Goal: Task Accomplishment & Management: Manage account settings

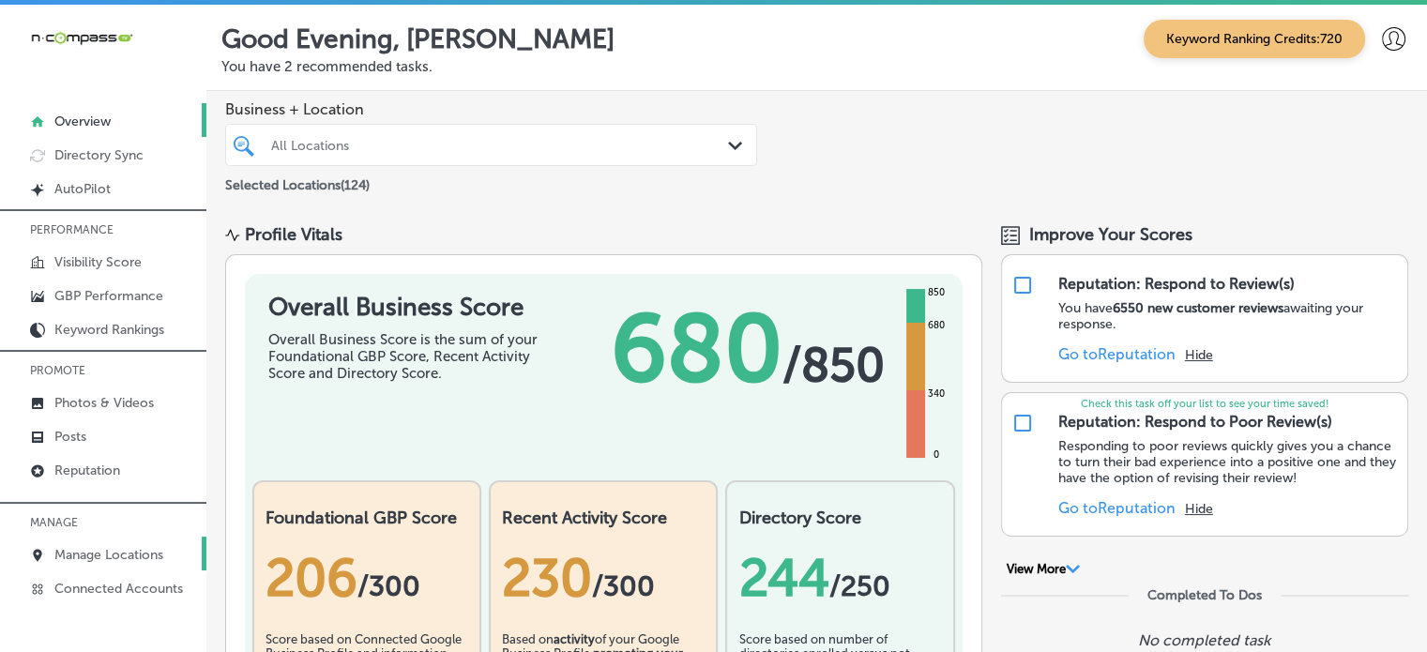
click at [134, 548] on p "Manage Locations" at bounding box center [108, 555] width 109 height 16
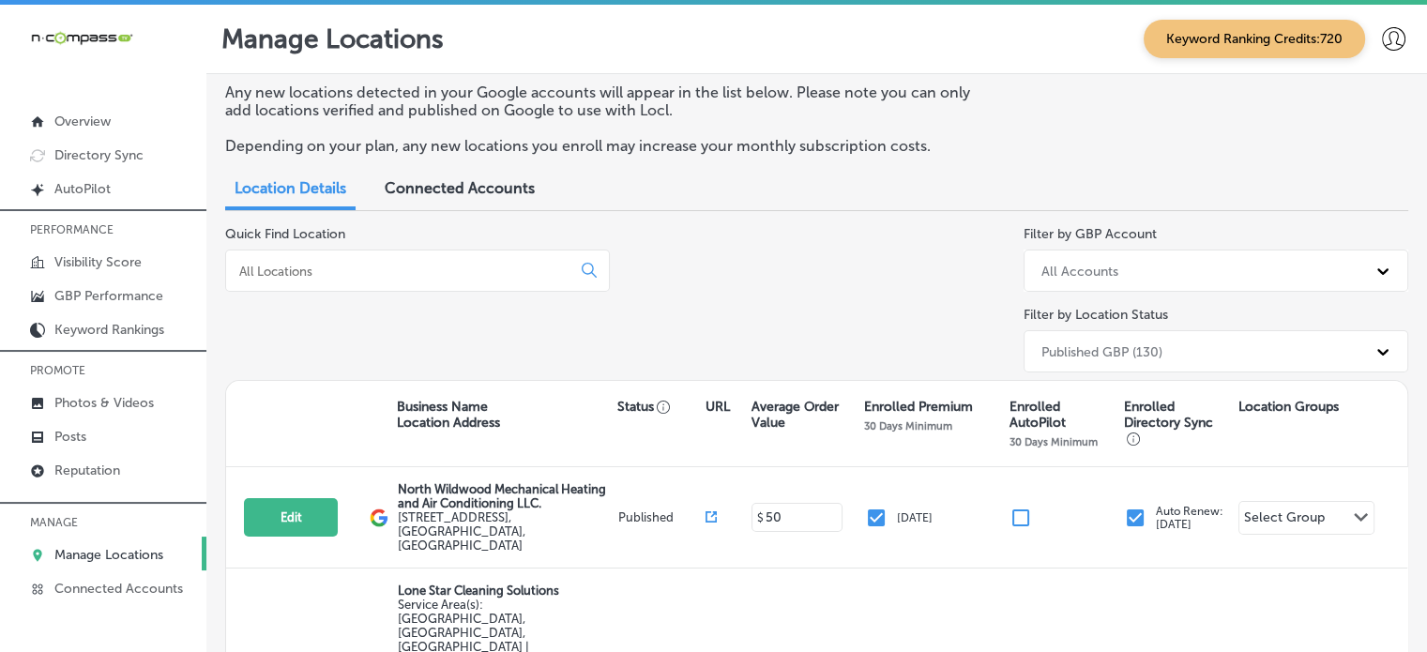
click at [343, 271] on input at bounding box center [401, 271] width 329 height 17
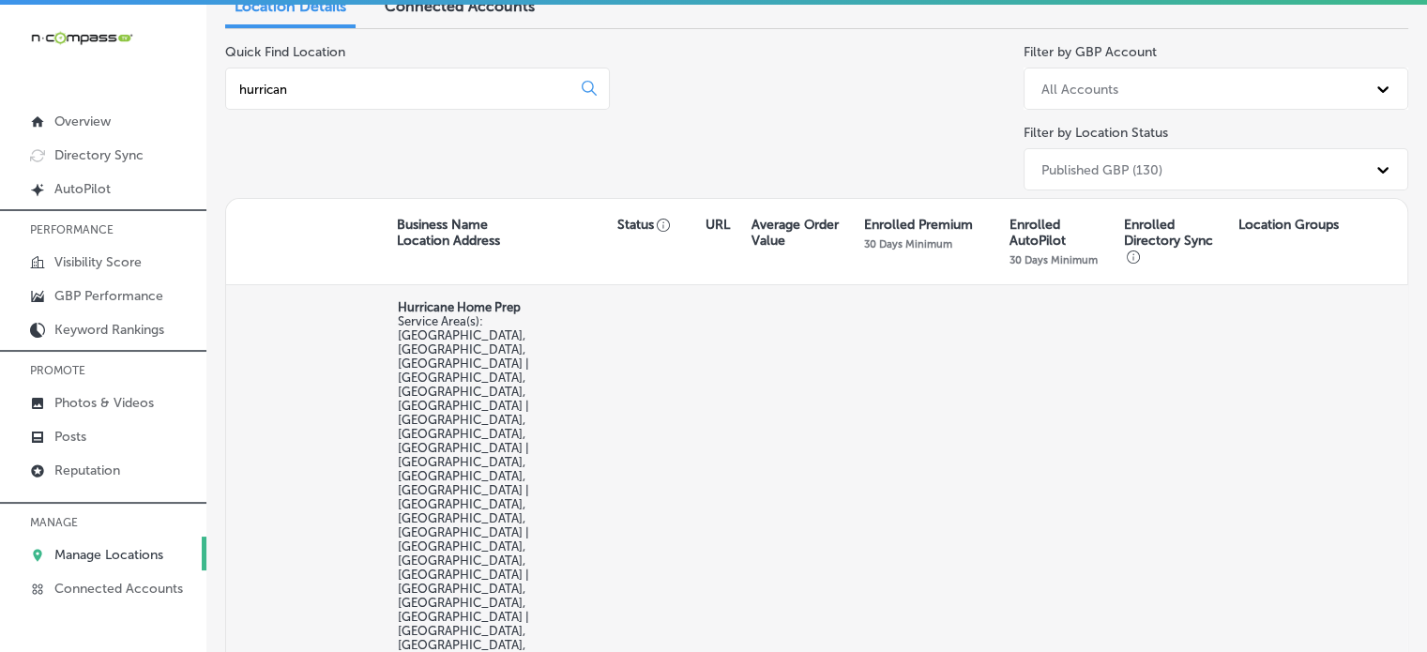
scroll to position [219, 0]
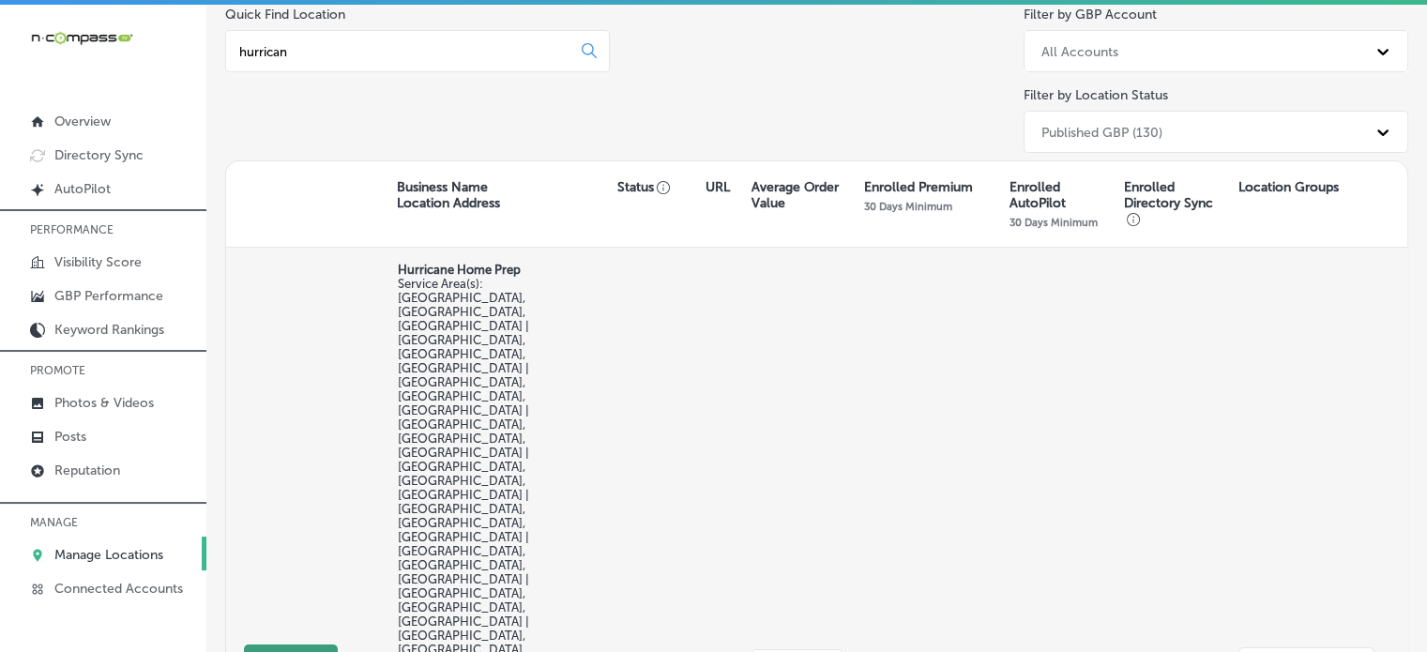
type input "hurrican"
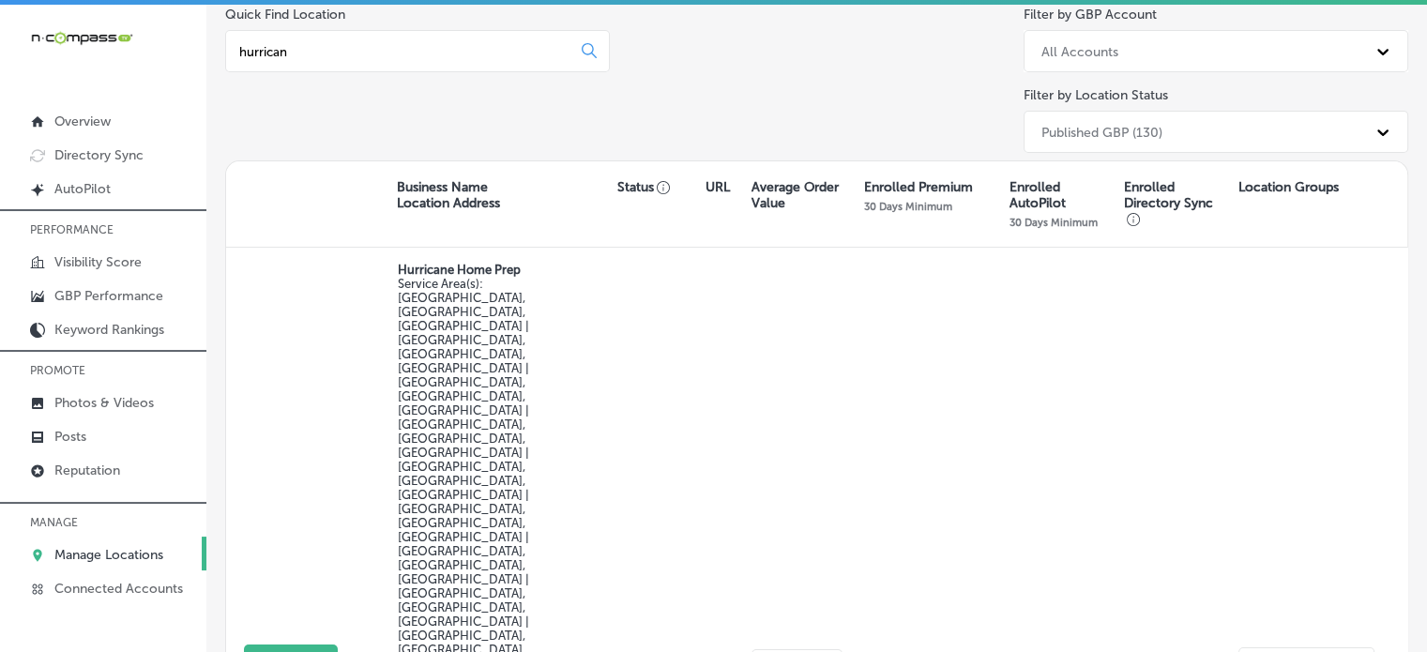
drag, startPoint x: 300, startPoint y: 401, endPoint x: 998, endPoint y: -113, distance: 867.2
click at [998, 0] on html "iconmonstr-menu-thin copy Created with Sketch. Overview Directory Sync Created …" at bounding box center [713, 328] width 1427 height 657
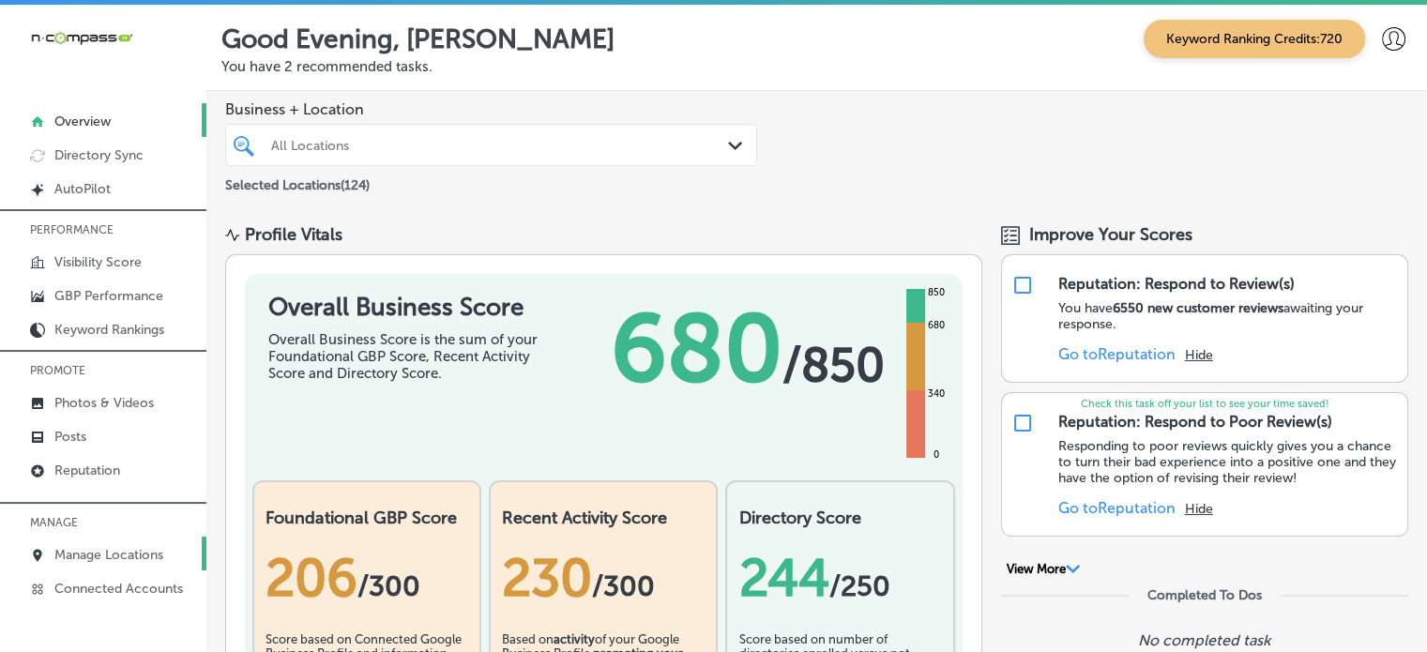
click at [91, 551] on p "Manage Locations" at bounding box center [108, 555] width 109 height 16
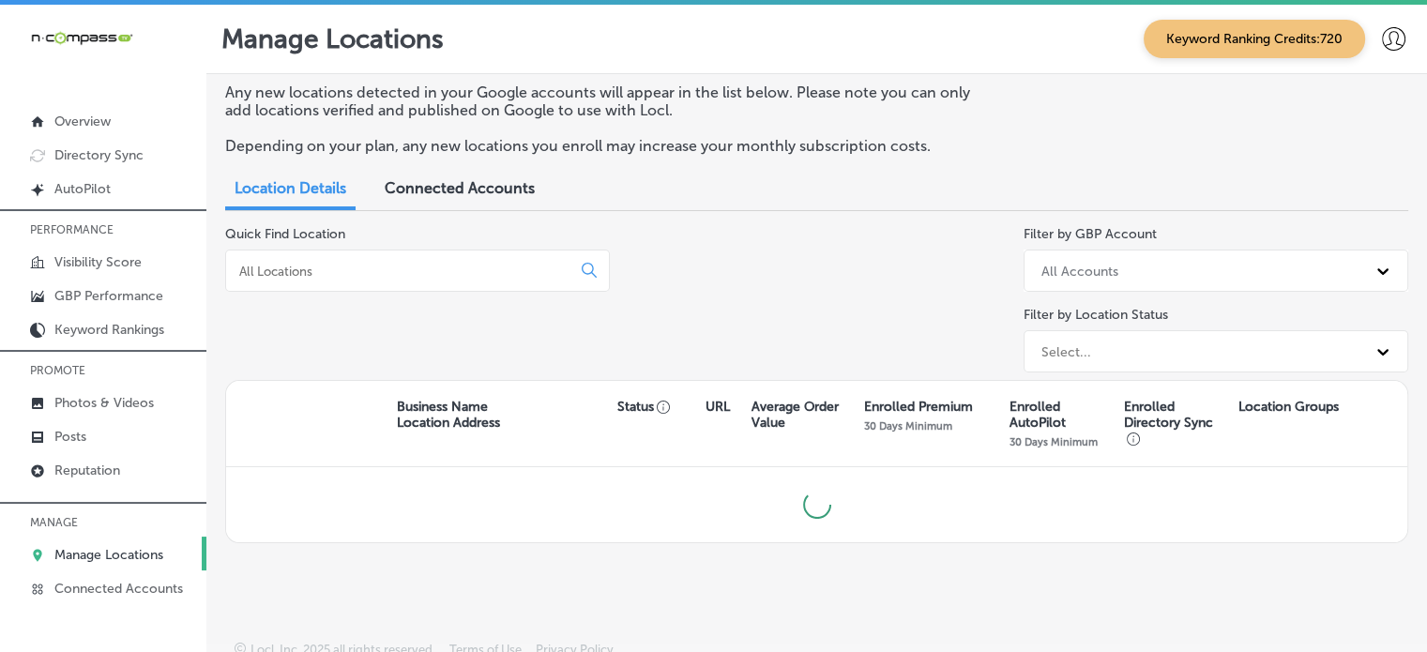
click at [402, 270] on input at bounding box center [401, 271] width 329 height 17
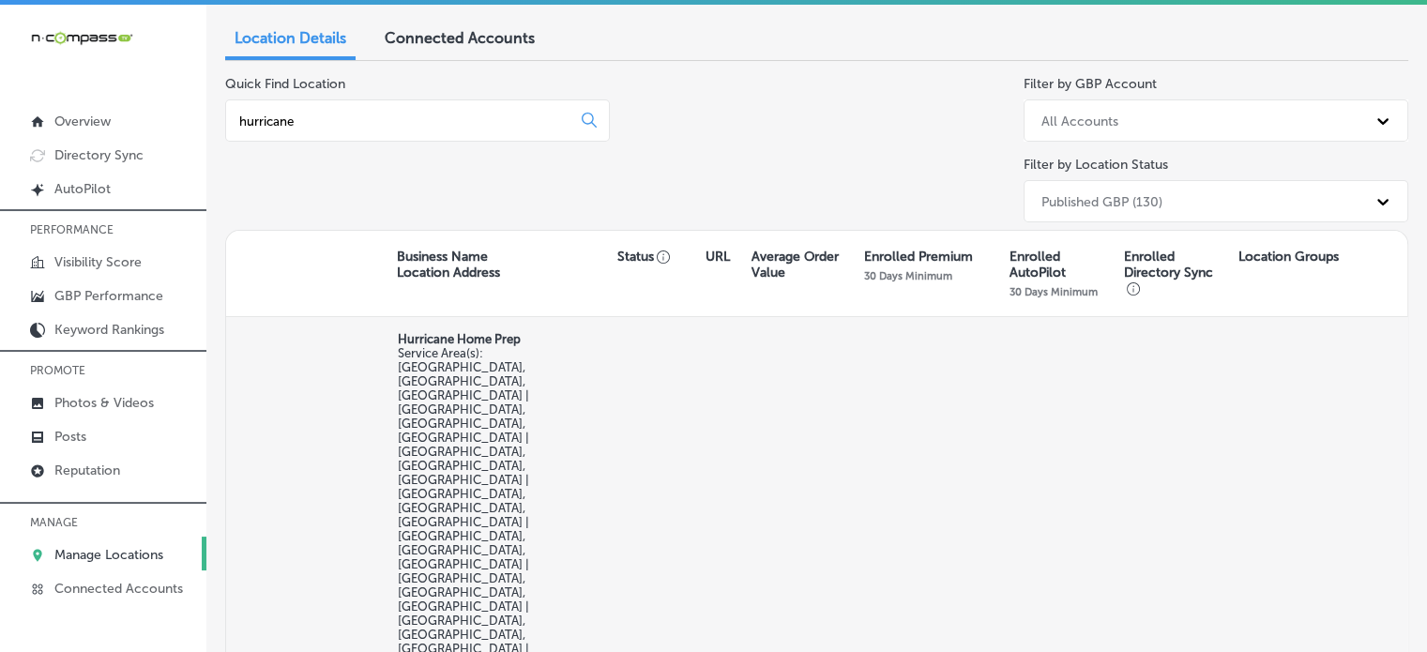
type input "hurricane"
select select "US"
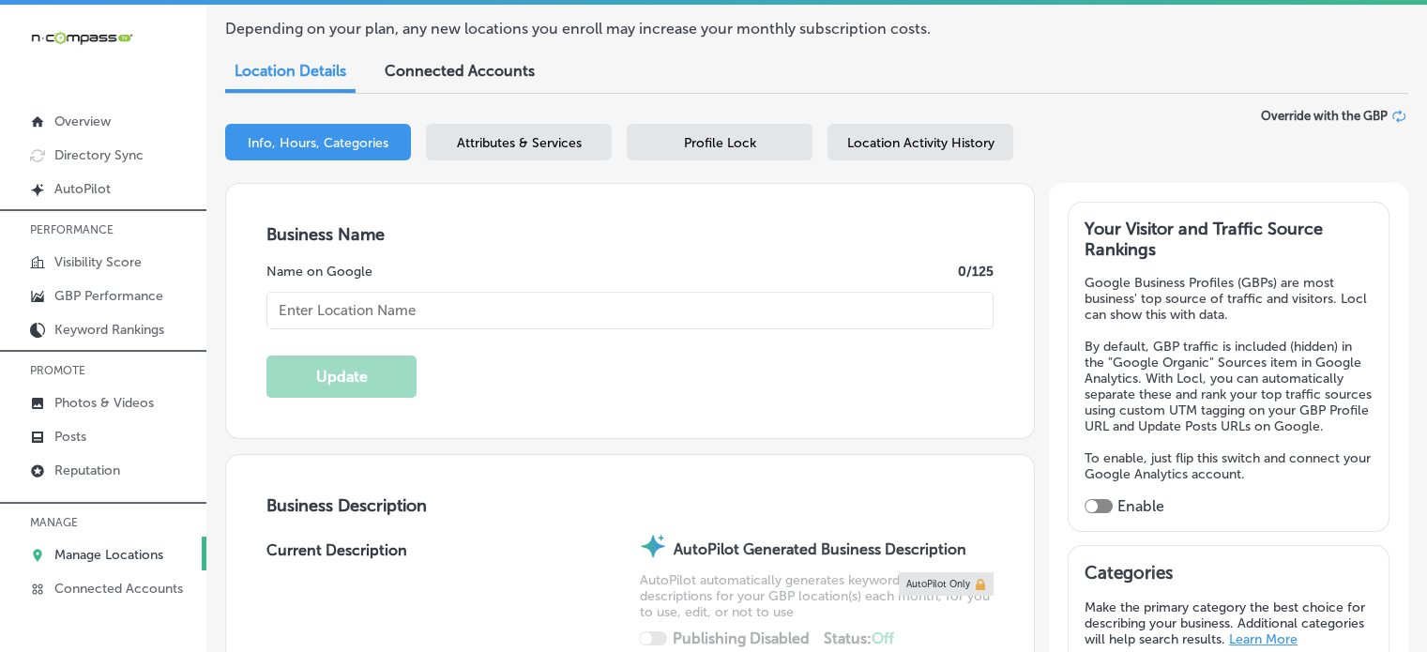
scroll to position [184, 0]
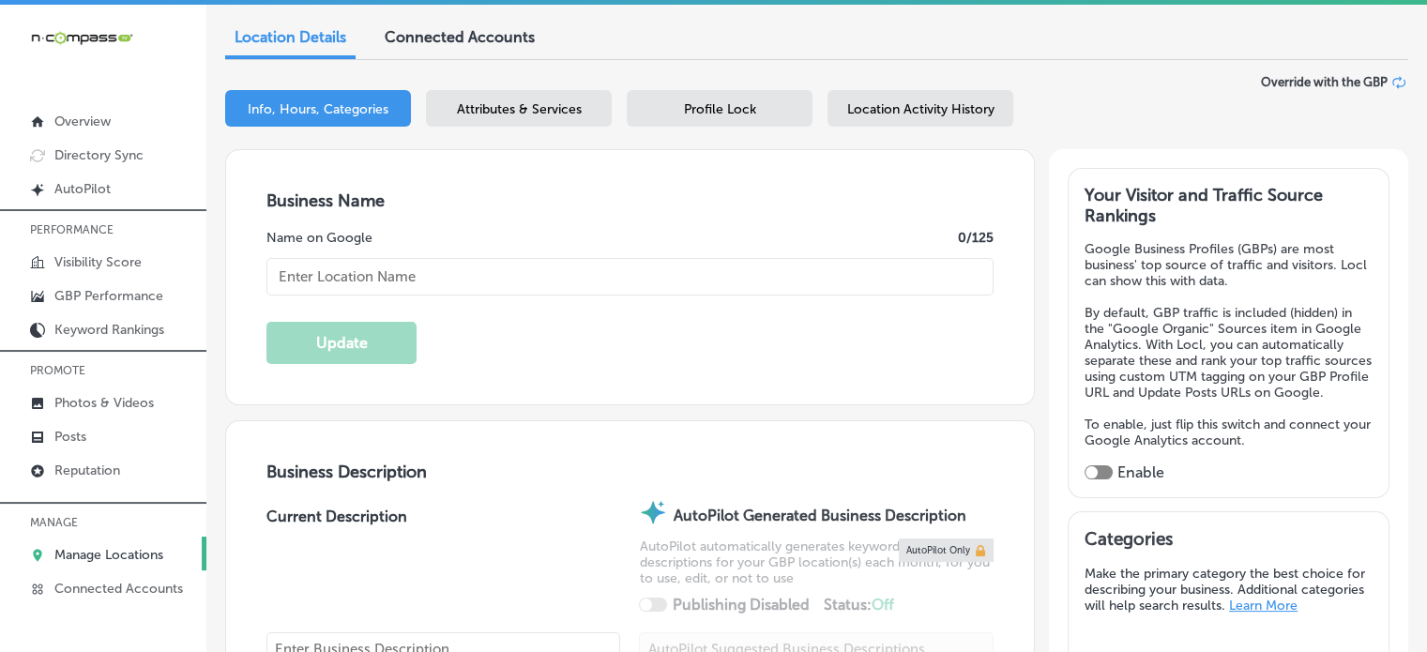
type input "Hurricane Home Prep"
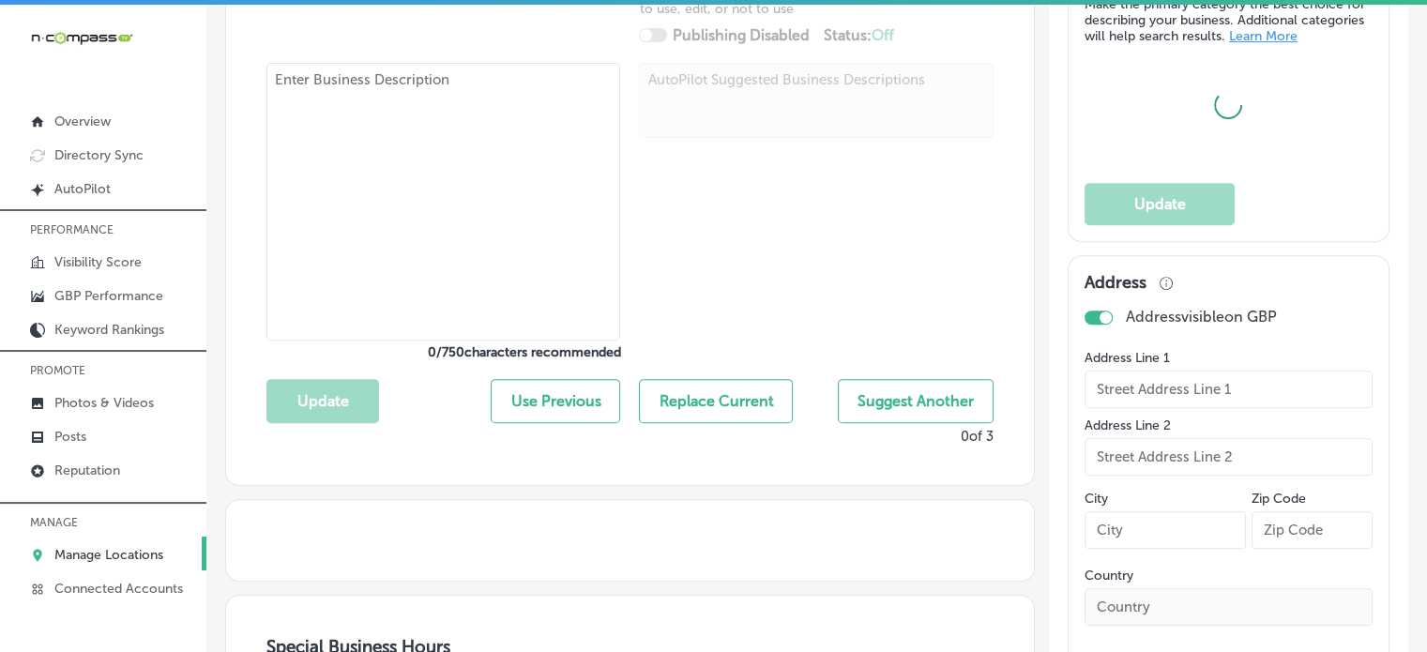
checkbox input "false"
type input "303B Anastasia Blvd #2539"
type input "#2539"
type input "Saint Augustine"
type input "32080"
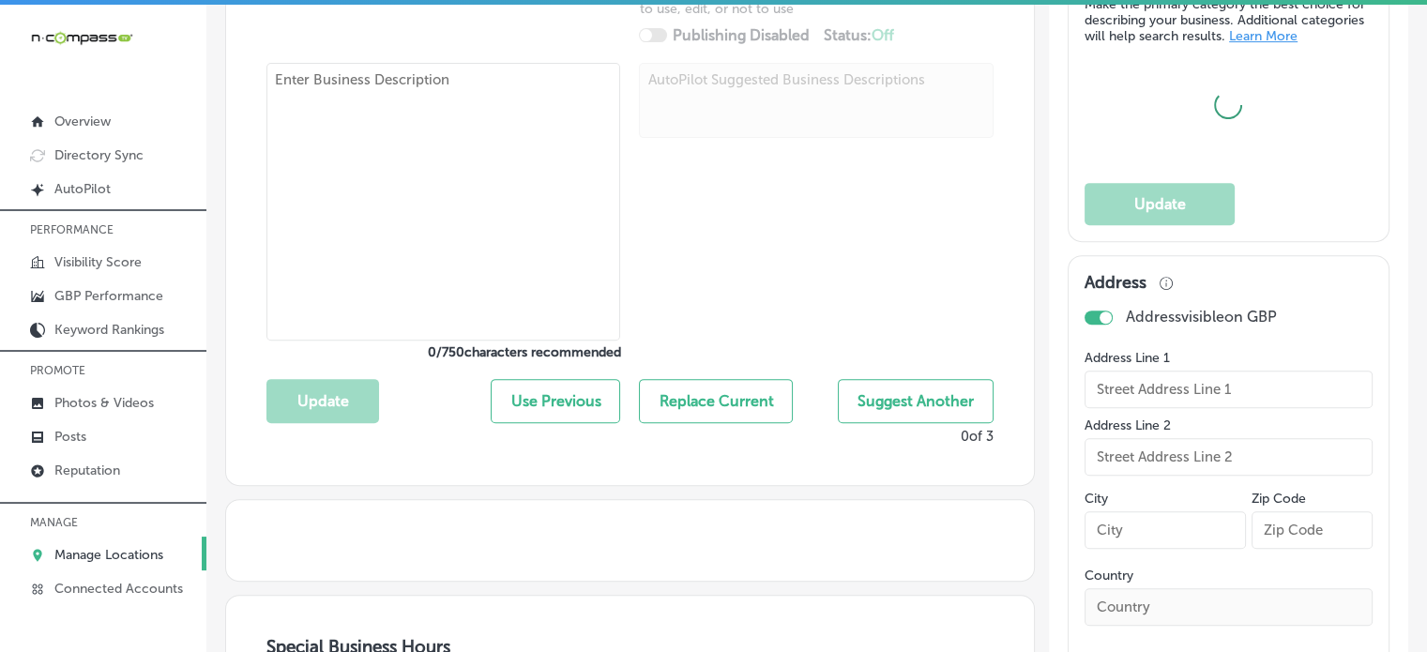
type input "US"
type input "https://myhurricanehomeprep.com/"
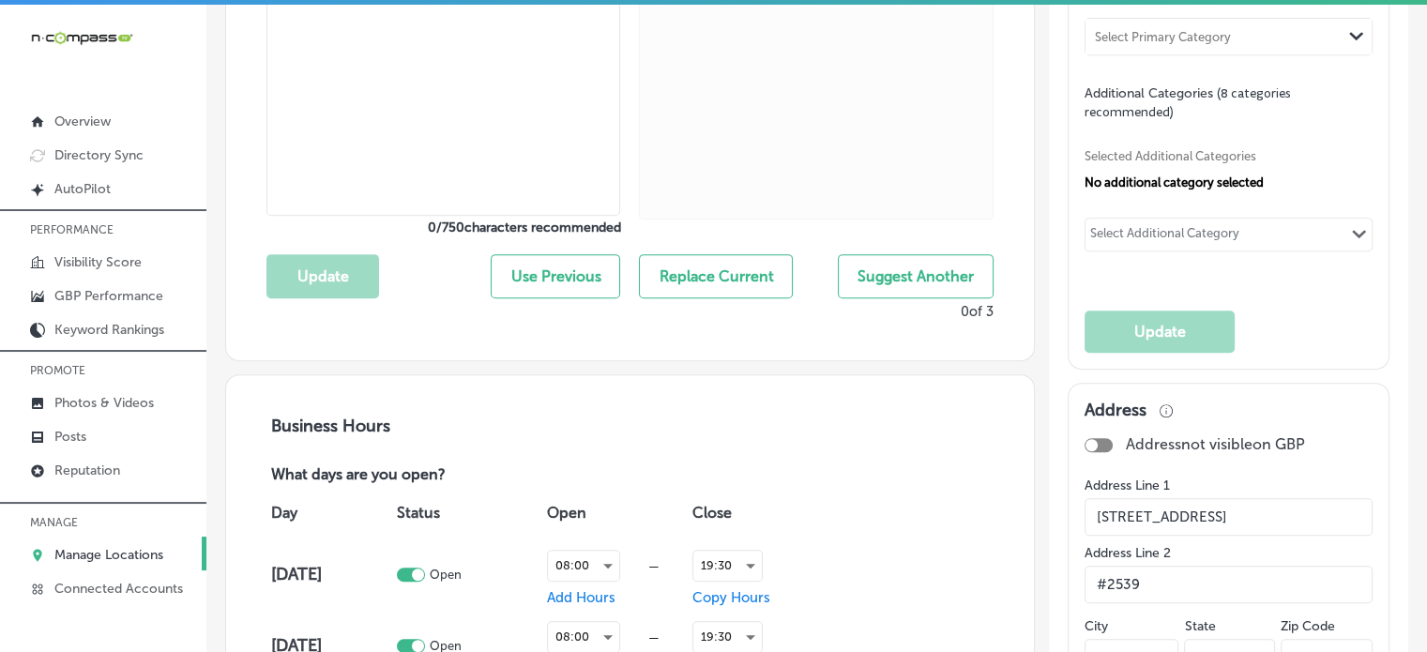
checkbox input "true"
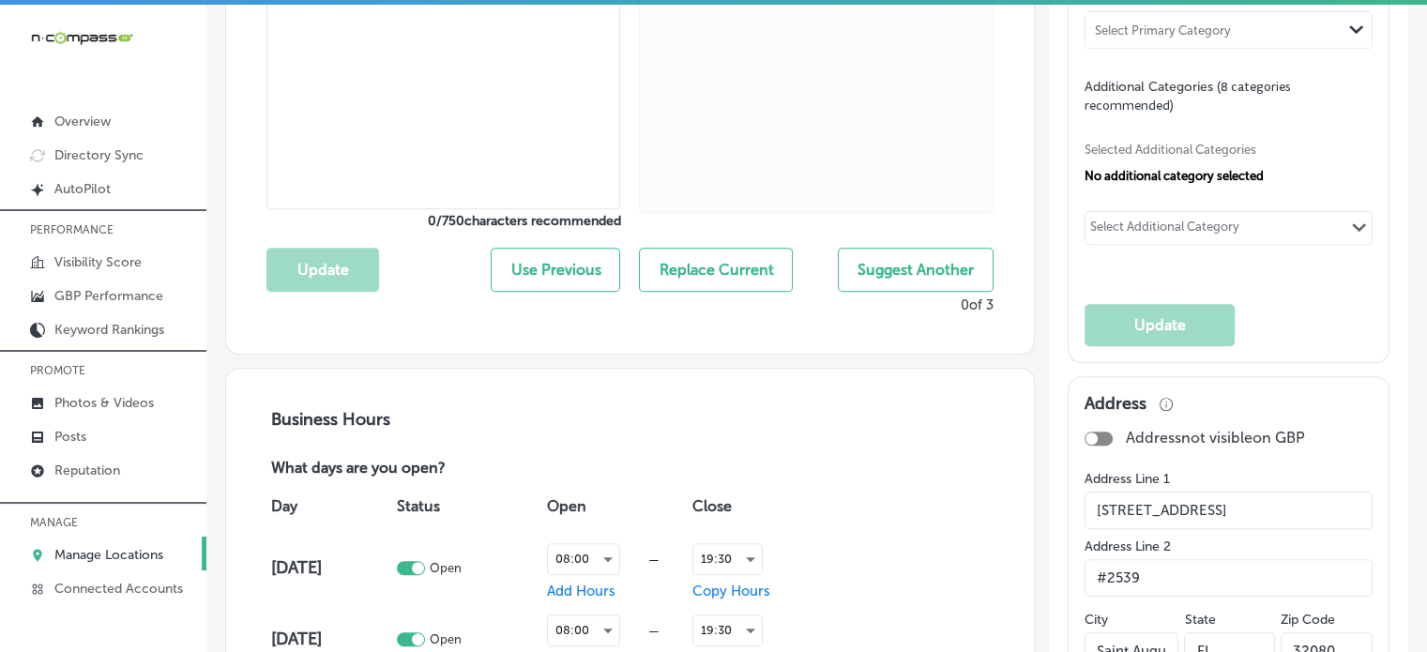
type textarea "Hurricane Home Prep, based in Saint Augustine, FL, specializes in comprehensive…"
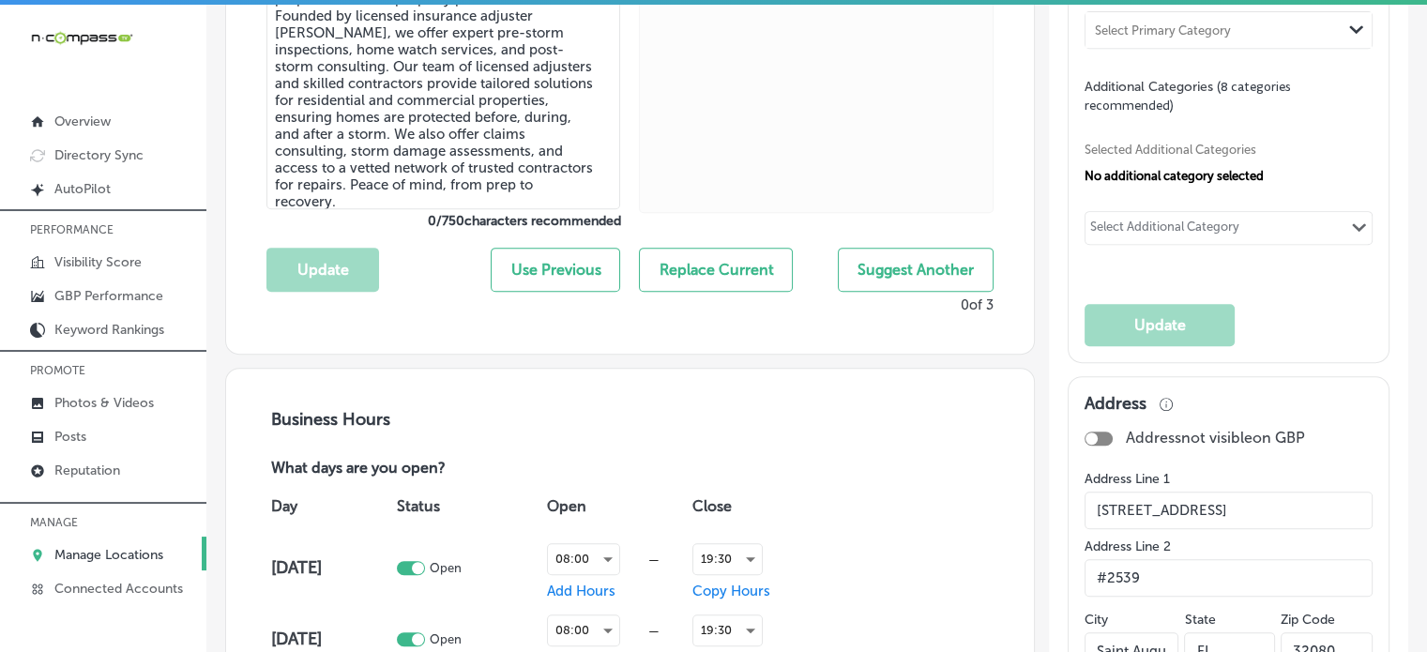
type input "+1 904 452 4356"
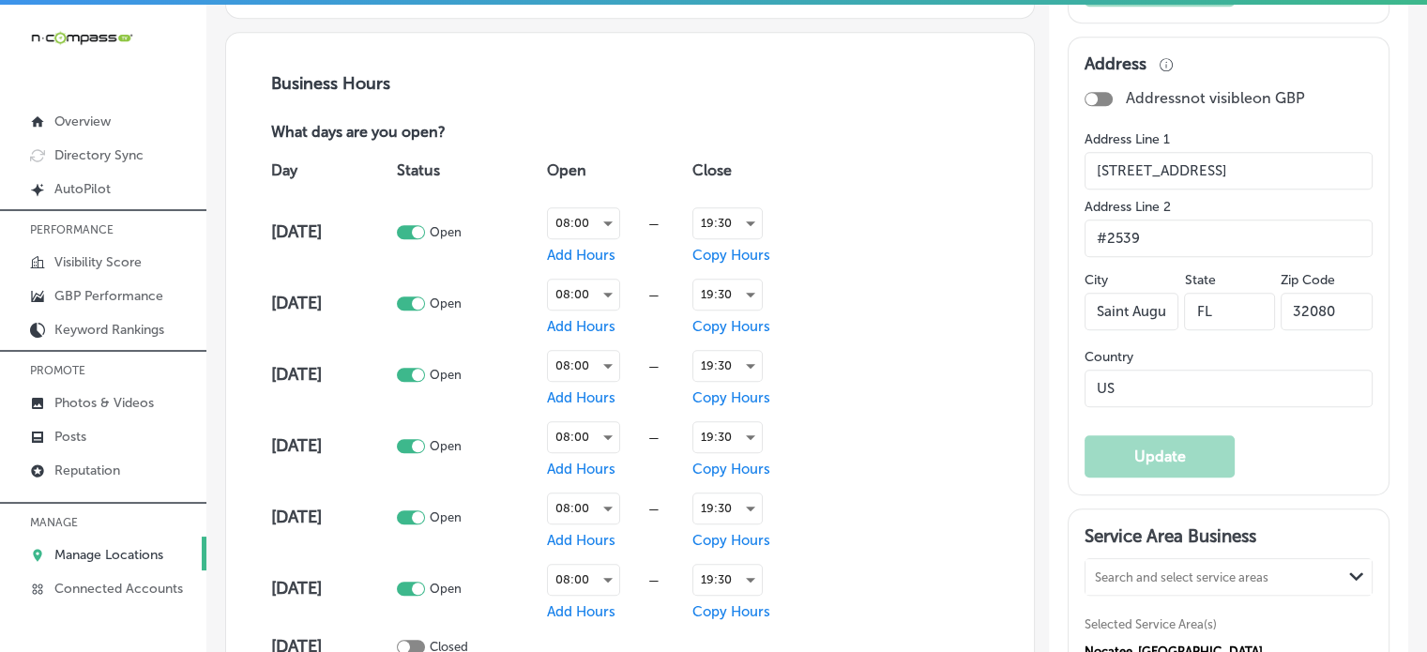
scroll to position [1223, 0]
click at [1143, 185] on input "303B Anastasia Blvd #2539" at bounding box center [1228, 172] width 288 height 38
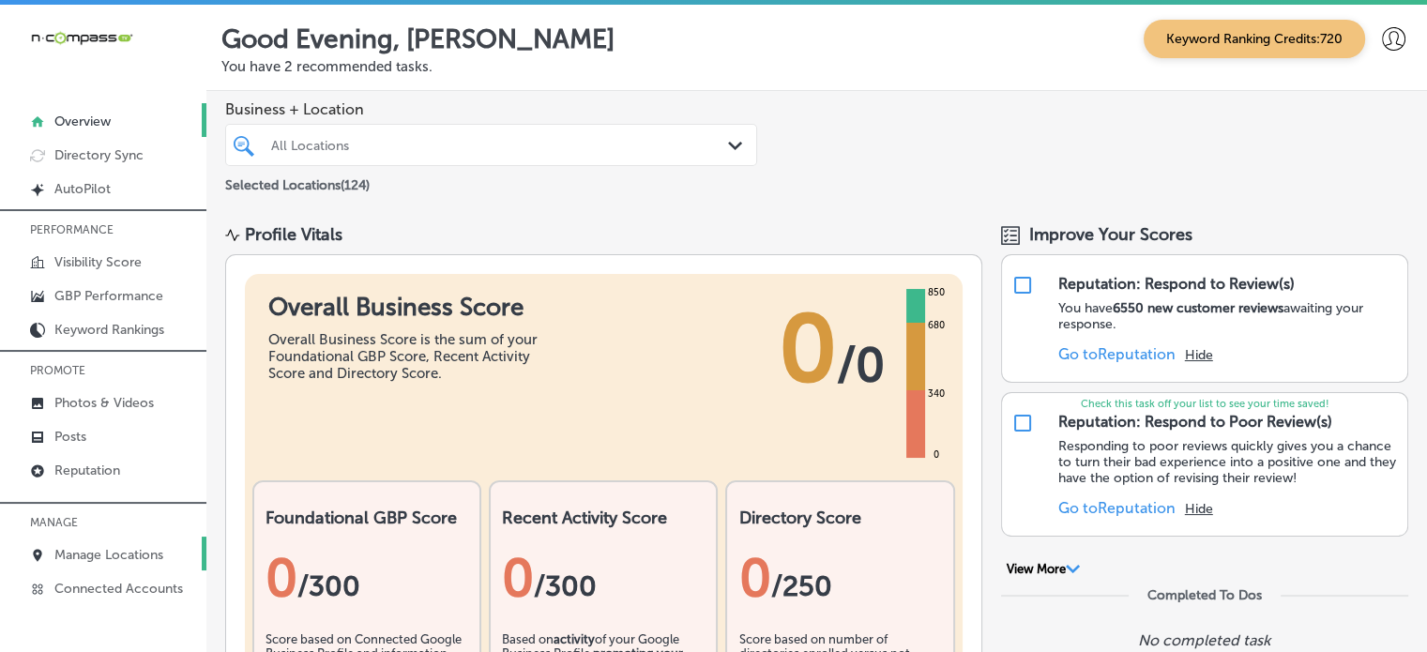
click at [134, 551] on p "Manage Locations" at bounding box center [108, 555] width 109 height 16
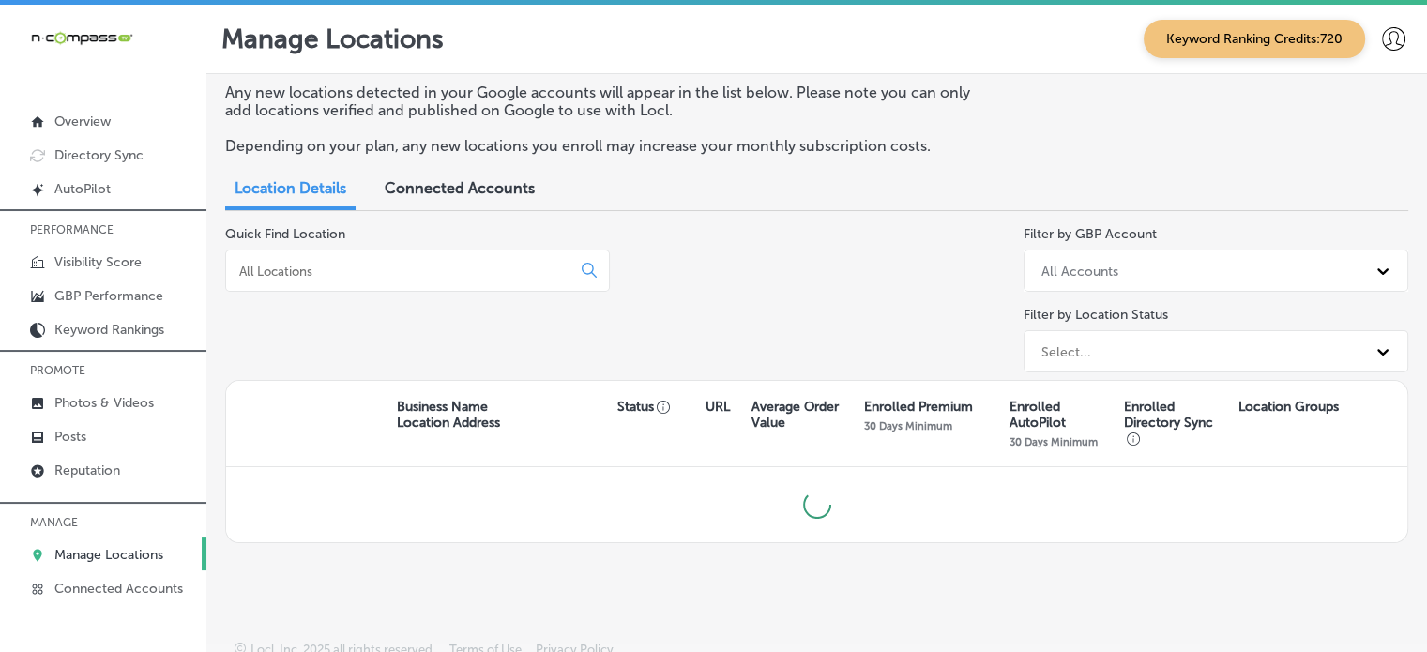
click at [480, 282] on div at bounding box center [417, 270] width 385 height 42
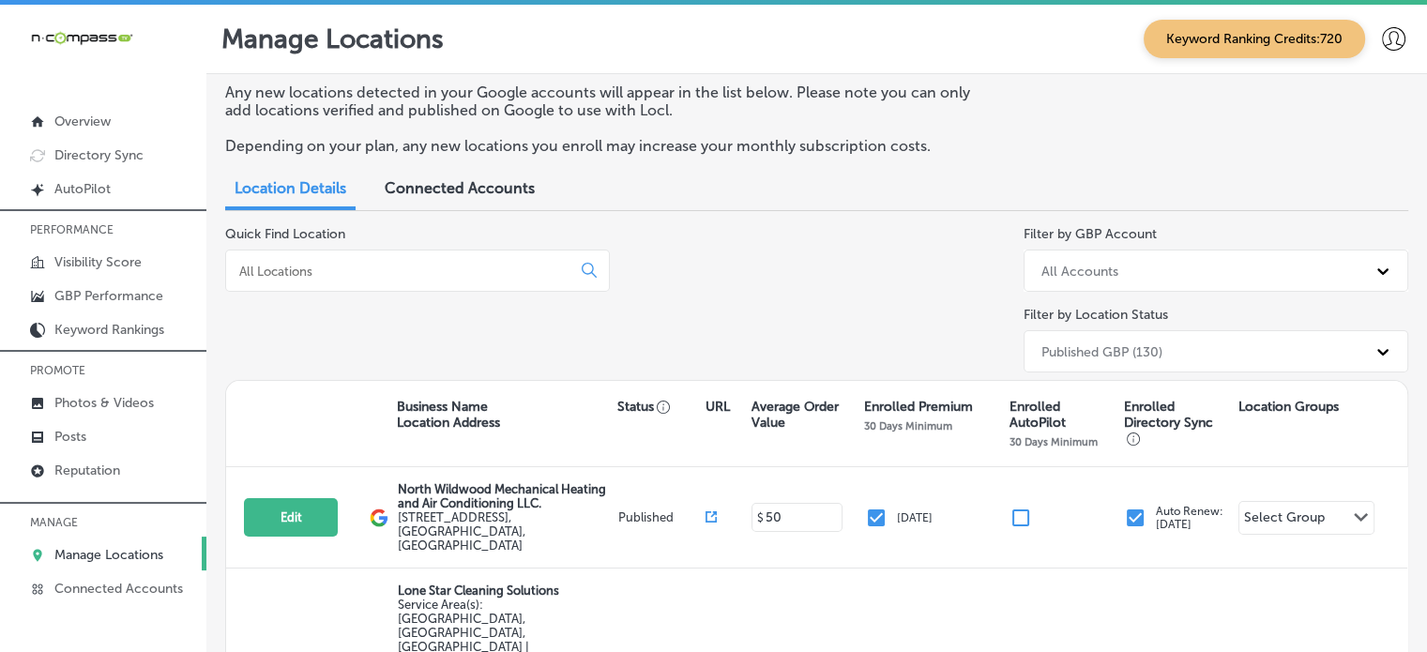
click at [430, 273] on input at bounding box center [401, 271] width 329 height 17
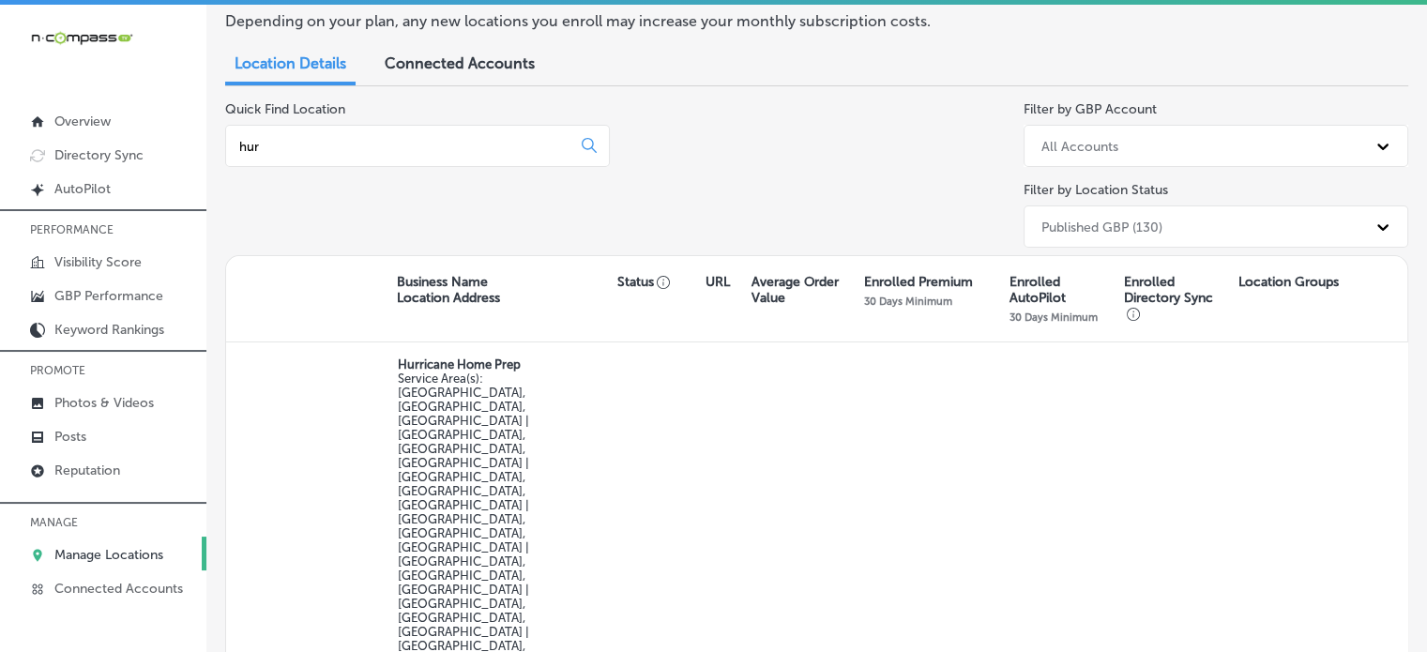
scroll to position [127, 0]
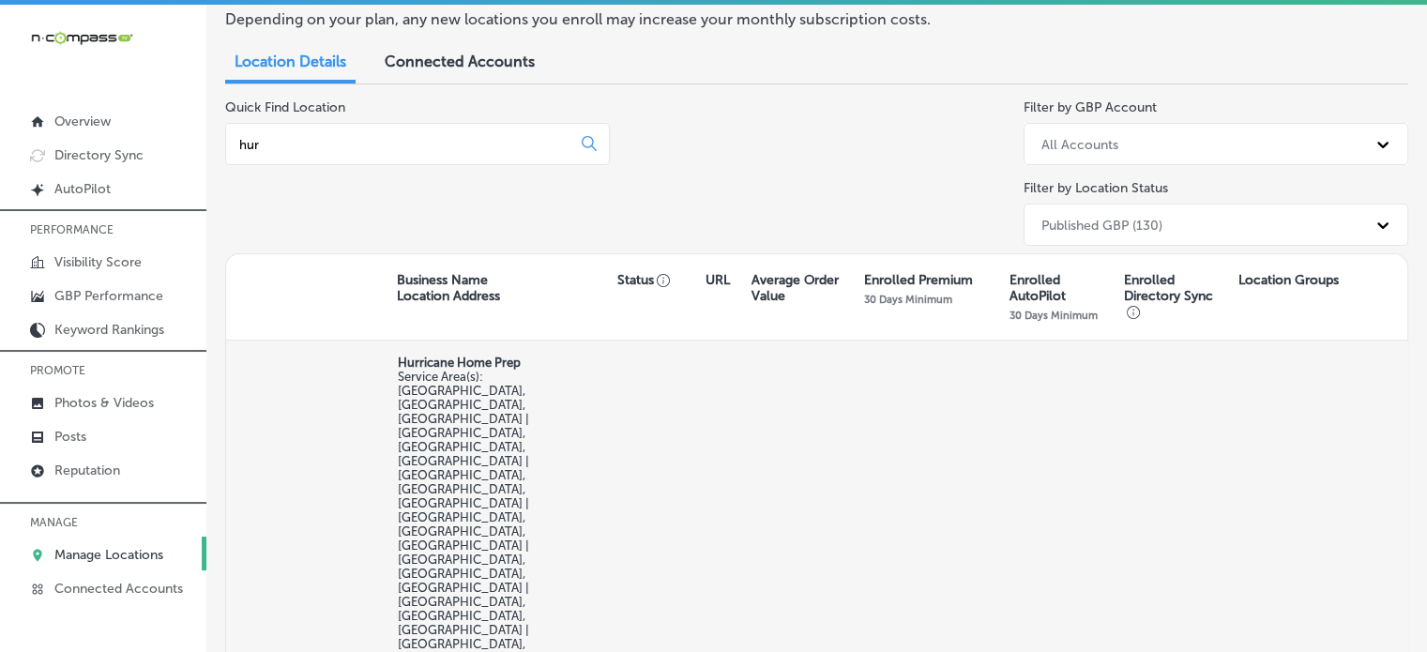
type input "hur"
select select "US"
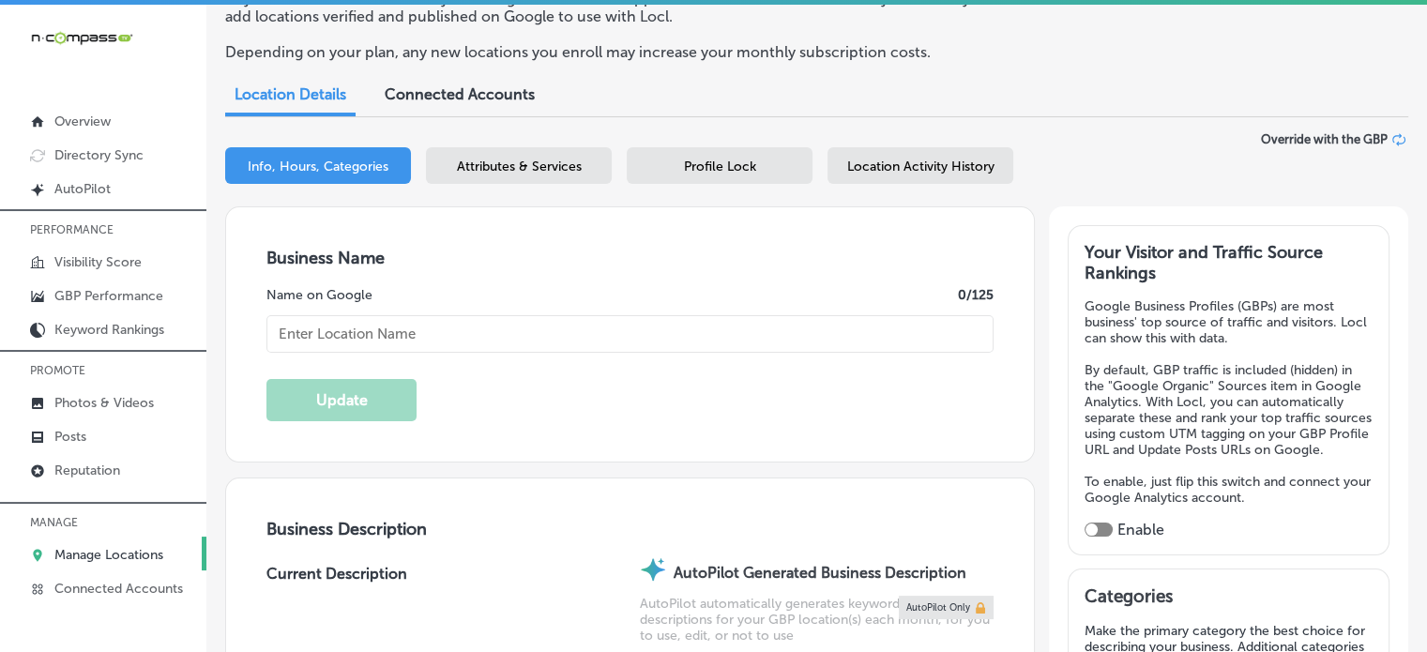
scroll to position [159, 0]
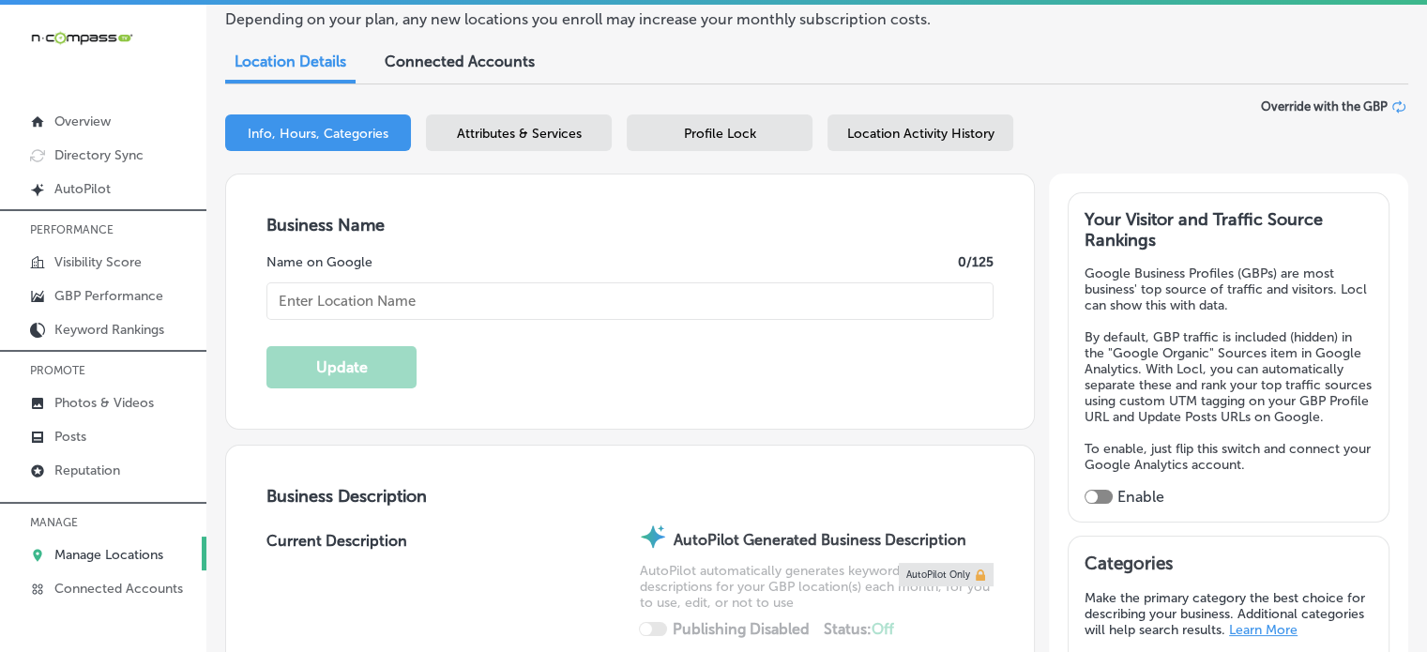
type input "Hurricane Home Prep"
checkbox input "false"
type input "303B Anastasia Blvd #2539"
type input "#2539"
type input "Saint Augustine"
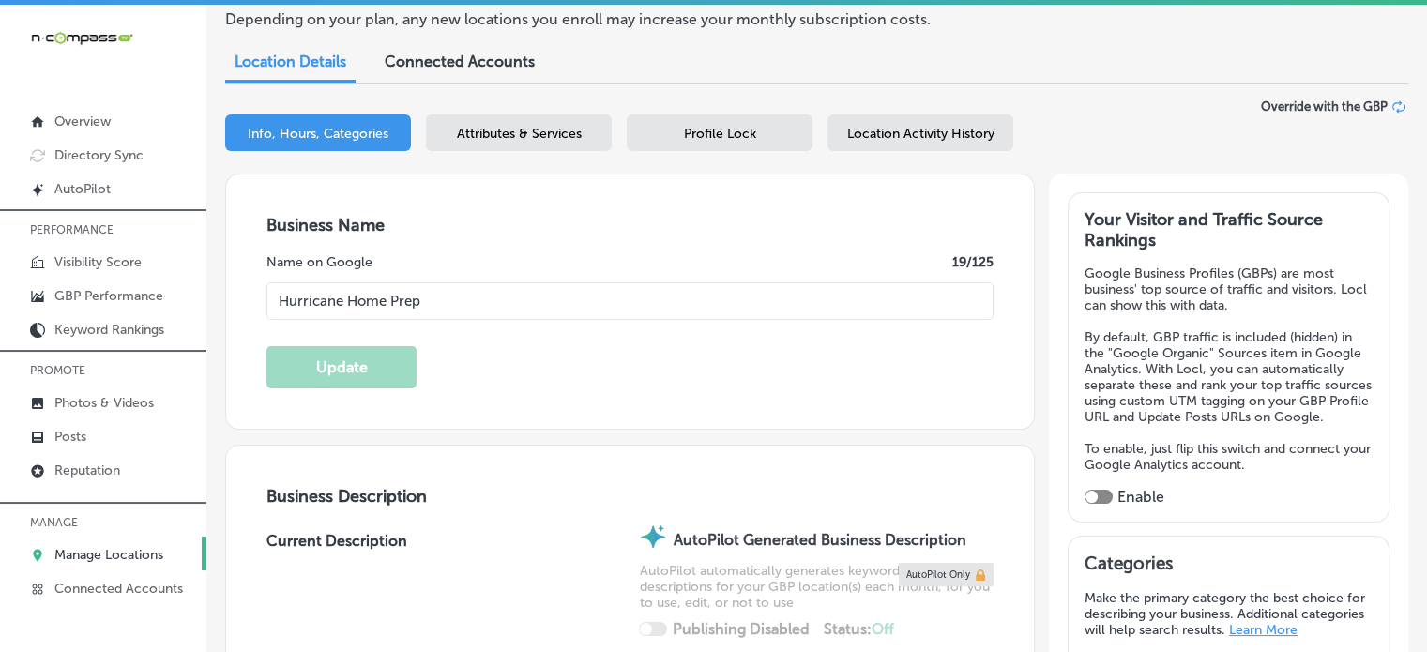
type input "32080"
type input "US"
type input "https://myhurricanehomeprep.com/"
checkbox input "true"
type textarea "Hurricane Home Prep, based in Saint Augustine, FL, specializes in comprehensive…"
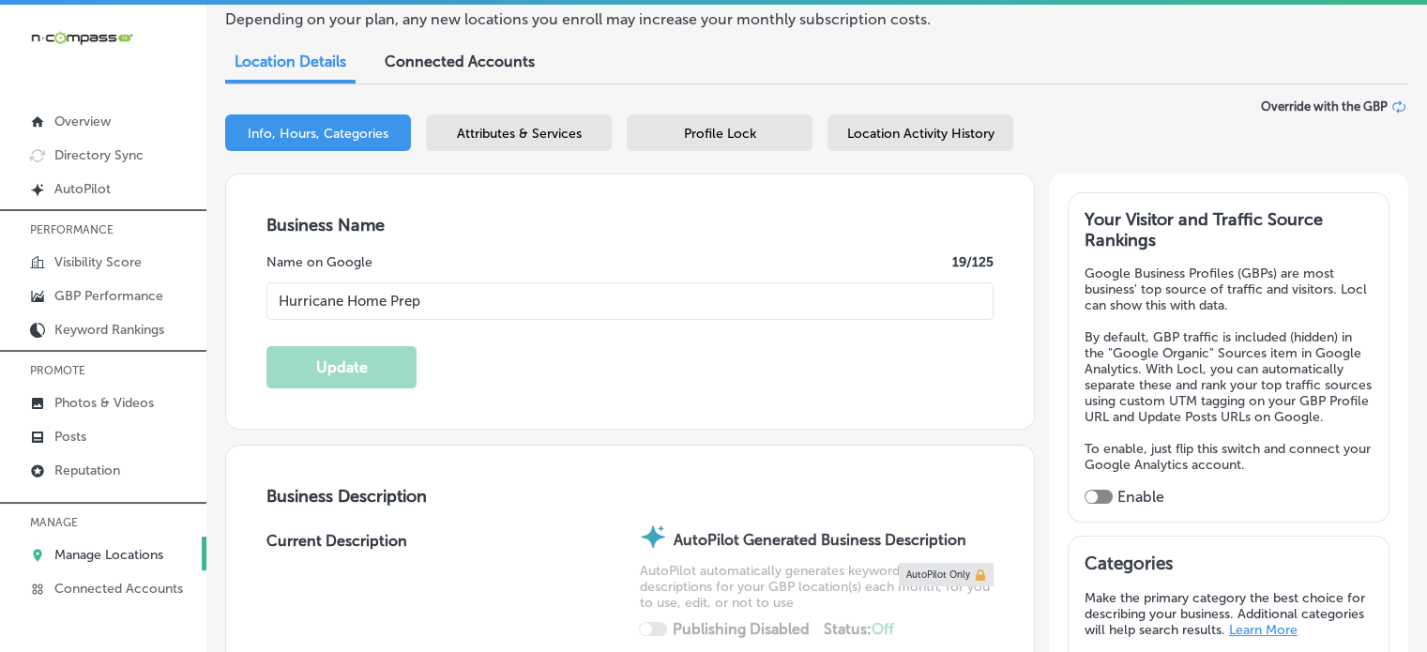
type input "+1 904 452 4356"
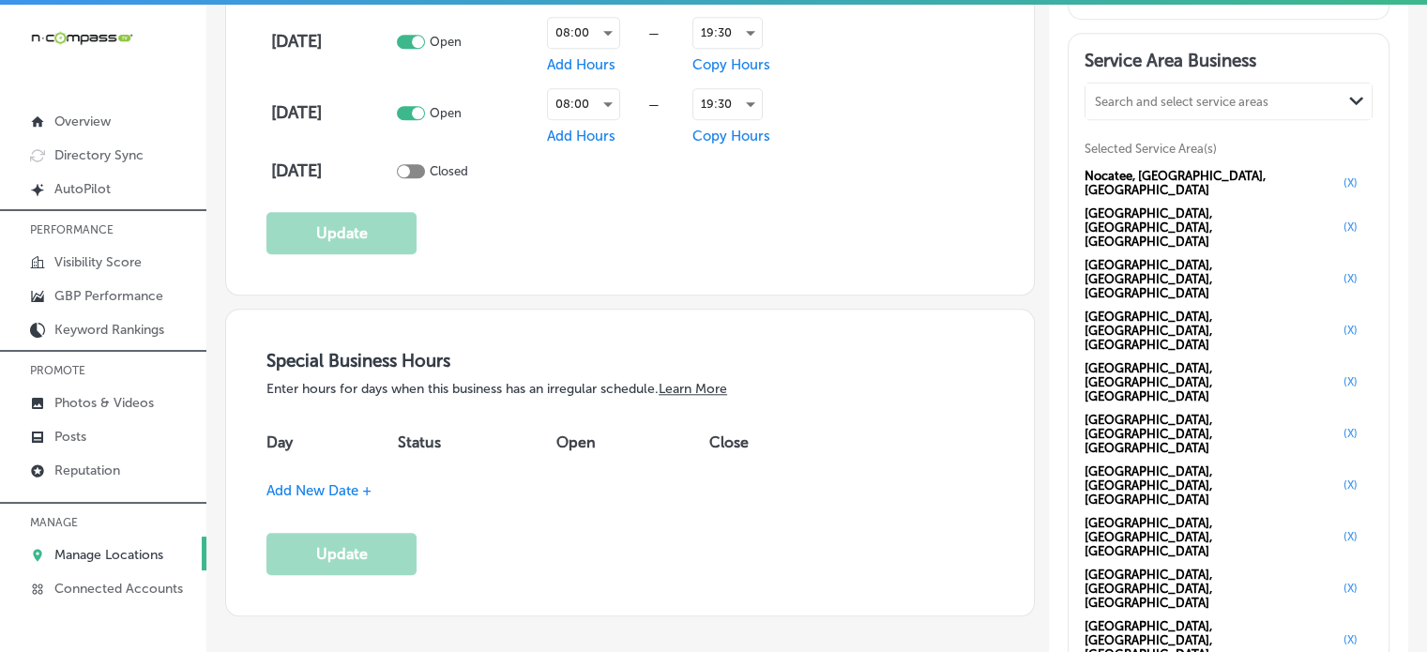
scroll to position [1700, 0]
click at [79, 397] on p "Photos & Videos" at bounding box center [103, 403] width 99 height 16
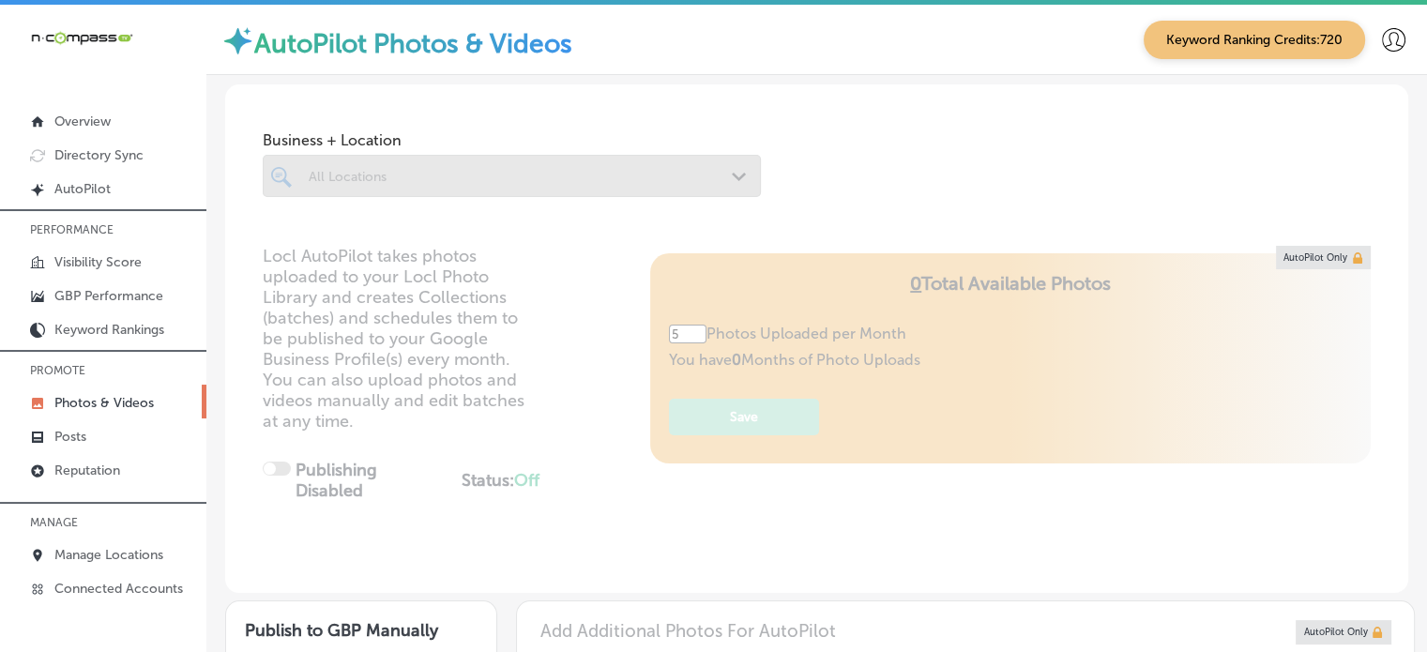
type input "0"
click at [534, 180] on div at bounding box center [512, 176] width 498 height 42
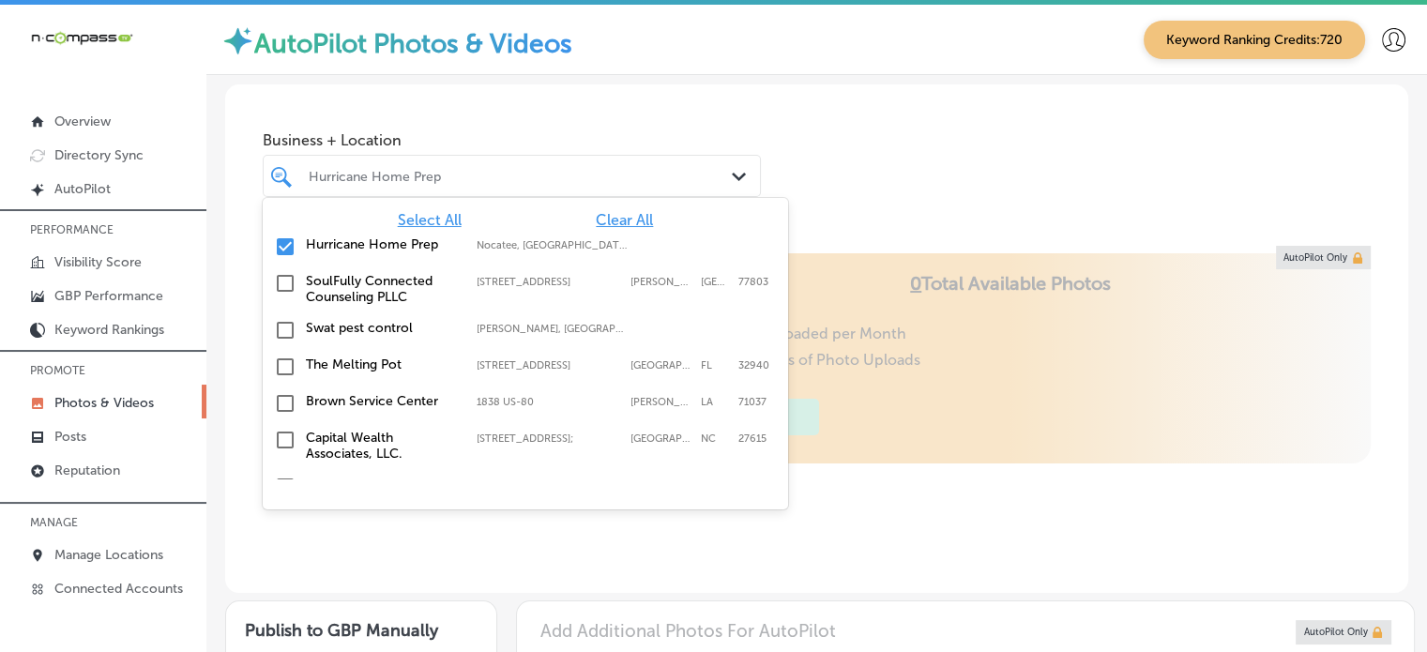
click at [534, 180] on div "Hurricane Home Prep" at bounding box center [521, 176] width 425 height 16
click at [603, 223] on span "Clear All" at bounding box center [624, 220] width 57 height 18
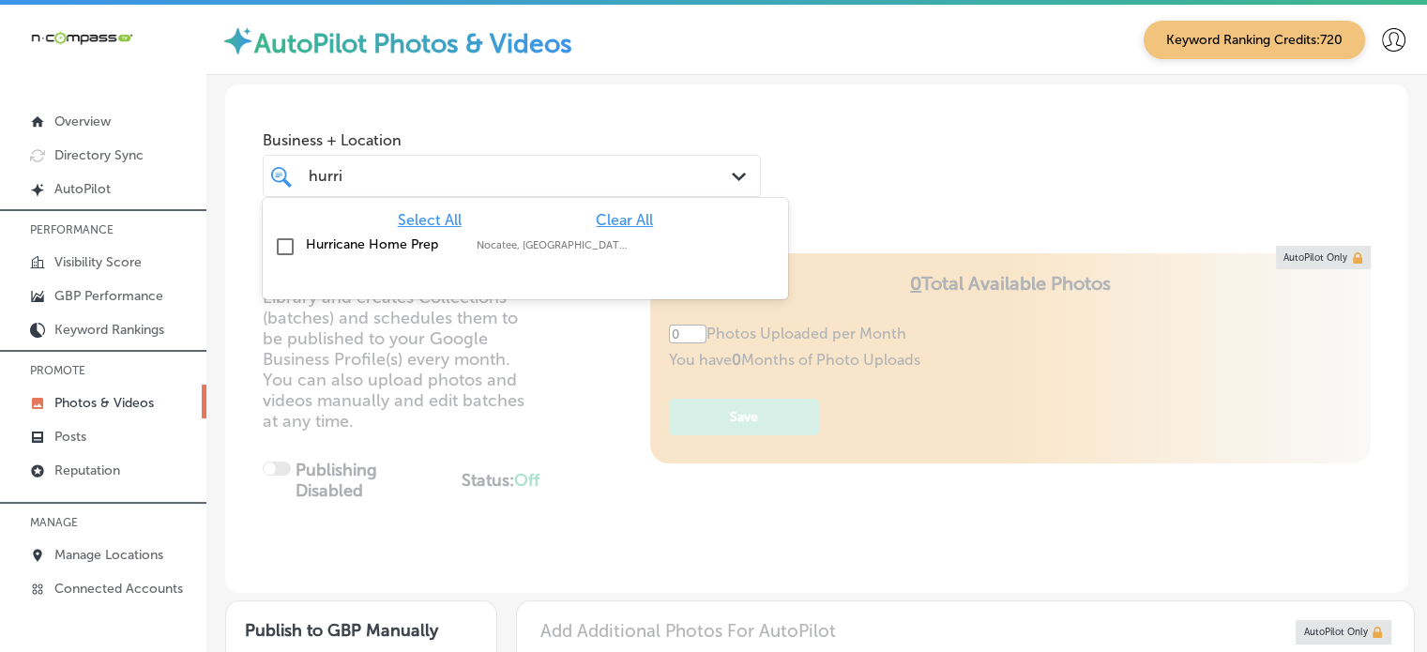
click at [536, 239] on label "Nocatee, FL, USA | Edgewater, FL, USA | ..." at bounding box center [552, 245] width 152 height 12
type input "hurri"
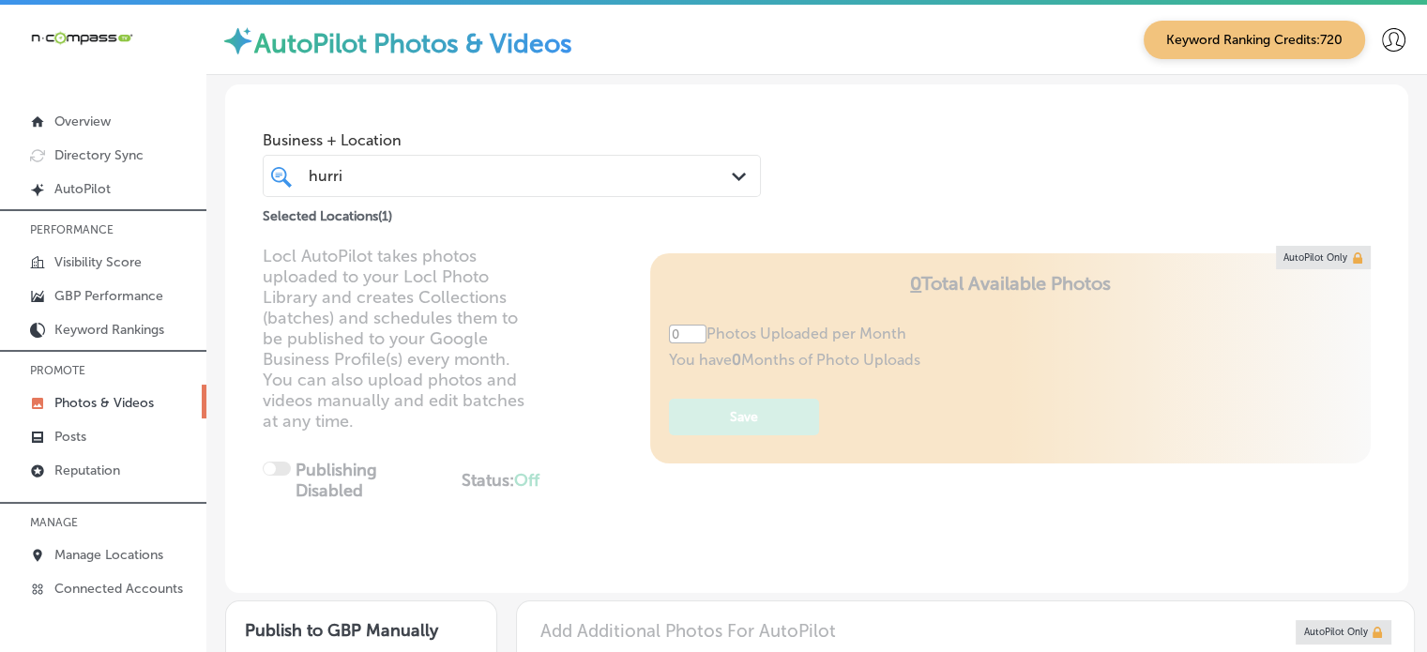
click at [898, 131] on div "Business + Location hurri hurri Path Created with Sketch. Selected Locations ( …" at bounding box center [816, 155] width 1183 height 143
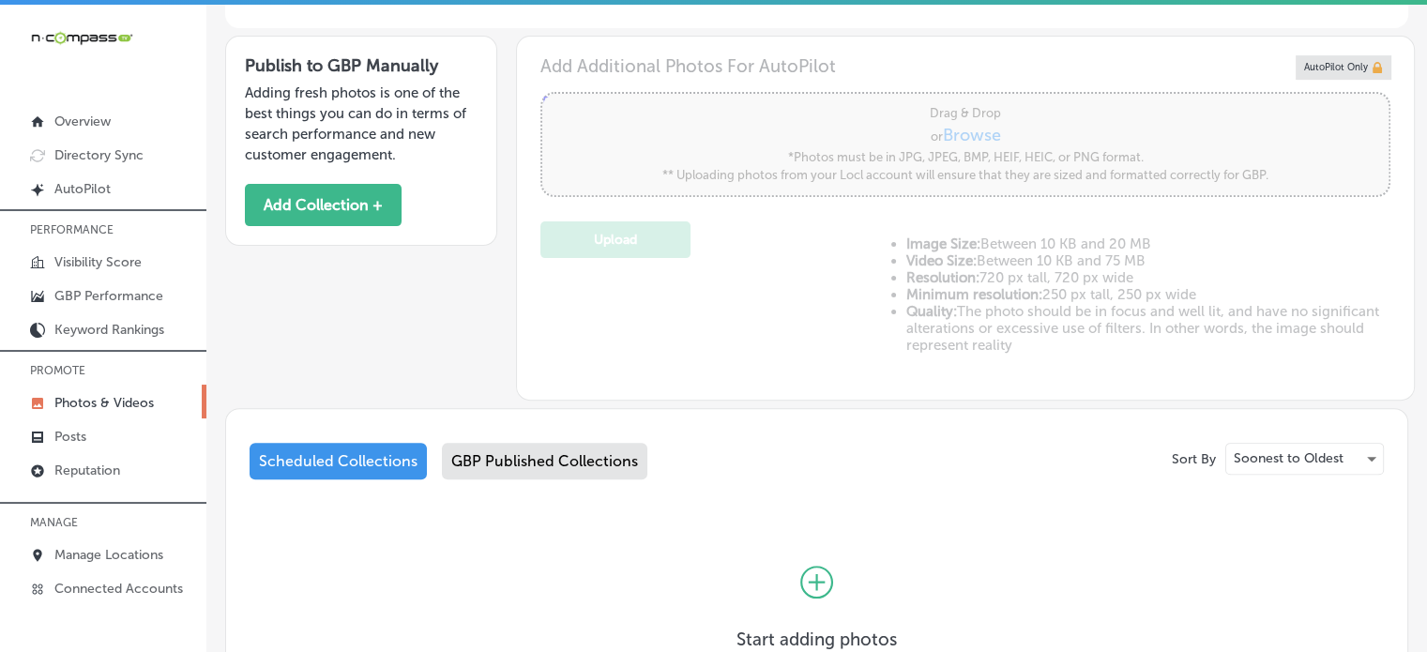
scroll to position [574, 0]
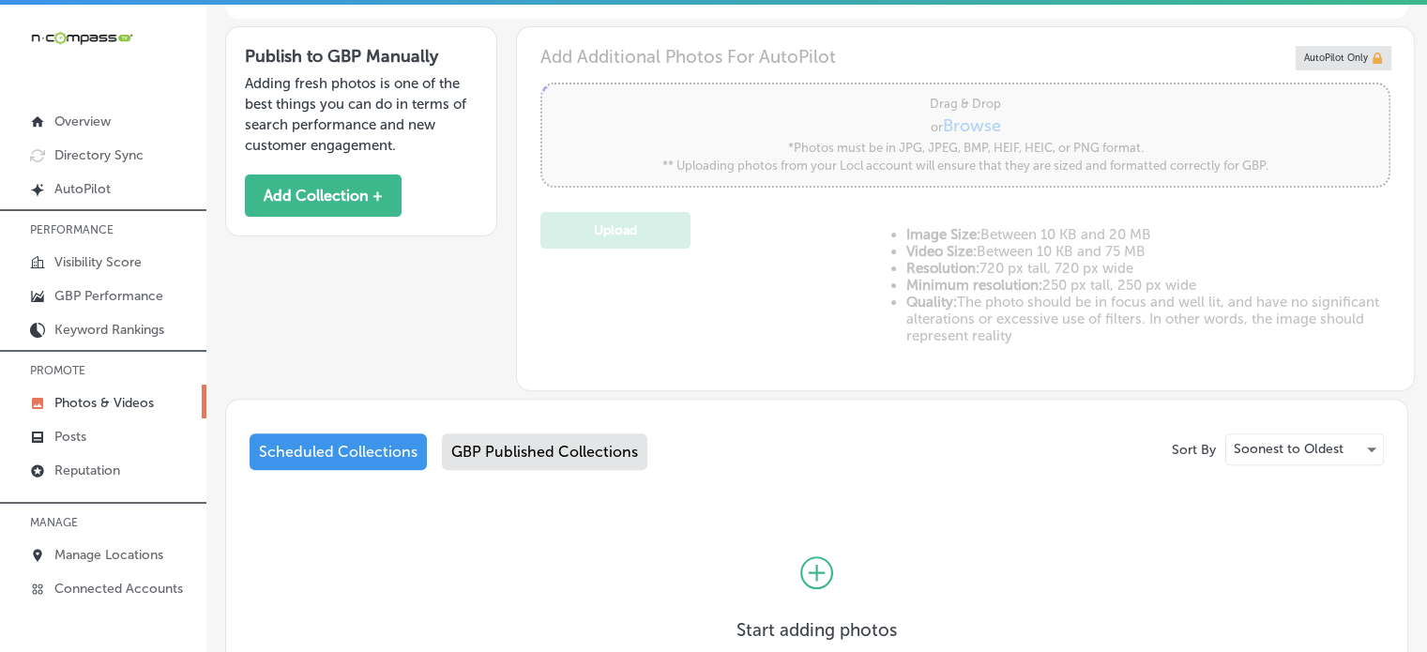
click at [573, 460] on div "GBP Published Collections" at bounding box center [544, 451] width 205 height 37
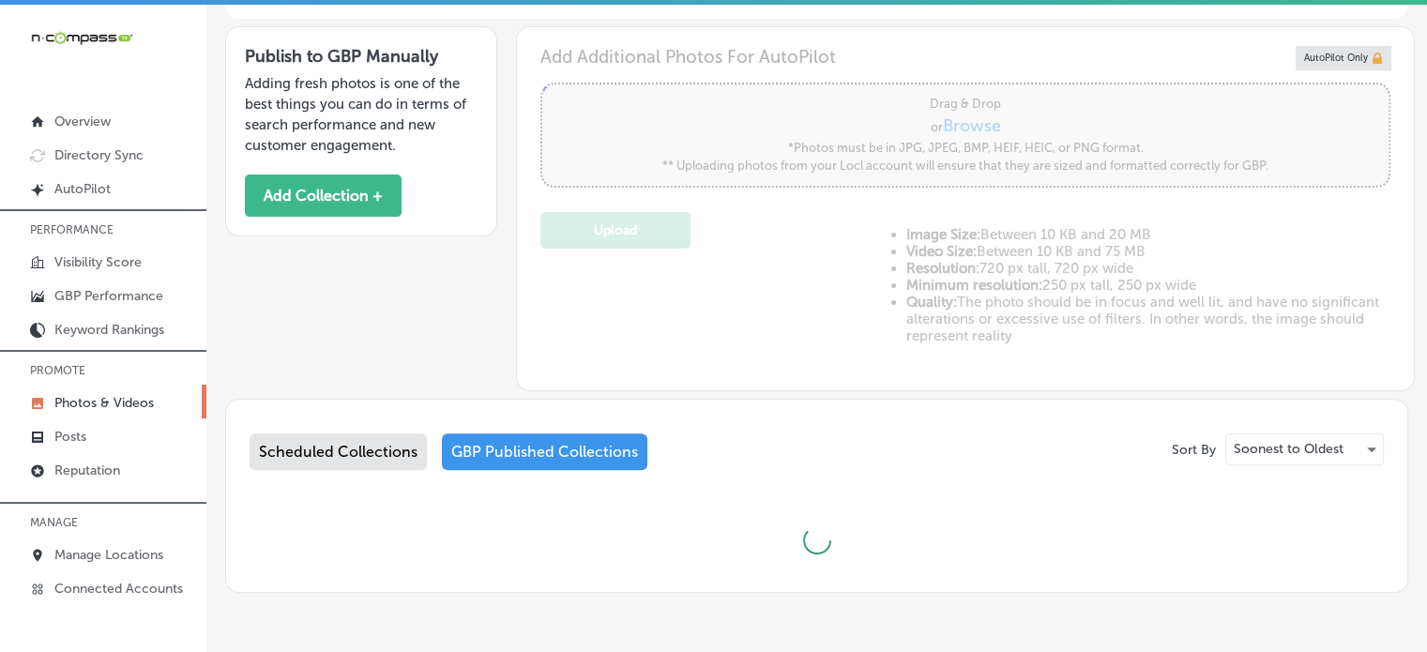
type input "5"
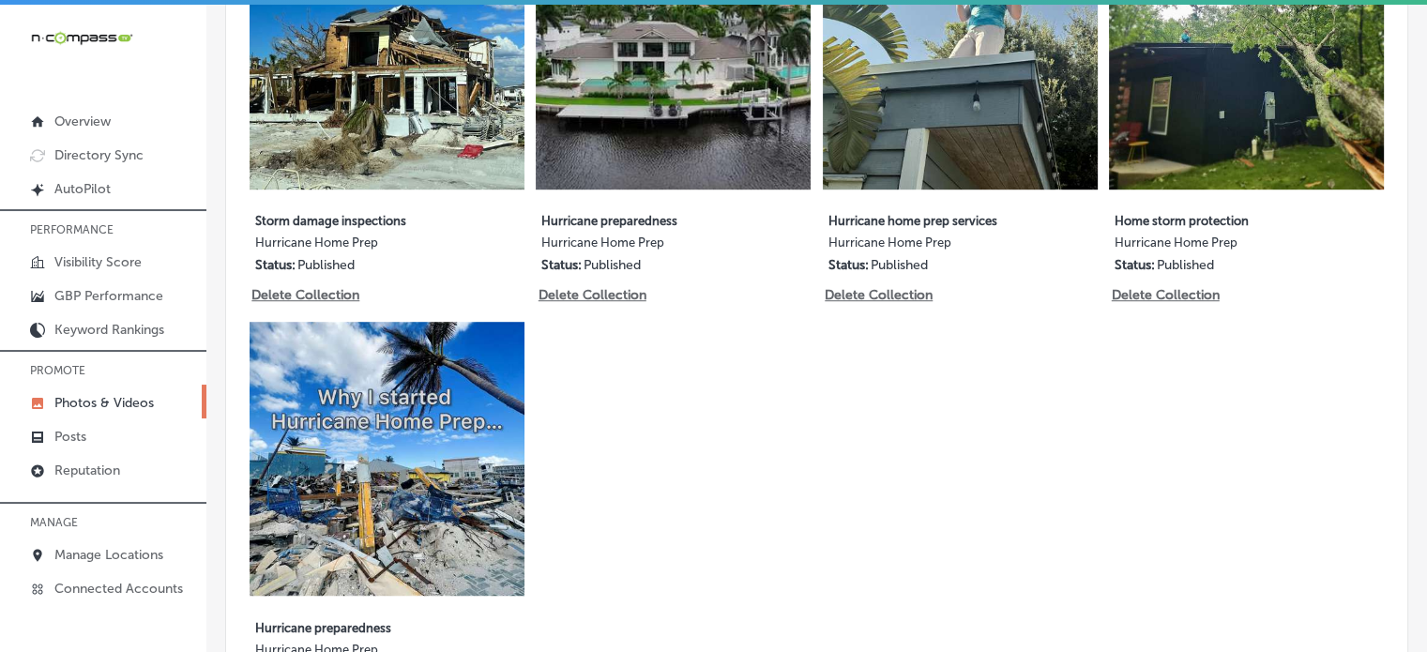
scroll to position [1094, 0]
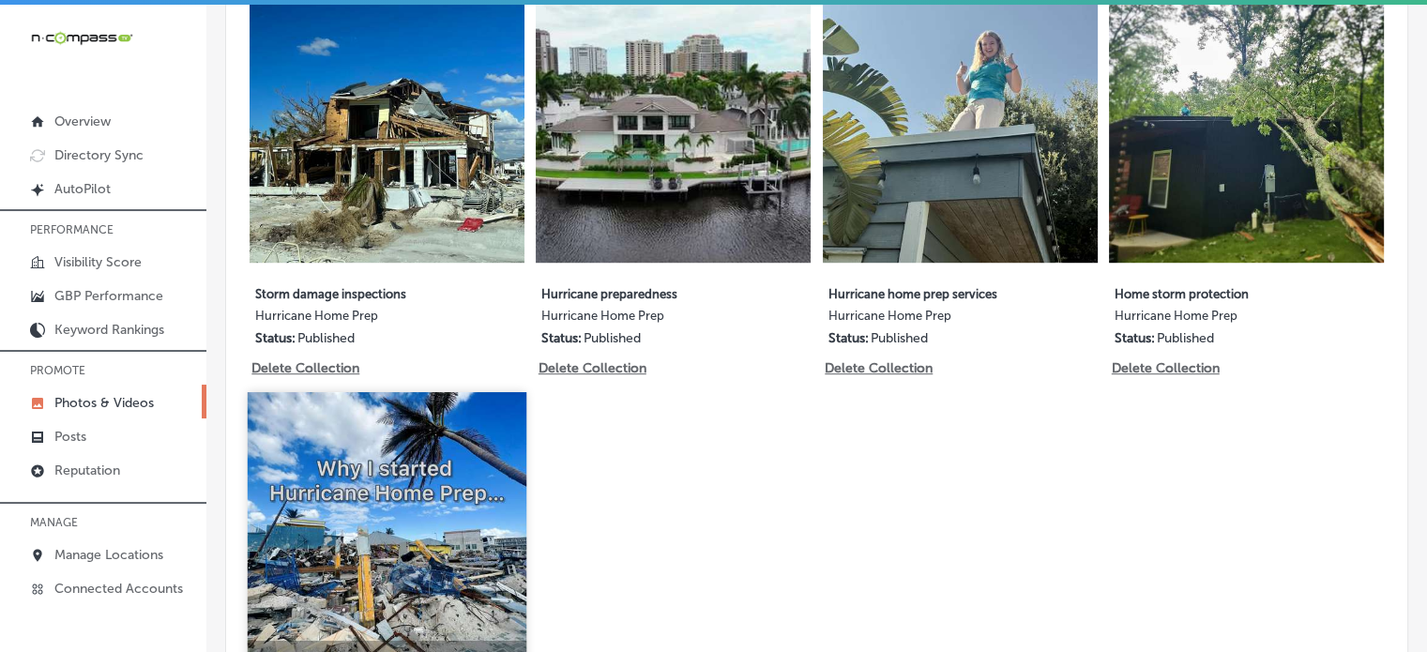
click at [409, 536] on img at bounding box center [387, 531] width 279 height 279
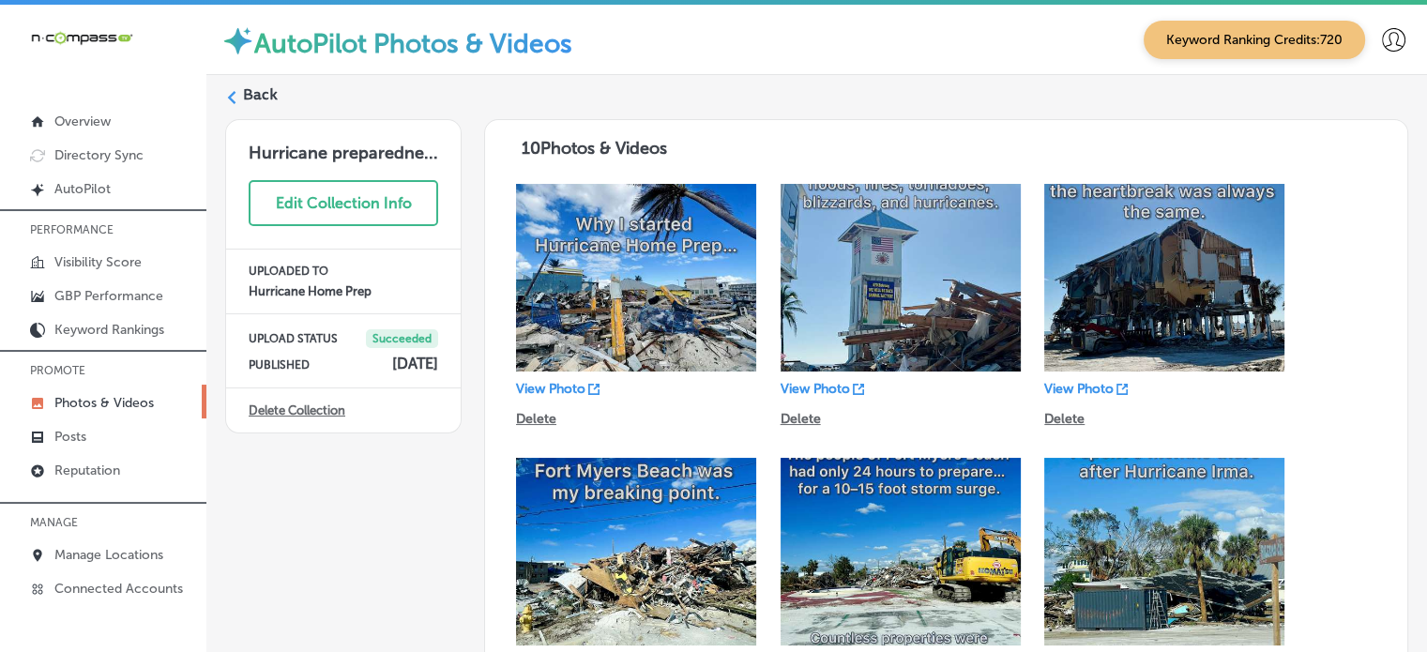
click at [265, 100] on label "Back" at bounding box center [260, 94] width 35 height 21
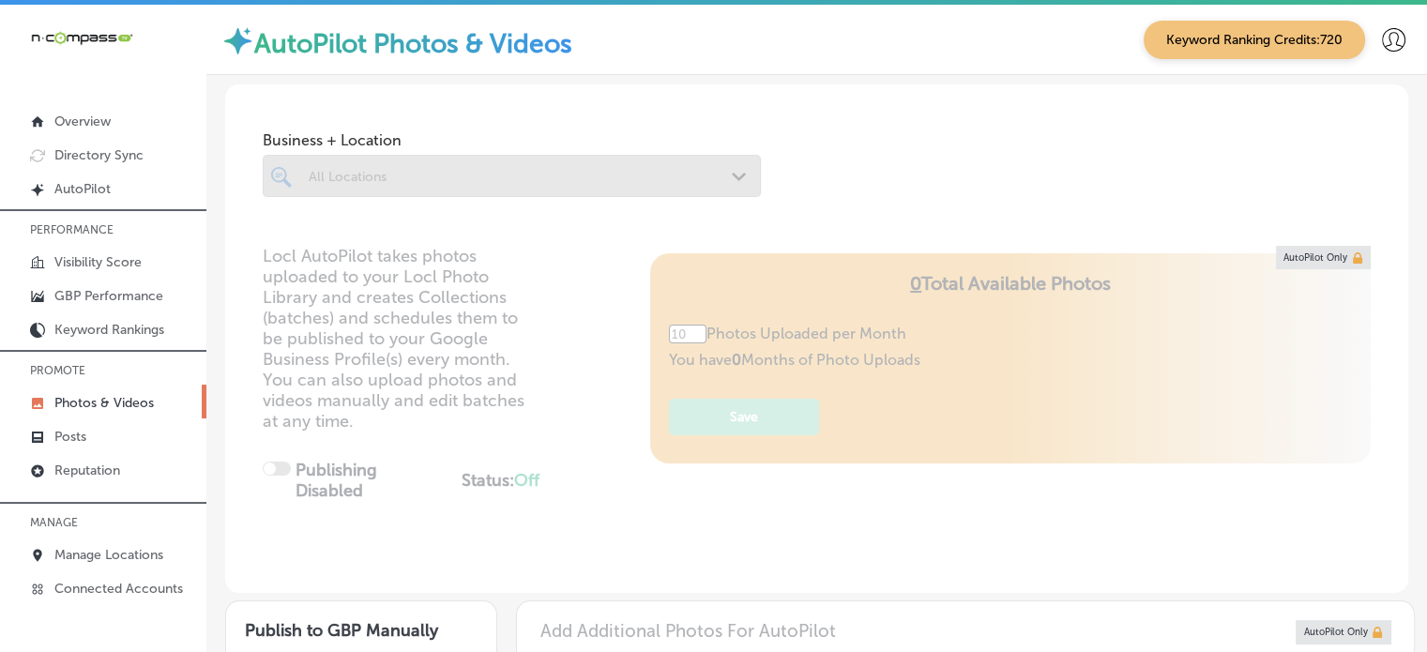
type input "5"
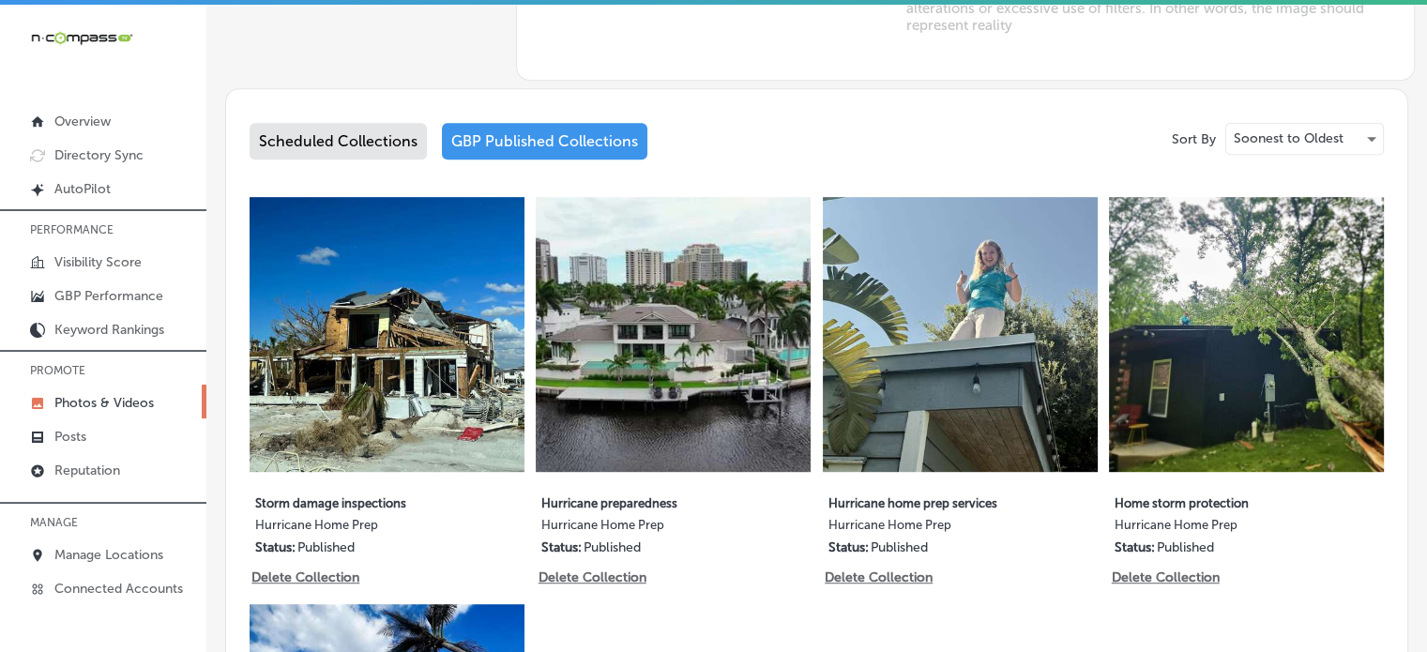
scroll to position [1053, 0]
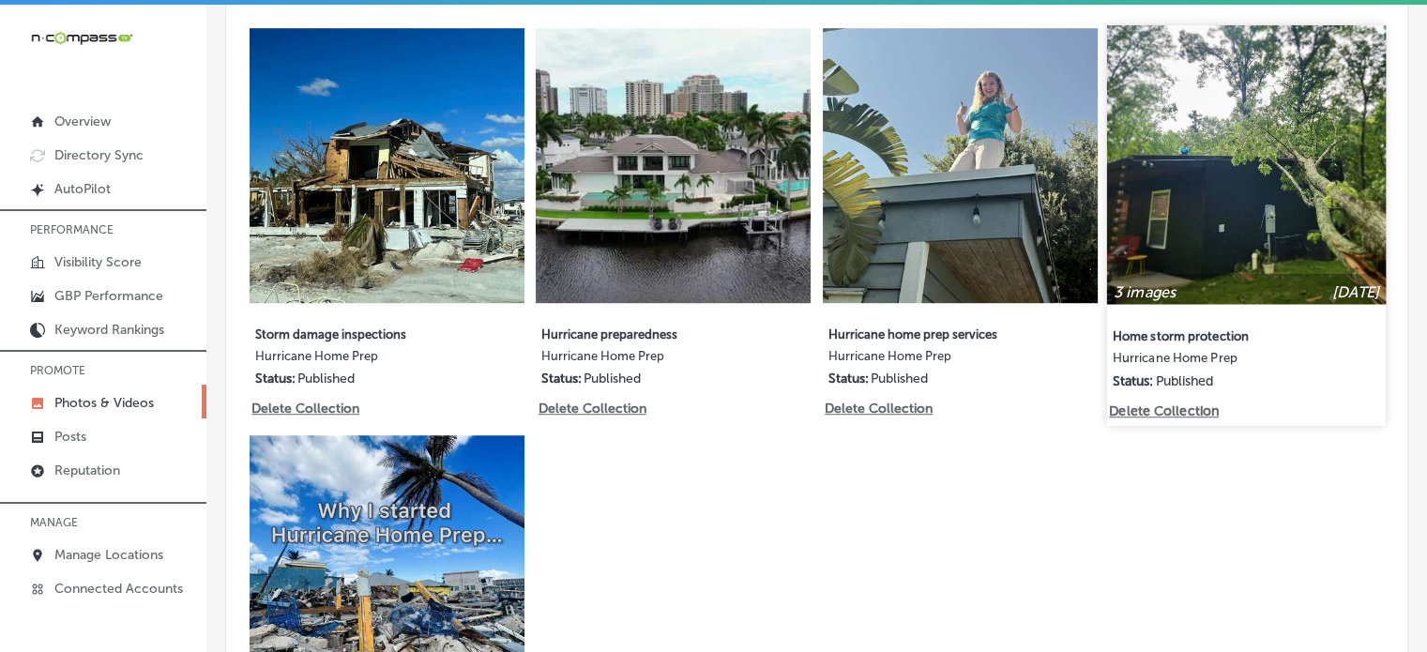
click at [1268, 183] on img at bounding box center [1246, 164] width 279 height 279
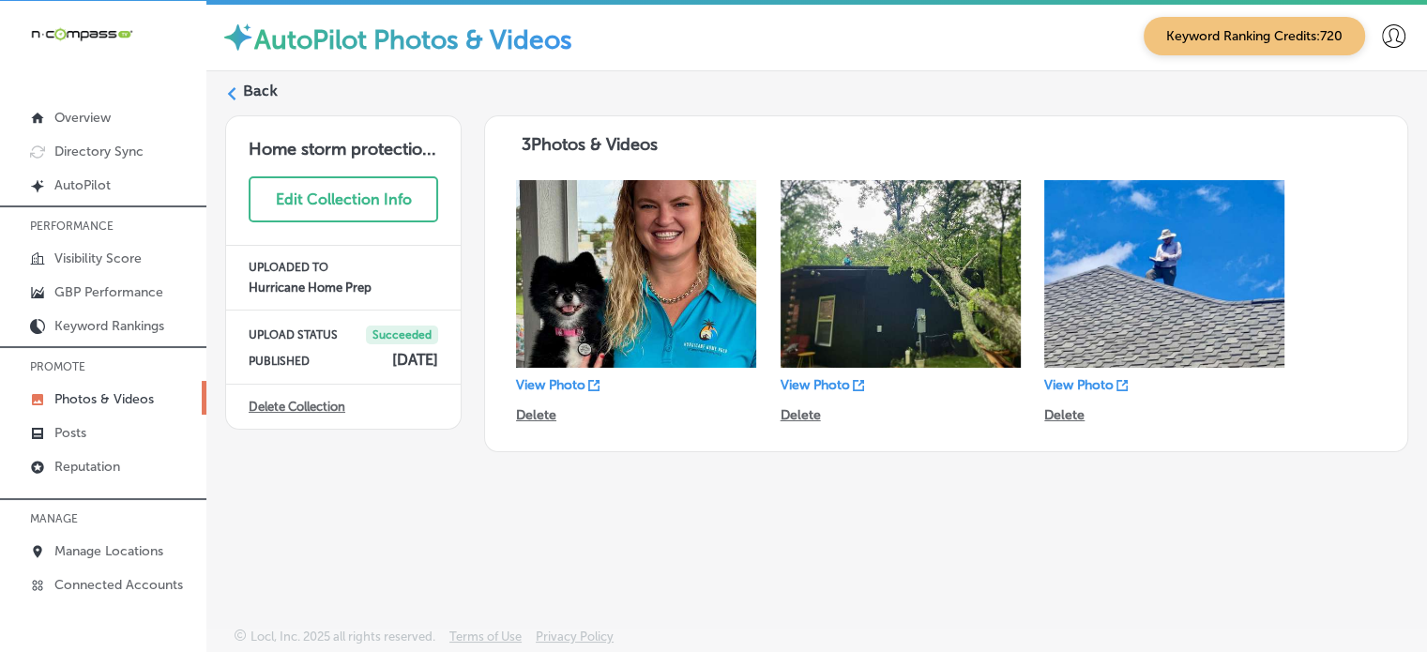
scroll to position [4, 0]
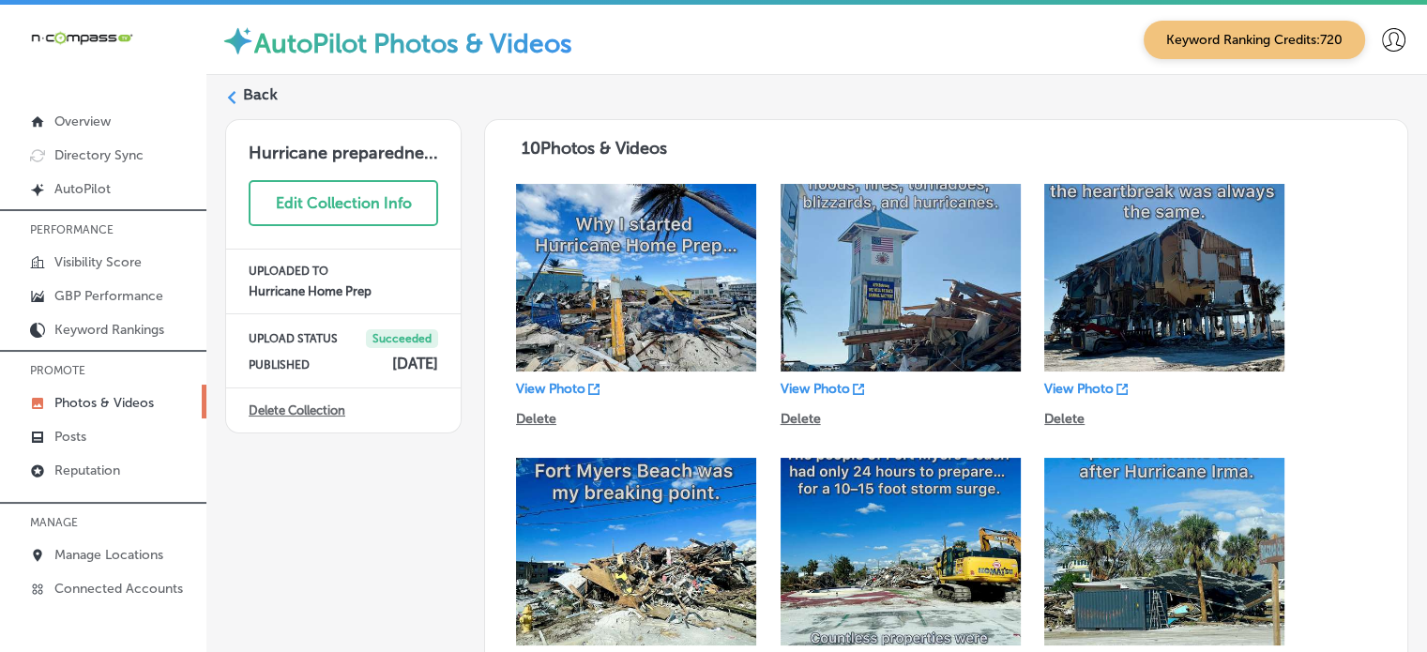
click at [253, 84] on label "Back" at bounding box center [260, 94] width 35 height 21
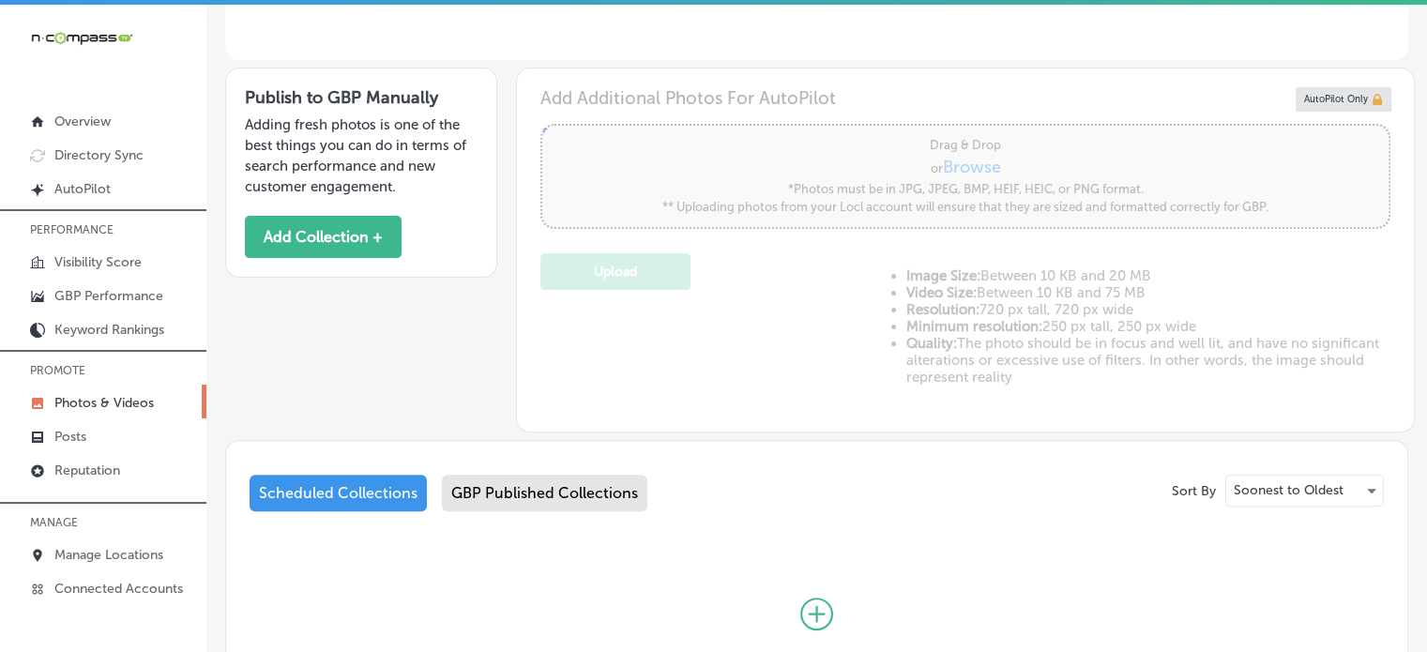
type input "5"
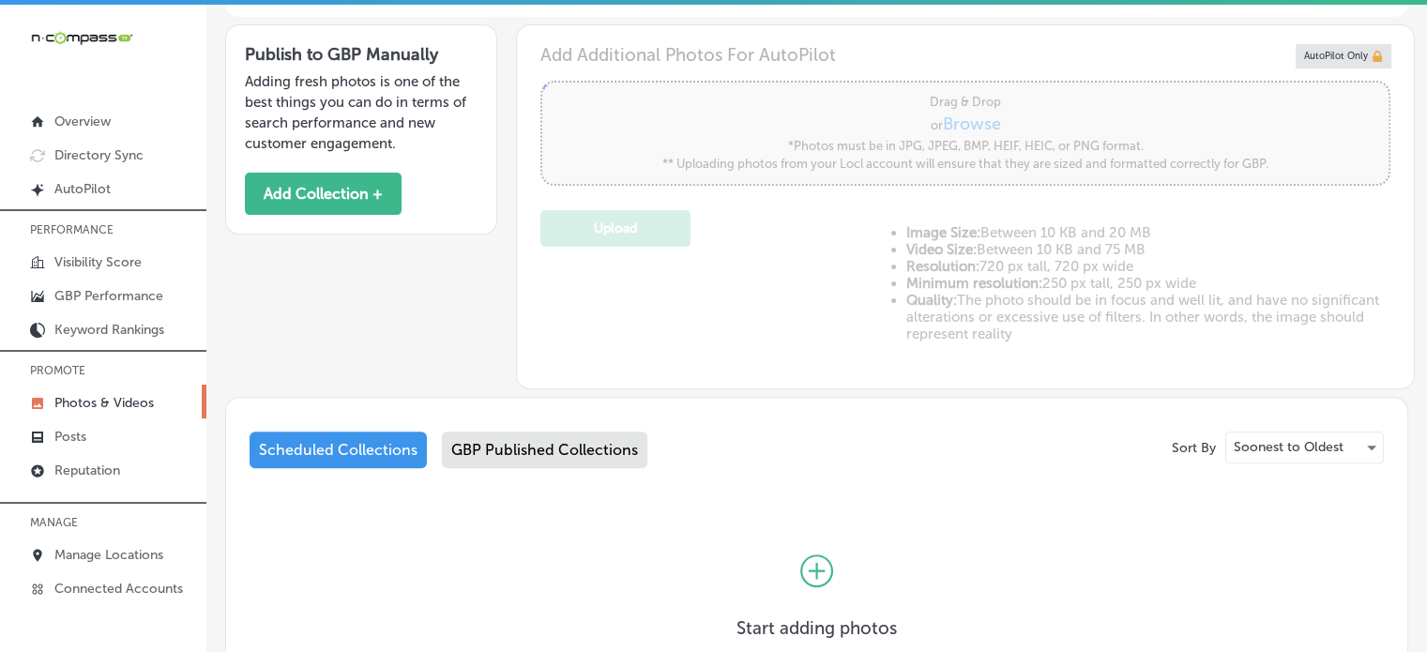
scroll to position [715, 0]
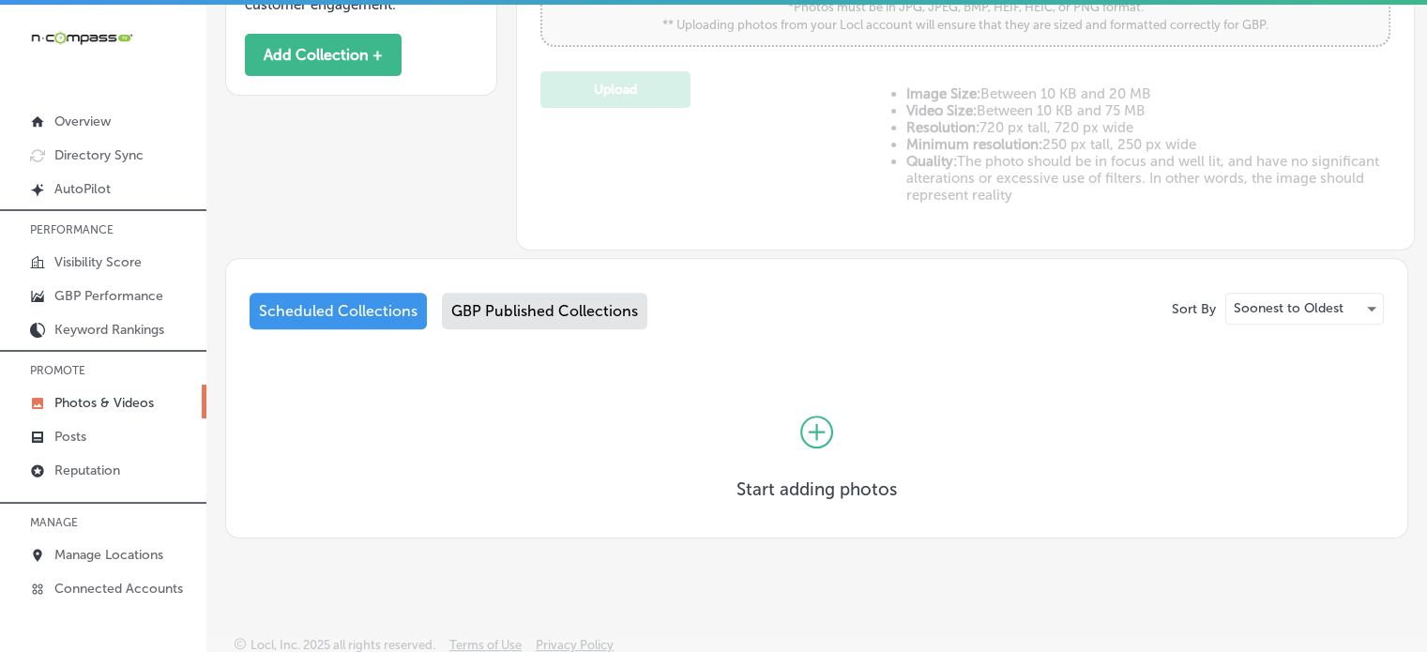
click at [577, 319] on div "GBP Published Collections" at bounding box center [544, 311] width 205 height 37
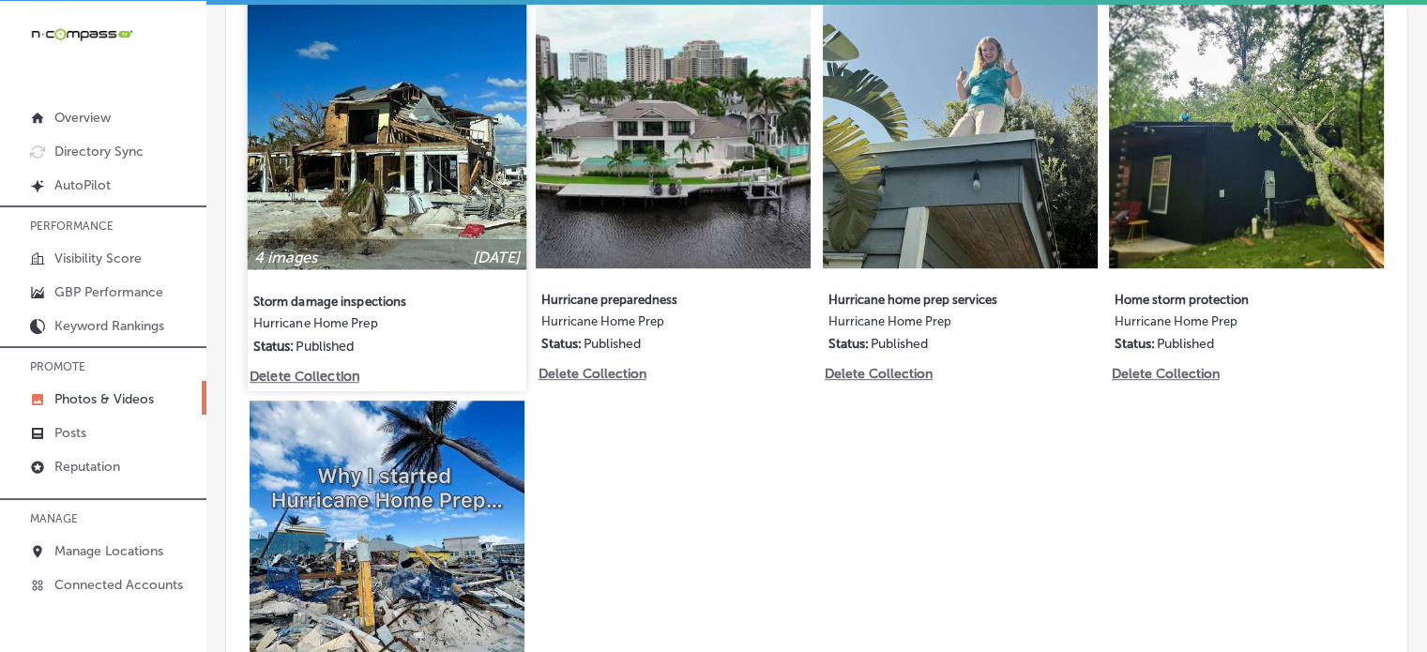
scroll to position [1083, 0]
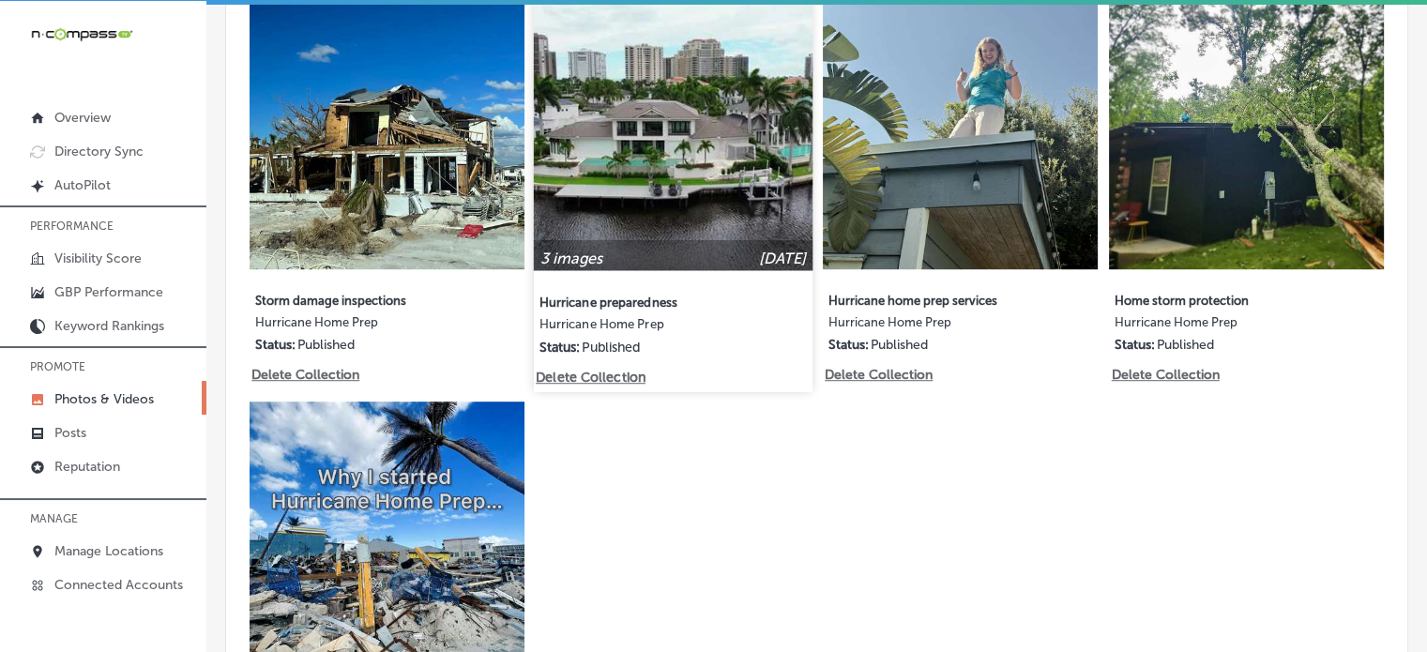
click at [647, 158] on img at bounding box center [673, 131] width 279 height 279
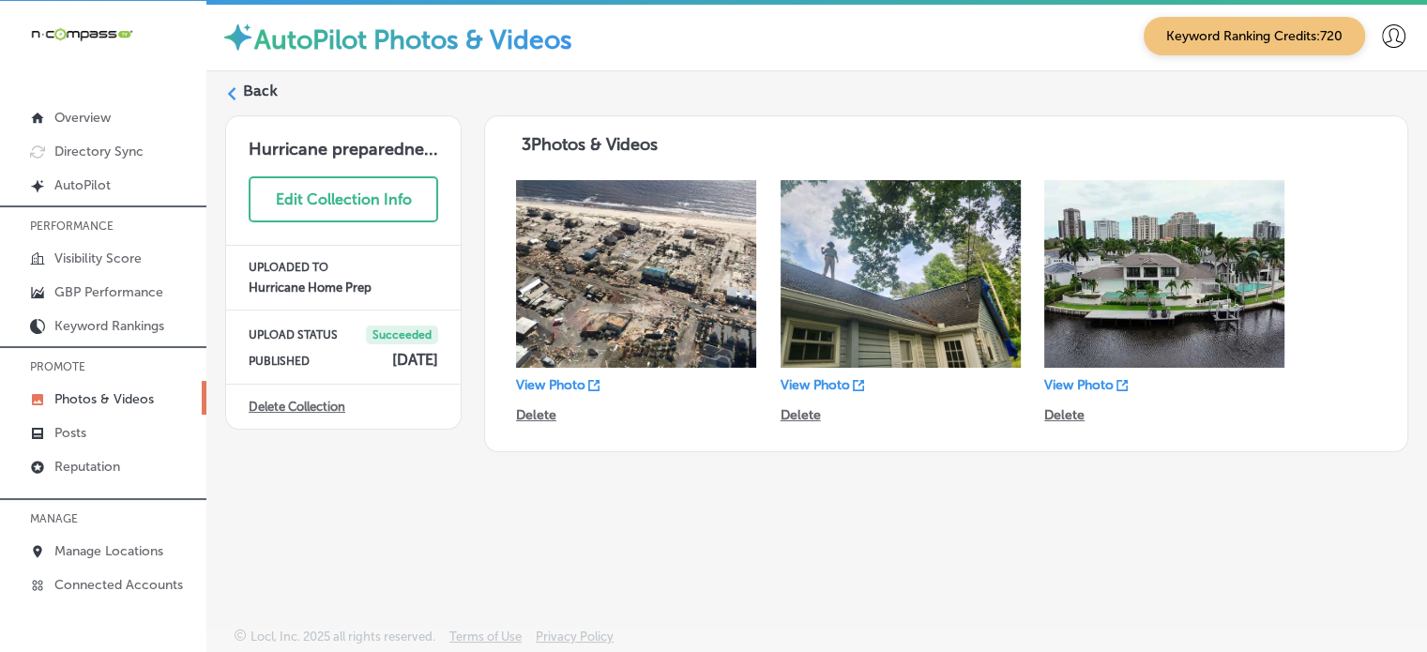
click at [271, 87] on label "Back" at bounding box center [260, 91] width 35 height 21
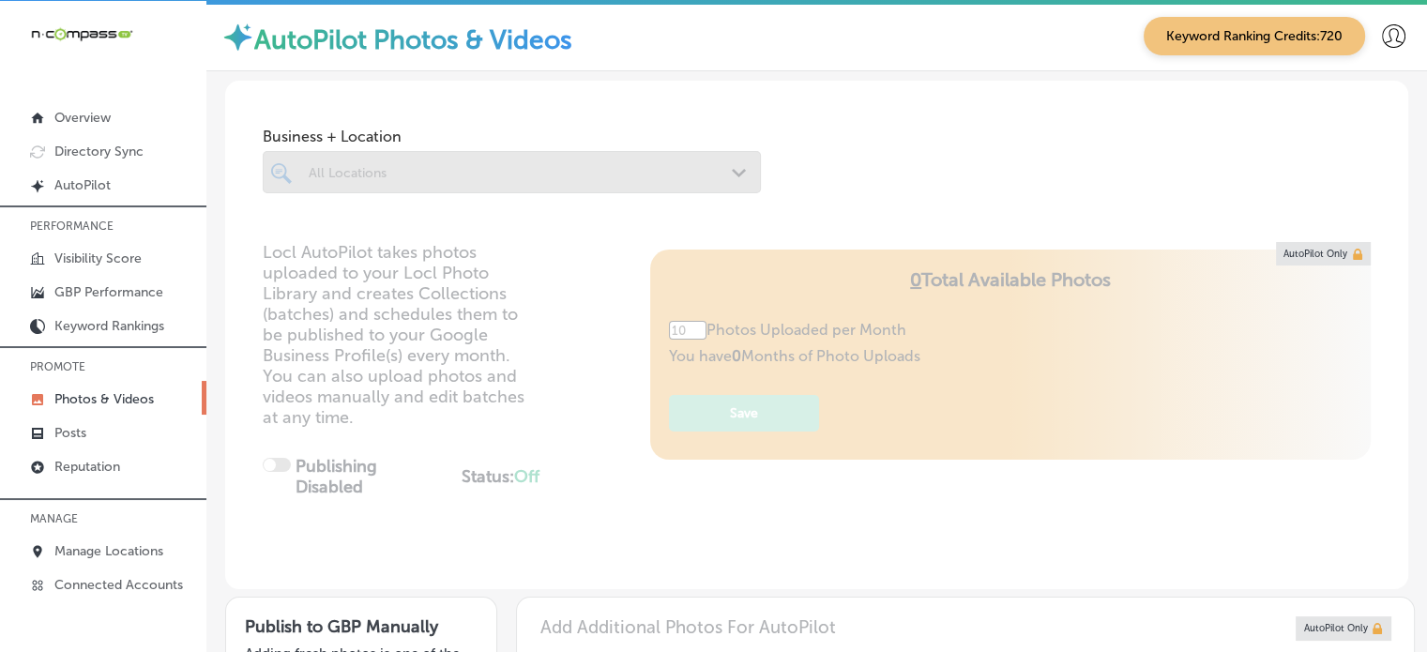
type input "5"
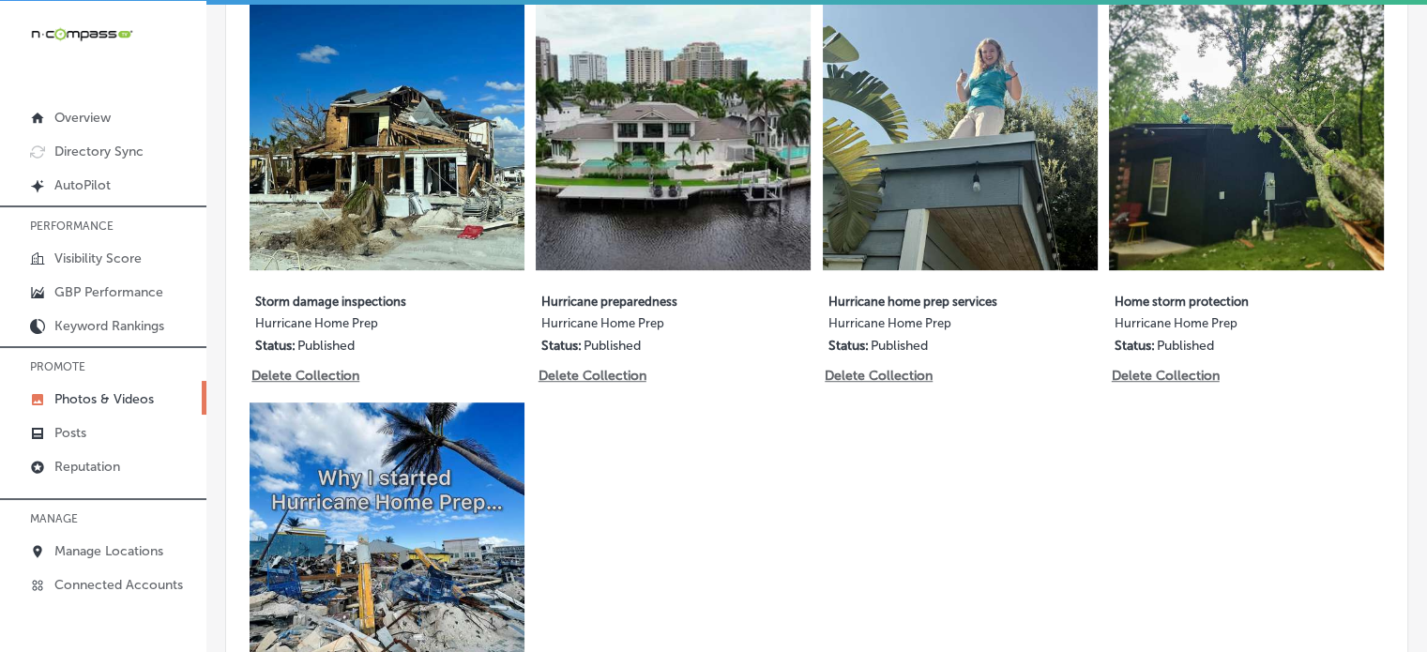
scroll to position [1109, 0]
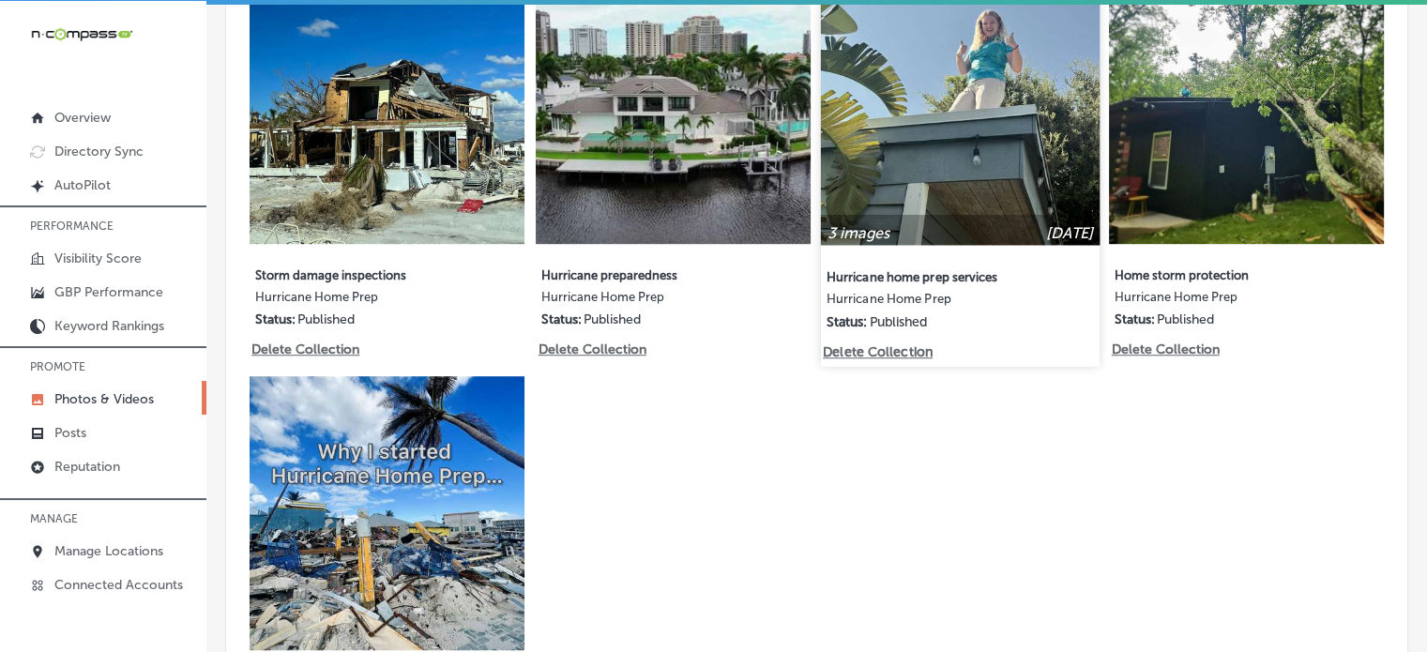
click at [954, 108] on img at bounding box center [960, 105] width 279 height 279
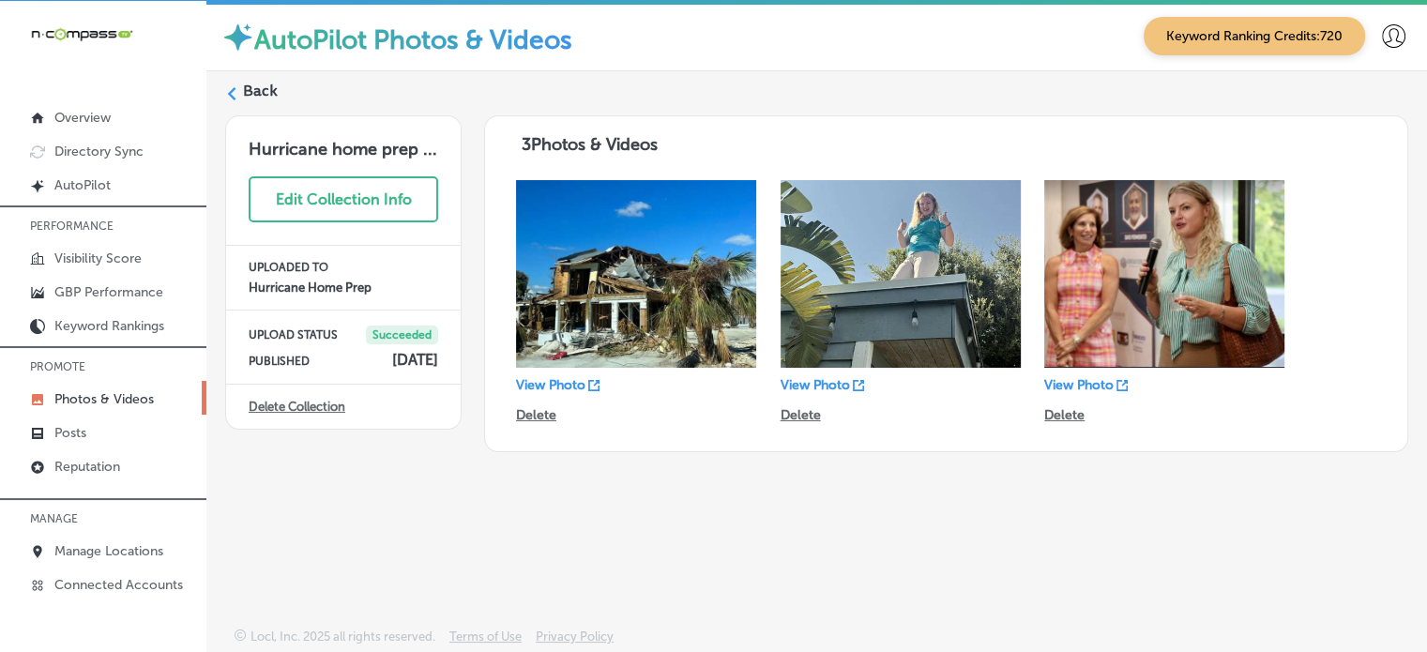
click at [263, 95] on label "Back" at bounding box center [260, 91] width 35 height 21
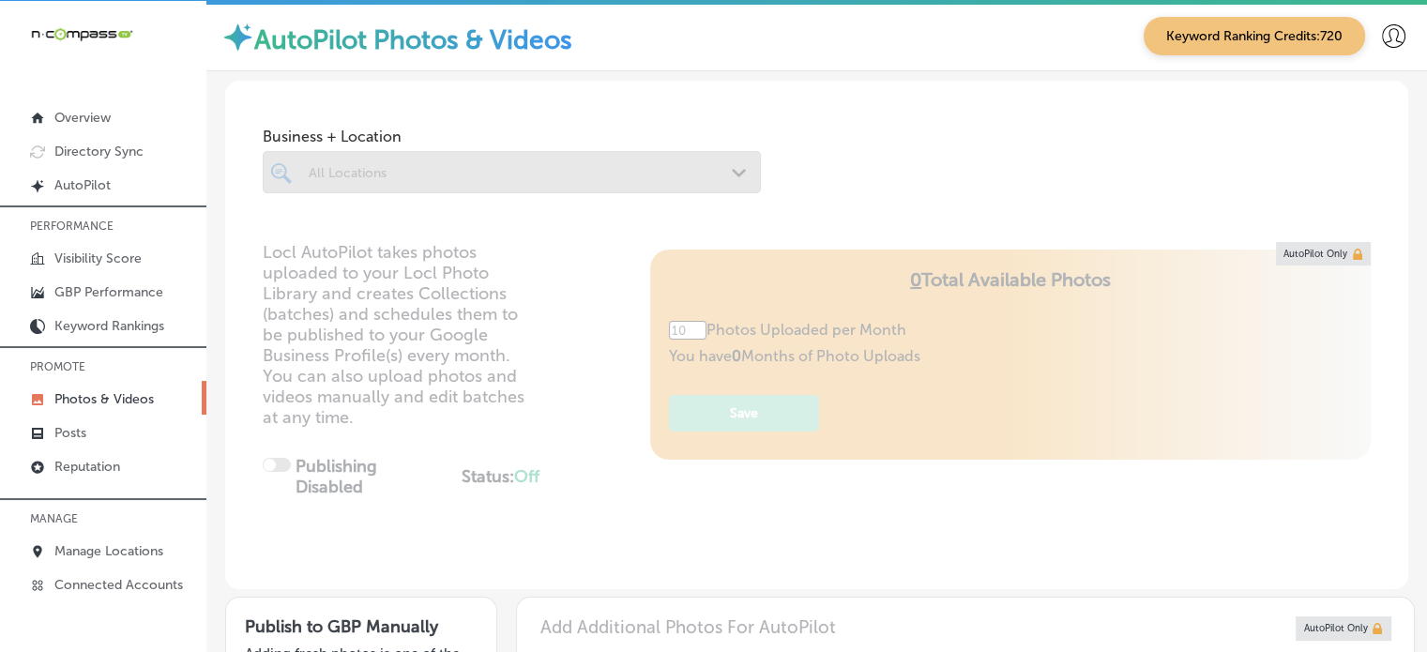
type input "5"
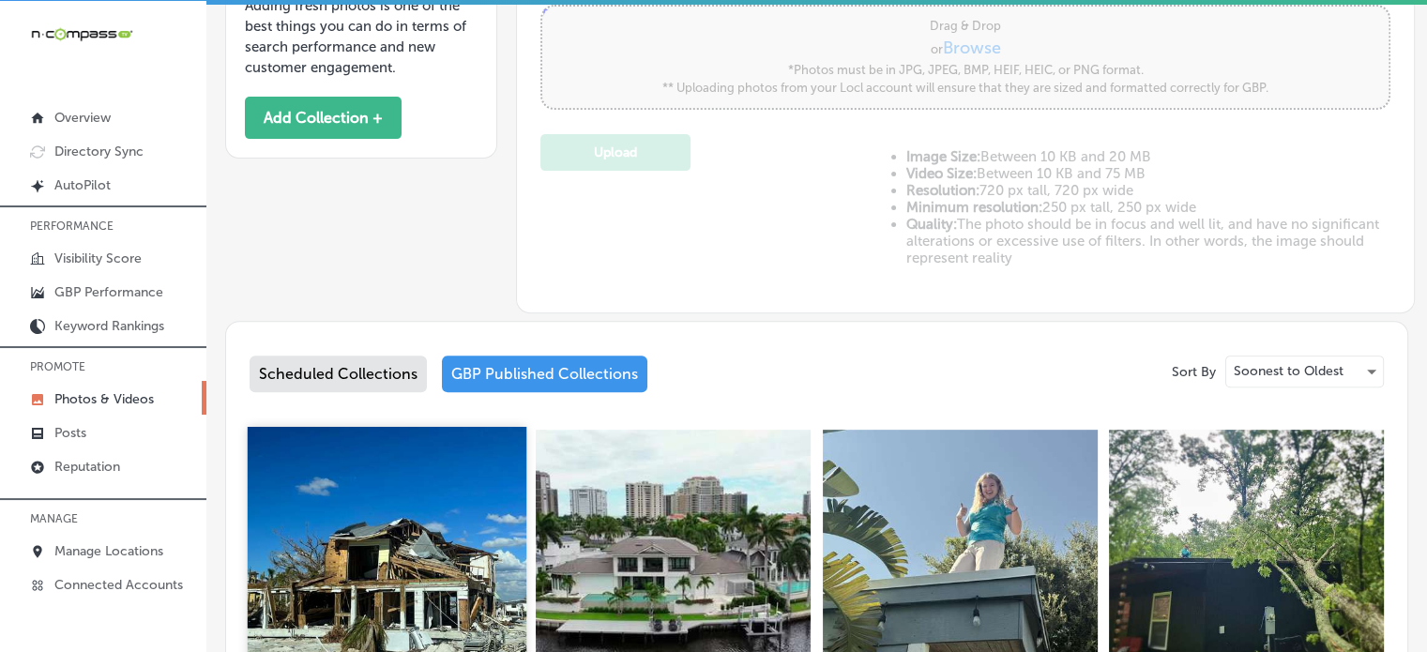
scroll to position [672, 0]
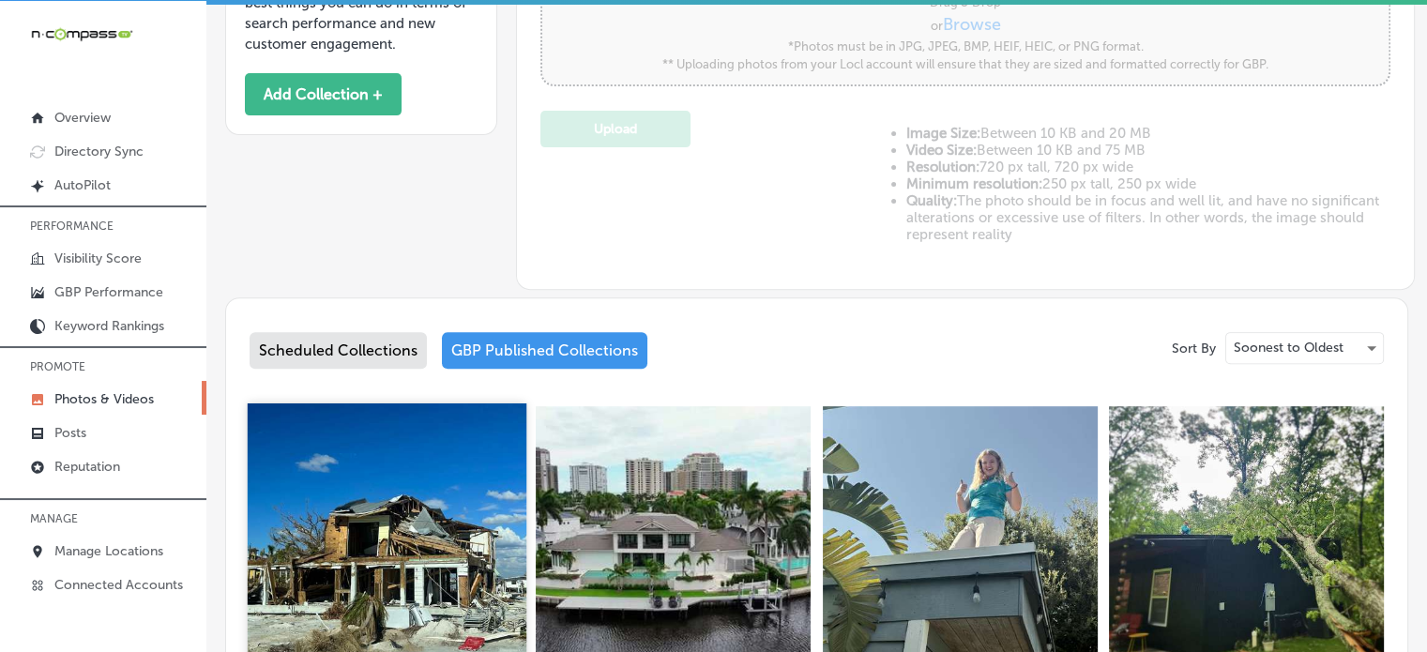
click at [415, 527] on img at bounding box center [387, 542] width 279 height 279
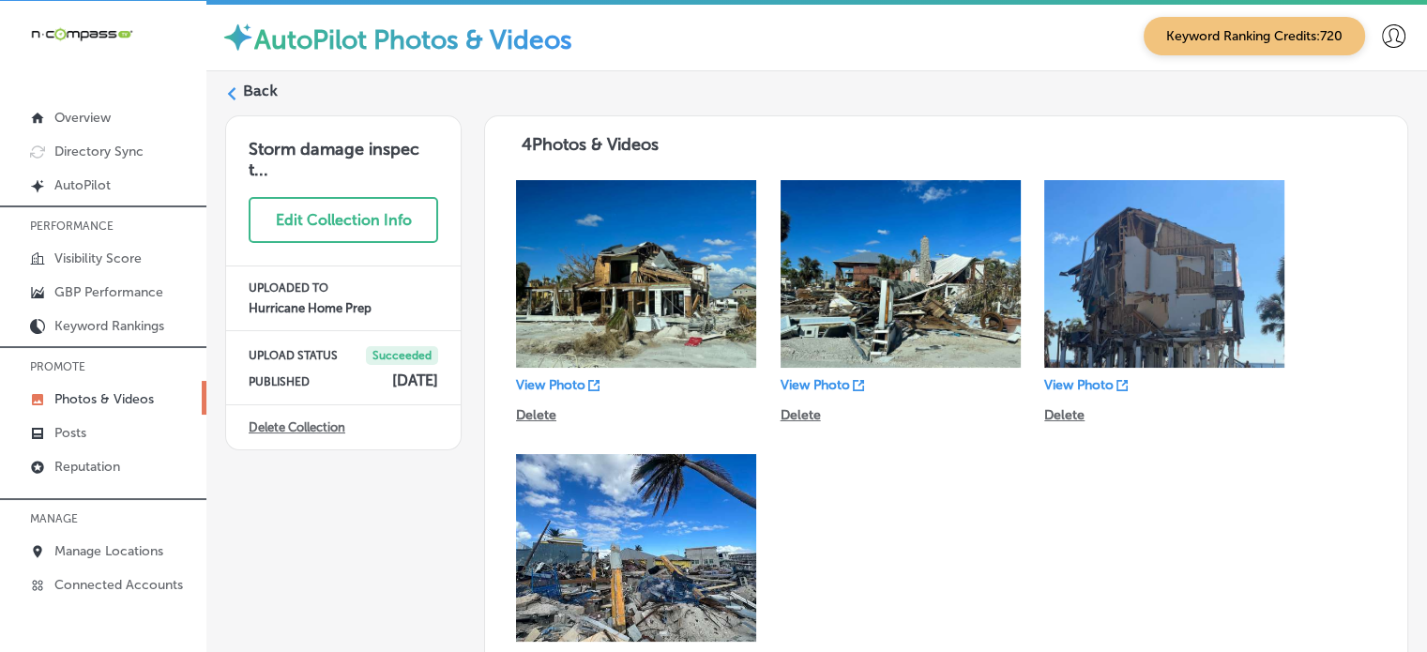
click at [255, 83] on label "Back" at bounding box center [260, 91] width 35 height 21
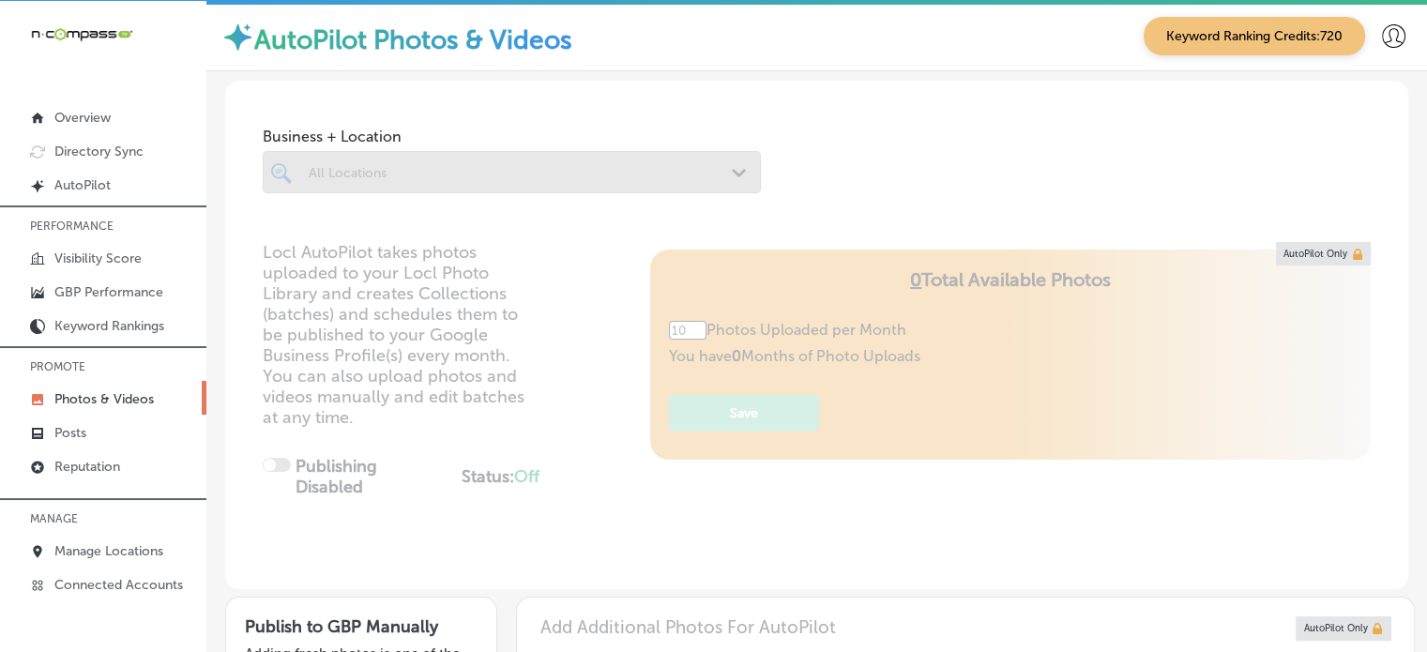
type input "5"
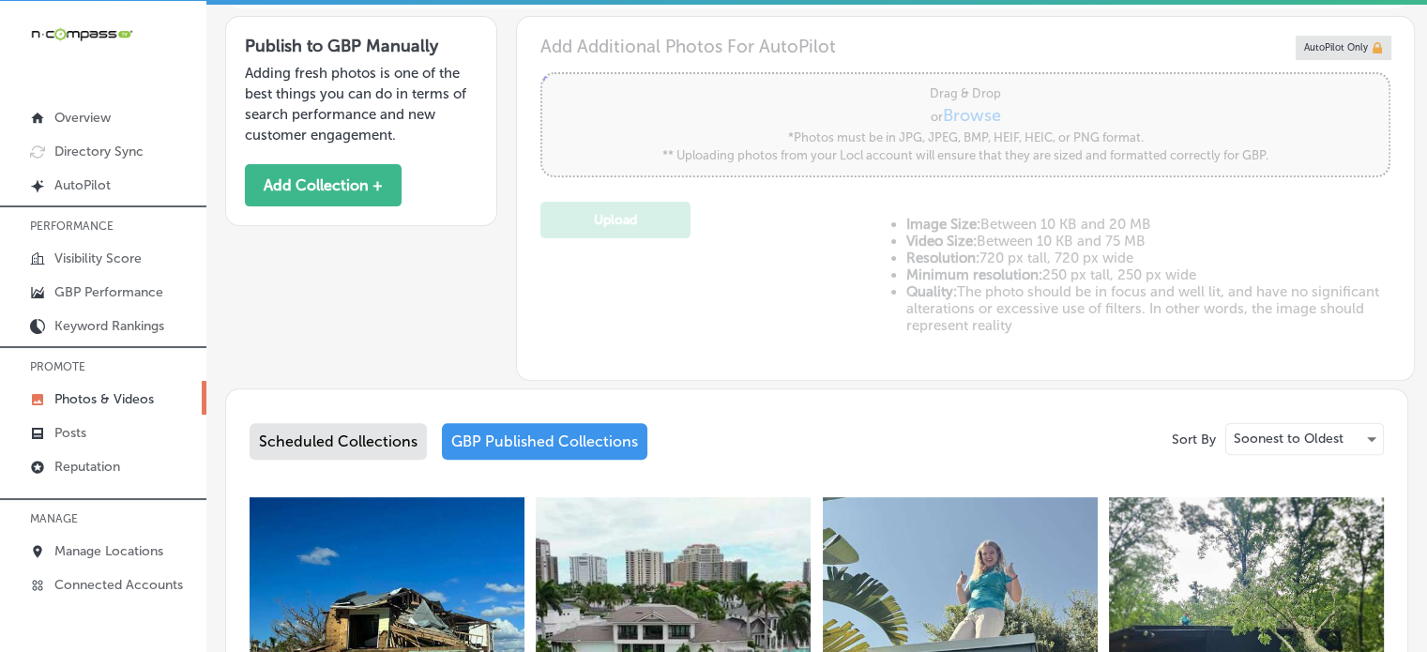
scroll to position [642, 0]
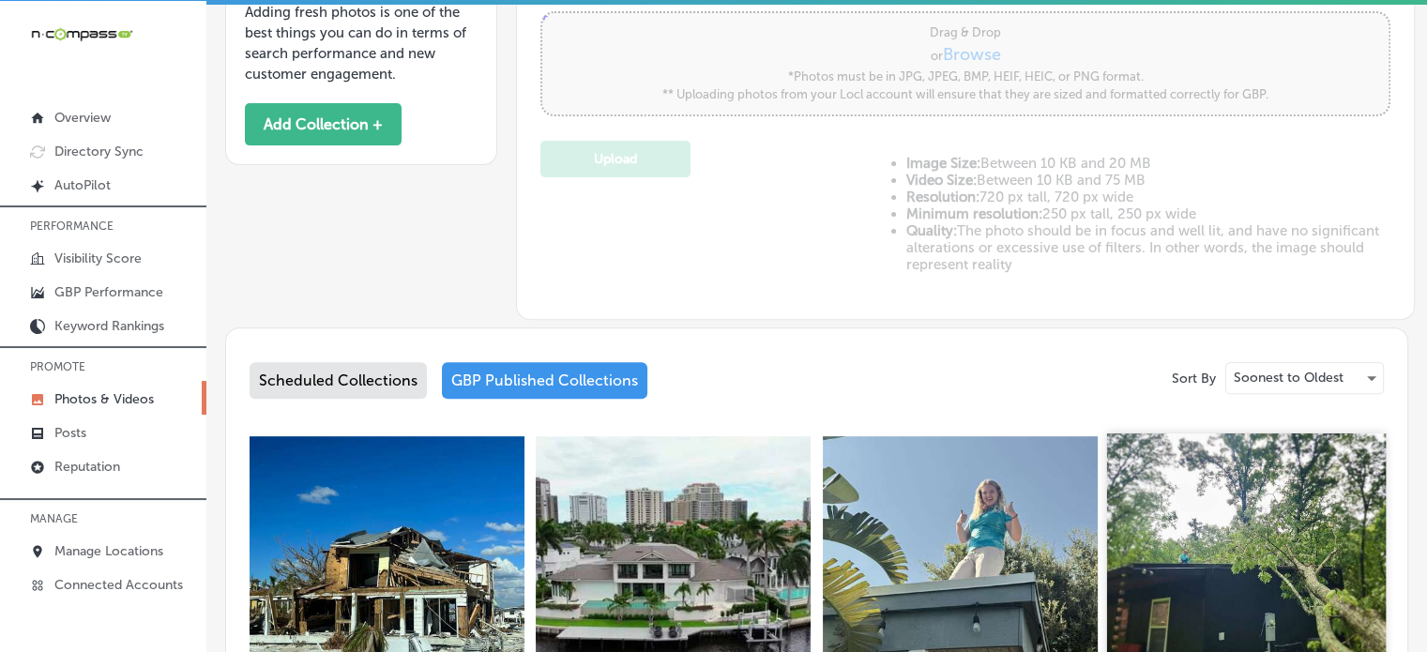
click at [1317, 574] on img at bounding box center [1246, 572] width 279 height 279
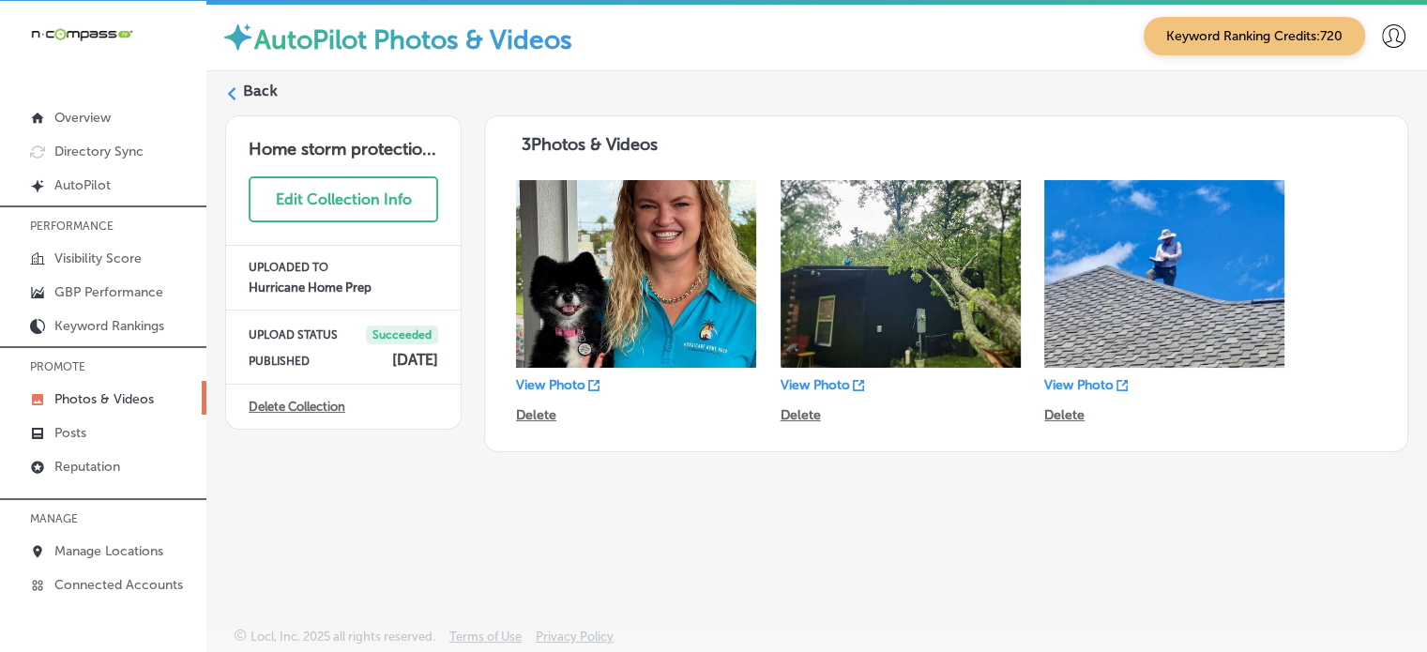
click at [263, 87] on label "Back" at bounding box center [260, 91] width 35 height 21
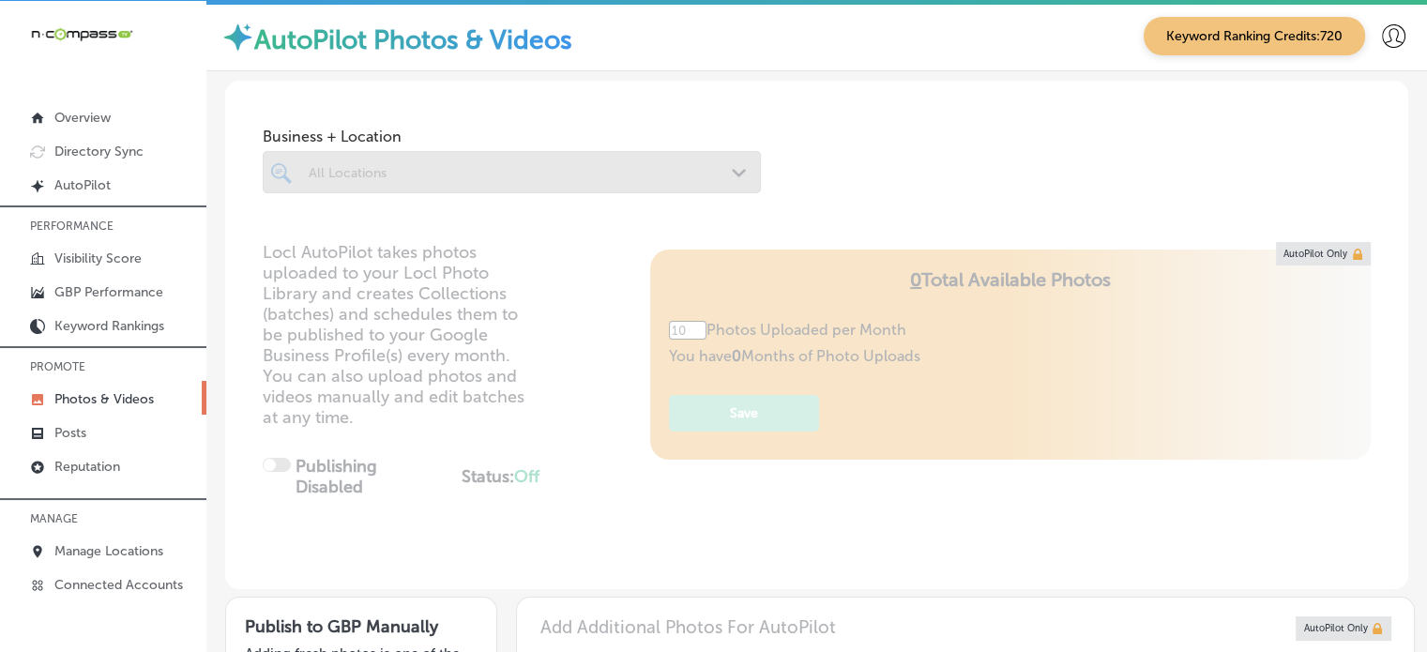
type input "5"
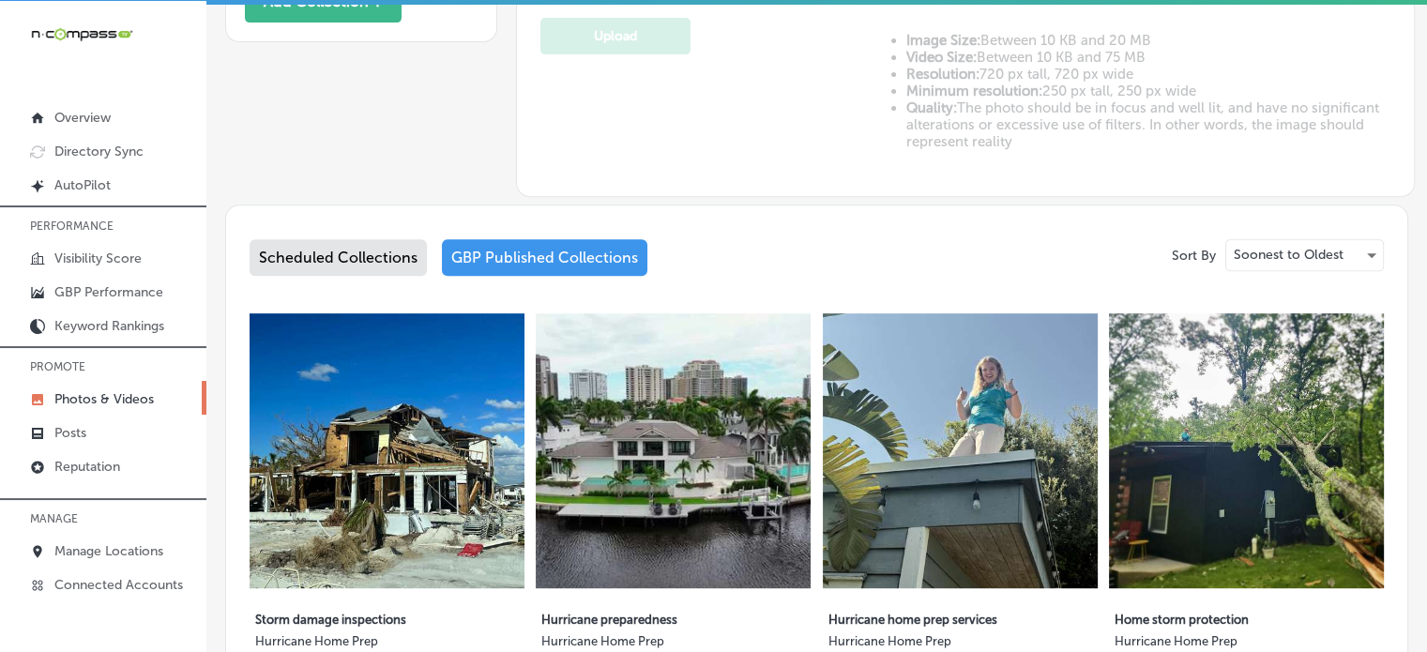
scroll to position [844, 0]
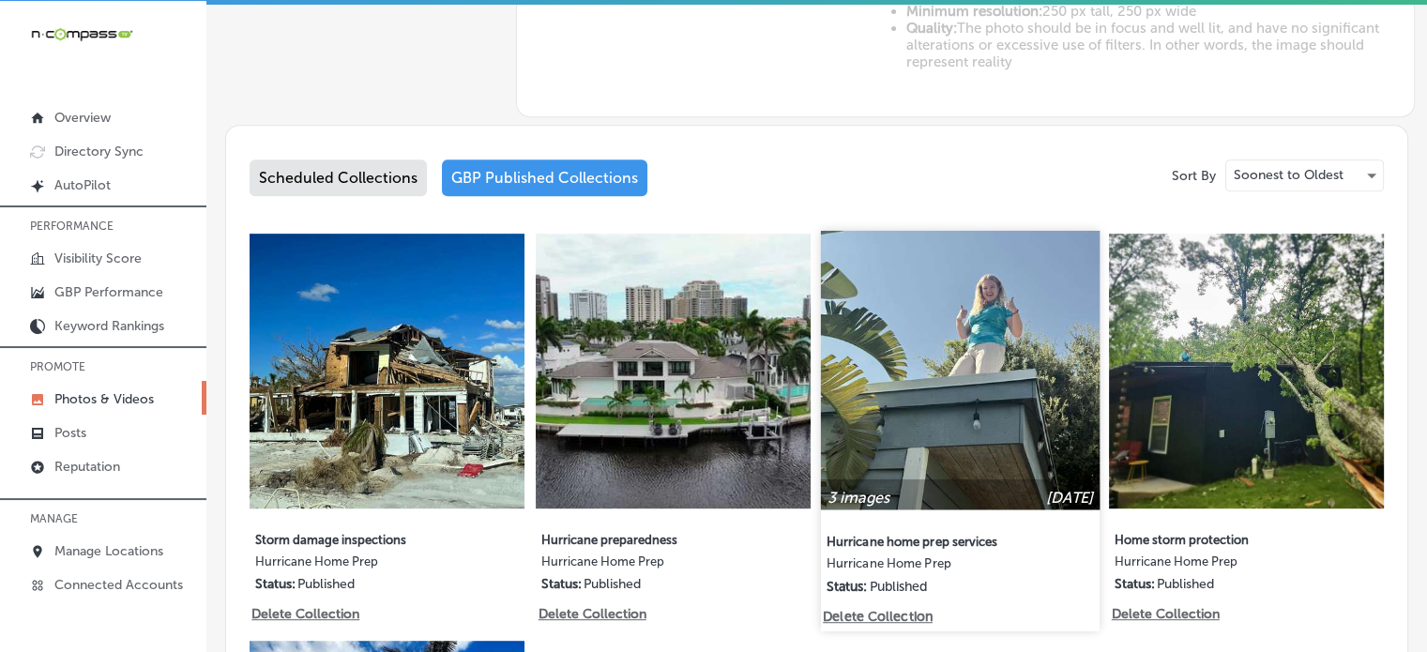
click at [976, 420] on img at bounding box center [960, 370] width 279 height 279
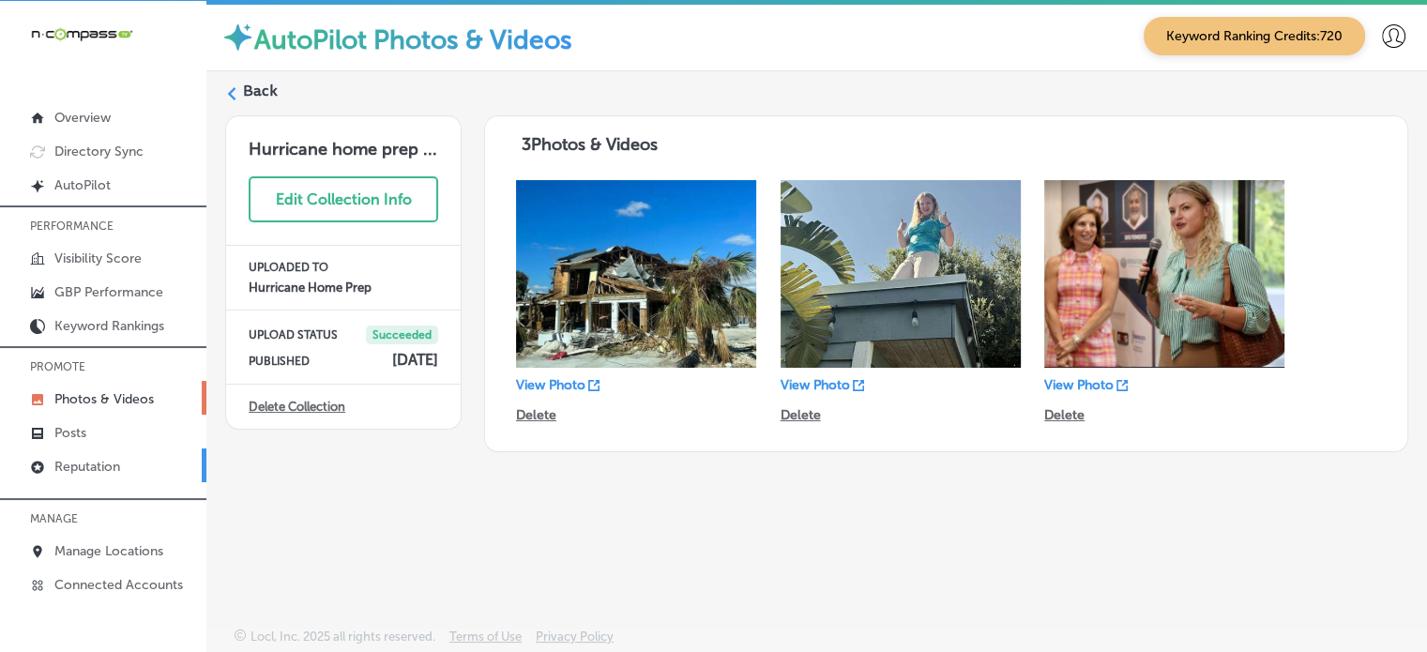
click at [93, 461] on p "Reputation" at bounding box center [87, 467] width 66 height 16
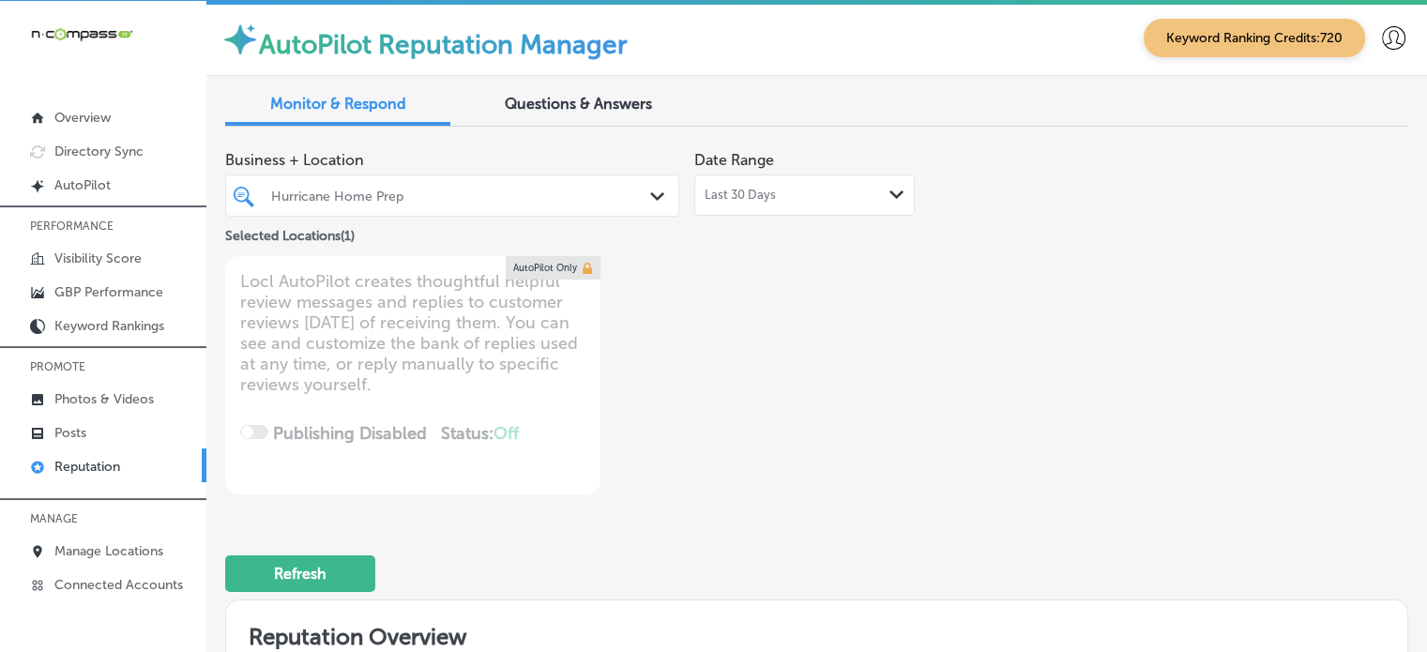
click at [499, 195] on div "Hurricane Home Prep" at bounding box center [461, 196] width 381 height 16
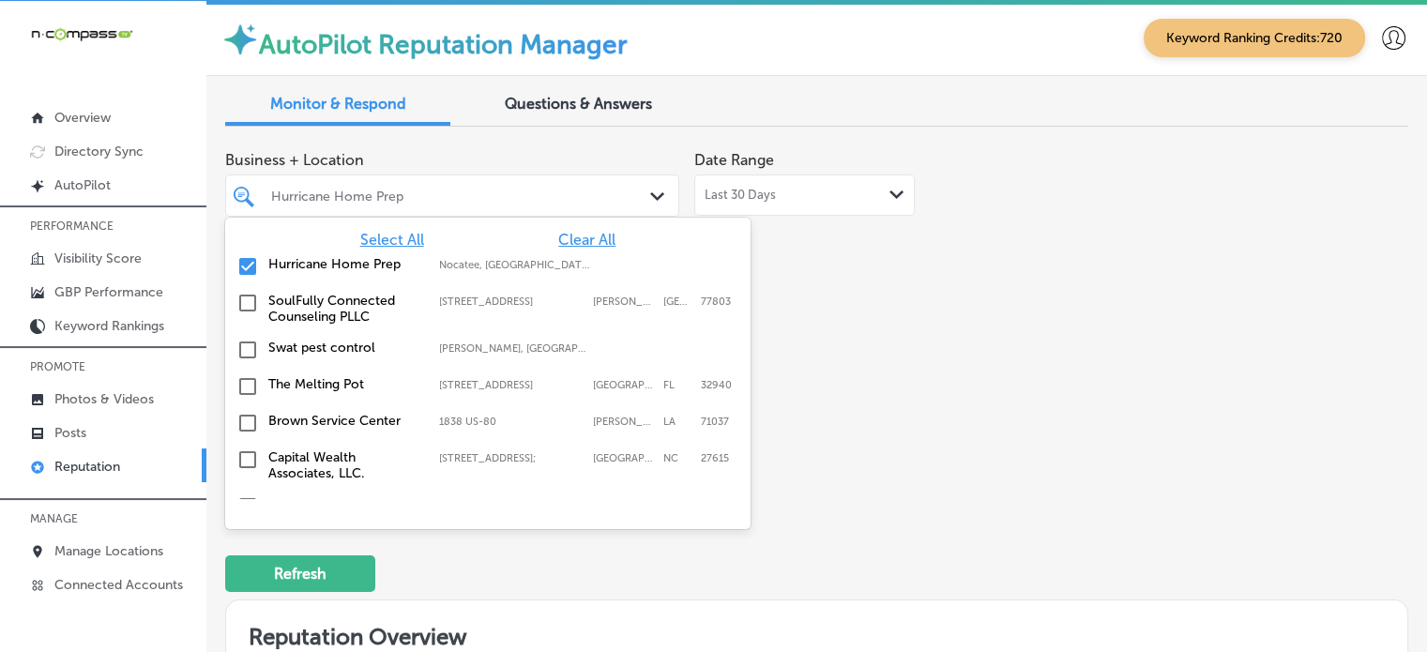
click at [597, 239] on span "Clear All" at bounding box center [586, 240] width 57 height 18
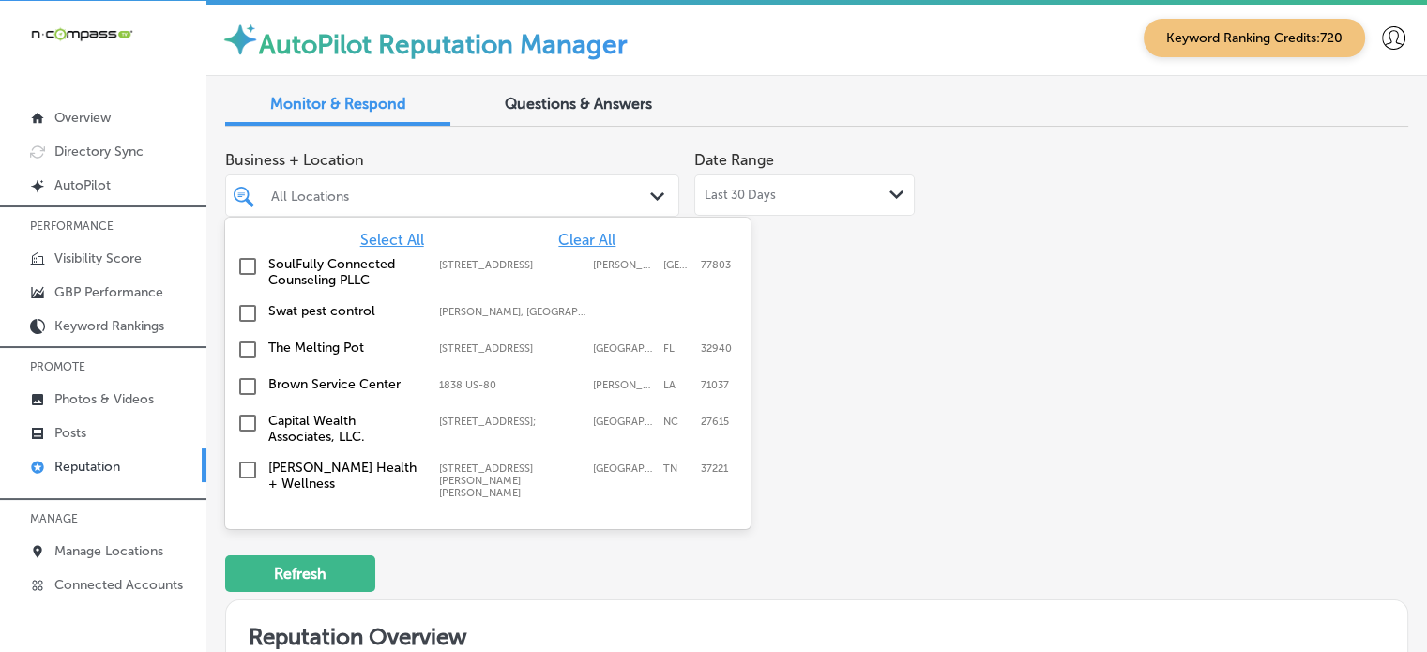
click at [399, 239] on span "Select All" at bounding box center [392, 240] width 64 height 18
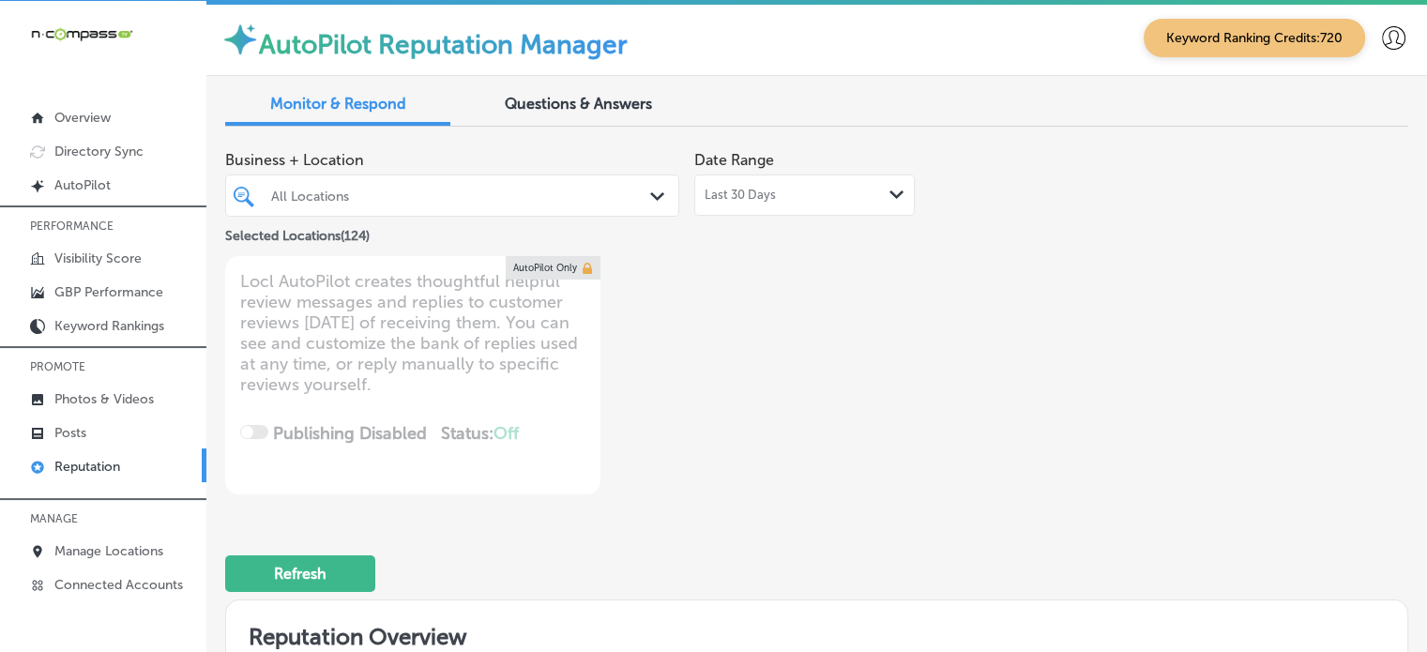
click at [869, 294] on div "Business + Location All Locations Path Created with Sketch. Selected Locations …" at bounding box center [580, 318] width 710 height 353
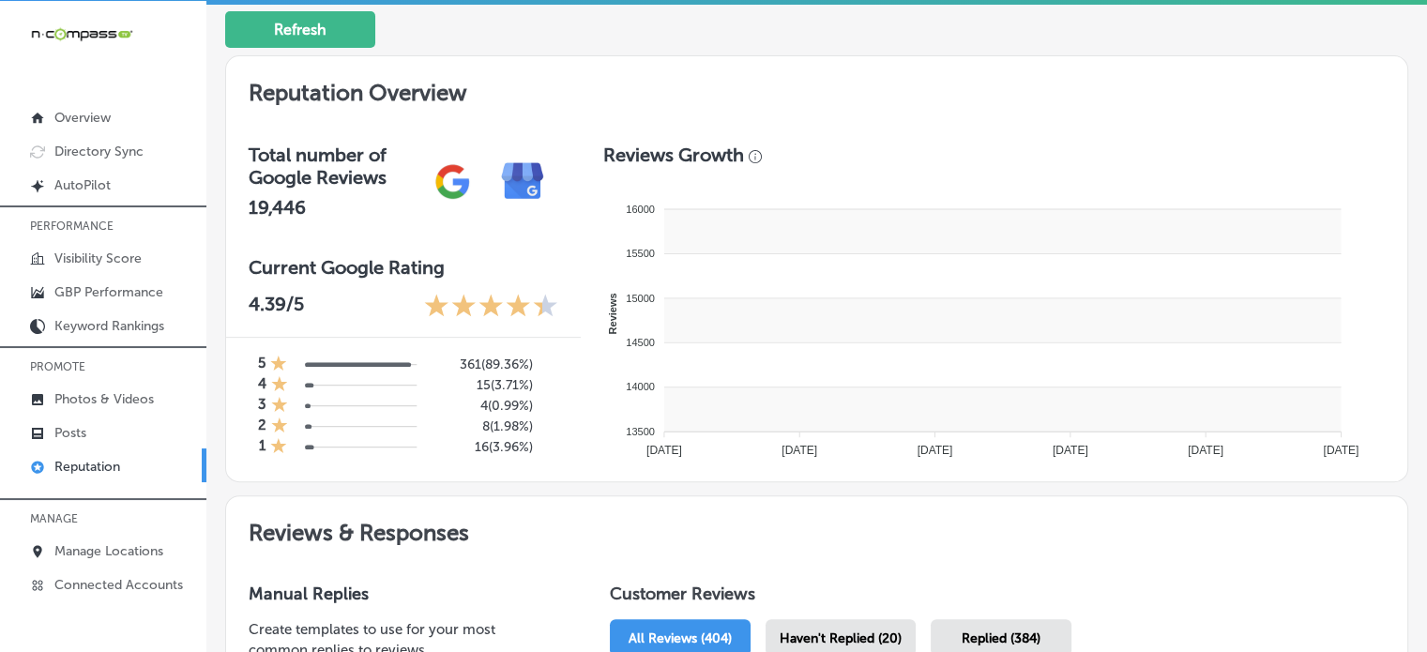
scroll to position [690, 0]
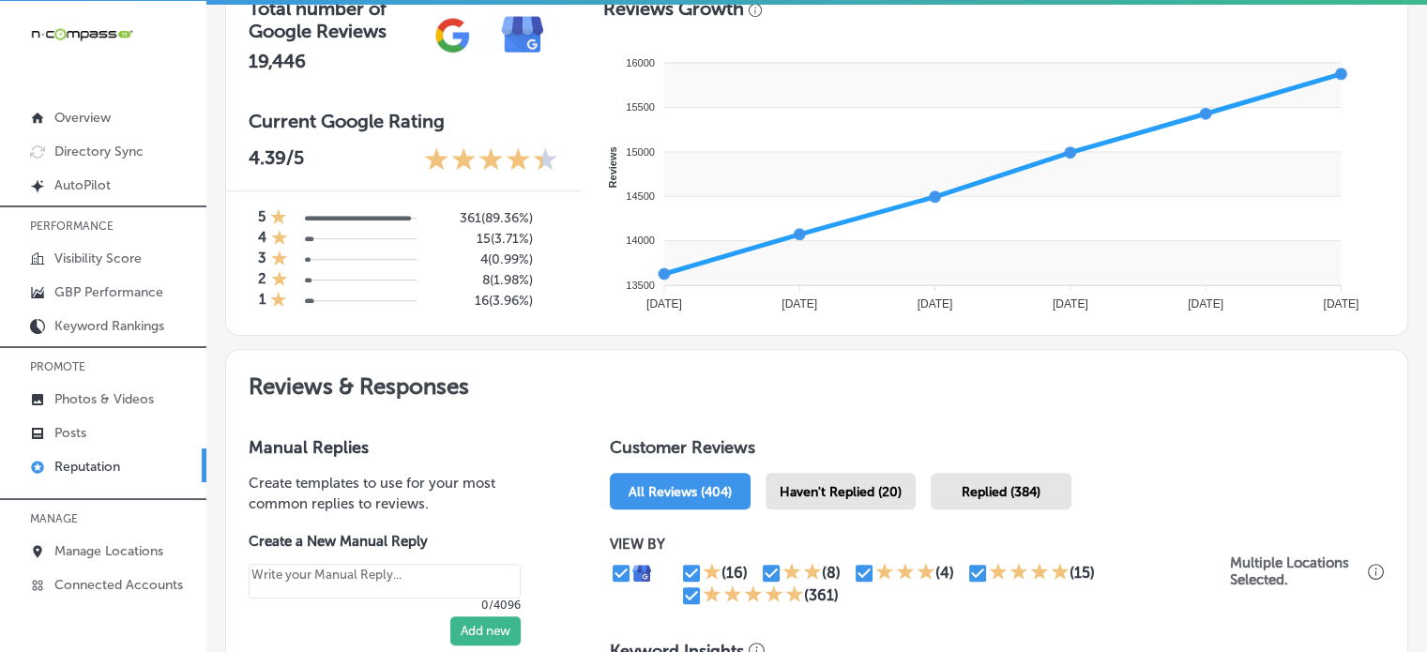
click at [855, 484] on span "Haven't Replied (20)" at bounding box center [840, 492] width 122 height 16
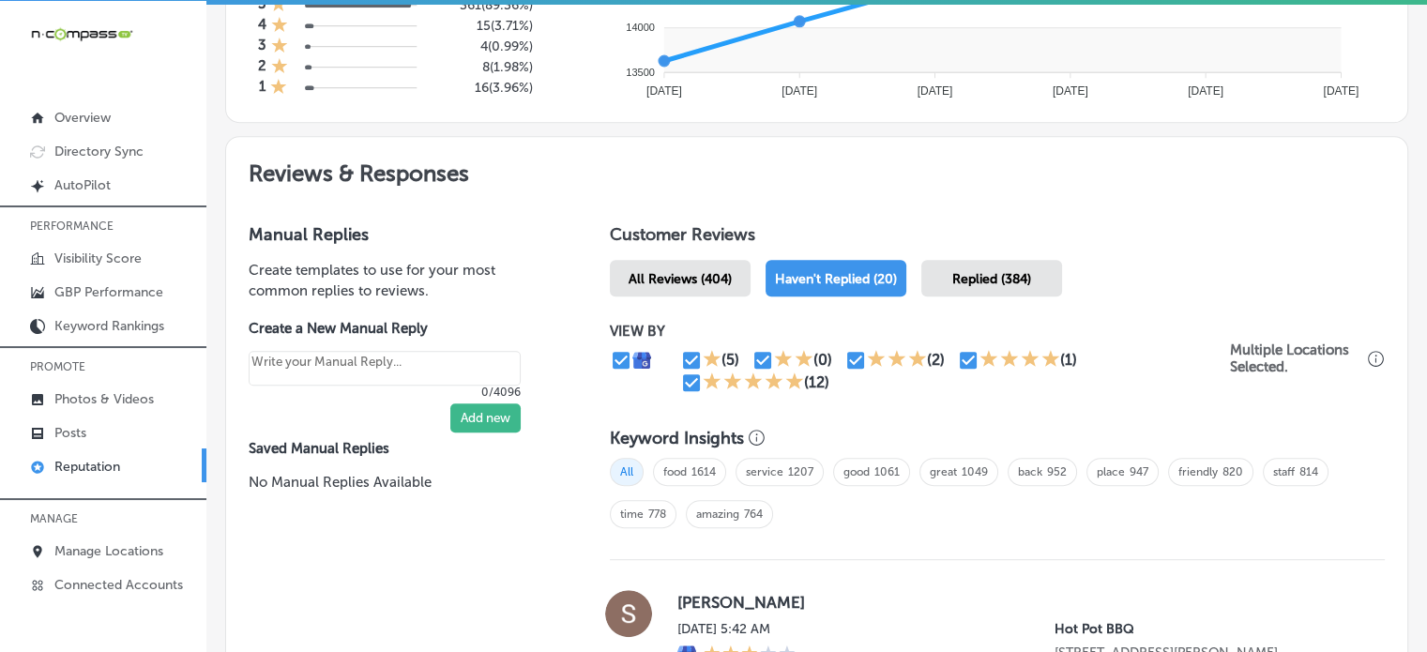
scroll to position [892, 0]
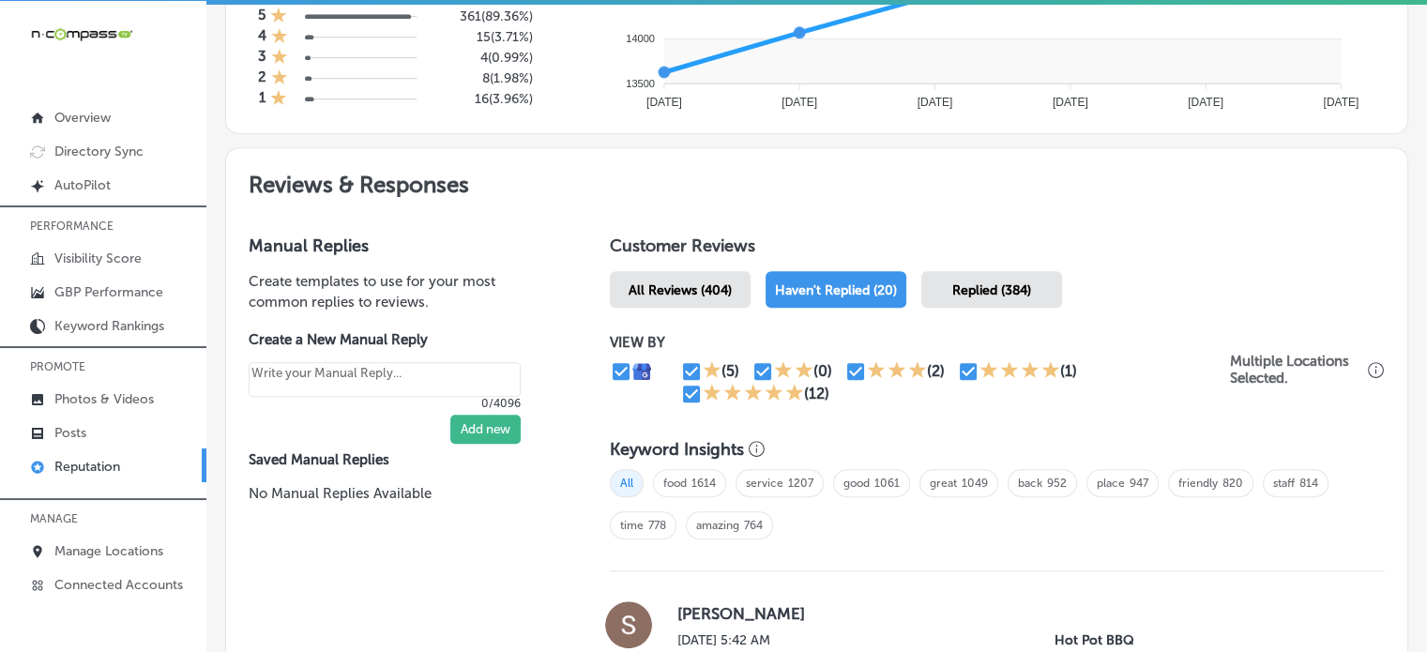
click at [698, 295] on div "All Reviews (404)" at bounding box center [680, 289] width 141 height 37
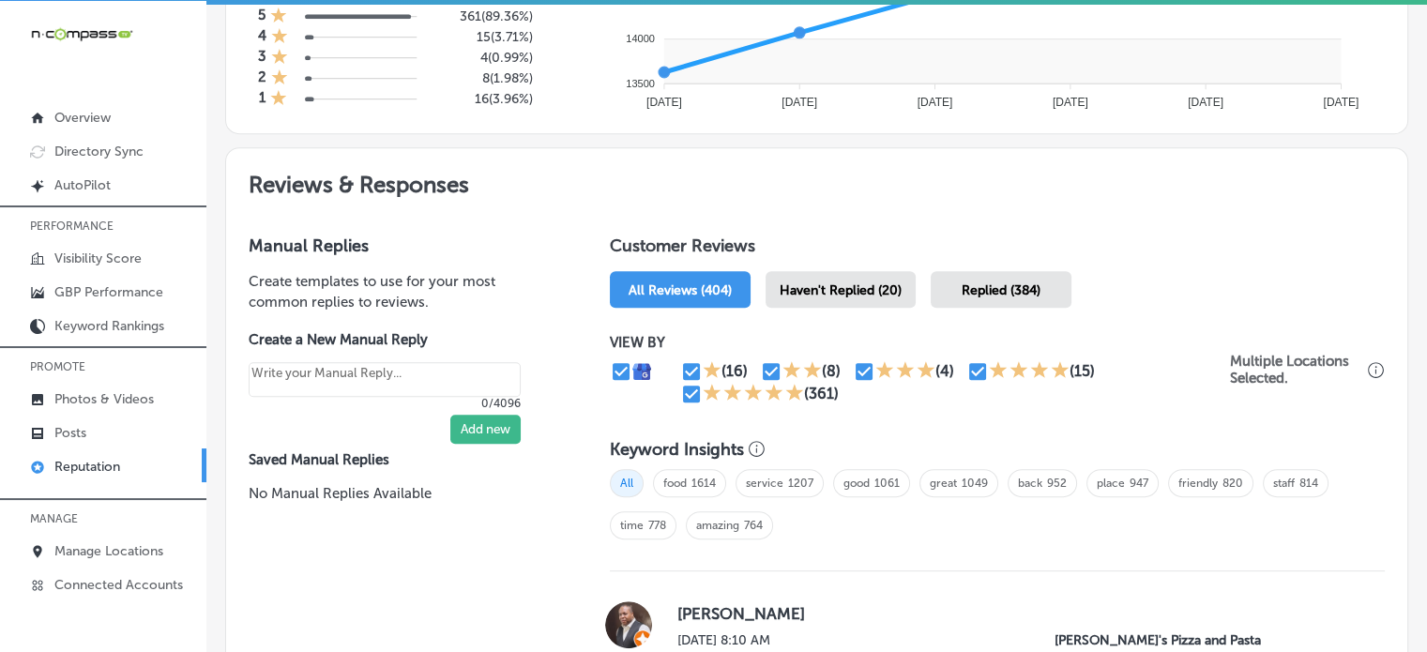
click at [823, 288] on span "Haven't Replied (20)" at bounding box center [840, 290] width 122 height 16
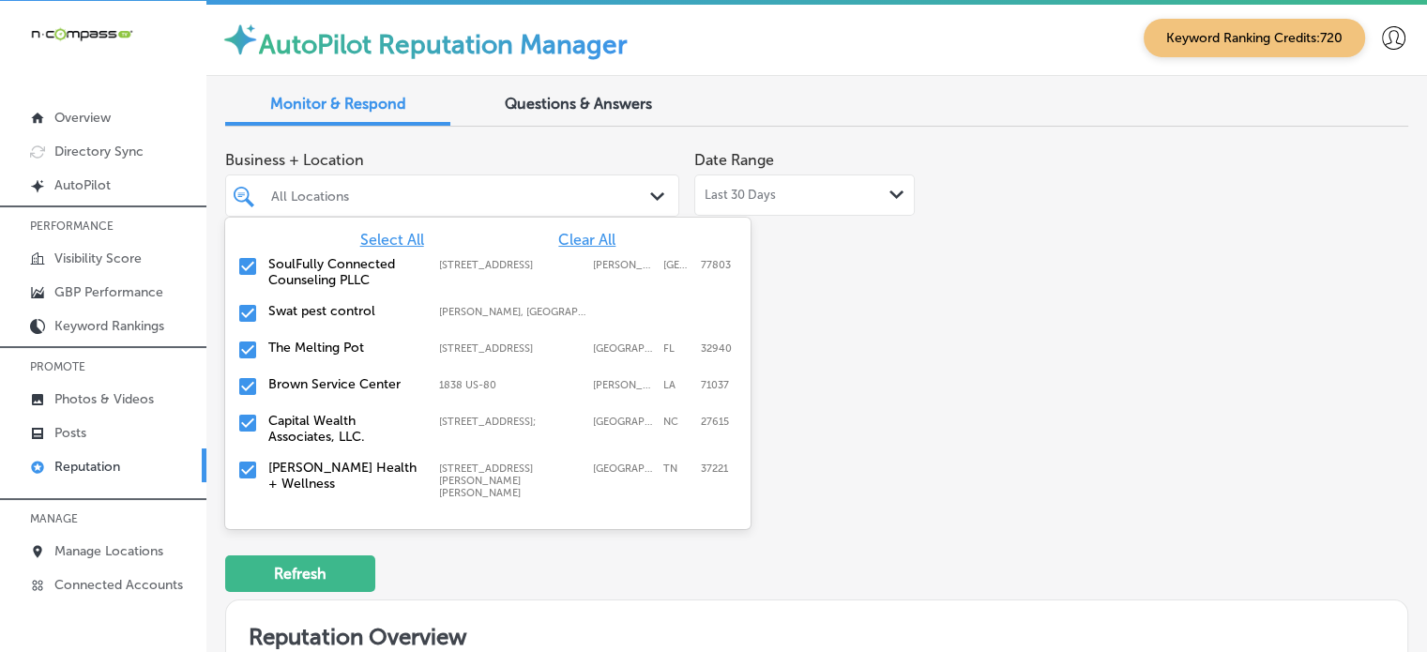
click at [514, 183] on div at bounding box center [433, 195] width 329 height 25
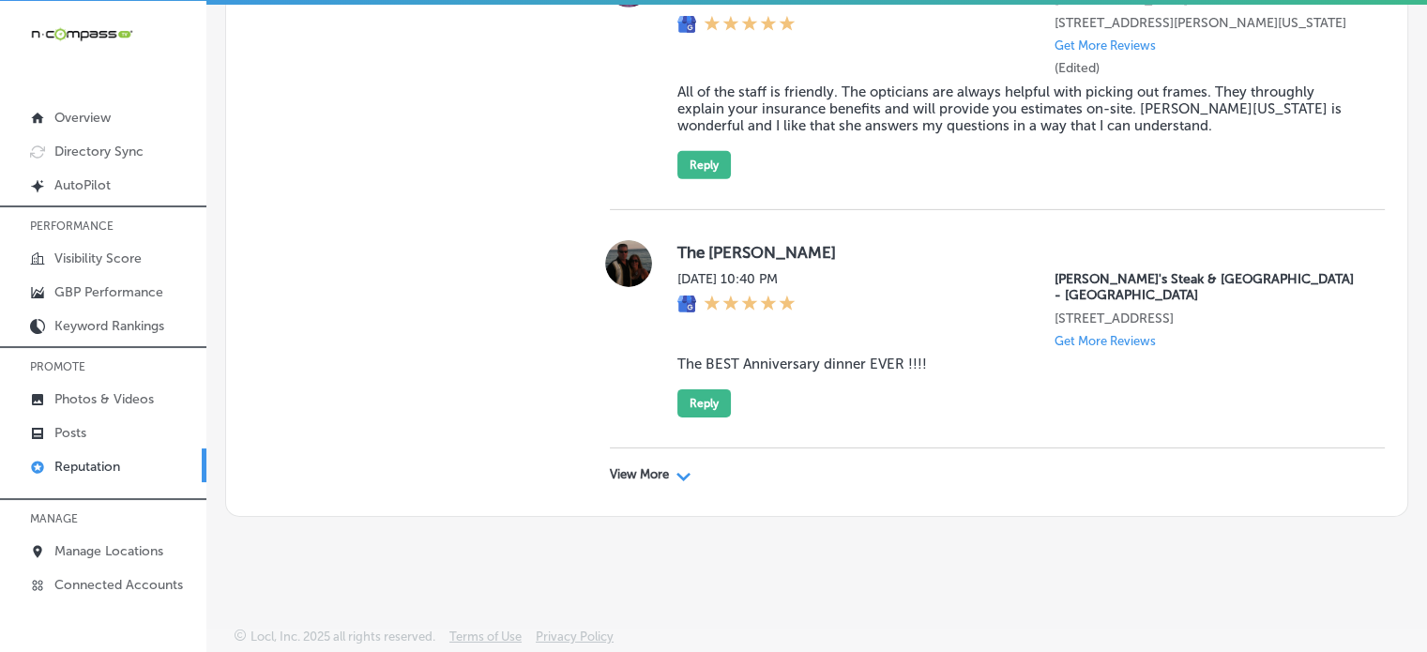
scroll to position [6105, 0]
click at [660, 470] on p "View More" at bounding box center [639, 474] width 59 height 15
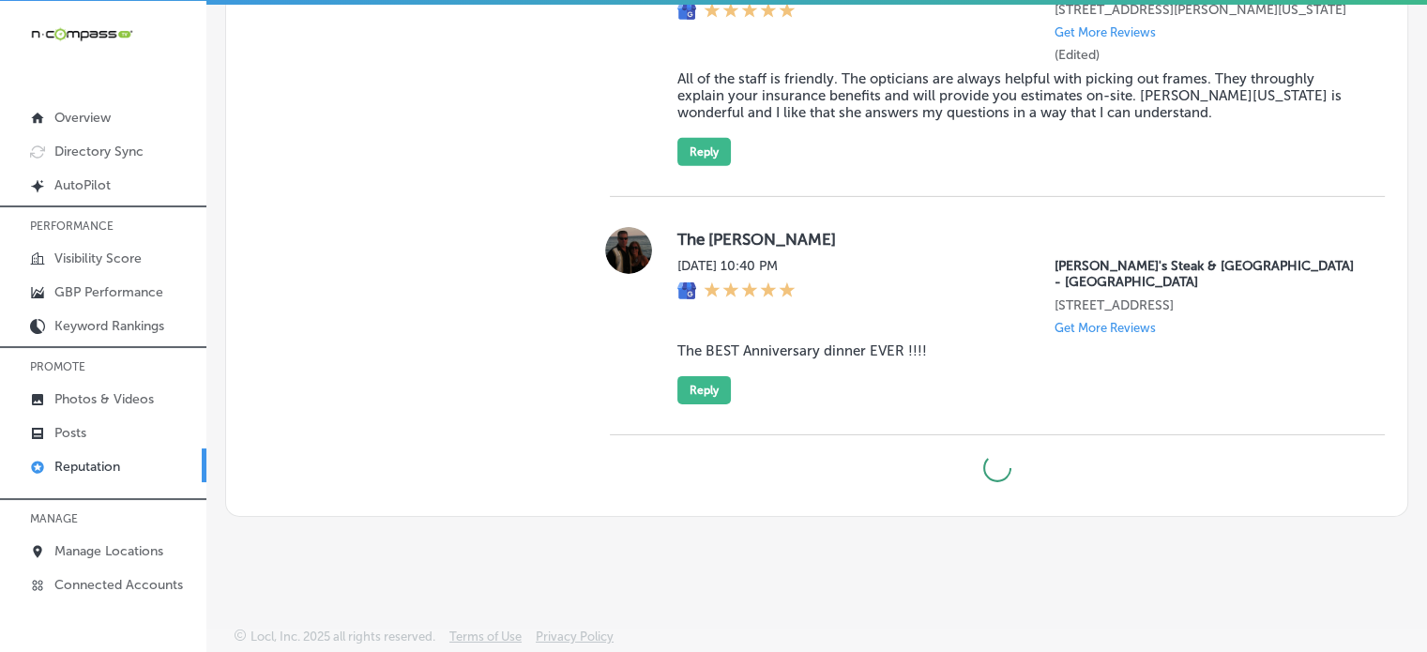
type textarea "x"
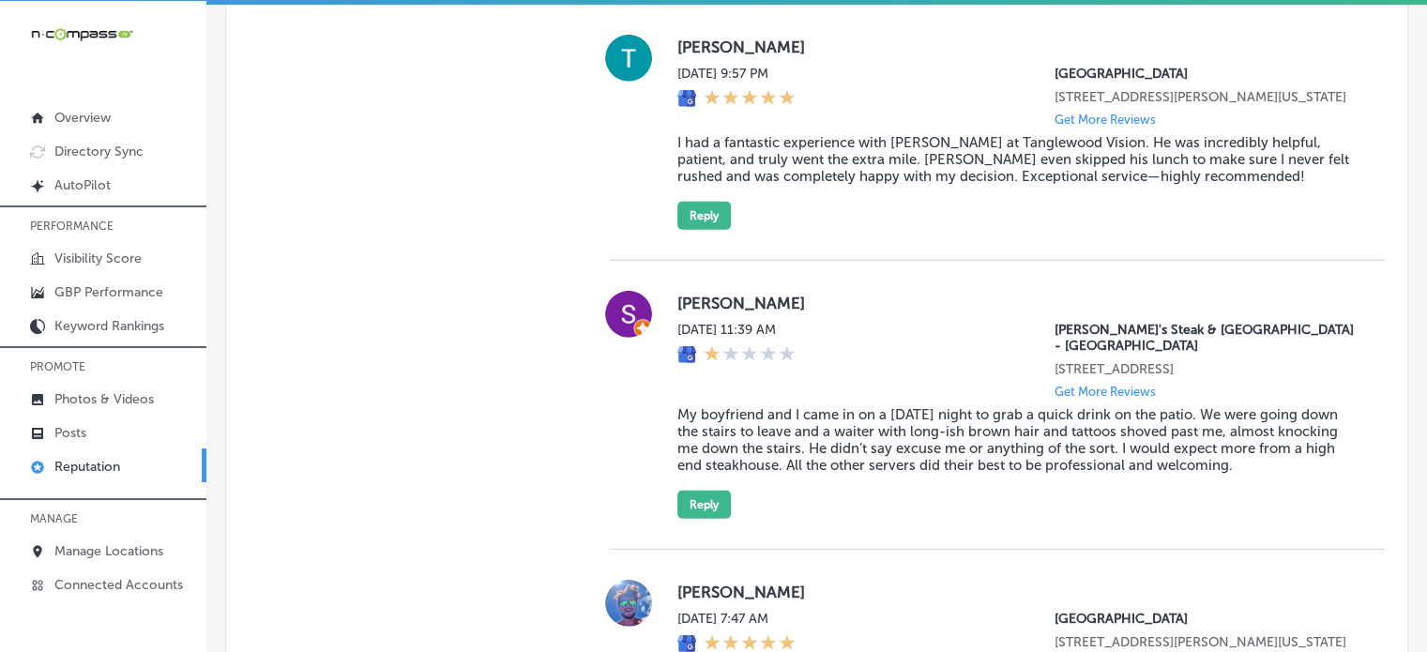
scroll to position [5187, 0]
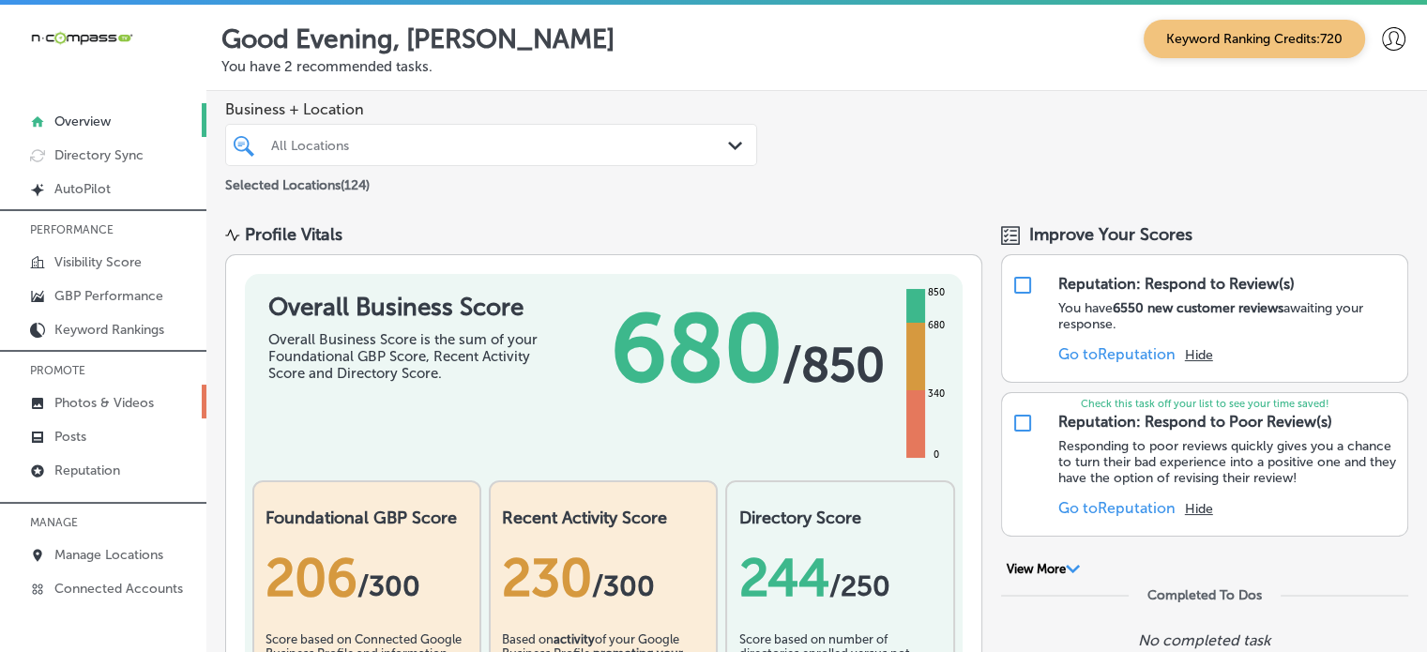
click at [98, 389] on link "Photos & Videos" at bounding box center [103, 402] width 206 height 34
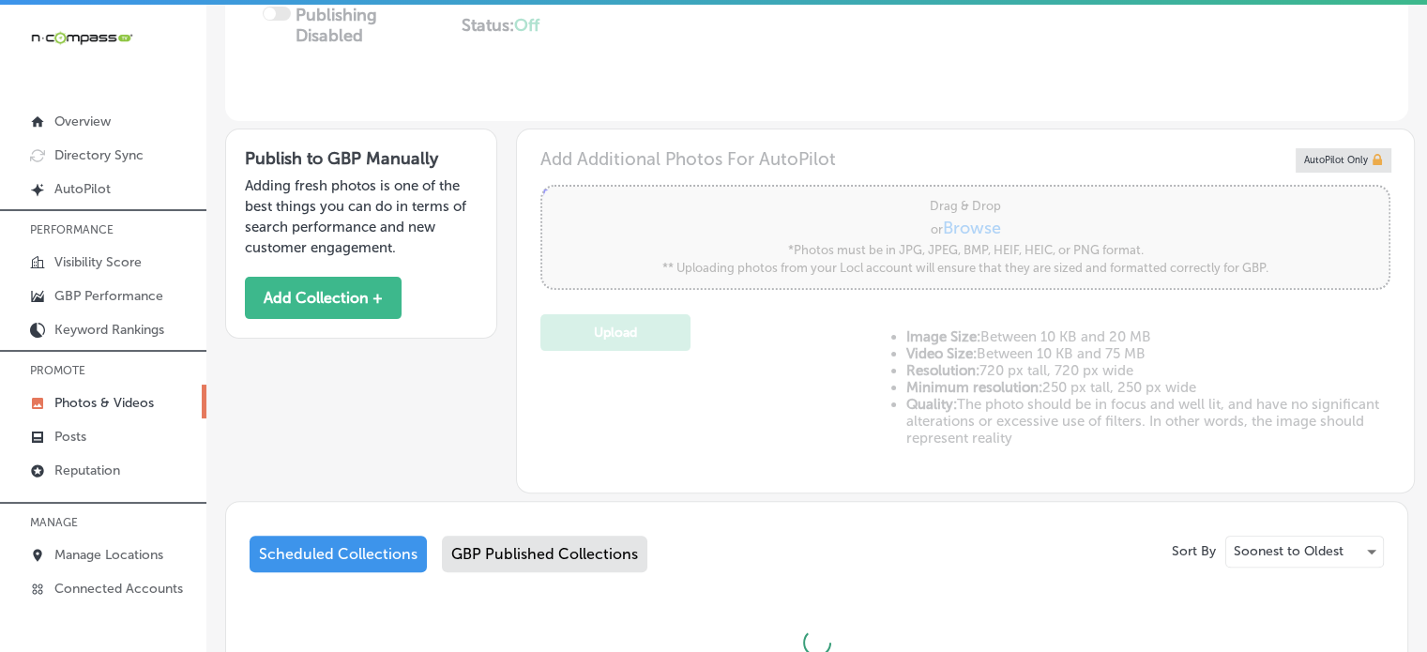
type input "5"
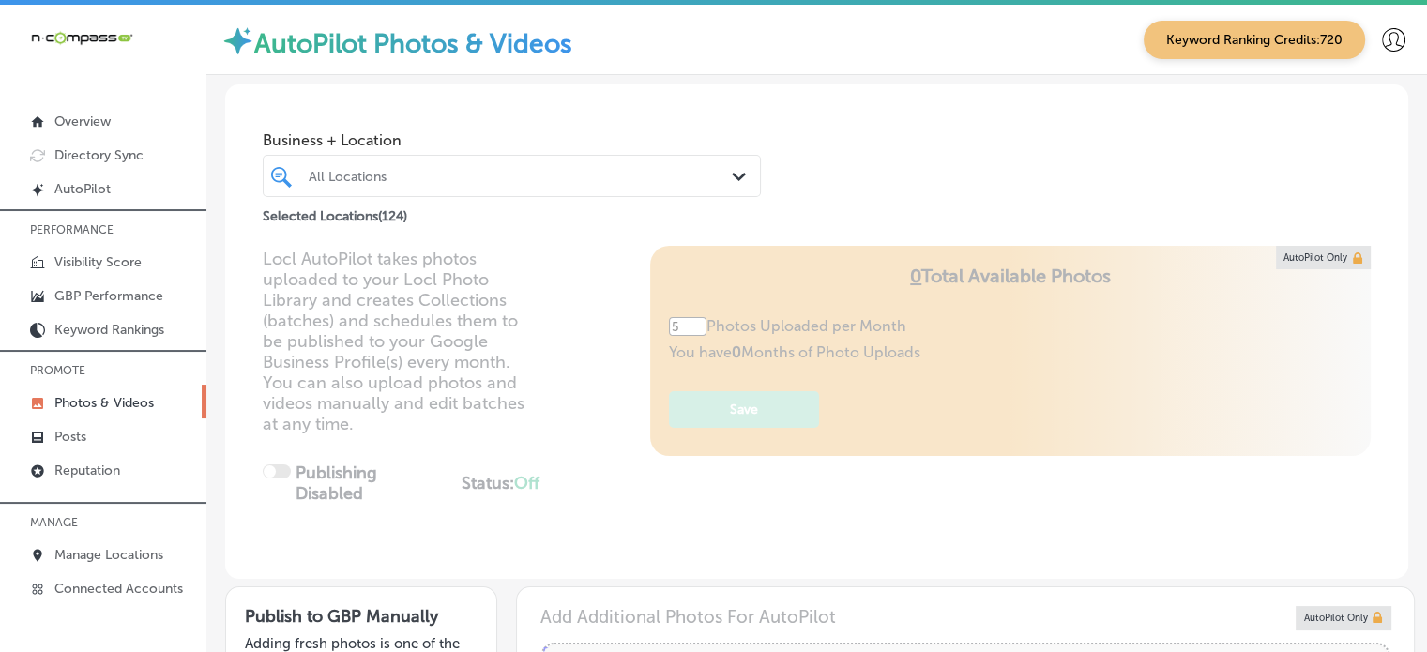
click at [599, 173] on div "All Locations" at bounding box center [521, 176] width 425 height 16
click at [674, 168] on div "All Locations" at bounding box center [521, 176] width 425 height 16
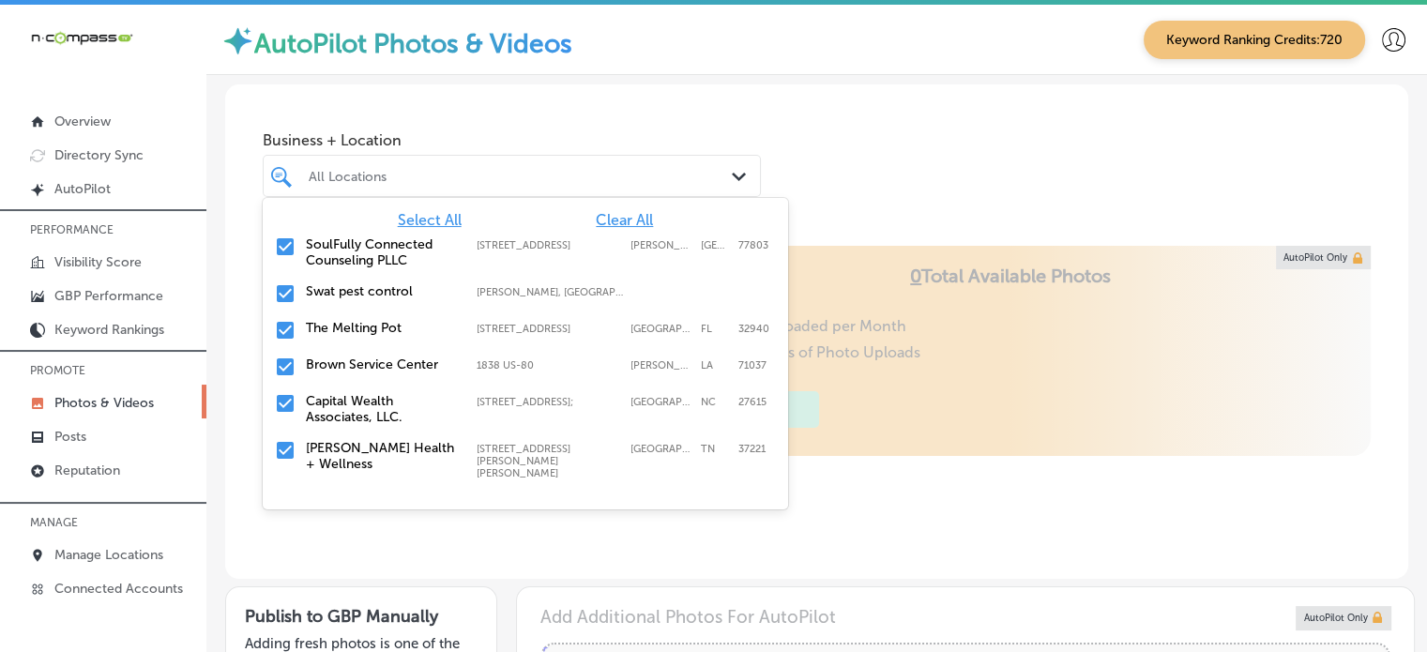
click at [628, 215] on span "Clear All" at bounding box center [624, 220] width 57 height 18
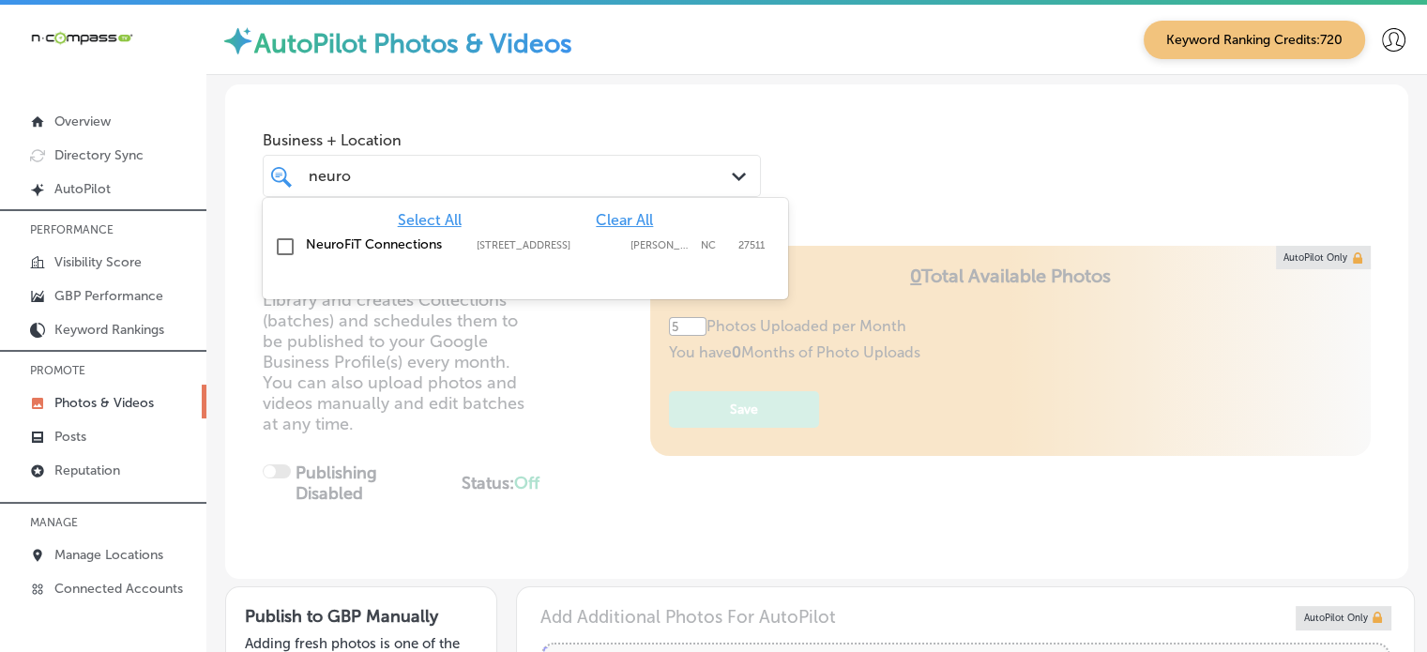
click at [521, 248] on label "117 Edinburgh South Road, Suite 102" at bounding box center [548, 245] width 144 height 12
click at [784, 213] on div "Select All Clear All" at bounding box center [525, 220] width 525 height 18
type input "neuro"
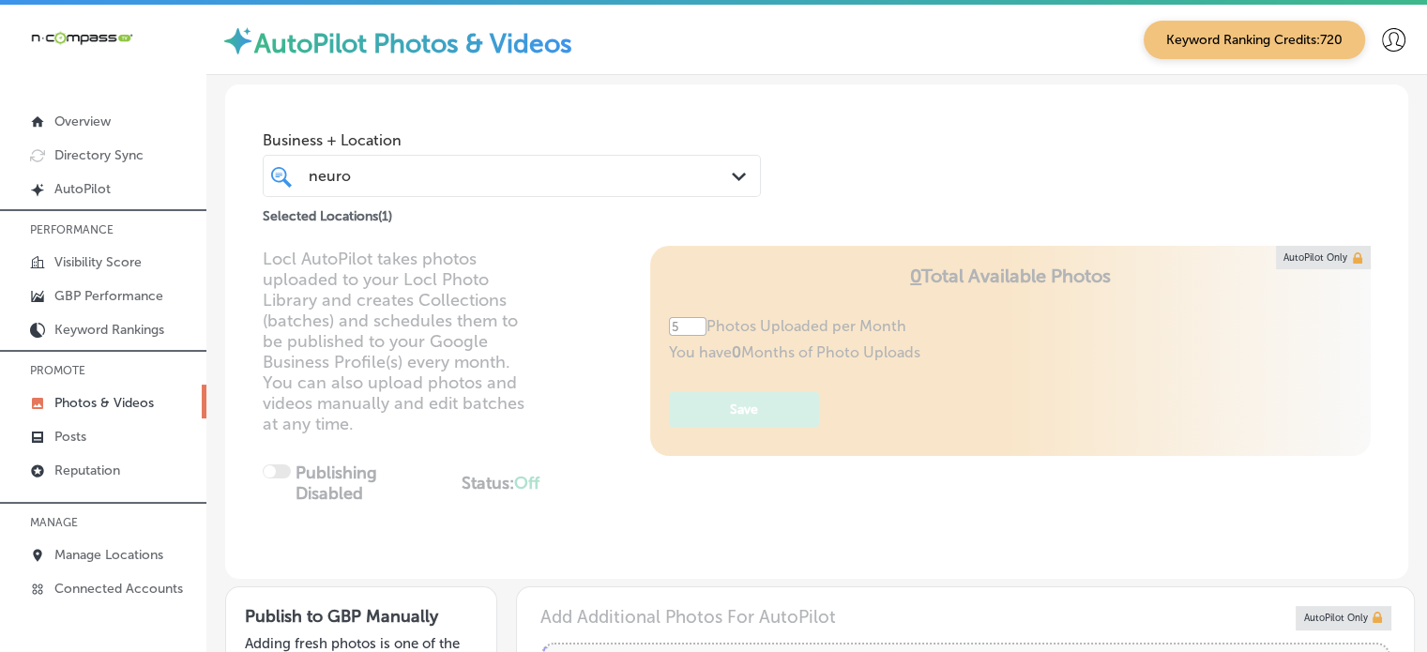
click at [847, 200] on div "Business + Location neuro neuro Path Created with Sketch. Selected Locations ( …" at bounding box center [816, 155] width 1183 height 143
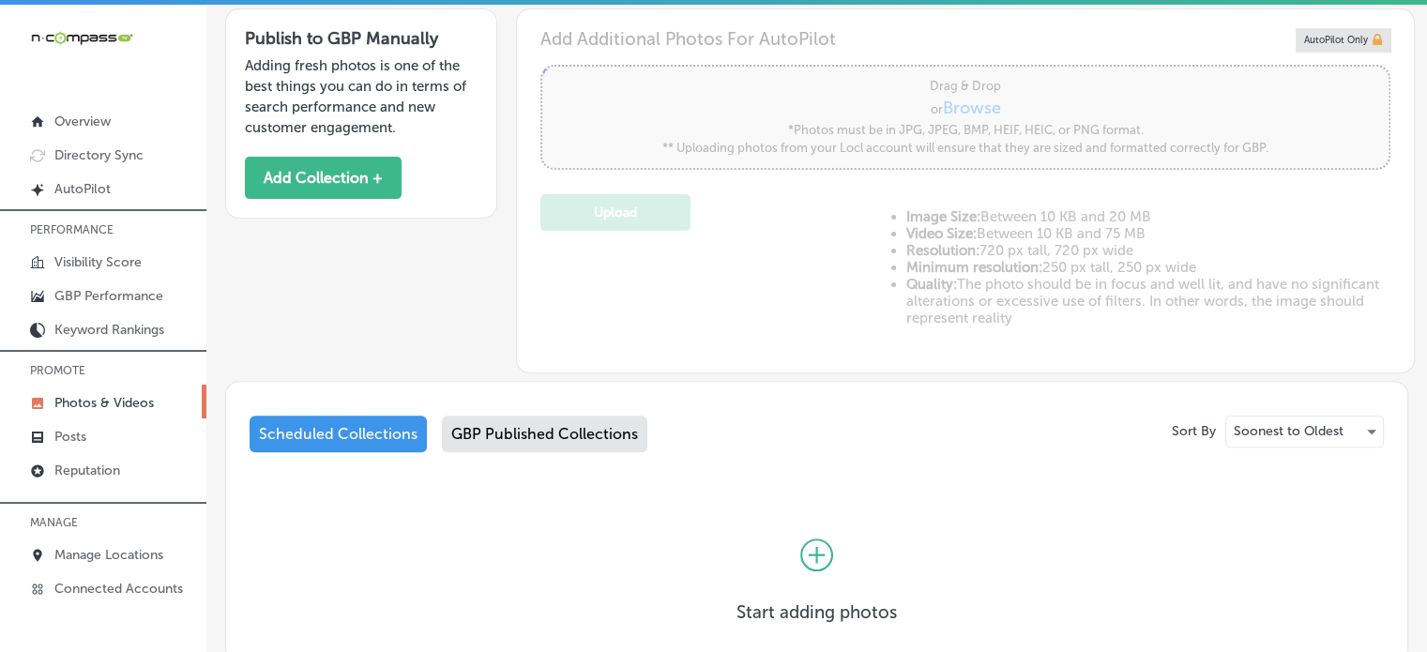
scroll to position [705, 0]
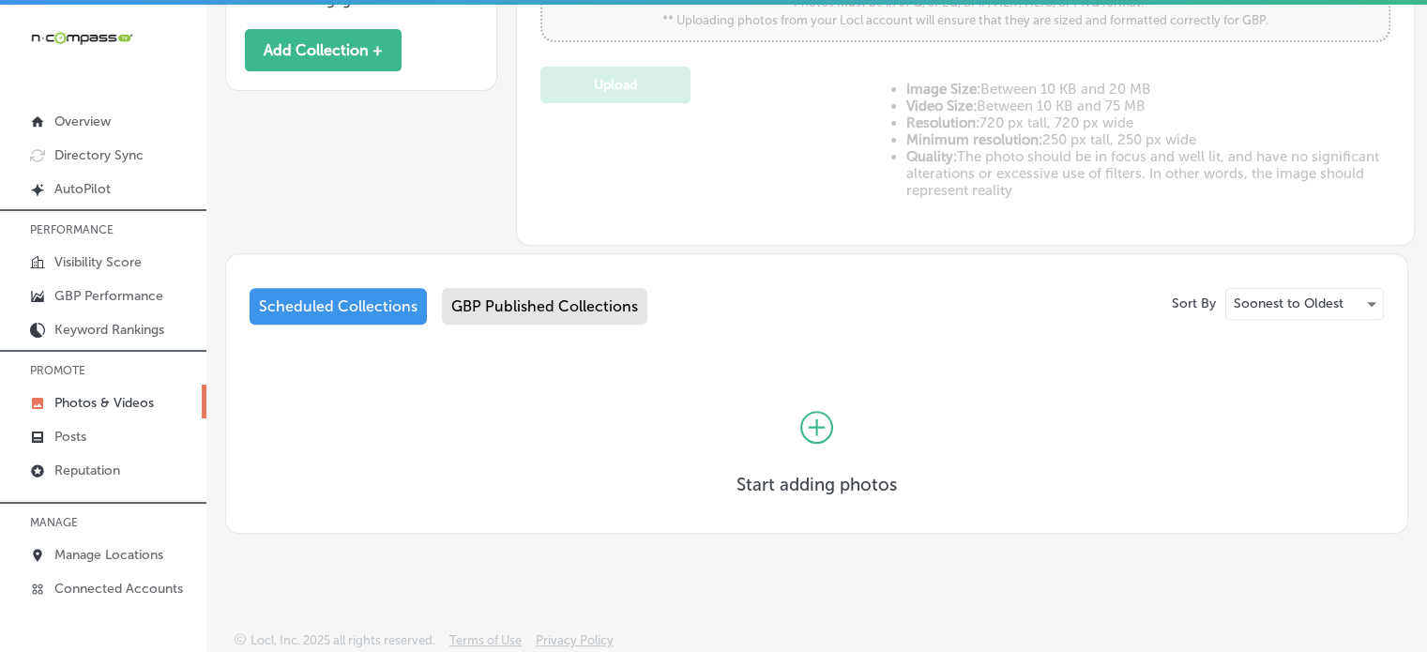
click at [529, 300] on div "GBP Published Collections" at bounding box center [544, 306] width 205 height 37
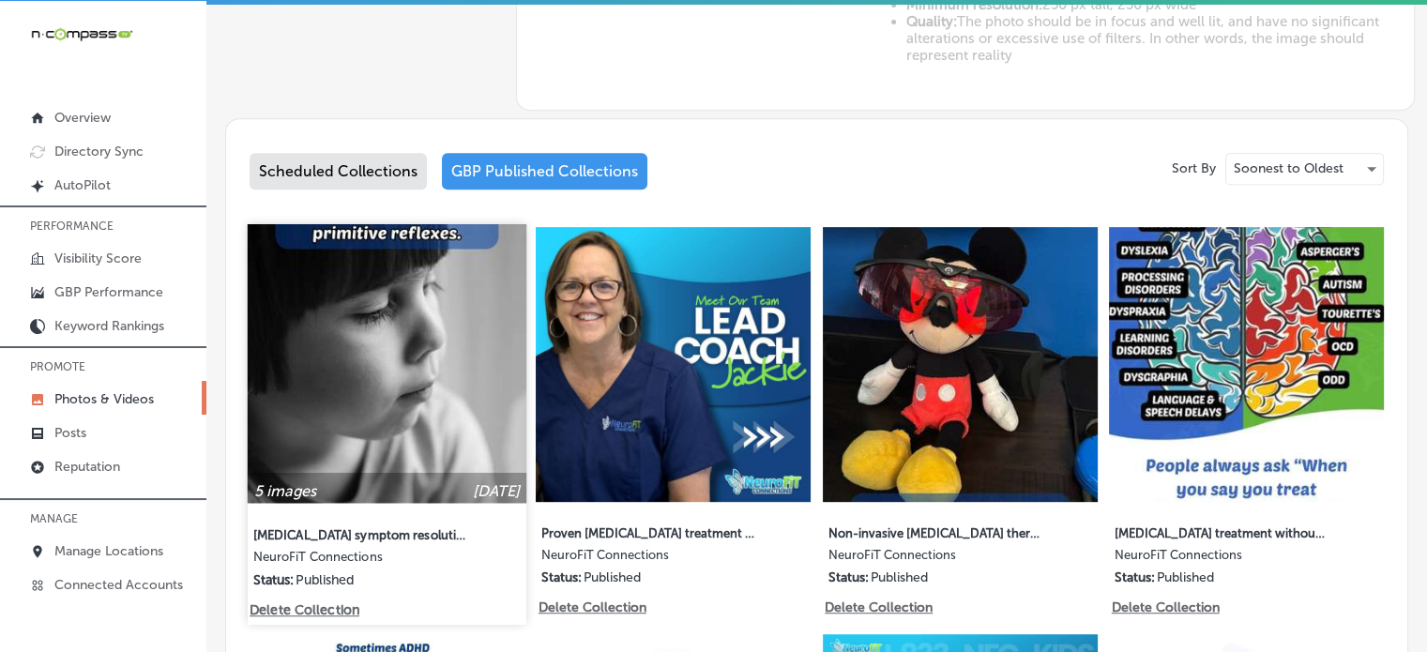
scroll to position [837, 0]
click at [406, 348] on img at bounding box center [387, 363] width 279 height 279
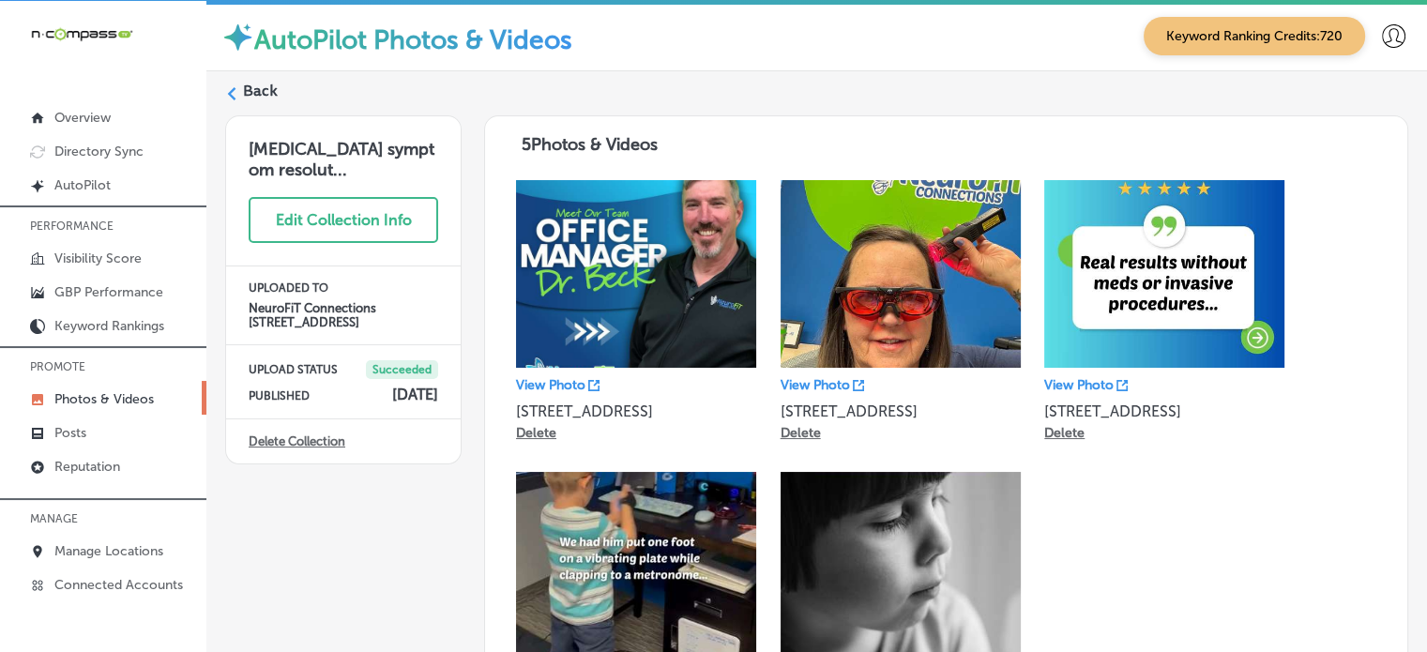
click at [263, 96] on label "Back" at bounding box center [260, 91] width 35 height 21
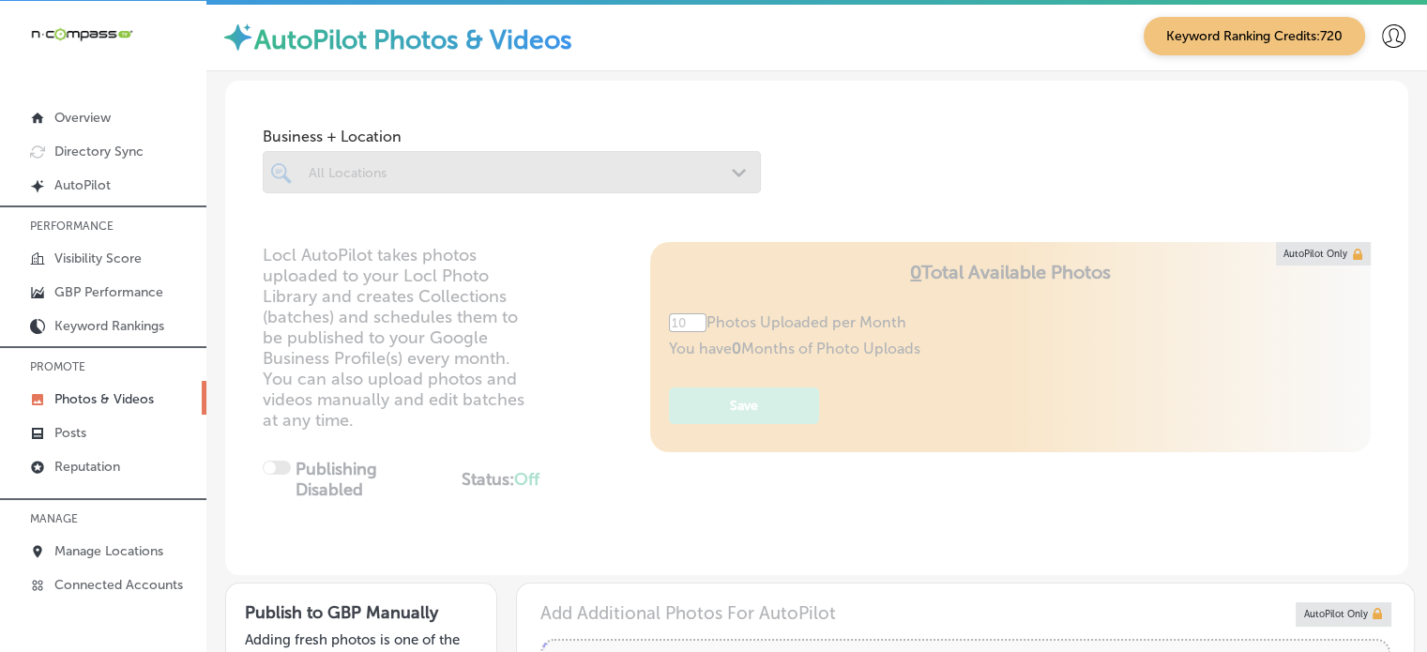
type input "5"
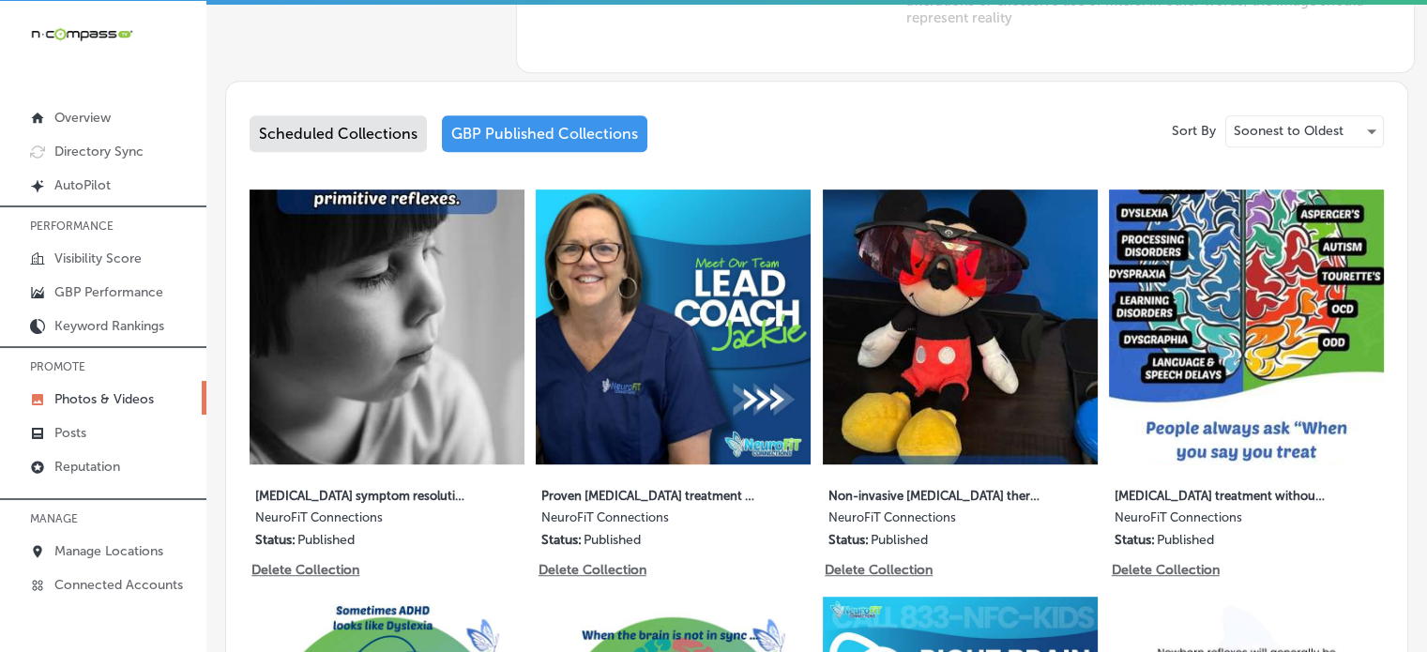
scroll to position [907, 0]
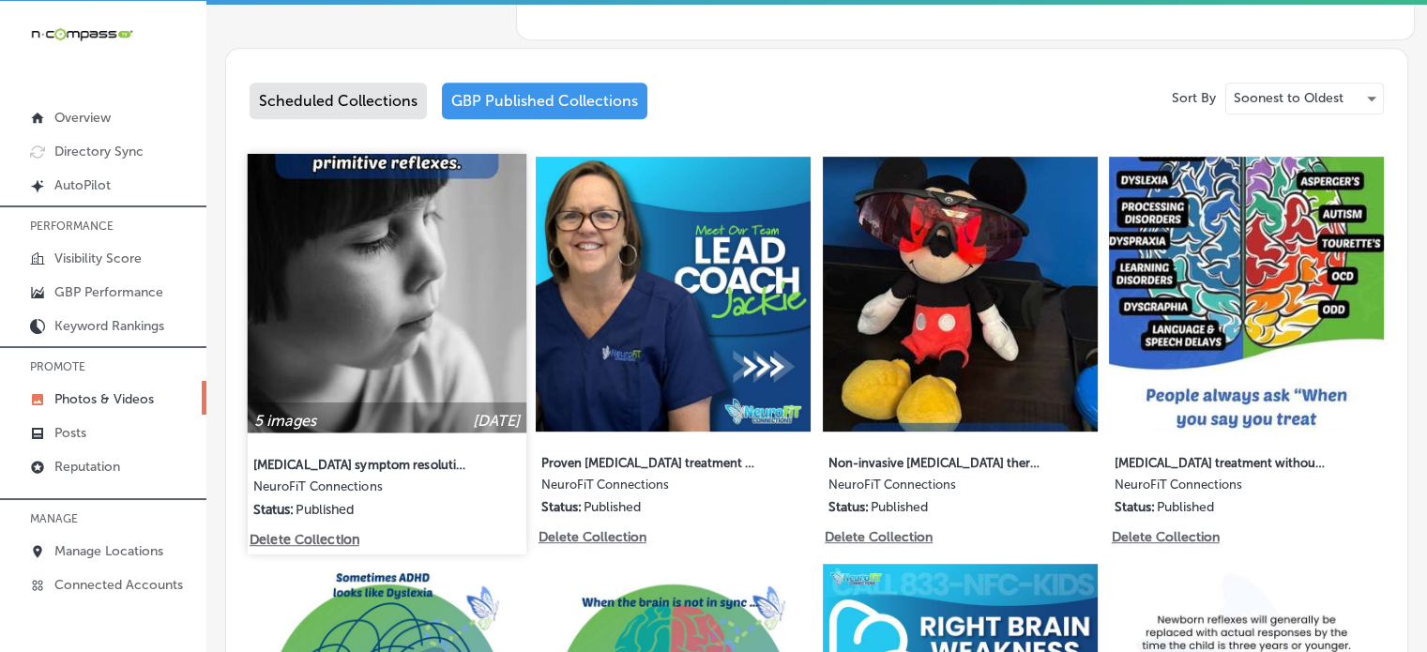
click at [392, 330] on img at bounding box center [387, 293] width 279 height 279
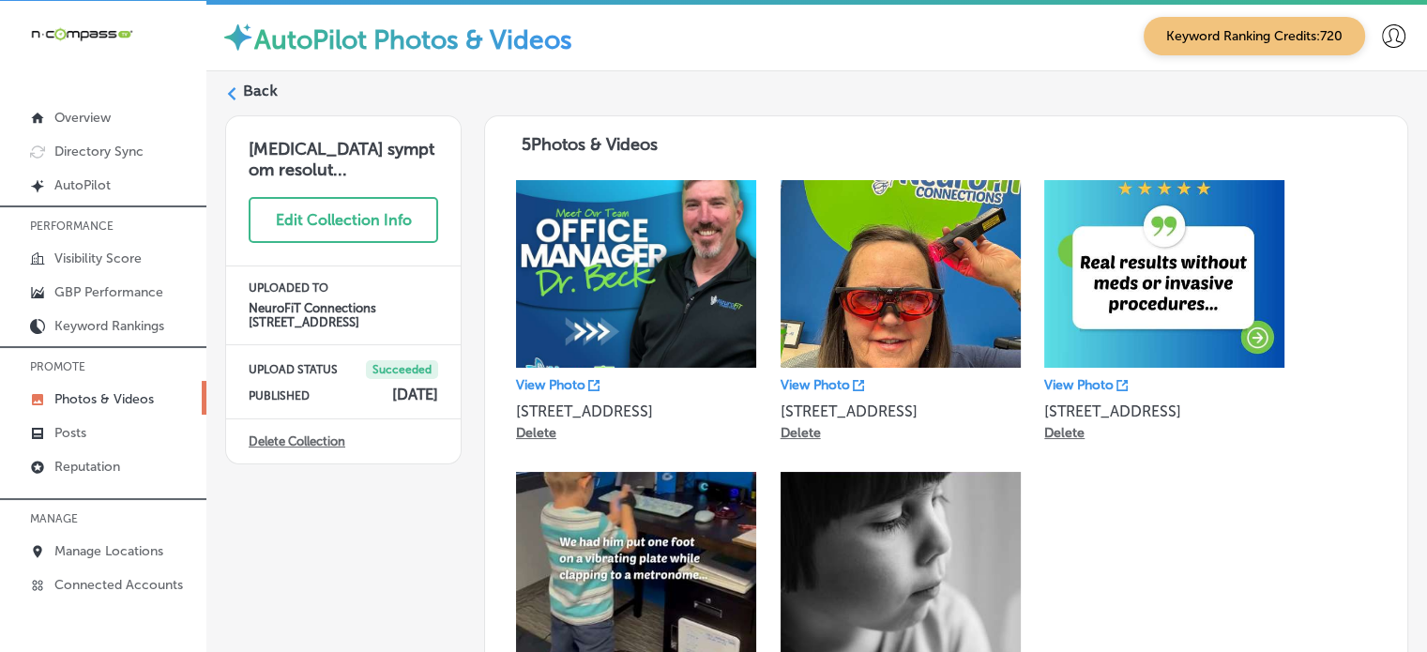
click at [254, 87] on label "Back" at bounding box center [260, 91] width 35 height 21
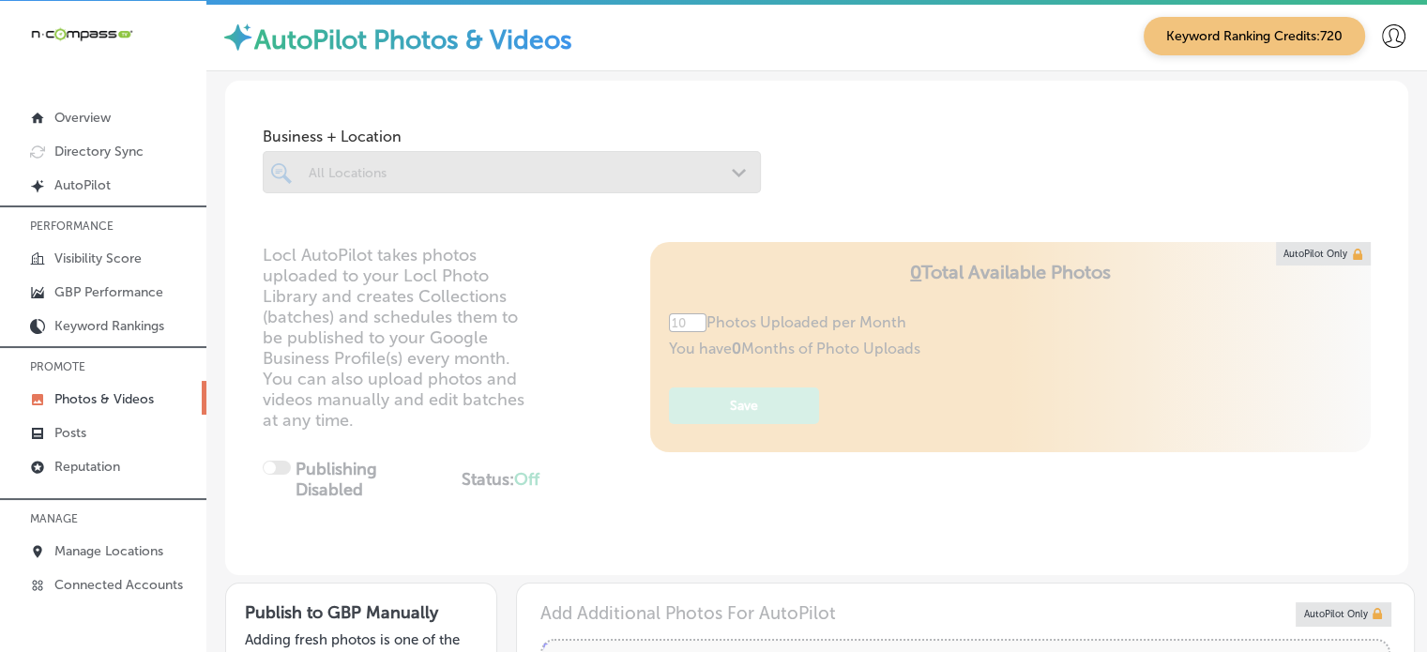
type input "5"
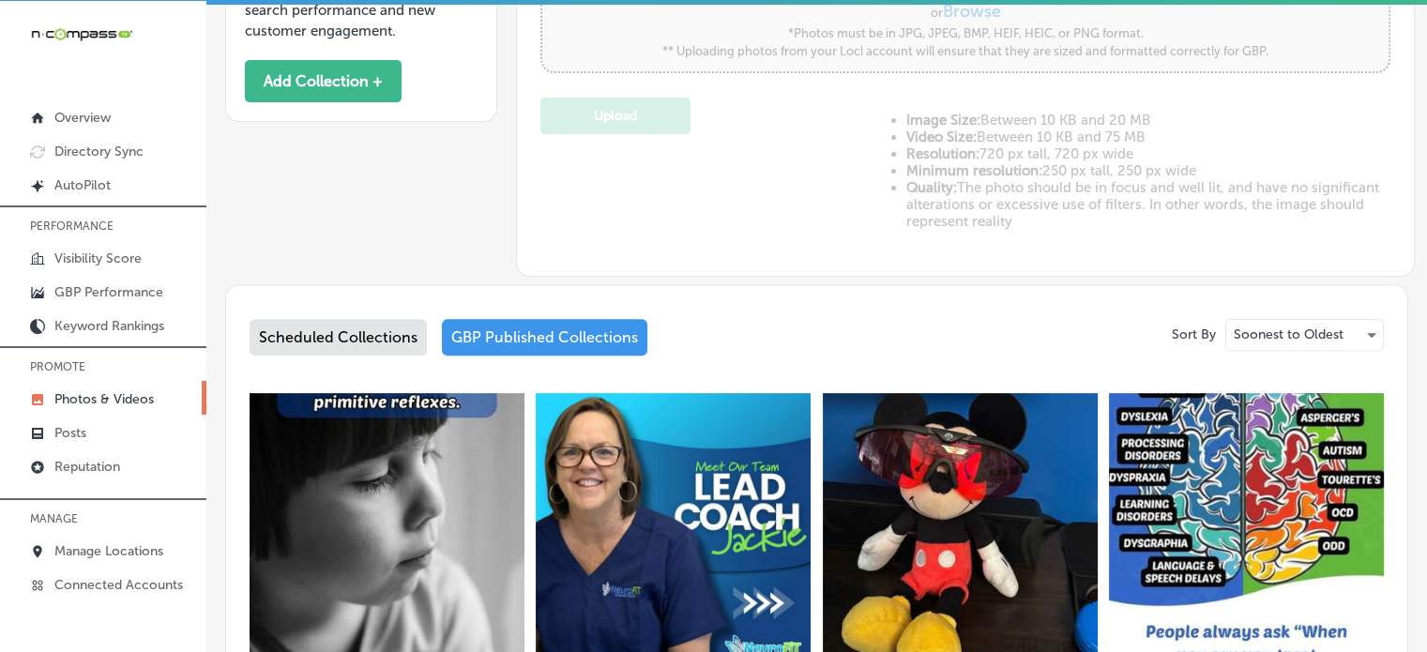
scroll to position [690, 0]
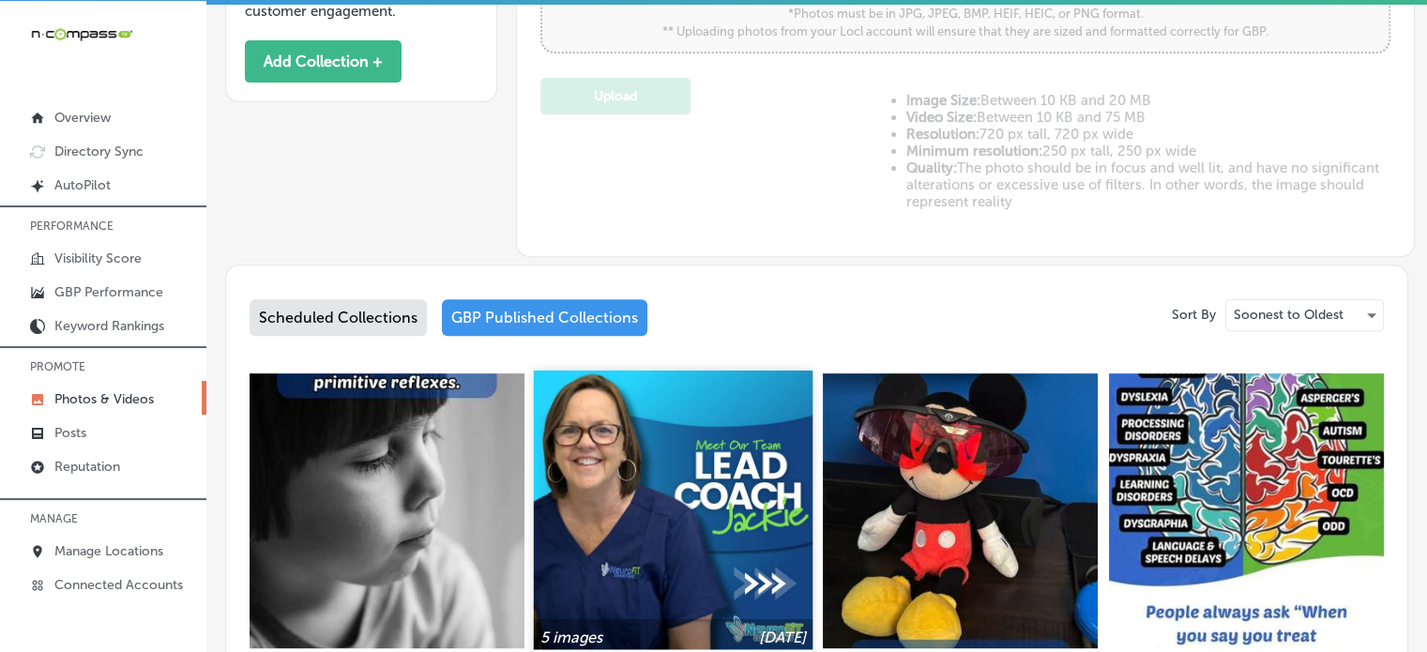
click at [734, 517] on img at bounding box center [673, 509] width 279 height 279
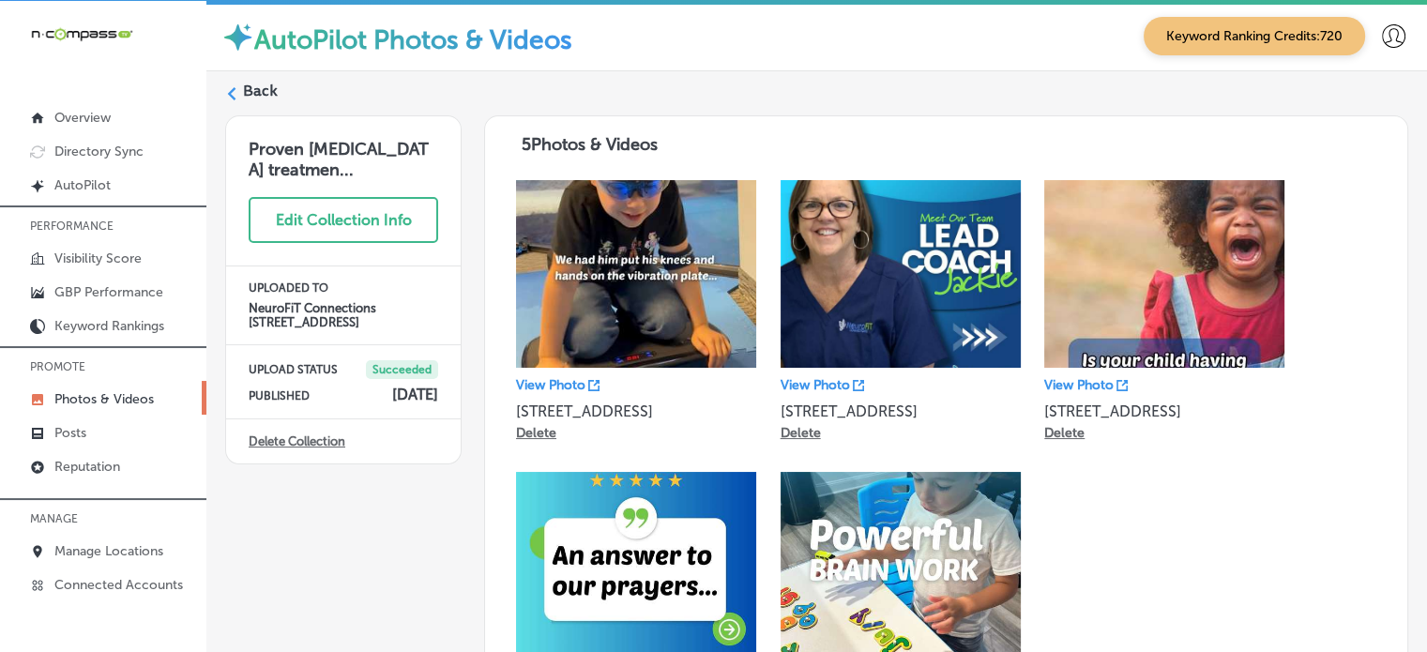
scroll to position [105, 0]
click at [268, 85] on label "Back" at bounding box center [260, 91] width 35 height 21
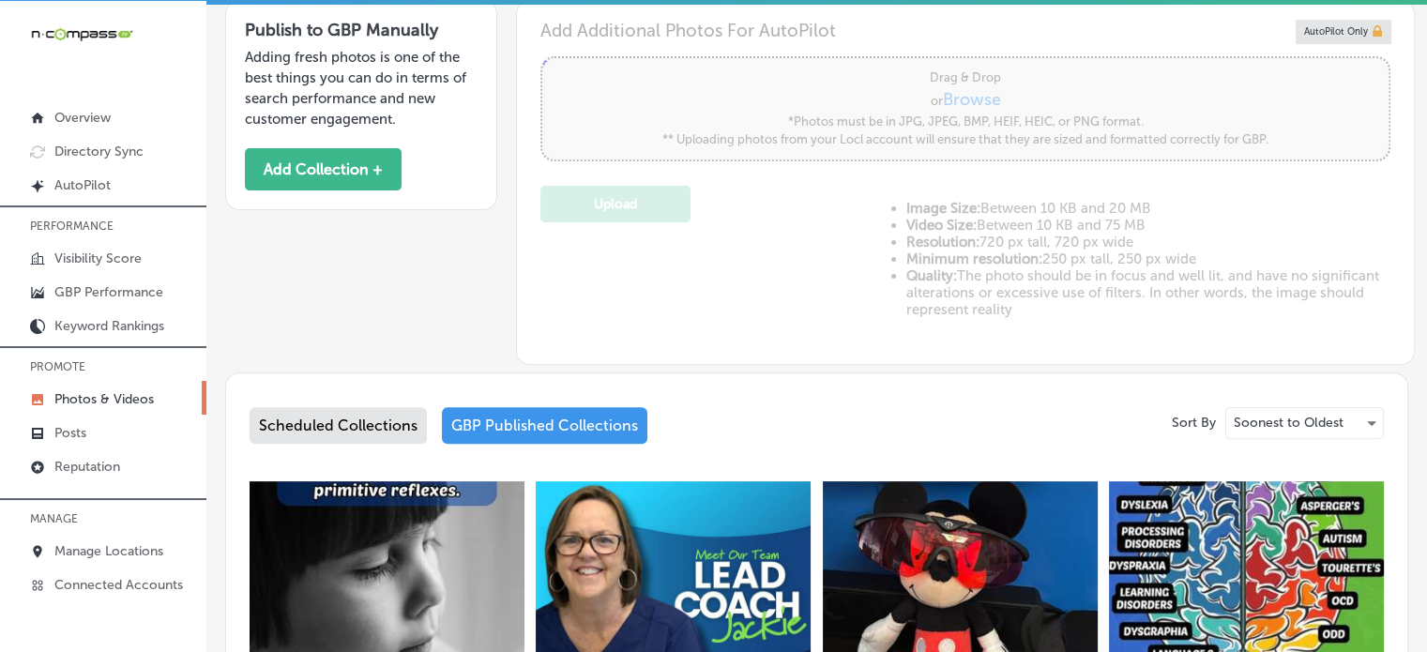
type input "5"
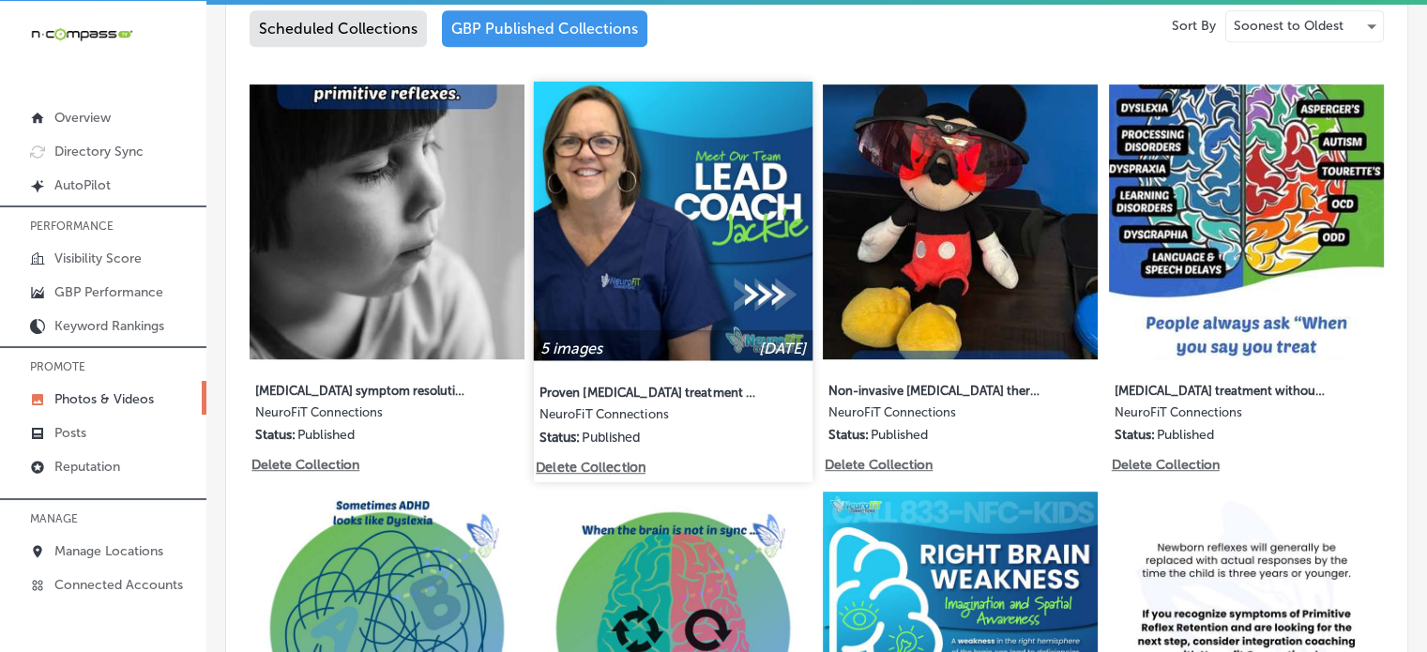
scroll to position [1027, 0]
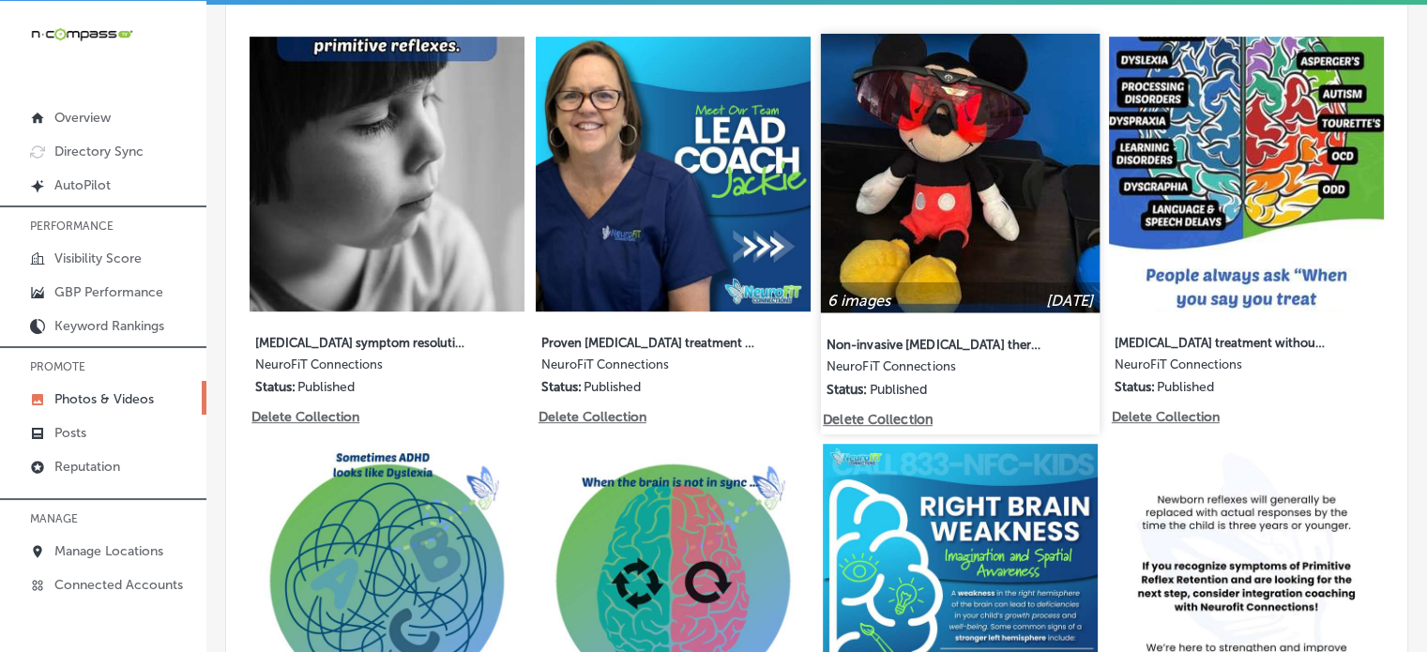
click at [859, 205] on img at bounding box center [960, 173] width 279 height 279
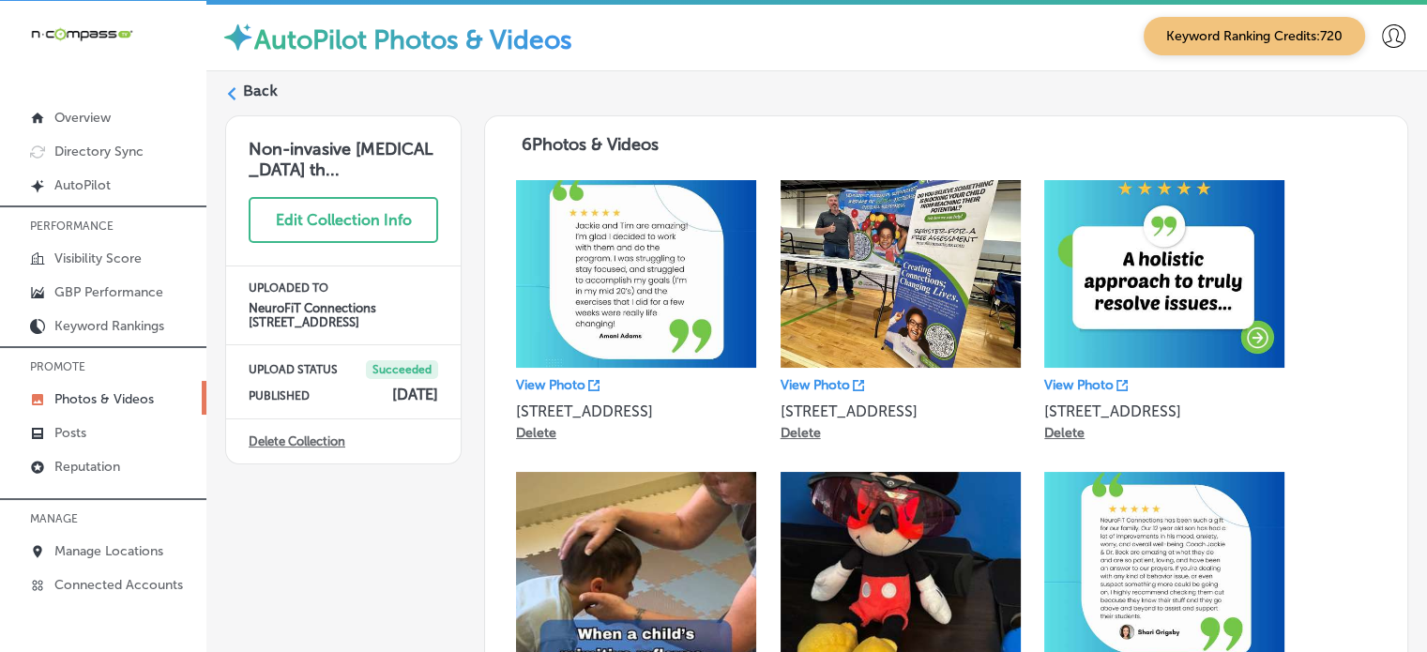
click at [270, 82] on label "Back" at bounding box center [260, 91] width 35 height 21
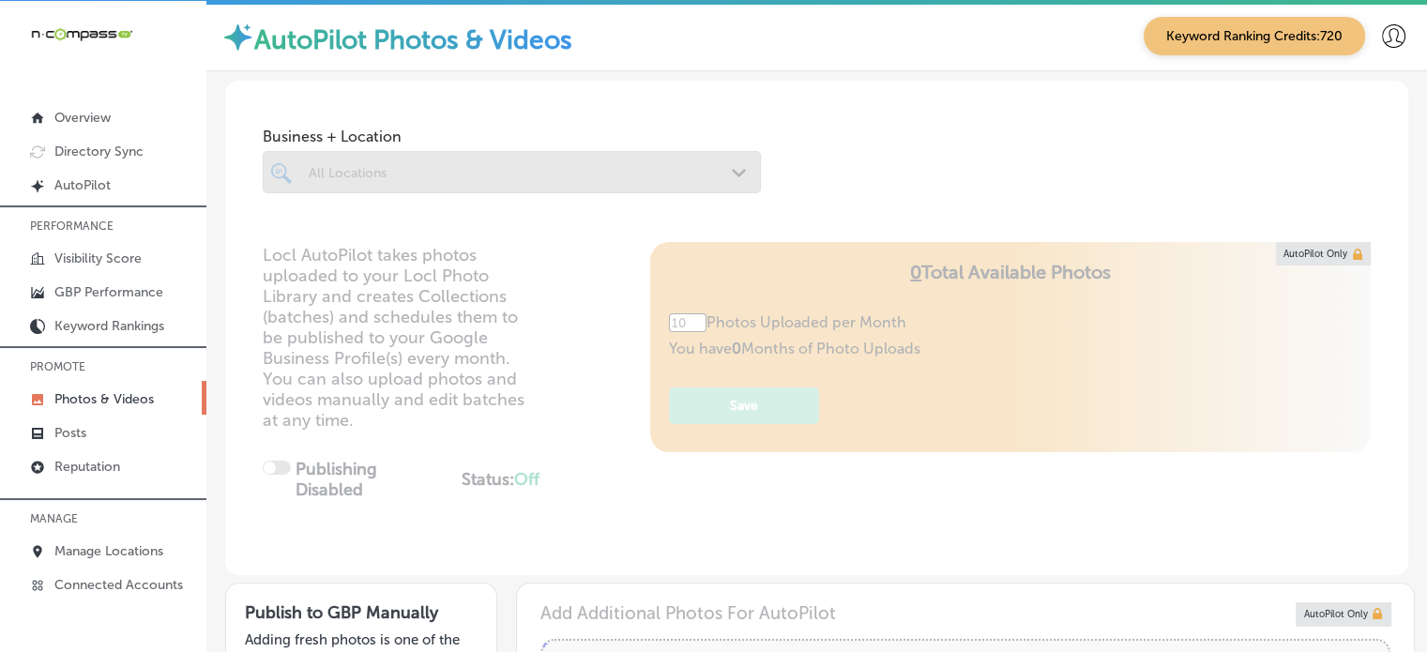
type input "5"
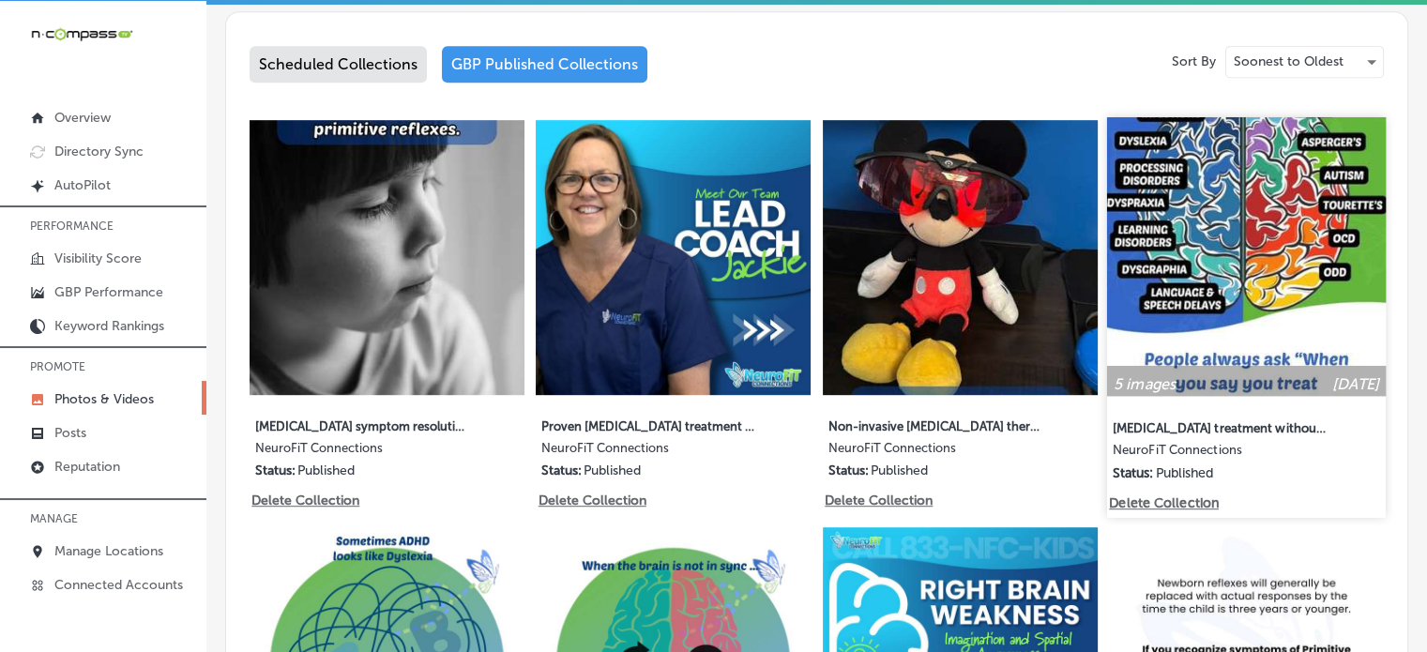
scroll to position [944, 0]
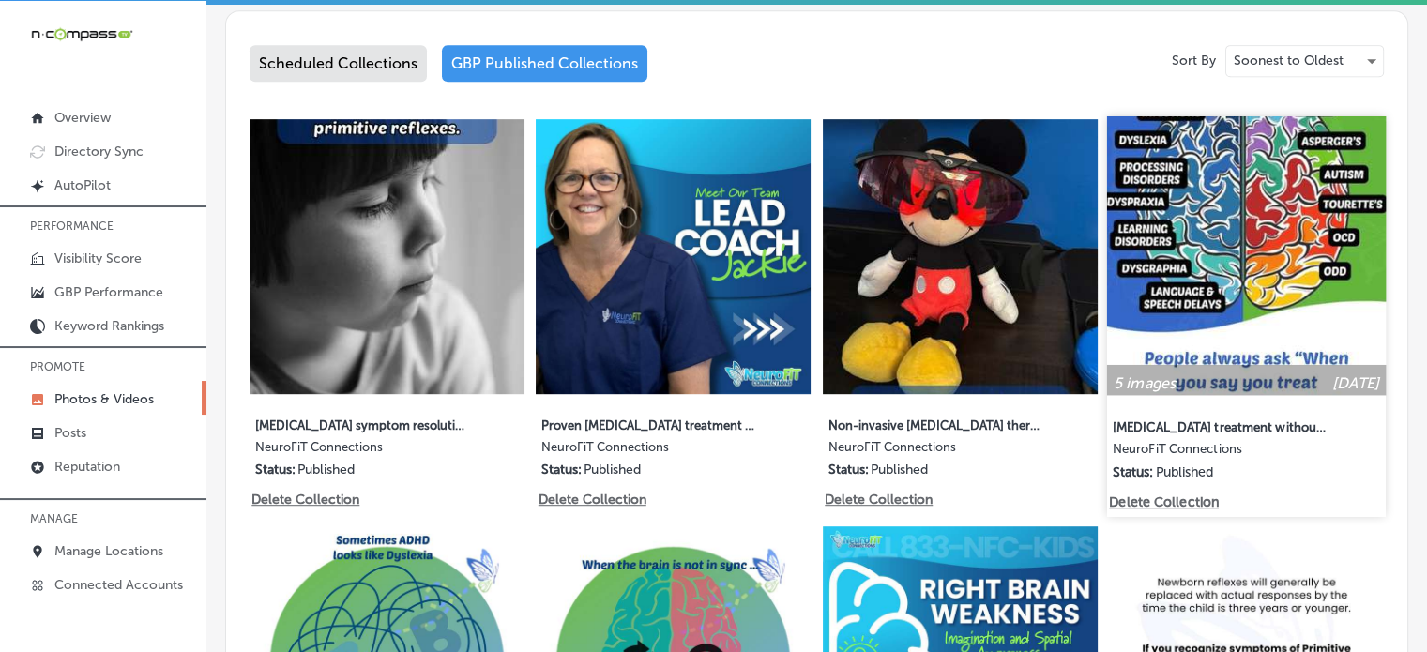
click at [1242, 251] on img at bounding box center [1246, 255] width 279 height 279
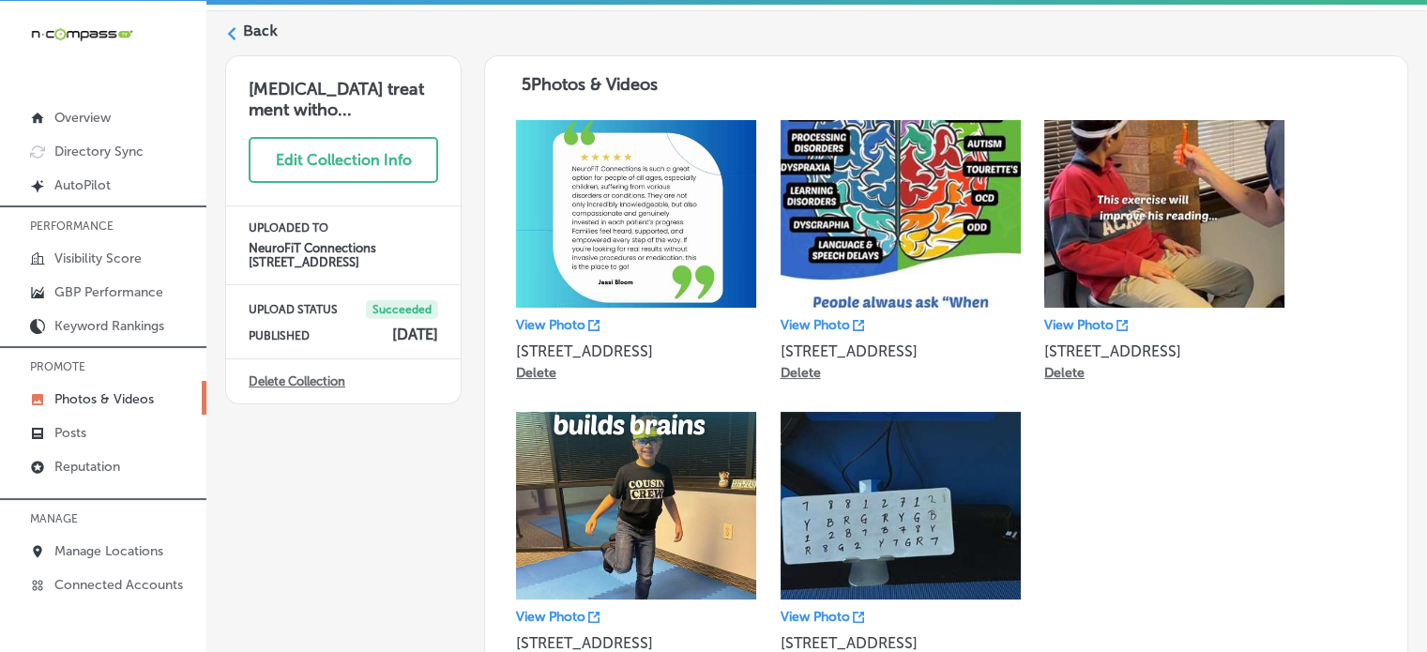
scroll to position [59, 0]
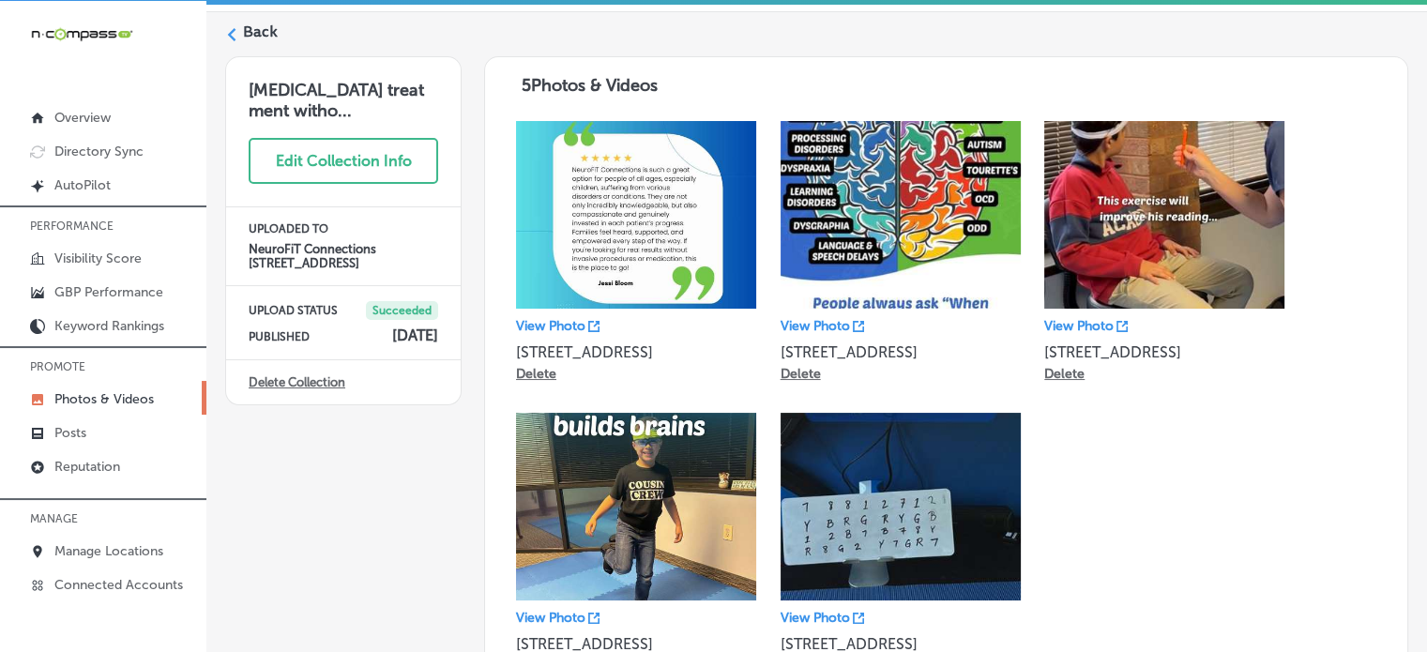
click at [249, 29] on label "Back" at bounding box center [260, 32] width 35 height 21
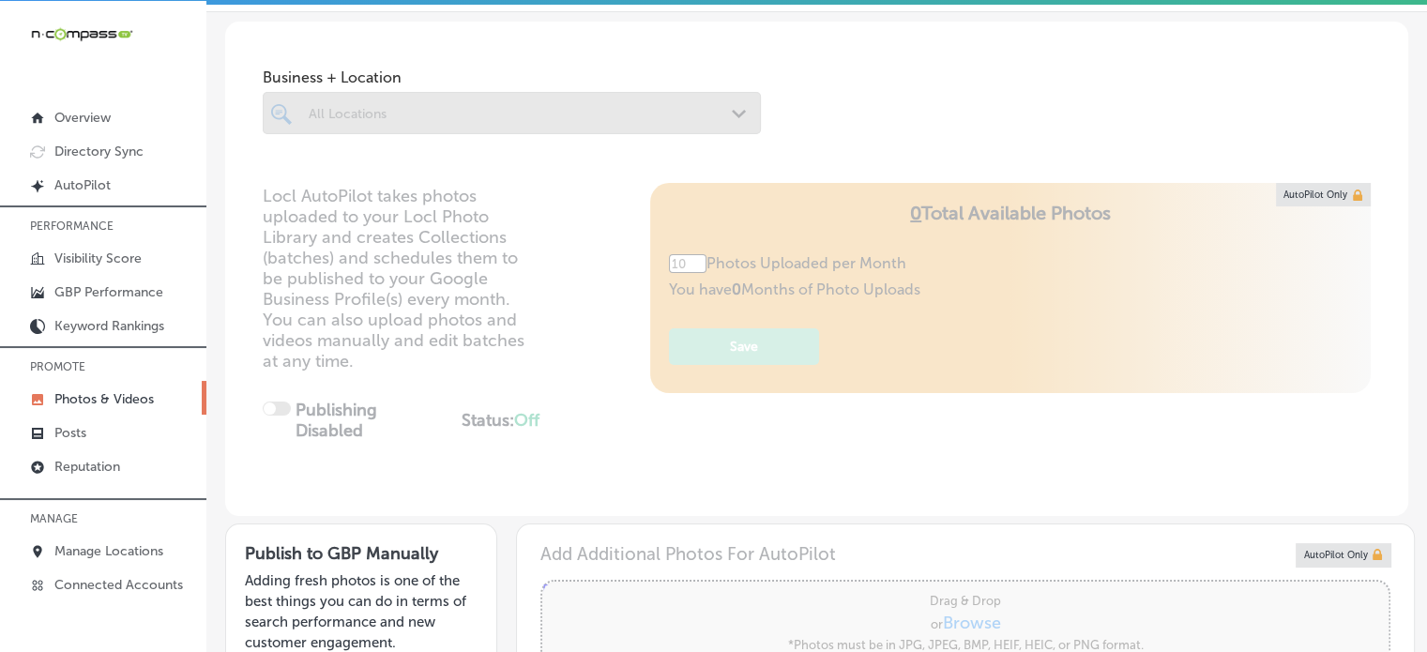
type input "5"
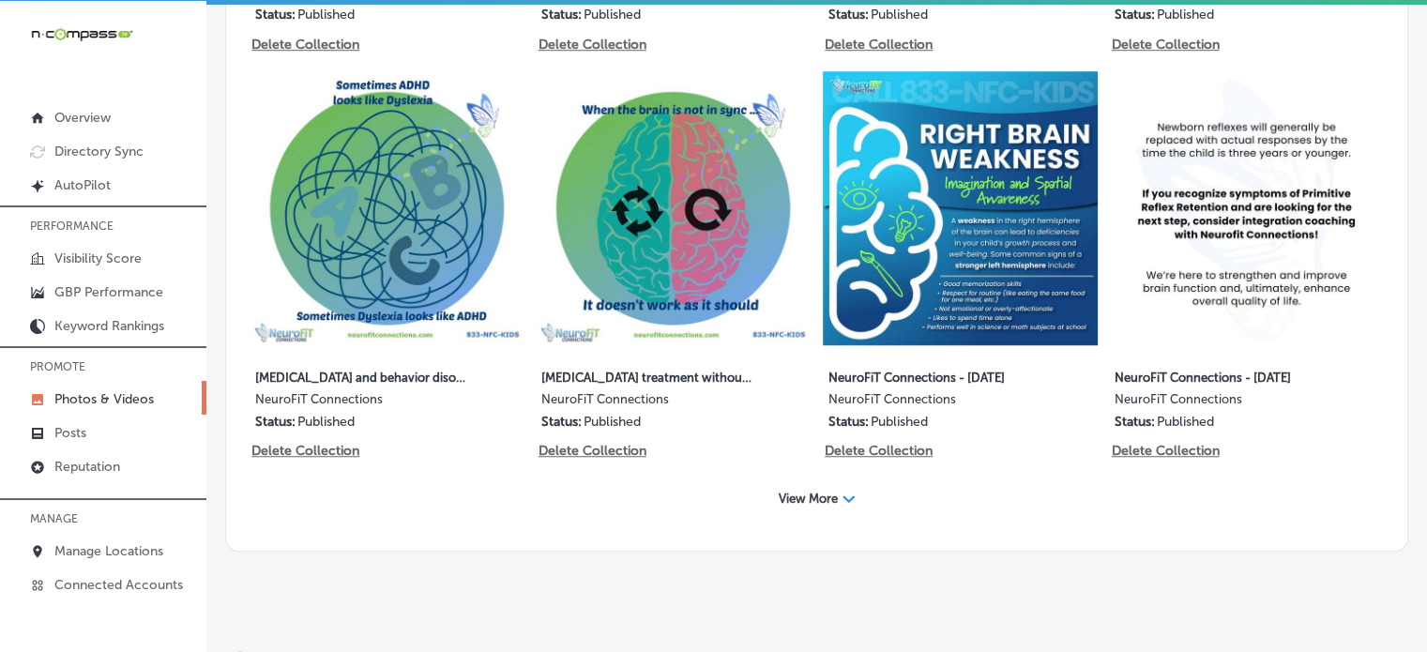
scroll to position [1414, 0]
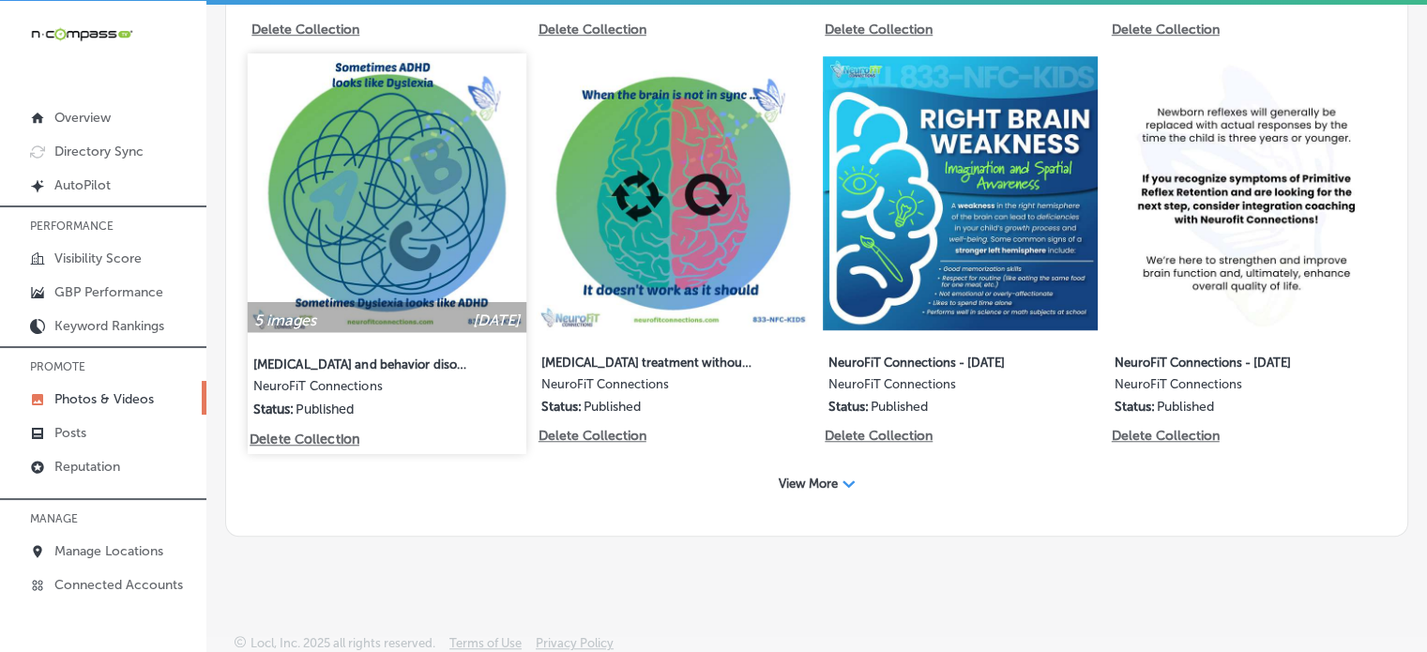
click at [430, 219] on img at bounding box center [387, 192] width 279 height 279
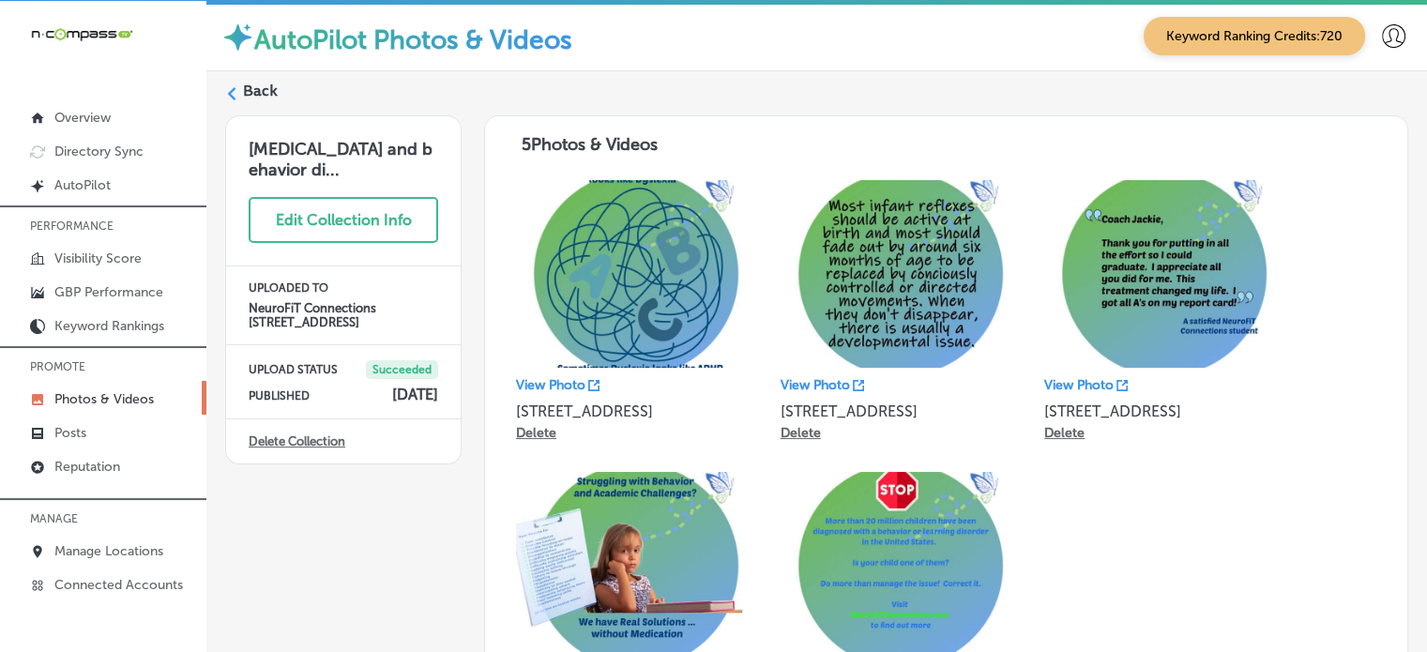
click at [272, 89] on label "Back" at bounding box center [260, 91] width 35 height 21
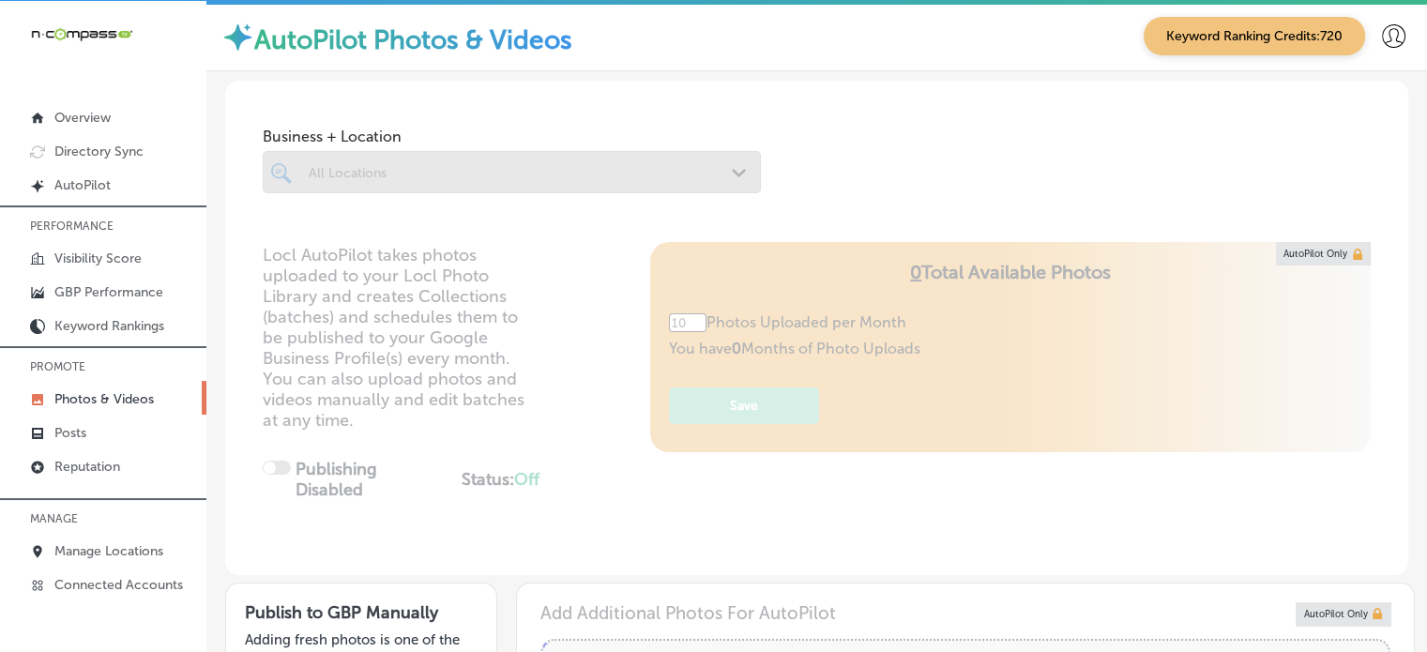
type input "5"
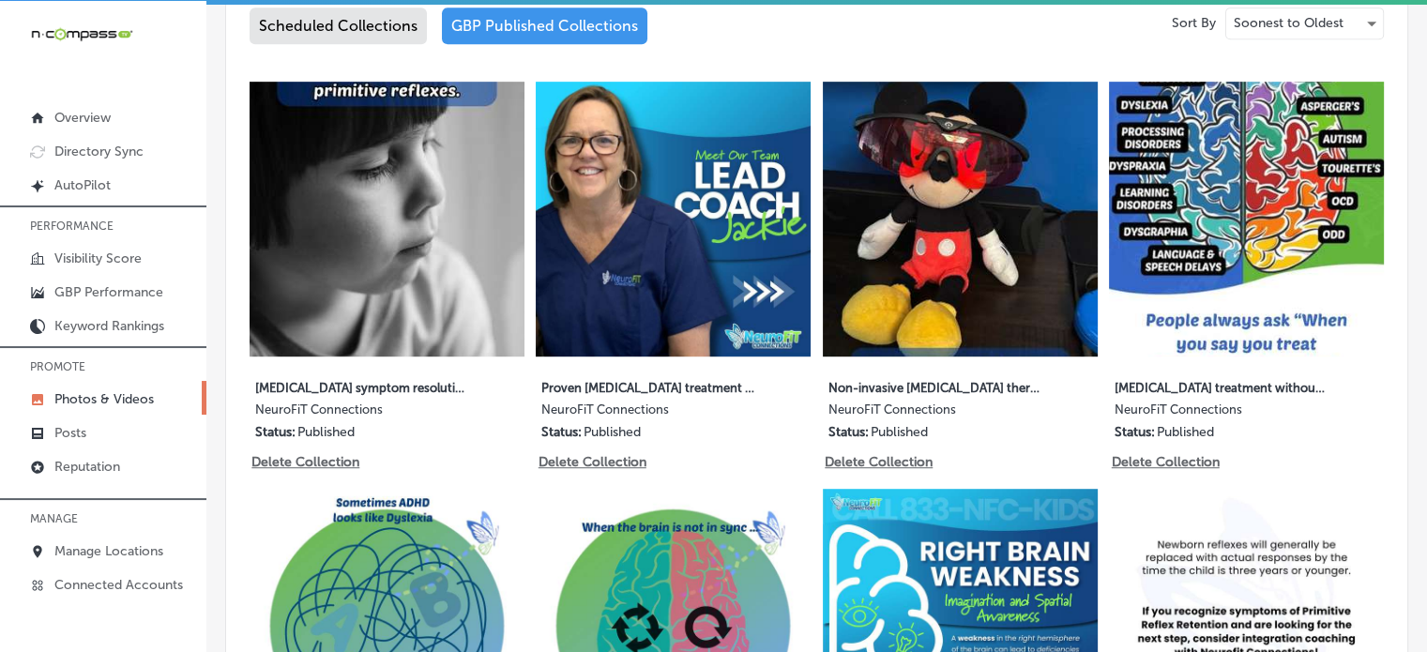
scroll to position [1011, 0]
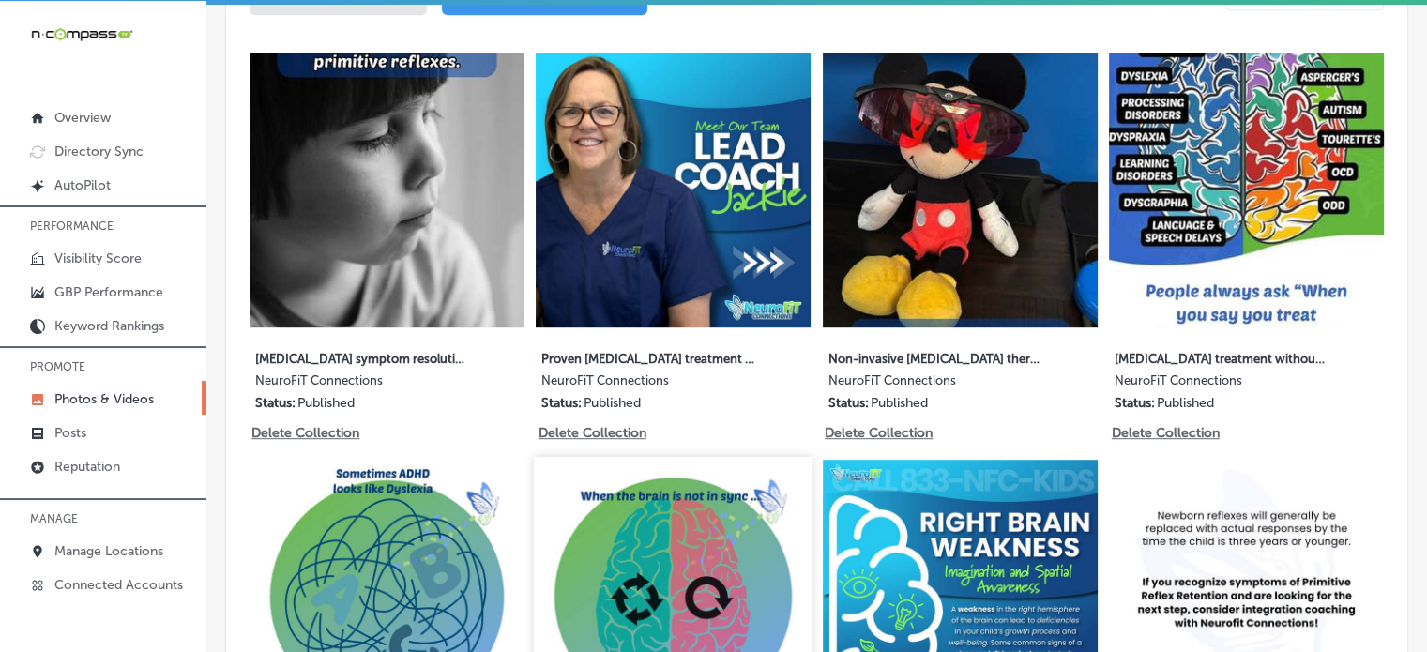
click at [714, 570] on img at bounding box center [673, 595] width 279 height 279
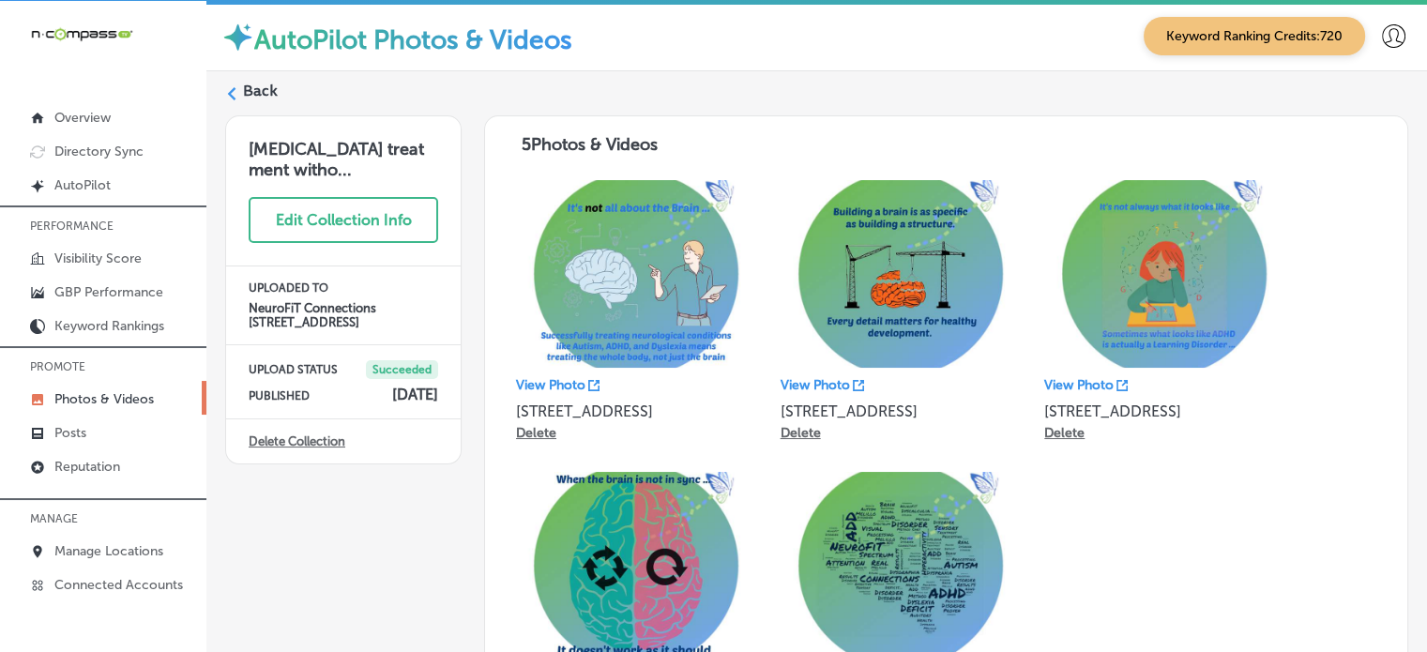
click at [244, 67] on div "AutoPilot Photos & Videos Keyword Ranking Credits: 720" at bounding box center [816, 36] width 1220 height 70
click at [257, 81] on label "Back" at bounding box center [260, 91] width 35 height 21
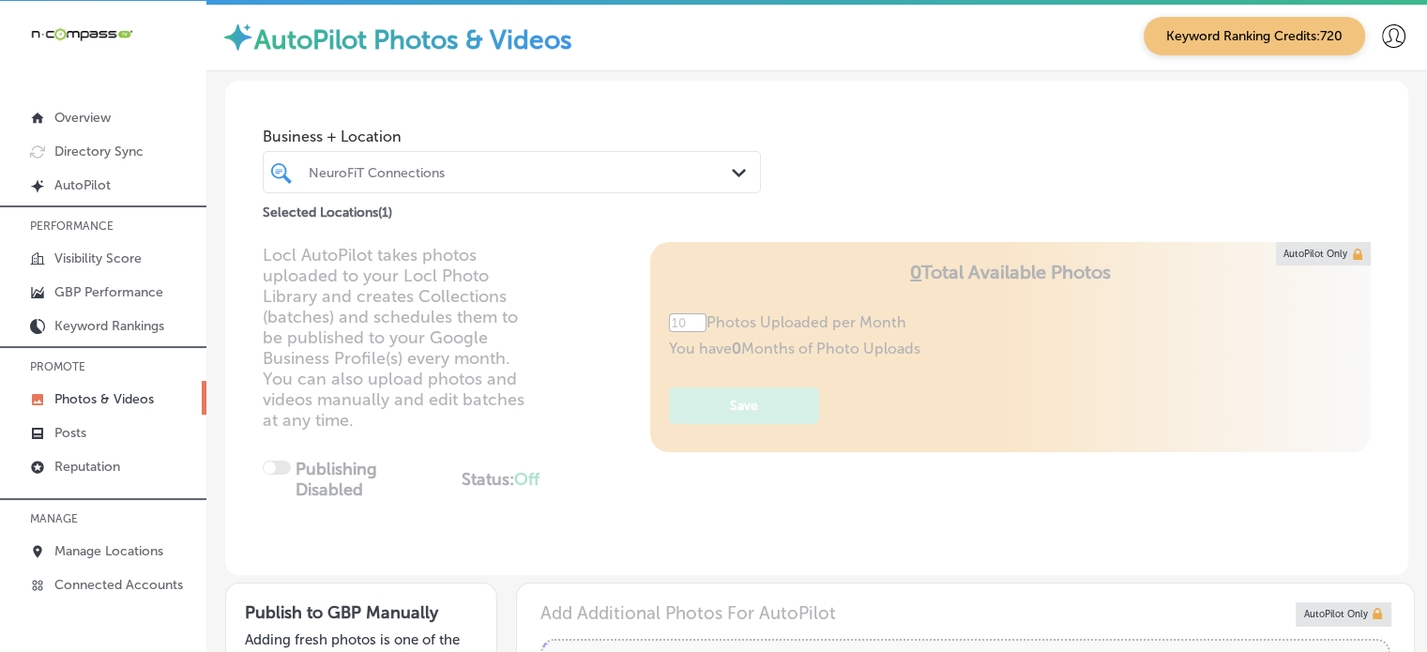
type input "5"
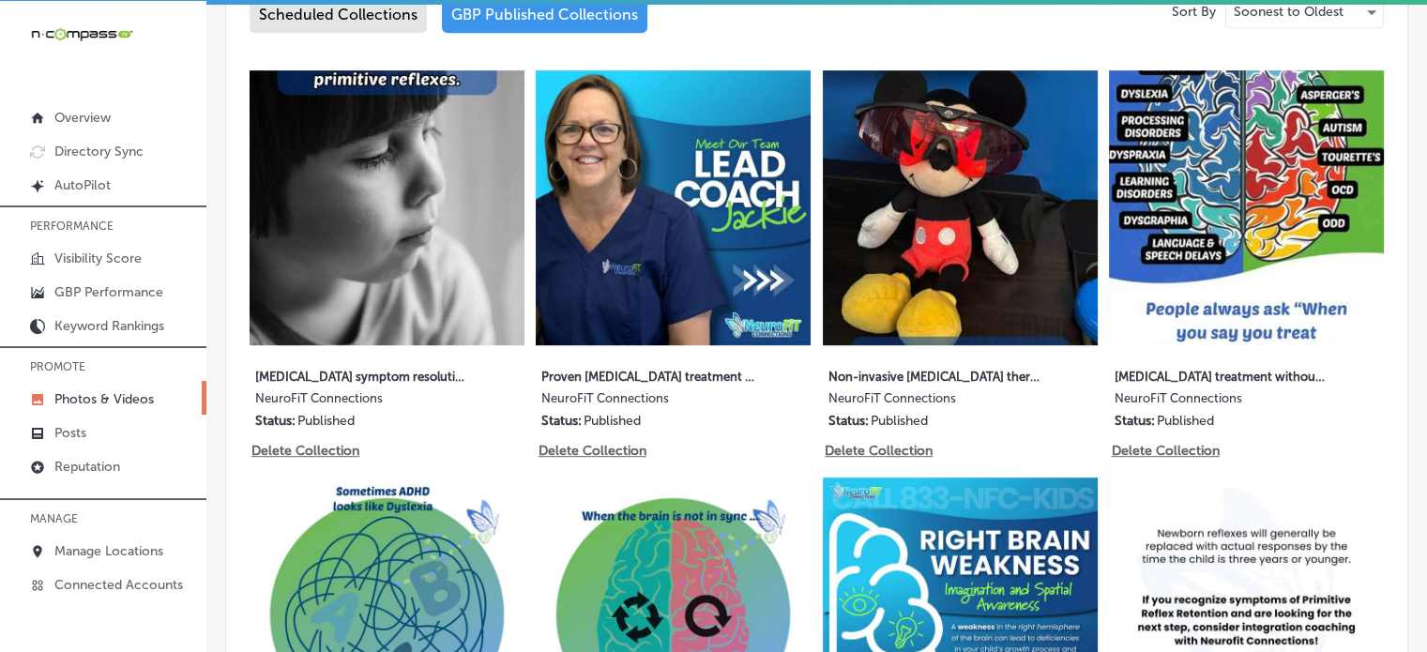
scroll to position [998, 0]
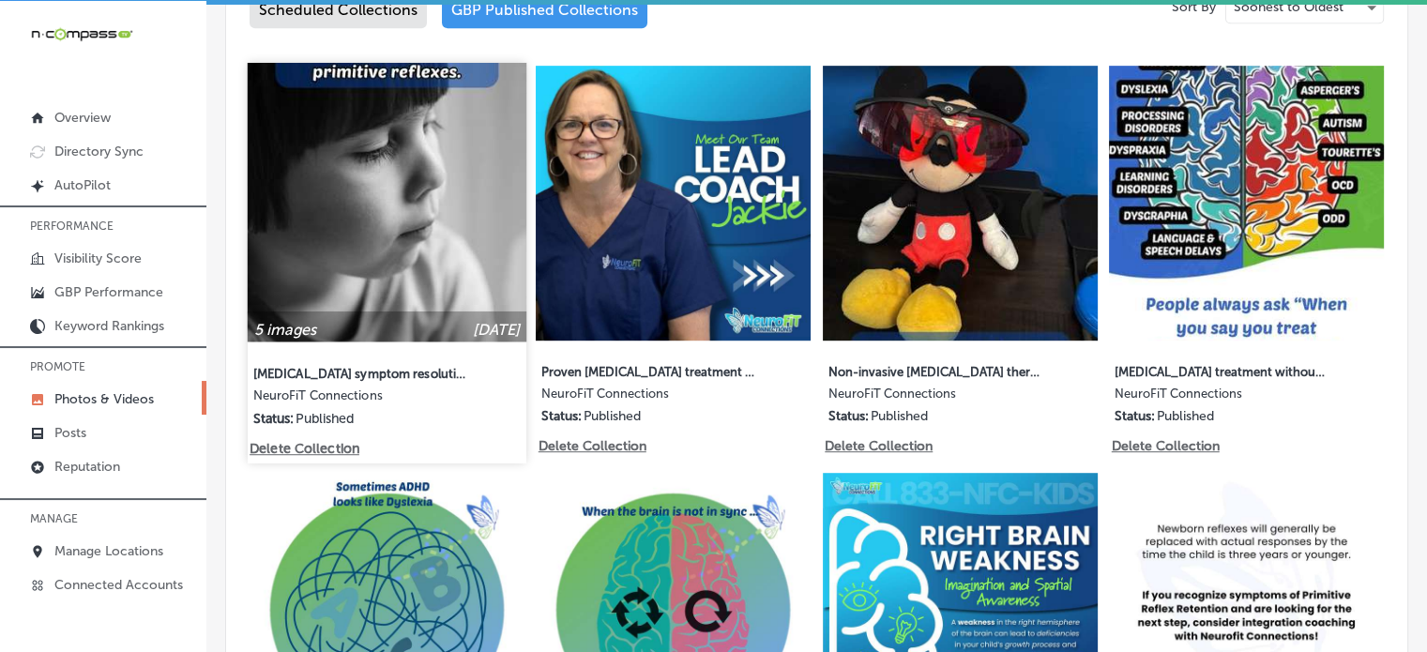
click at [397, 276] on img at bounding box center [387, 202] width 279 height 279
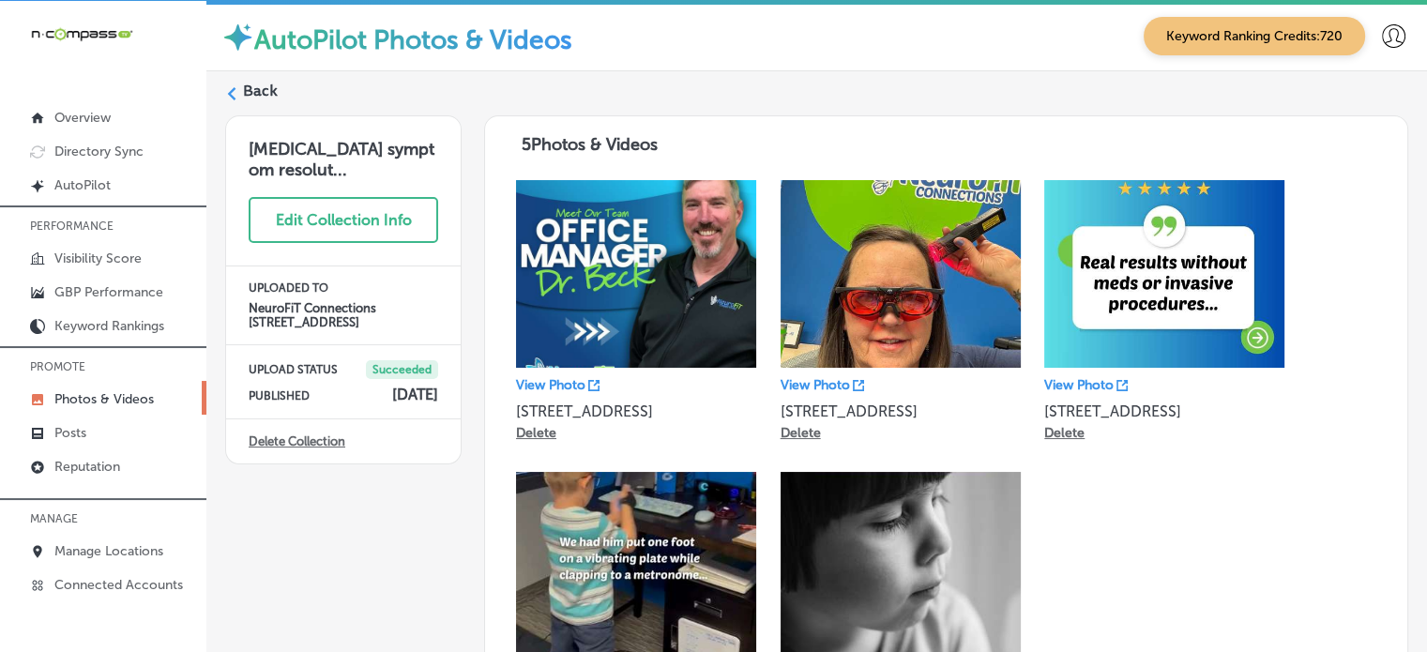
click at [265, 83] on label "Back" at bounding box center [260, 91] width 35 height 21
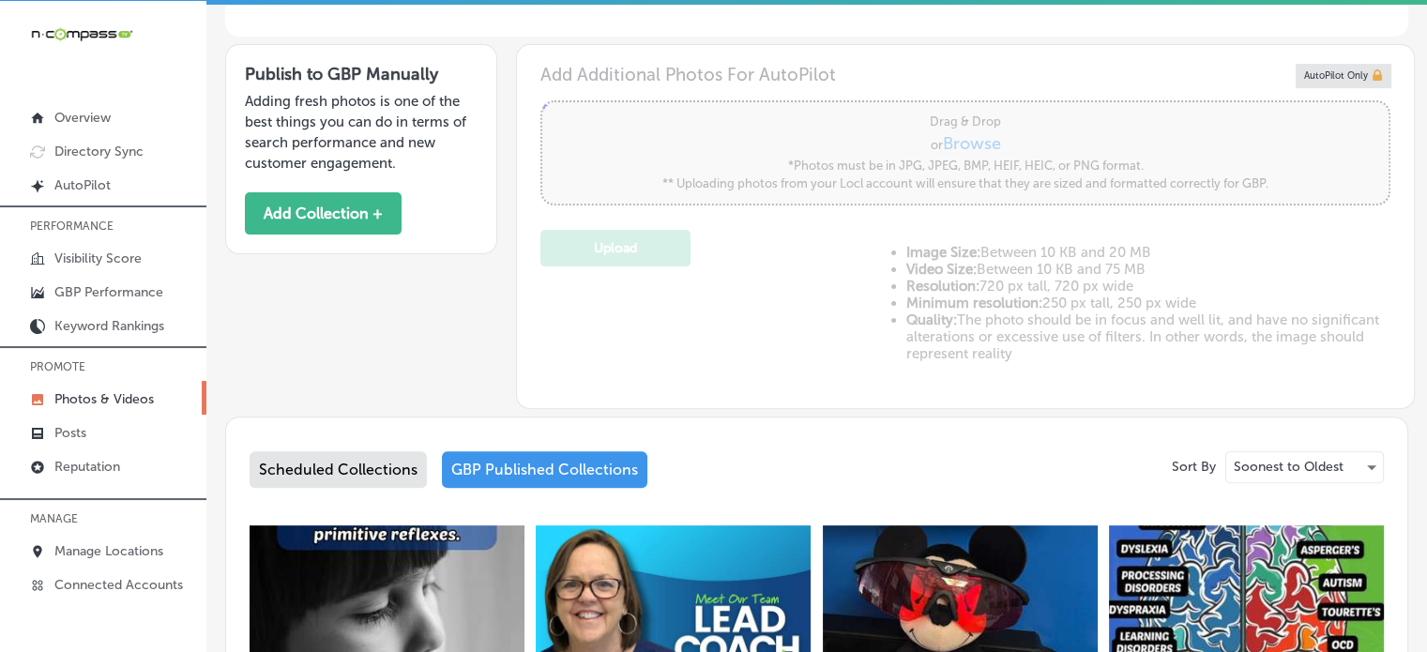
type input "5"
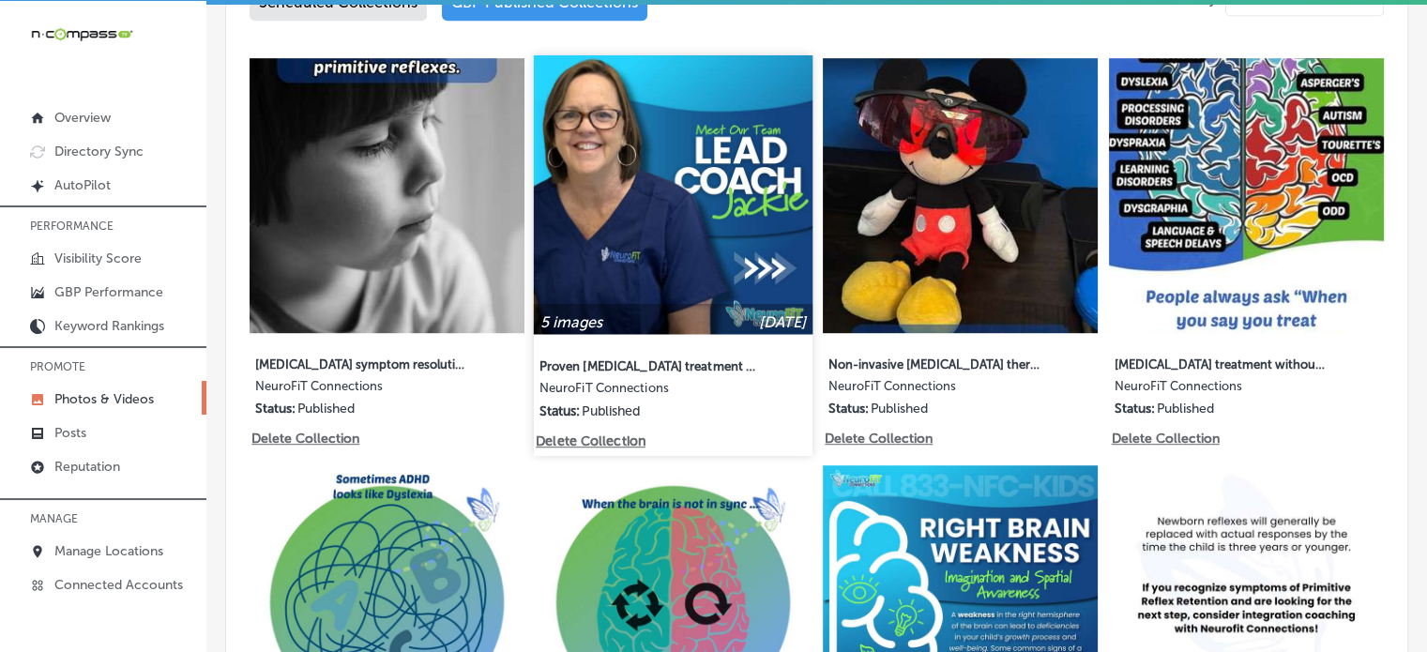
scroll to position [1052, 0]
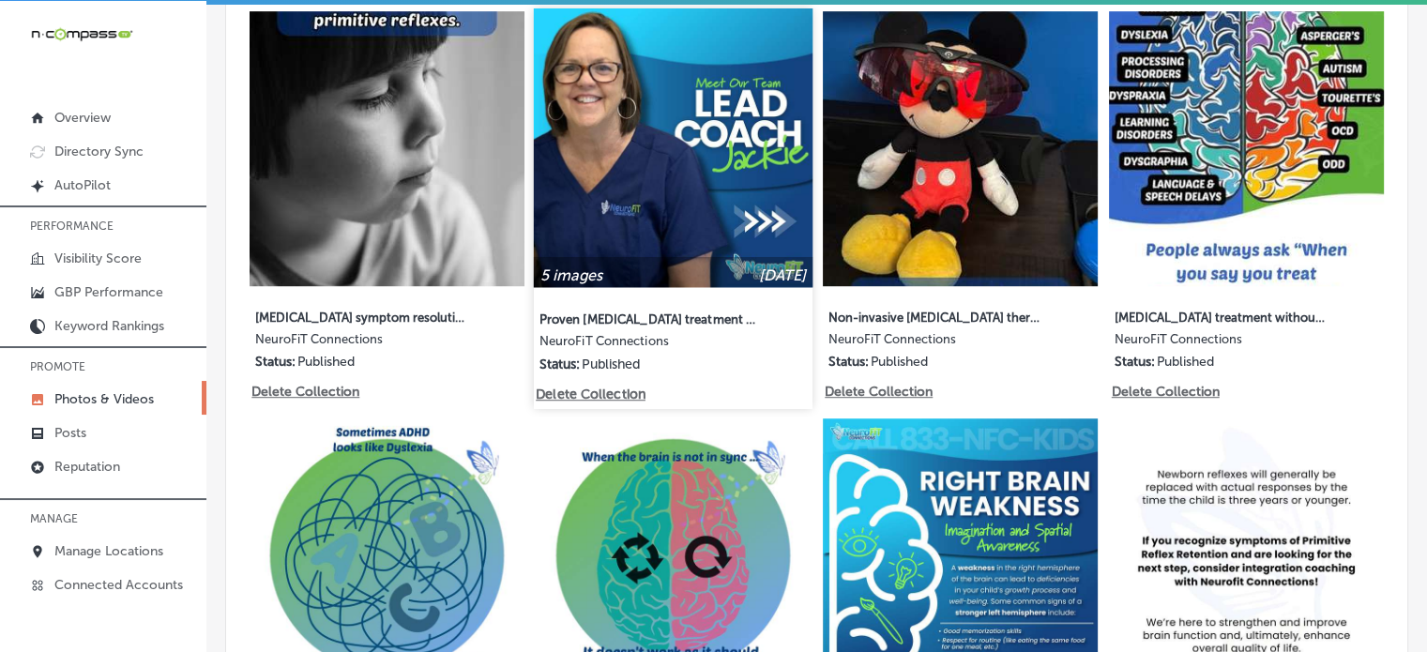
click at [705, 158] on img at bounding box center [673, 147] width 279 height 279
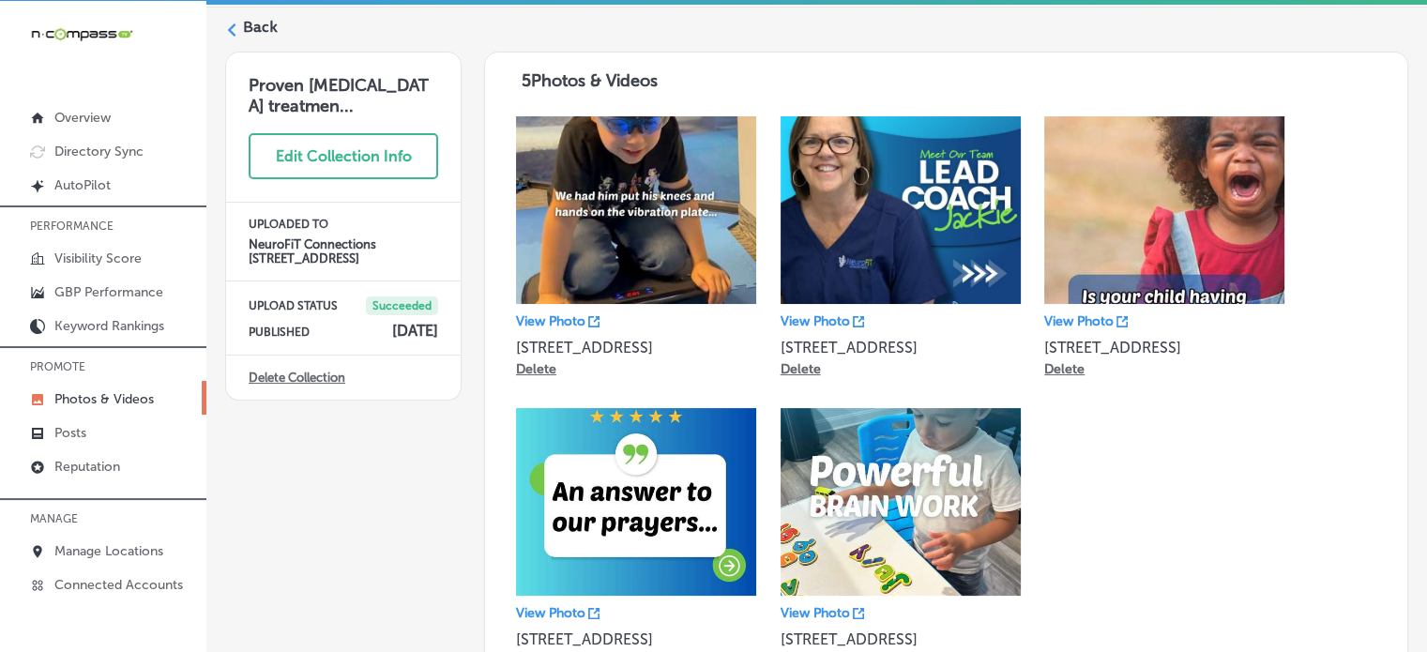
scroll to position [67, 0]
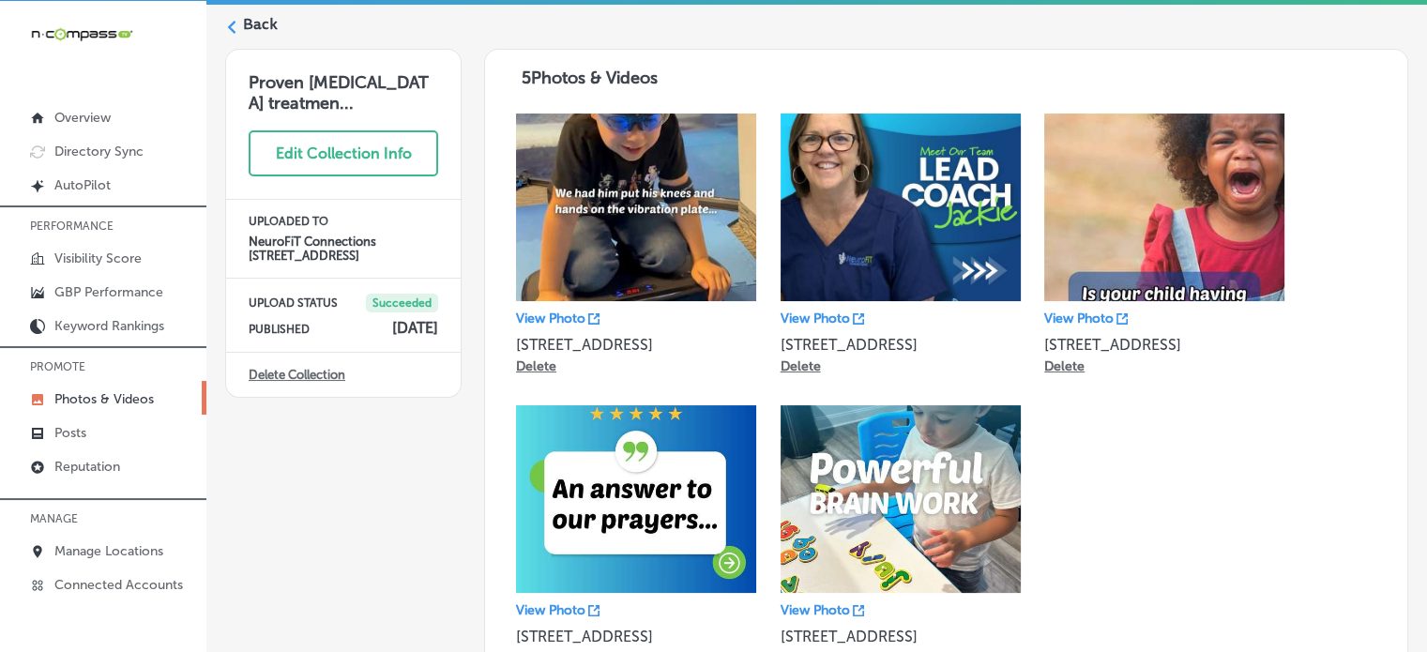
click at [243, 22] on label "Back" at bounding box center [260, 24] width 35 height 21
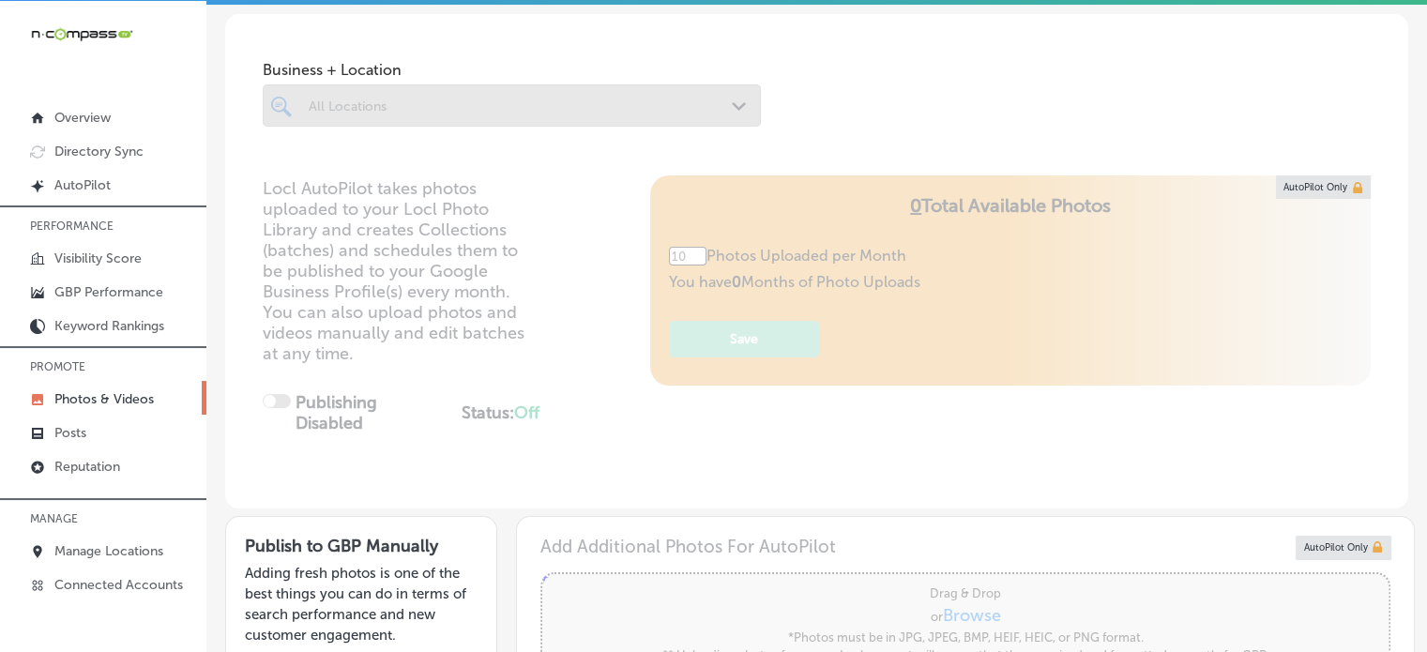
type input "5"
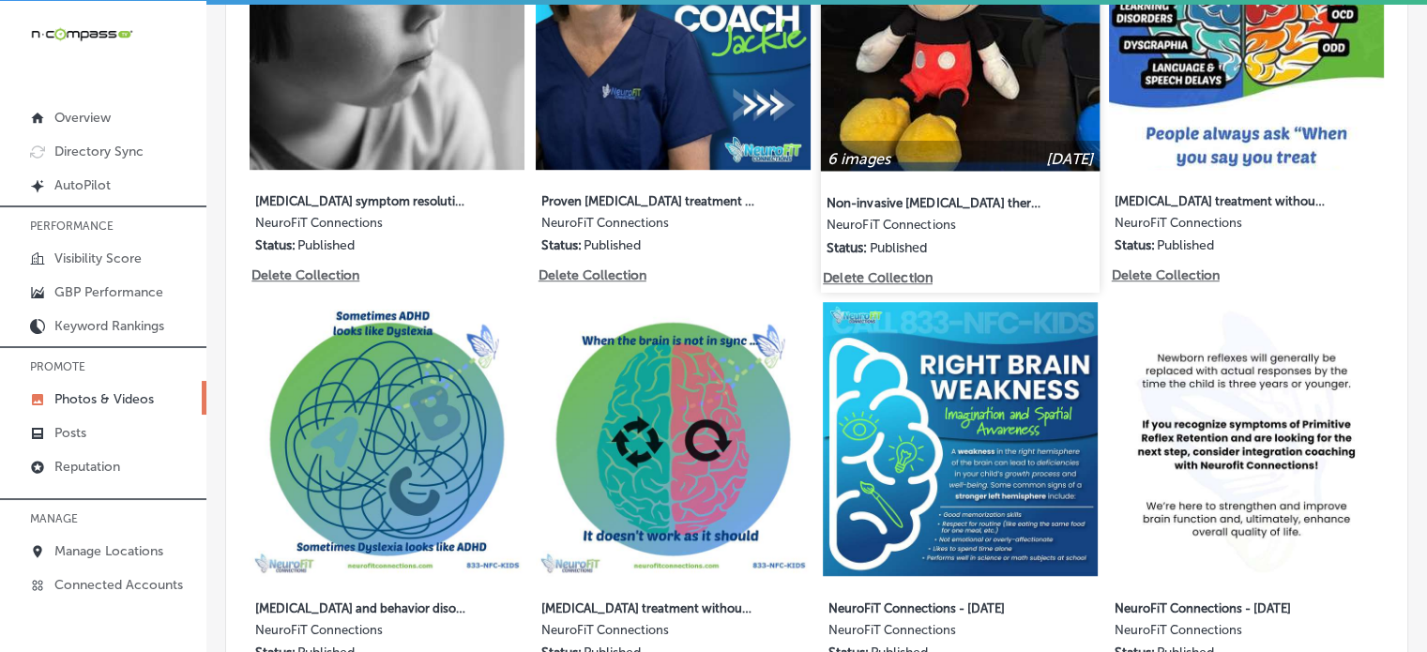
scroll to position [1176, 0]
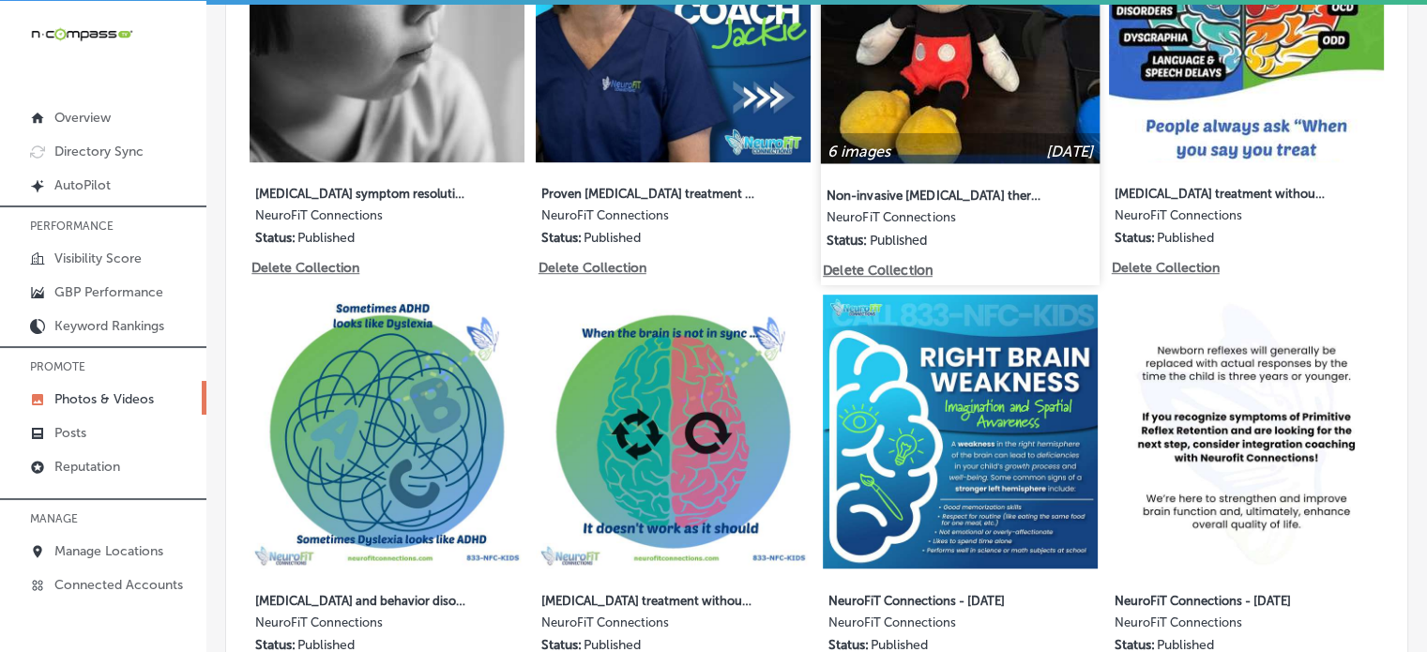
click at [972, 103] on img at bounding box center [960, 24] width 279 height 279
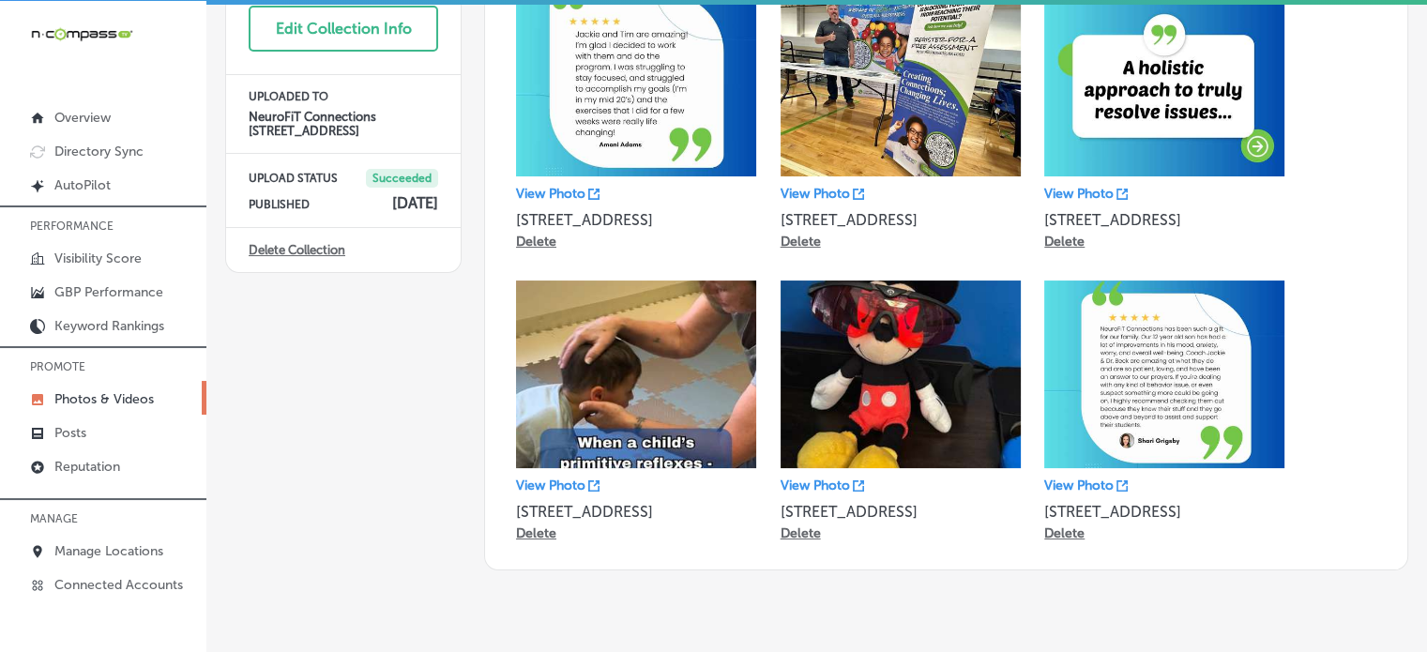
scroll to position [10, 0]
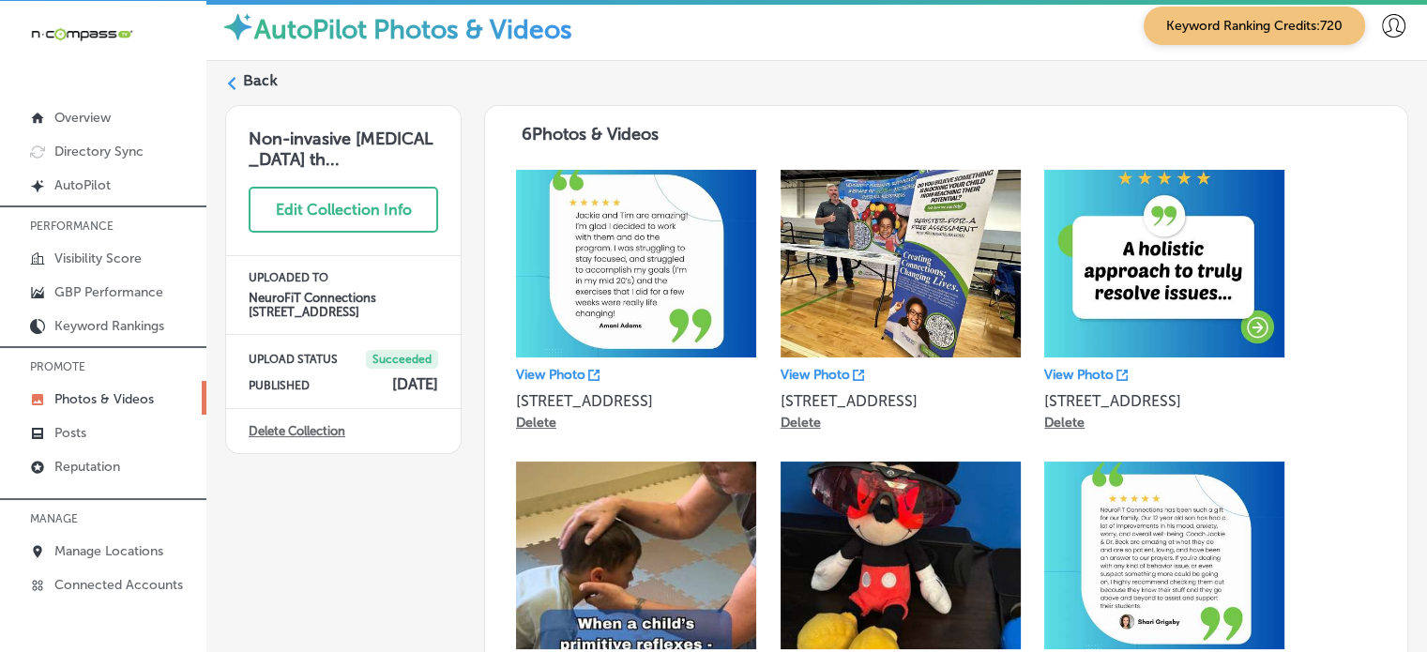
click at [255, 72] on label "Back" at bounding box center [260, 80] width 35 height 21
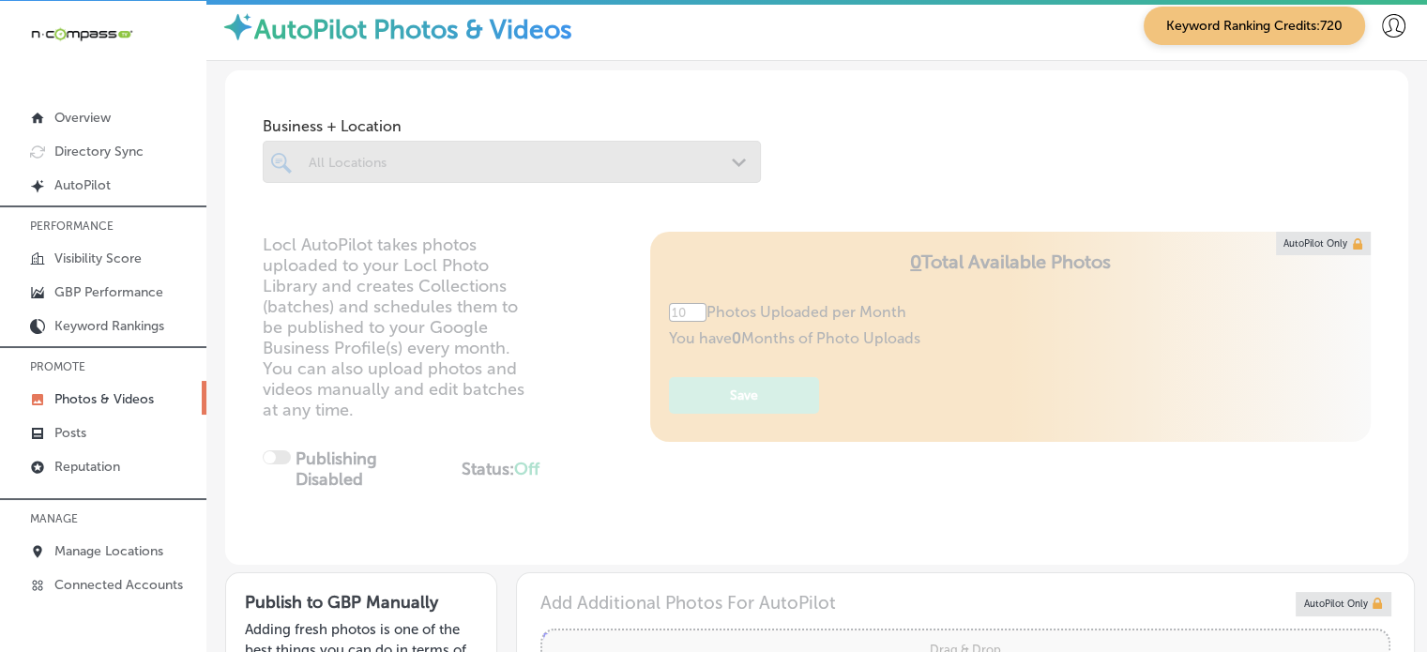
type input "5"
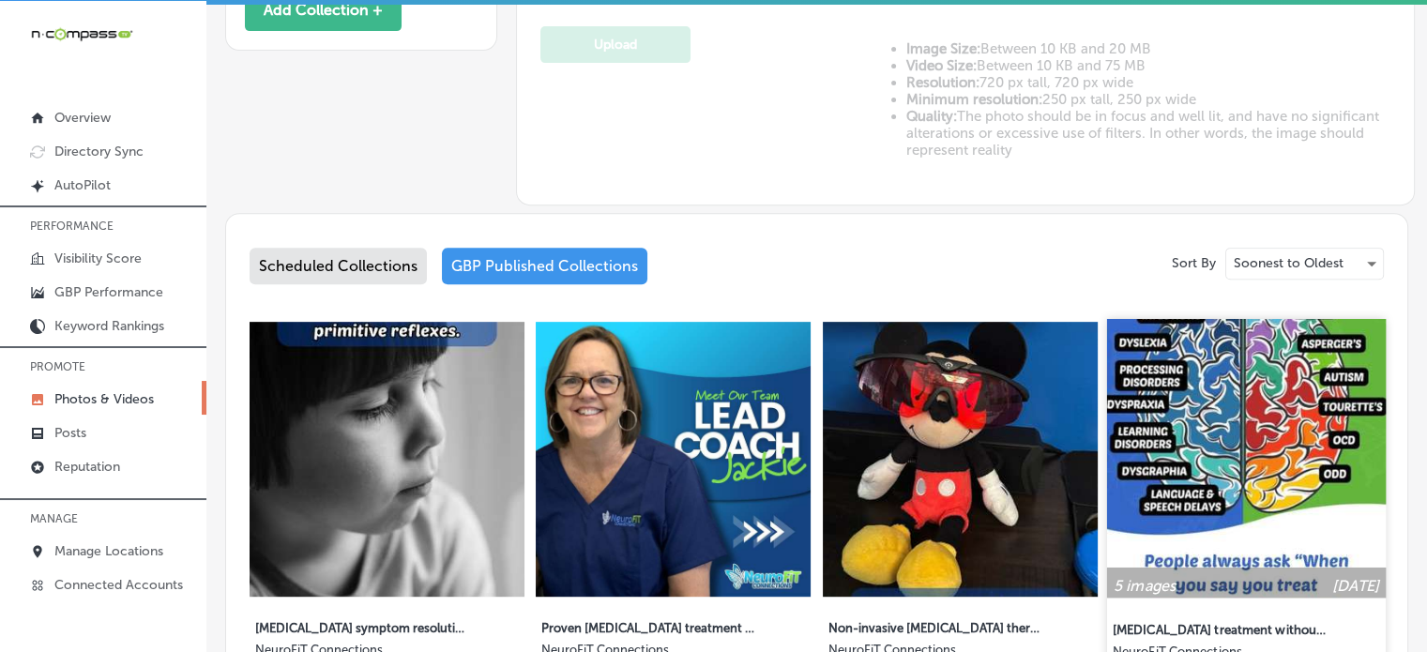
scroll to position [743, 0]
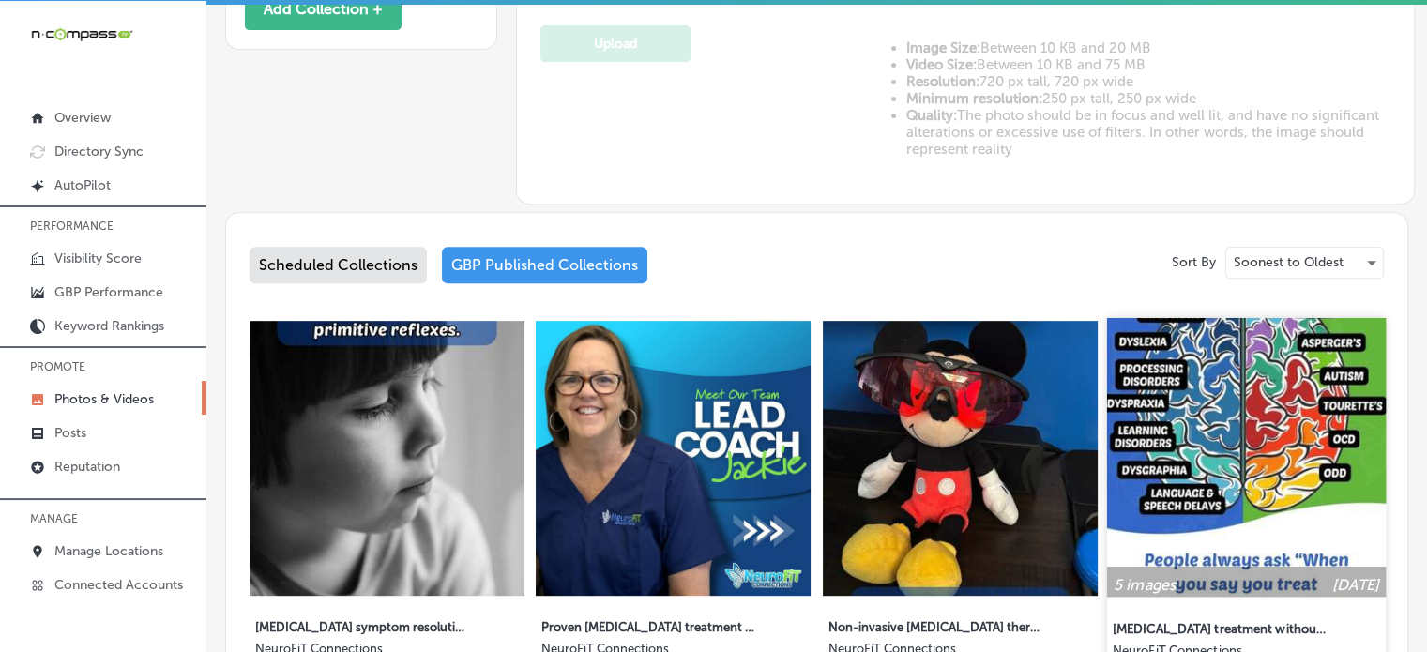
click at [1244, 397] on img at bounding box center [1246, 457] width 279 height 279
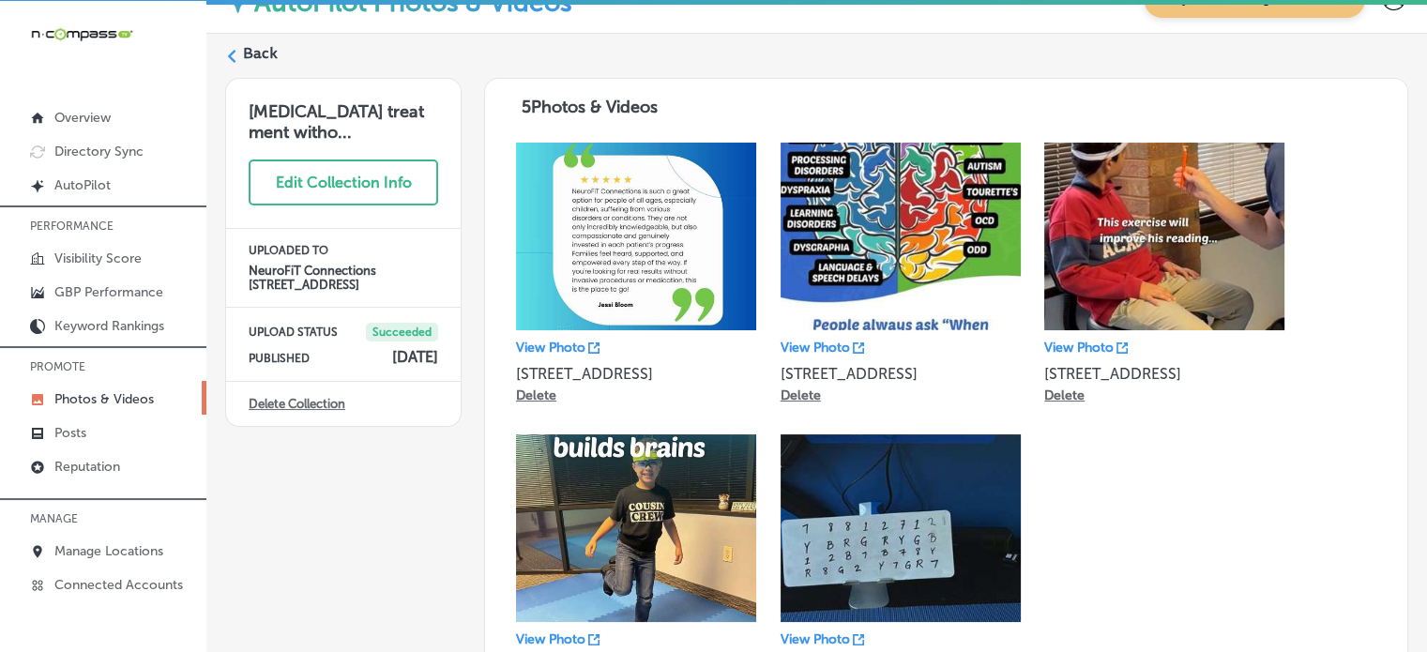
scroll to position [39, 0]
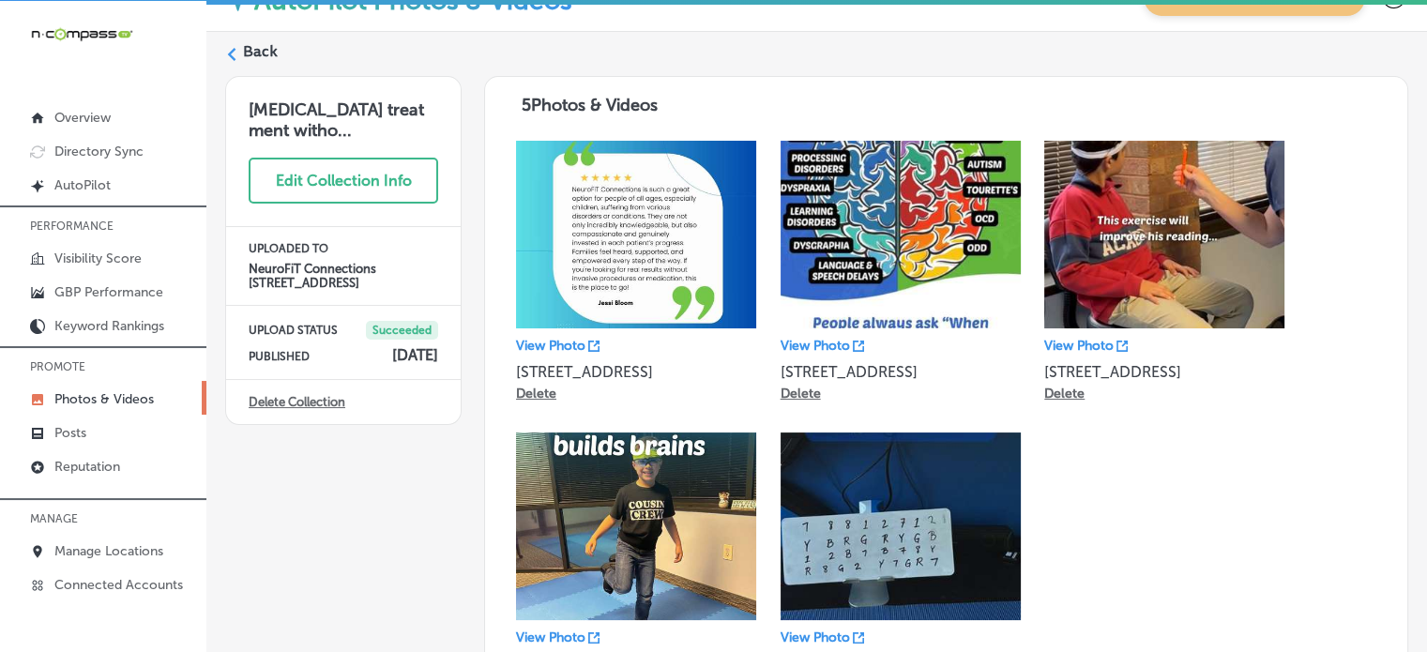
click at [253, 48] on label "Back" at bounding box center [260, 51] width 35 height 21
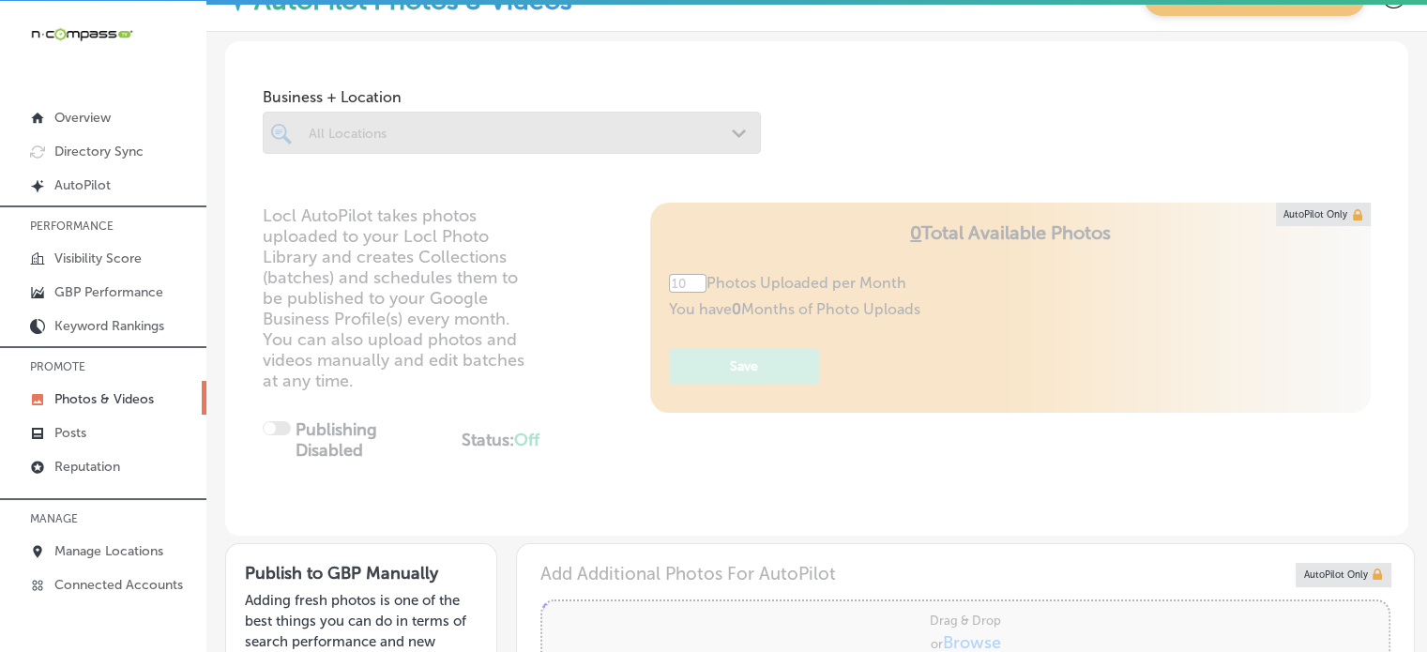
type input "5"
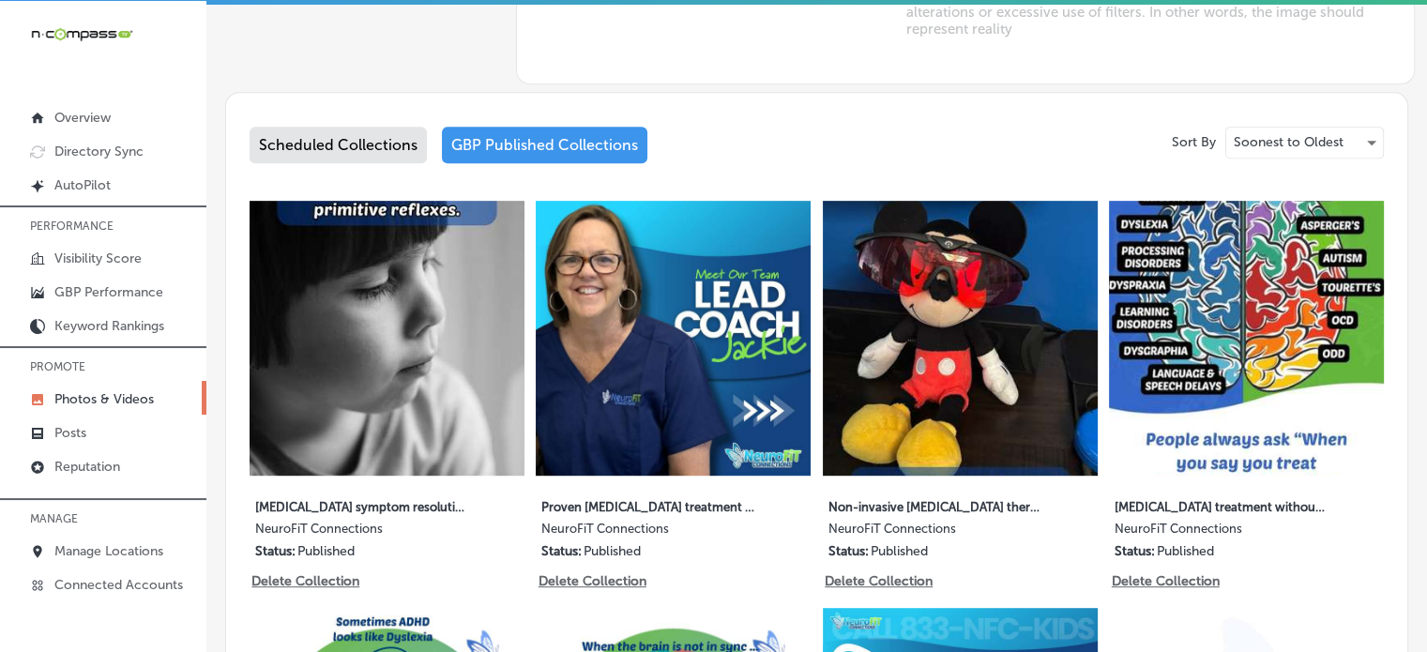
scroll to position [1414, 0]
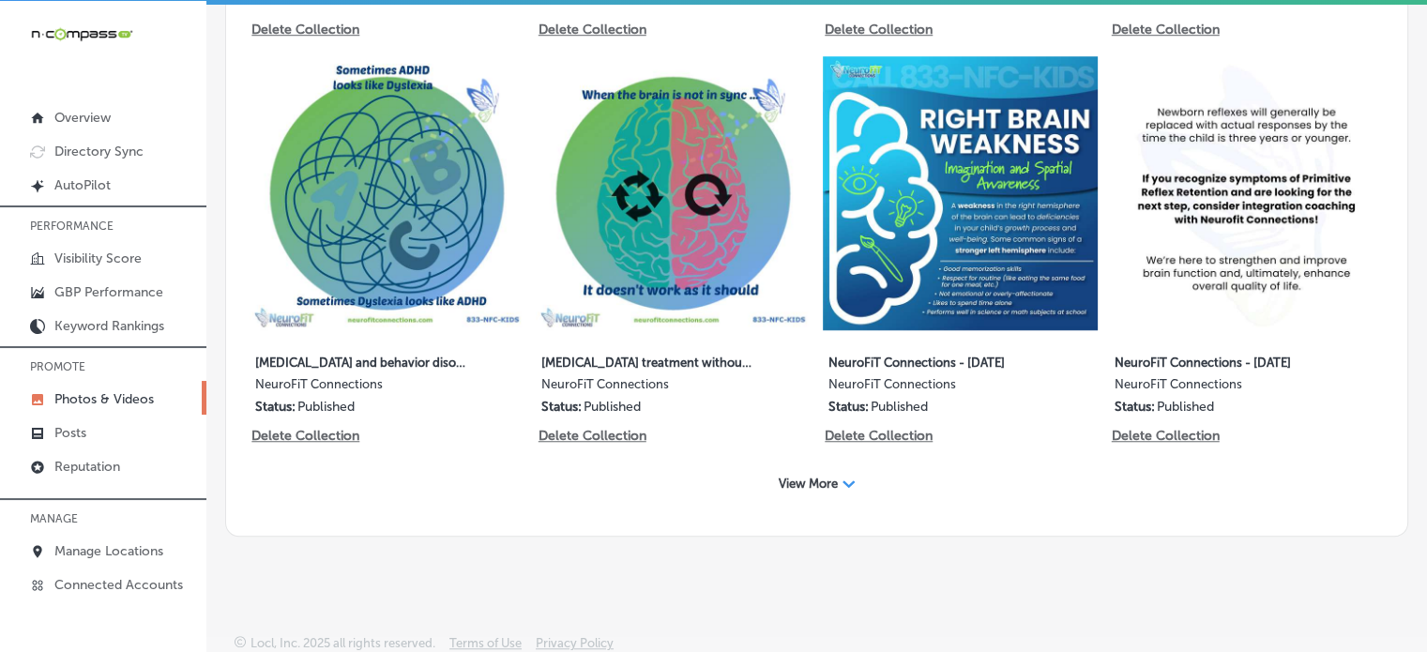
click at [786, 482] on span "View More" at bounding box center [807, 483] width 59 height 14
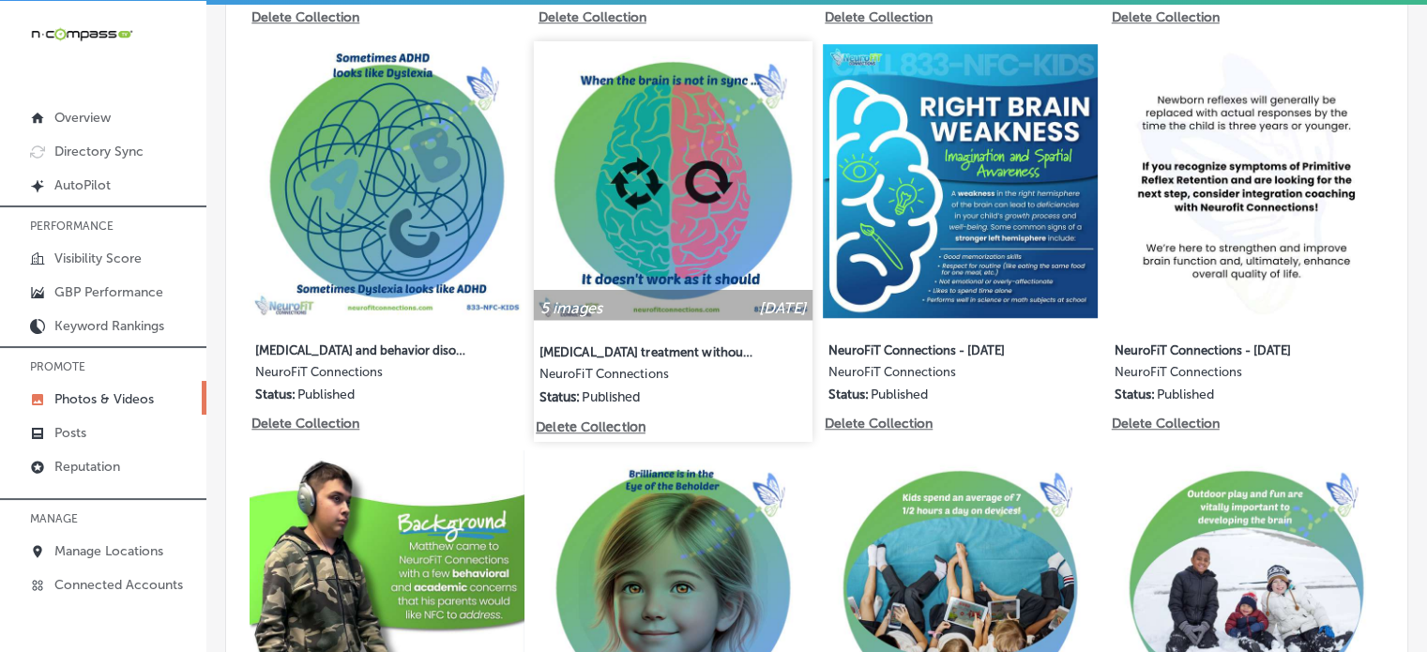
scroll to position [1437, 0]
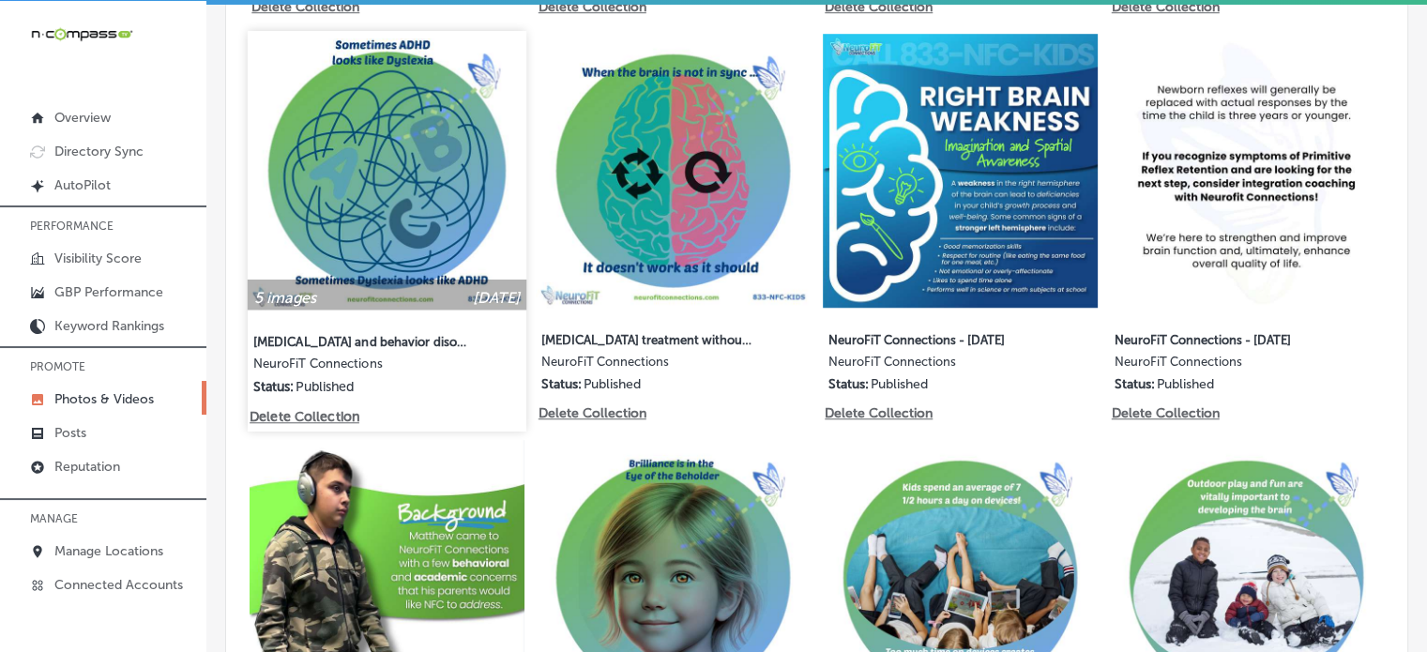
click at [458, 216] on img at bounding box center [387, 169] width 279 height 279
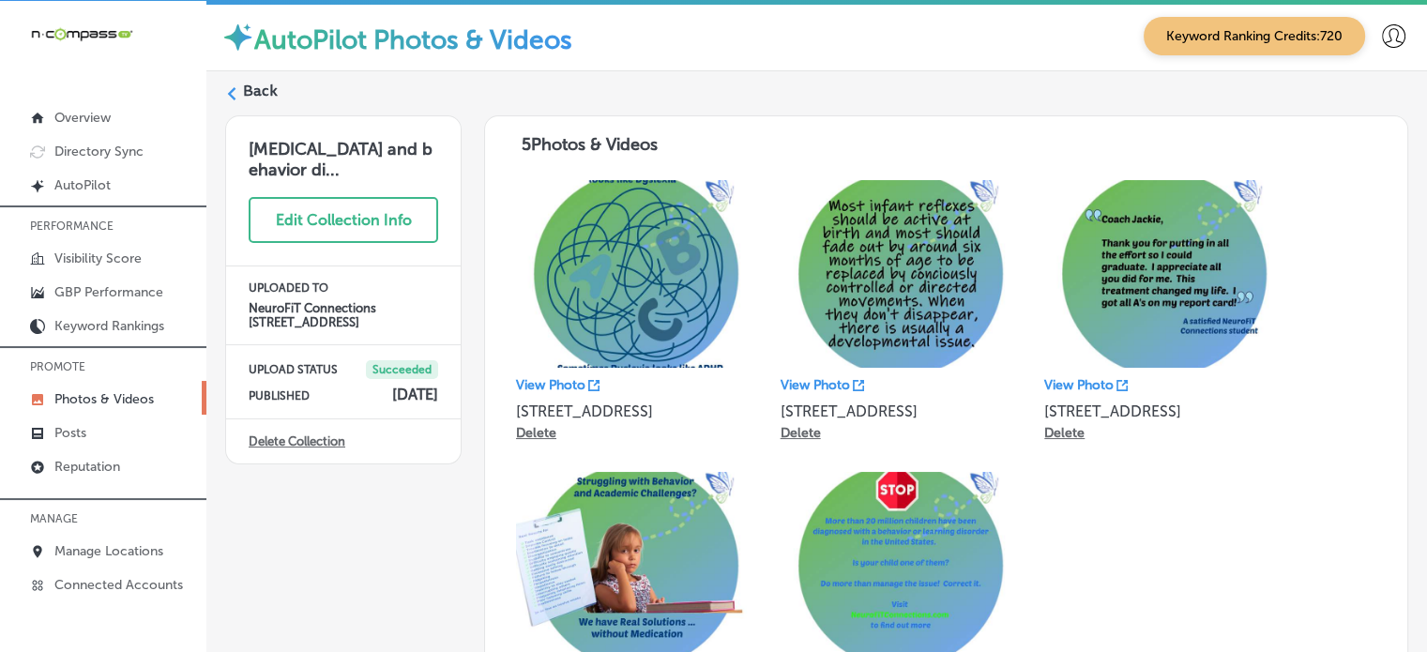
click at [259, 95] on label "Back" at bounding box center [260, 91] width 35 height 21
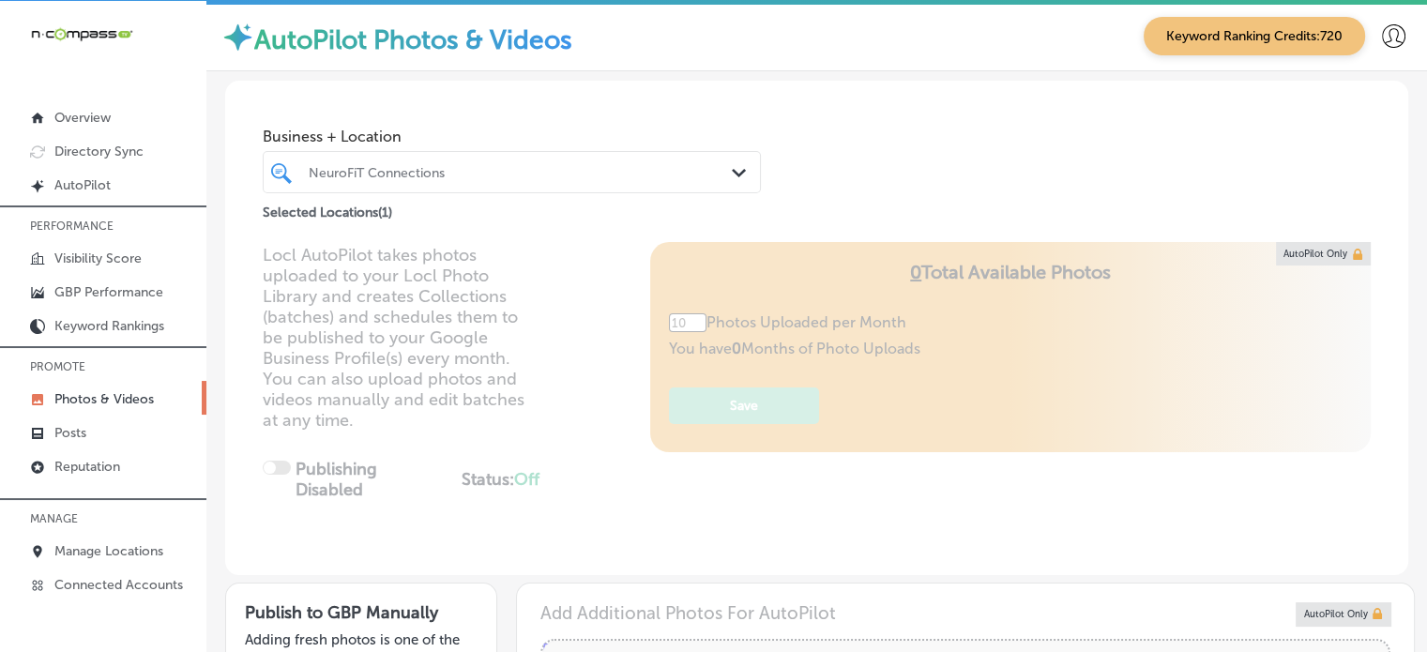
type input "5"
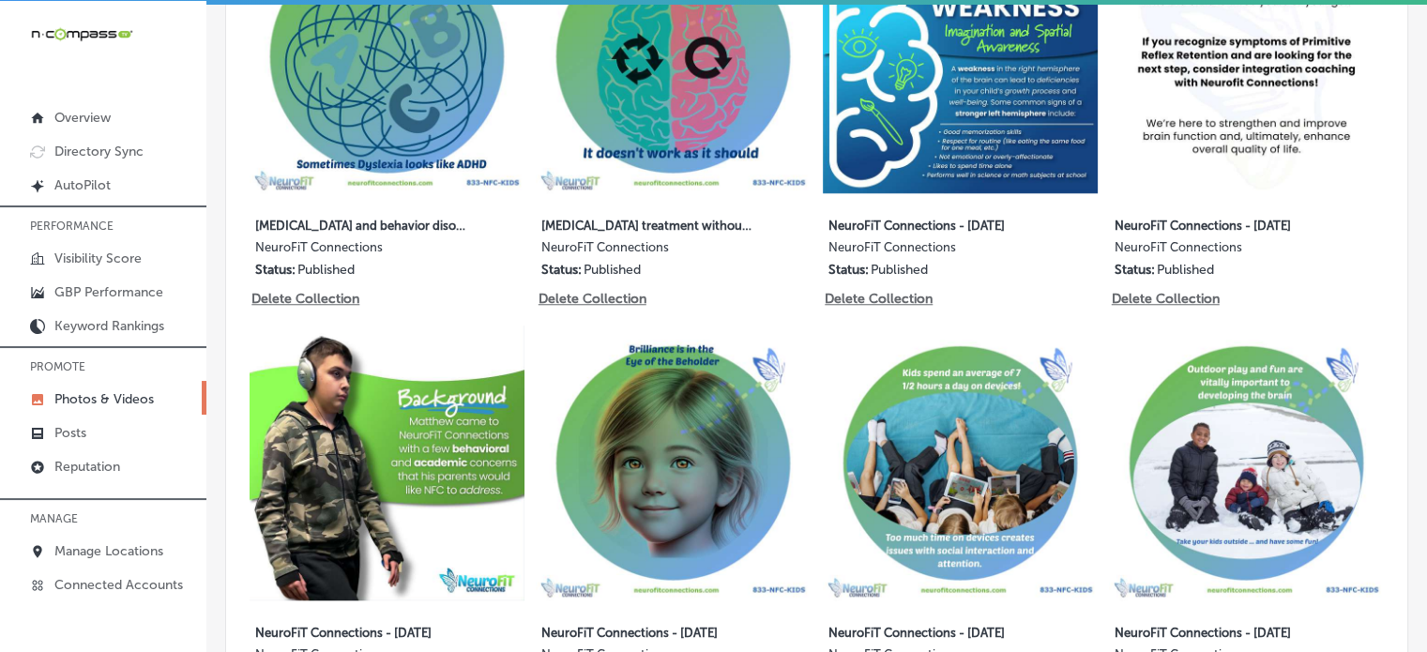
scroll to position [1542, 0]
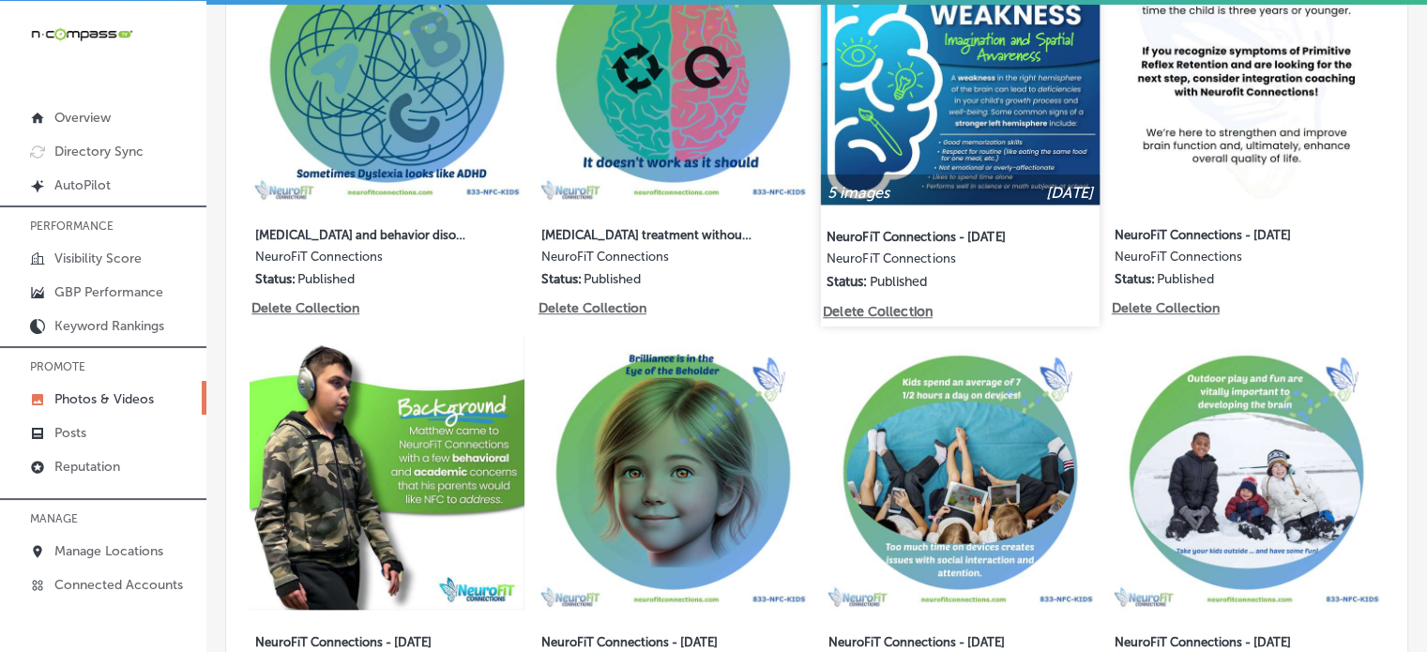
click at [860, 218] on label "NeuroFiT Connections - August 2025" at bounding box center [935, 235] width 218 height 34
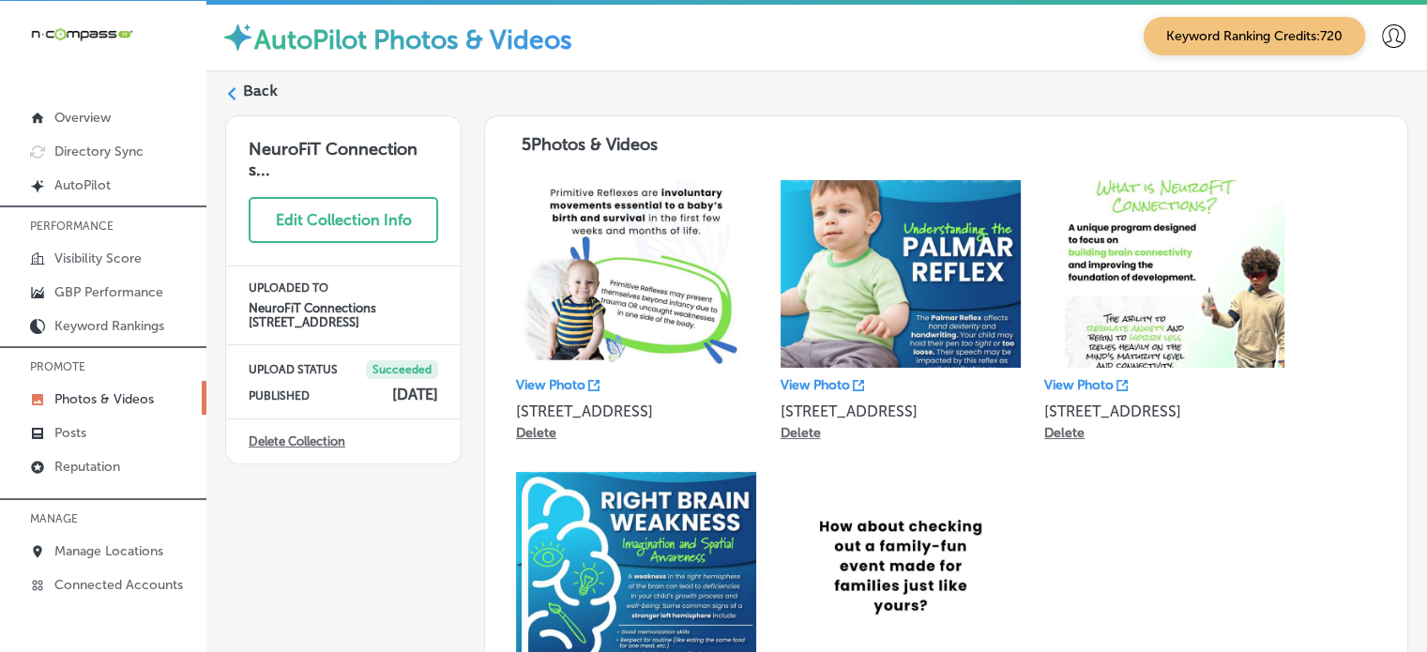
click at [255, 84] on label "Back" at bounding box center [260, 91] width 35 height 21
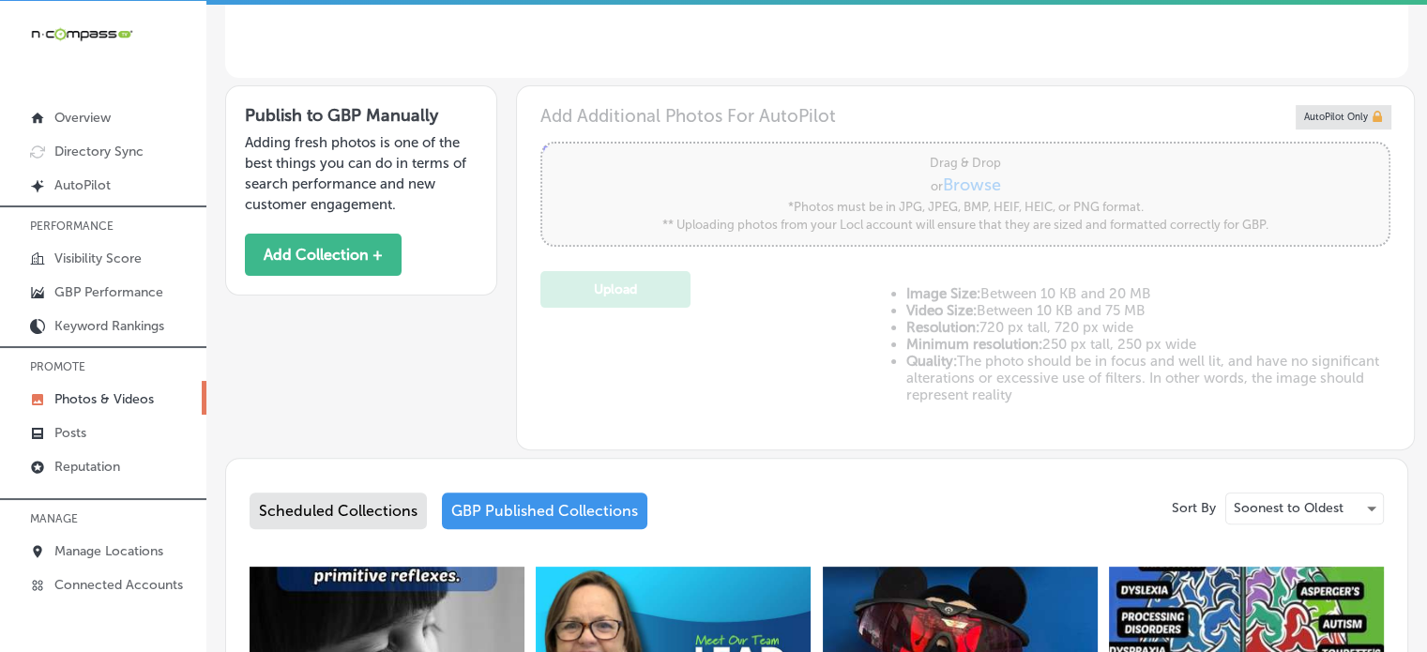
type input "5"
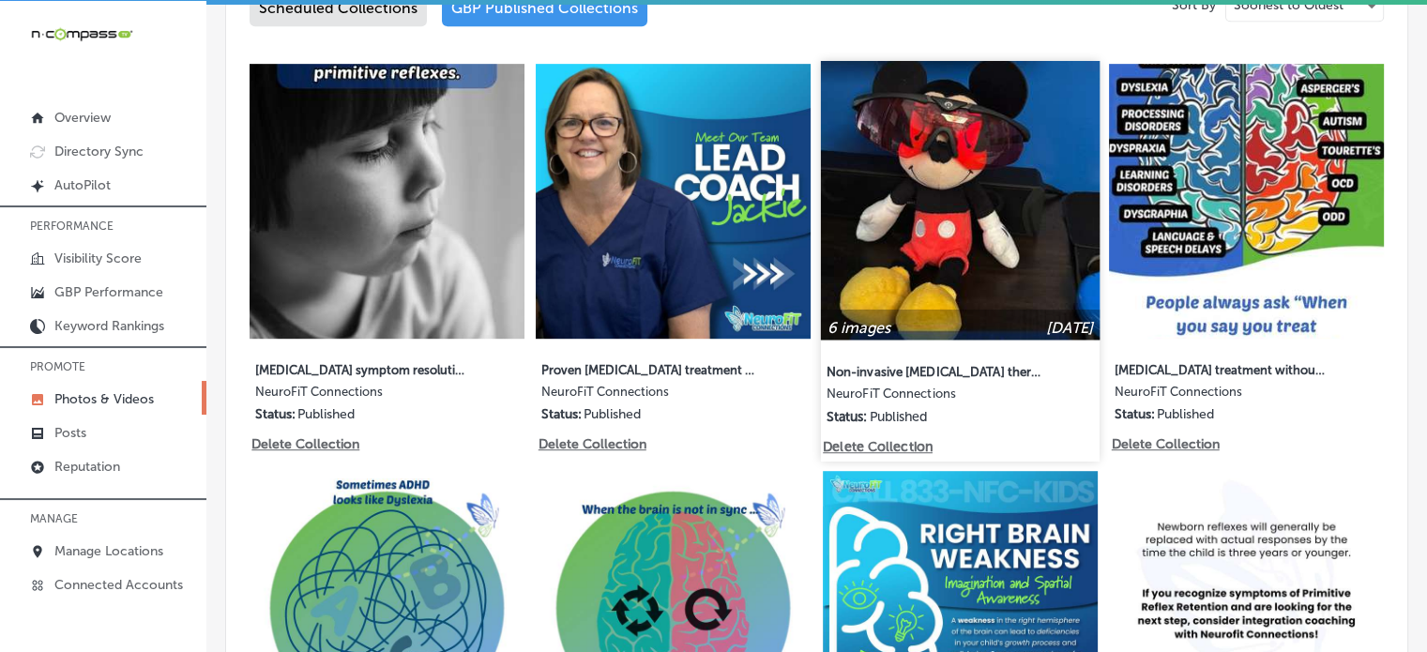
scroll to position [1008, 0]
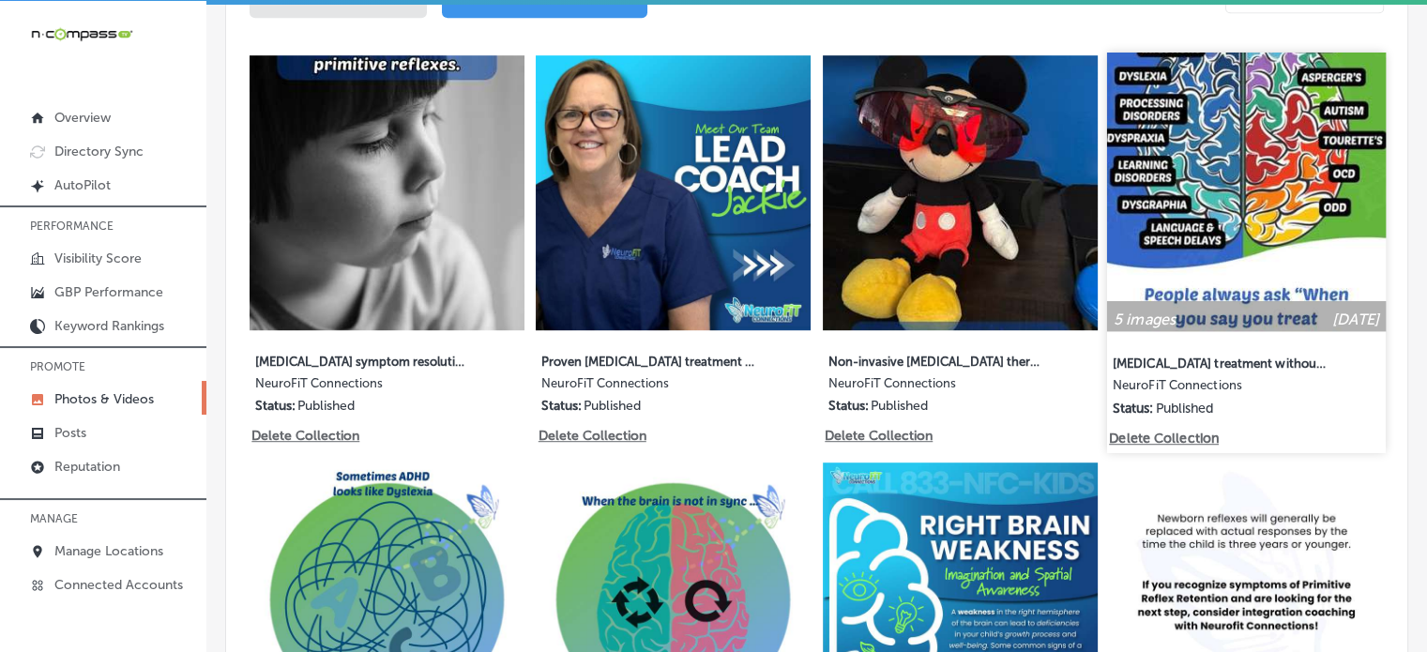
click at [1156, 200] on img at bounding box center [1246, 192] width 279 height 279
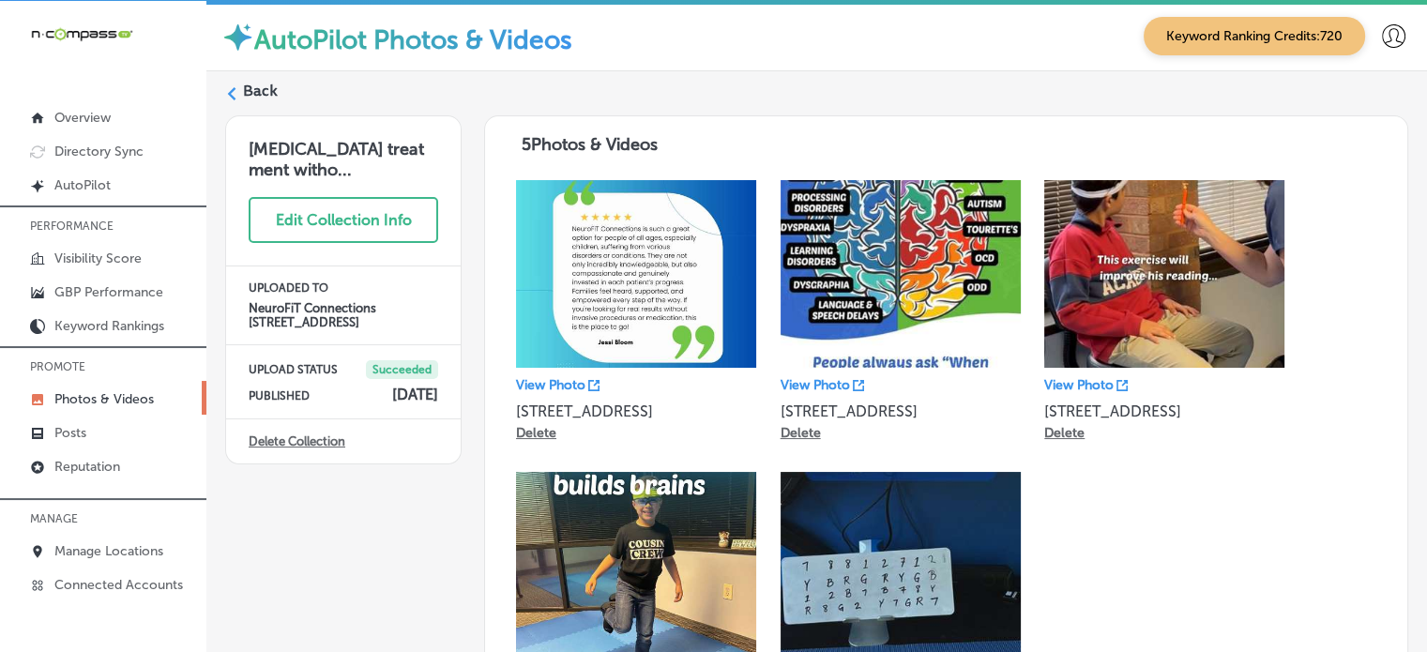
click at [260, 83] on label "Back" at bounding box center [260, 91] width 35 height 21
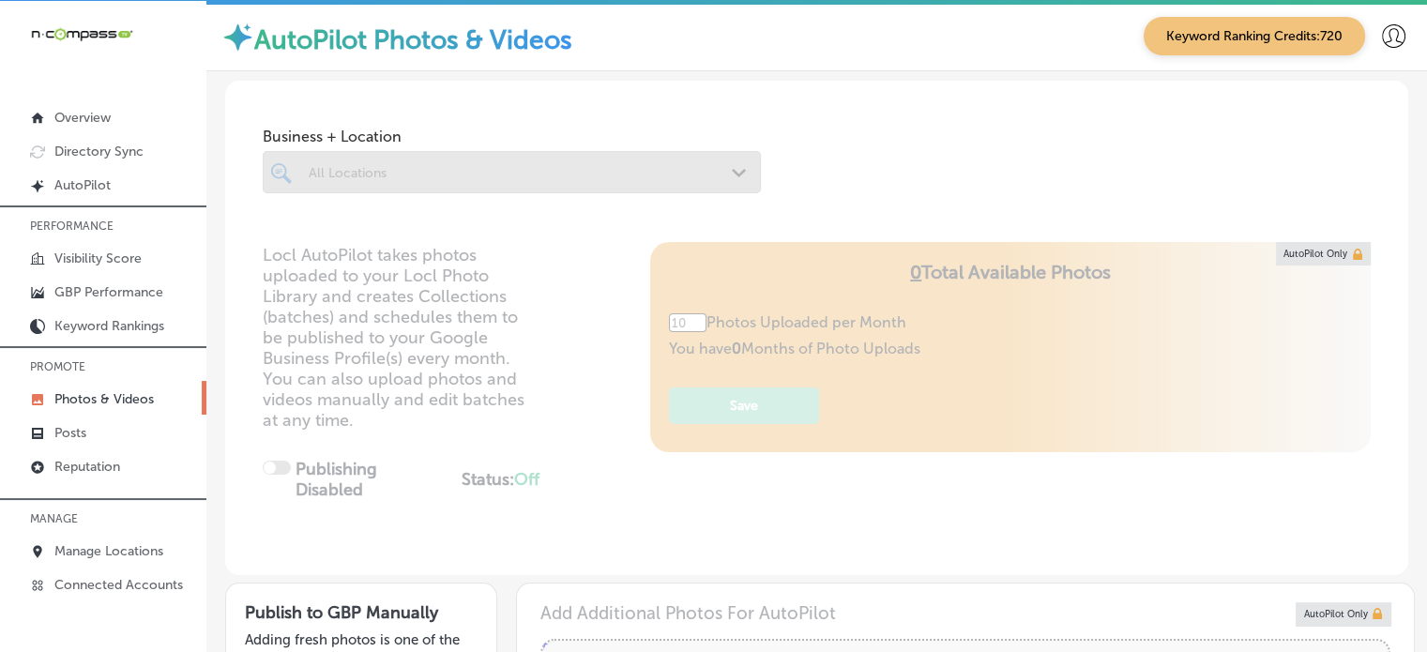
type input "5"
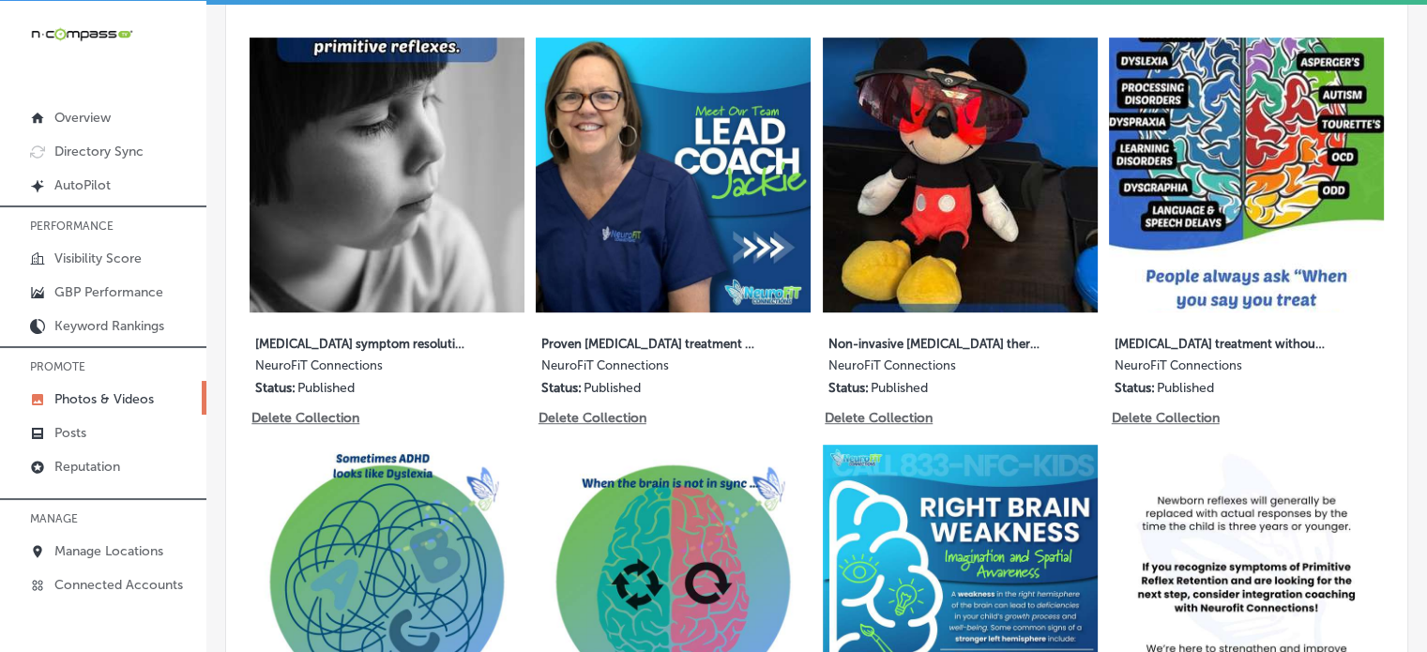
scroll to position [1050, 0]
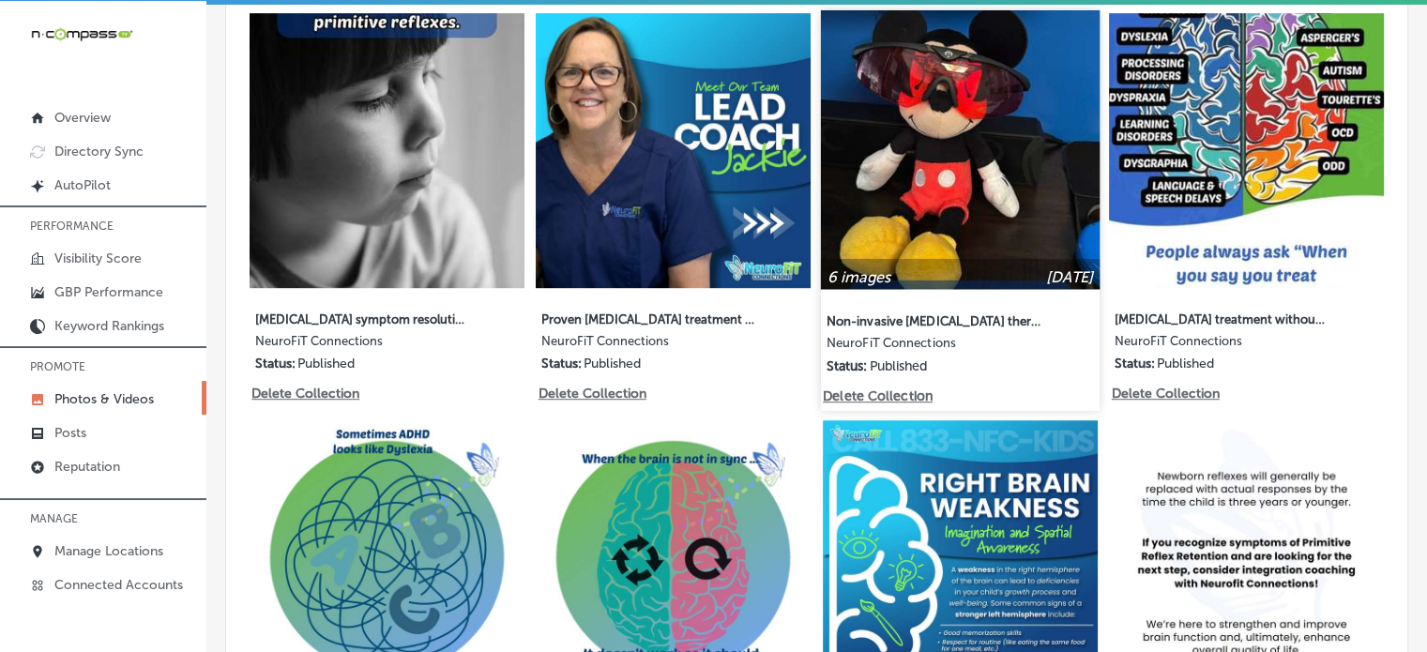
click at [944, 102] on img at bounding box center [960, 149] width 279 height 279
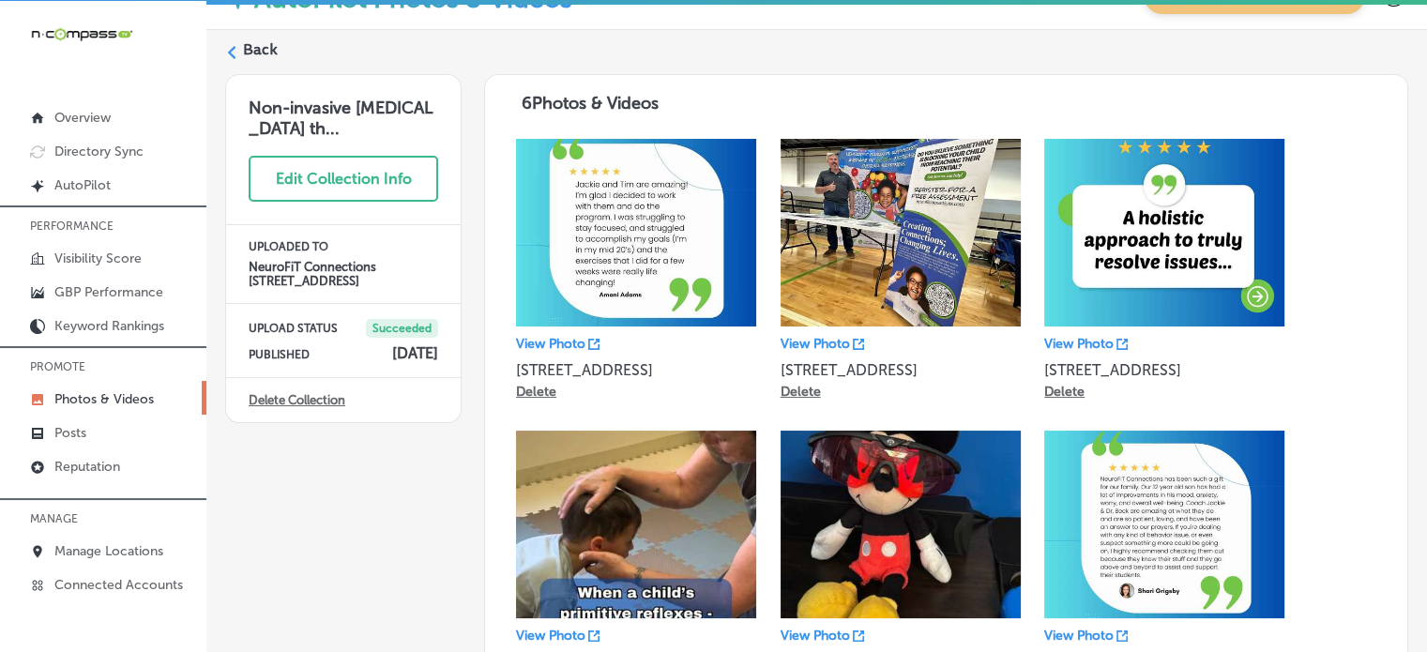
scroll to position [43, 0]
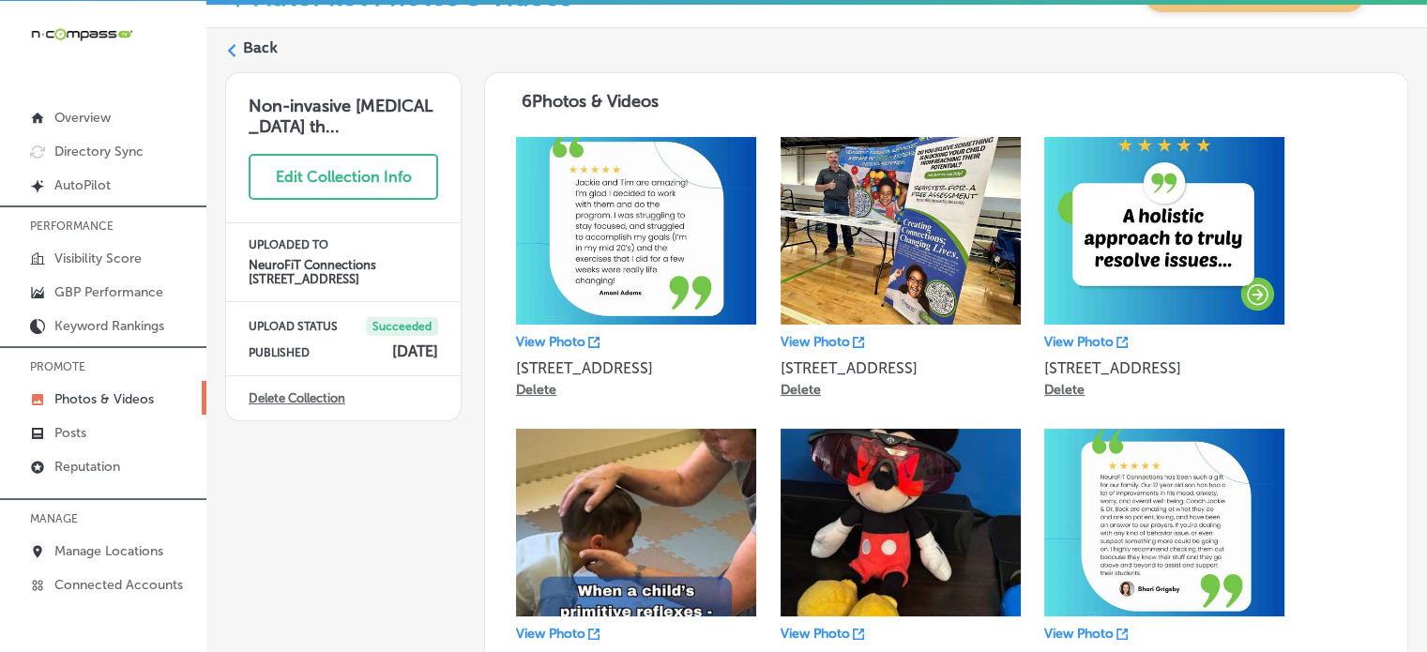
click at [251, 43] on label "Back" at bounding box center [260, 48] width 35 height 21
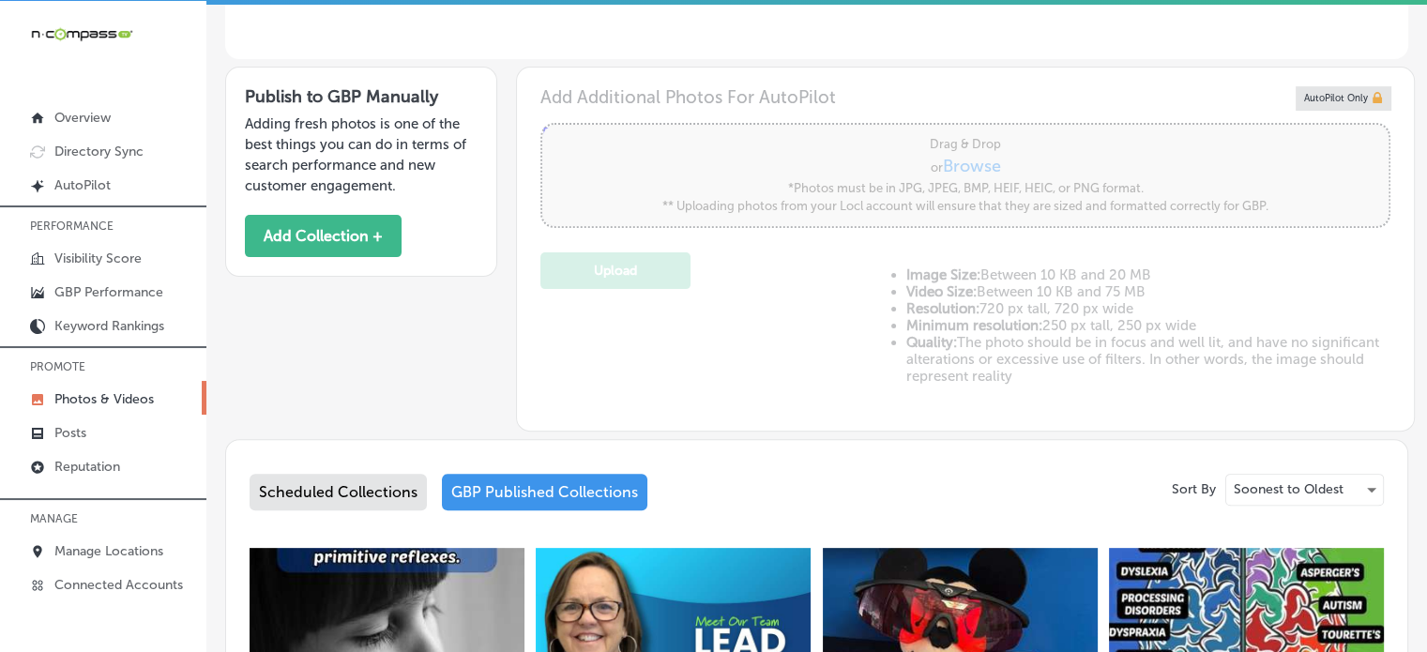
type input "5"
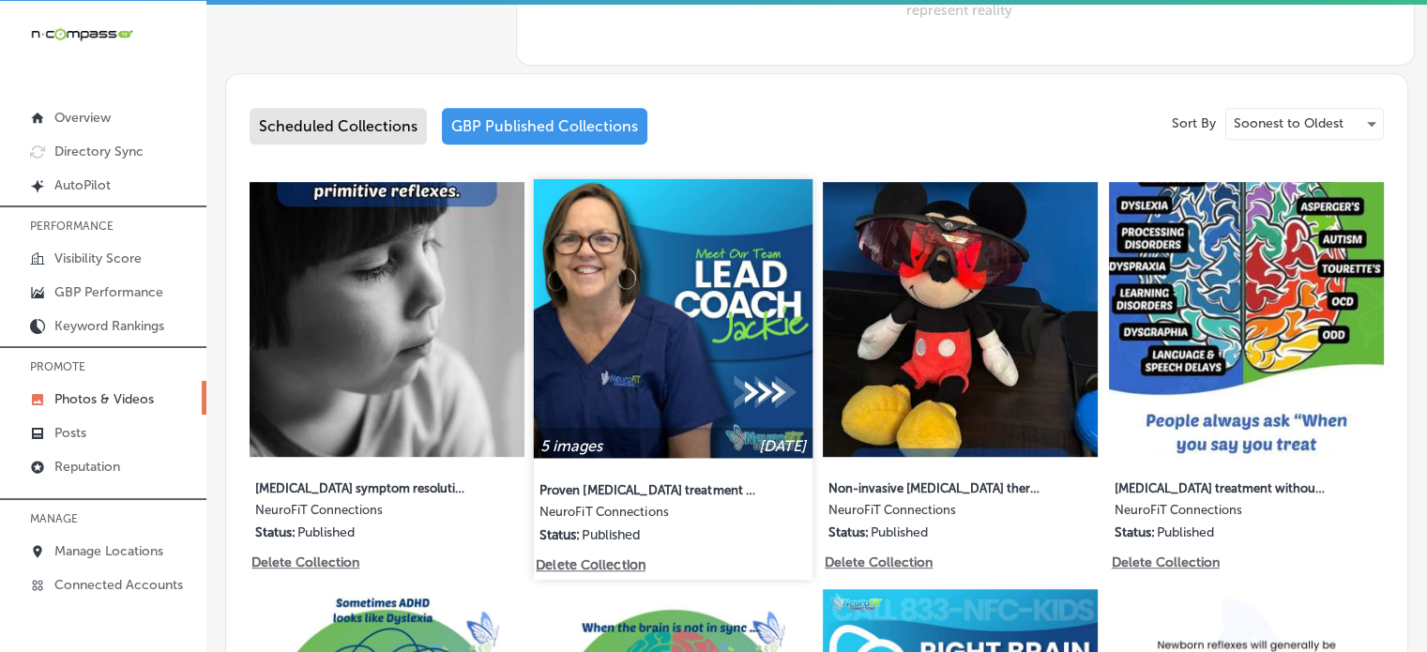
scroll to position [891, 0]
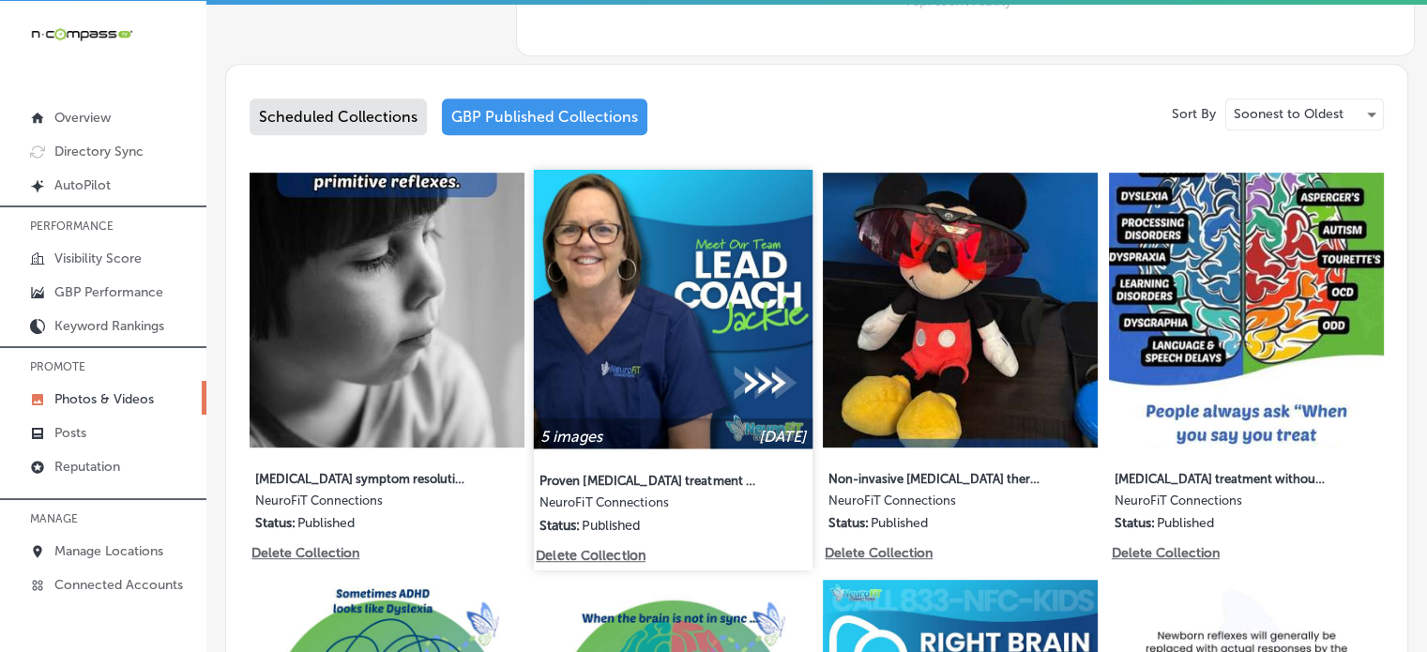
click at [642, 277] on img at bounding box center [673, 309] width 279 height 279
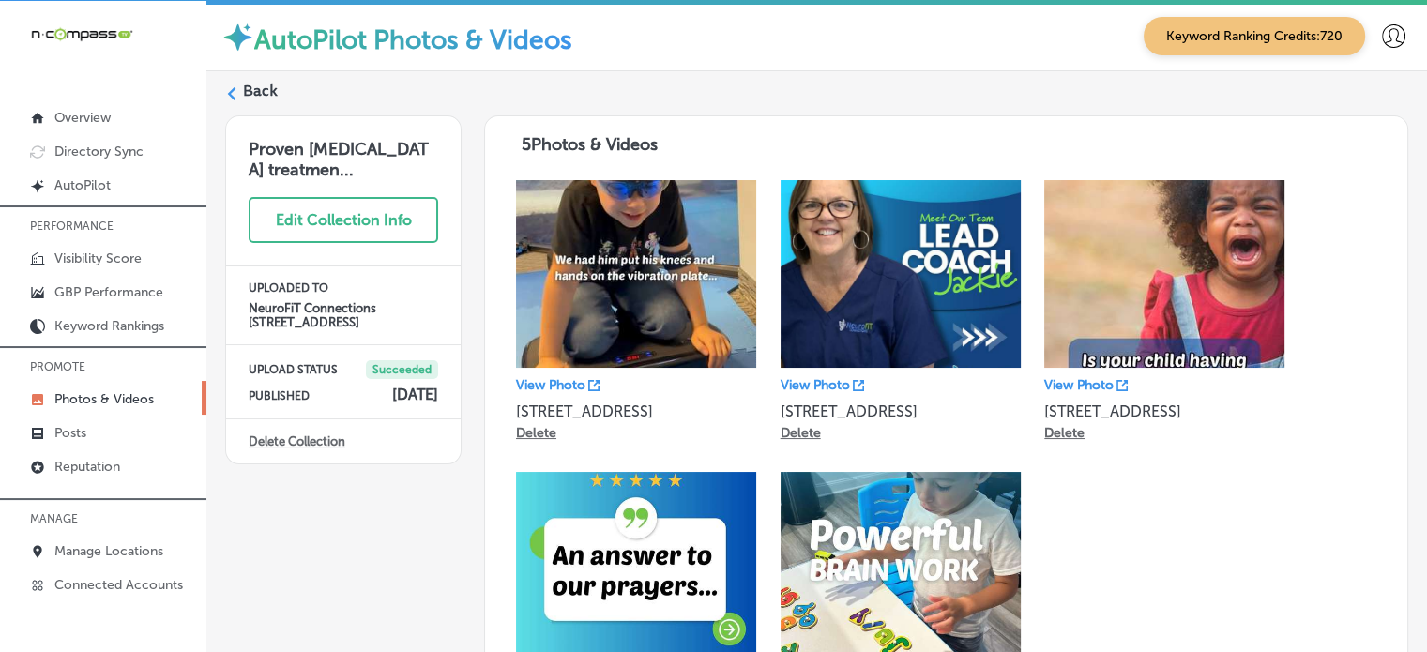
click at [263, 83] on label "Back" at bounding box center [260, 91] width 35 height 21
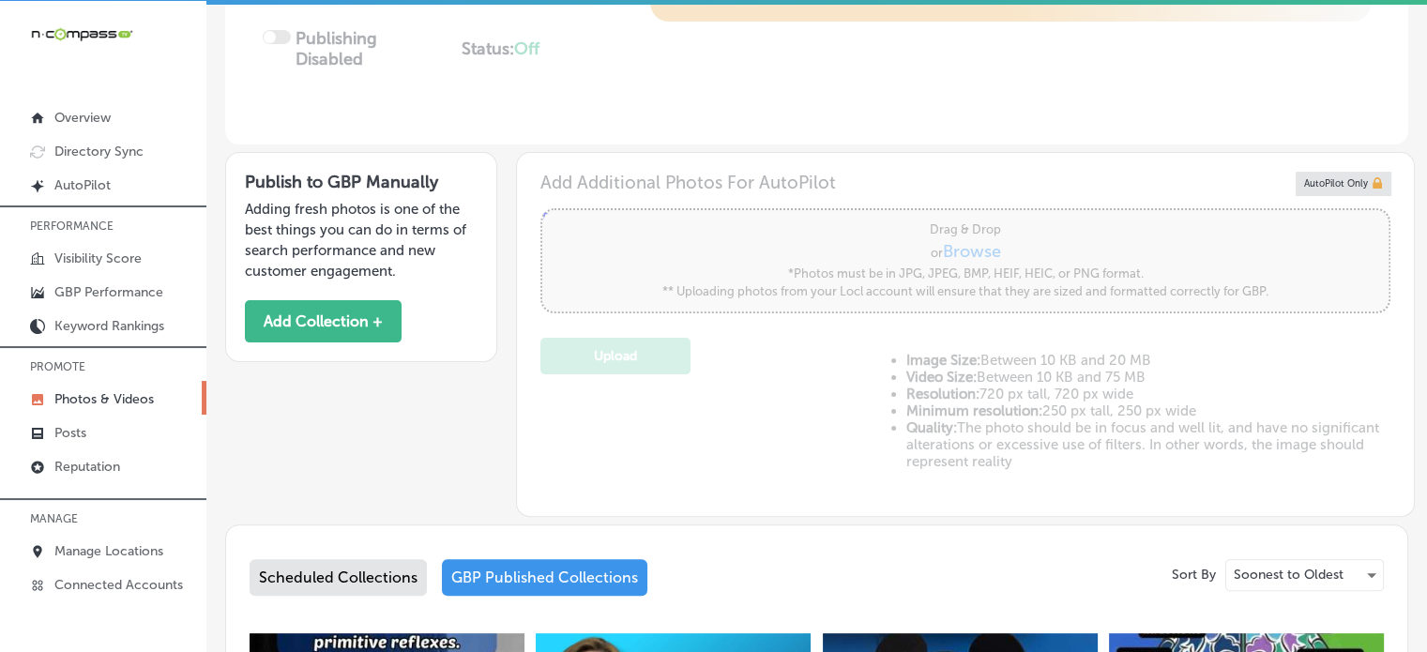
type input "5"
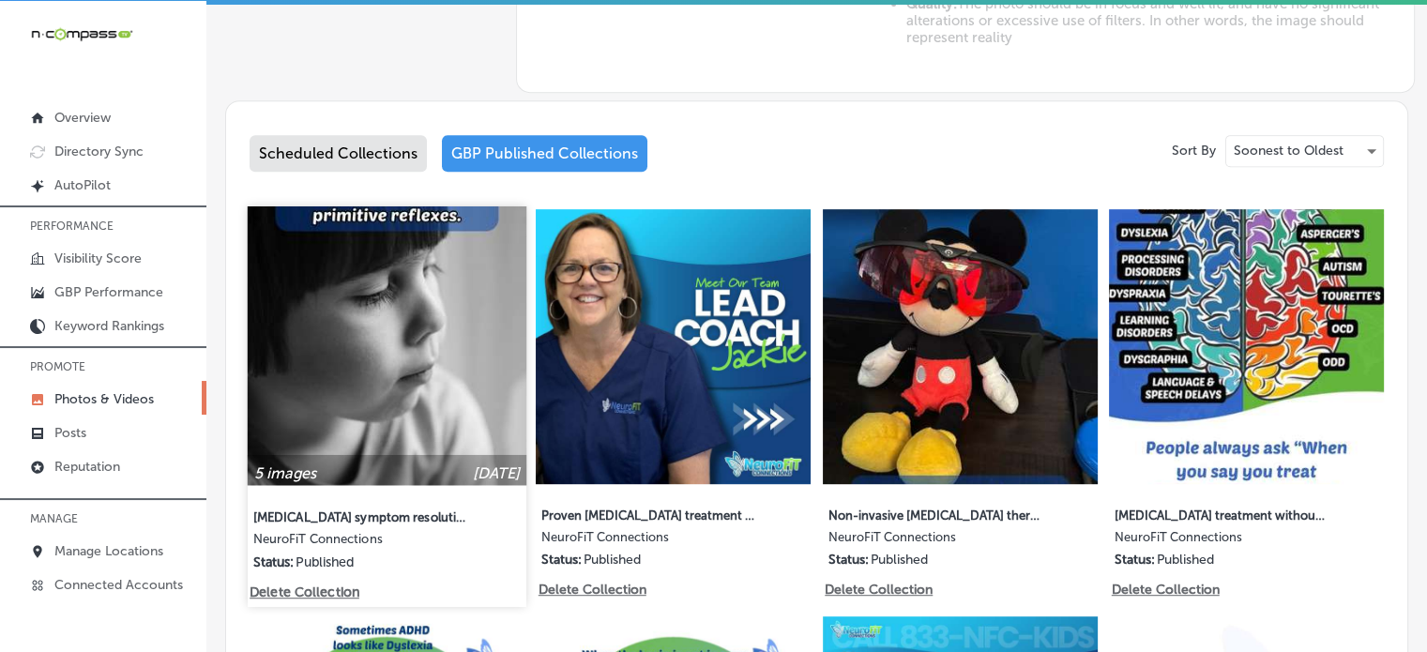
scroll to position [855, 0]
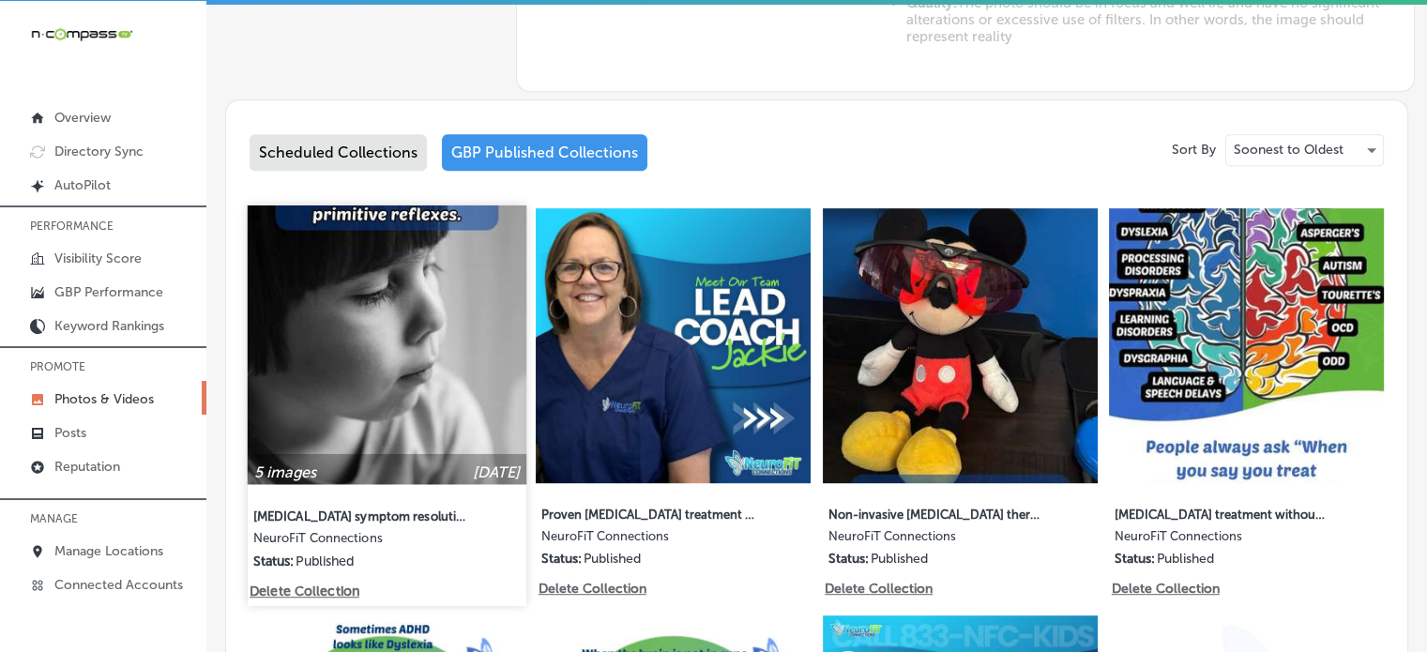
click at [408, 363] on img at bounding box center [387, 344] width 279 height 279
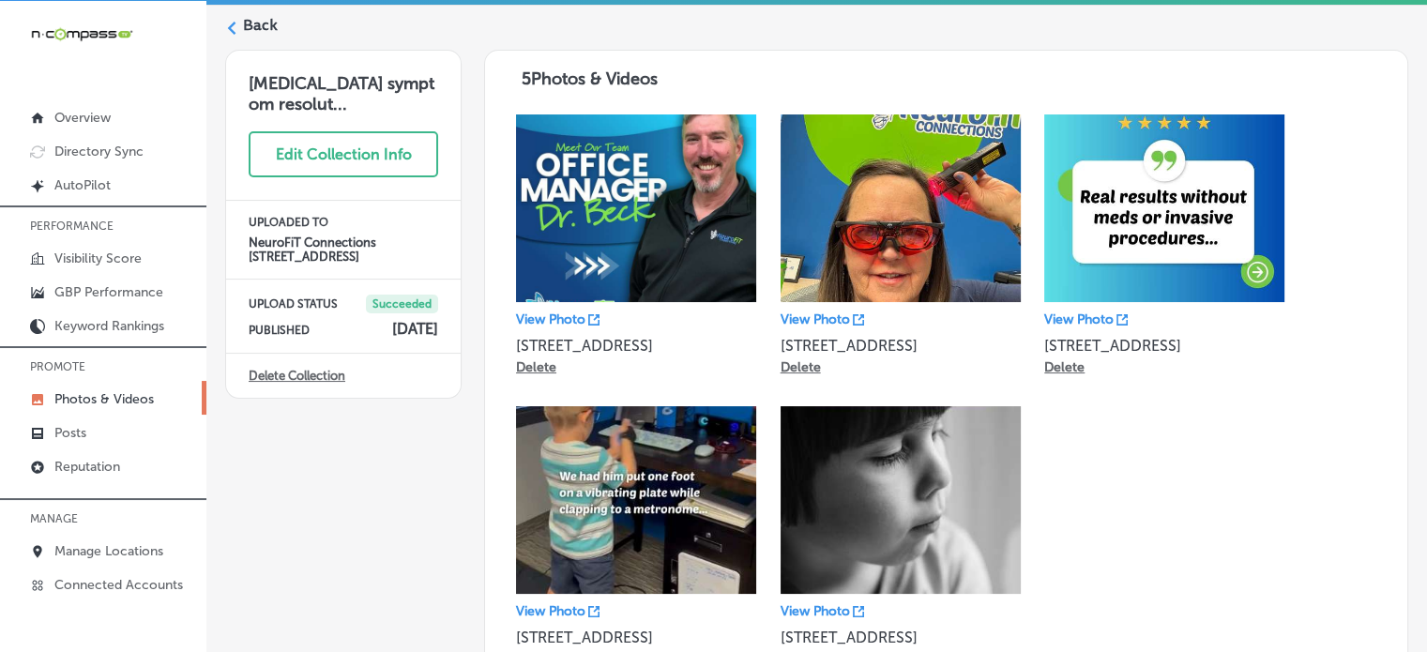
scroll to position [64, 0]
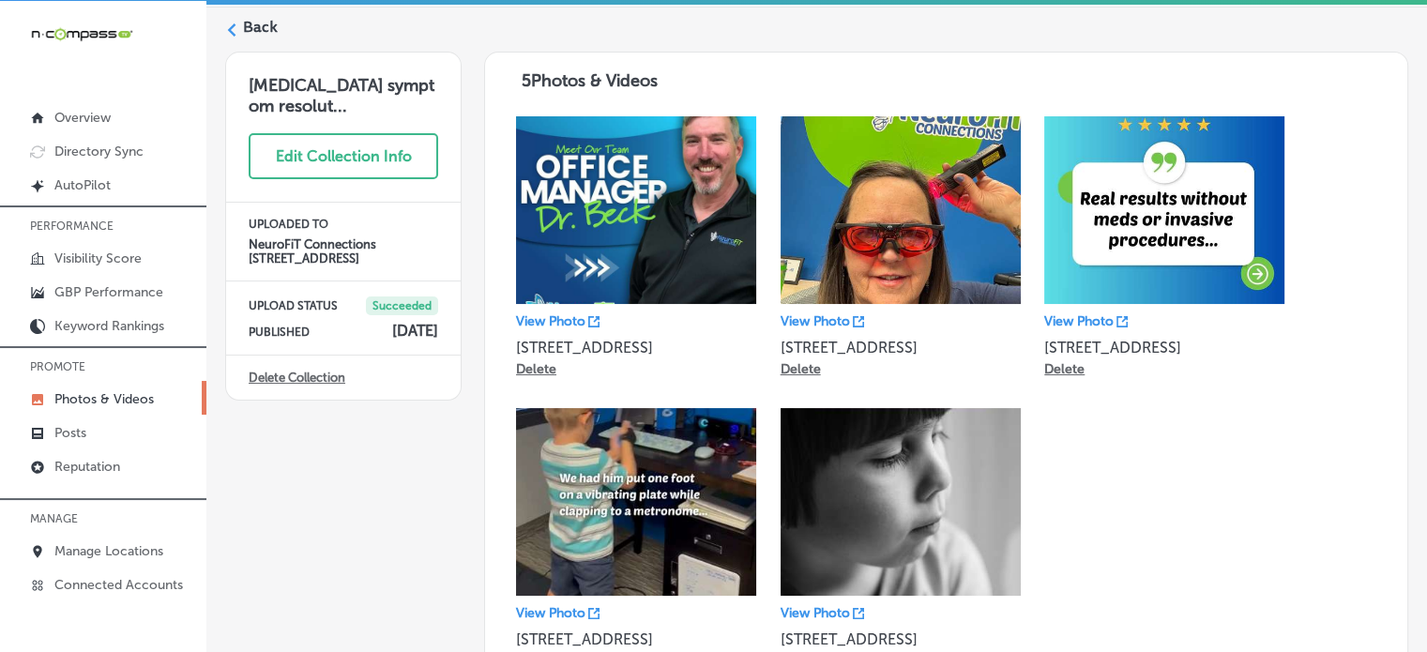
click at [258, 27] on label "Back" at bounding box center [260, 27] width 35 height 21
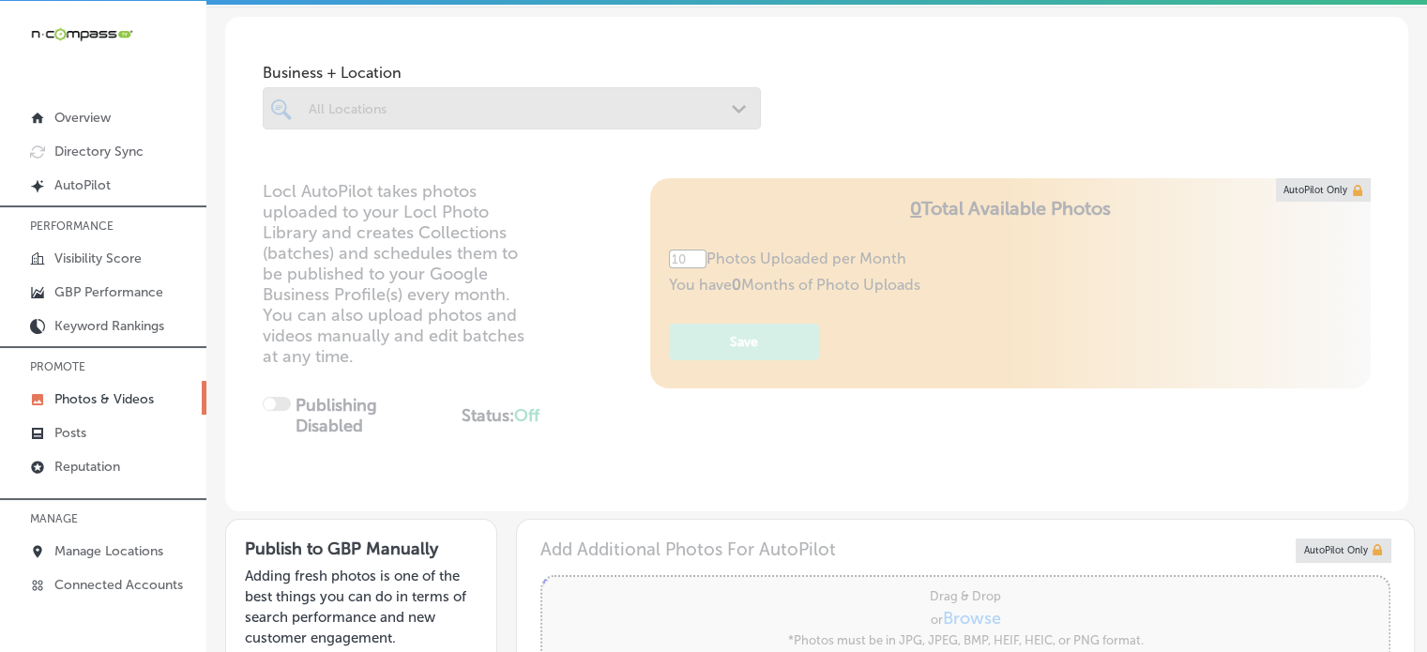
type input "5"
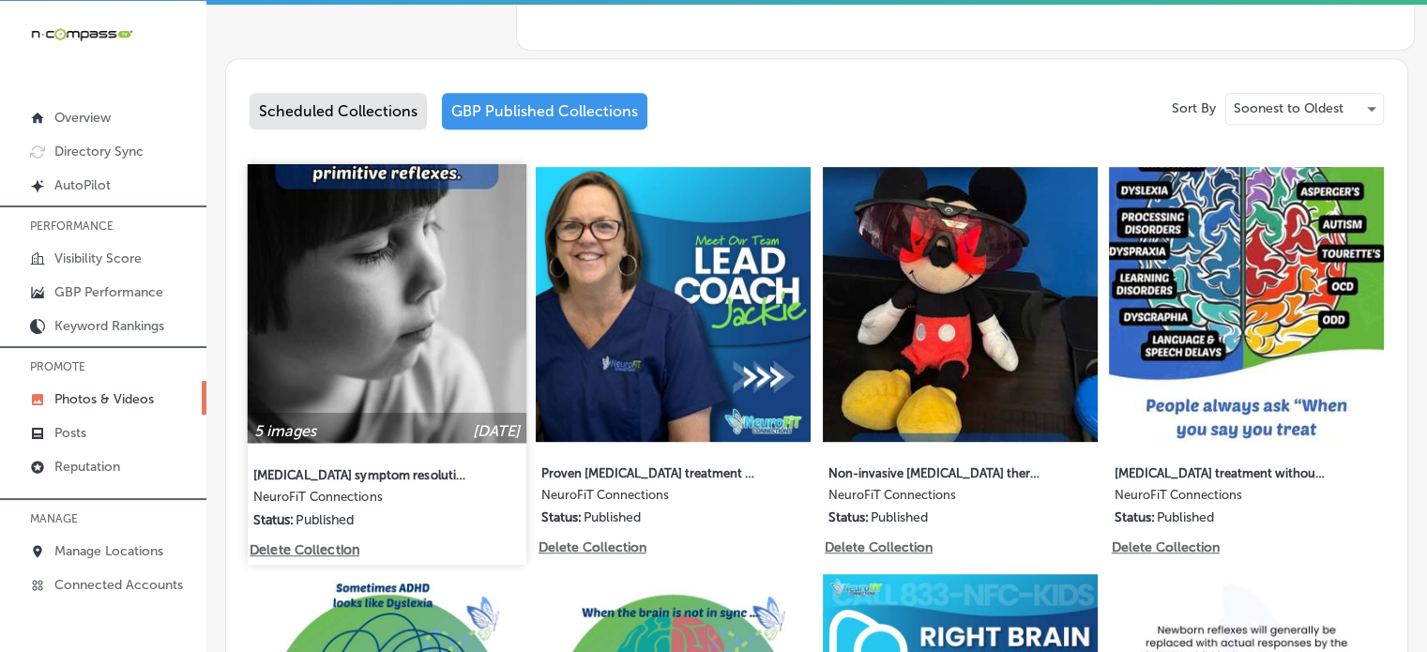
scroll to position [899, 0]
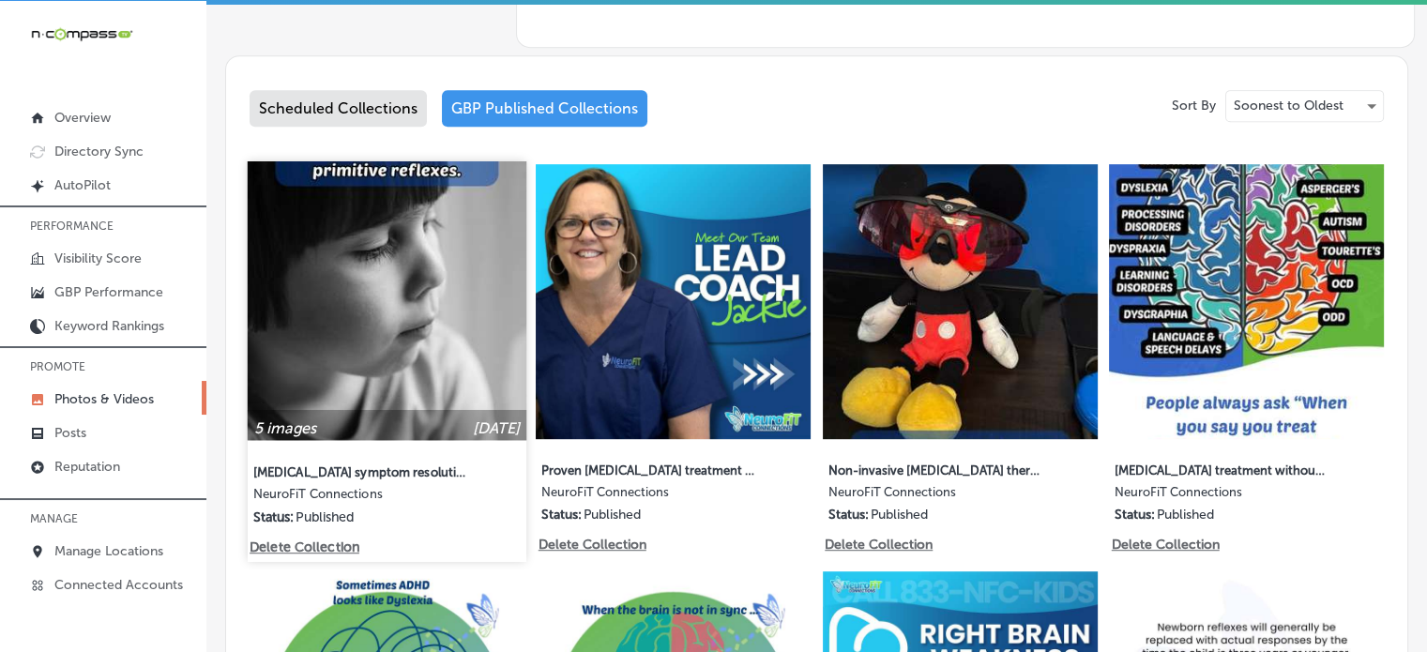
click at [449, 310] on img at bounding box center [387, 300] width 279 height 279
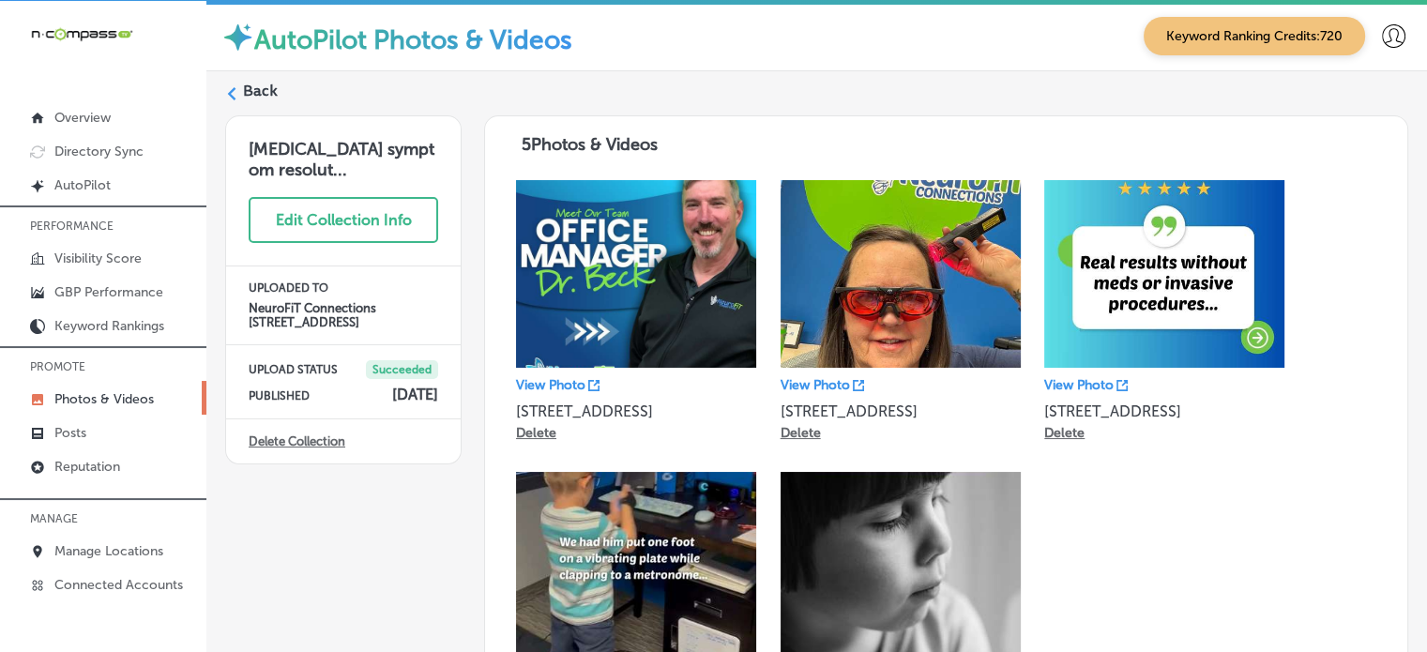
click at [270, 88] on label "Back" at bounding box center [260, 91] width 35 height 21
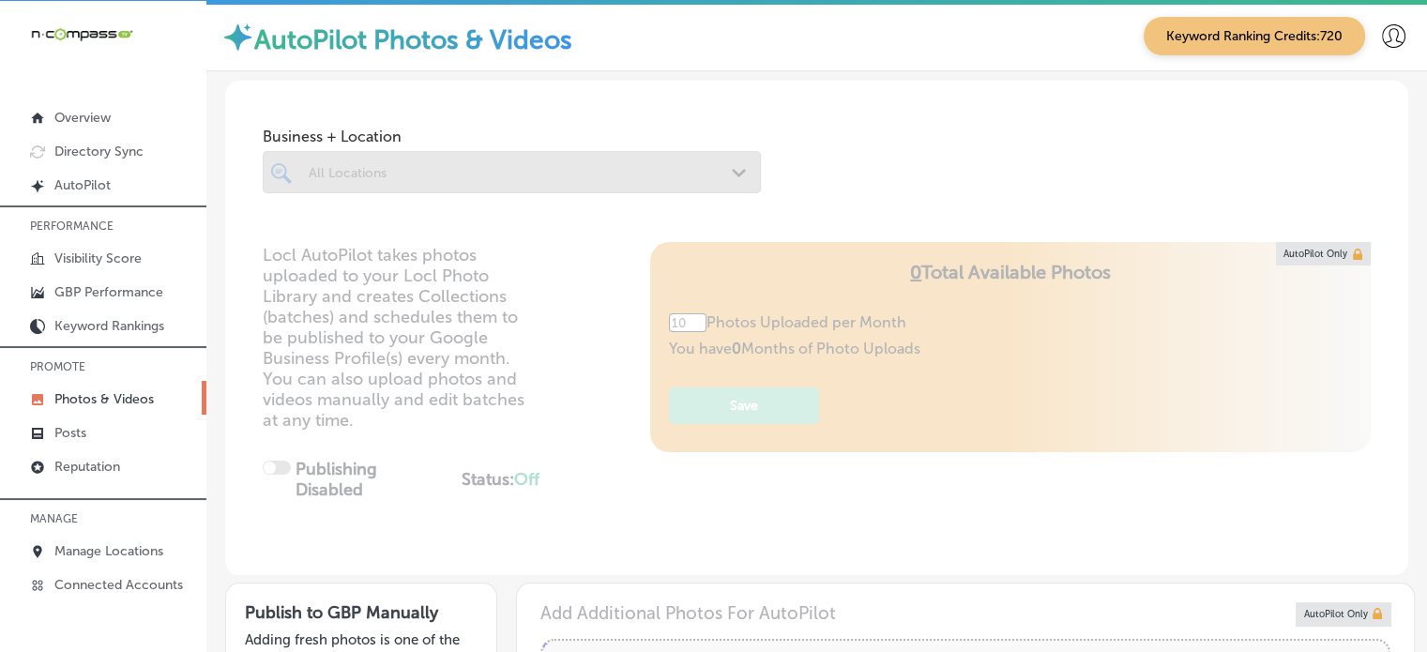
type input "5"
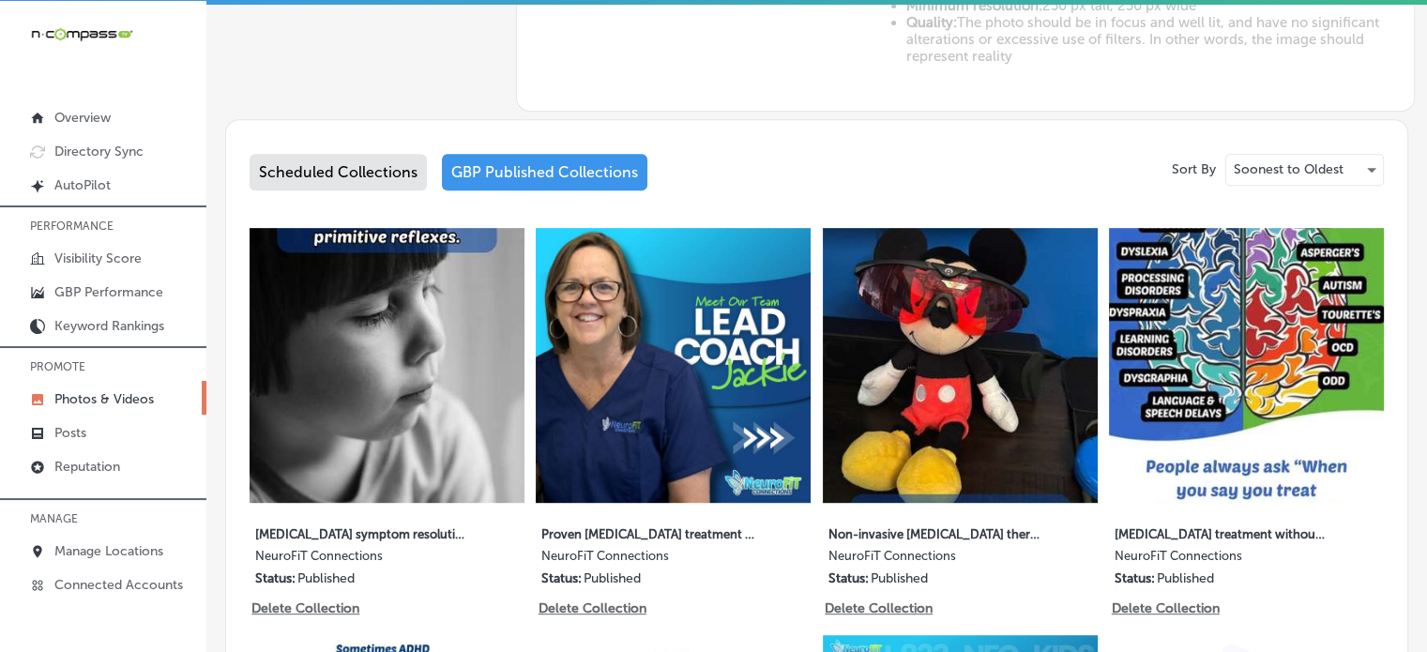
scroll to position [878, 0]
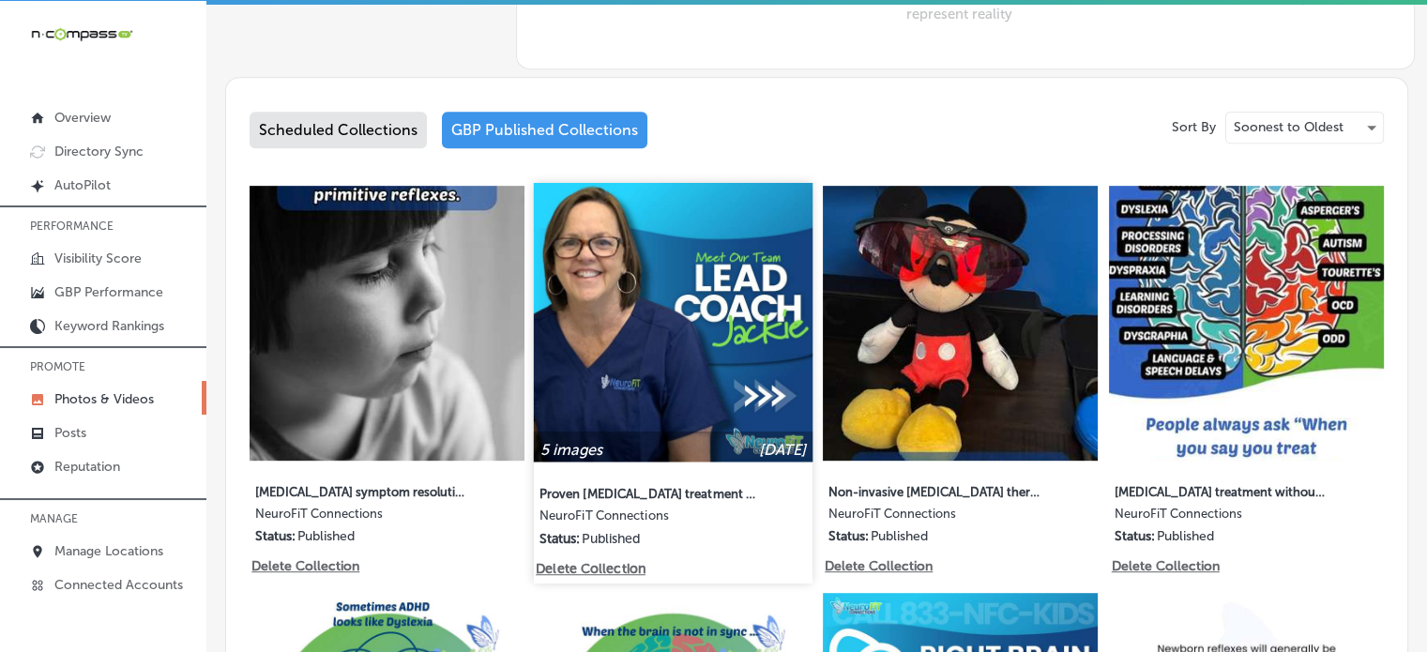
click at [618, 292] on img at bounding box center [673, 322] width 279 height 279
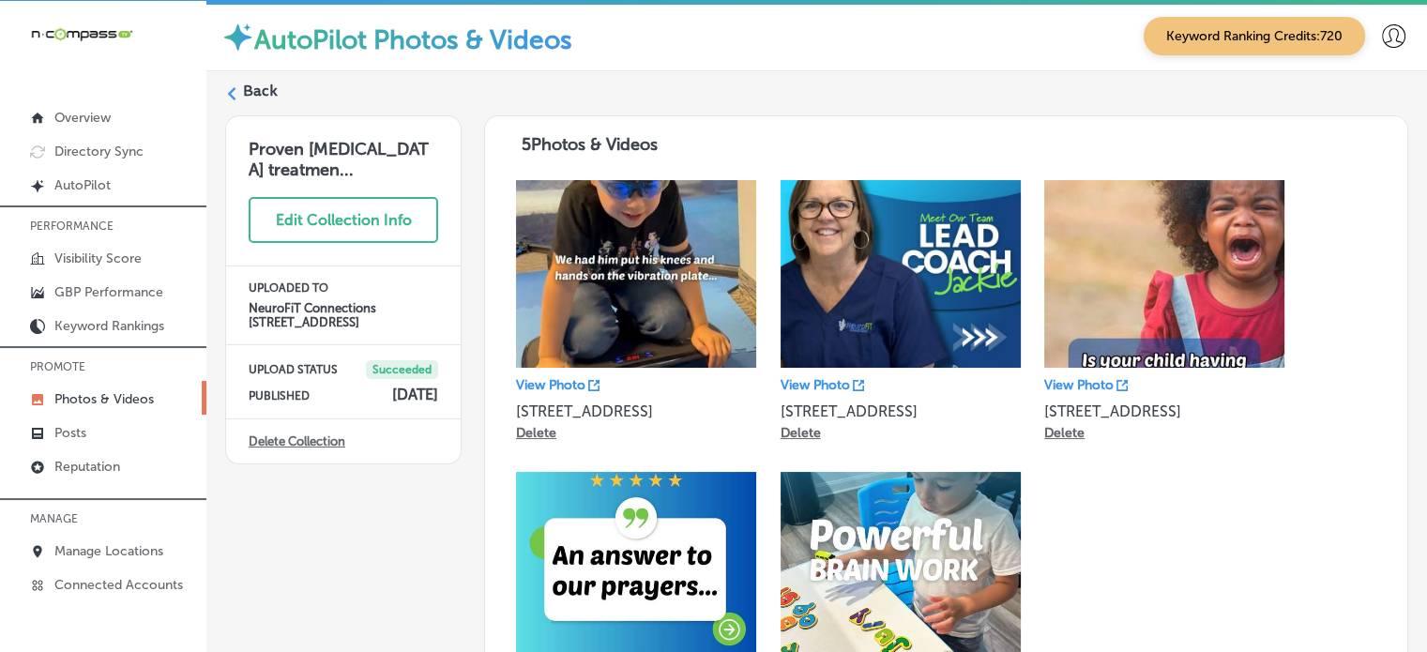
click at [274, 85] on label "Back" at bounding box center [260, 91] width 35 height 21
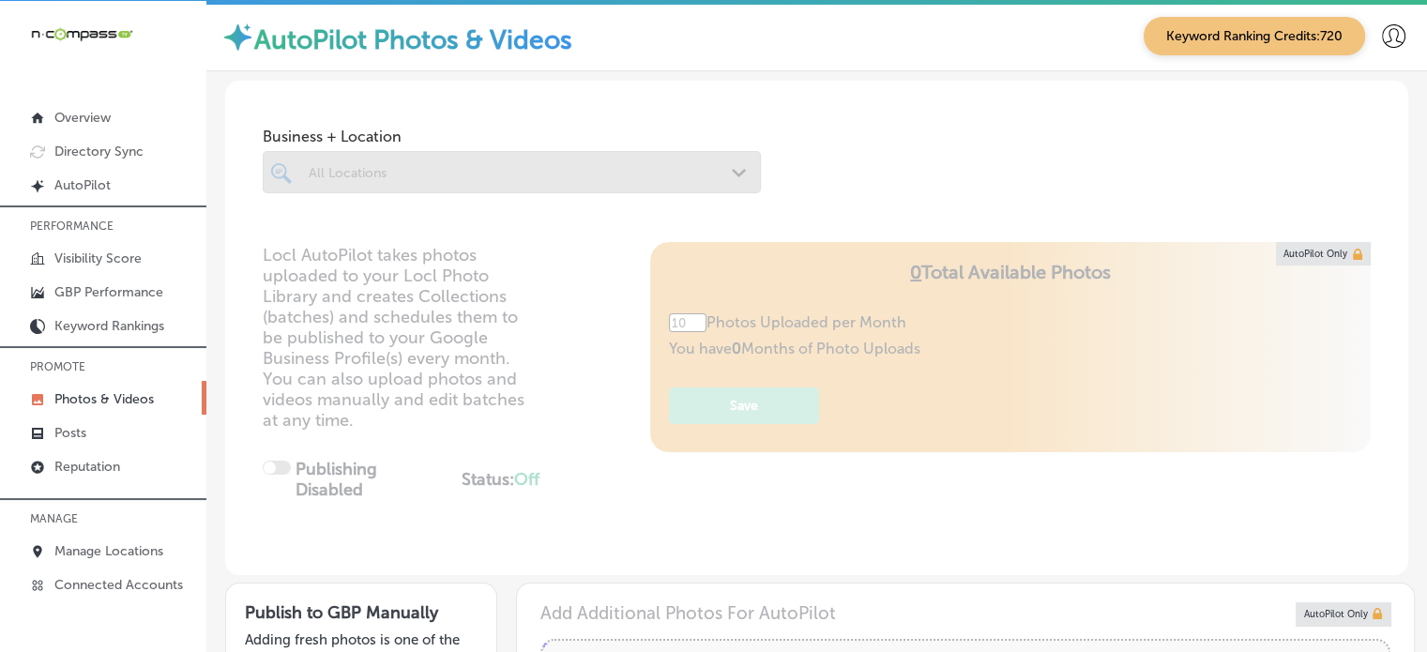
type input "5"
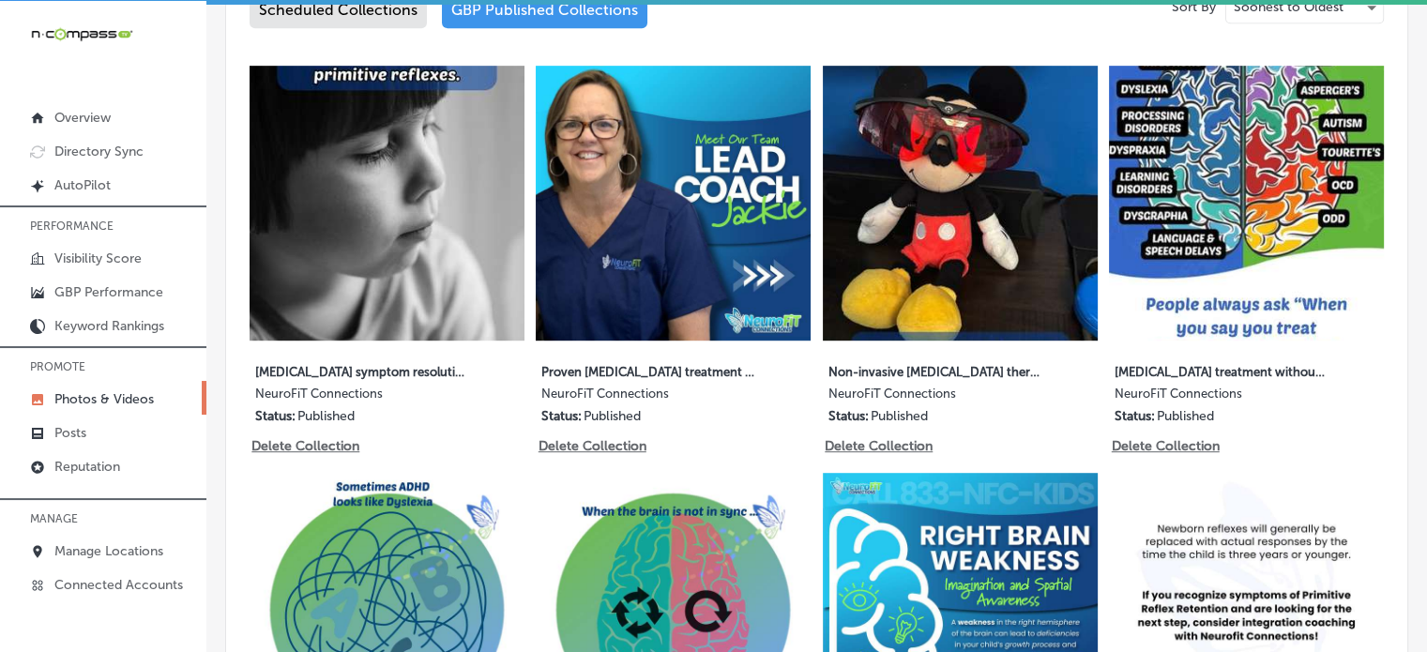
scroll to position [1002, 0]
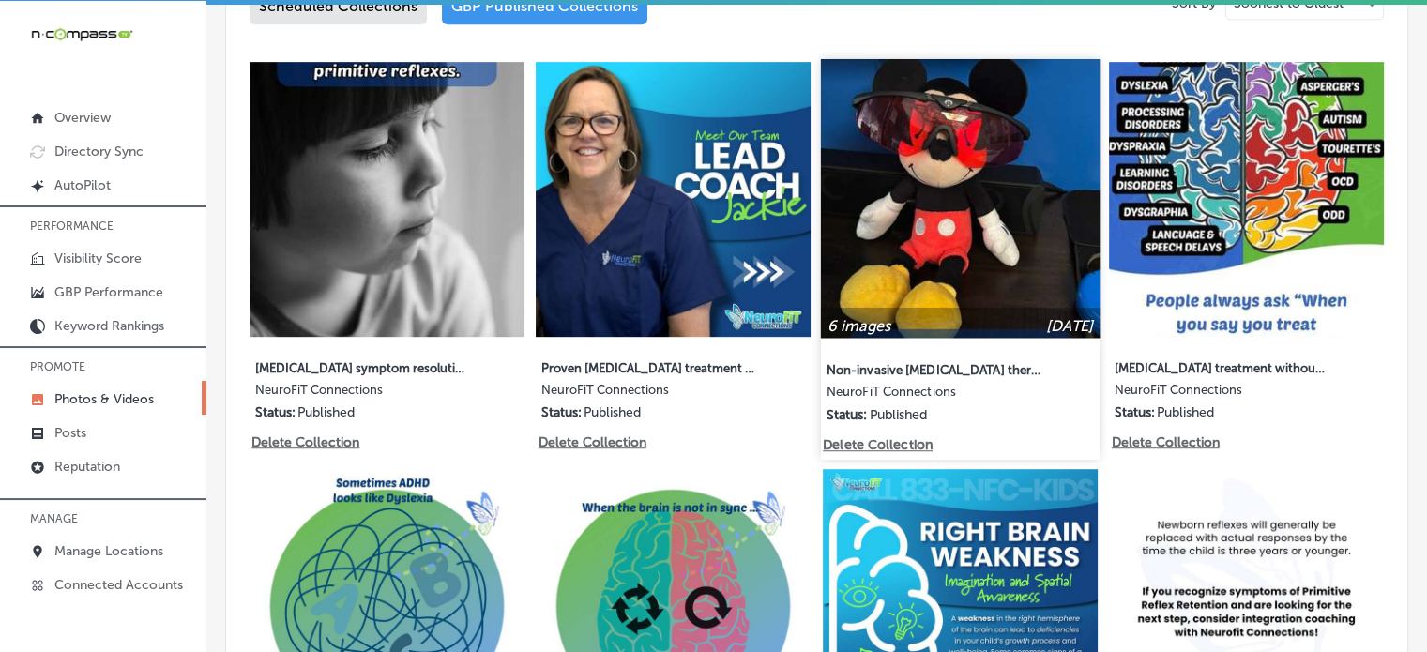
click at [1043, 101] on img at bounding box center [960, 198] width 279 height 279
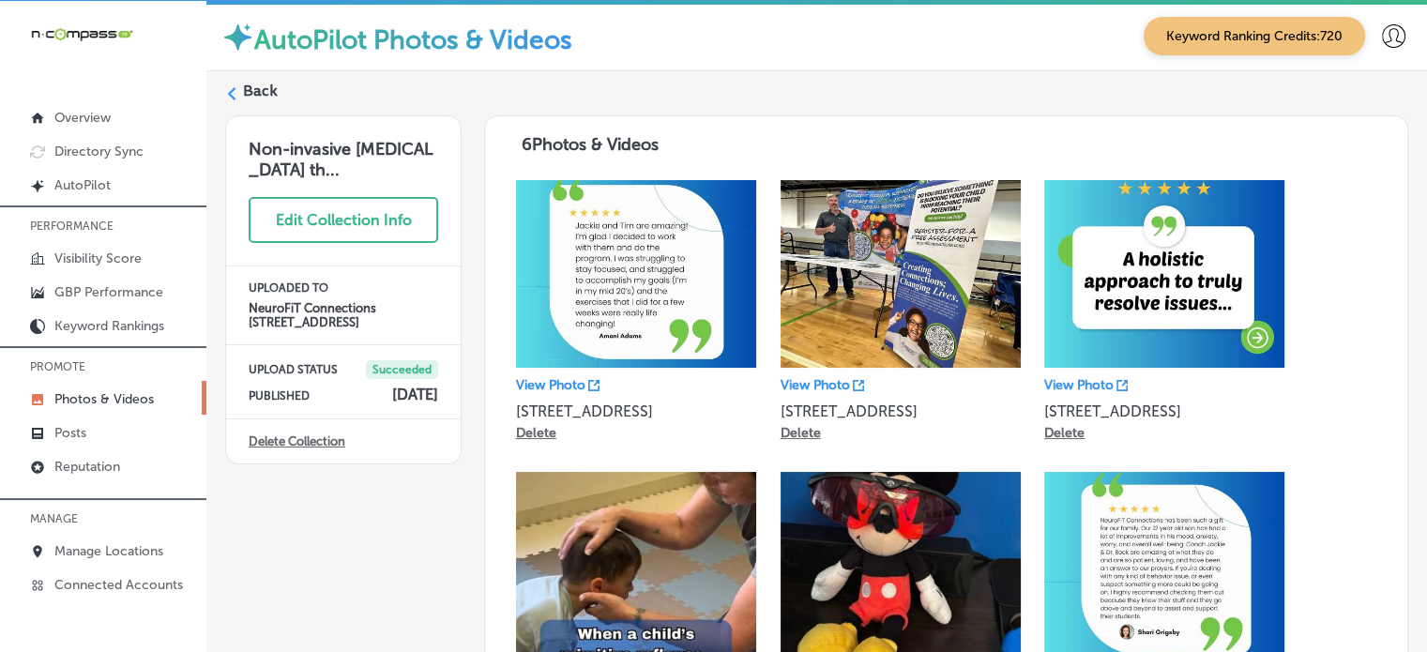
click at [259, 89] on label "Back" at bounding box center [260, 91] width 35 height 21
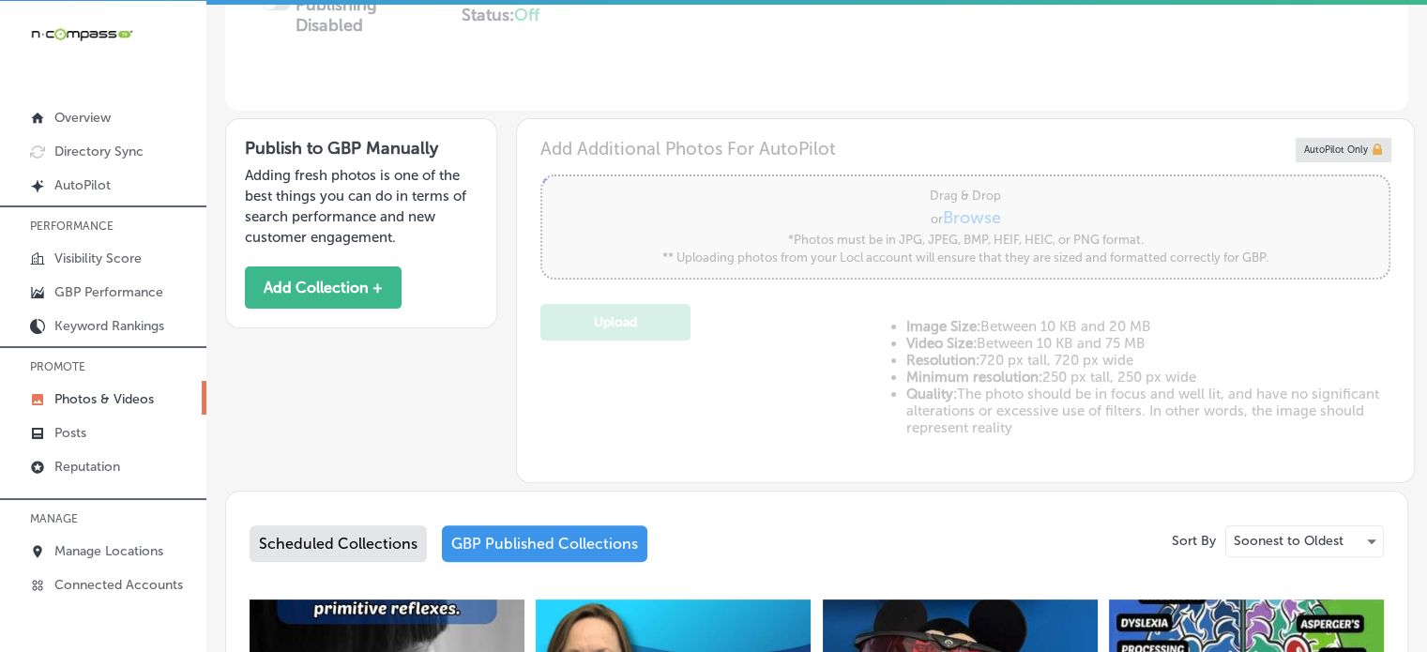
type input "5"
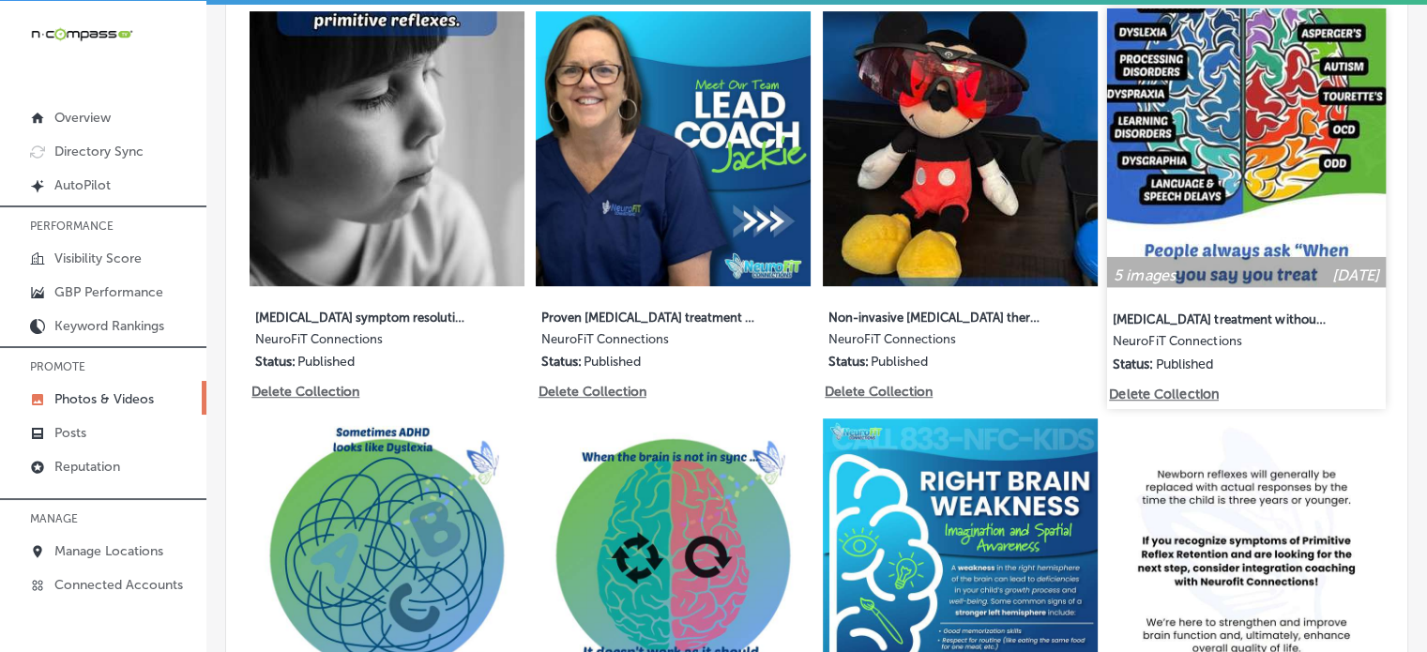
scroll to position [1058, 0]
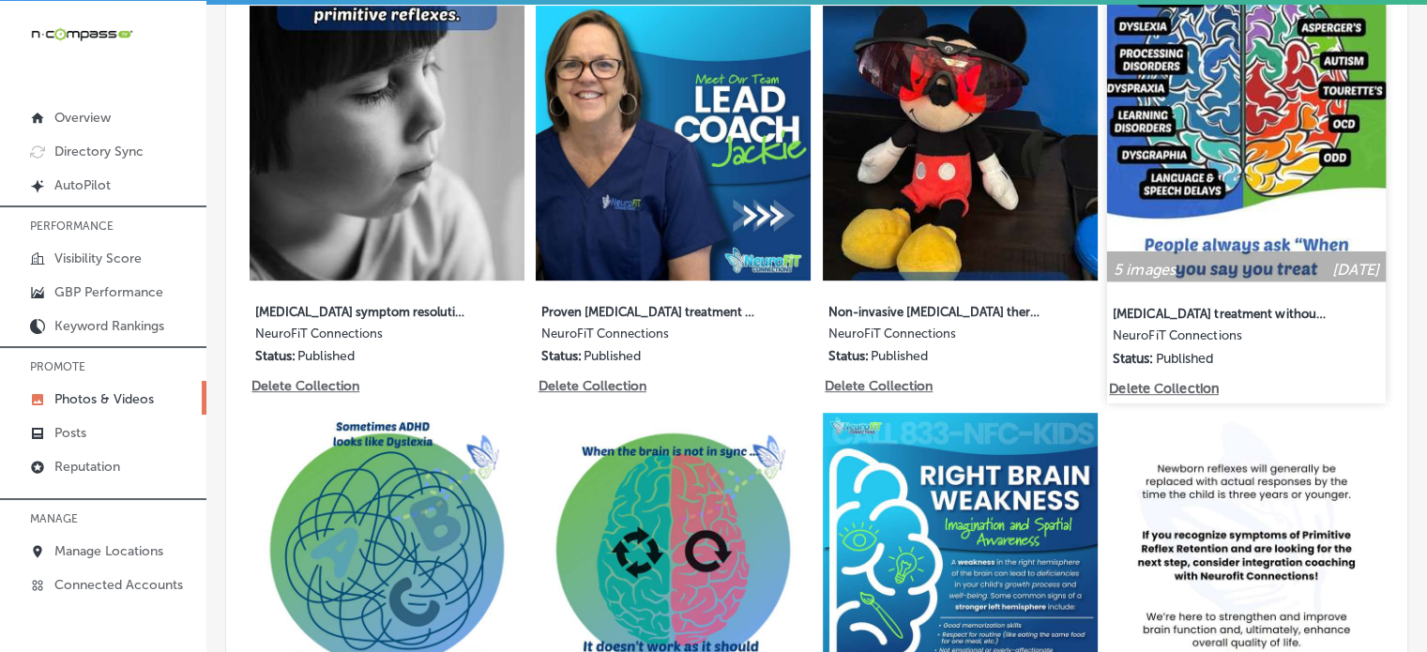
click at [1178, 198] on img at bounding box center [1246, 142] width 279 height 279
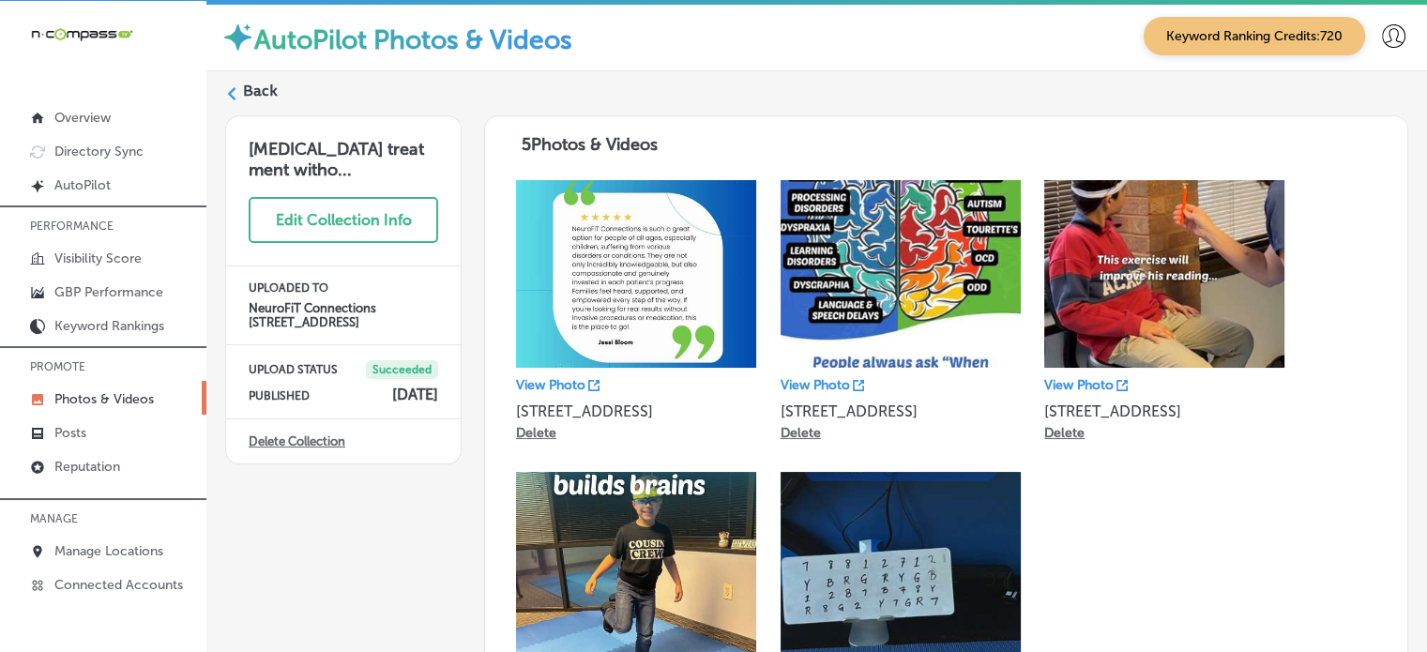
click at [261, 83] on label "Back" at bounding box center [260, 91] width 35 height 21
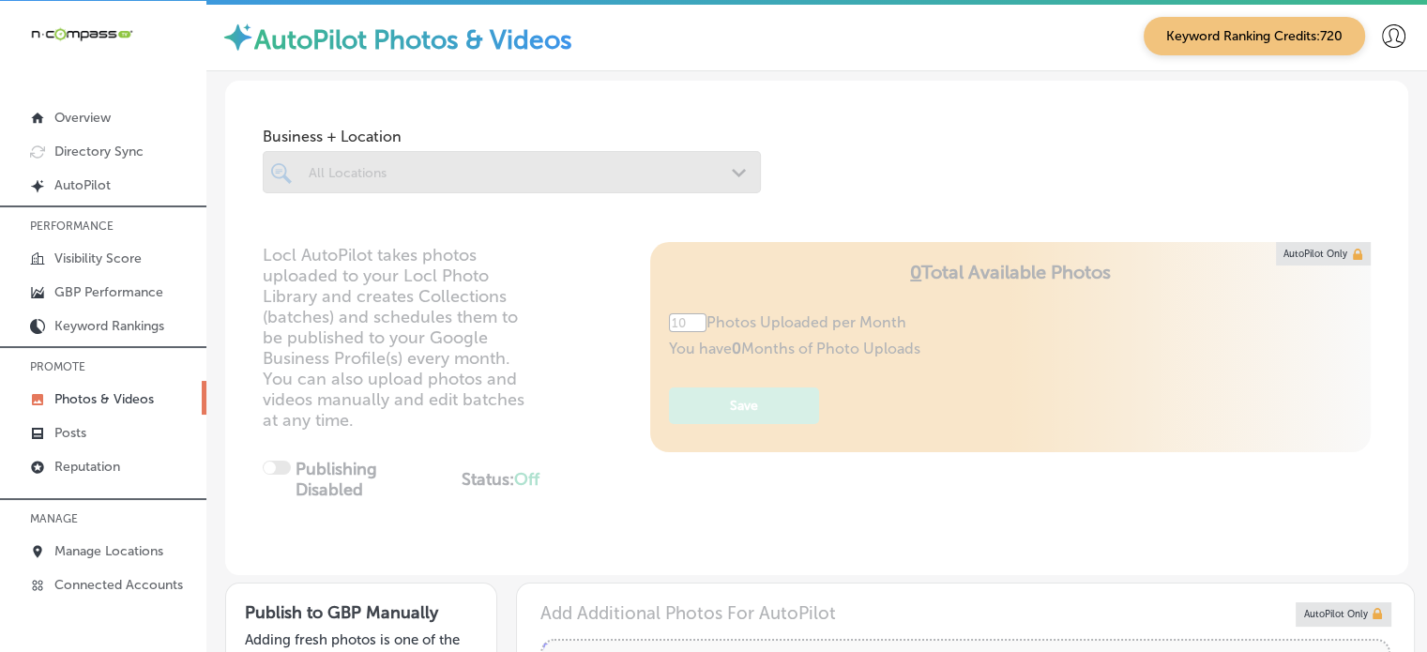
type input "5"
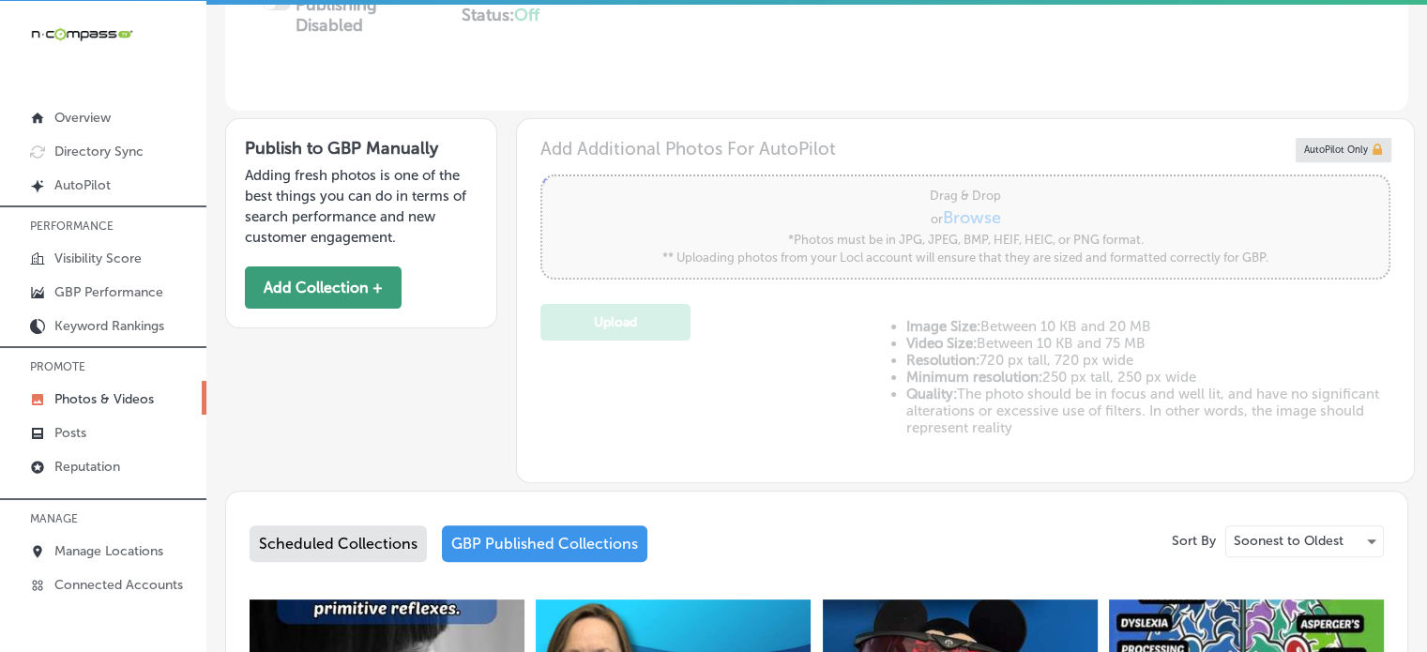
scroll to position [509, 0]
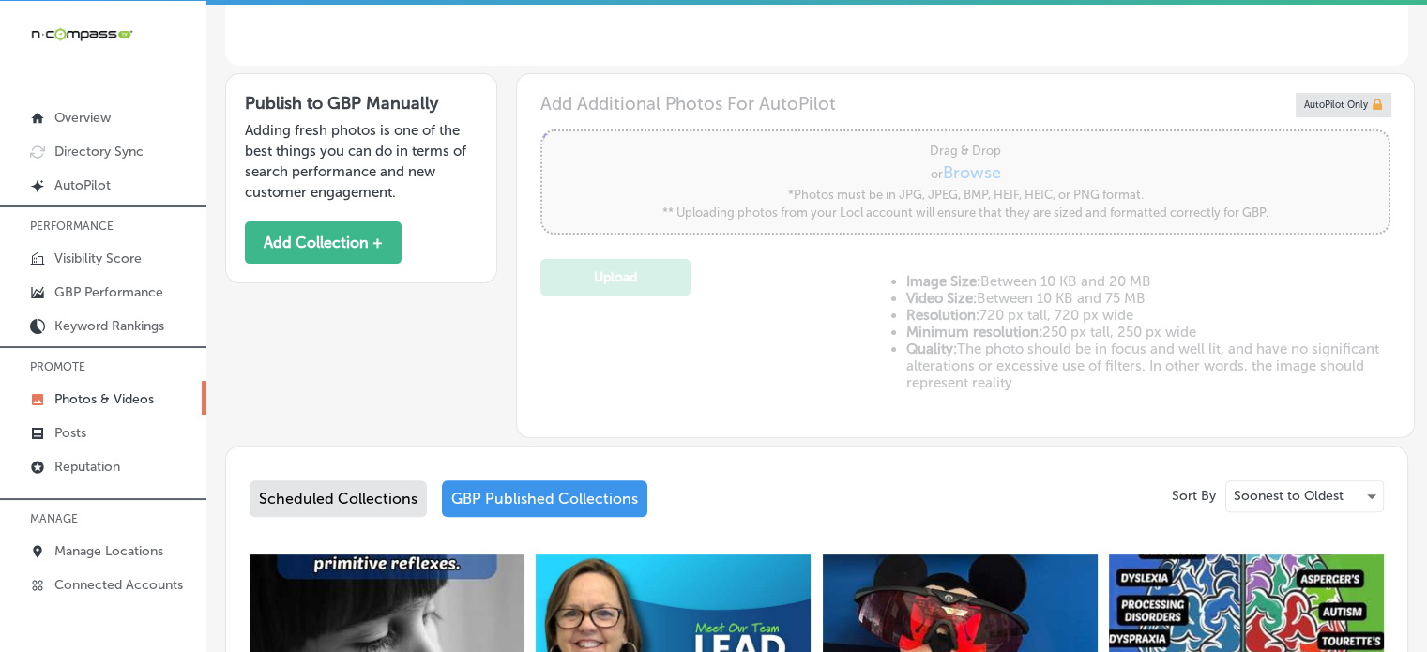
click at [390, 495] on div "Scheduled Collections" at bounding box center [337, 498] width 177 height 37
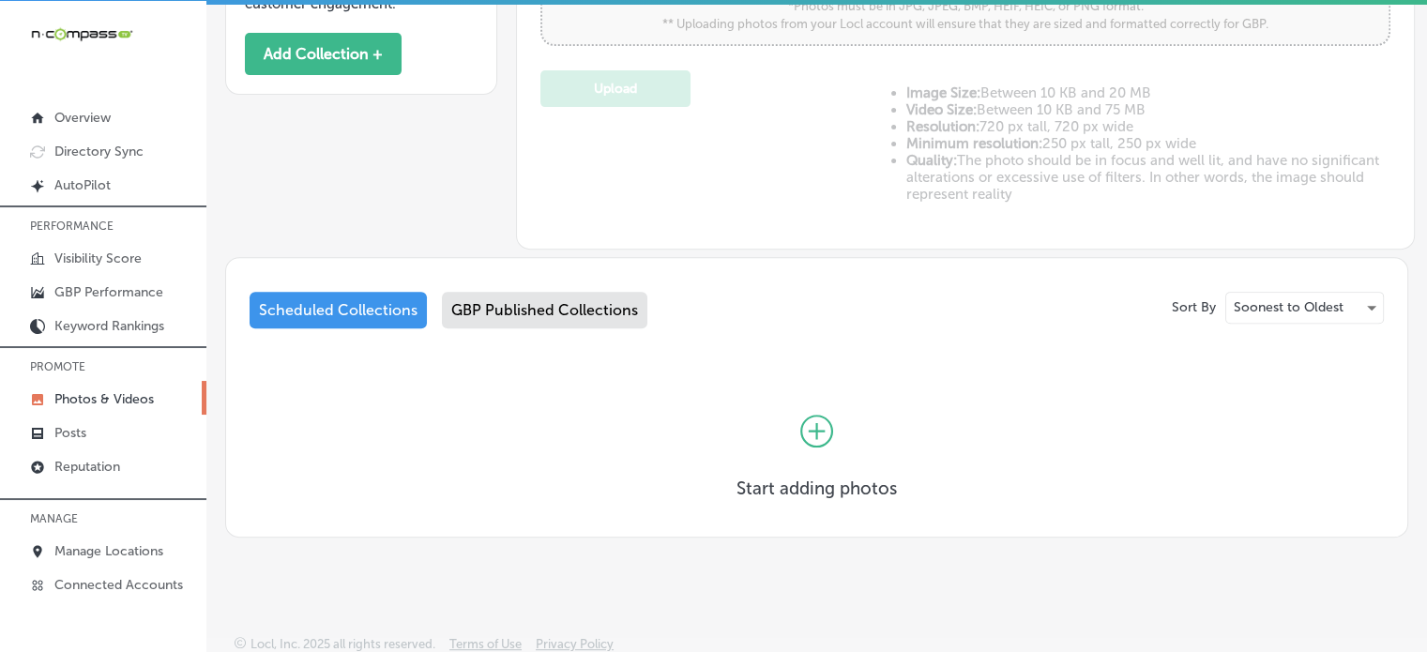
scroll to position [705, 0]
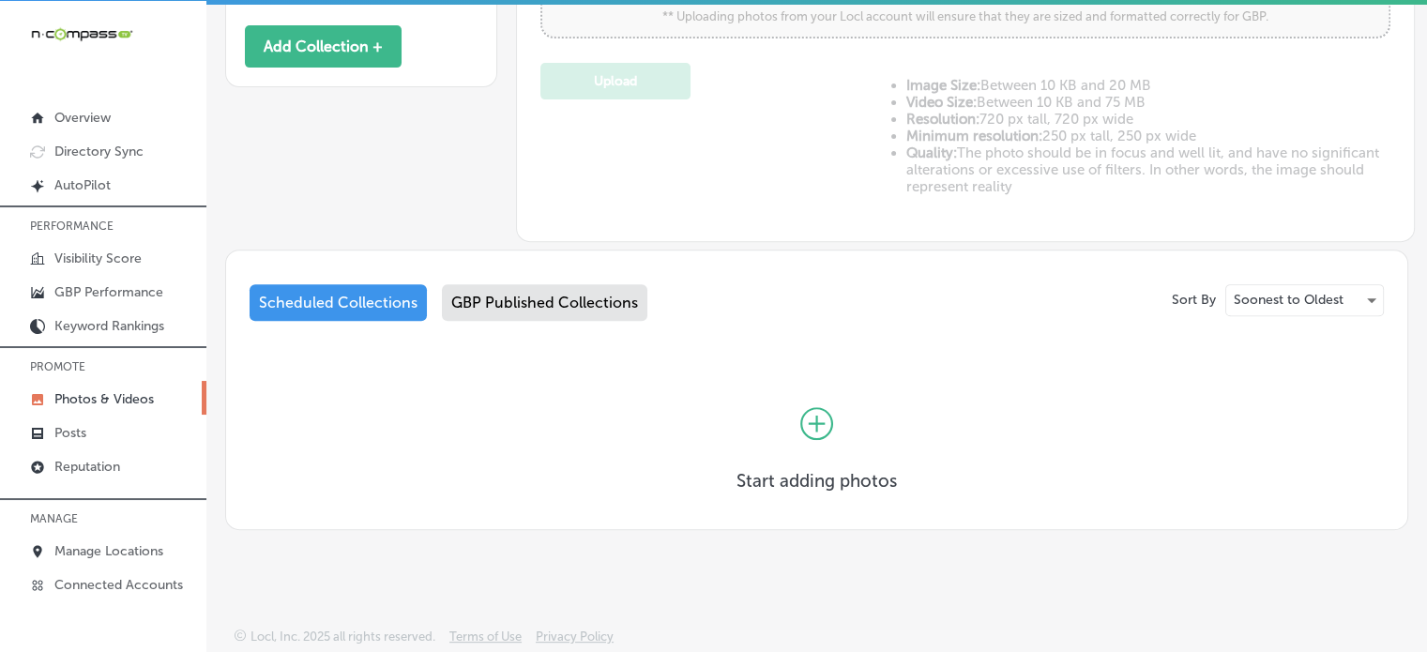
click at [528, 291] on div "GBP Published Collections" at bounding box center [544, 302] width 205 height 37
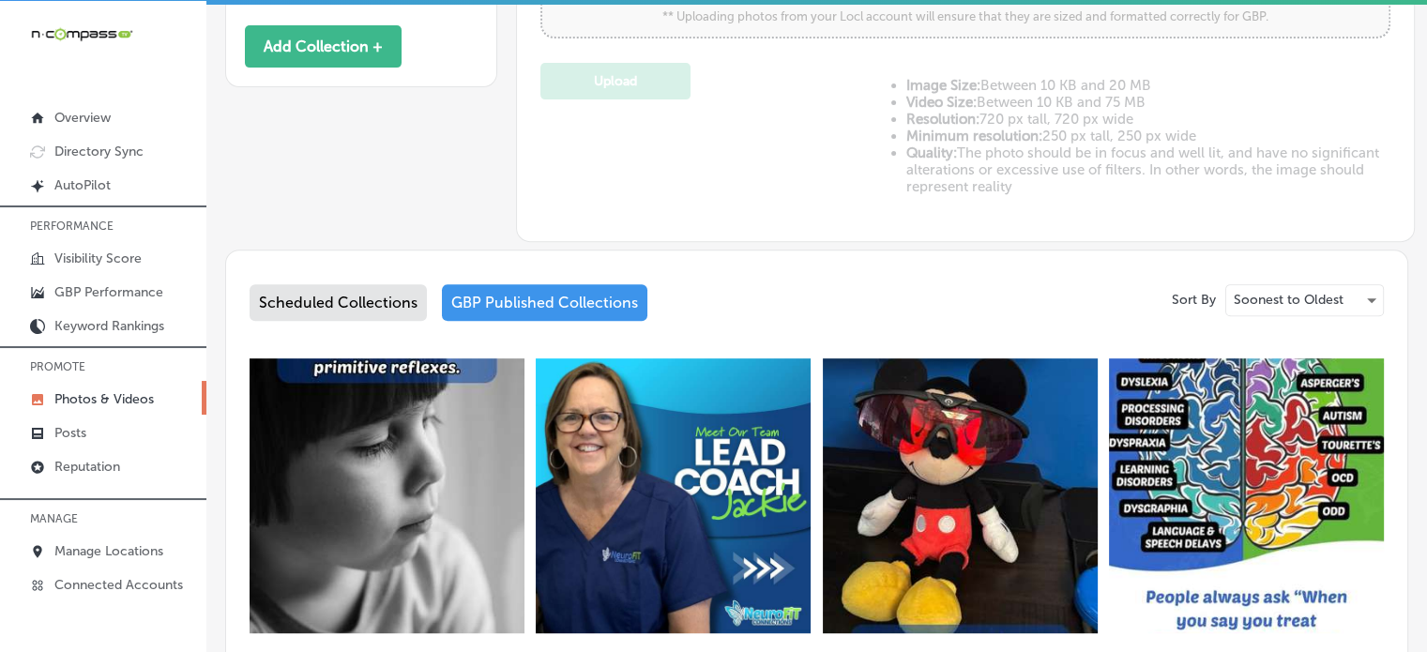
scroll to position [807, 0]
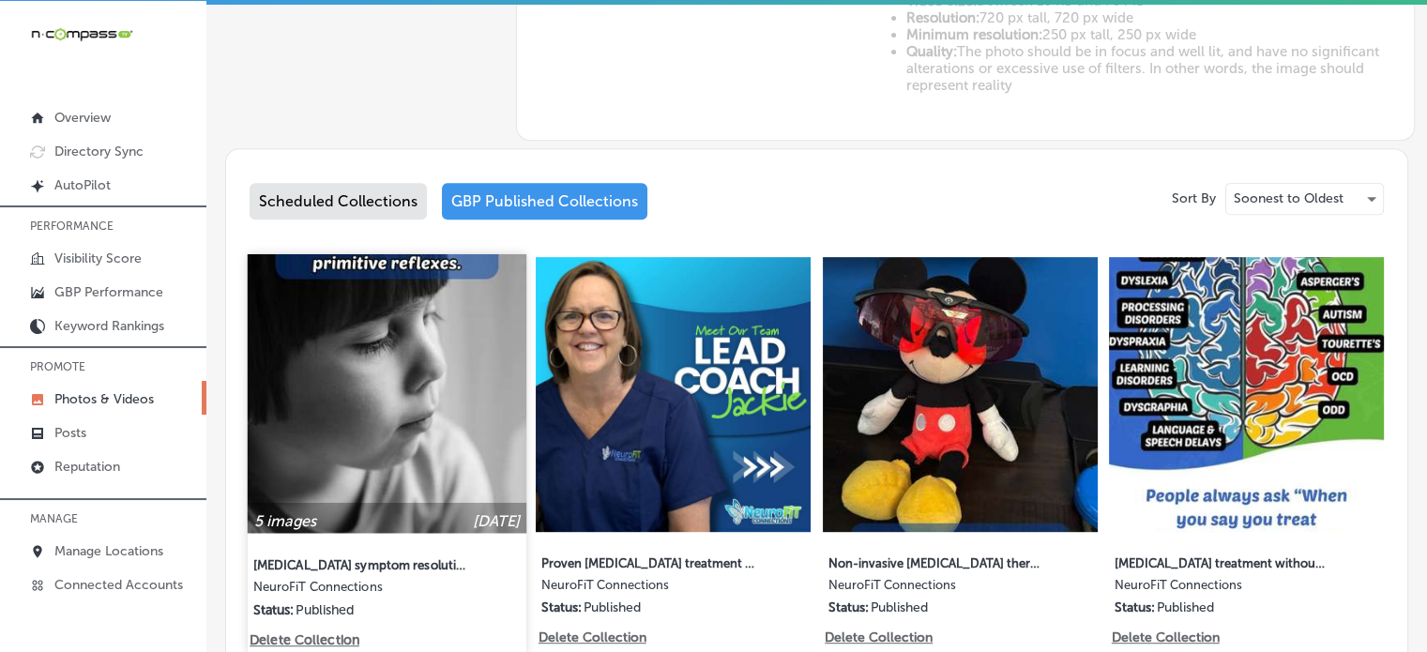
click at [431, 370] on img at bounding box center [387, 393] width 279 height 279
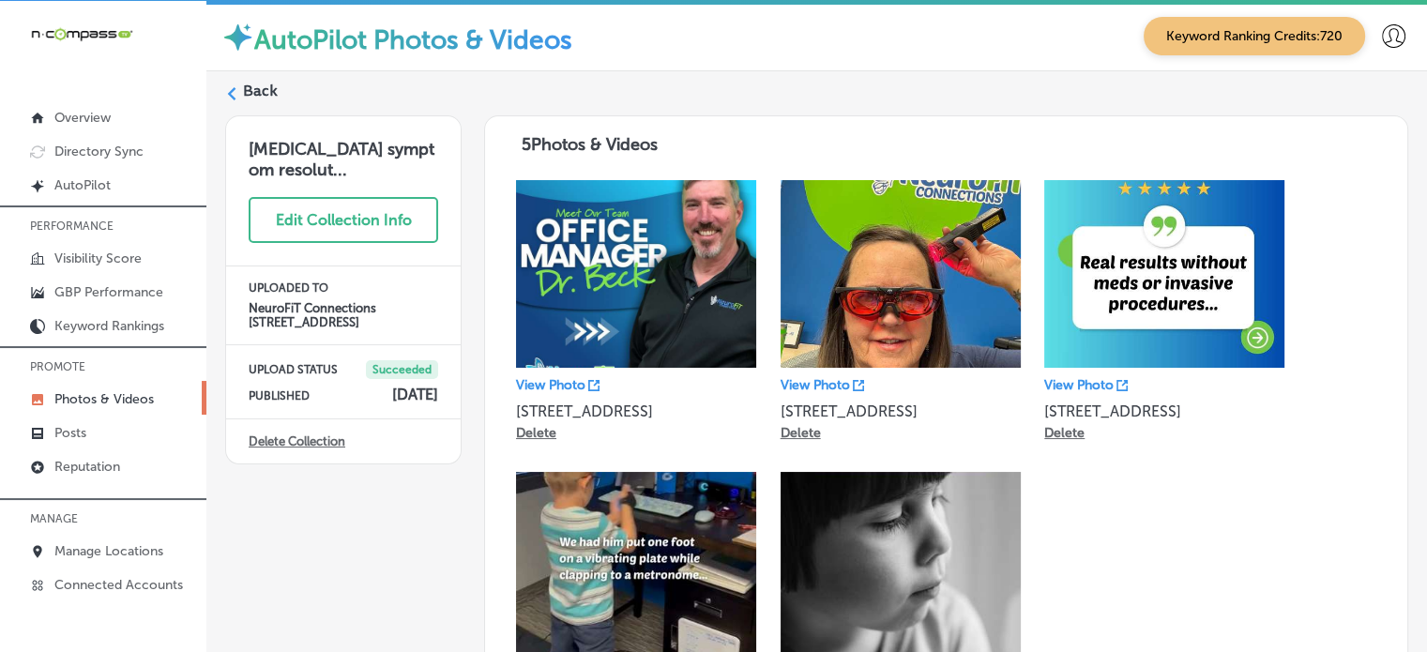
click at [265, 85] on label "Back" at bounding box center [260, 91] width 35 height 21
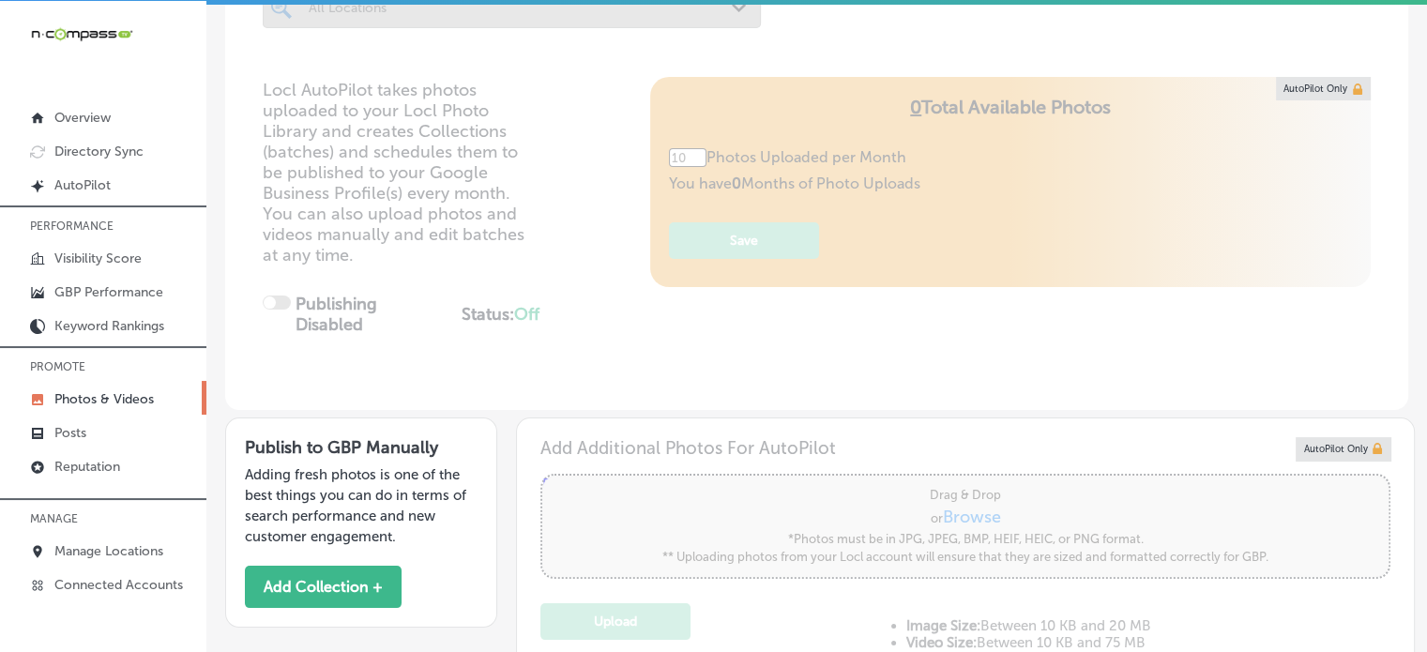
type input "5"
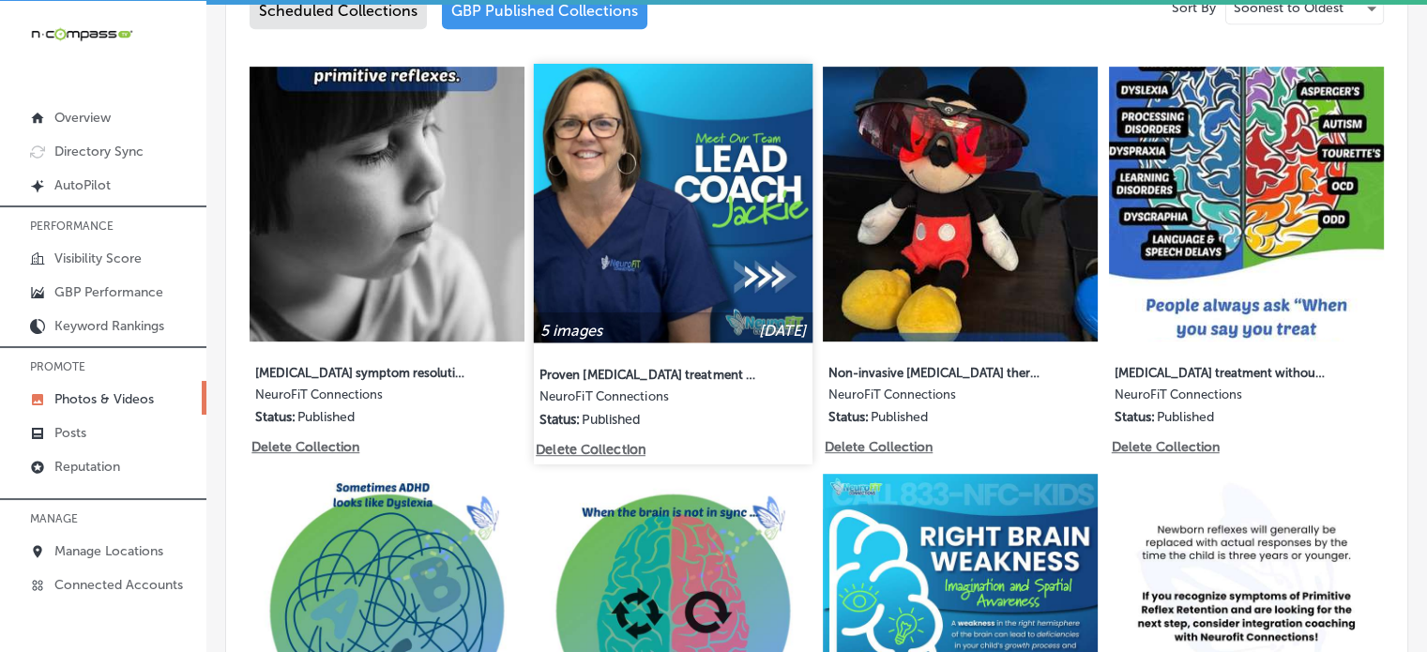
scroll to position [1013, 0]
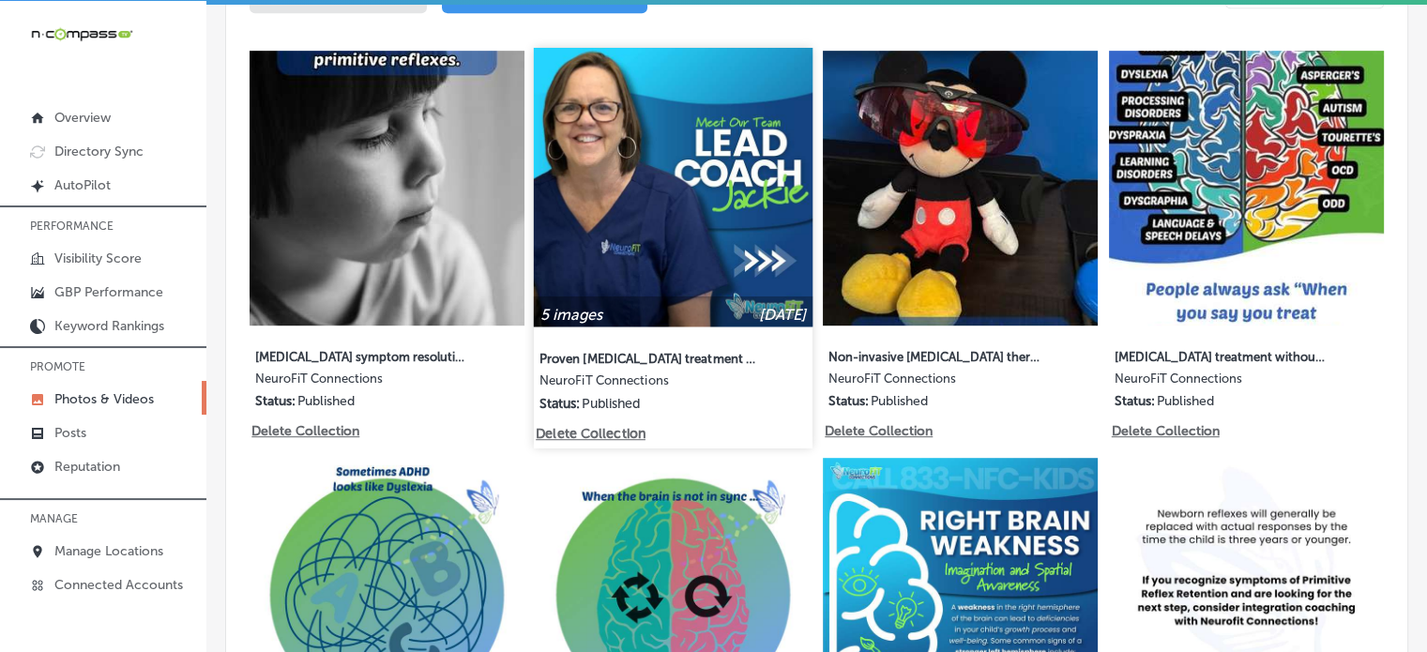
click at [685, 249] on img at bounding box center [673, 187] width 279 height 279
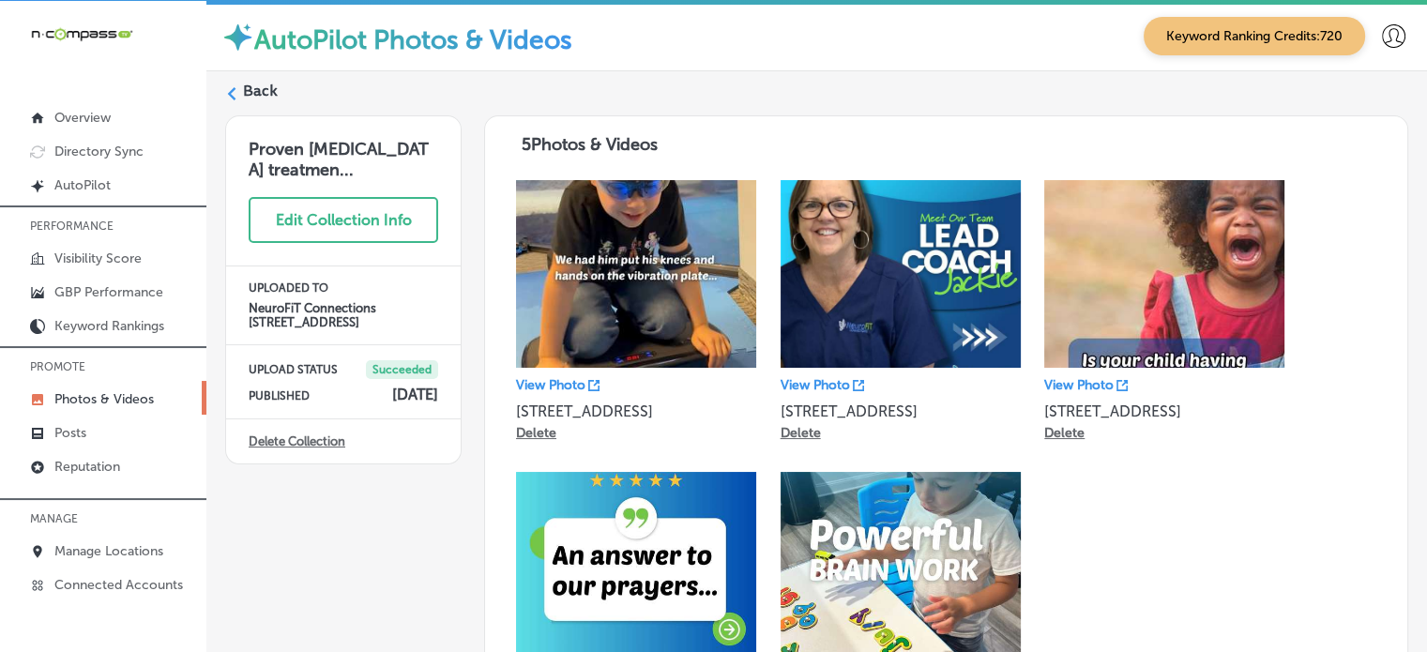
click at [256, 93] on label "Back" at bounding box center [260, 91] width 35 height 21
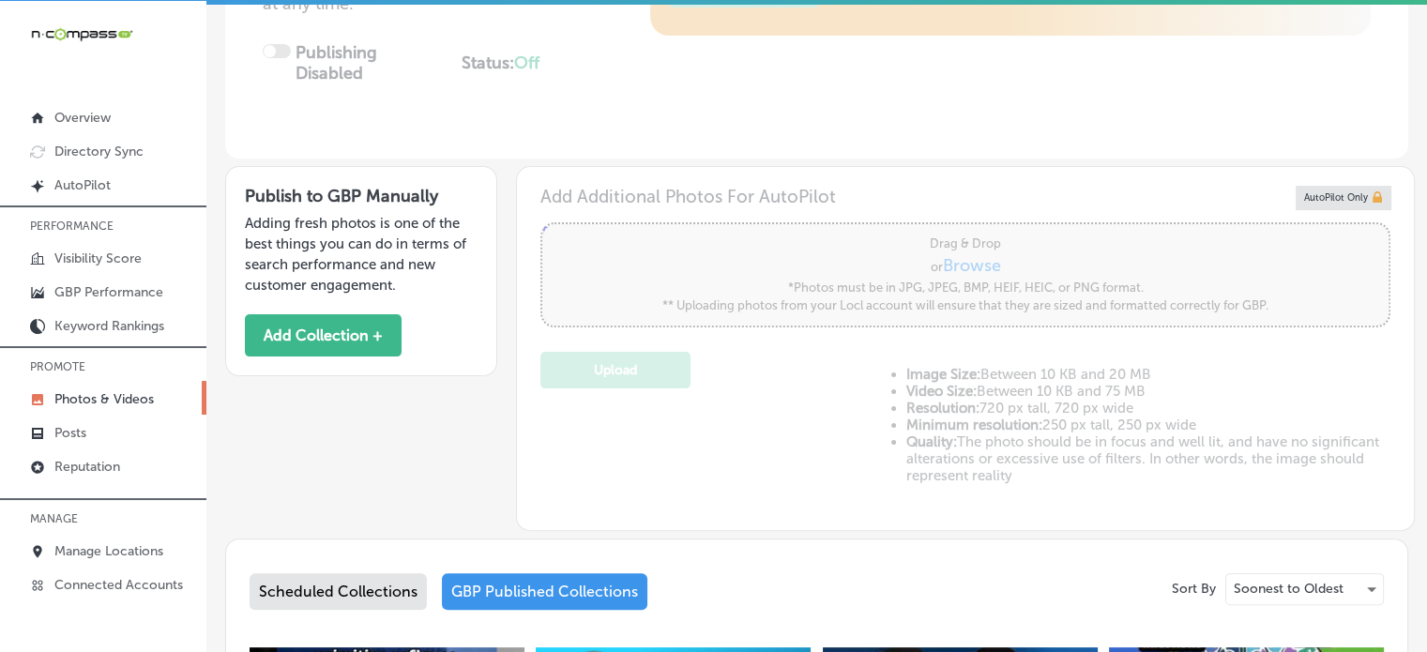
type input "5"
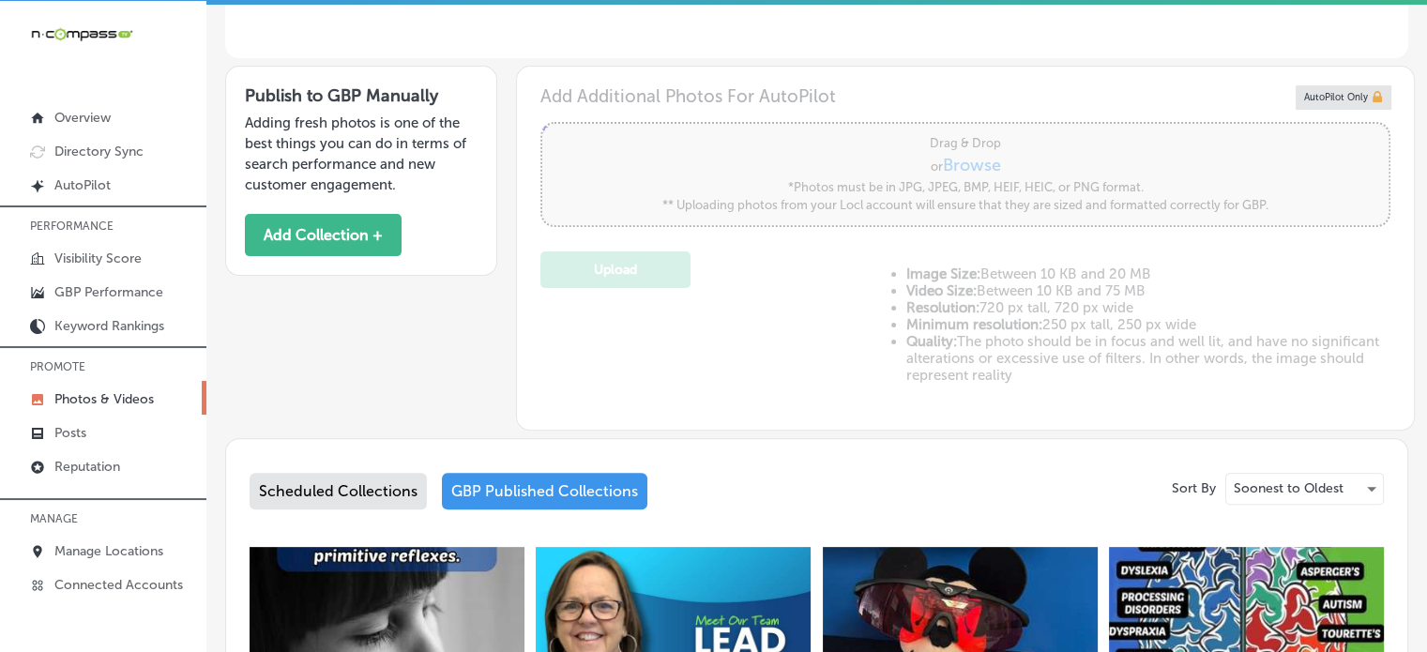
scroll to position [589, 0]
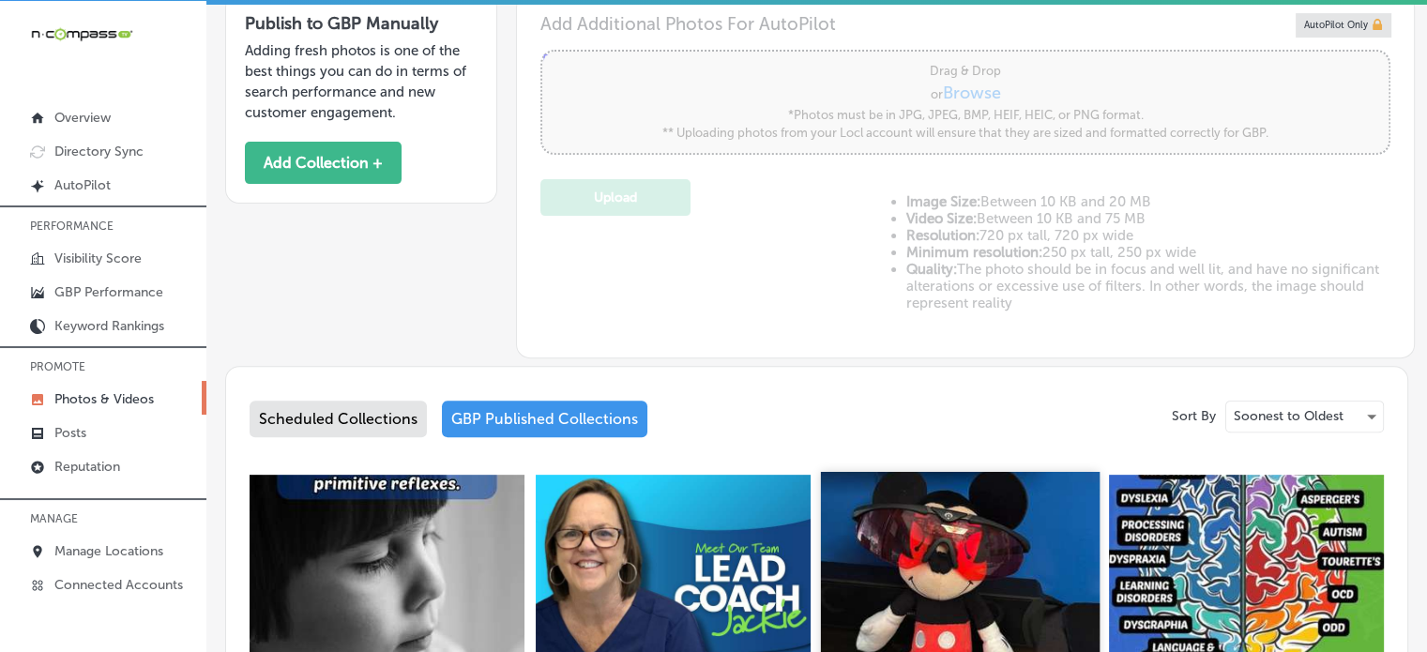
click at [964, 558] on img at bounding box center [960, 611] width 279 height 279
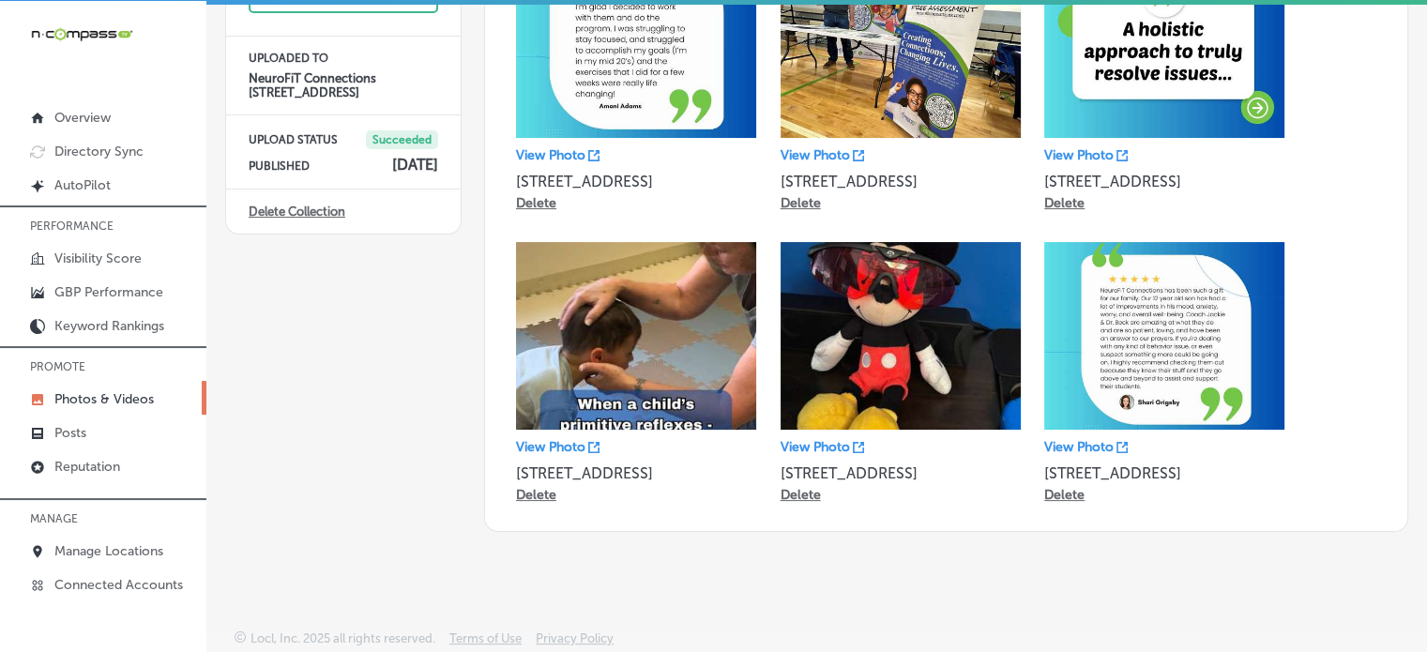
scroll to position [49, 0]
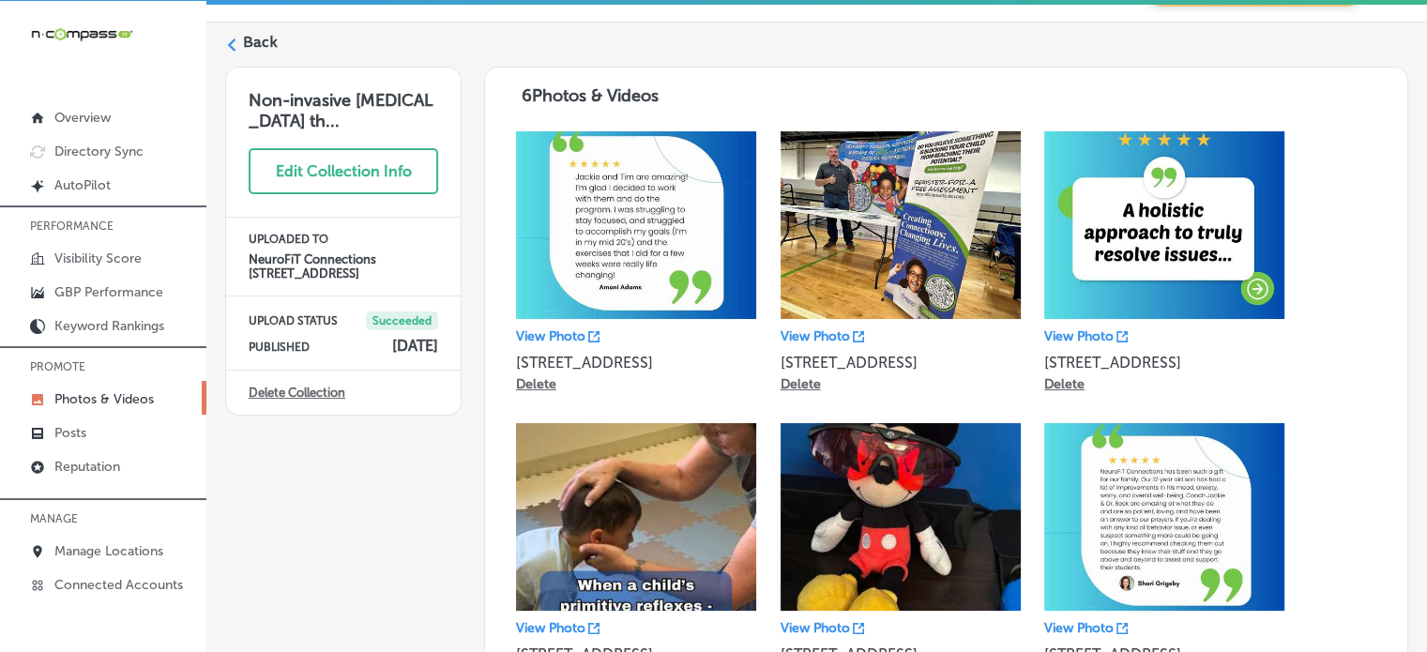
click at [255, 44] on label "Back" at bounding box center [260, 42] width 35 height 21
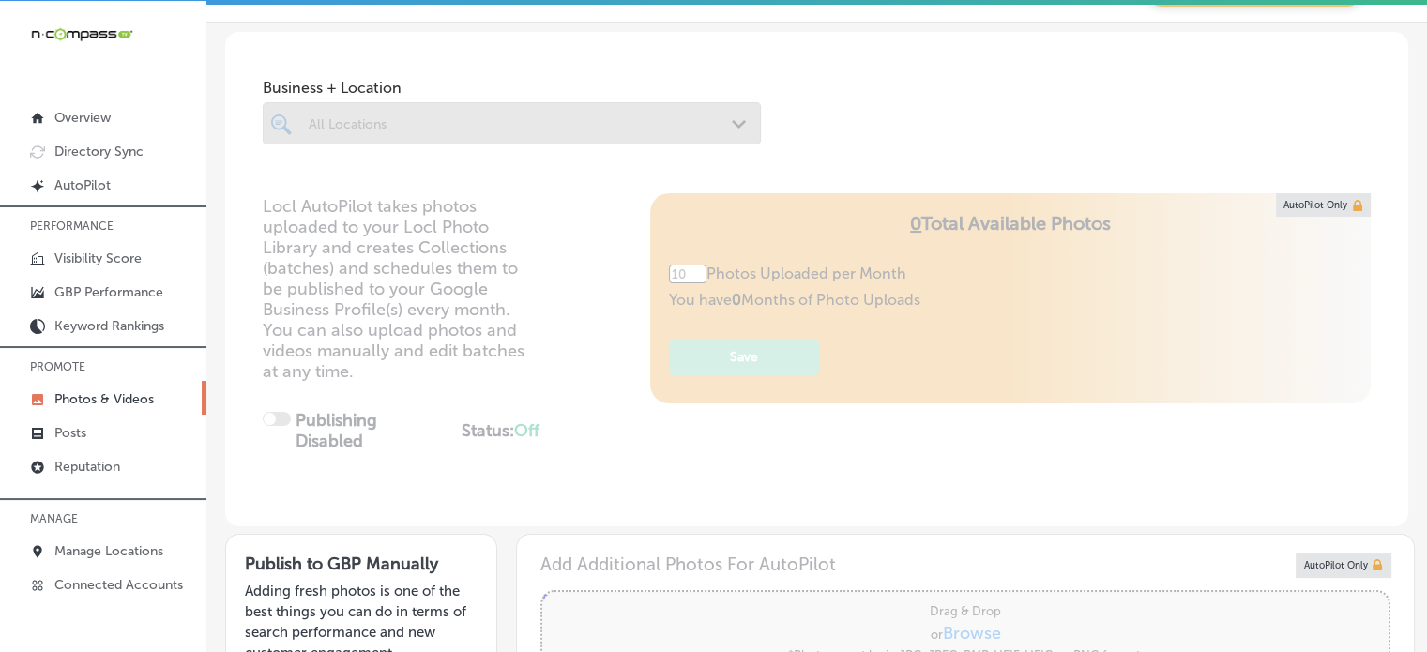
type input "5"
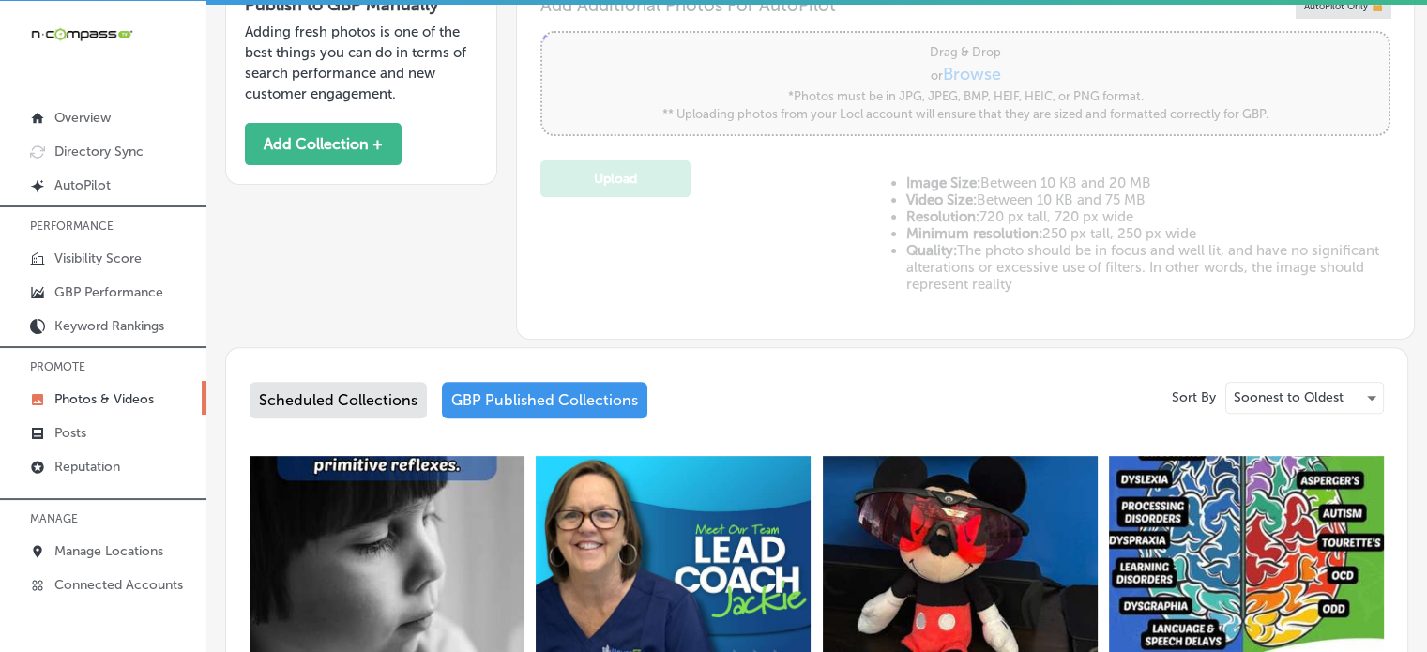
scroll to position [635, 0]
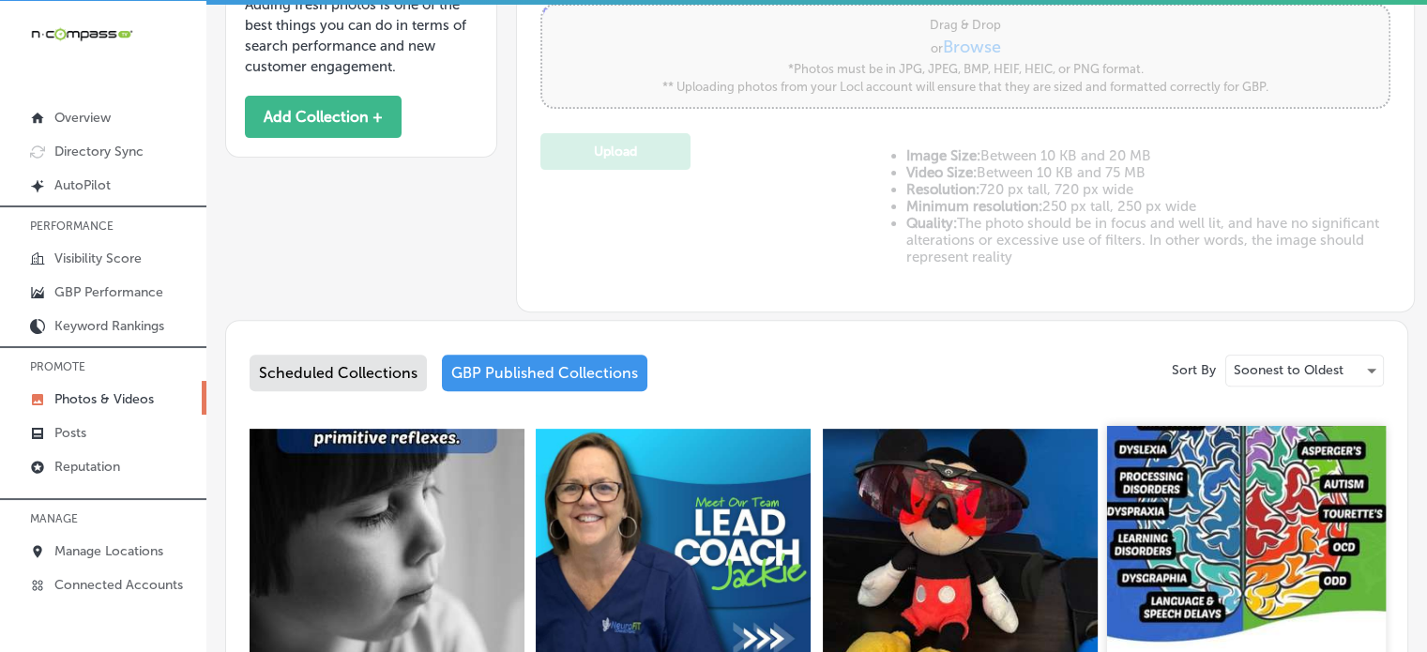
click at [1233, 523] on img at bounding box center [1246, 565] width 279 height 279
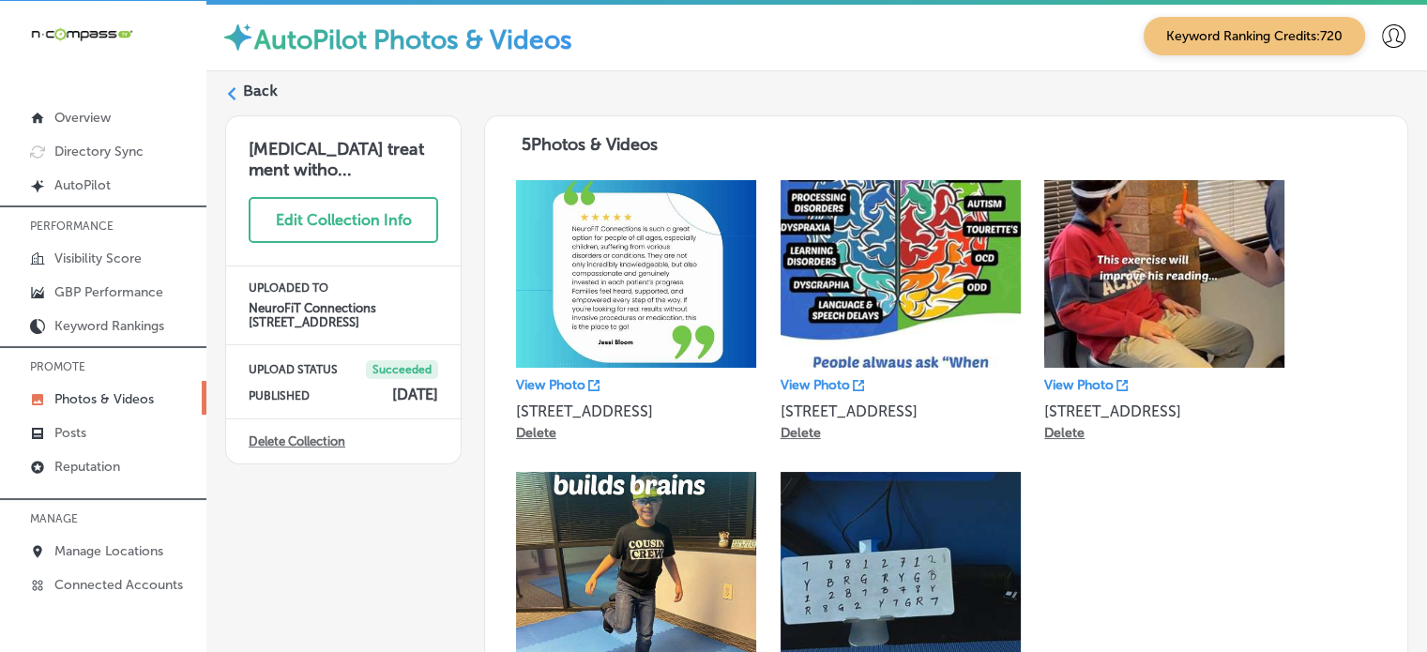
click at [255, 81] on label "Back" at bounding box center [260, 91] width 35 height 21
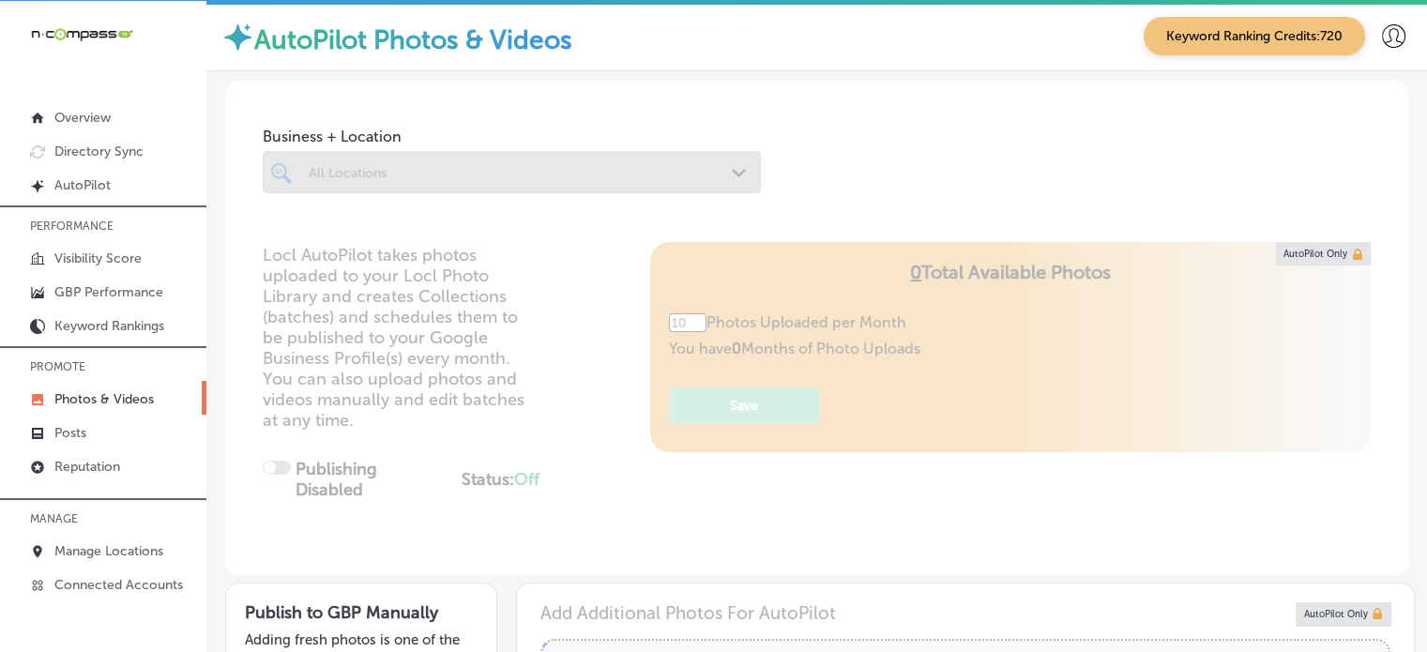
type input "5"
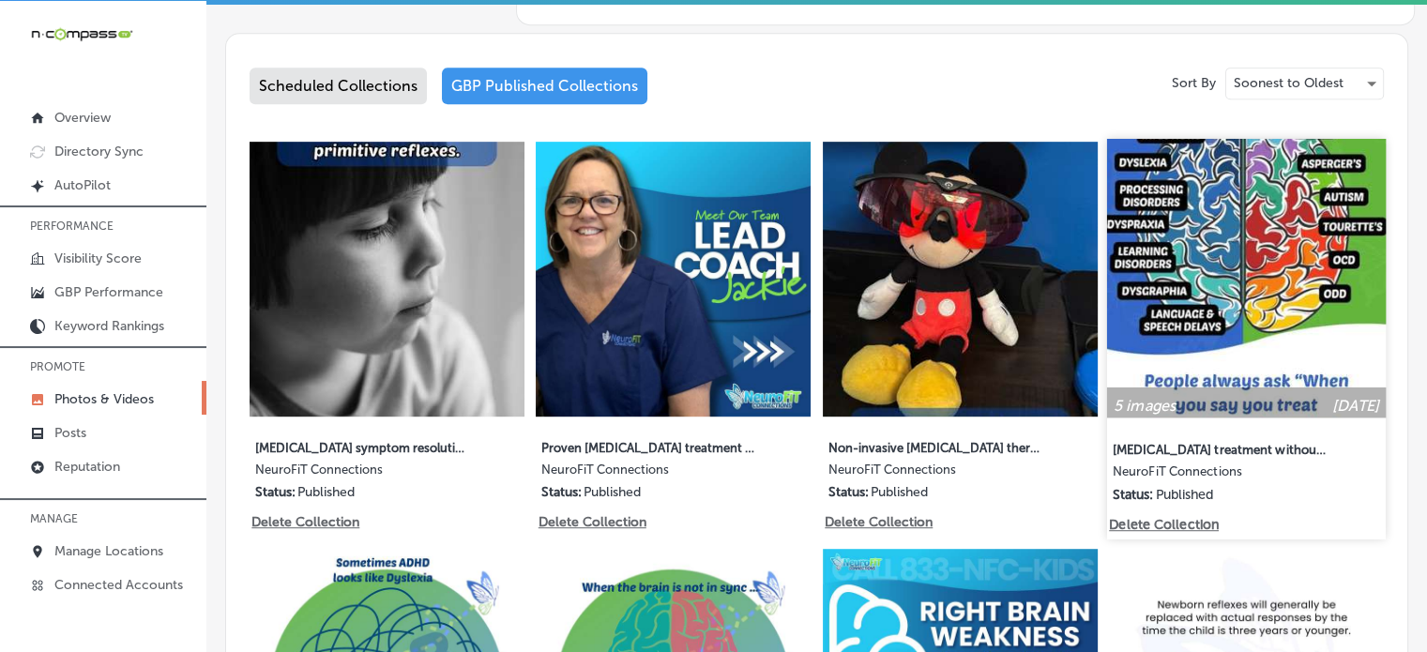
scroll to position [920, 0]
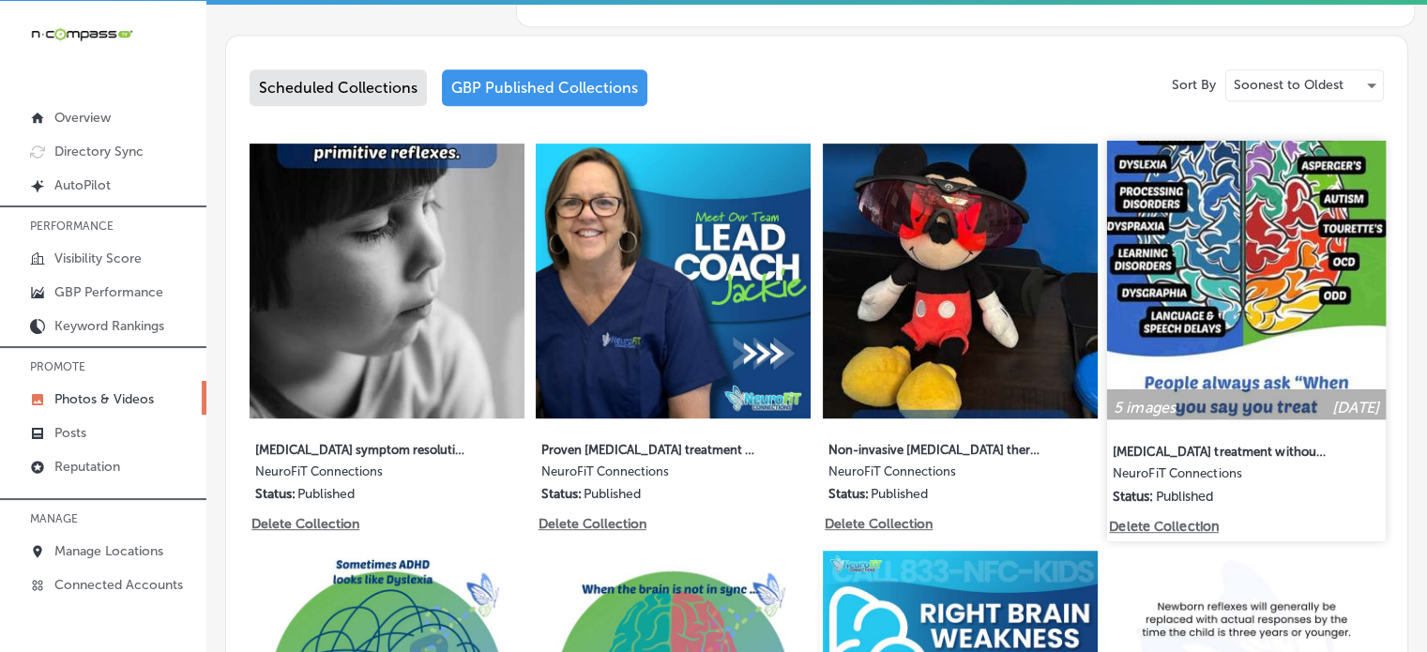
click at [1212, 249] on img at bounding box center [1246, 280] width 279 height 279
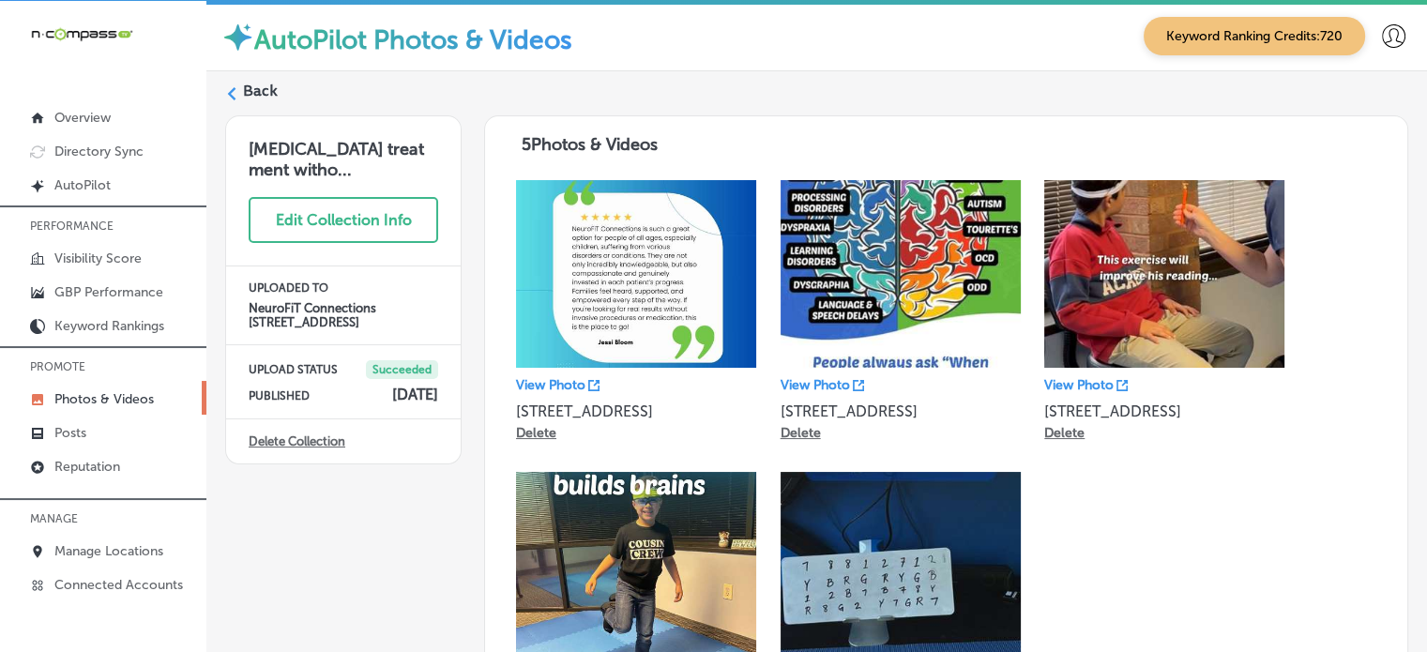
click at [266, 93] on label "Back" at bounding box center [260, 91] width 35 height 21
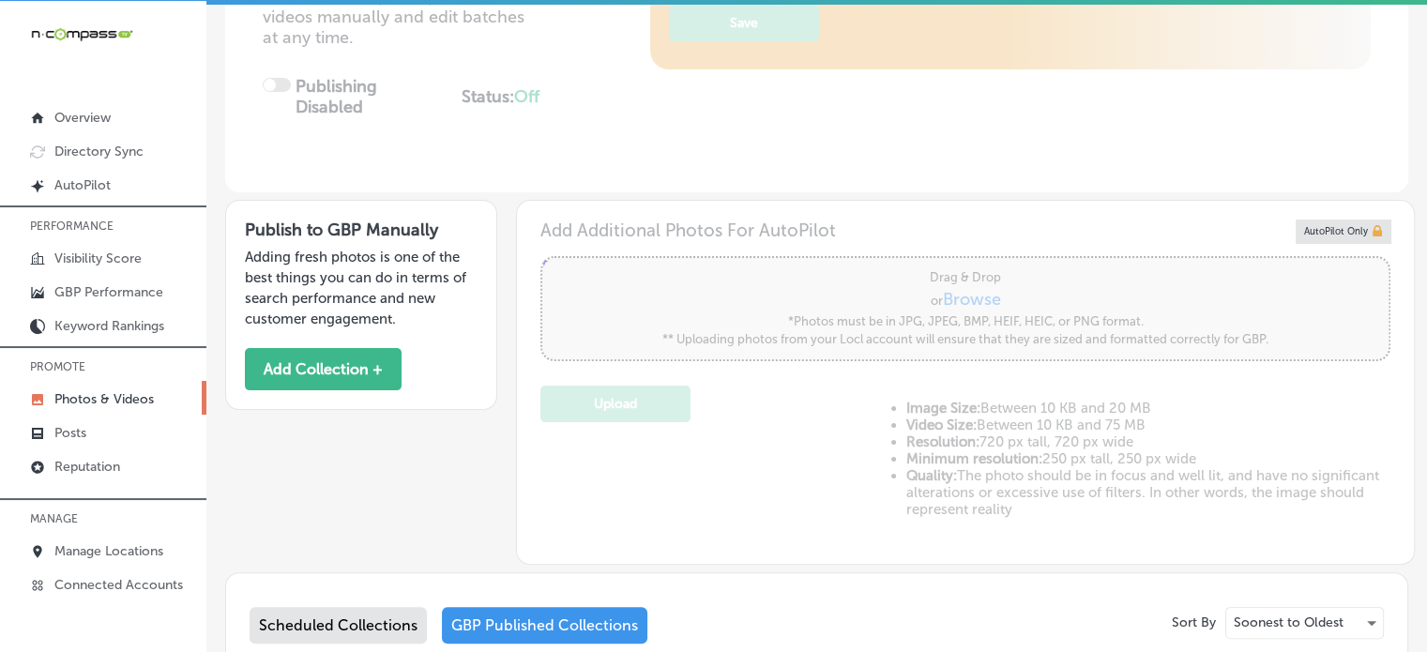
type input "5"
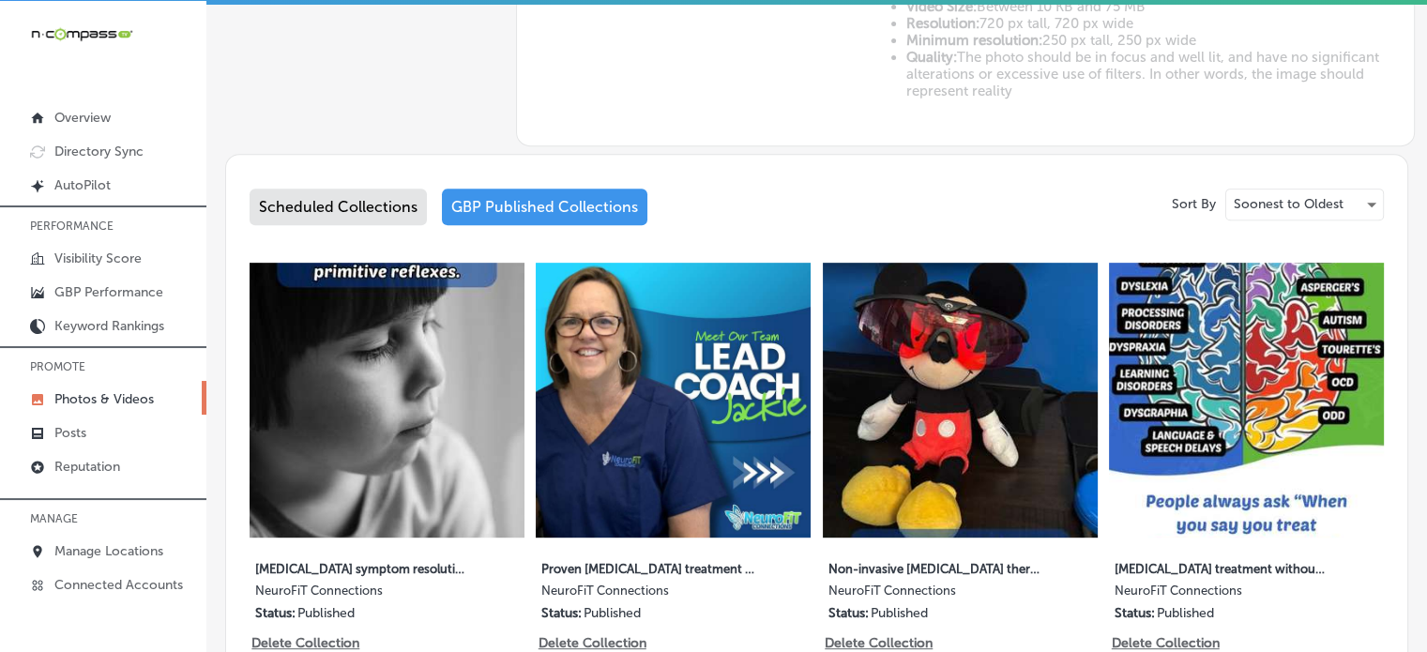
scroll to position [1050, 0]
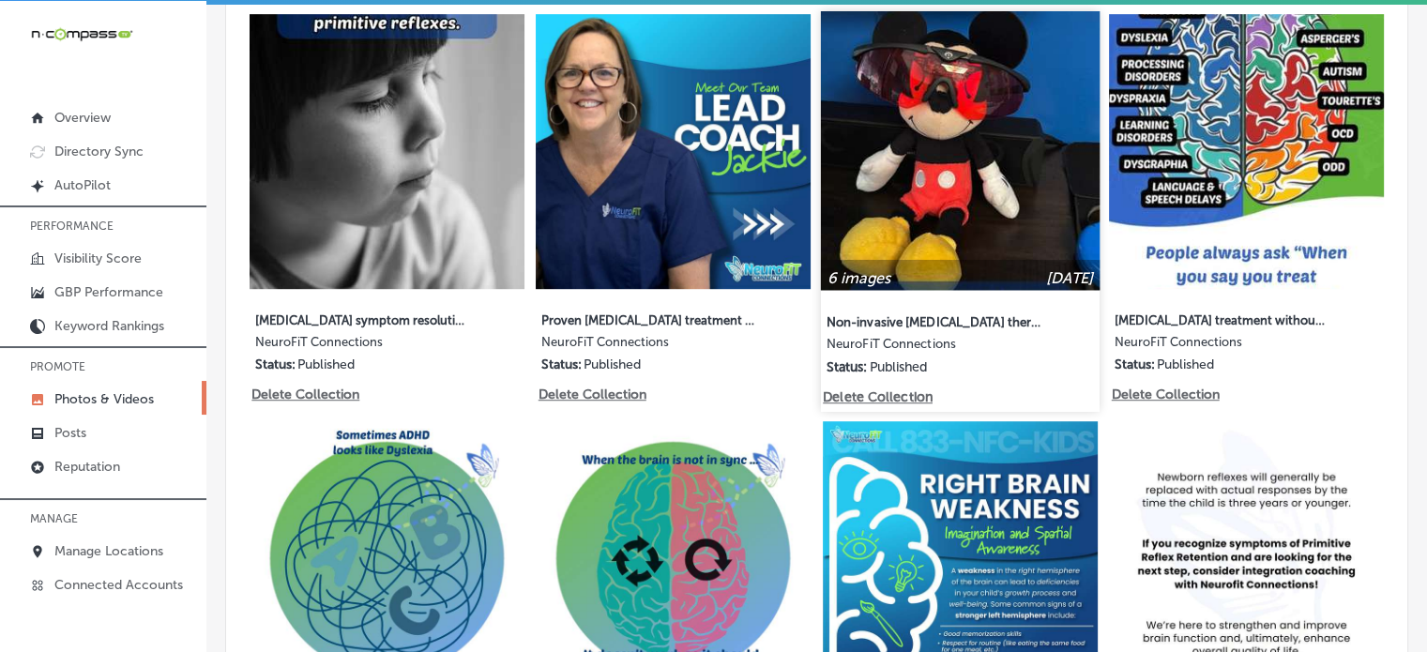
click at [959, 204] on img at bounding box center [960, 150] width 279 height 279
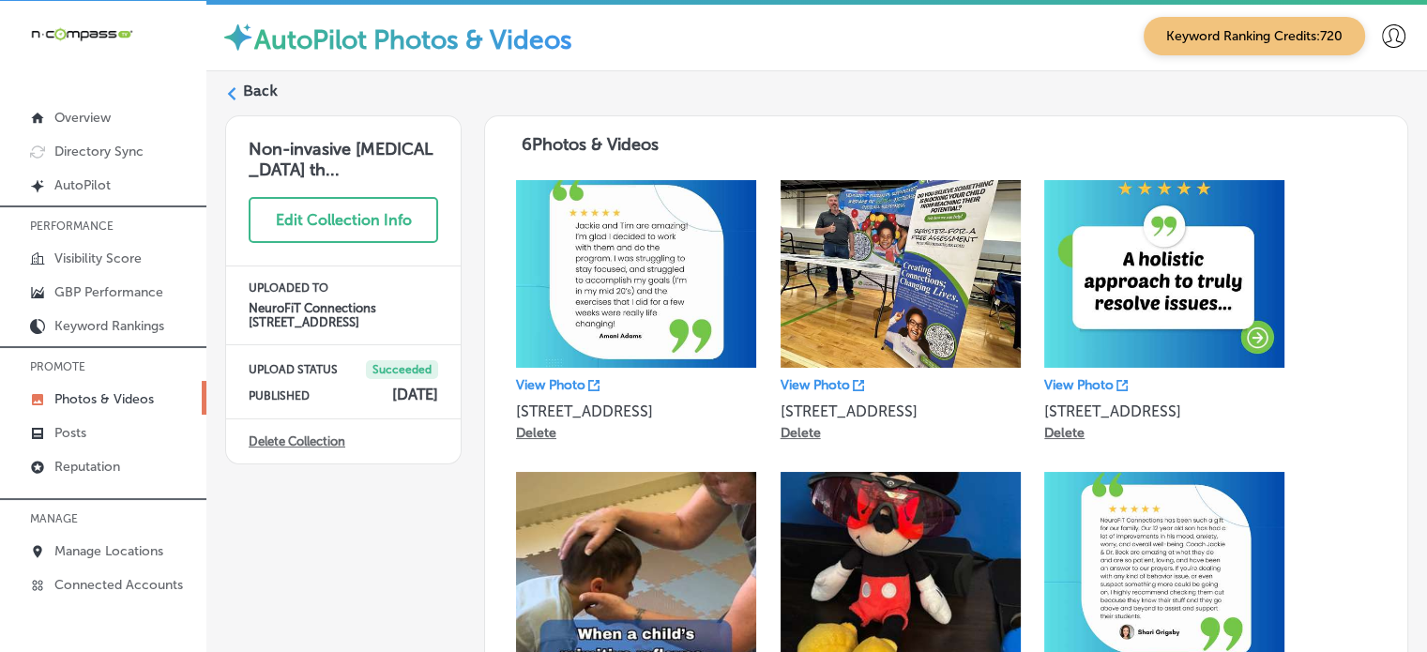
click at [263, 81] on label "Back" at bounding box center [260, 91] width 35 height 21
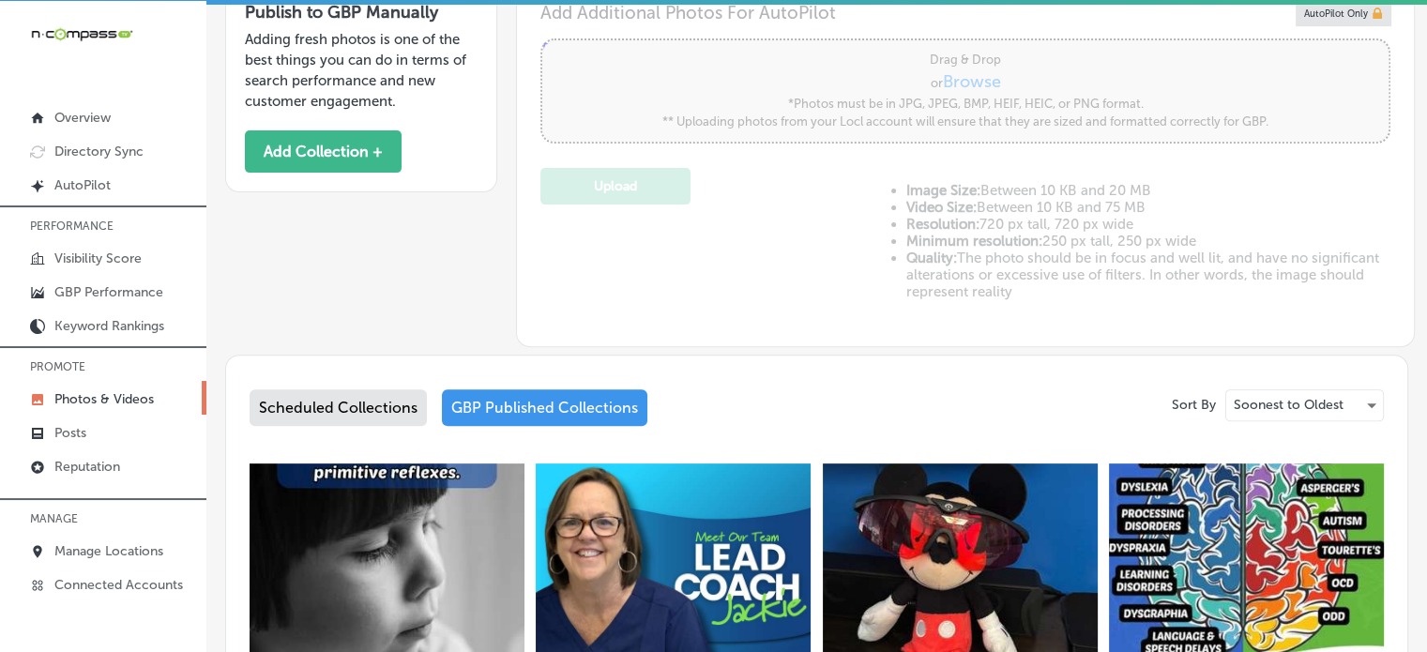
type input "5"
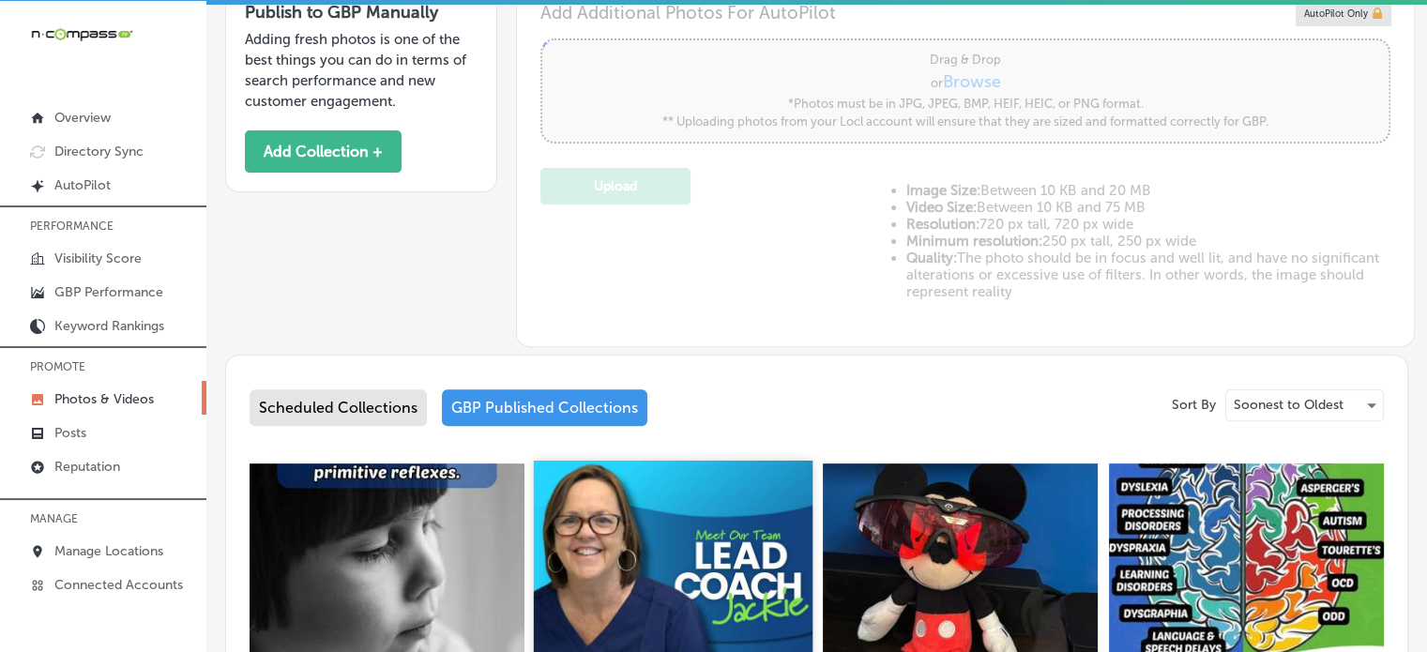
scroll to position [632, 0]
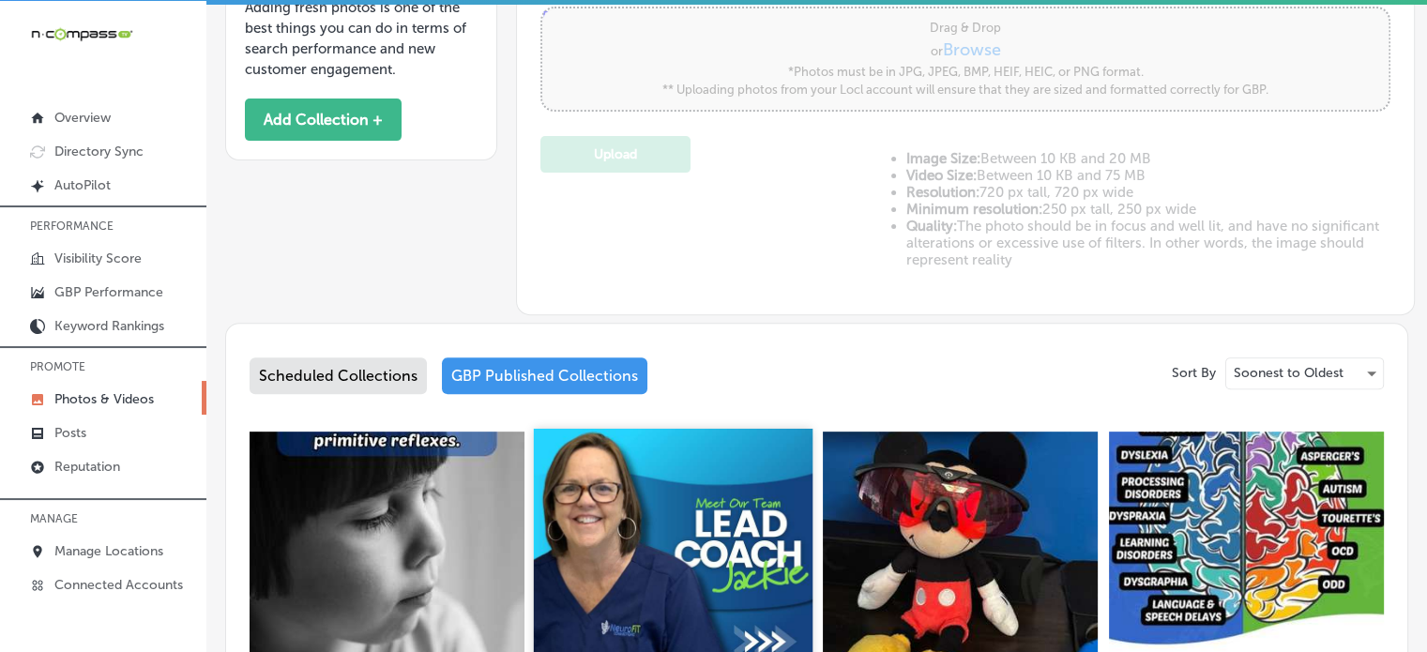
click at [663, 533] on img at bounding box center [673, 568] width 279 height 279
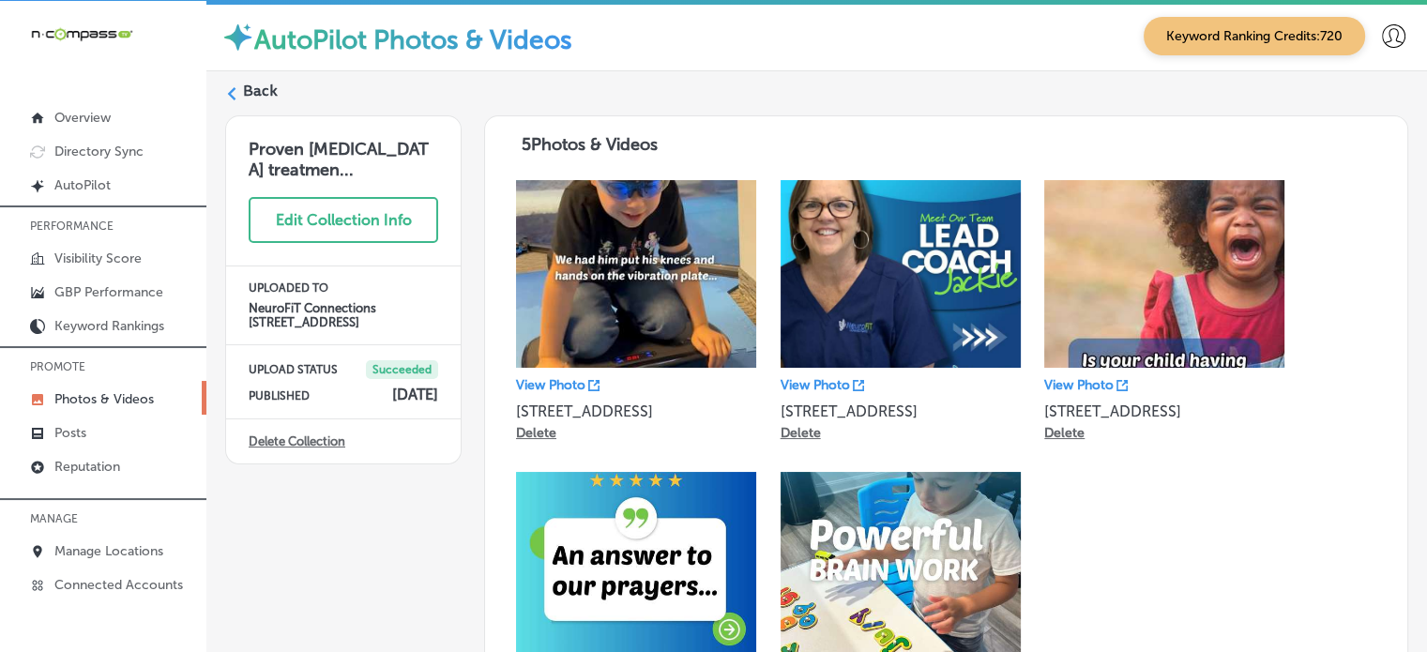
click at [270, 83] on label "Back" at bounding box center [260, 91] width 35 height 21
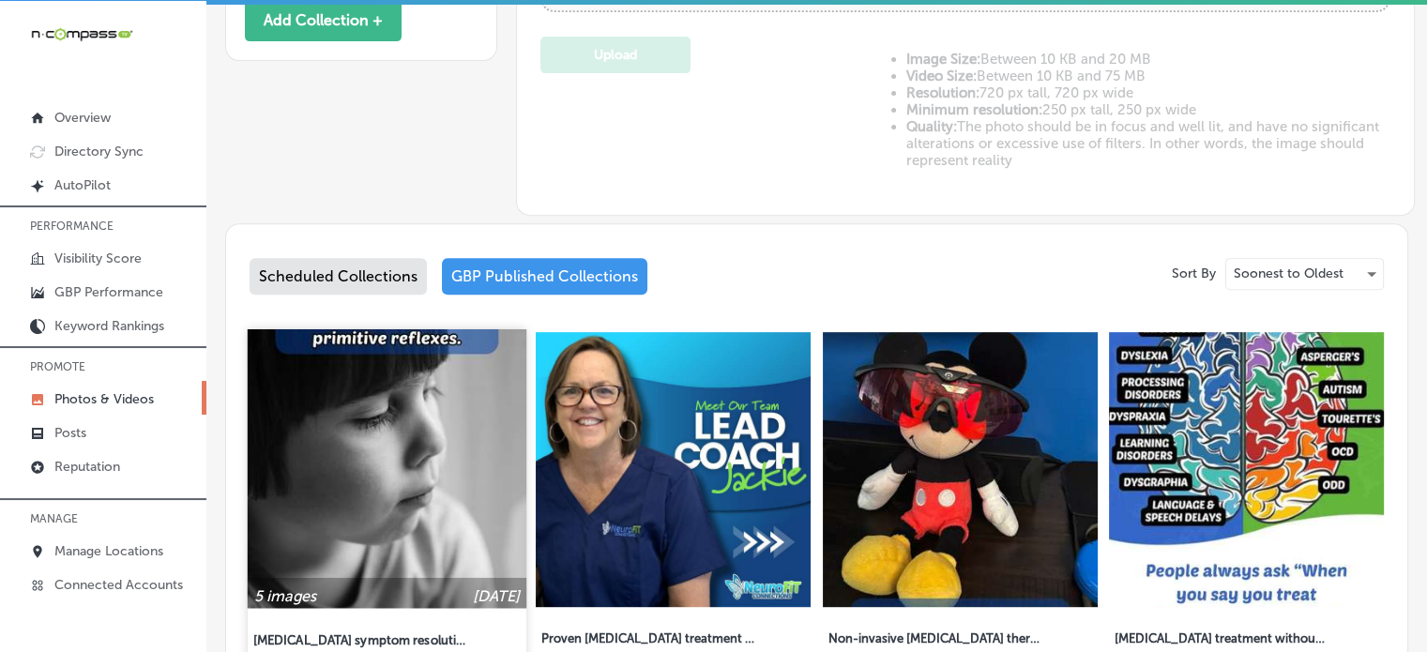
scroll to position [739, 0]
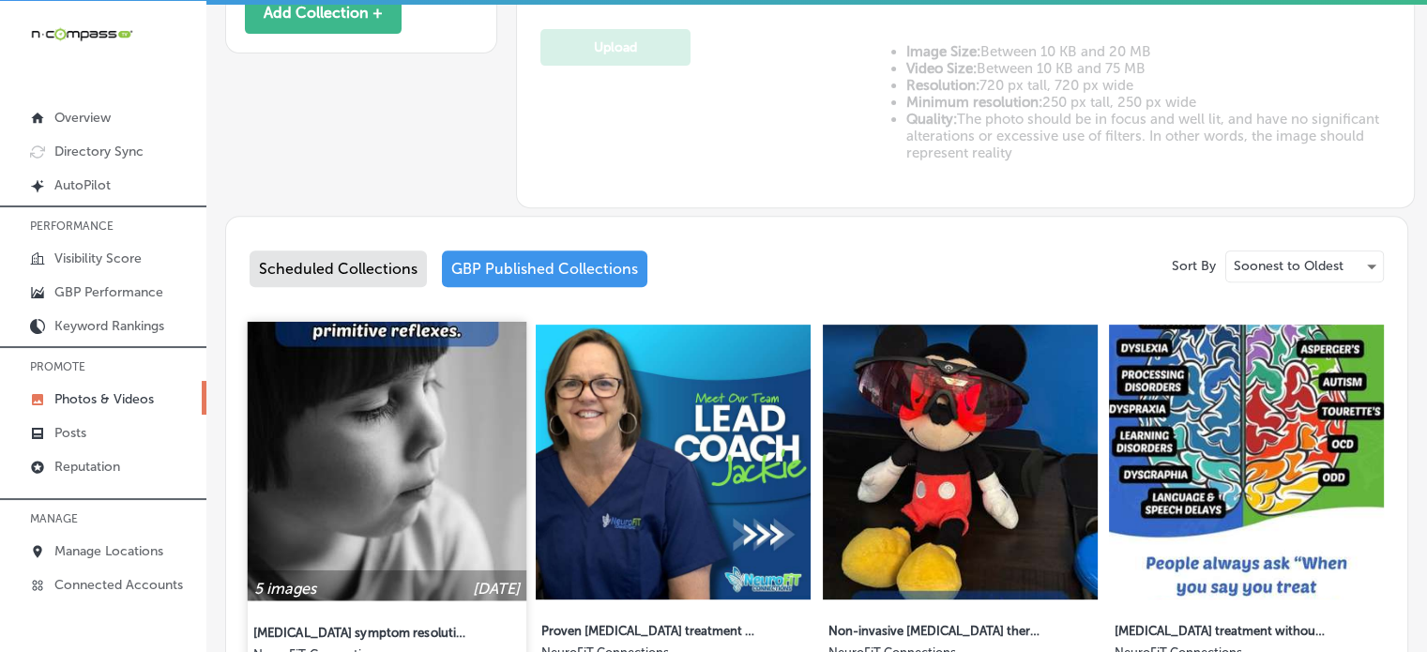
type input "5"
click at [403, 487] on img at bounding box center [387, 461] width 279 height 279
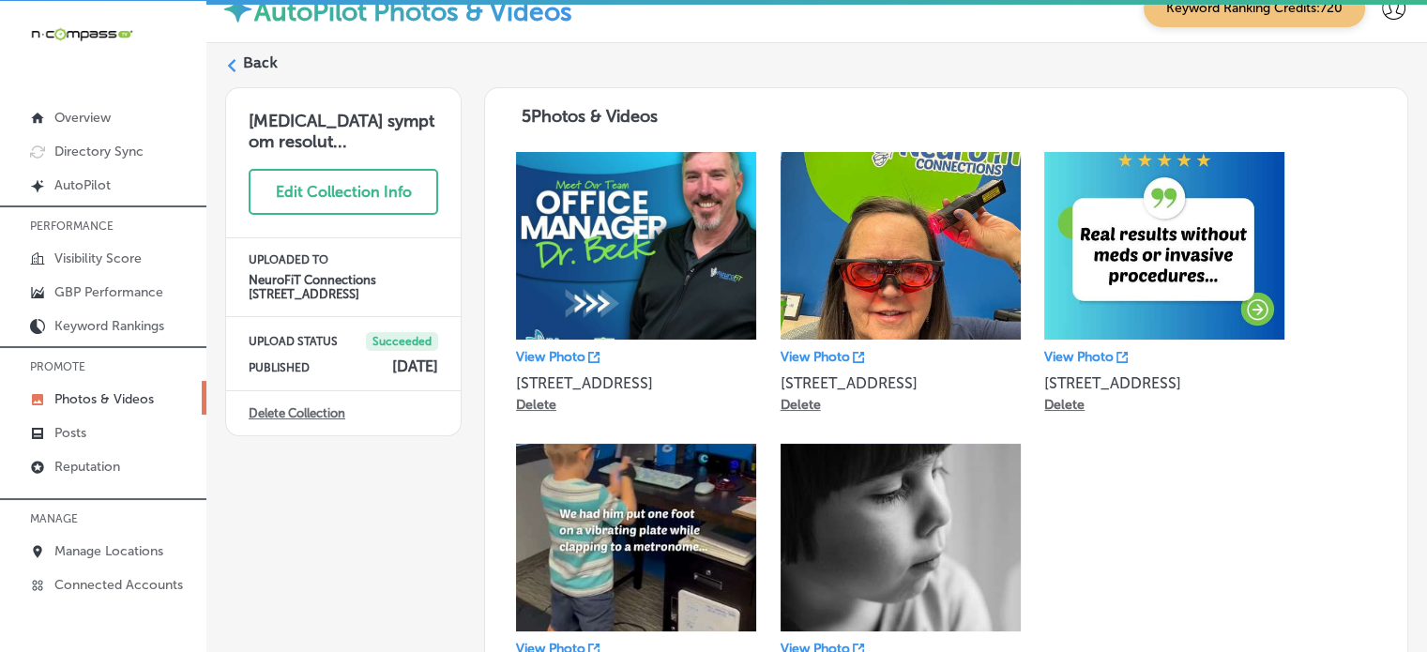
scroll to position [30, 0]
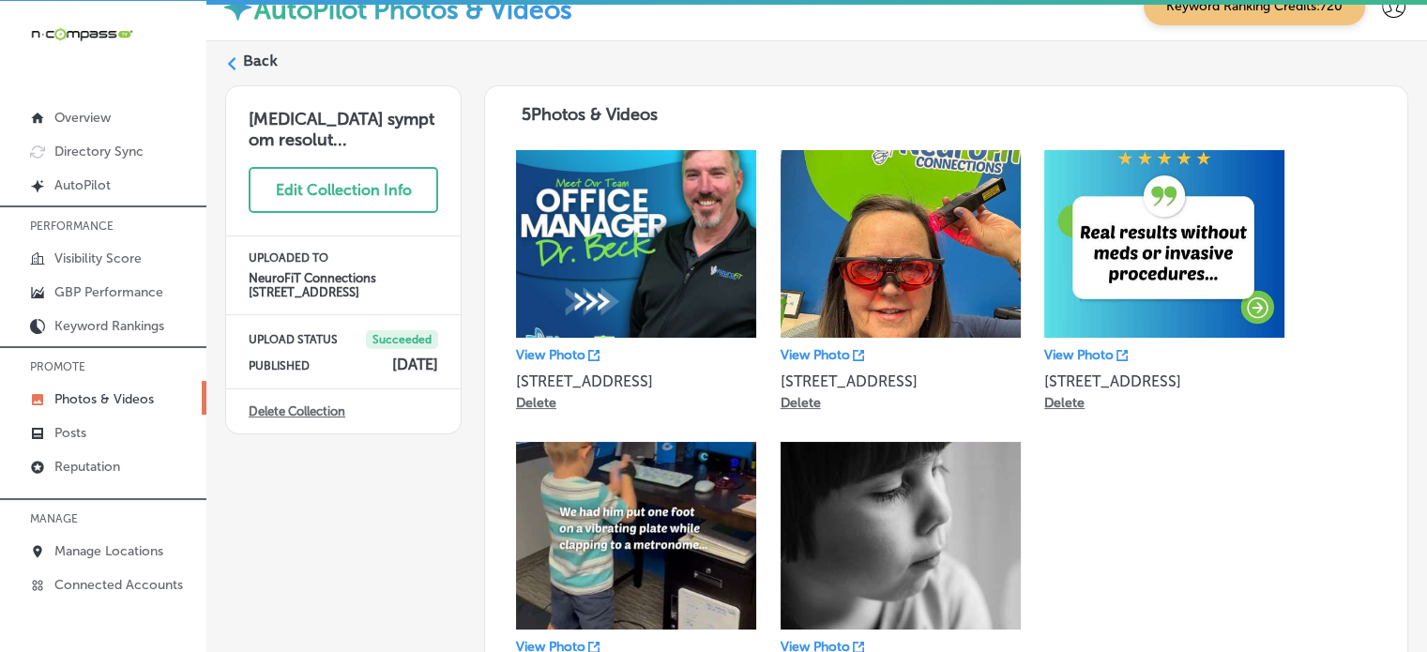
click at [251, 54] on label "Back" at bounding box center [260, 61] width 35 height 21
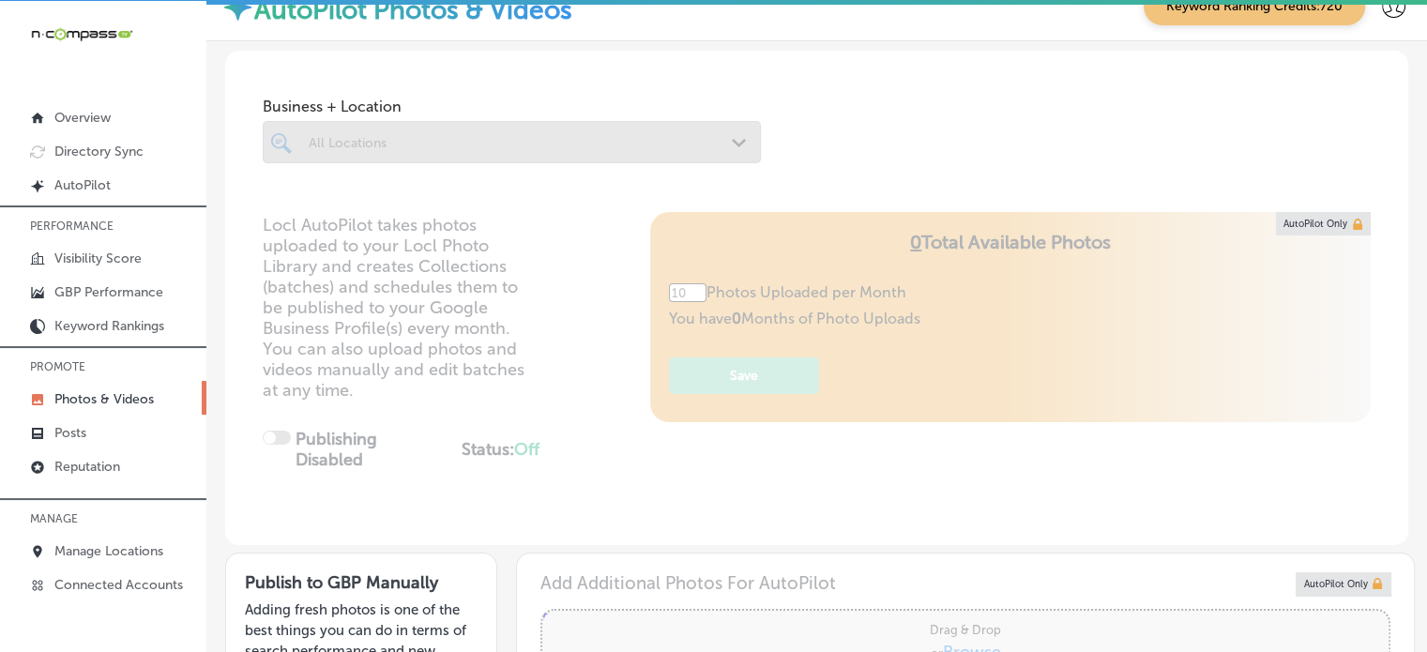
type input "5"
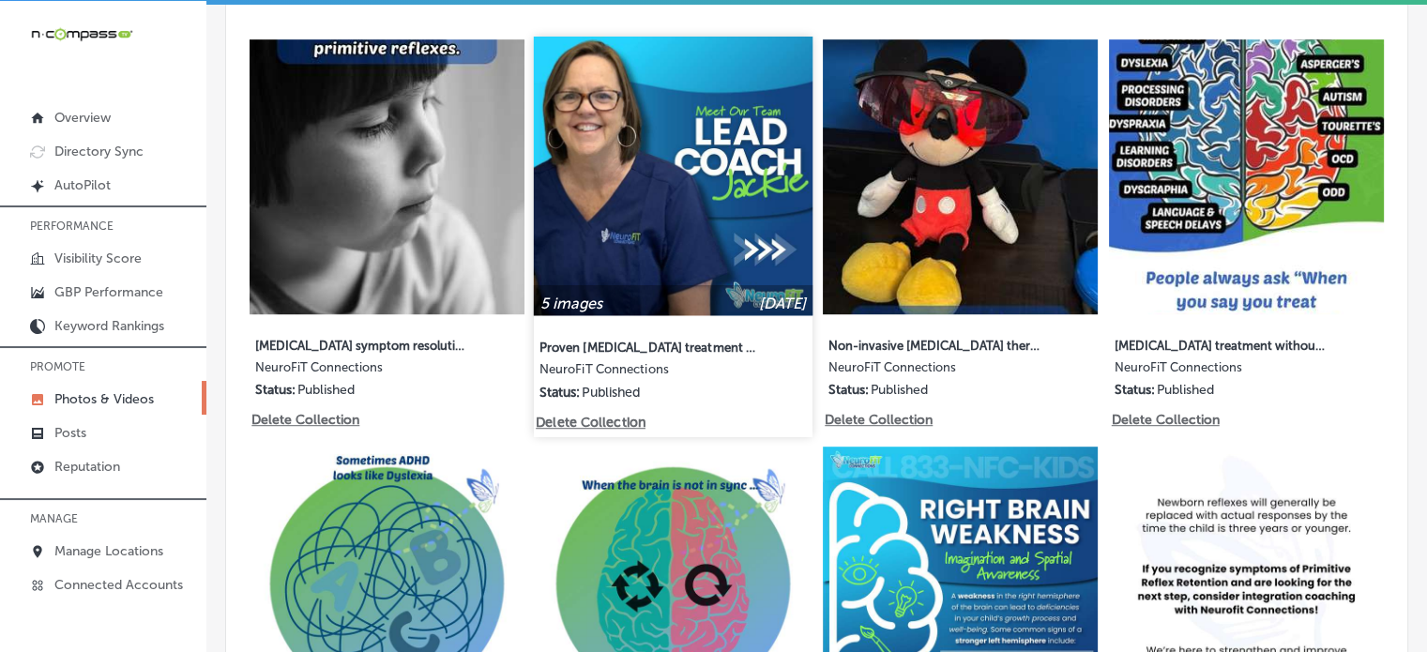
scroll to position [1414, 0]
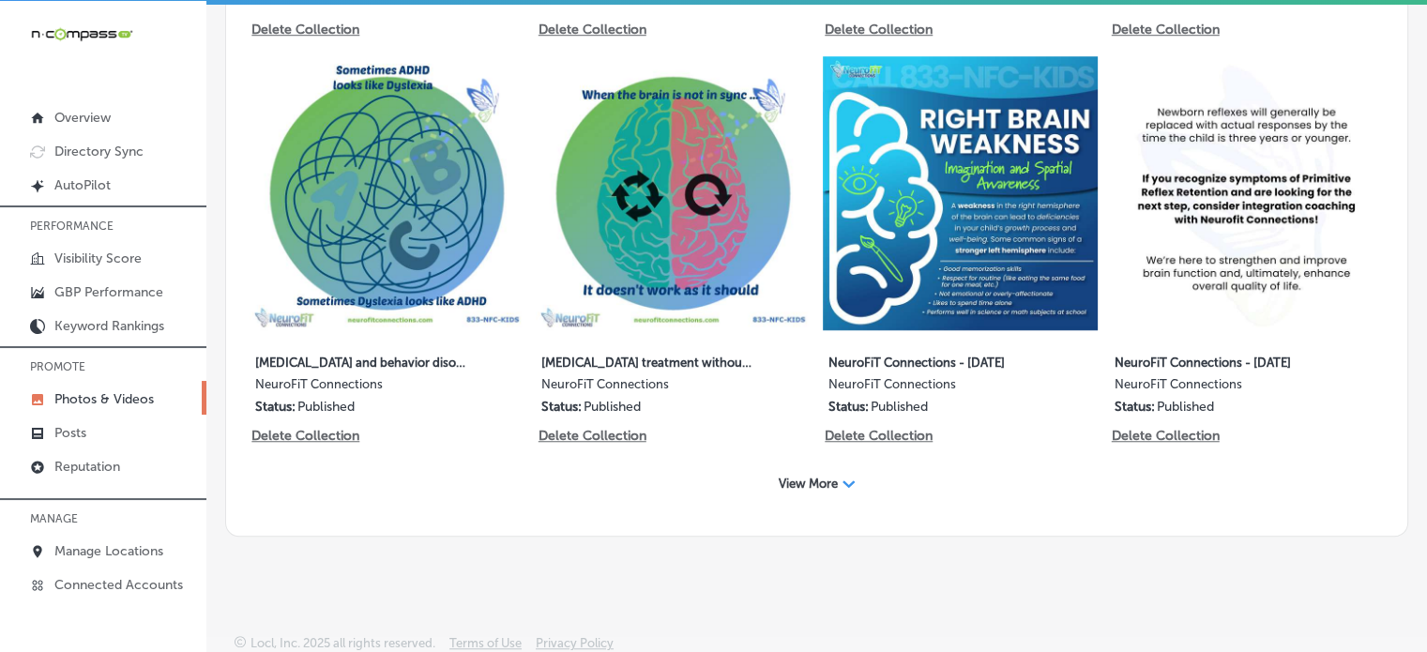
click at [791, 476] on span "View More" at bounding box center [807, 483] width 59 height 14
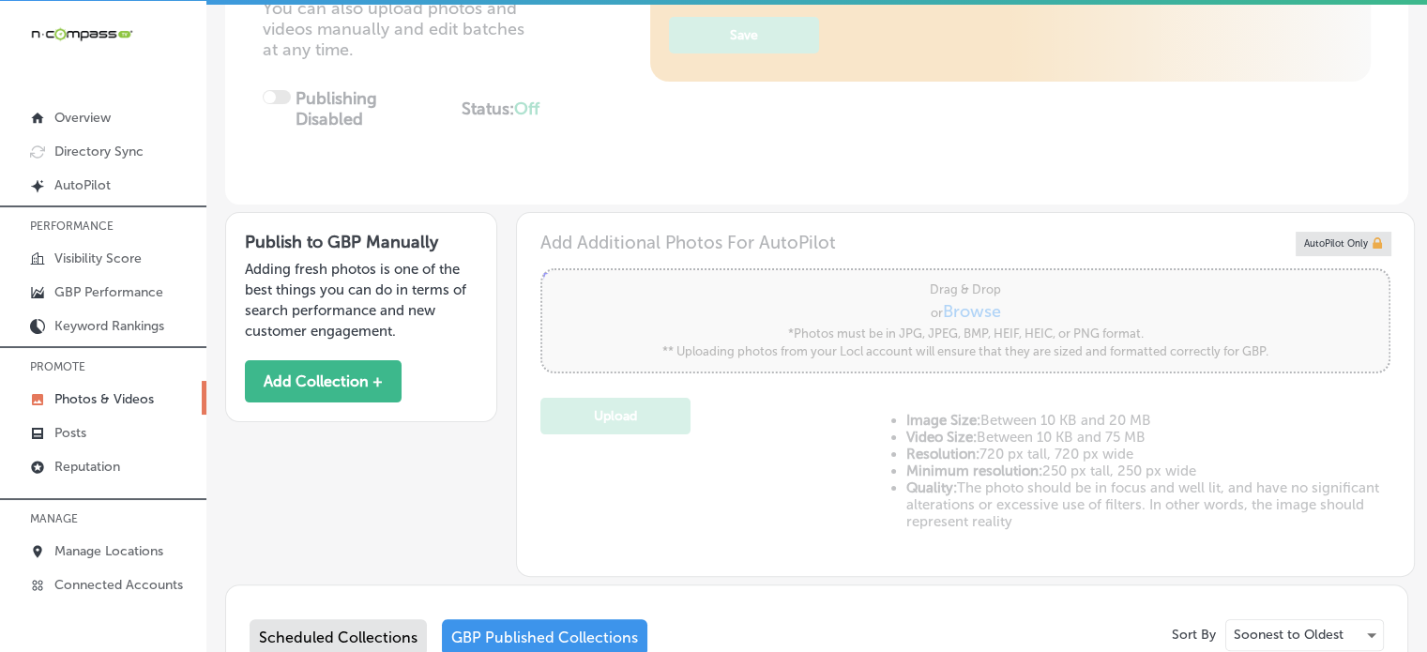
scroll to position [280, 0]
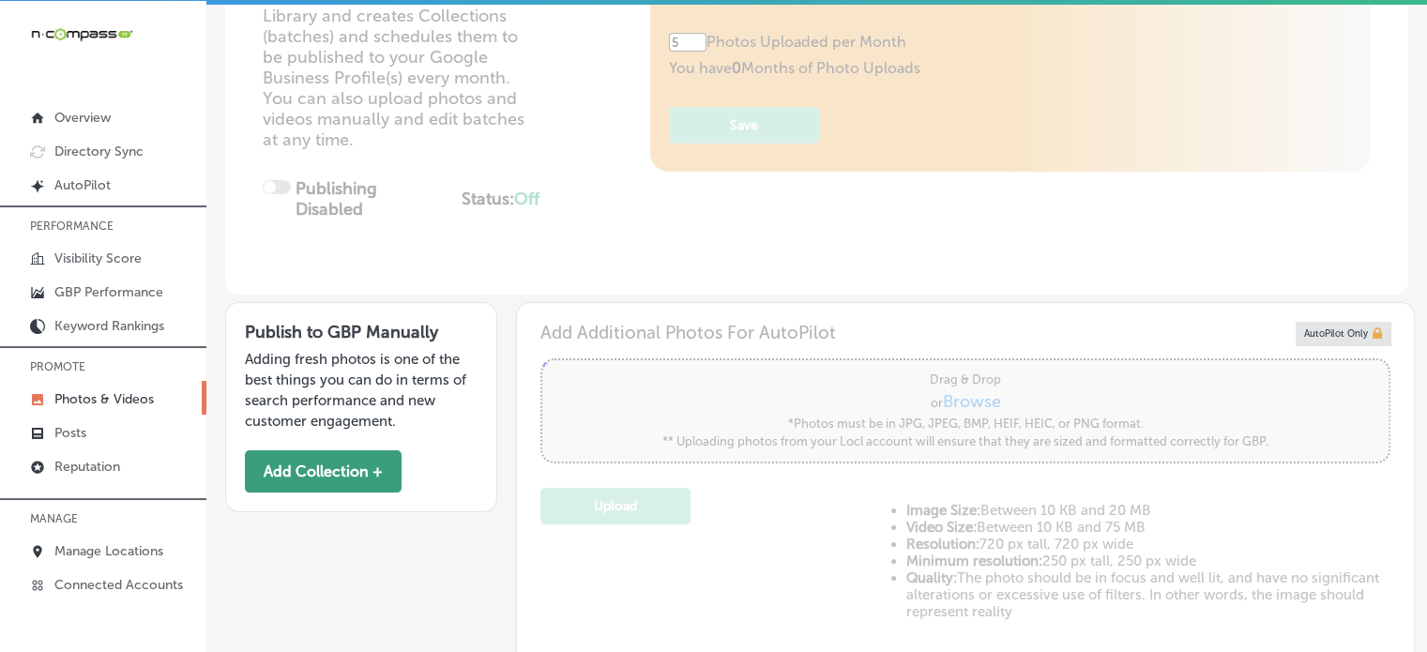
click at [319, 470] on button "Add Collection +" at bounding box center [323, 471] width 157 height 42
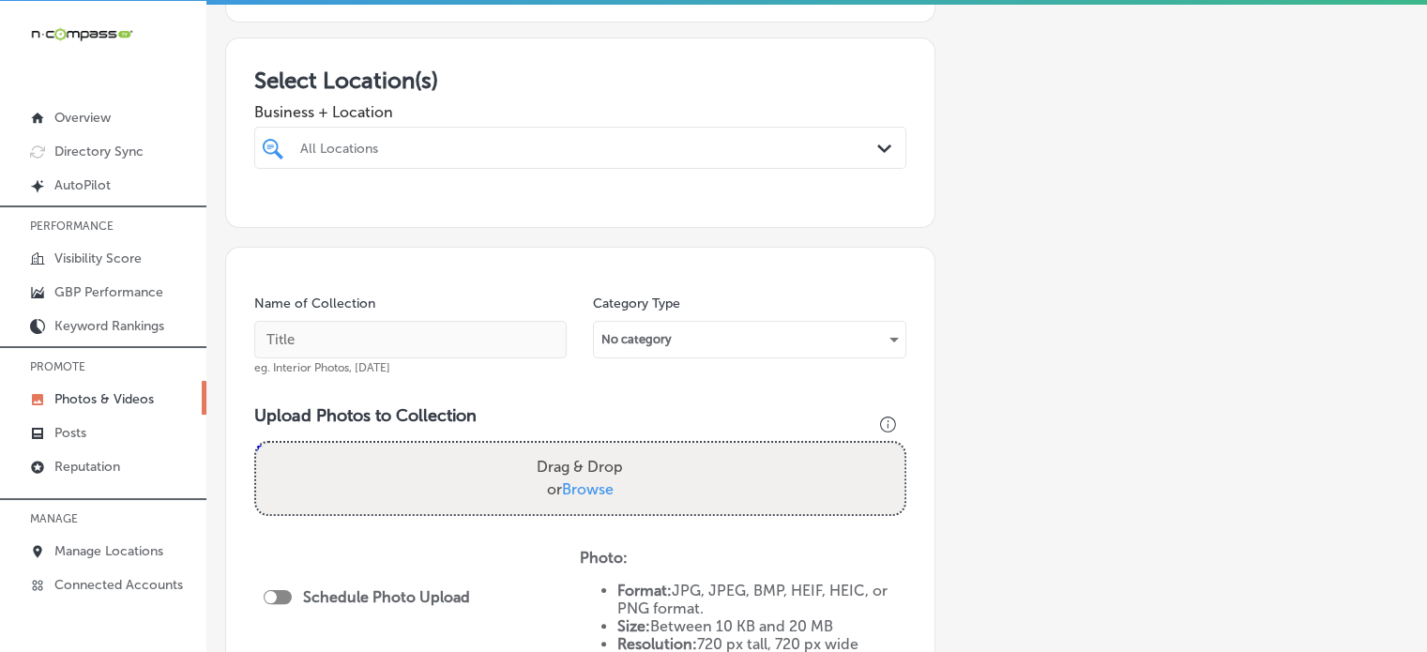
scroll to position [296, 0]
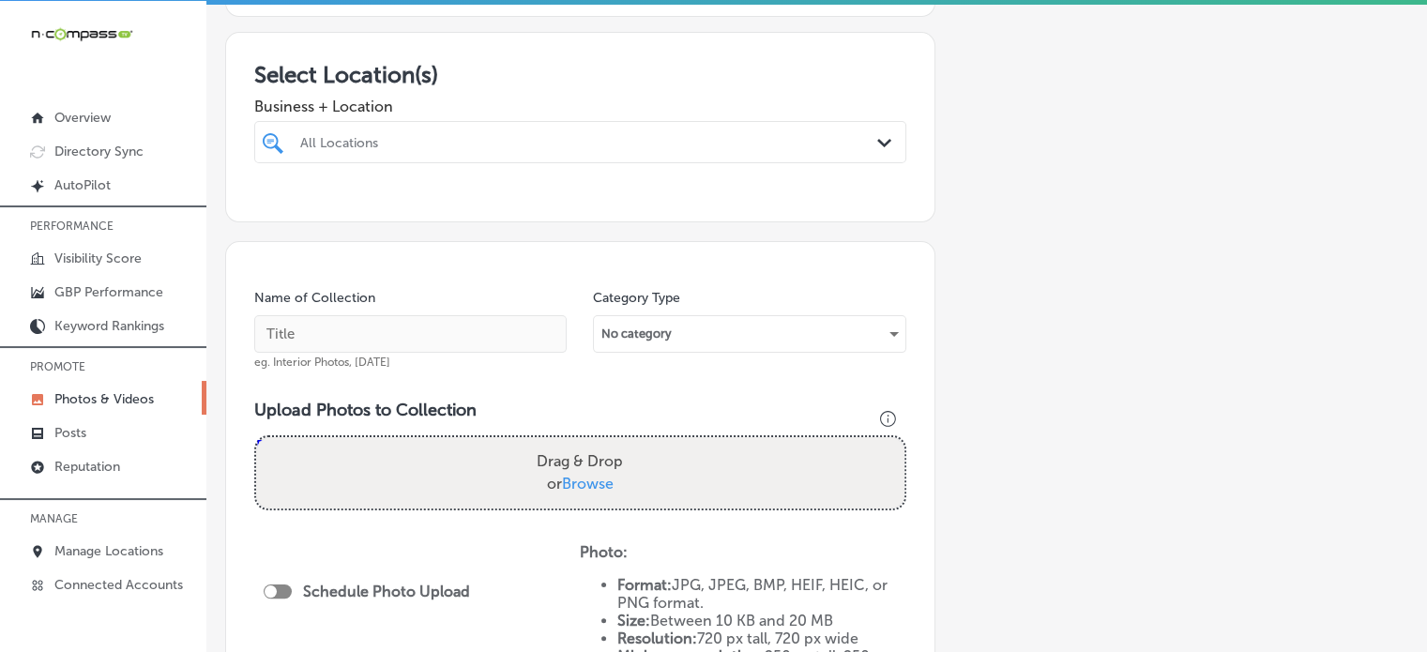
click at [514, 134] on div "All Locations" at bounding box center [589, 142] width 579 height 16
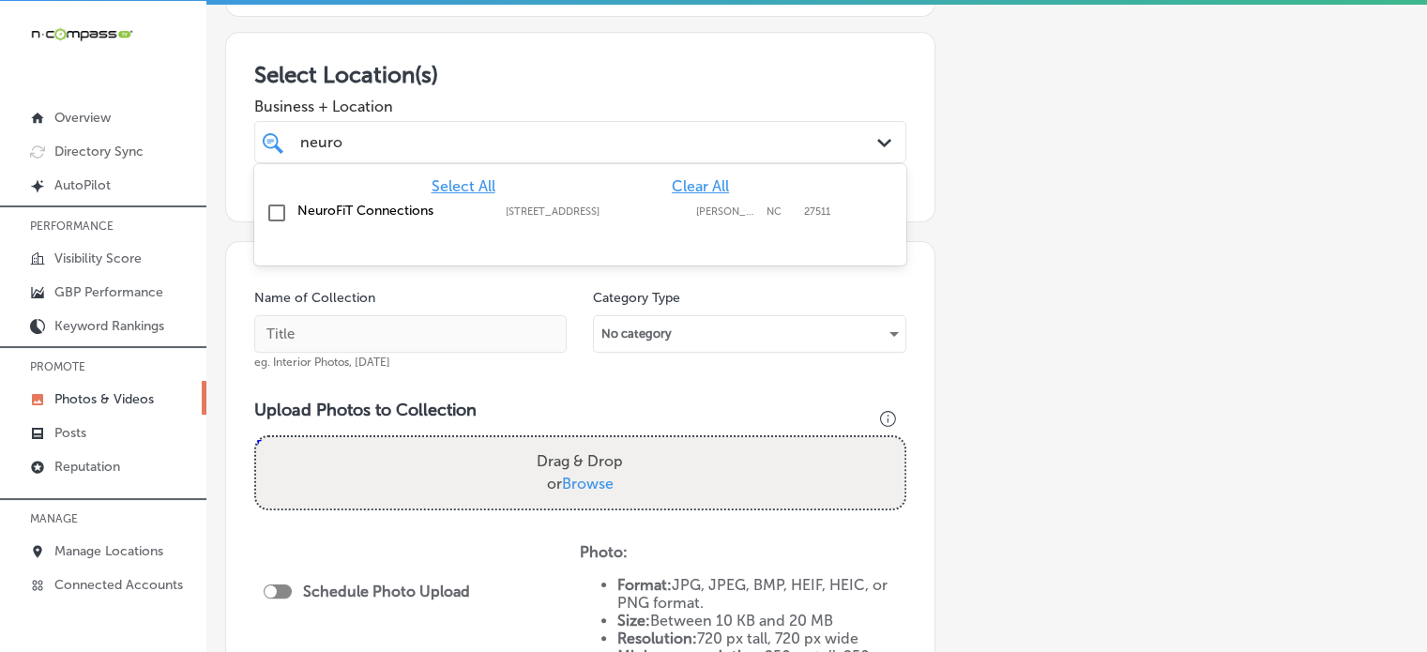
click at [370, 209] on label "NeuroFiT Connections" at bounding box center [391, 211] width 189 height 16
type input "neuro"
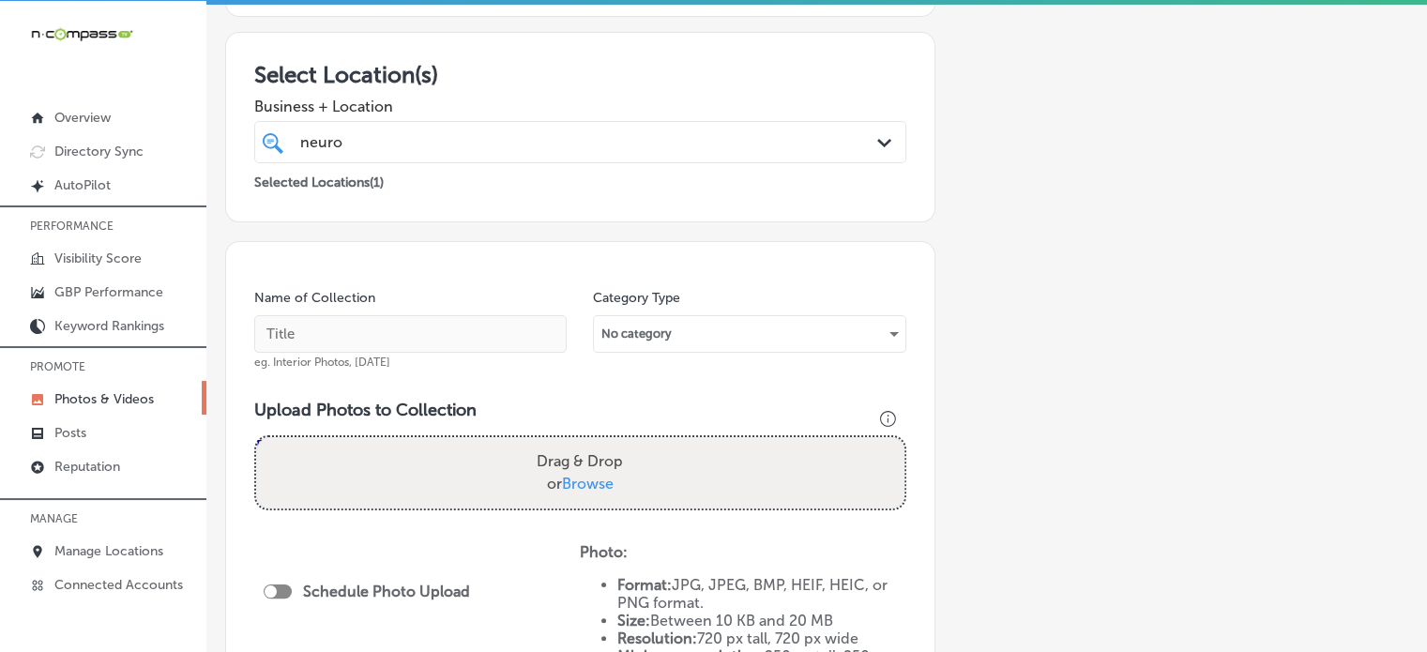
click at [527, 88] on div "Business + Location neuro neuro Path Created with Sketch." at bounding box center [580, 125] width 652 height 75
click at [419, 321] on input "text" at bounding box center [410, 334] width 312 height 38
paste input "ADHD treatment without medication"
click at [480, 329] on input "text" at bounding box center [410, 334] width 312 height 38
type input "ADHD treatment without medication"
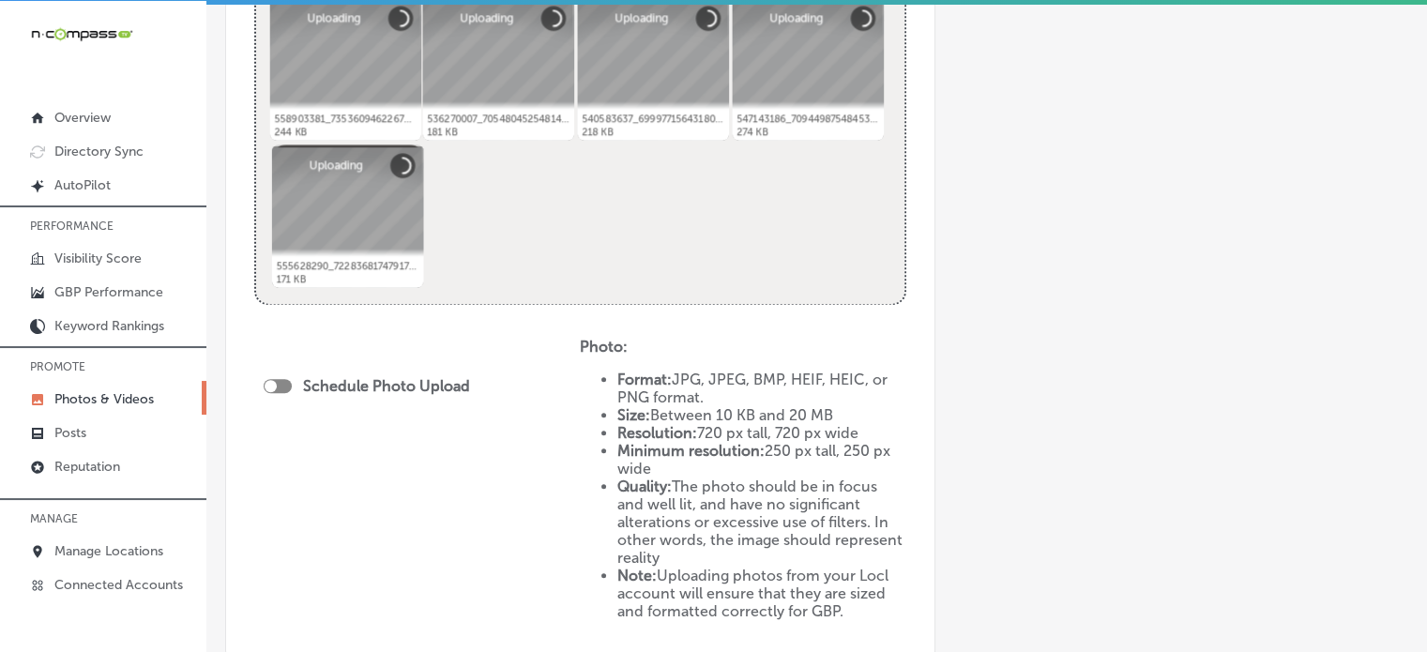
scroll to position [822, 0]
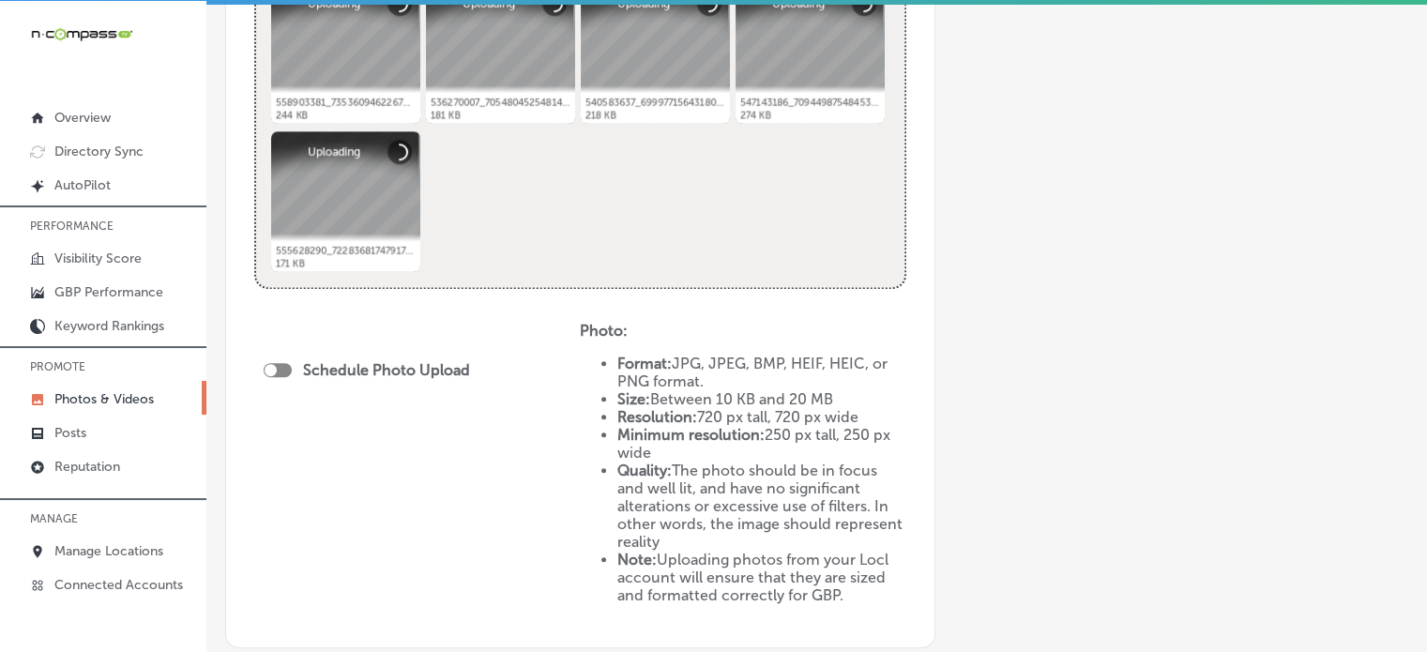
click at [282, 369] on div at bounding box center [278, 370] width 28 height 14
checkbox input "true"
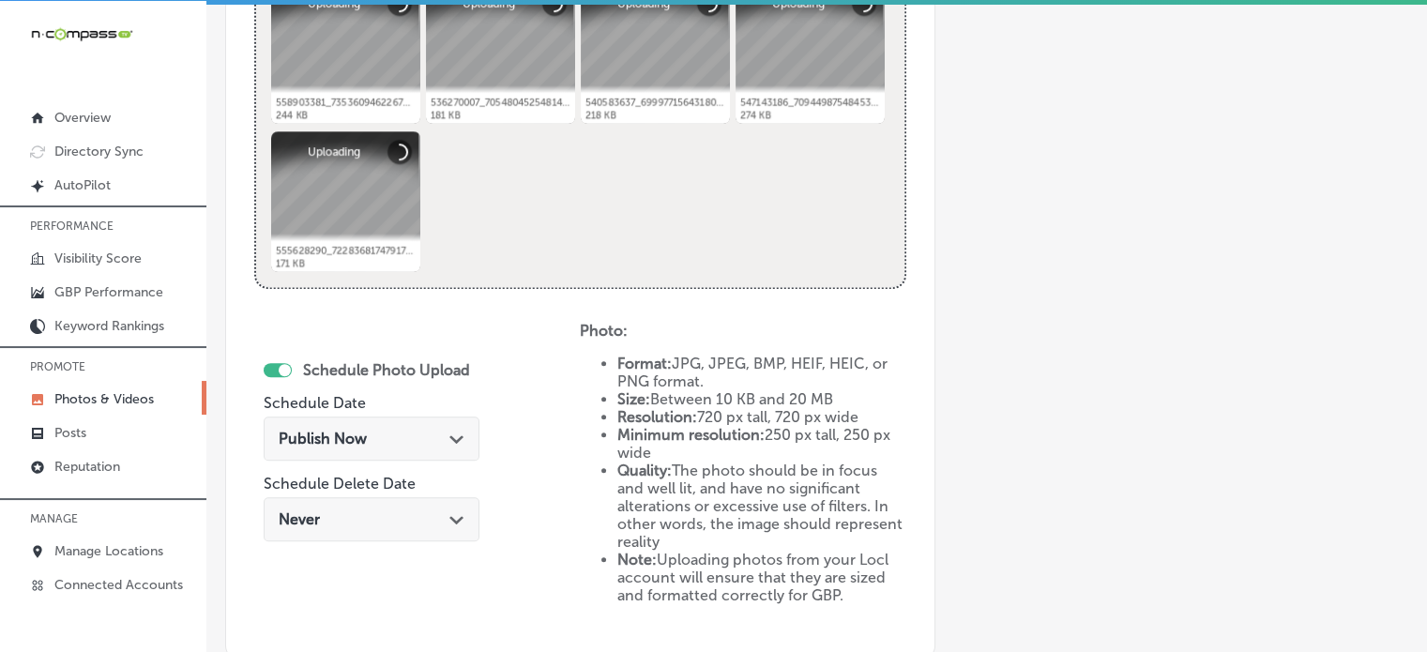
click at [372, 454] on div "Publish Now Path Created with Sketch." at bounding box center [372, 438] width 216 height 44
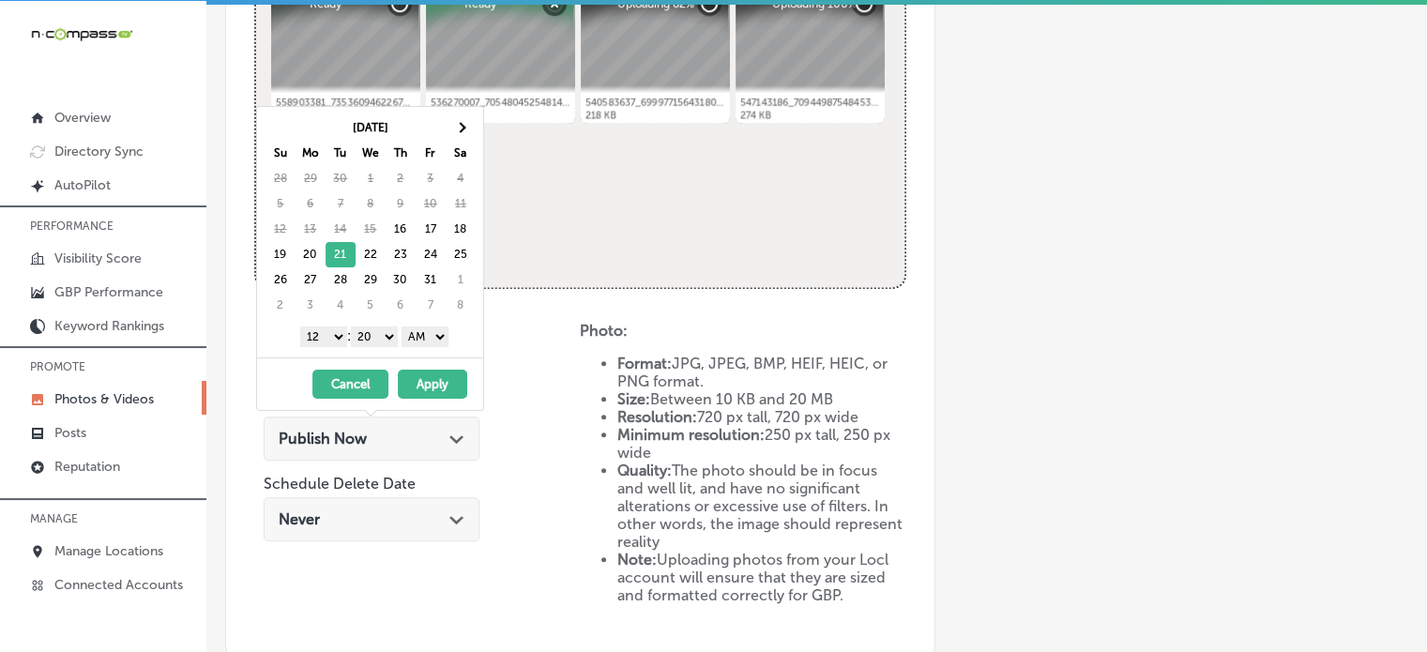
click at [338, 339] on select "1 2 3 4 5 6 7 8 9 10 11 12" at bounding box center [323, 336] width 47 height 21
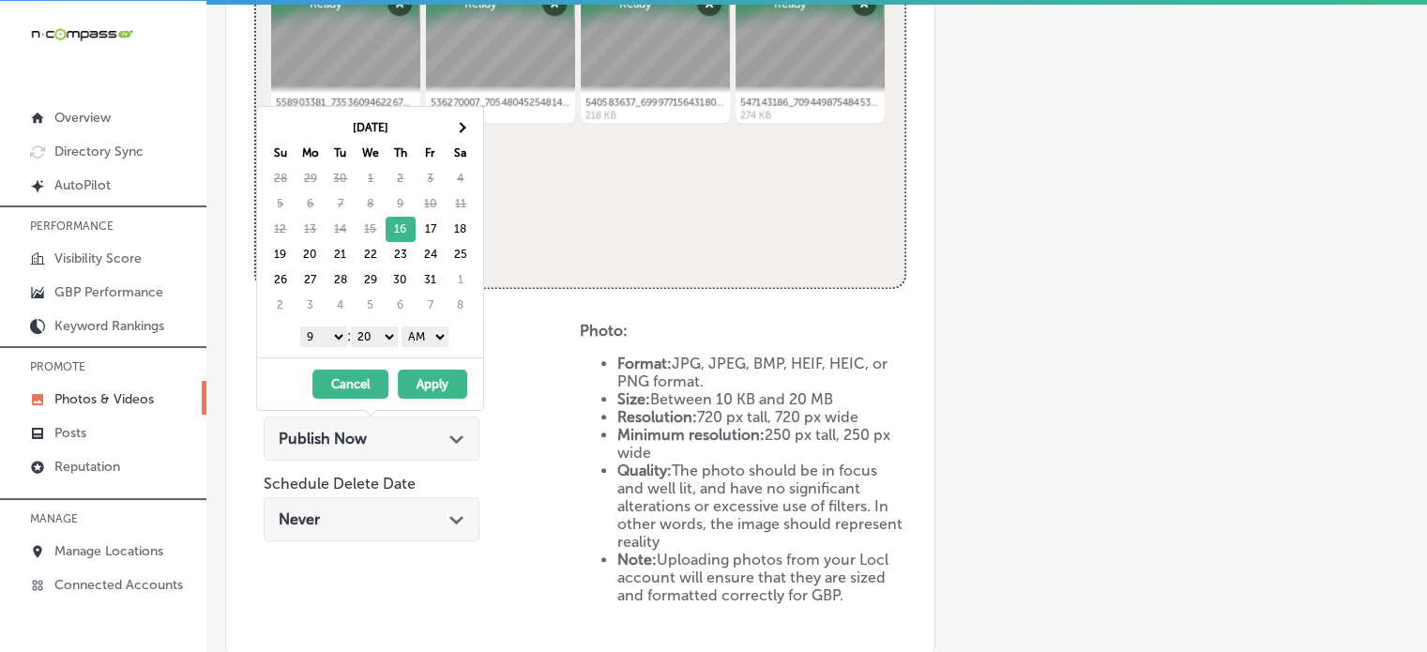
drag, startPoint x: 371, startPoint y: 329, endPoint x: 371, endPoint y: 355, distance: 26.3
click at [371, 355] on div "Oct 2025 Su Mo Tu We Th Fr Sa 28 29 30 1 2 3 4 5 6 7 8 9 10 11 12 13 14 15 16 1…" at bounding box center [370, 258] width 228 height 305
click at [428, 329] on select "AM PM" at bounding box center [424, 336] width 47 height 21
click at [434, 388] on button "Apply" at bounding box center [432, 384] width 69 height 29
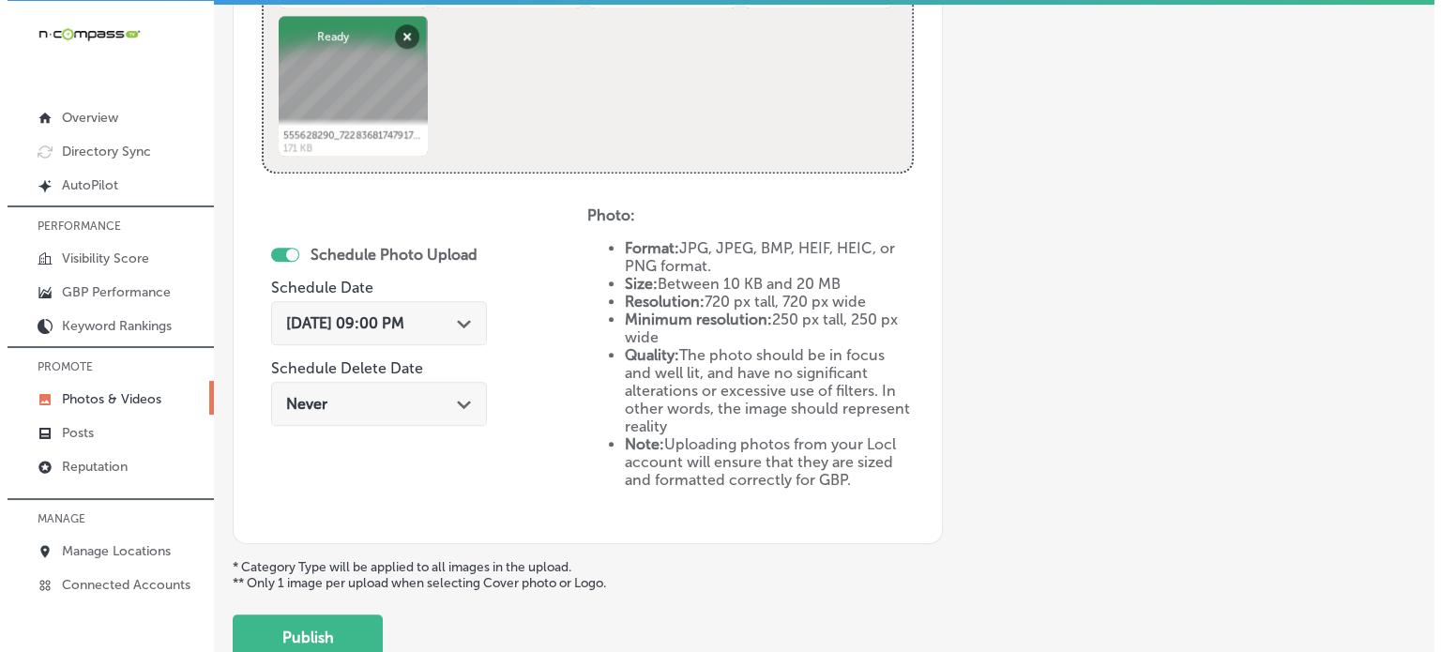
scroll to position [938, 0]
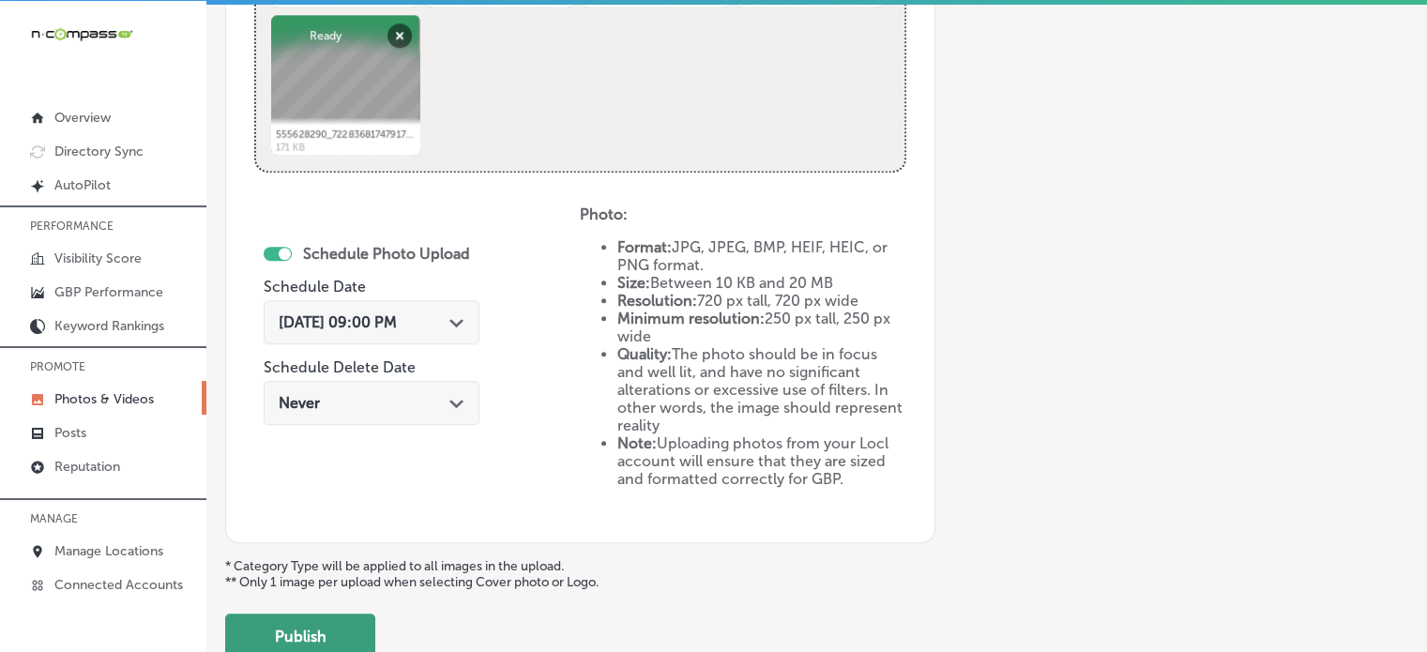
click at [335, 624] on button "Publish" at bounding box center [300, 635] width 150 height 45
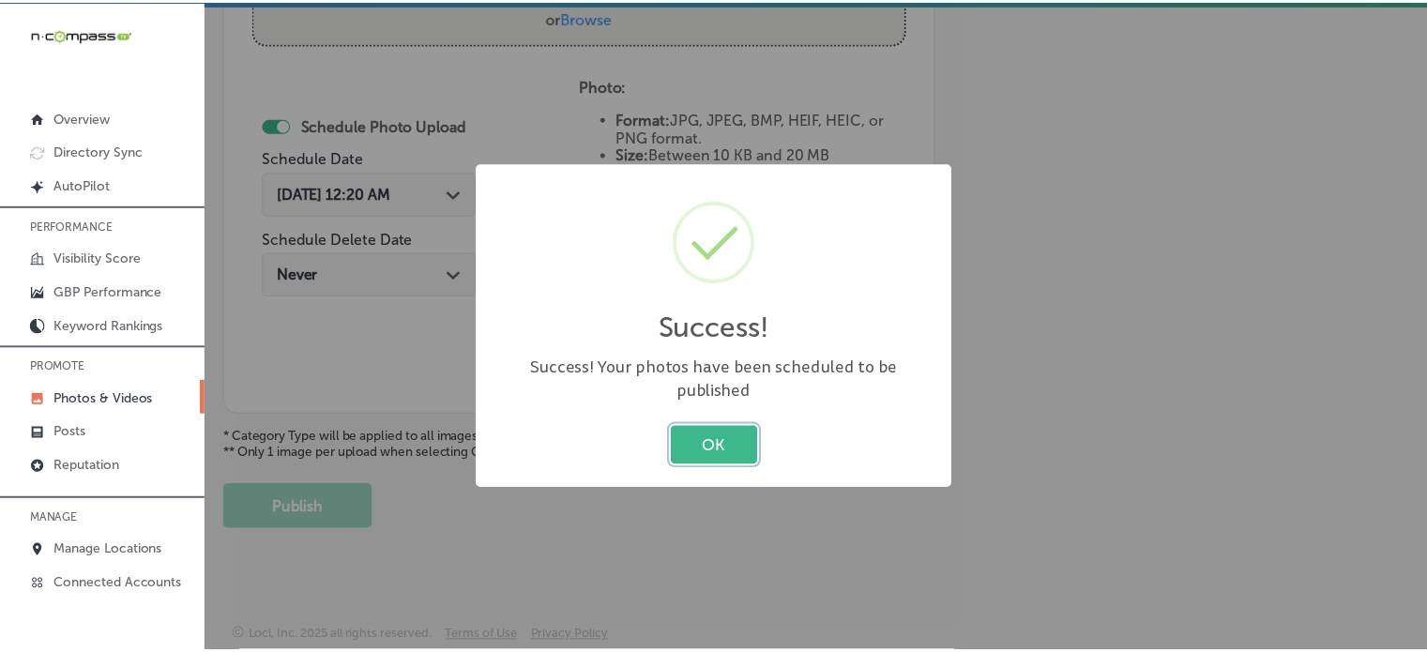
scroll to position [759, 0]
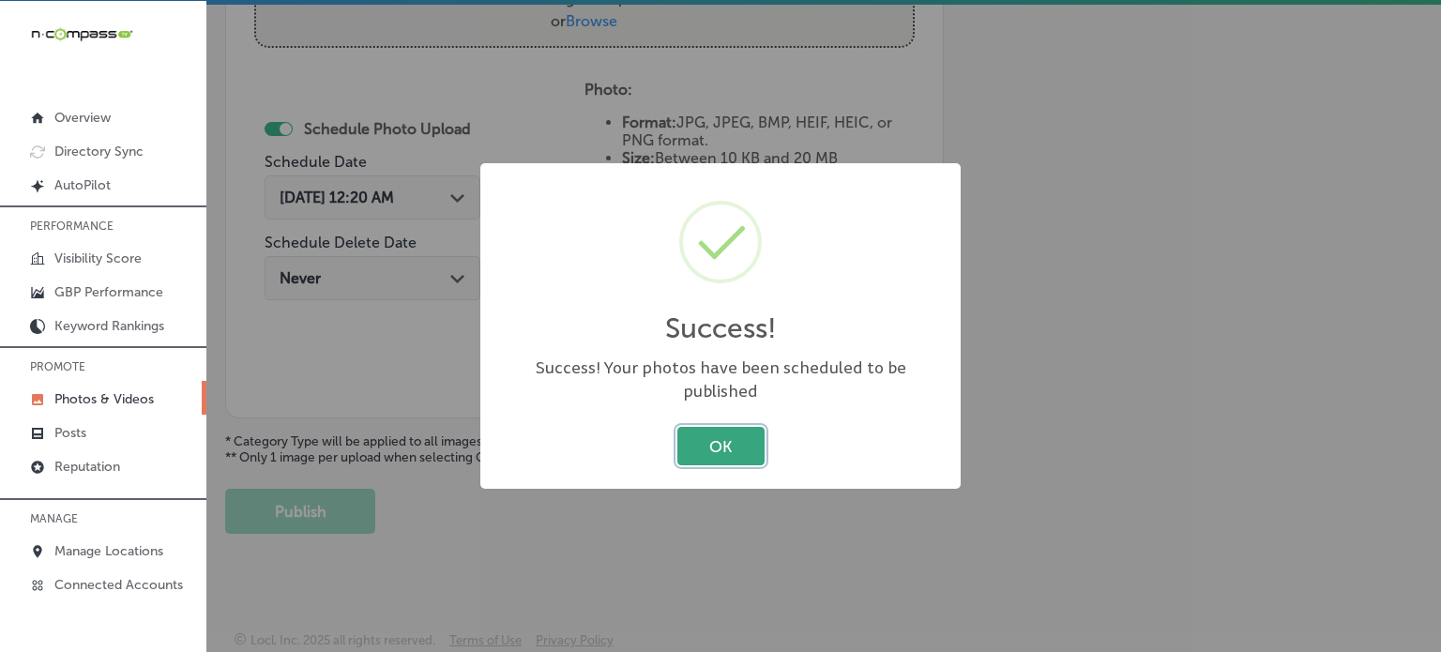
click at [724, 434] on button "OK" at bounding box center [720, 446] width 87 height 38
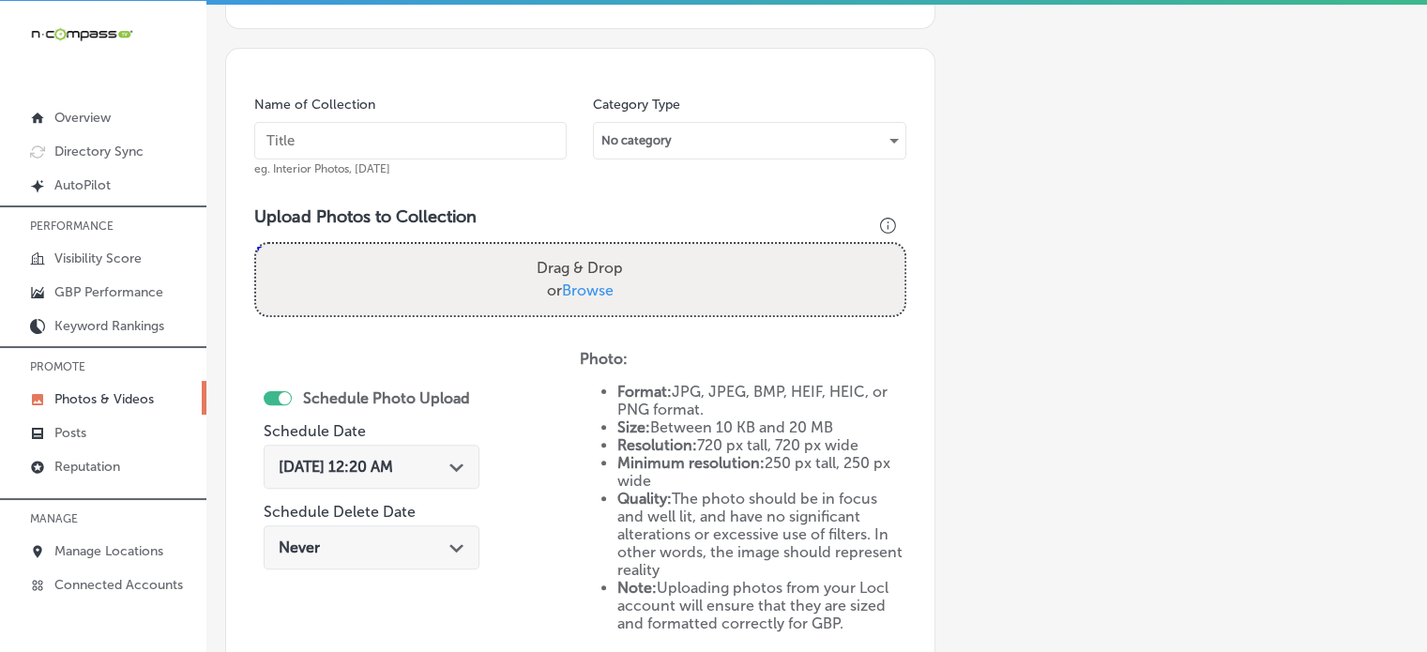
scroll to position [463, 0]
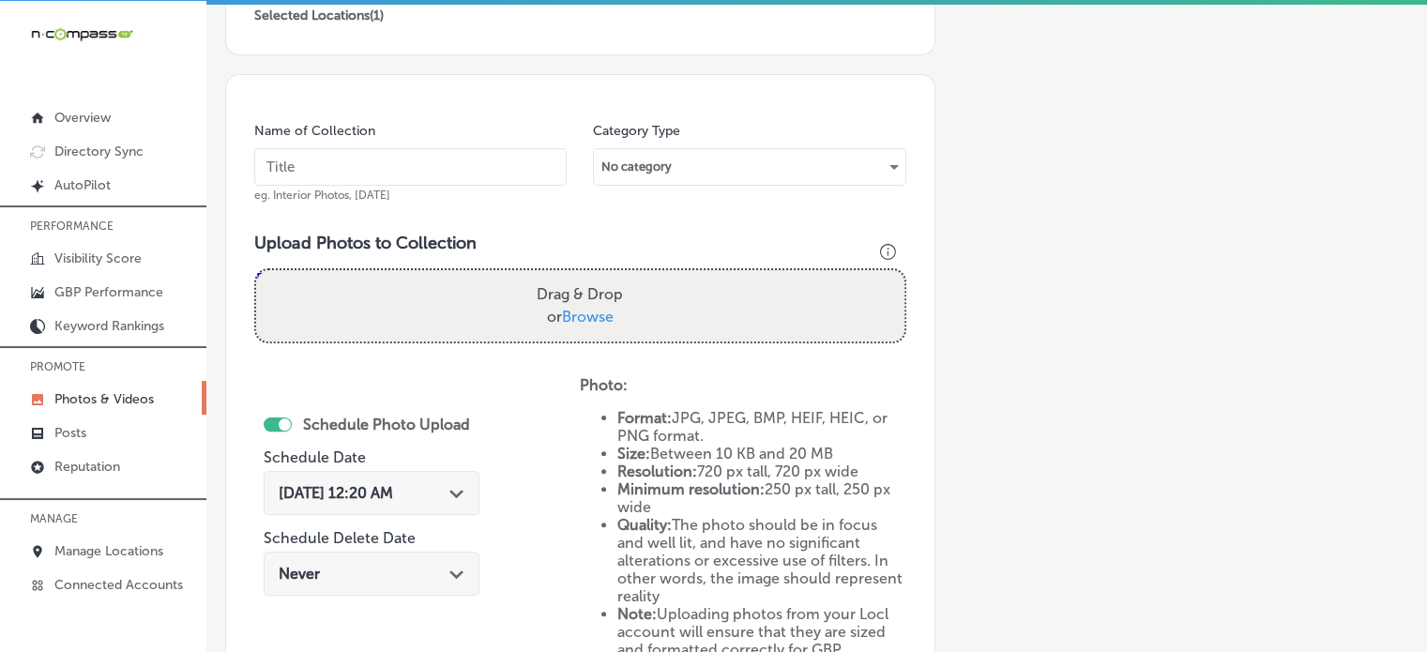
click at [428, 145] on div "Name of Collection eg. Interior Photos, March 2020" at bounding box center [410, 162] width 312 height 81
paste input "Non-invasive ADHD therapy"
click at [428, 151] on input "text" at bounding box center [410, 167] width 312 height 38
type input "Non-invasive ADHD therapy"
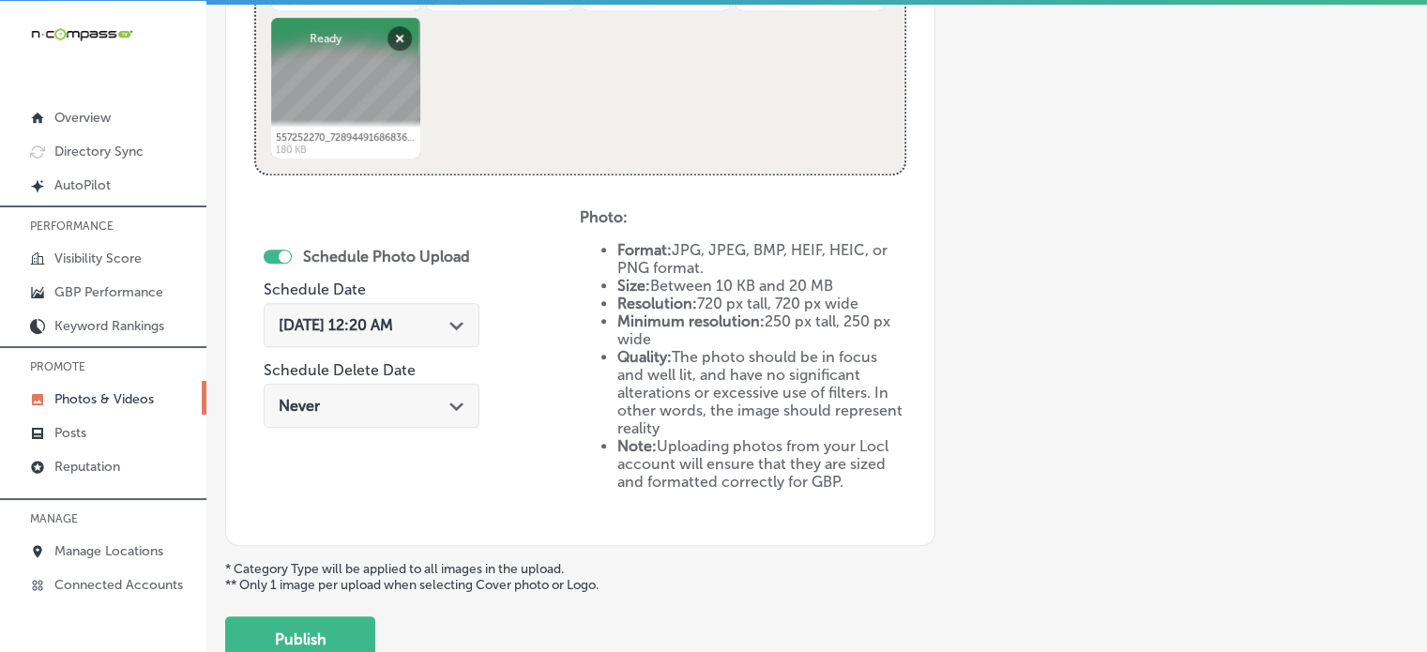
scroll to position [936, 0]
click at [443, 318] on div "Oct 16, 2025 12:20 AM Path Created with Sketch." at bounding box center [372, 324] width 186 height 18
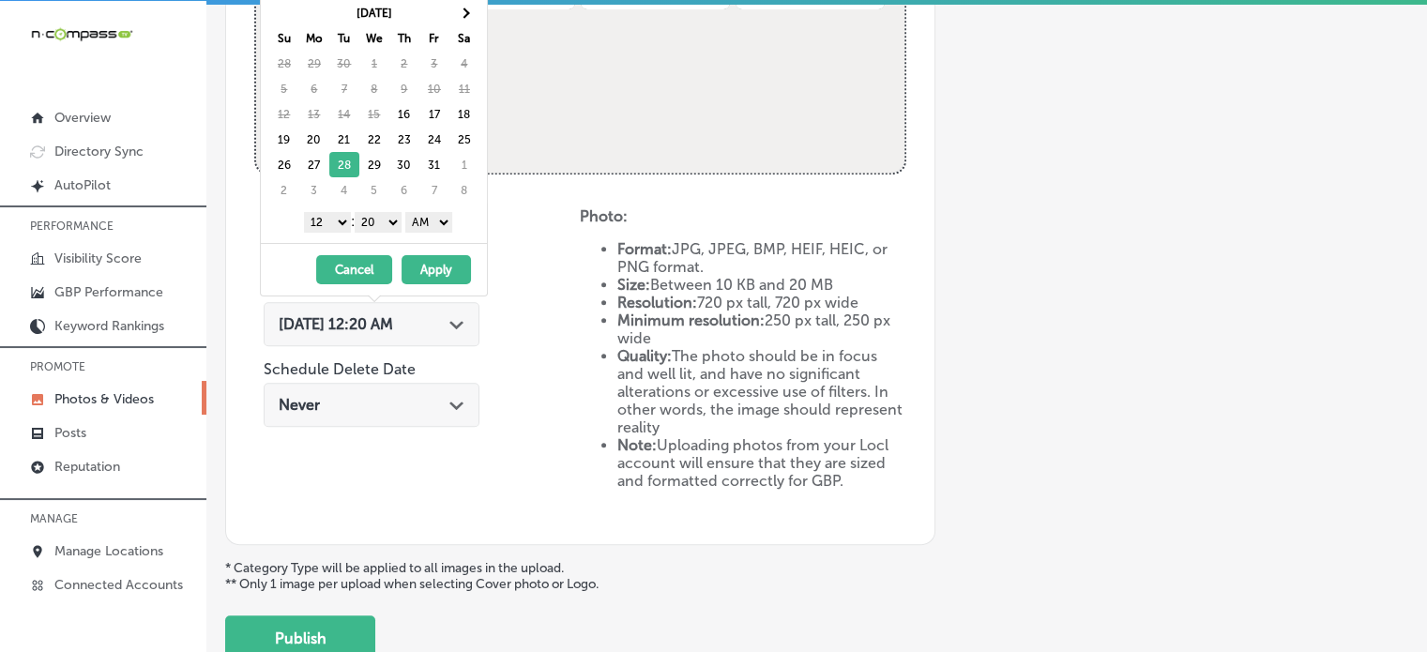
click at [334, 216] on select "1 2 3 4 5 6 7 8 9 10 11 12" at bounding box center [327, 222] width 47 height 21
drag, startPoint x: 374, startPoint y: 210, endPoint x: 377, endPoint y: 241, distance: 31.1
click at [377, 241] on div "Oct 2025 Su Mo Tu We Th Fr Sa 28 29 30 1 2 3 4 5 6 7 8 9 10 11 12 13 14 15 16 1…" at bounding box center [374, 144] width 228 height 305
drag, startPoint x: 445, startPoint y: 219, endPoint x: 435, endPoint y: 259, distance: 40.5
click at [435, 259] on div "Oct 2025 Su Mo Tu We Th Fr Sa 28 29 30 1 2 3 4 5 6 7 8 9 10 11 12 13 14 15 16 1…" at bounding box center [374, 144] width 228 height 305
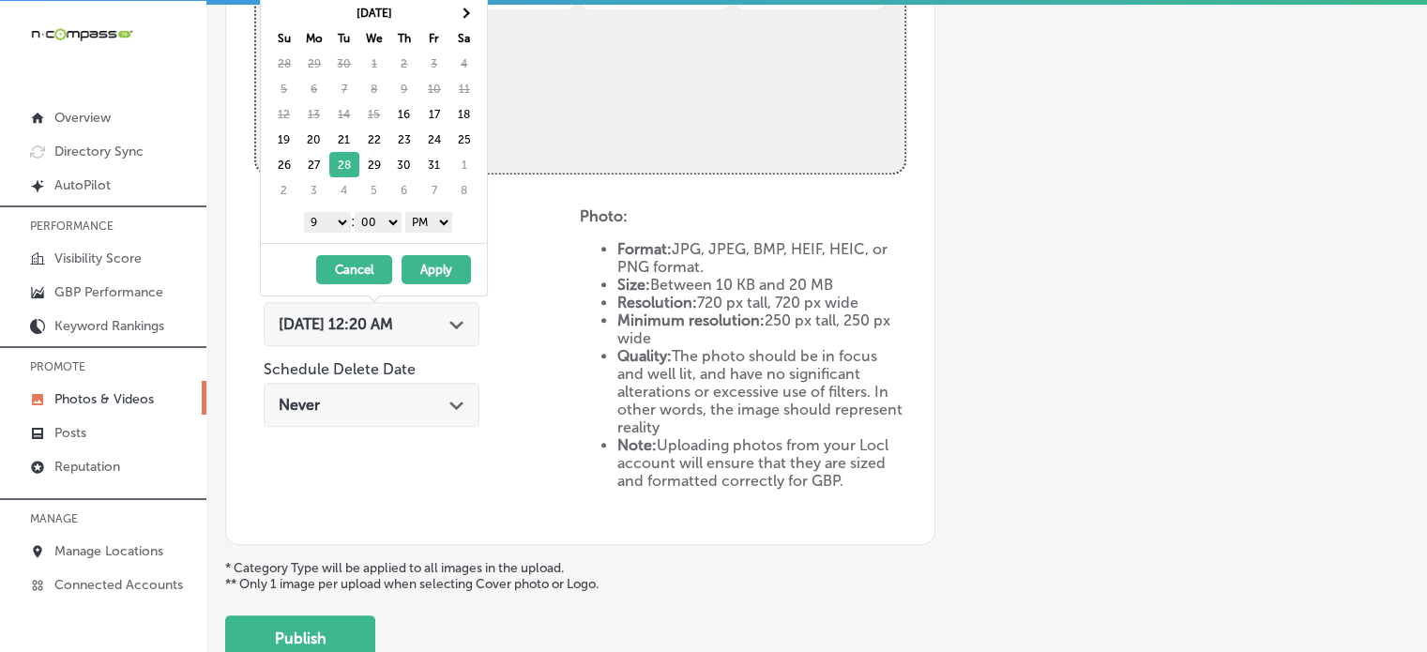
click at [443, 269] on button "Apply" at bounding box center [435, 269] width 69 height 29
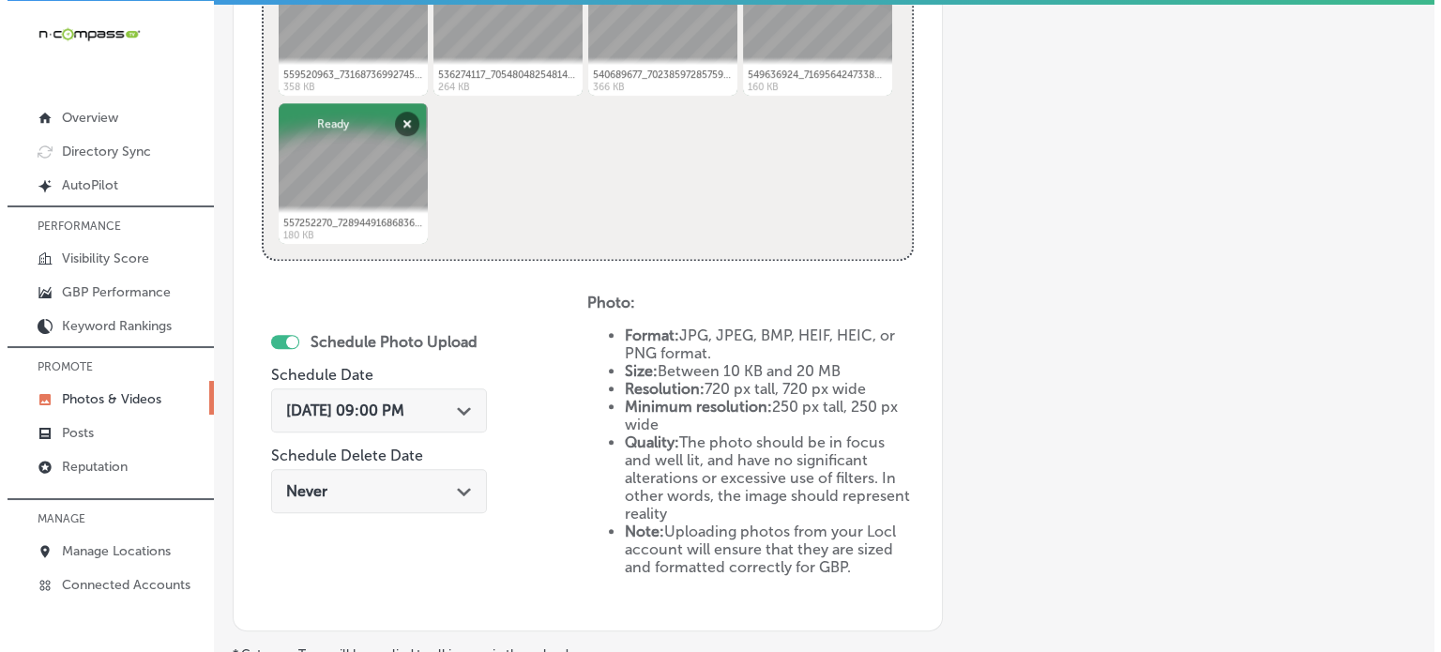
scroll to position [1063, 0]
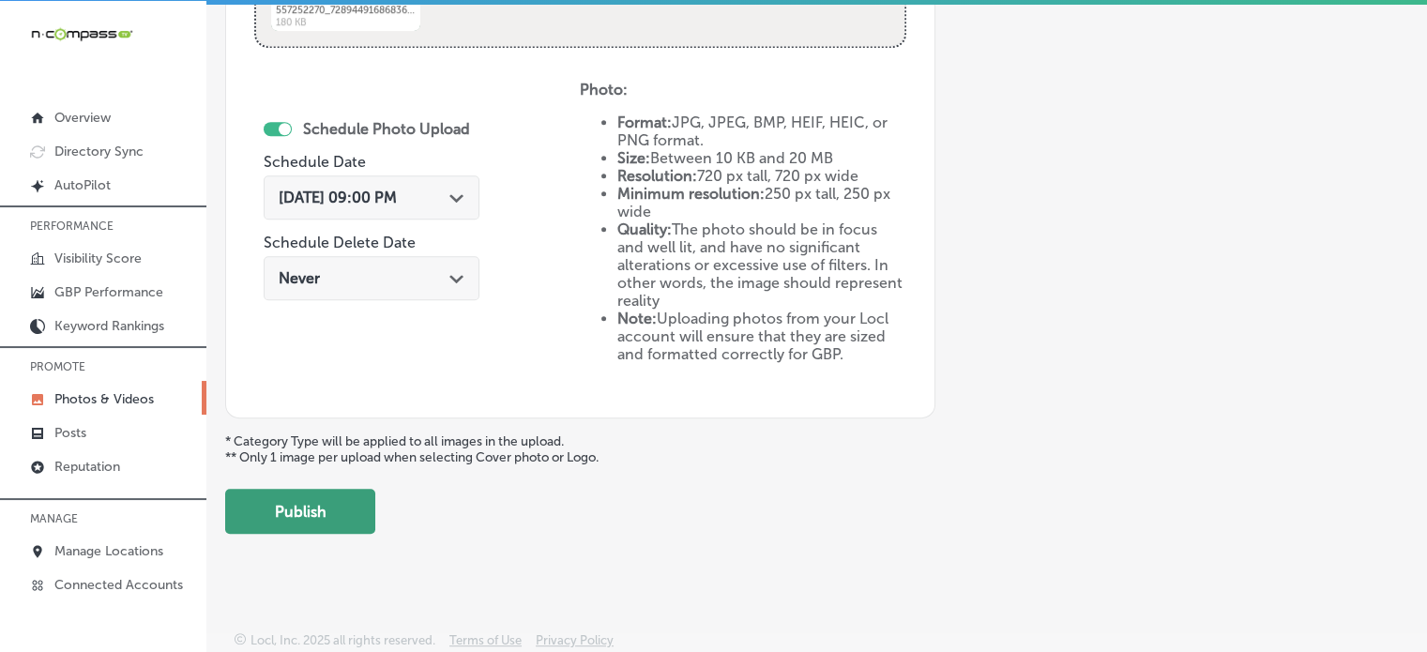
click at [303, 518] on button "Publish" at bounding box center [300, 511] width 150 height 45
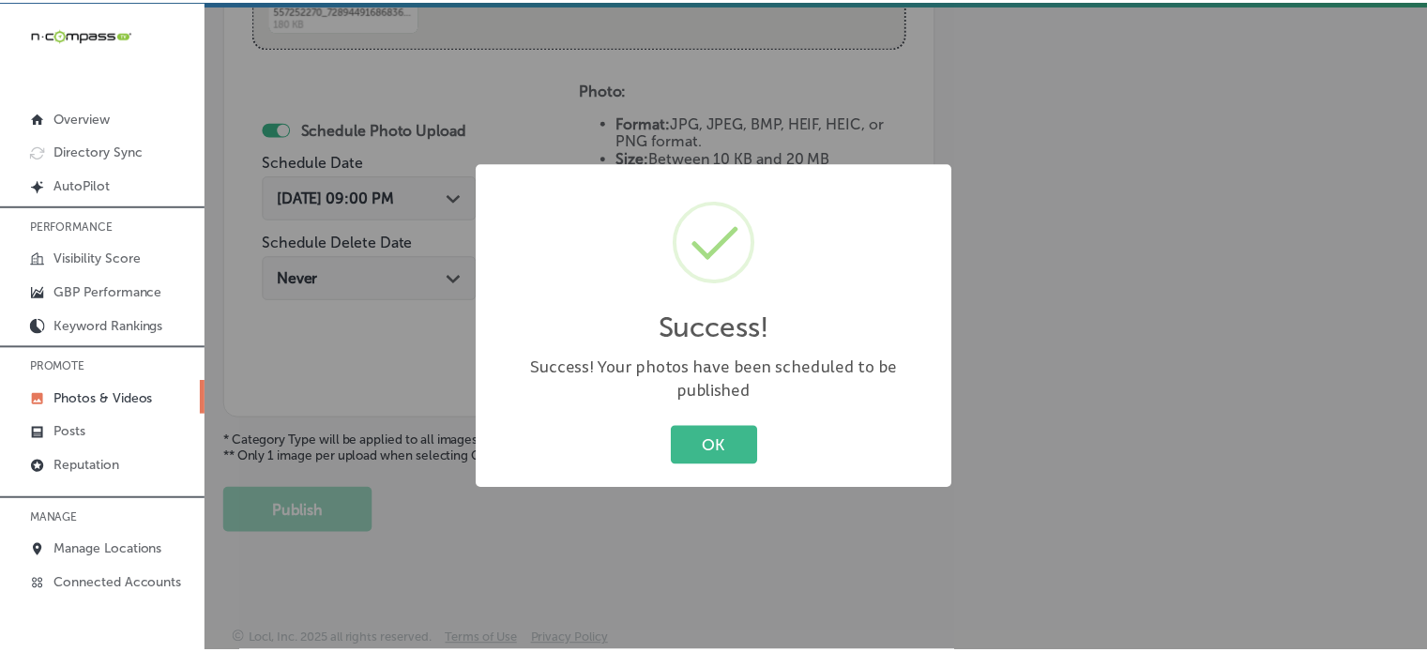
scroll to position [759, 0]
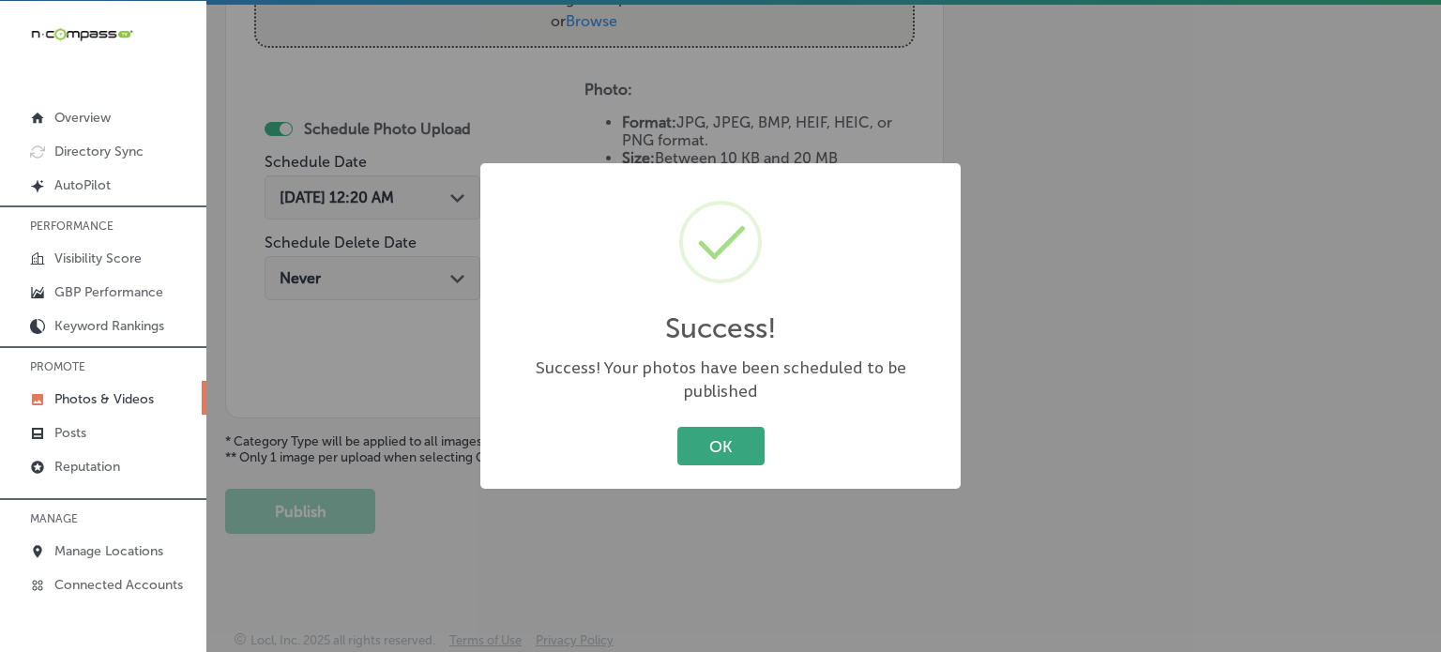
click at [711, 437] on button "OK" at bounding box center [720, 446] width 87 height 38
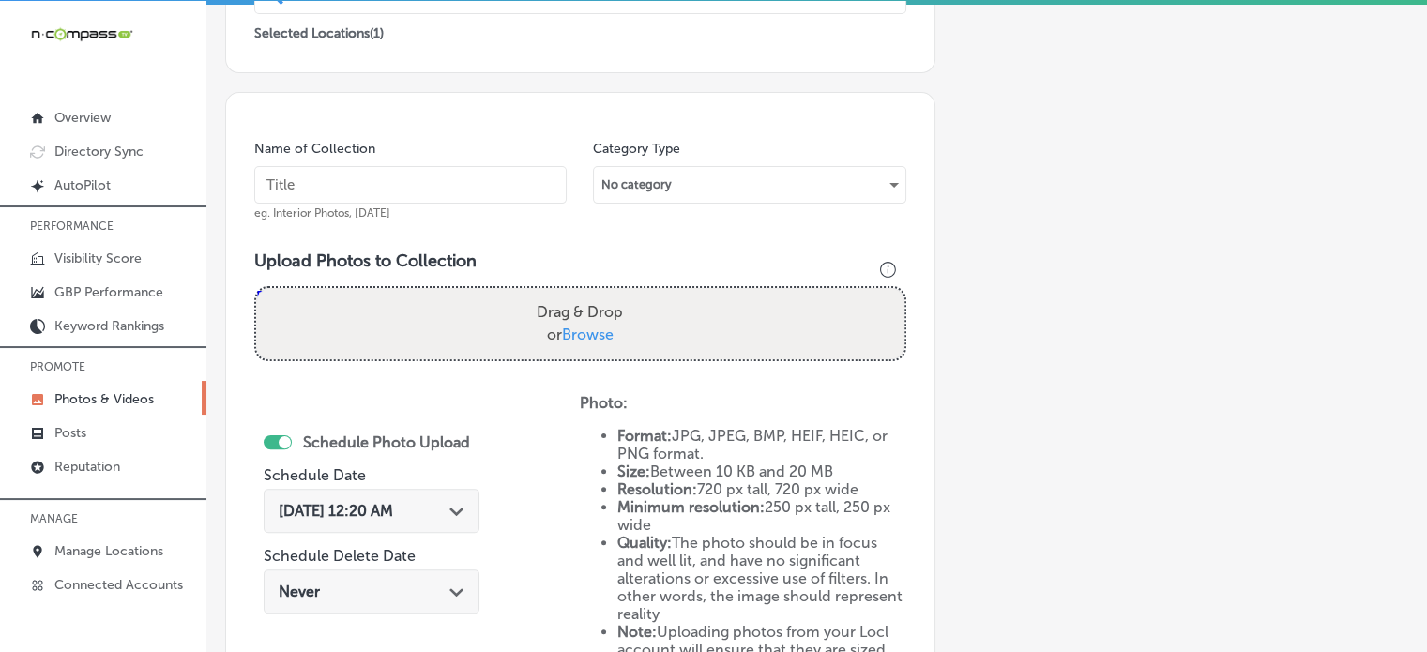
scroll to position [398, 0]
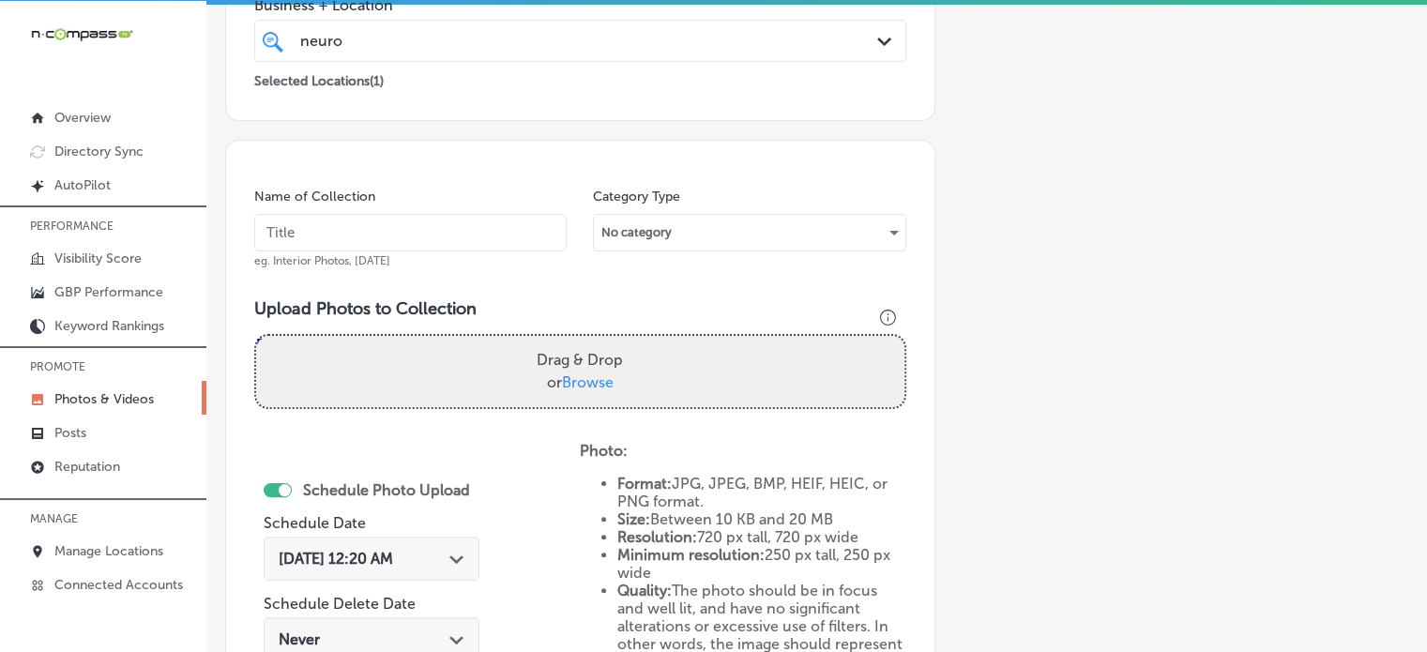
click at [428, 228] on input "text" at bounding box center [410, 233] width 312 height 38
paste input "Proven ADHD treatment methodology"
type input "Proven ADHD treatment methodology"
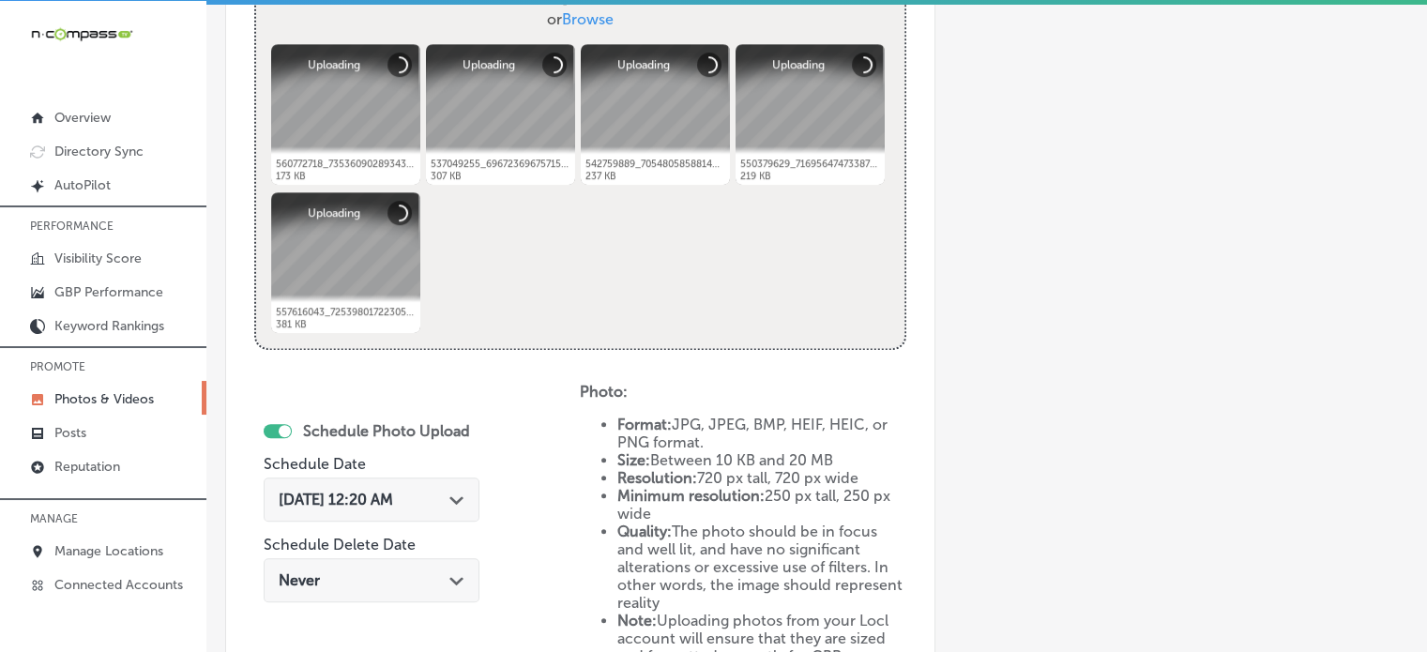
scroll to position [762, 0]
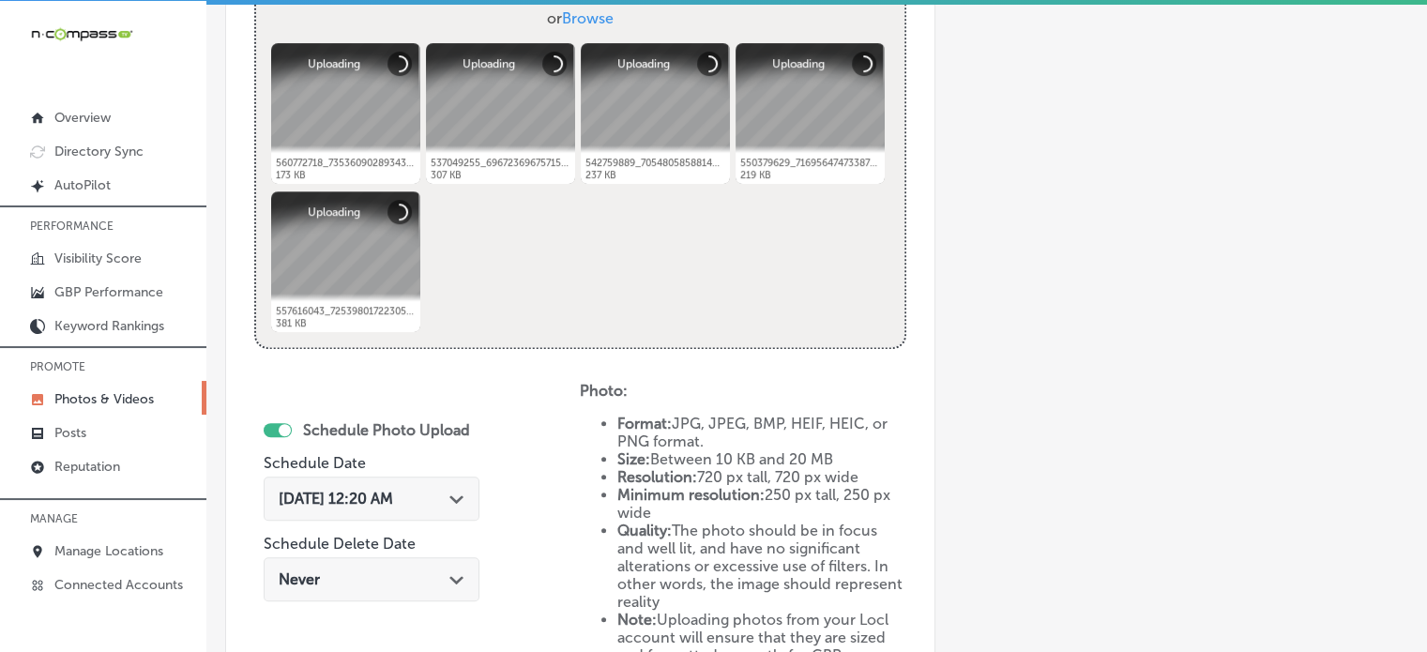
click at [462, 495] on icon "Path Created with Sketch." at bounding box center [456, 499] width 14 height 8
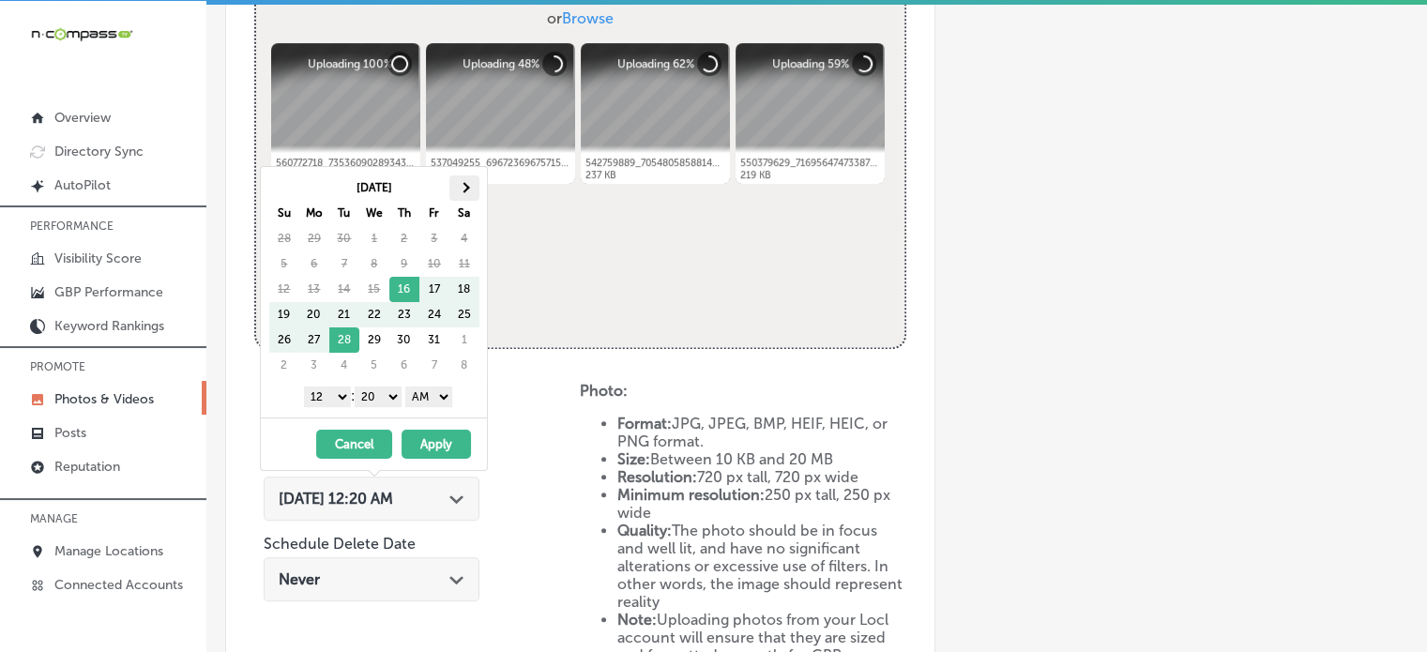
click at [471, 179] on th at bounding box center [464, 187] width 30 height 25
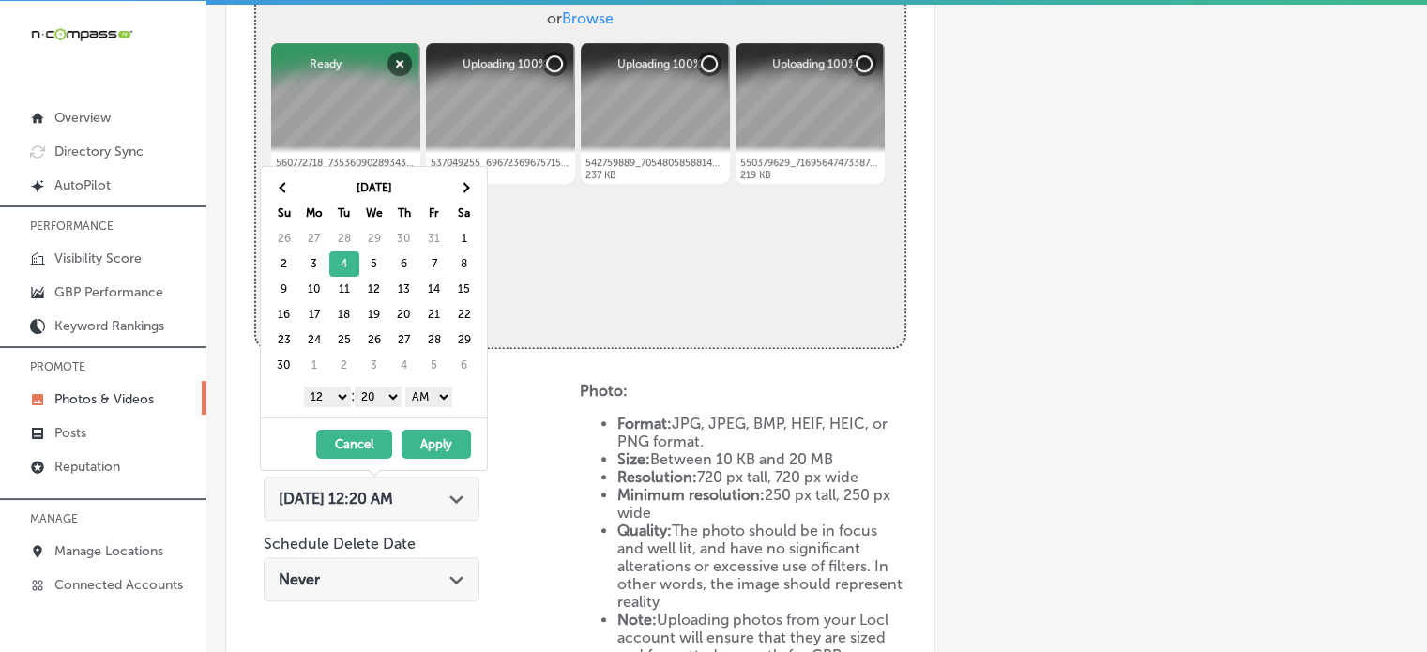
click at [331, 394] on select "1 2 3 4 5 6 7 8 9 10 11 12" at bounding box center [327, 396] width 47 height 21
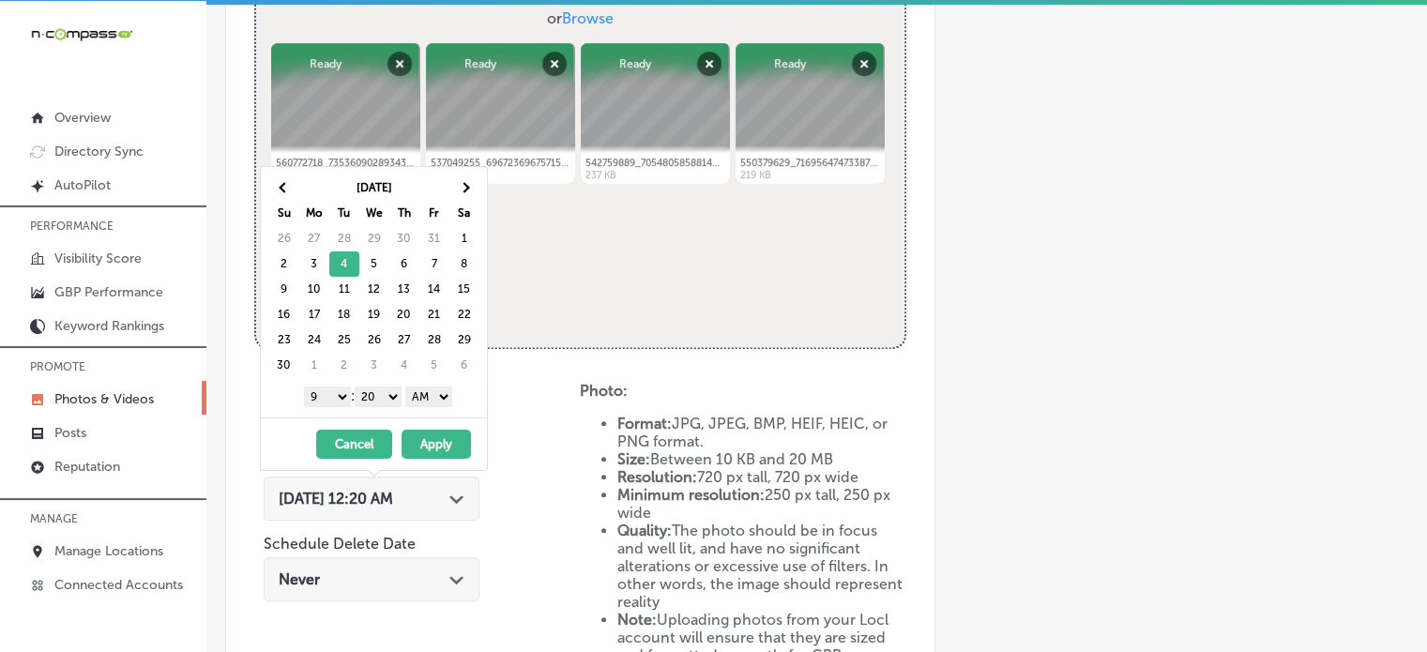
click at [369, 393] on select "00 10 20 30 40 50" at bounding box center [378, 396] width 47 height 21
drag, startPoint x: 422, startPoint y: 395, endPoint x: 428, endPoint y: 442, distance: 47.2
click at [428, 442] on div "Nov 2025 Su Mo Tu We Th Fr Sa 26 27 28 29 30 31 1 2 3 4 5 6 7 8 9 10 11 12 13 1…" at bounding box center [374, 318] width 228 height 305
click at [437, 444] on button "Apply" at bounding box center [435, 444] width 69 height 29
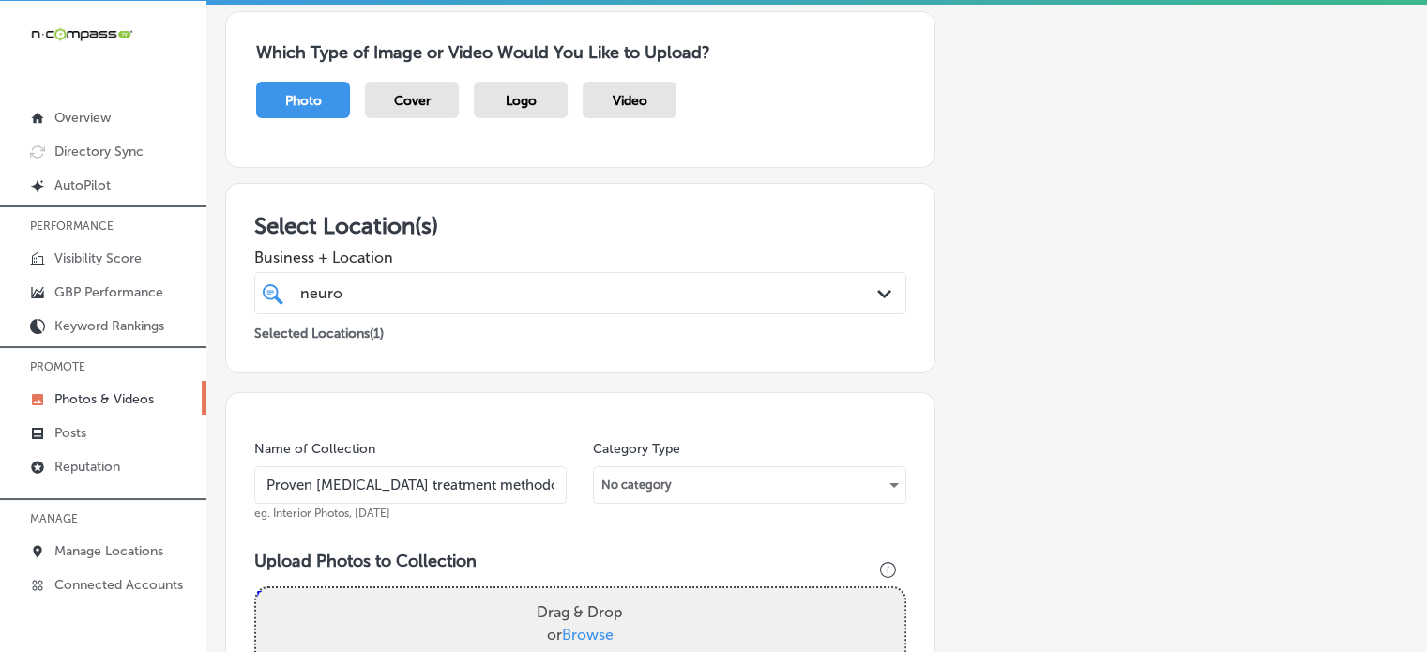
scroll to position [134, 0]
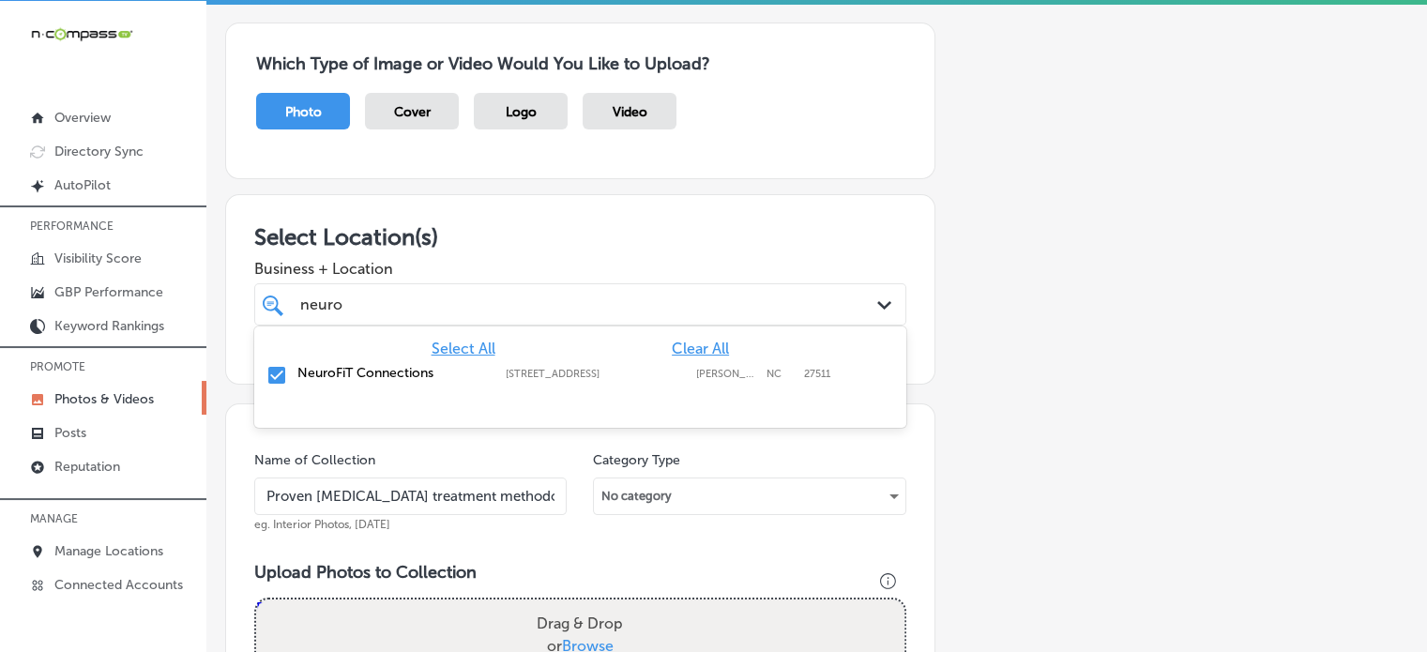
click at [496, 295] on div "neuro neuro" at bounding box center [551, 304] width 507 height 25
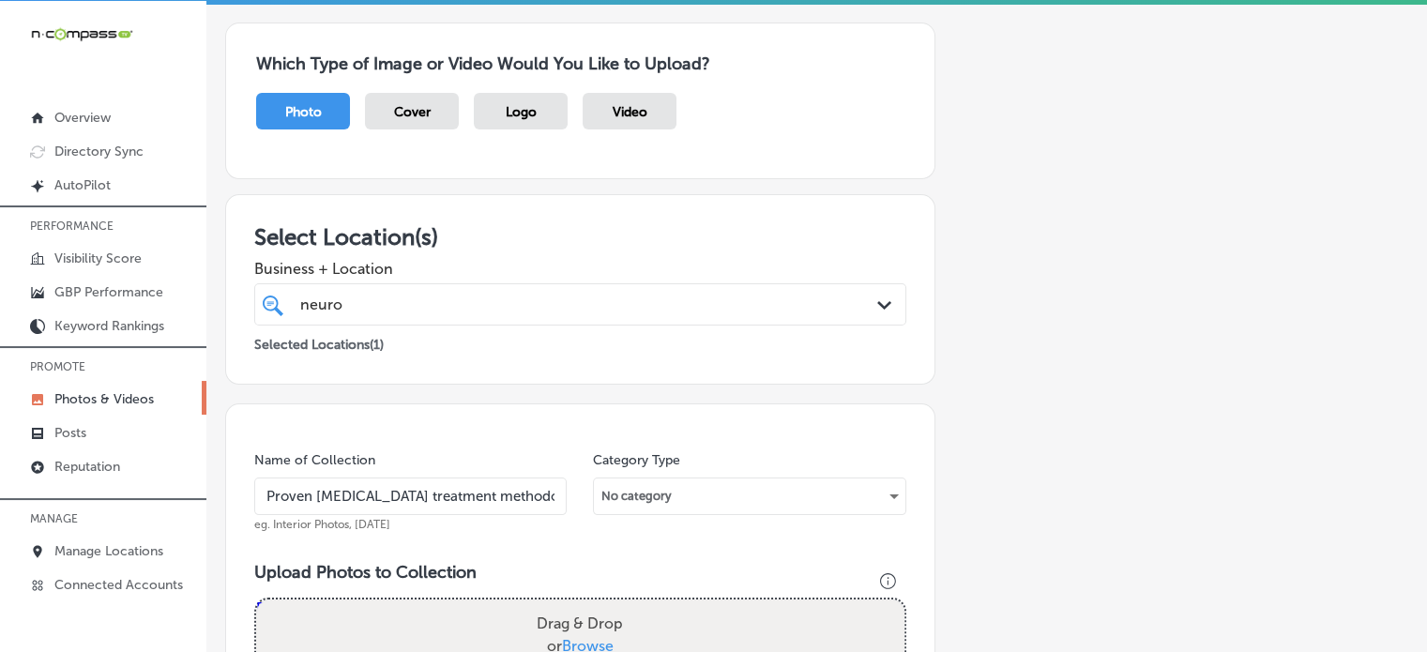
click at [496, 295] on div "neuro neuro" at bounding box center [551, 304] width 507 height 25
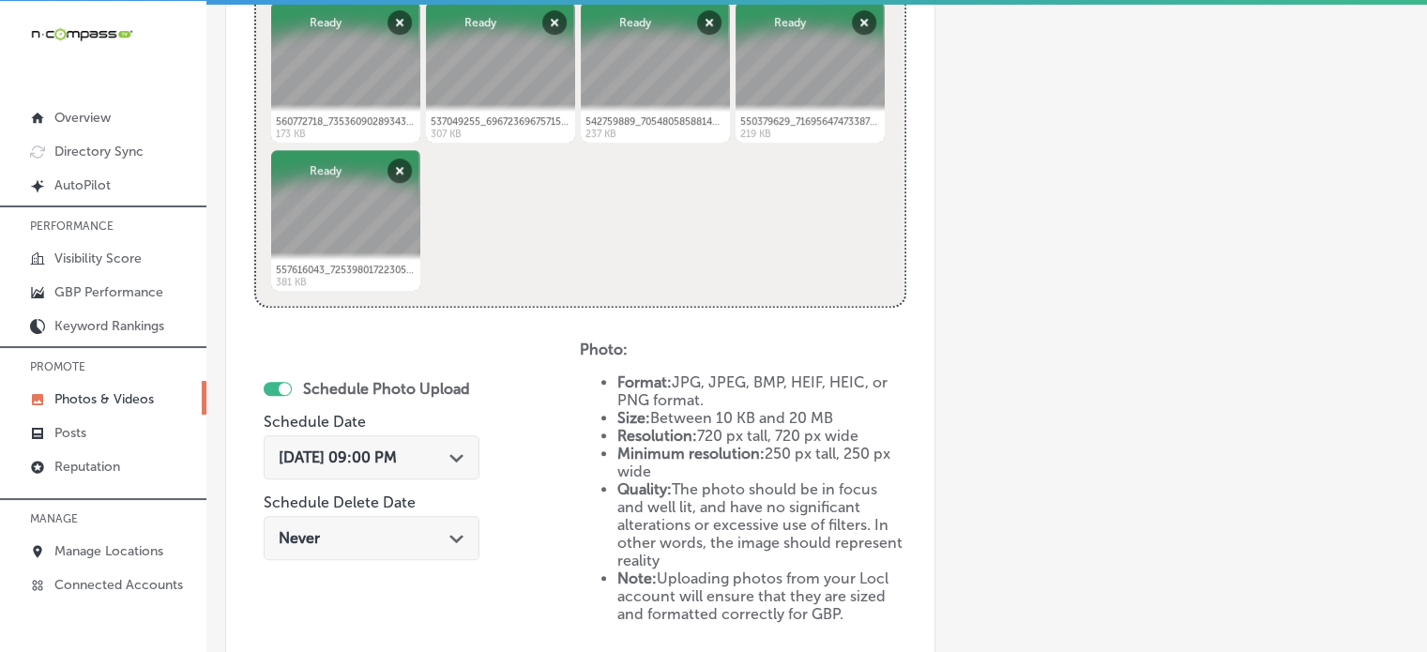
scroll to position [804, 0]
click at [435, 454] on div "Nov 4, 2025 09:00 PM Path Created with Sketch." at bounding box center [372, 456] width 186 height 18
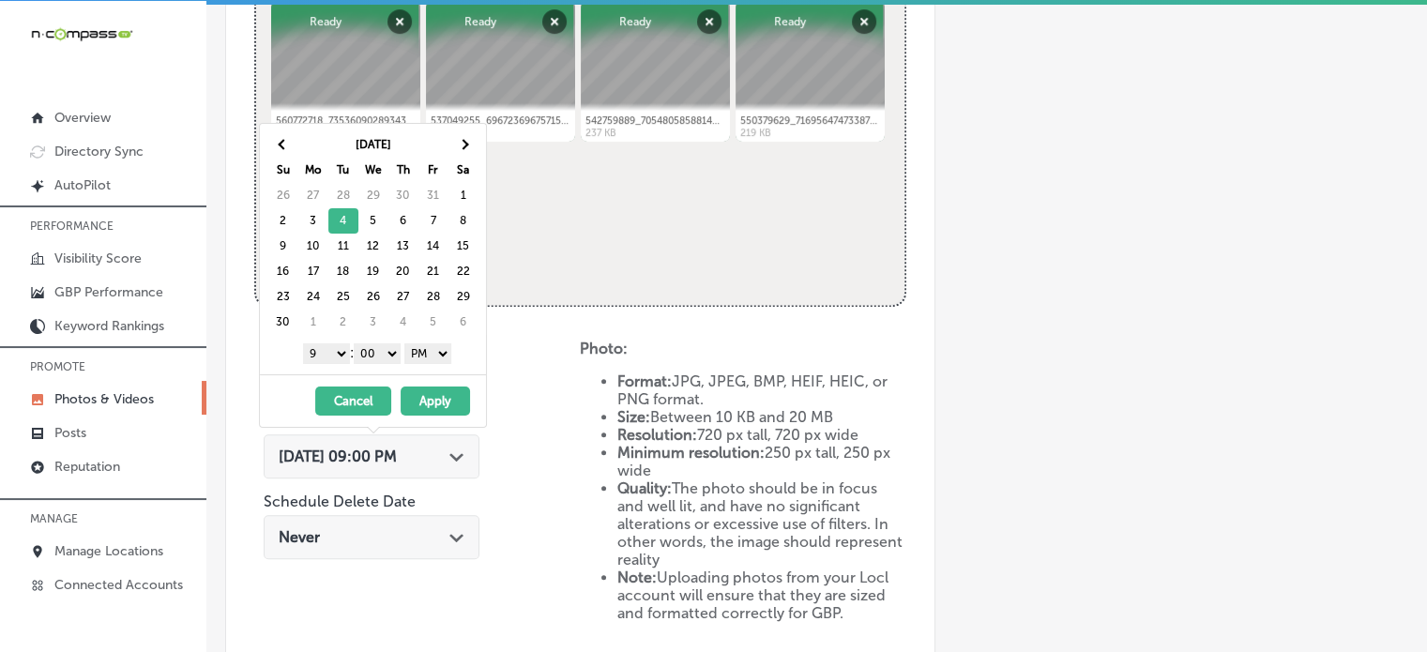
click at [431, 398] on button "Apply" at bounding box center [434, 400] width 69 height 29
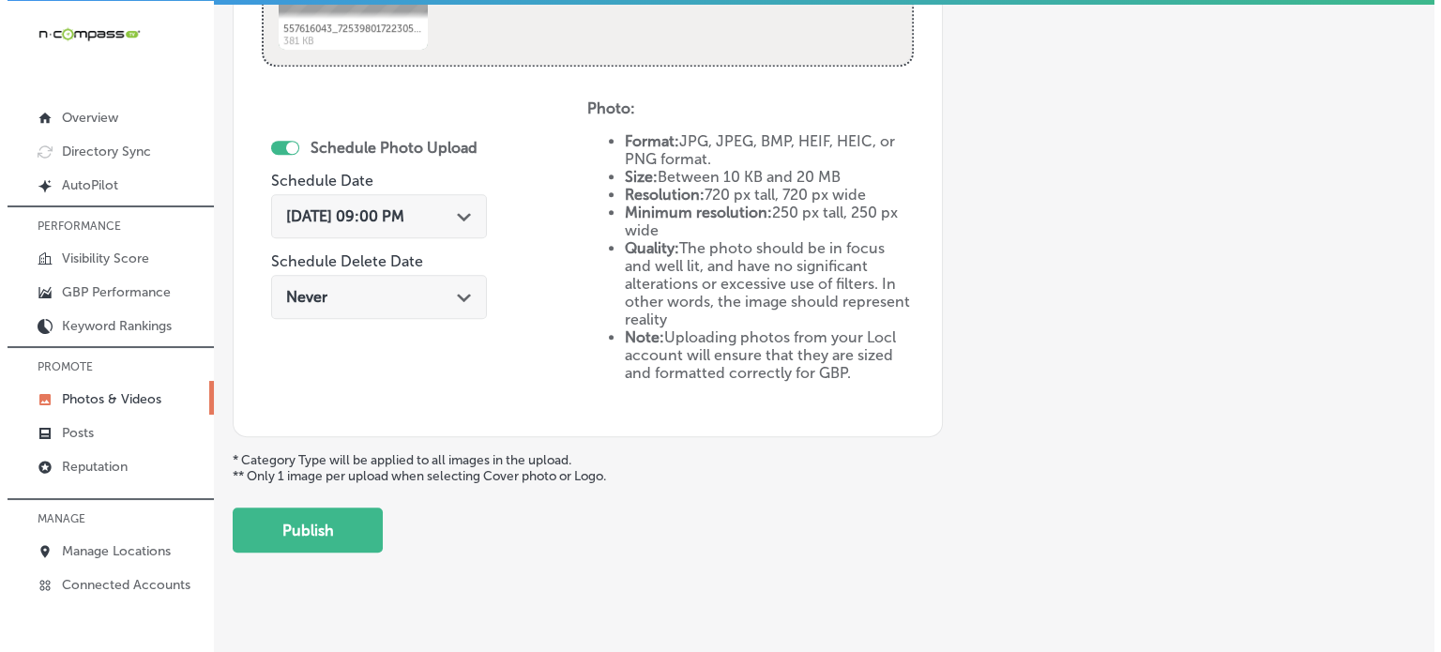
scroll to position [1062, 0]
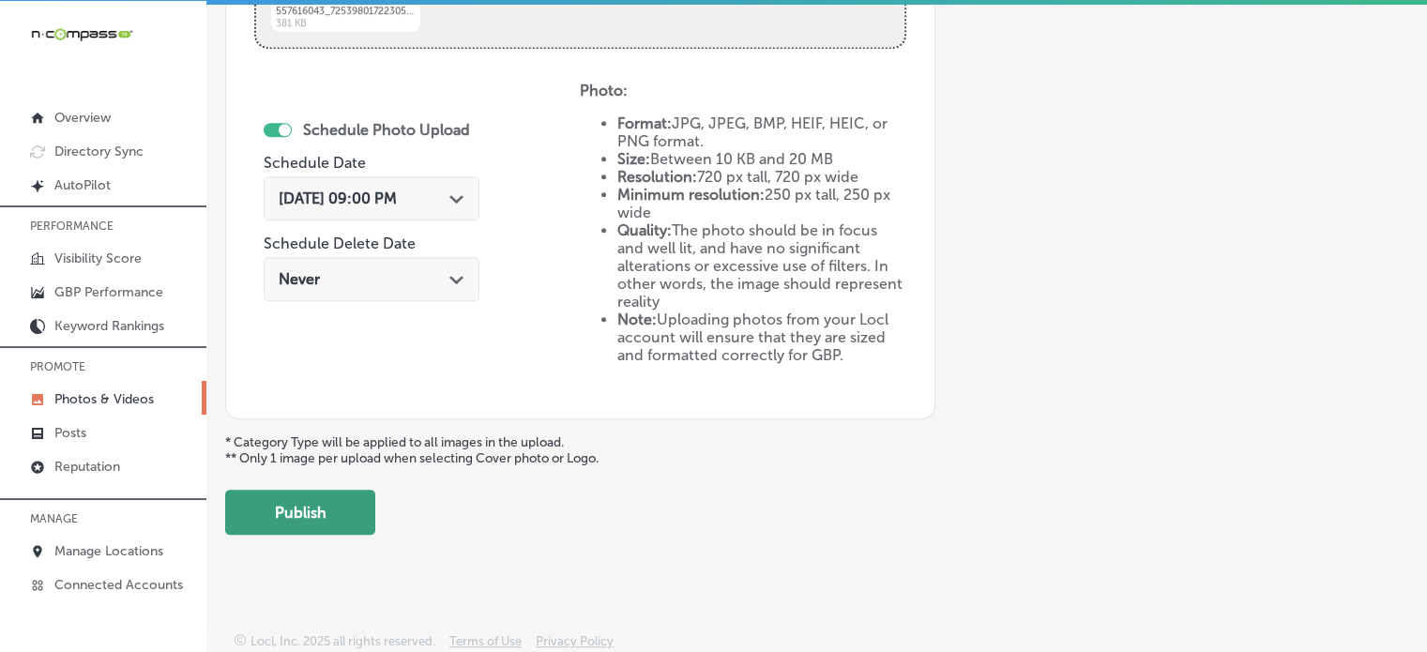
click at [296, 529] on button "Publish" at bounding box center [300, 512] width 150 height 45
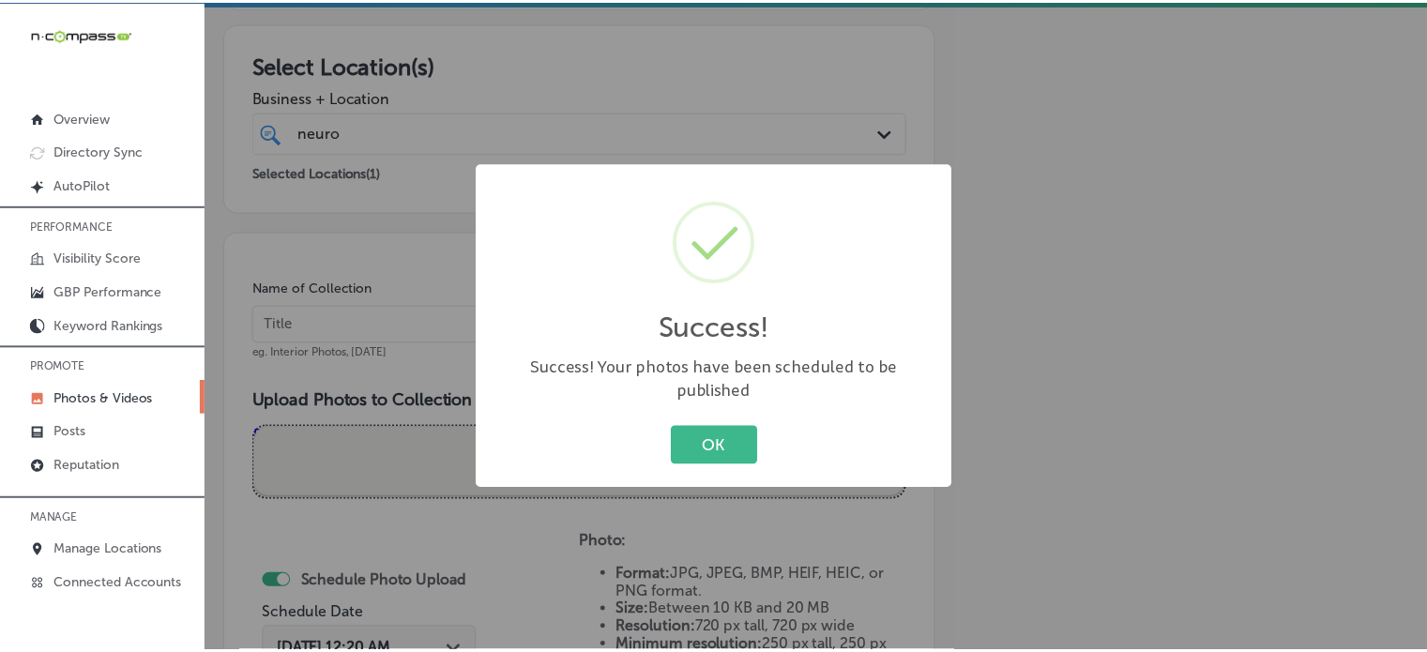
scroll to position [303, 0]
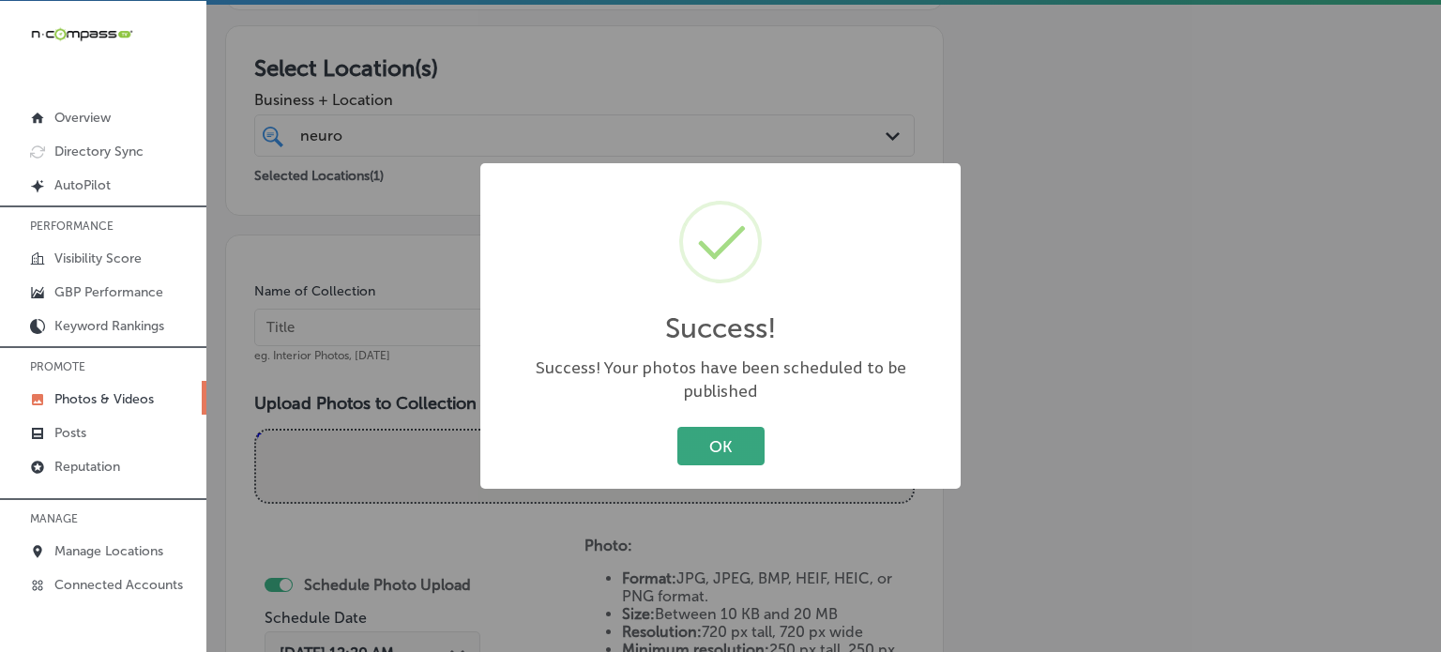
drag, startPoint x: 768, startPoint y: 426, endPoint x: 742, endPoint y: 431, distance: 26.7
click at [742, 431] on div "OK Cancel" at bounding box center [720, 446] width 443 height 49
click at [742, 431] on button "OK" at bounding box center [720, 446] width 87 height 38
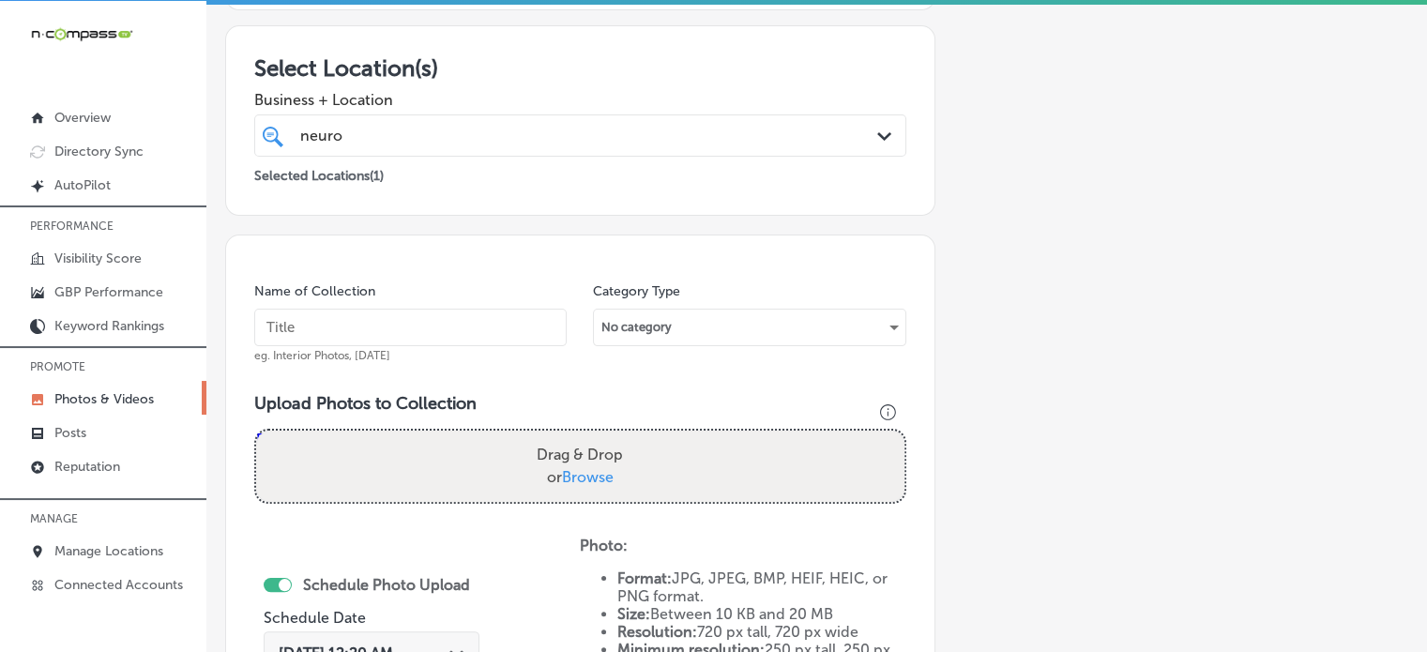
click at [476, 312] on input "text" at bounding box center [410, 328] width 312 height 38
paste input "ADHD symptom resolution program"
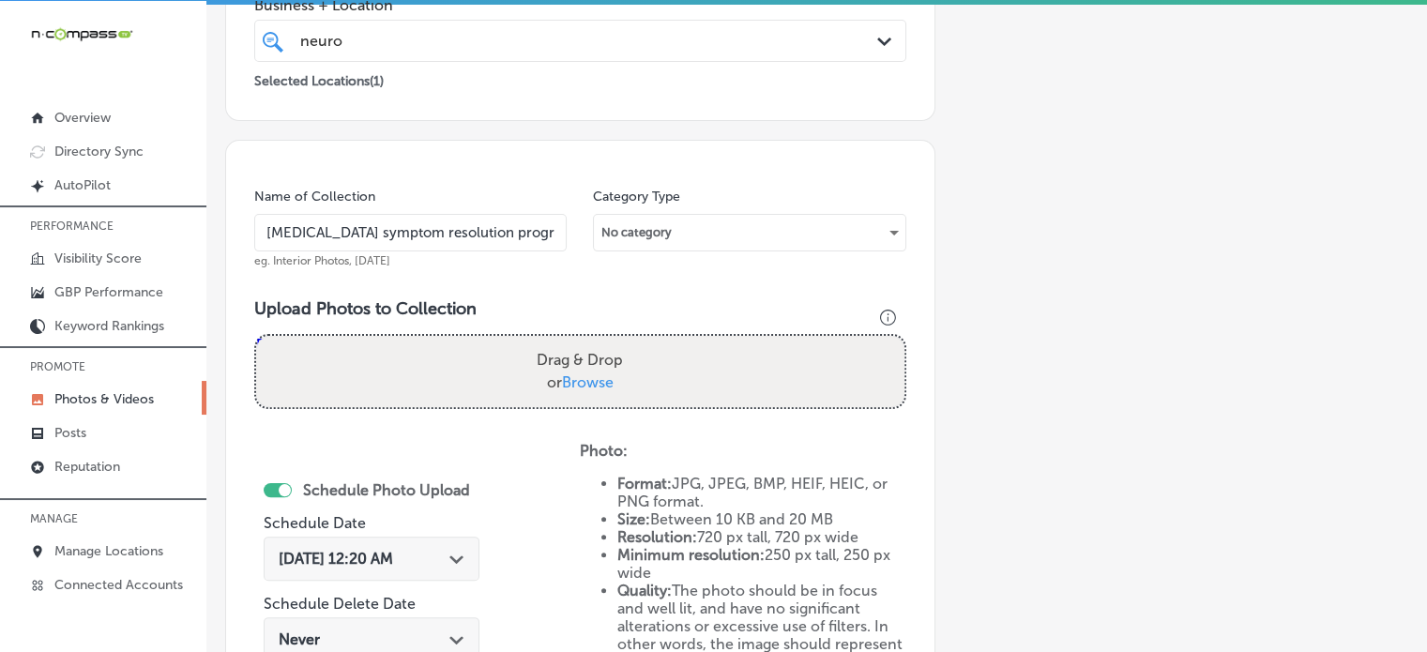
scroll to position [400, 0]
type input "ADHD symptom resolution program"
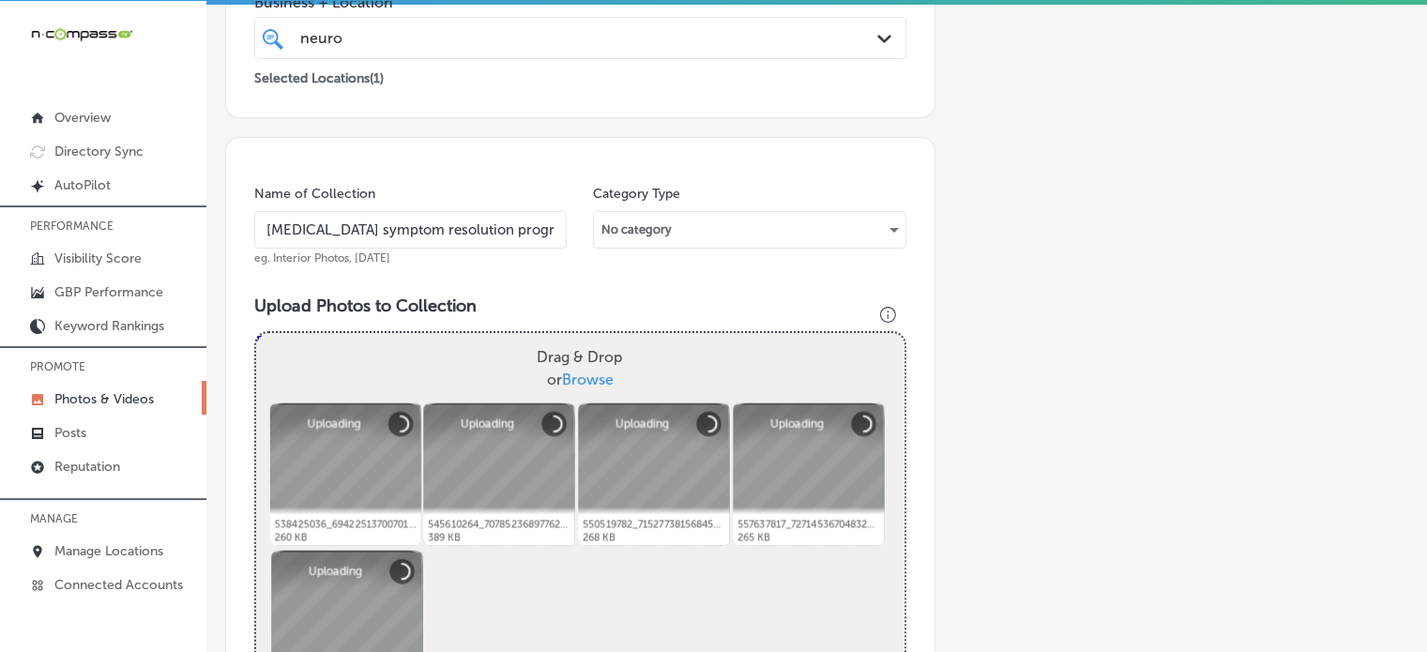
scroll to position [849, 0]
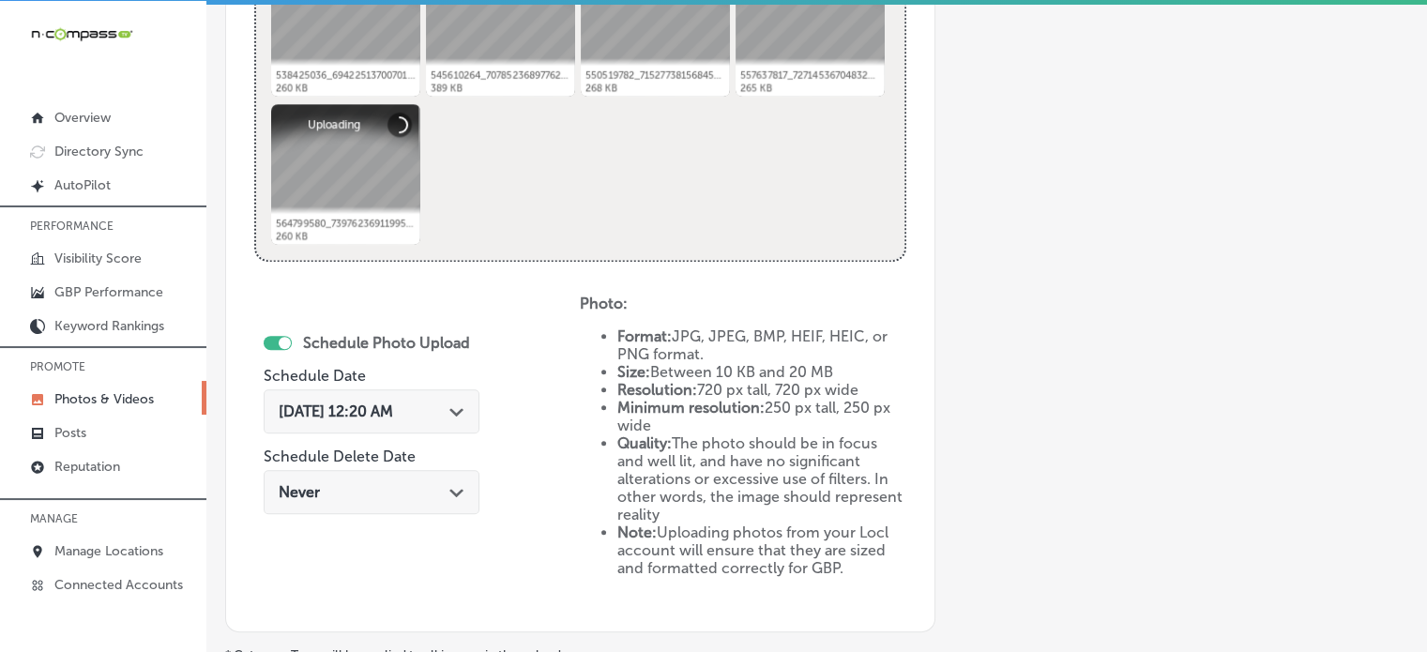
click at [450, 402] on div "Oct 16, 2025 12:20 AM Path Created with Sketch." at bounding box center [372, 411] width 186 height 18
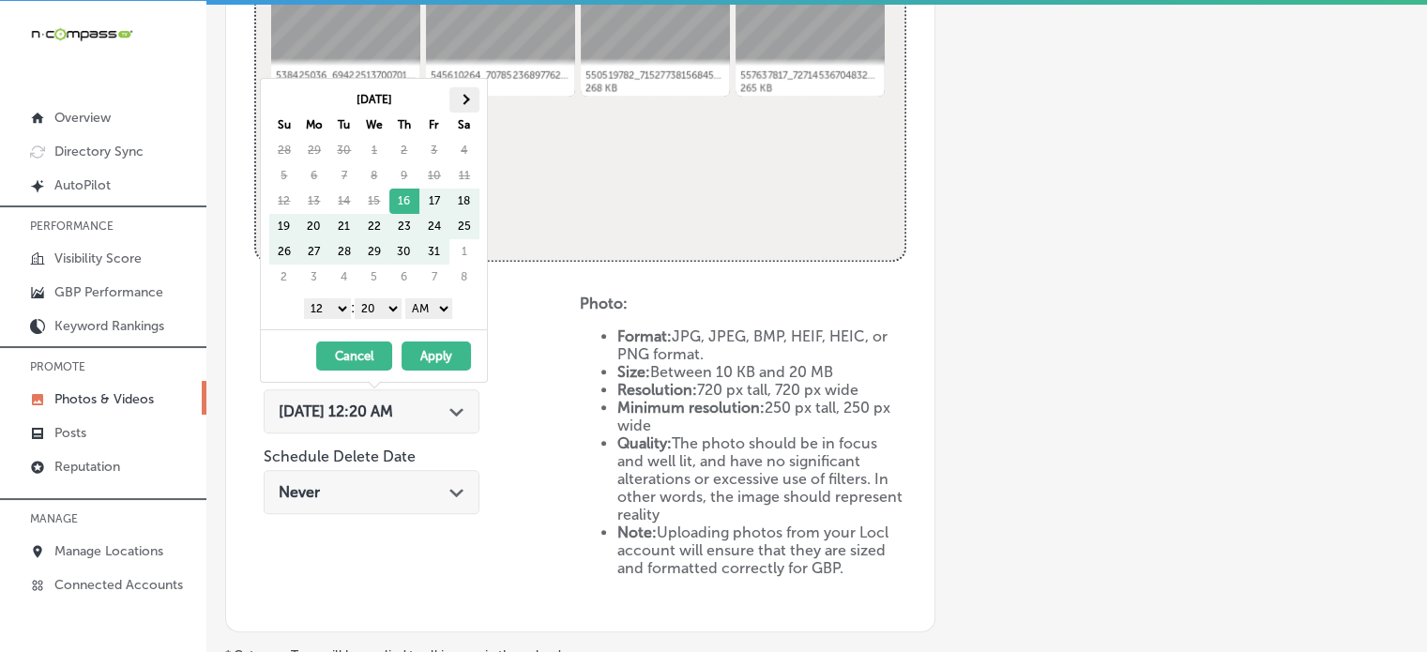
click at [465, 98] on span at bounding box center [464, 100] width 10 height 10
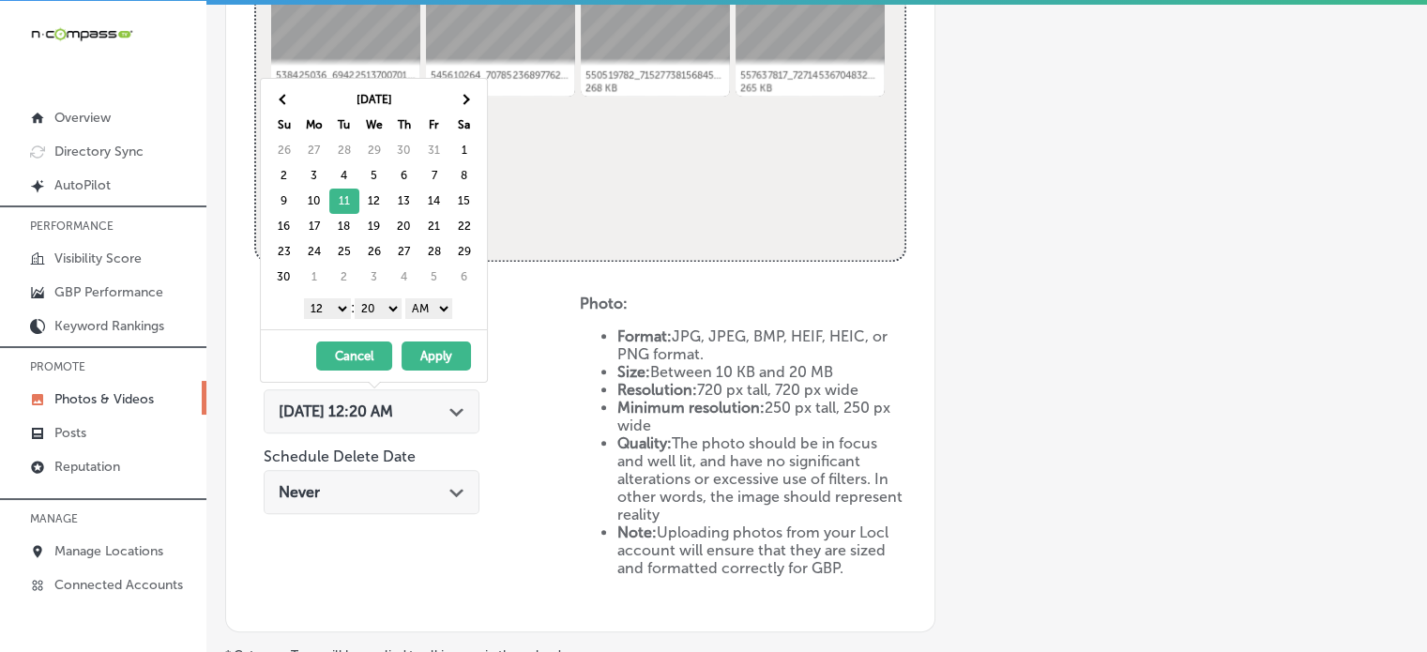
drag, startPoint x: 338, startPoint y: 304, endPoint x: 310, endPoint y: 506, distance: 204.5
click at [310, 506] on body "iconmonstr-menu-thin copy Created with Sketch. Overview Directory Sync Created …" at bounding box center [713, 324] width 1427 height 657
click at [364, 298] on select "00 10 20 30 40 50" at bounding box center [378, 308] width 47 height 21
click at [420, 314] on select "AM PM" at bounding box center [428, 308] width 47 height 21
click at [439, 354] on button "Apply" at bounding box center [435, 355] width 69 height 29
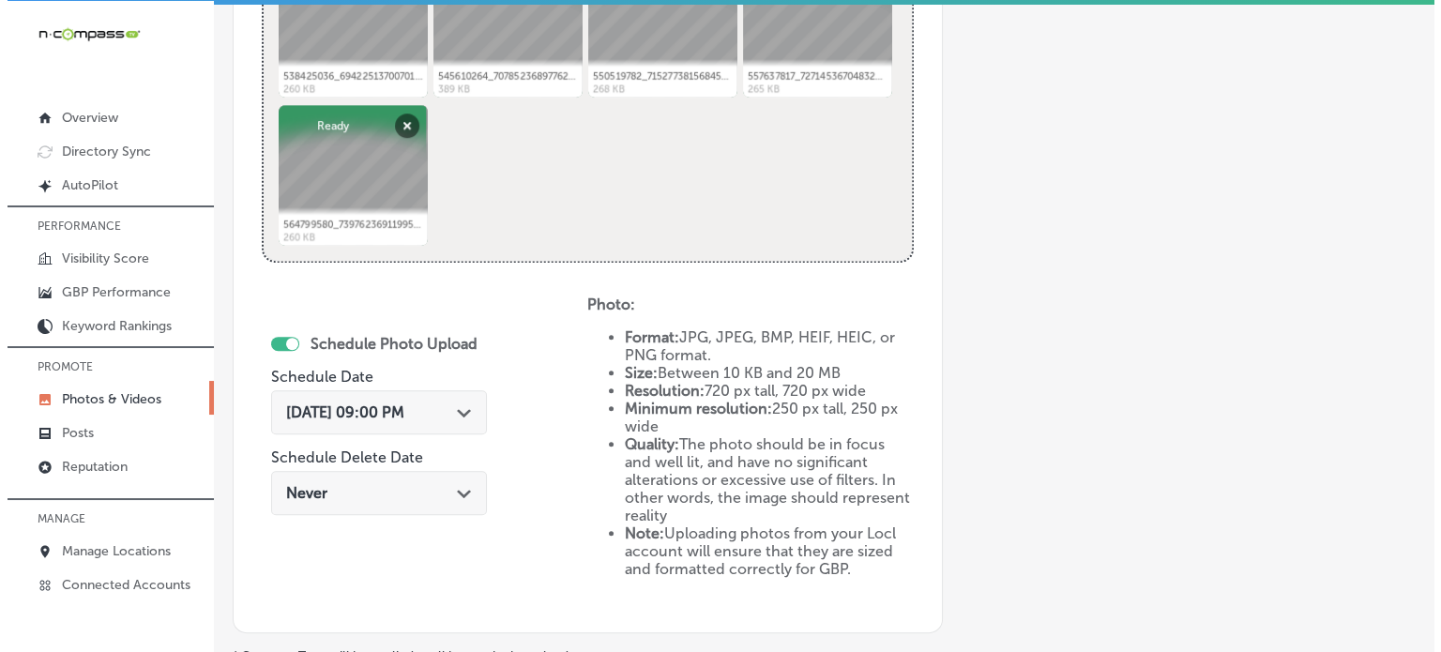
scroll to position [1063, 0]
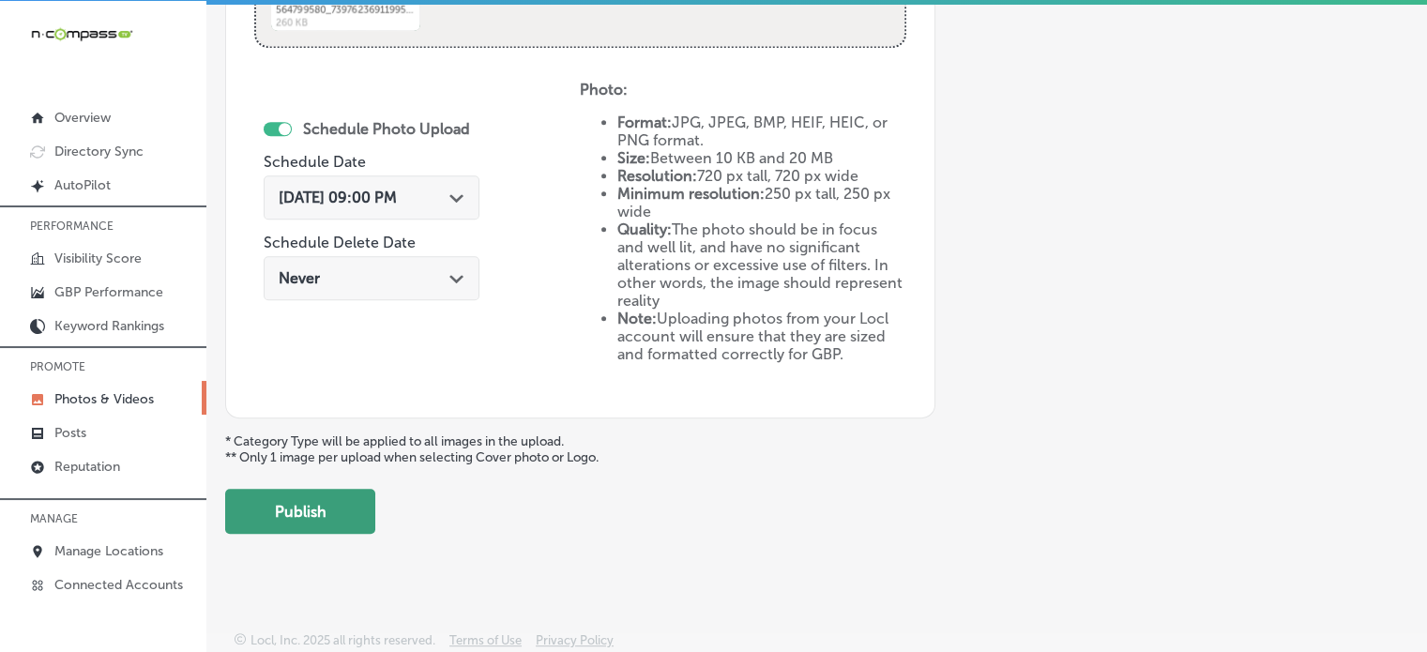
click at [326, 494] on button "Publish" at bounding box center [300, 511] width 150 height 45
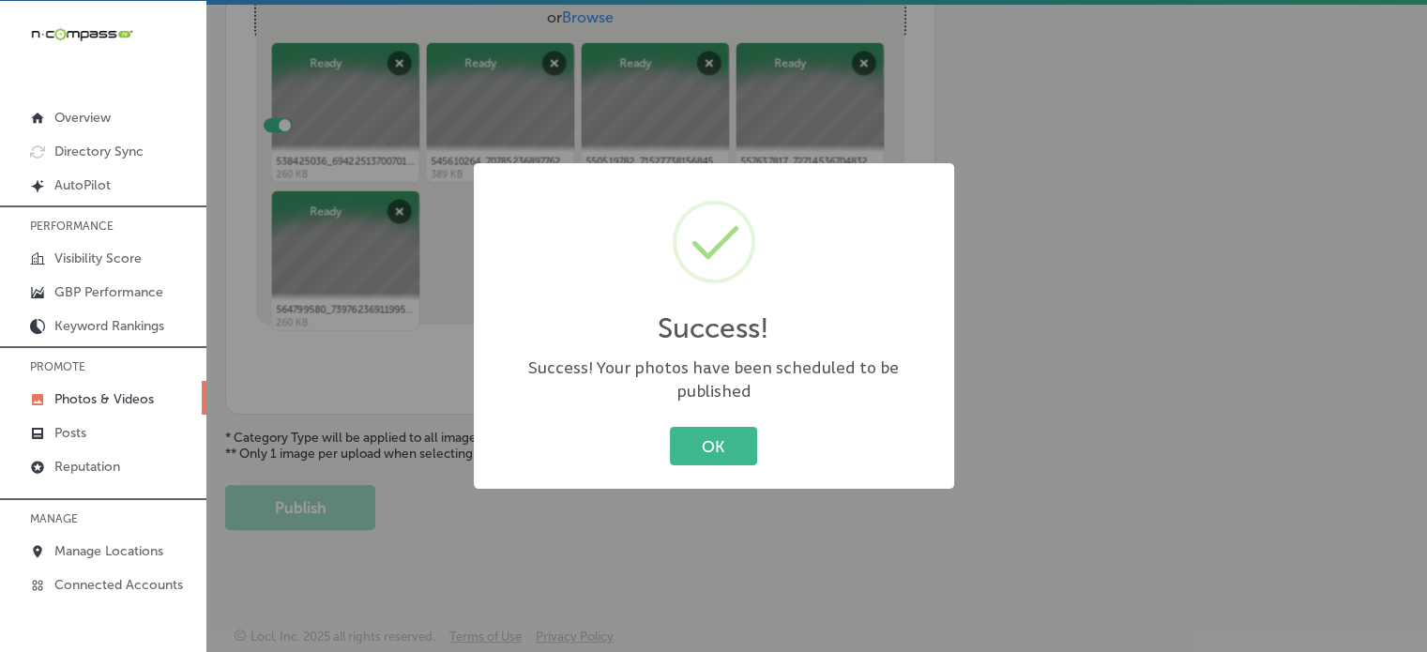
scroll to position [759, 0]
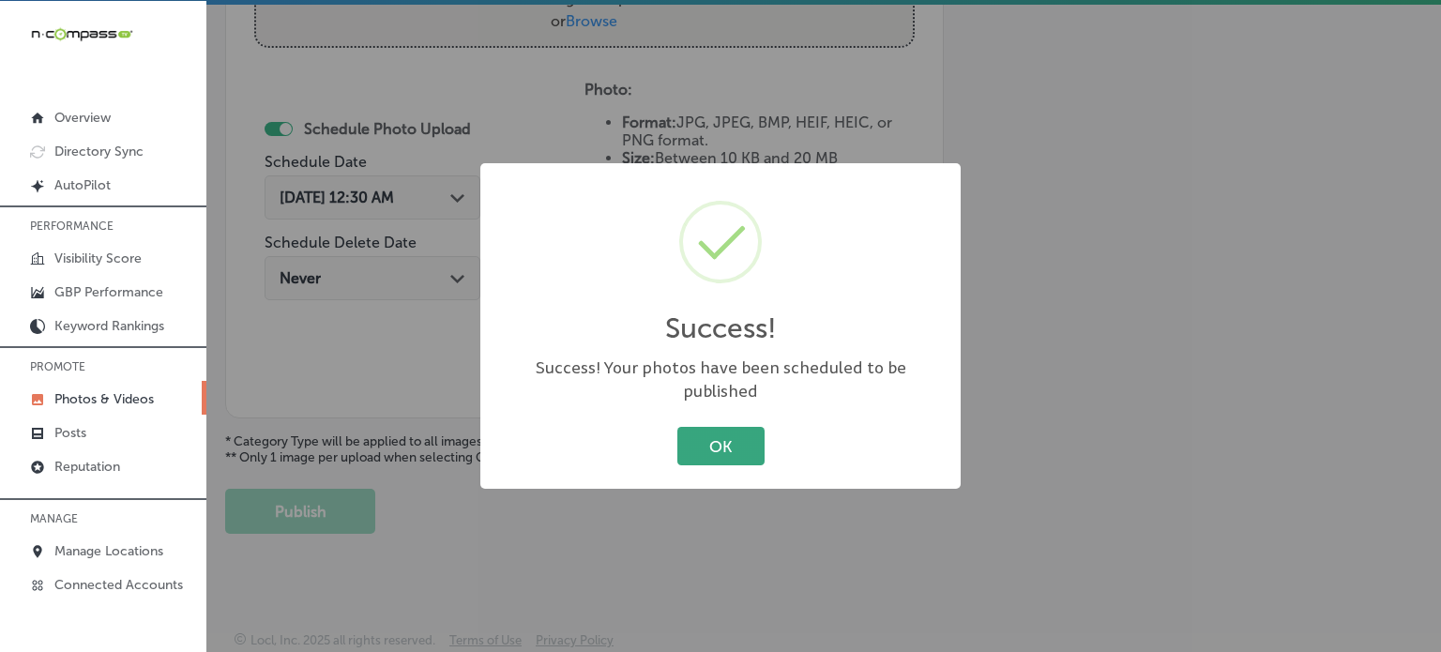
click at [716, 446] on button "OK" at bounding box center [720, 446] width 87 height 38
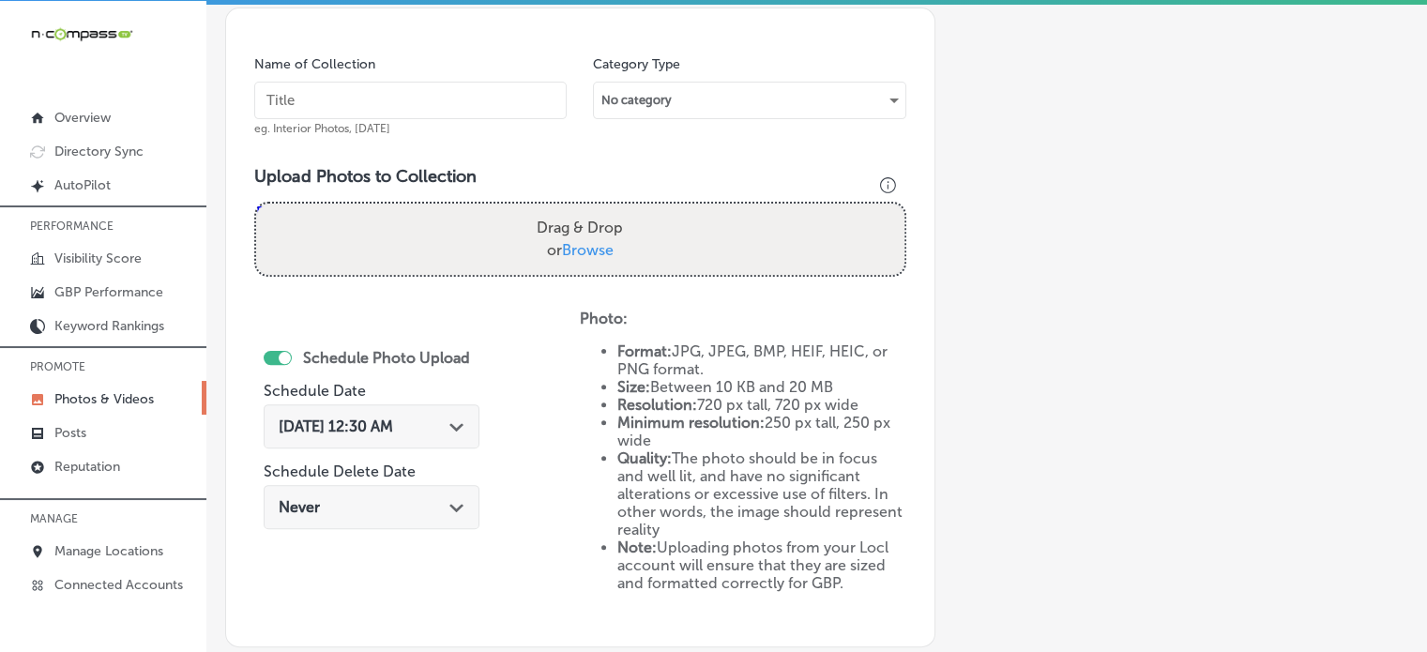
scroll to position [507, 0]
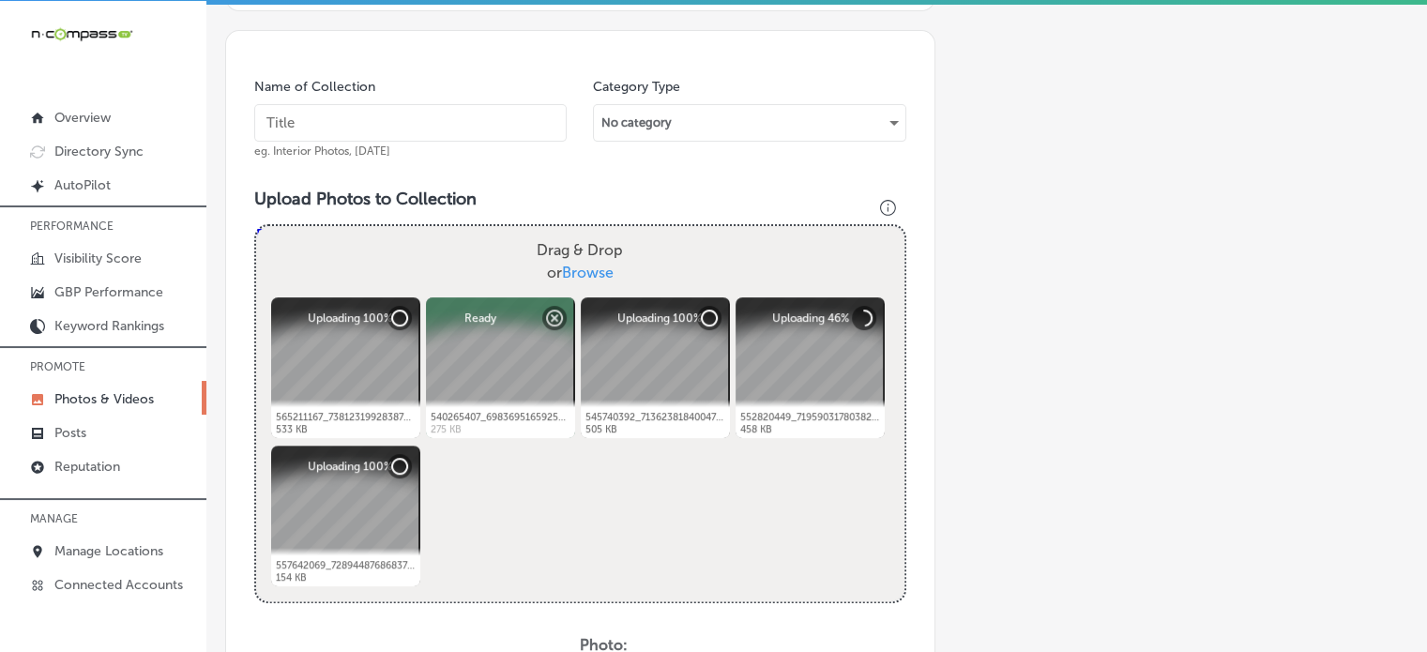
click at [403, 139] on div "Name of Collection eg. Interior Photos, March 2020" at bounding box center [410, 118] width 312 height 81
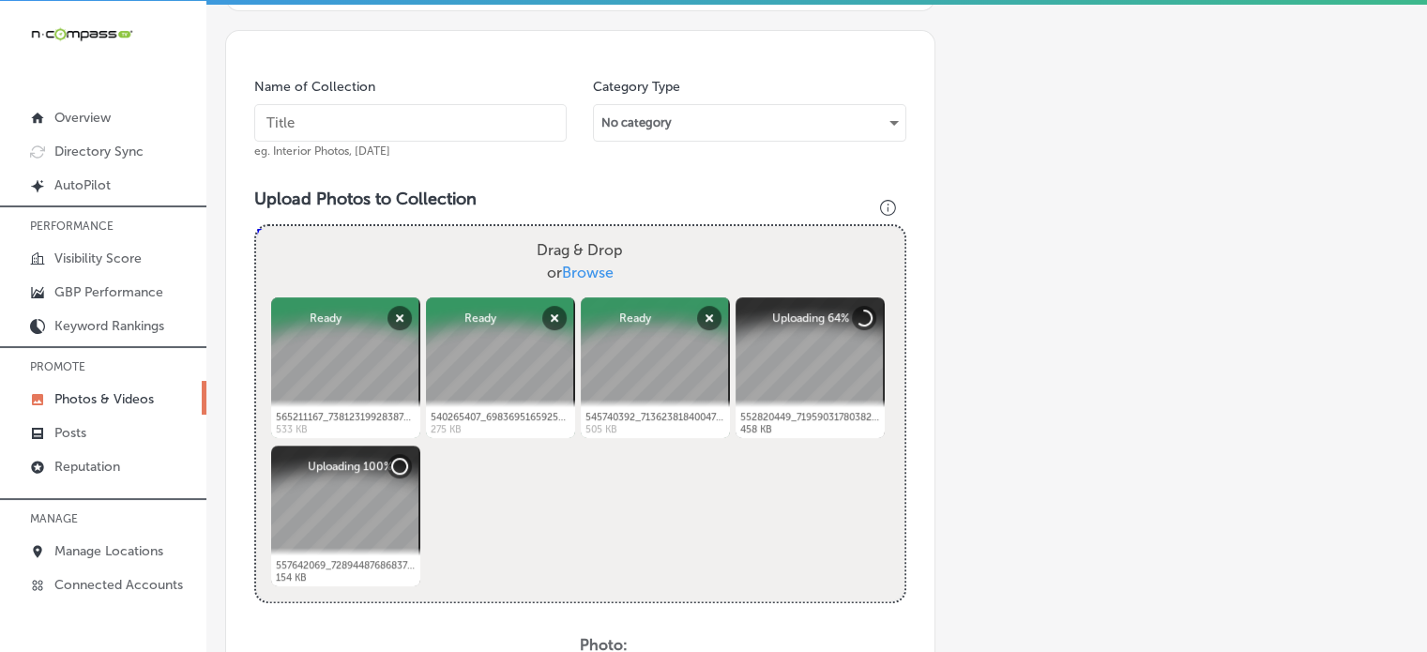
paste input "Child wellness program for ADHD"
click at [383, 127] on input "text" at bounding box center [410, 123] width 312 height 38
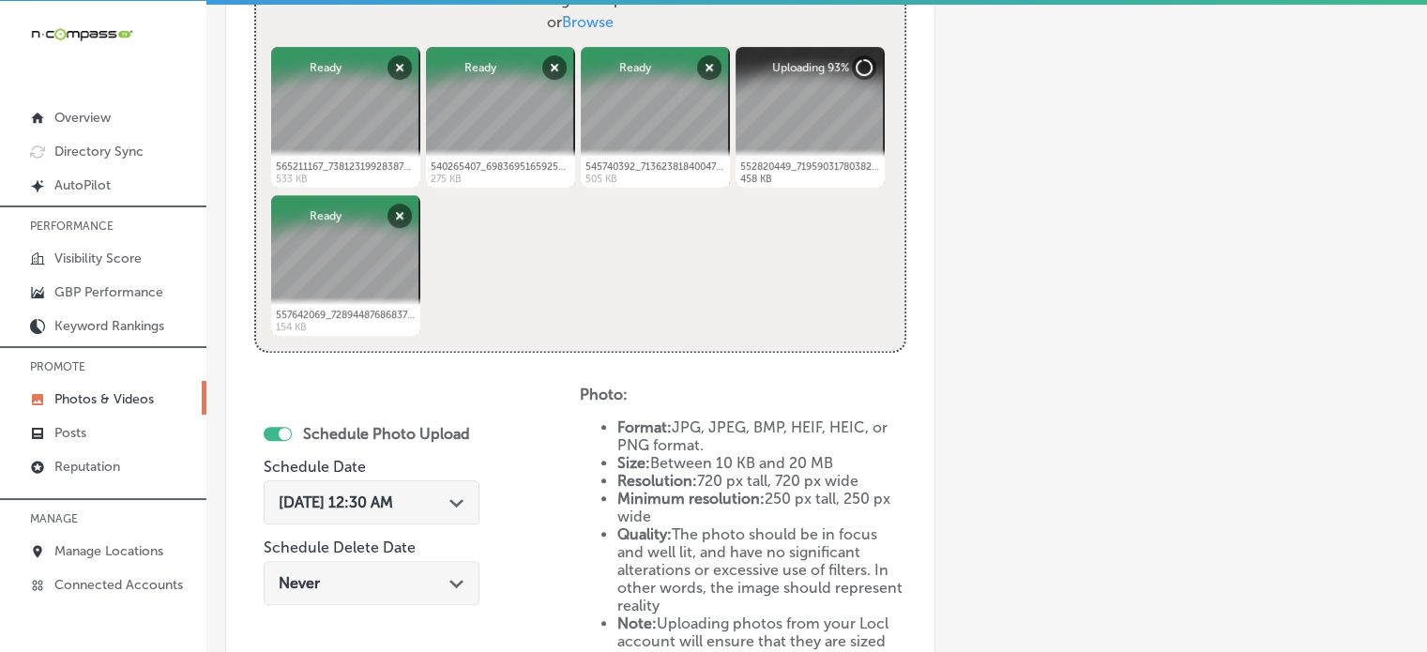
scroll to position [766, 0]
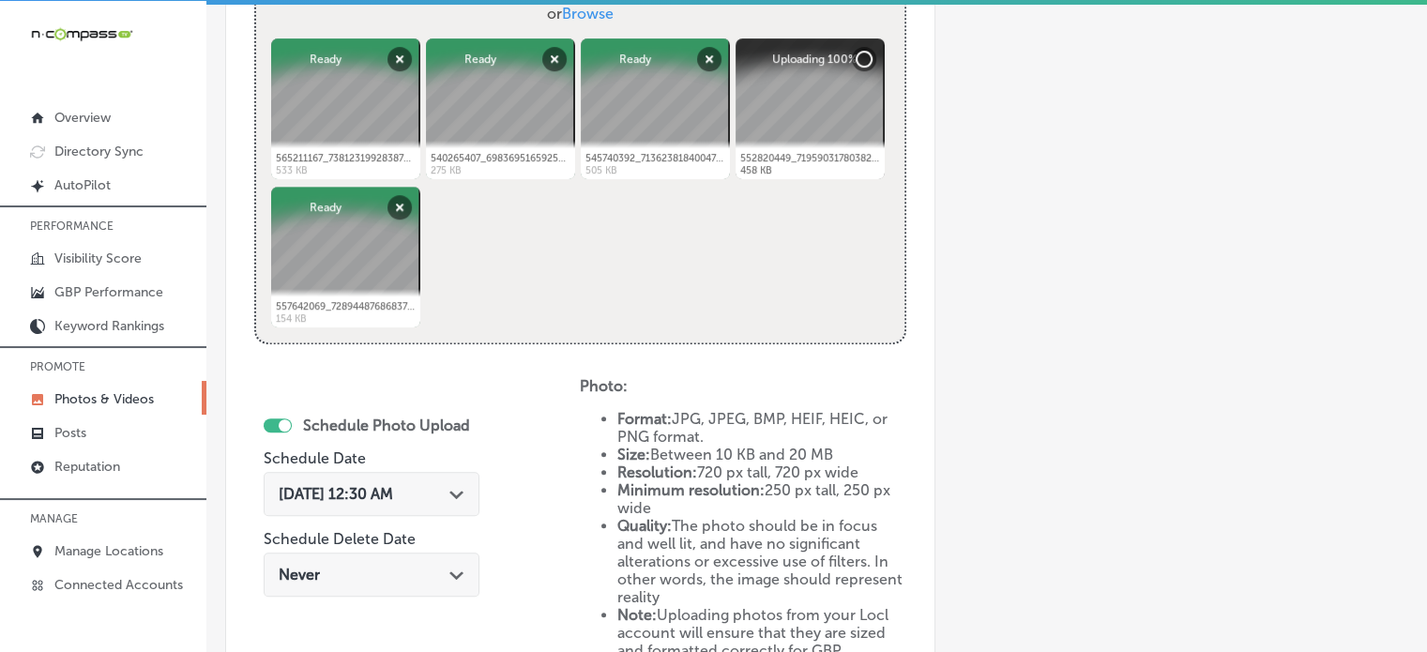
type input "Child wellness program for ADHD"
click at [445, 501] on div "Oct 16, 2025 12:30 AM Path Created with Sketch." at bounding box center [372, 494] width 216 height 44
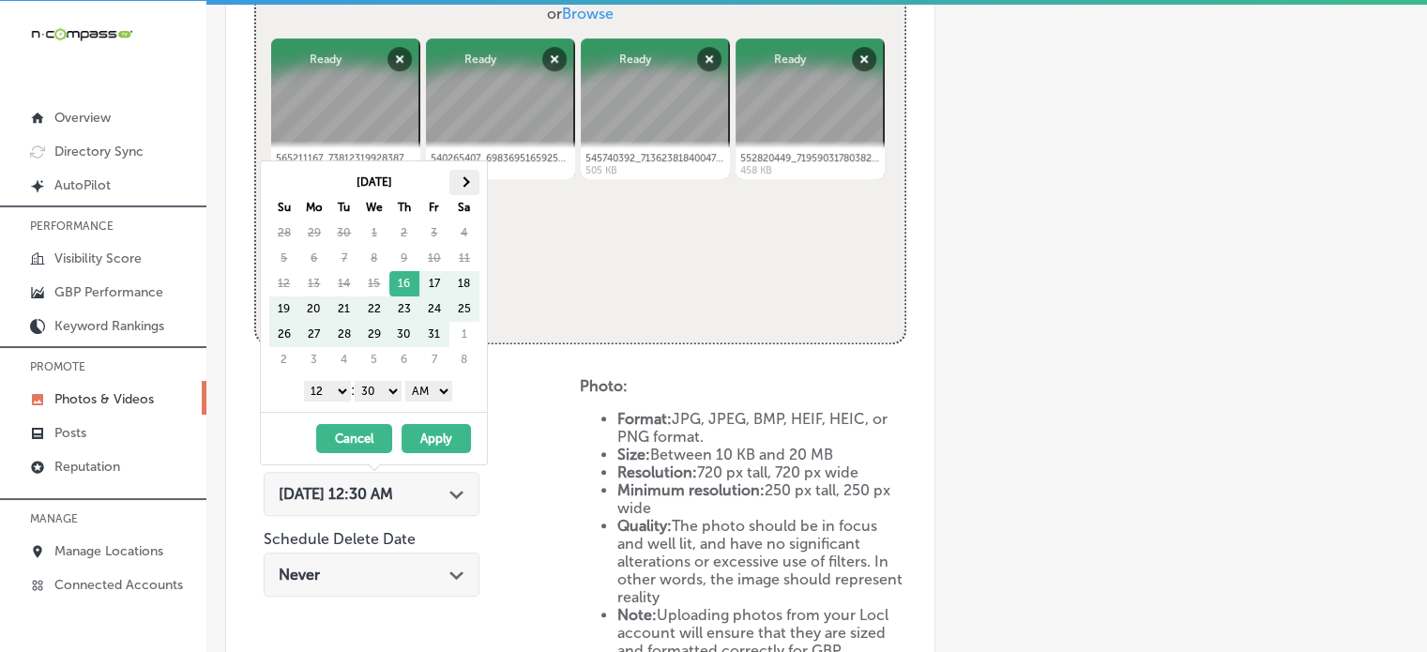
click at [462, 185] on span at bounding box center [464, 182] width 10 height 10
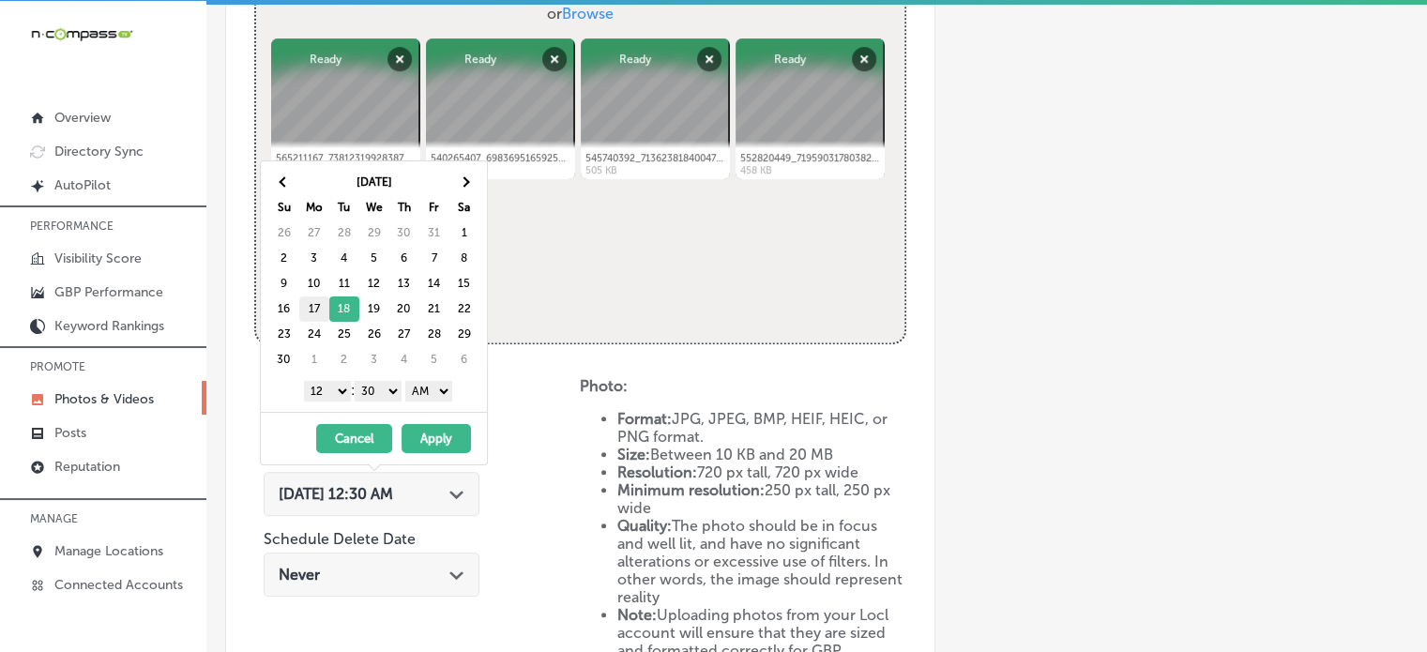
drag, startPoint x: 330, startPoint y: 390, endPoint x: 315, endPoint y: 299, distance: 92.2
click at [315, 299] on div "Nov 2025 Su Mo Tu We Th Fr Sa 26 27 28 29 30 31 1 2 3 4 5 6 7 8 9 10 11 12 13 1…" at bounding box center [374, 286] width 226 height 250
drag, startPoint x: 373, startPoint y: 388, endPoint x: 376, endPoint y: 404, distance: 16.2
click at [376, 404] on div "Nov 2025 Su Mo Tu We Th Fr Sa 26 27 28 29 30 31 1 2 3 4 5 6 7 8 9 10 11 12 13 1…" at bounding box center [374, 286] width 226 height 250
drag, startPoint x: 431, startPoint y: 389, endPoint x: 439, endPoint y: 438, distance: 49.3
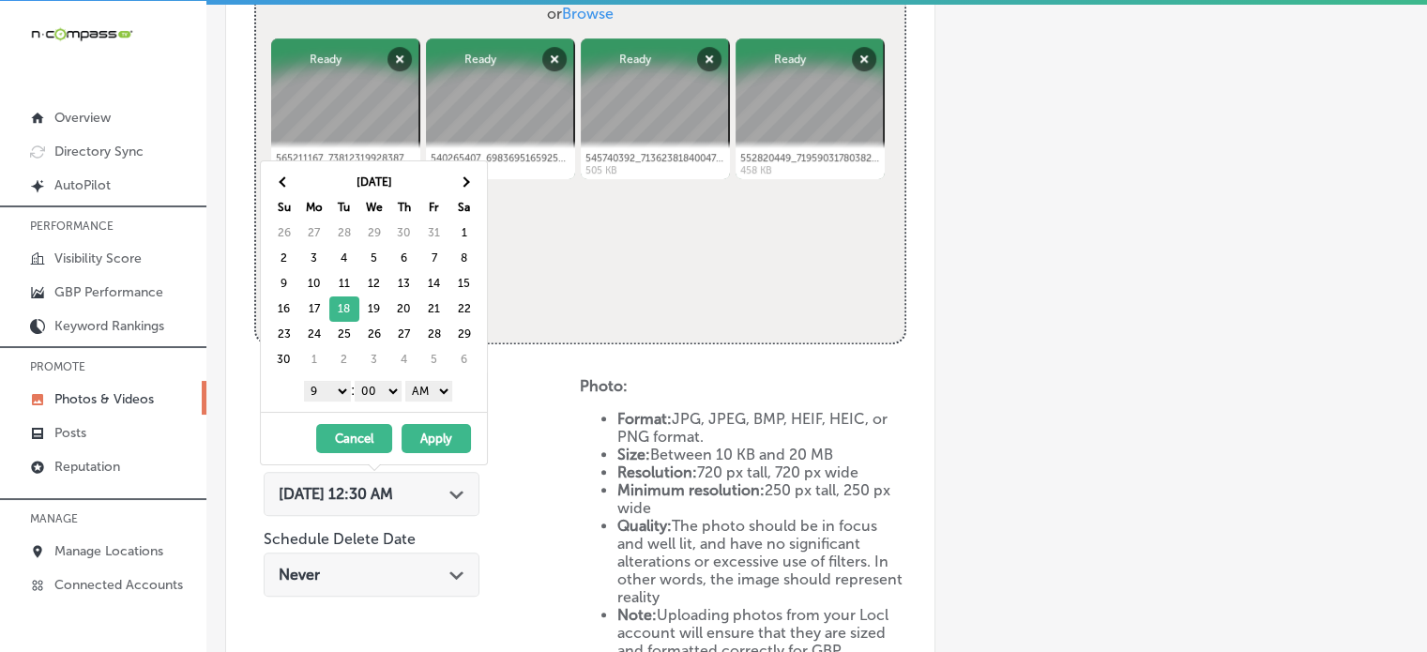
click at [439, 438] on div "Nov 2025 Su Mo Tu We Th Fr Sa 26 27 28 29 30 31 1 2 3 4 5 6 7 8 9 10 11 12 13 1…" at bounding box center [374, 312] width 228 height 305
click at [461, 436] on button "Apply" at bounding box center [435, 438] width 69 height 29
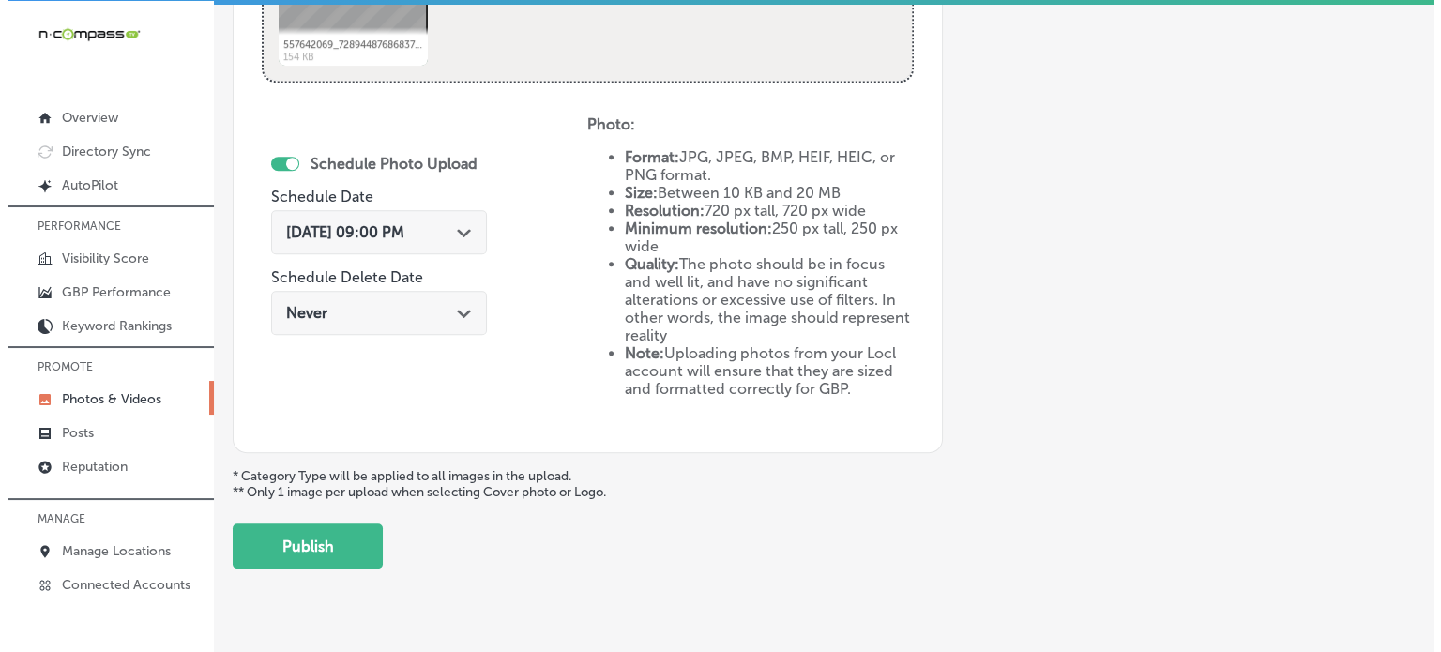
scroll to position [1063, 0]
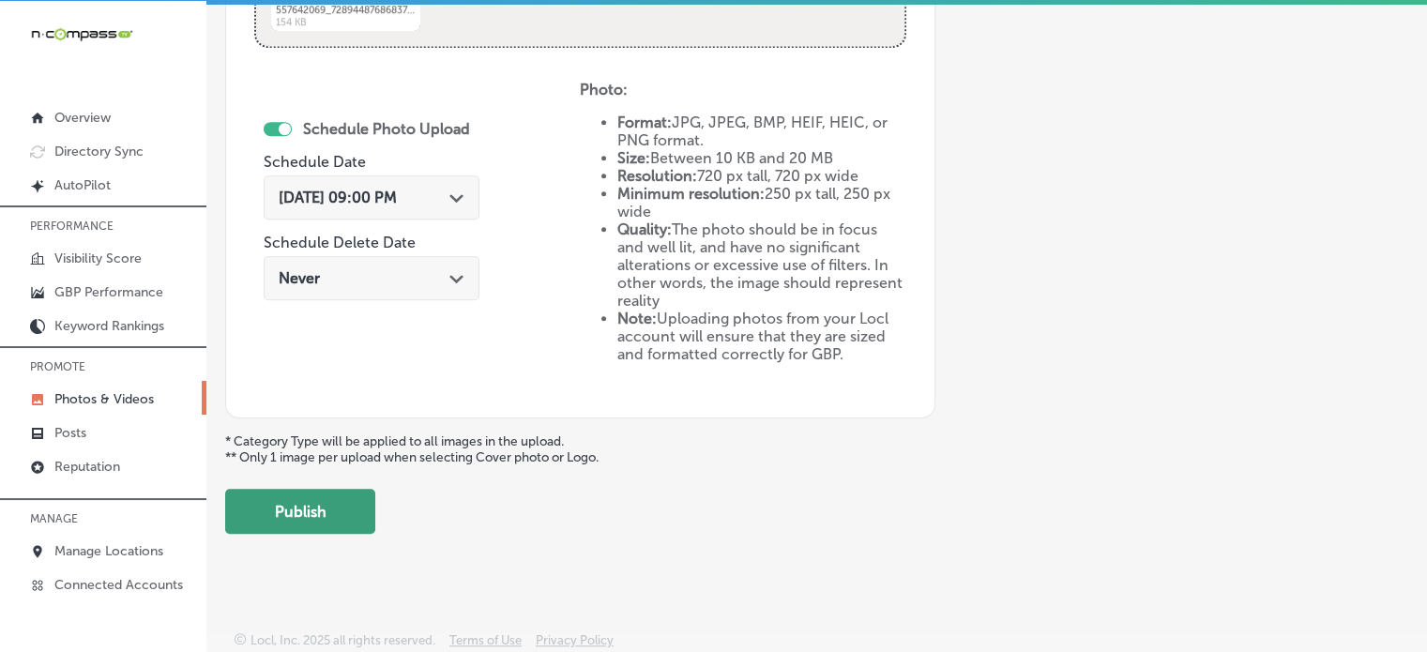
click at [323, 510] on button "Publish" at bounding box center [300, 511] width 150 height 45
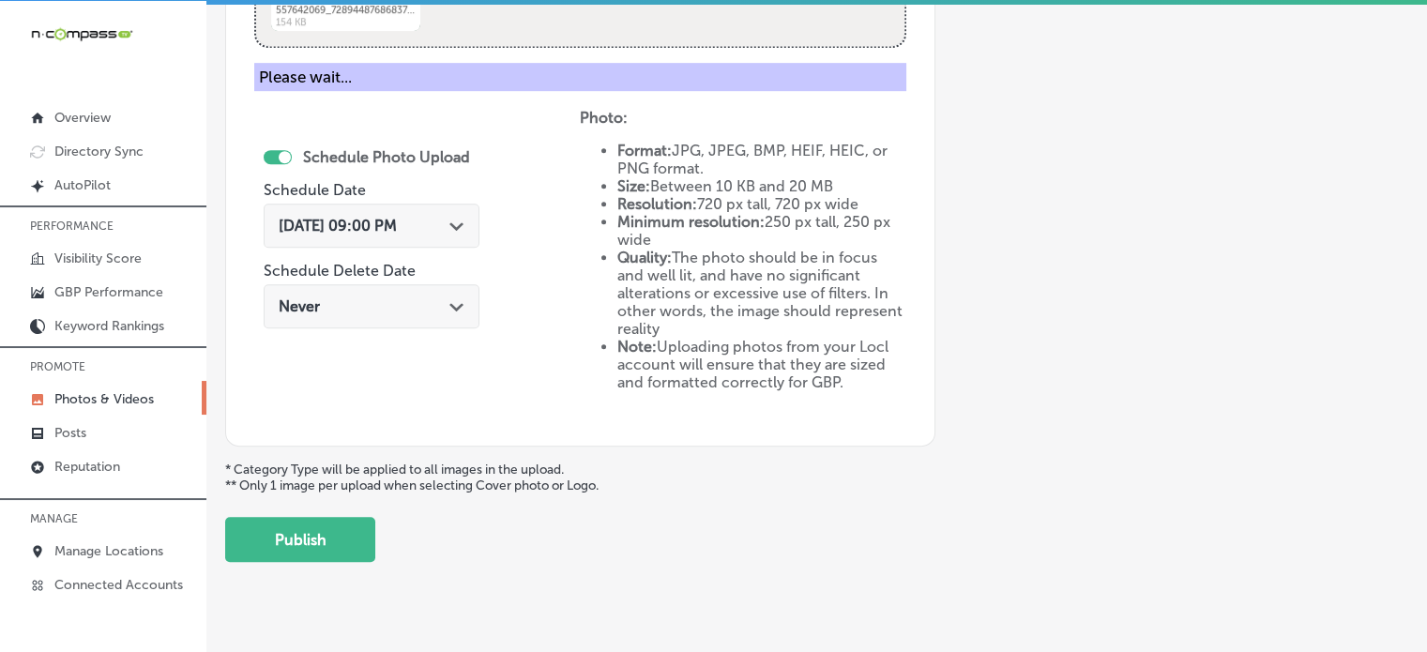
scroll to position [759, 0]
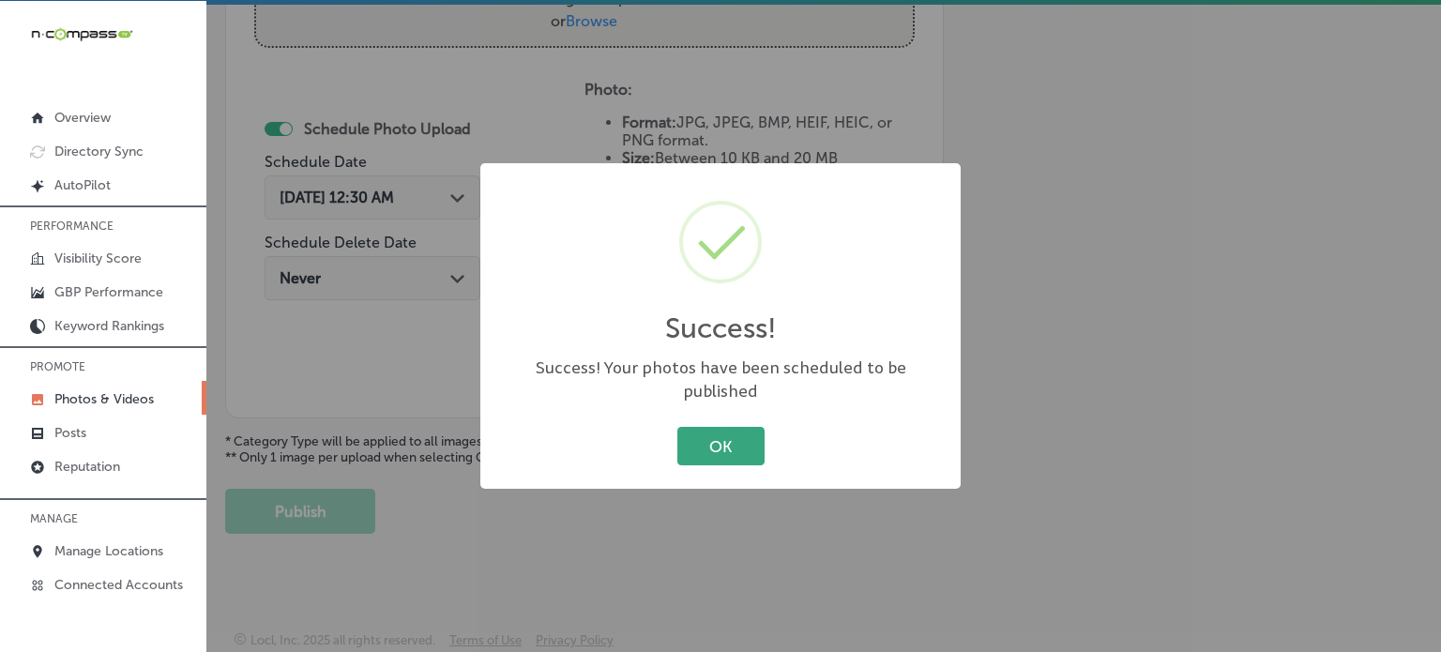
click at [750, 440] on button "OK" at bounding box center [720, 446] width 87 height 38
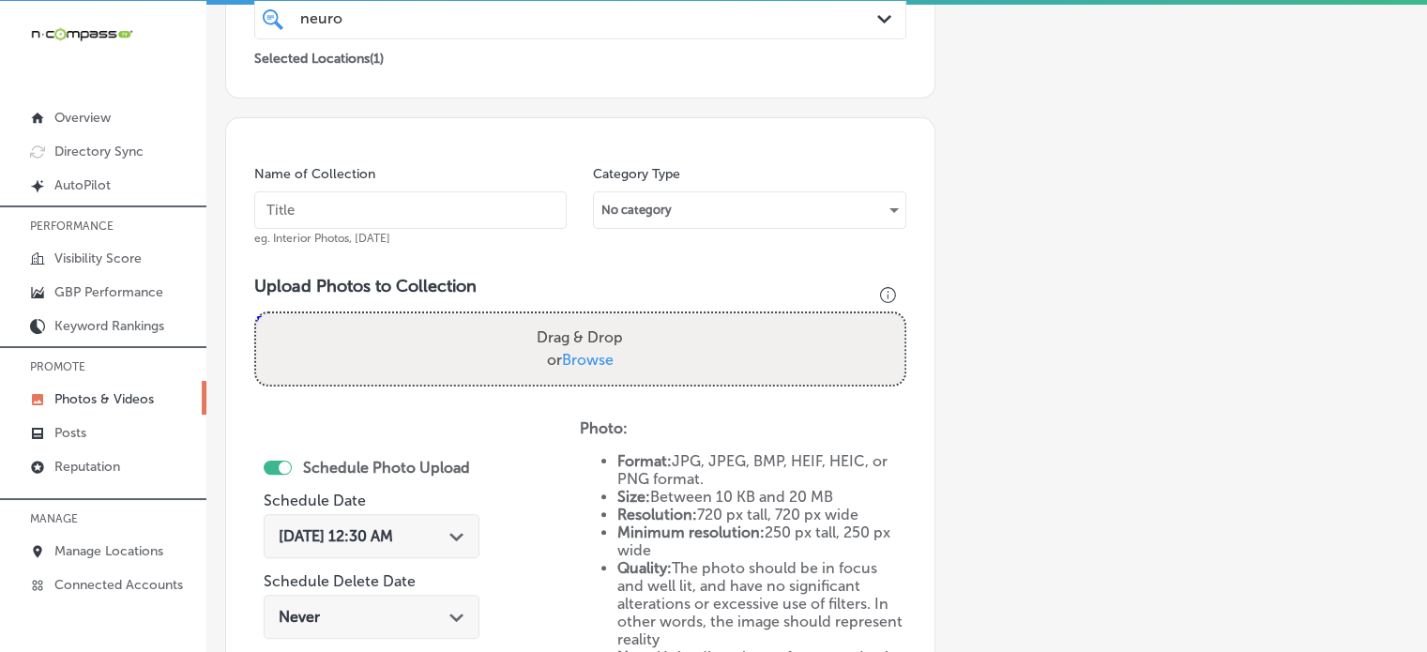
scroll to position [413, 0]
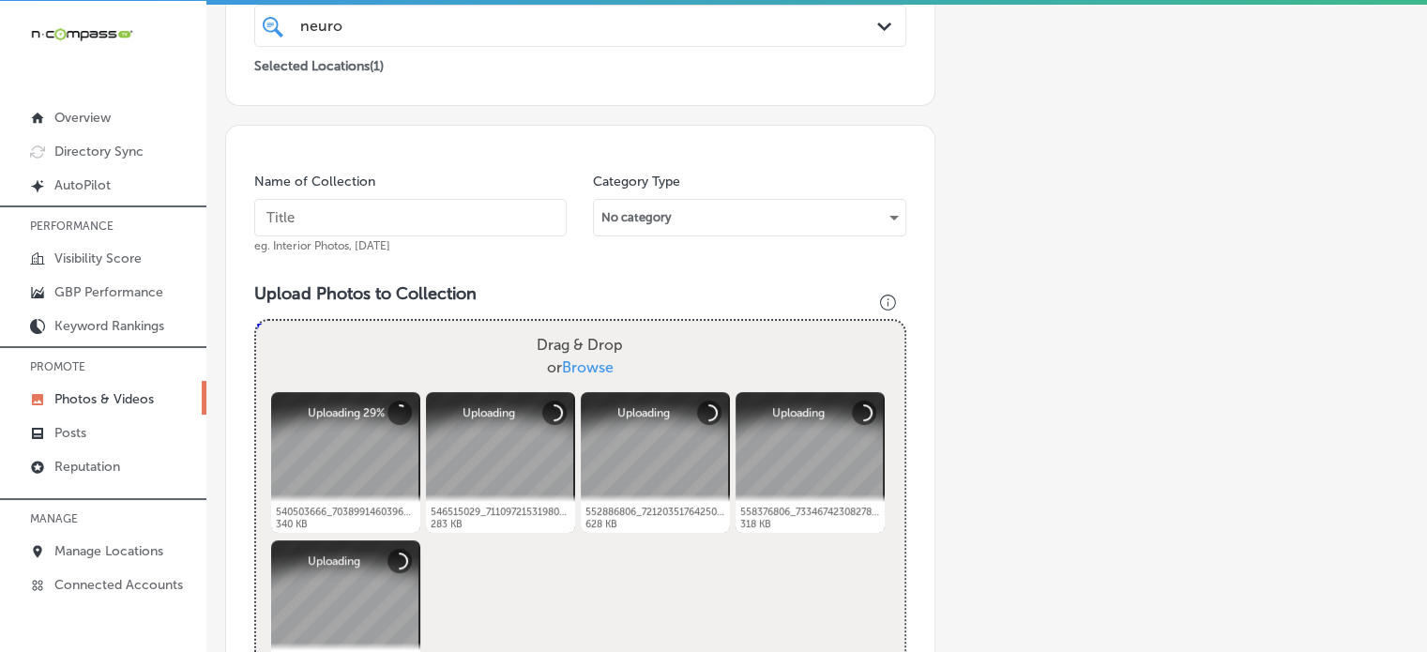
click at [326, 220] on input "text" at bounding box center [410, 218] width 312 height 38
paste input "NeuroFiT Connections ADHD treatment"
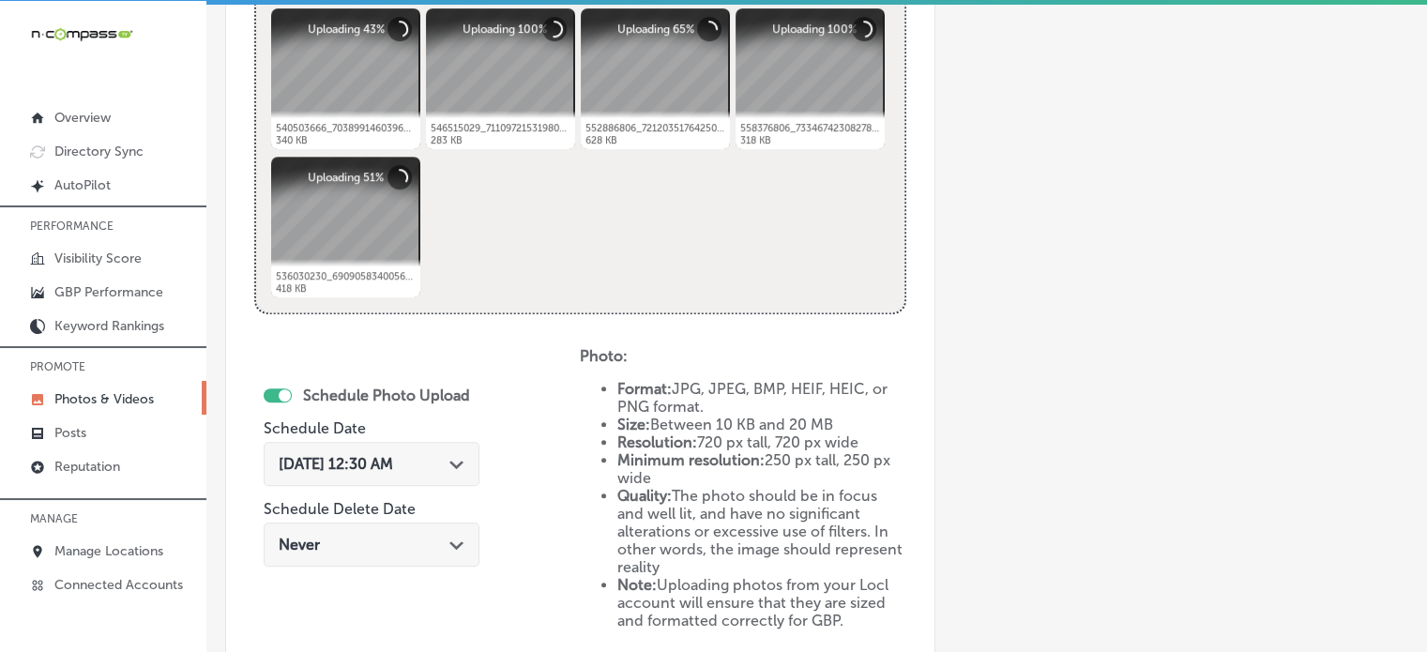
scroll to position [818, 0]
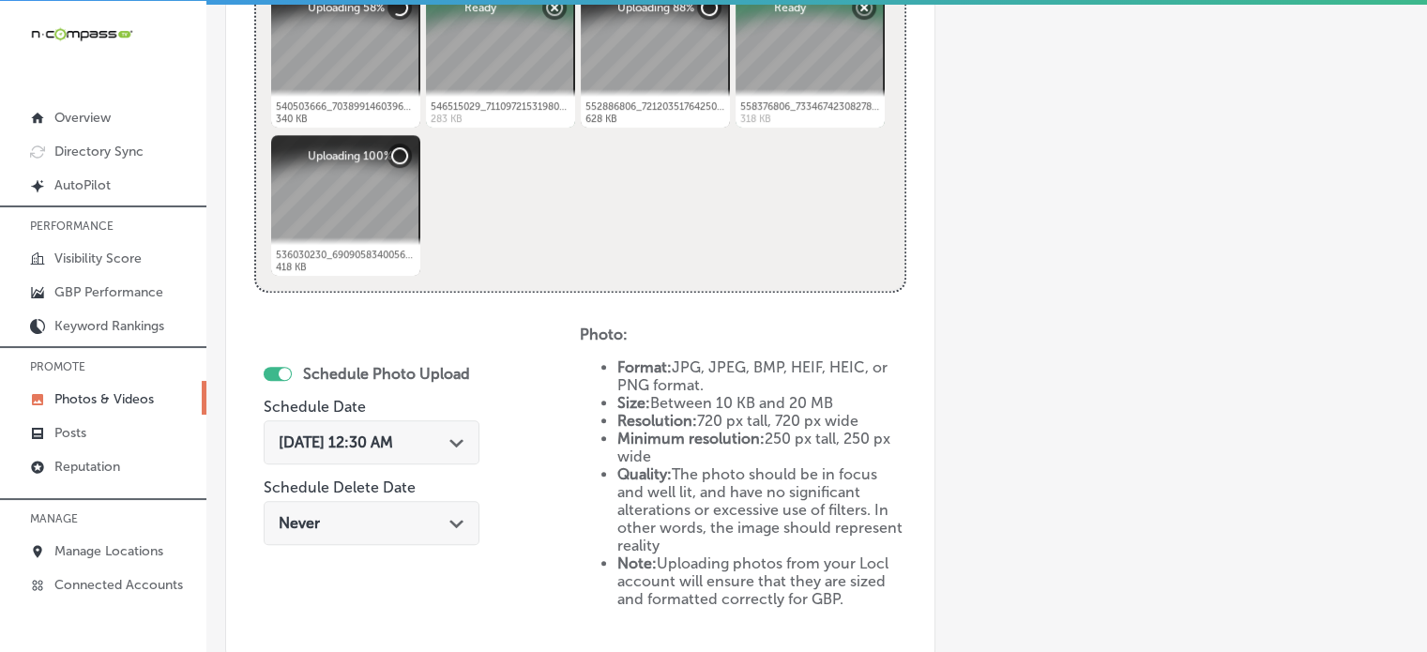
type input "NeuroFiT Connections ADHD treatment"
click at [453, 439] on div "Oct 16, 2025 12:30 AM Path Created with Sketch." at bounding box center [372, 442] width 186 height 18
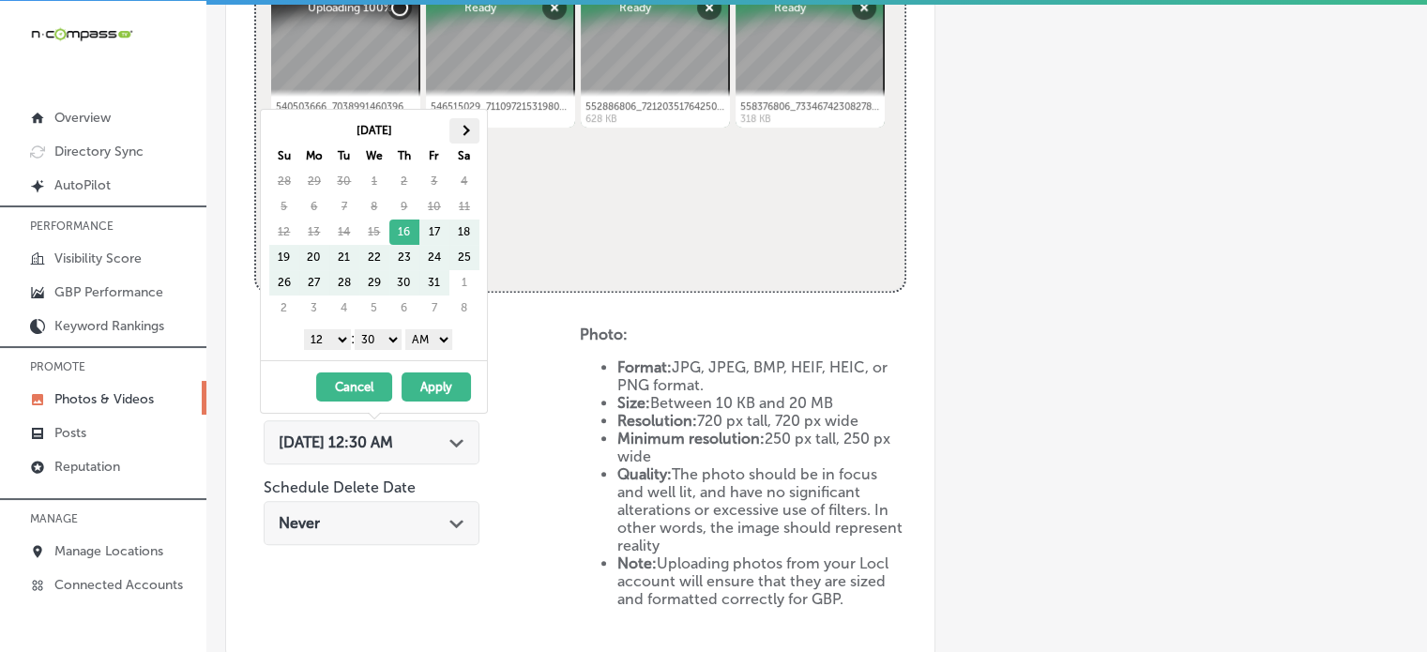
click at [468, 129] on span at bounding box center [464, 131] width 10 height 10
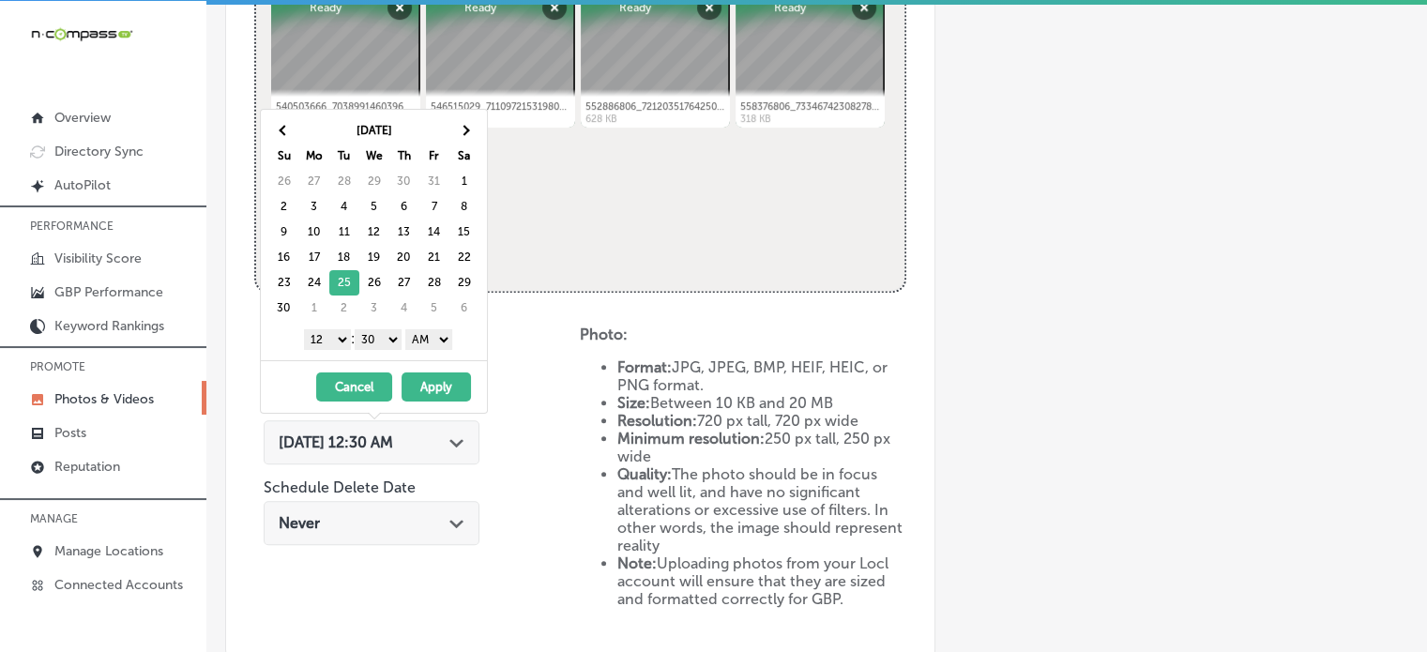
click at [335, 333] on select "1 2 3 4 5 6 7 8 9 10 11 12" at bounding box center [327, 339] width 47 height 21
drag, startPoint x: 386, startPoint y: 335, endPoint x: 387, endPoint y: 363, distance: 28.2
click at [387, 363] on div "Nov 2025 Su Mo Tu We Th Fr Sa 26 27 28 29 30 31 1 2 3 4 5 6 7 8 9 10 11 12 13 1…" at bounding box center [374, 261] width 228 height 305
drag, startPoint x: 431, startPoint y: 335, endPoint x: 434, endPoint y: 374, distance: 39.6
click at [434, 374] on div "Nov 2025 Su Mo Tu We Th Fr Sa 26 27 28 29 30 31 1 2 3 4 5 6 7 8 9 10 11 12 13 1…" at bounding box center [374, 261] width 228 height 305
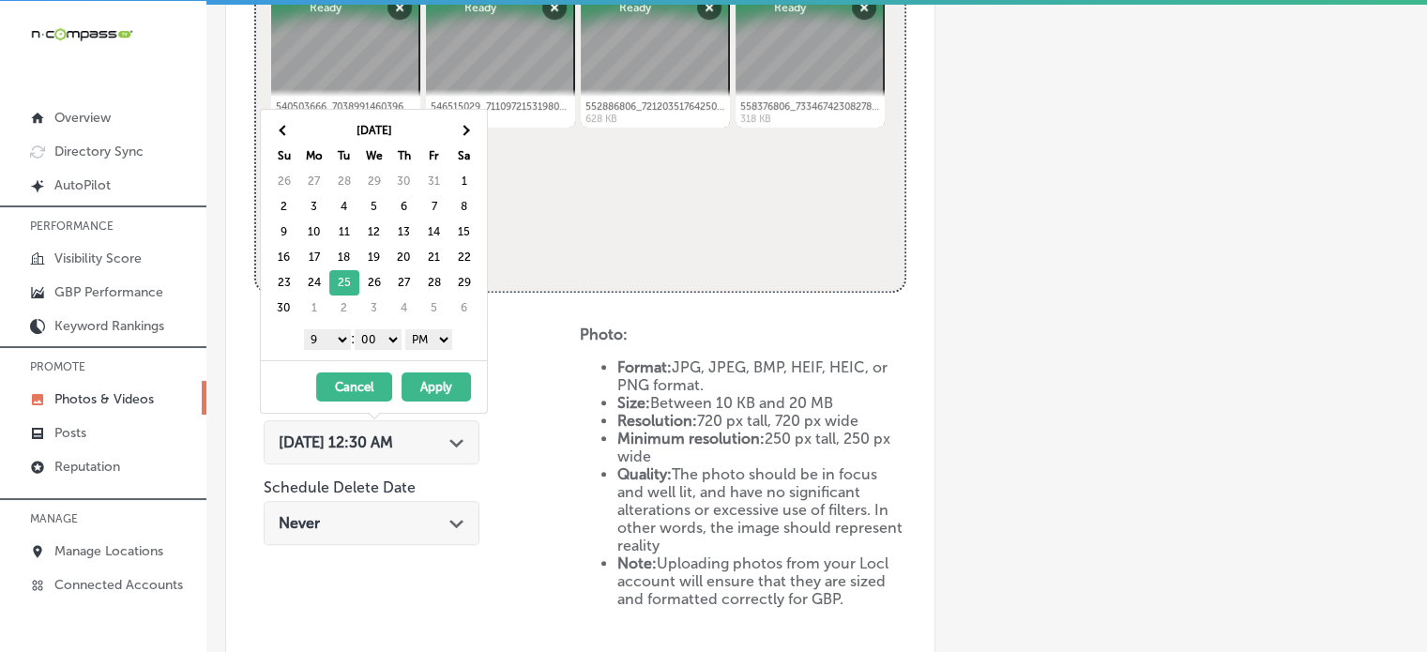
click at [435, 388] on button "Apply" at bounding box center [435, 386] width 69 height 29
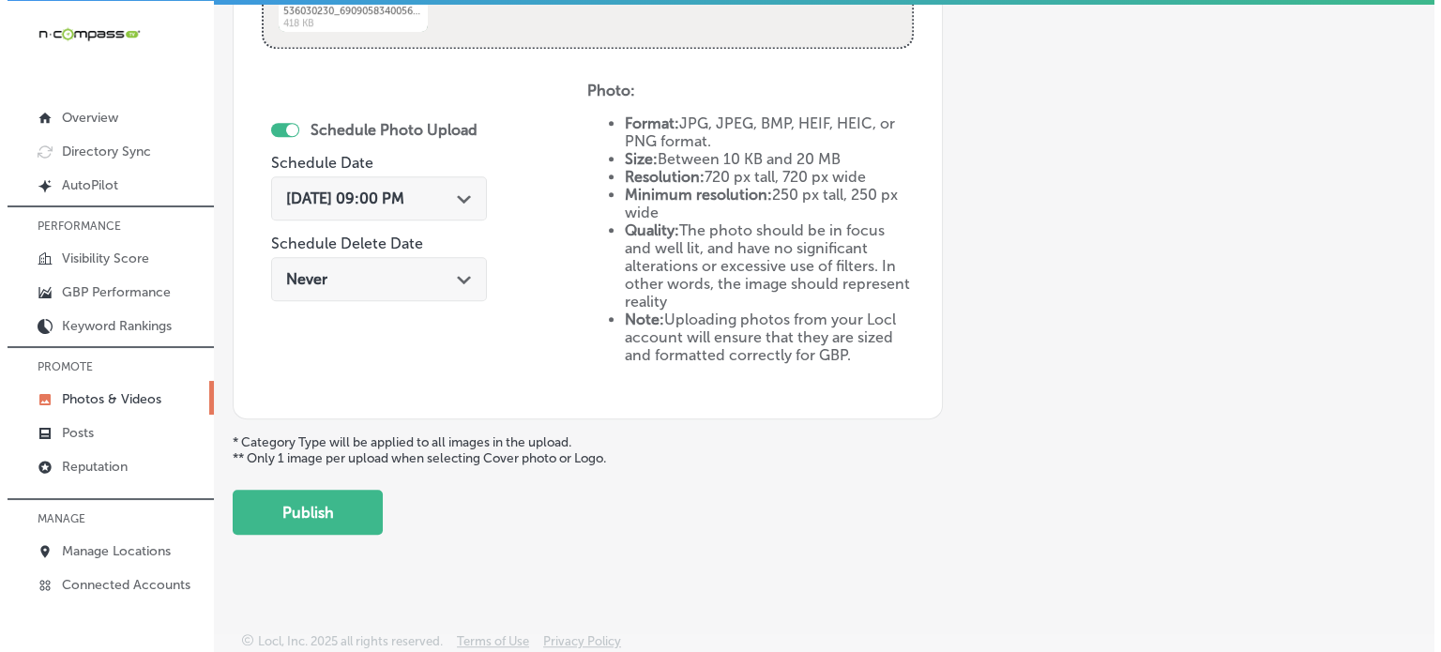
scroll to position [1063, 0]
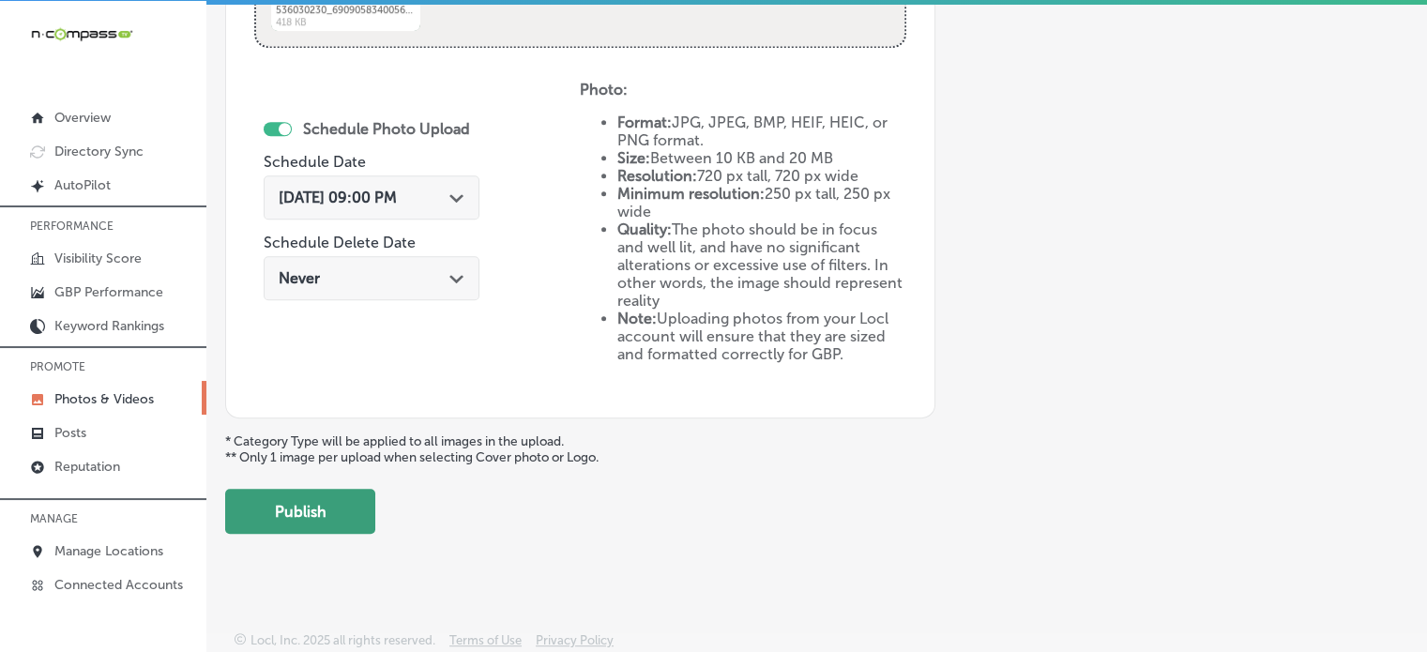
click at [335, 489] on button "Publish" at bounding box center [300, 511] width 150 height 45
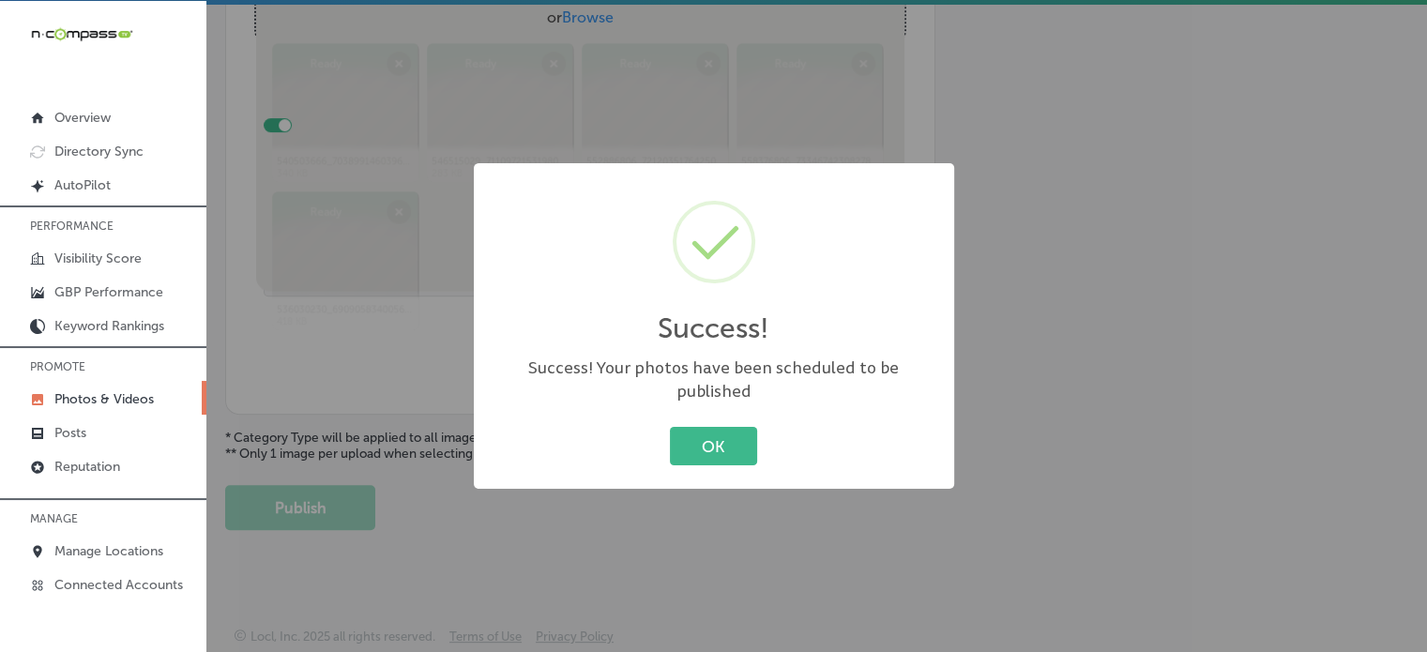
scroll to position [759, 0]
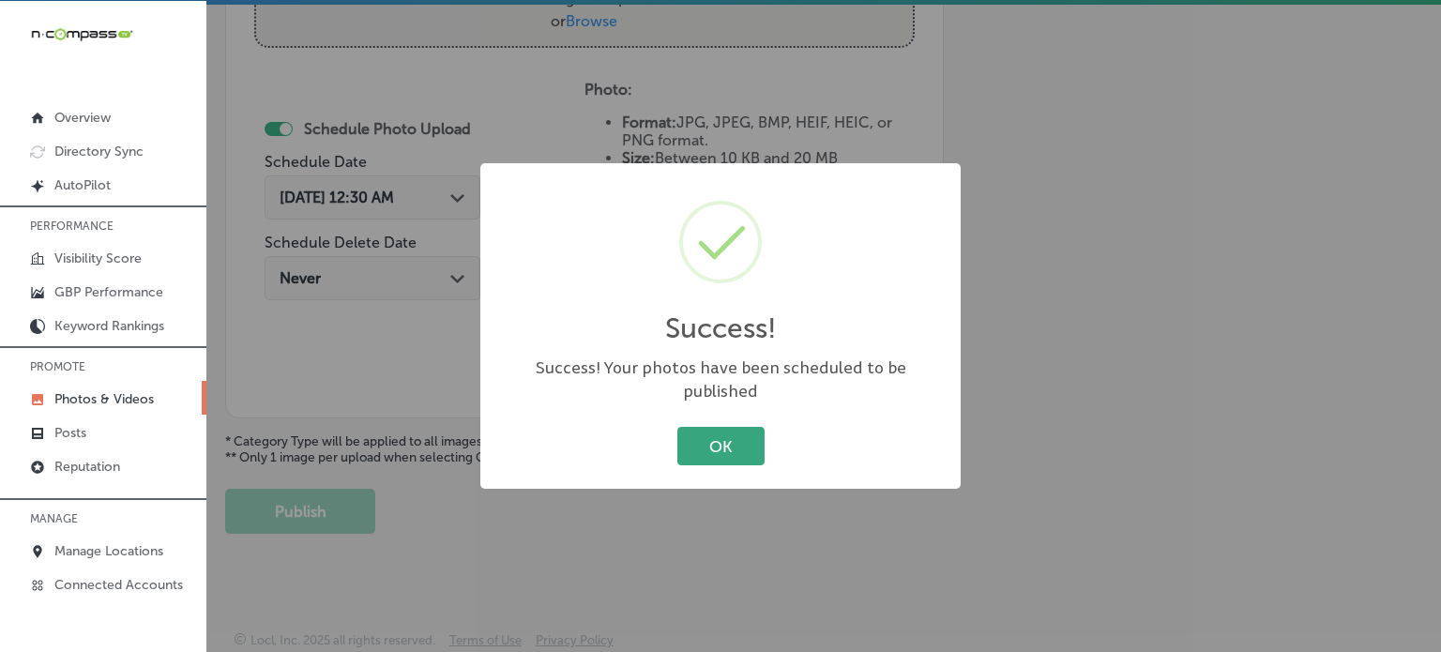
click at [720, 446] on button "OK" at bounding box center [720, 446] width 87 height 38
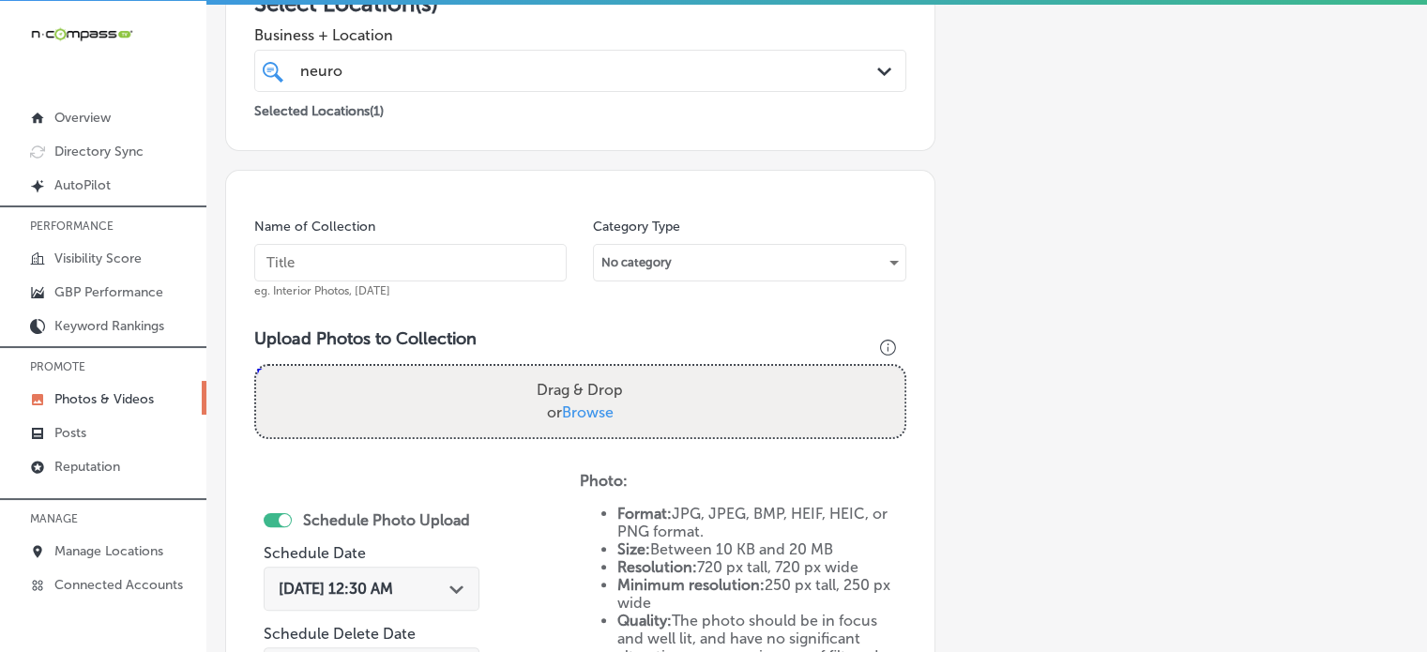
scroll to position [346, 0]
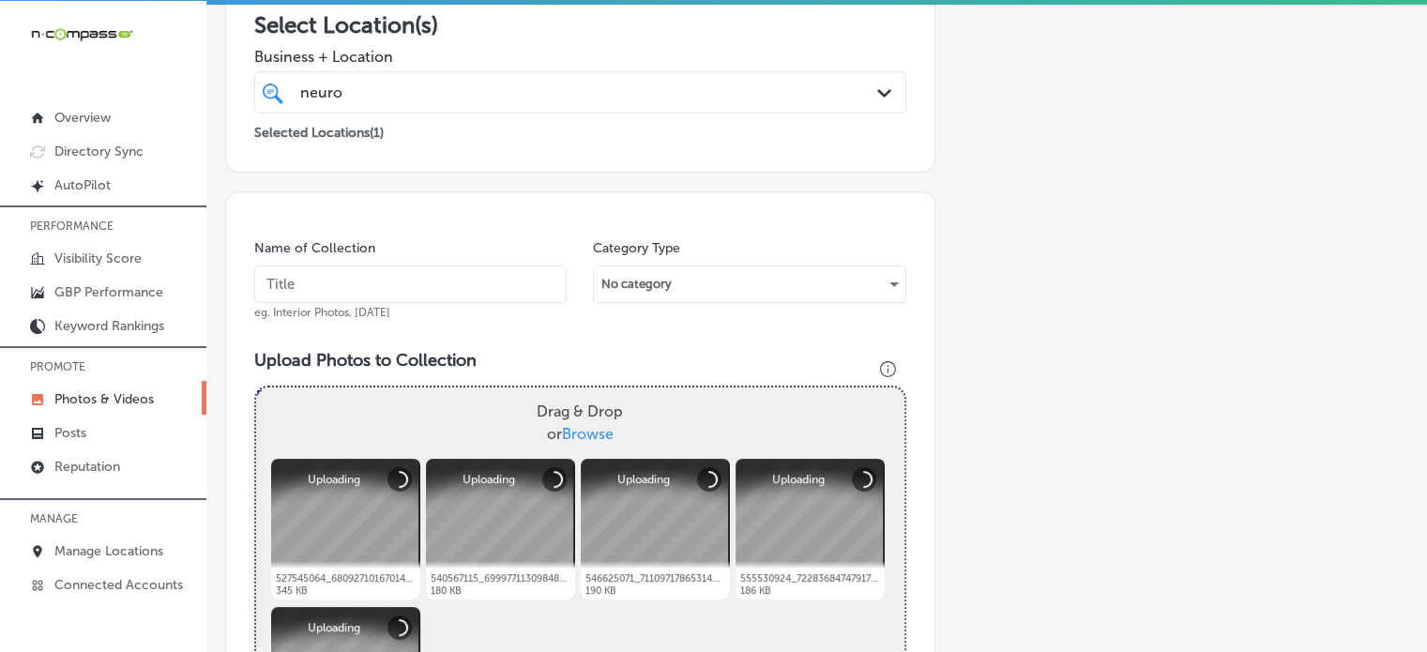
click at [378, 279] on input "text" at bounding box center [410, 284] width 312 height 38
paste input "Scientific ADHD treatment methods"
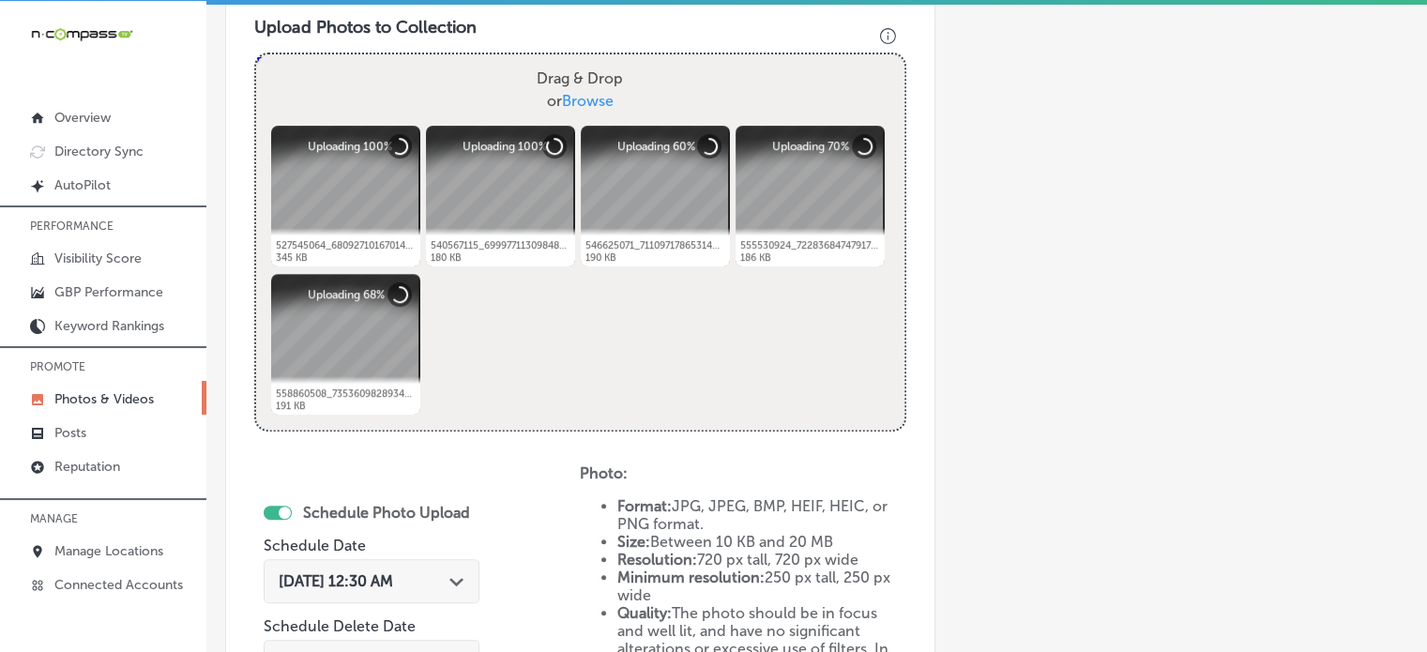
scroll to position [737, 0]
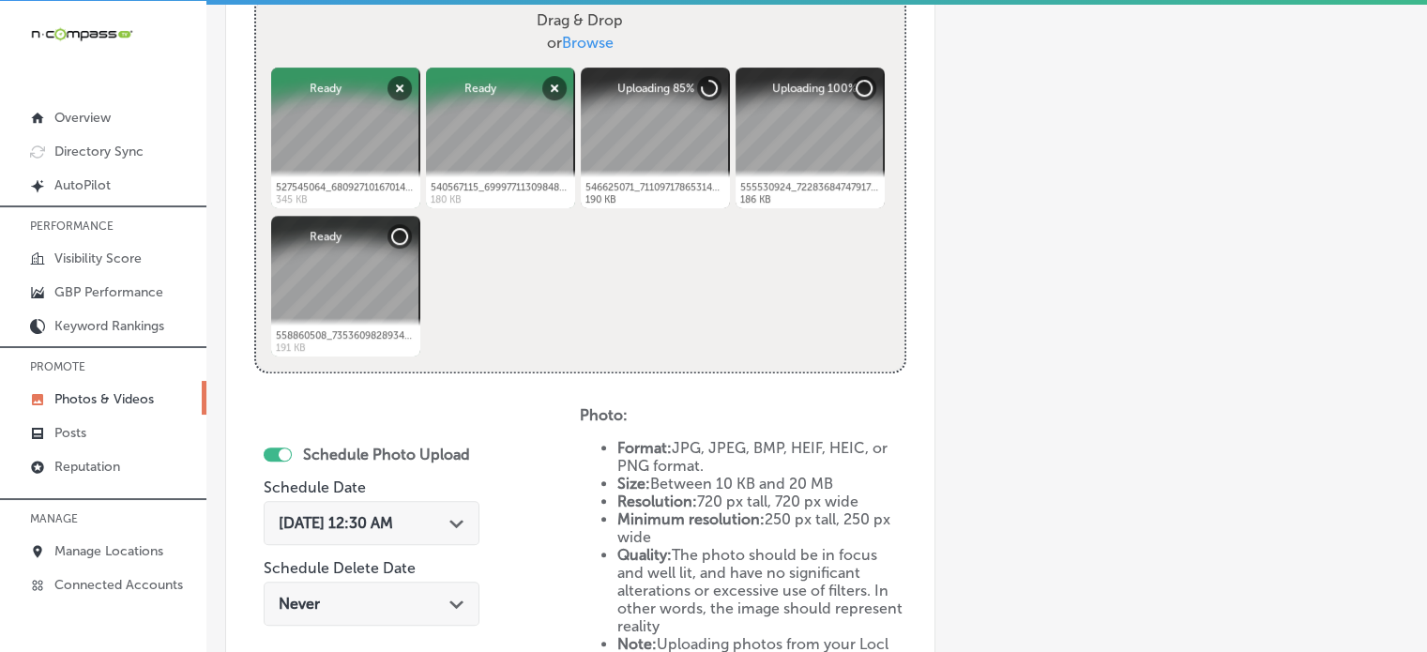
type input "Scientific ADHD treatment methods"
click at [455, 516] on div "Path Created with Sketch." at bounding box center [456, 521] width 15 height 15
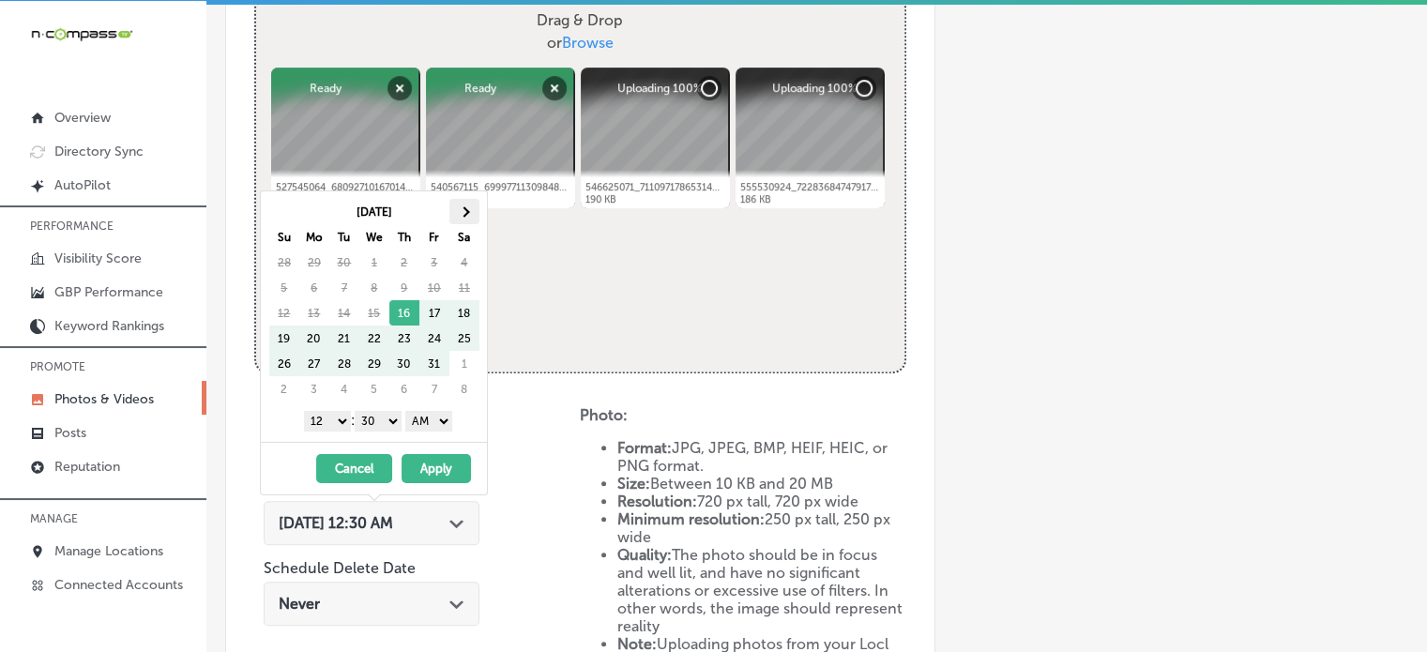
click at [470, 213] on th at bounding box center [464, 211] width 30 height 25
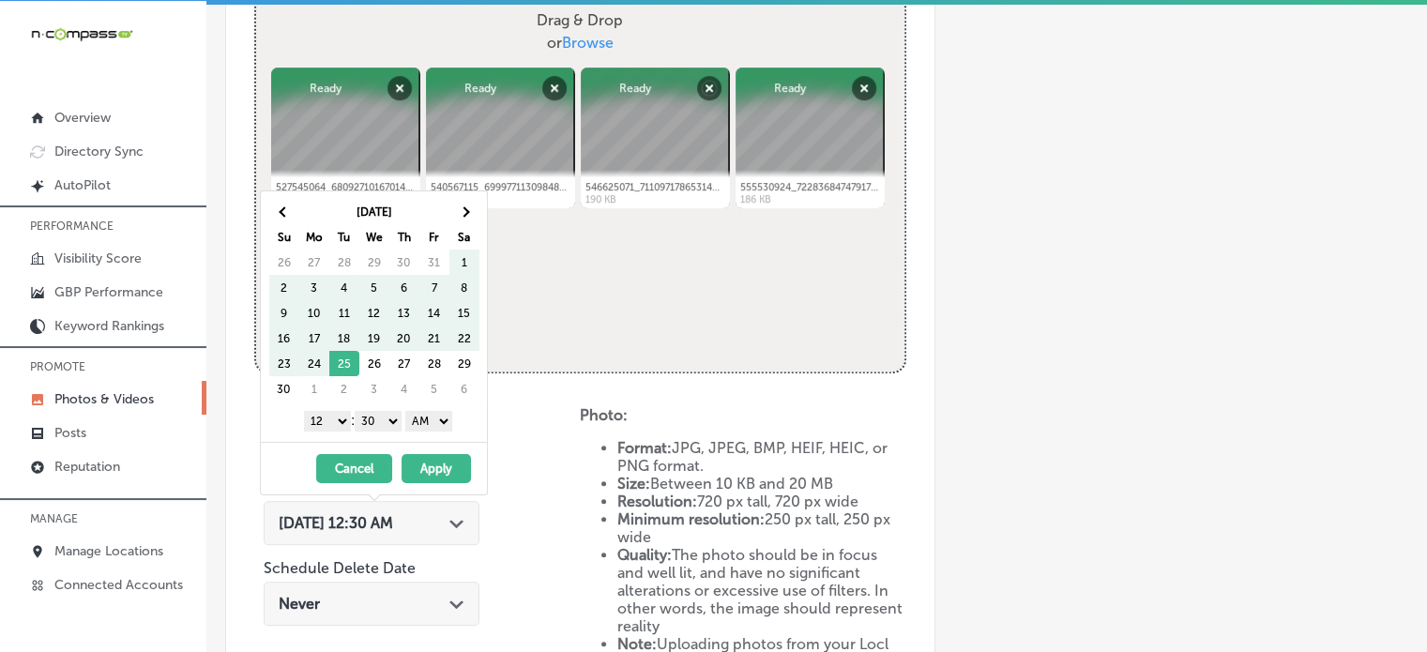
click at [470, 213] on th at bounding box center [464, 211] width 30 height 25
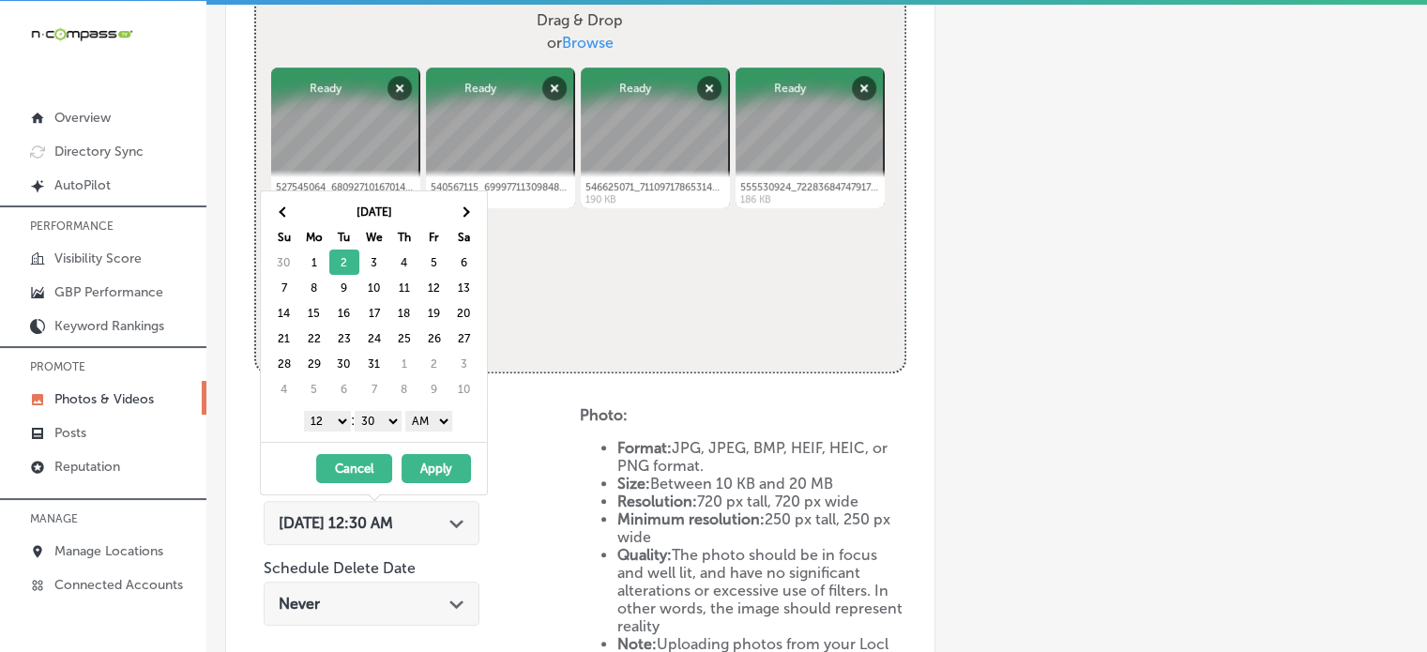
click at [340, 418] on select "1 2 3 4 5 6 7 8 9 10 11 12" at bounding box center [327, 421] width 47 height 21
drag, startPoint x: 383, startPoint y: 419, endPoint x: 385, endPoint y: 434, distance: 15.3
click at [385, 434] on div "Dec 2025 Su Mo Tu We Th Fr Sa 30 1 2 3 4 5 6 7 8 9 10 11 12 13 14 15 16 17 18 1…" at bounding box center [374, 316] width 226 height 250
drag, startPoint x: 420, startPoint y: 420, endPoint x: 424, endPoint y: 458, distance: 37.7
click at [424, 458] on div "Dec 2025 Su Mo Tu We Th Fr Sa 30 1 2 3 4 5 6 7 8 9 10 11 12 13 14 15 16 17 18 1…" at bounding box center [374, 342] width 228 height 305
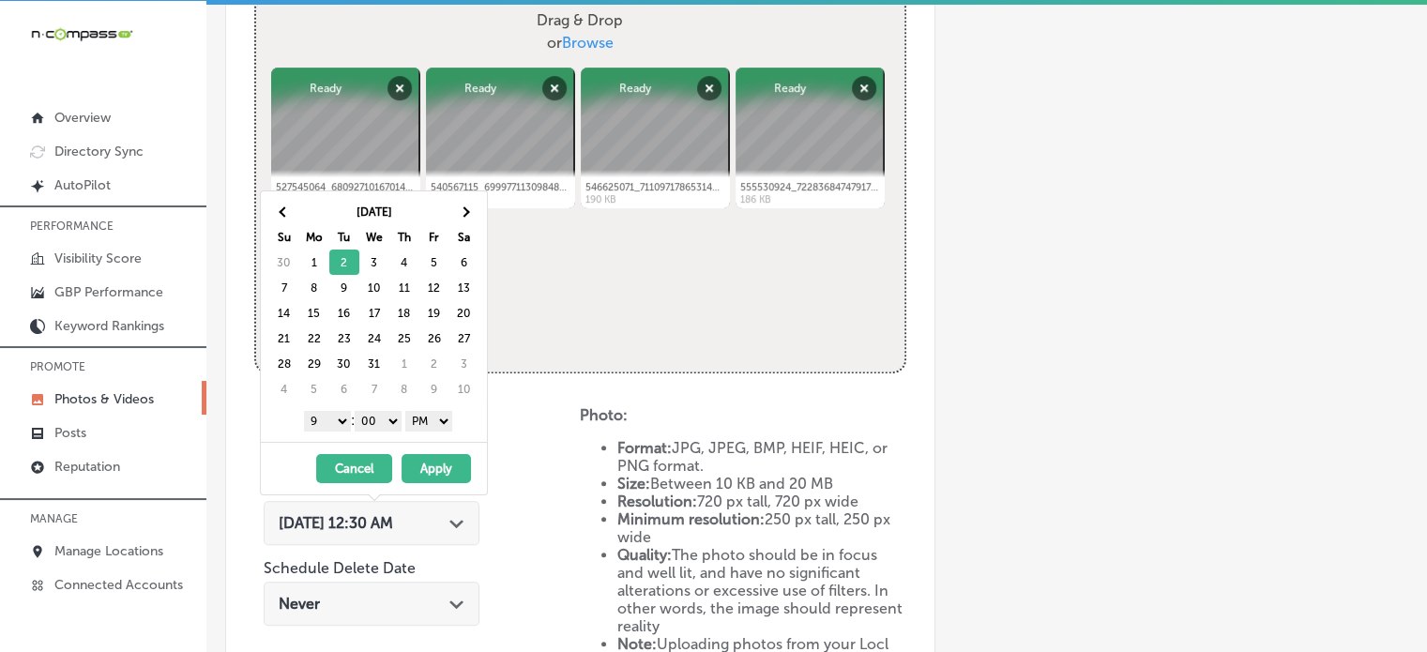
click at [436, 473] on button "Apply" at bounding box center [435, 468] width 69 height 29
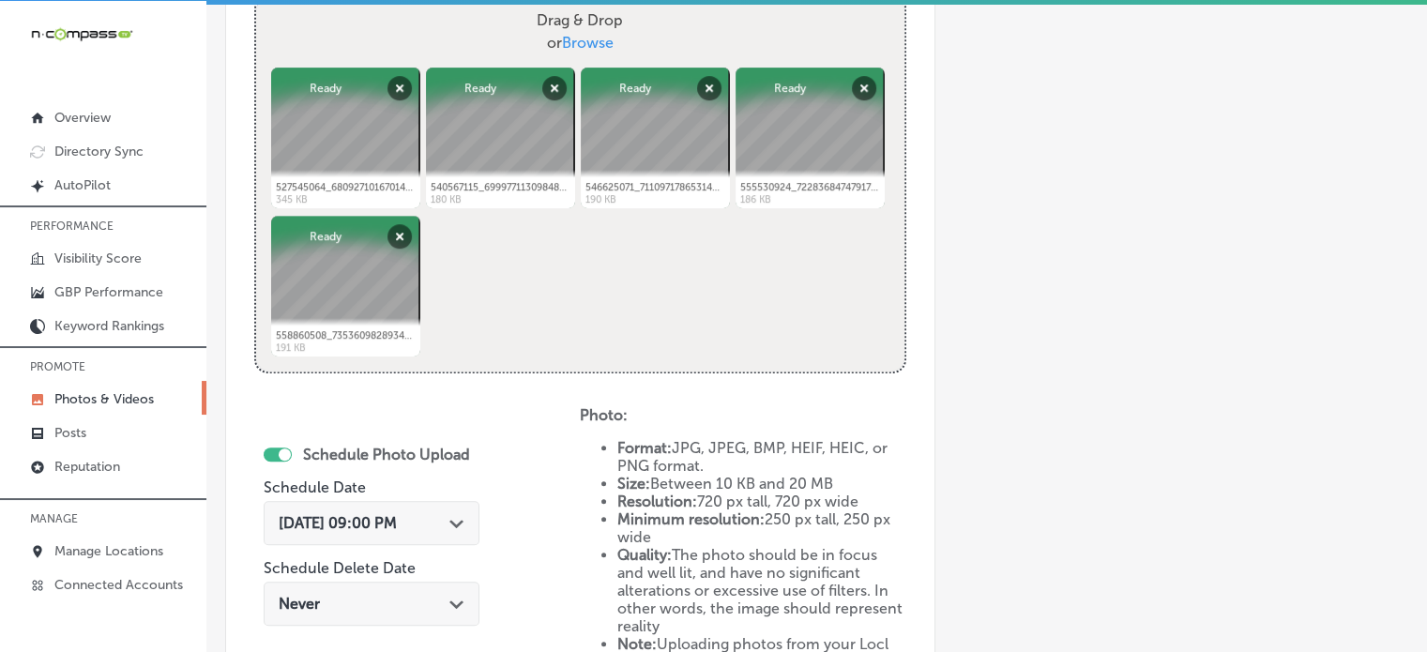
click at [511, 474] on div "Schedule Photo Upload Schedule Date Dec 2, 2025 09:00 PM Path Created with Sket…" at bounding box center [416, 560] width 325 height 309
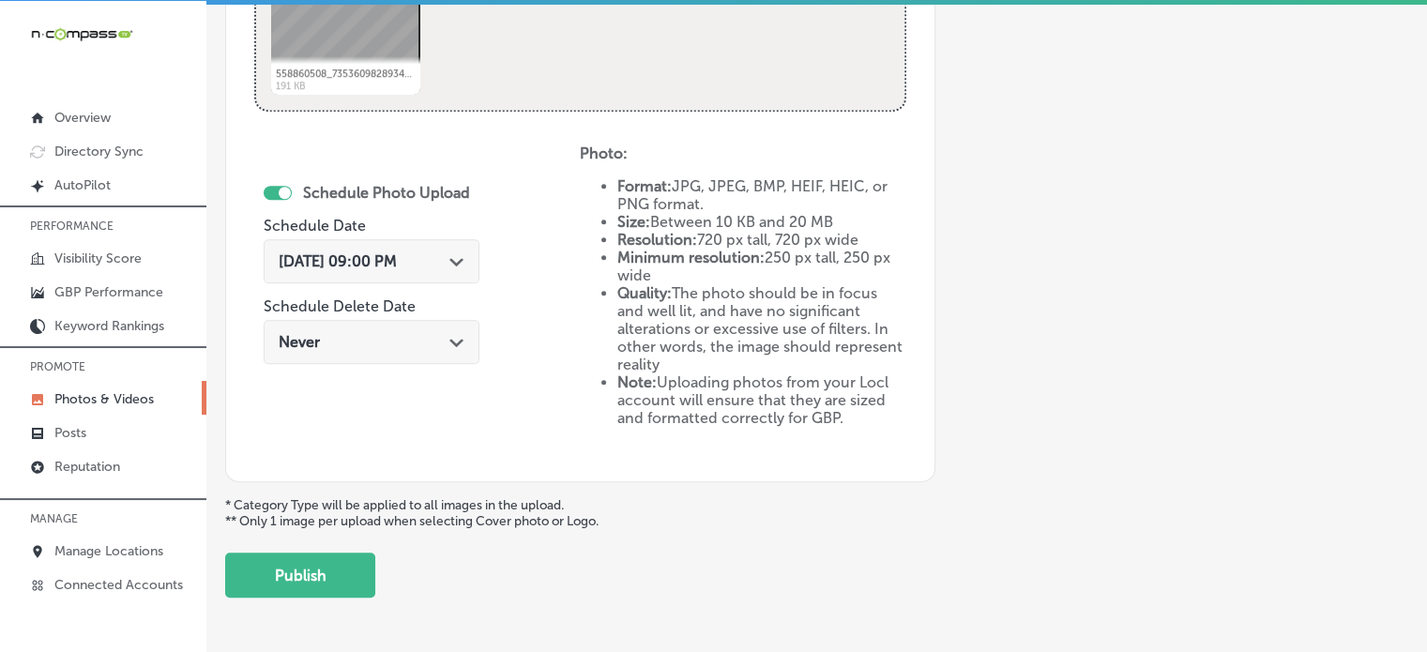
scroll to position [1063, 0]
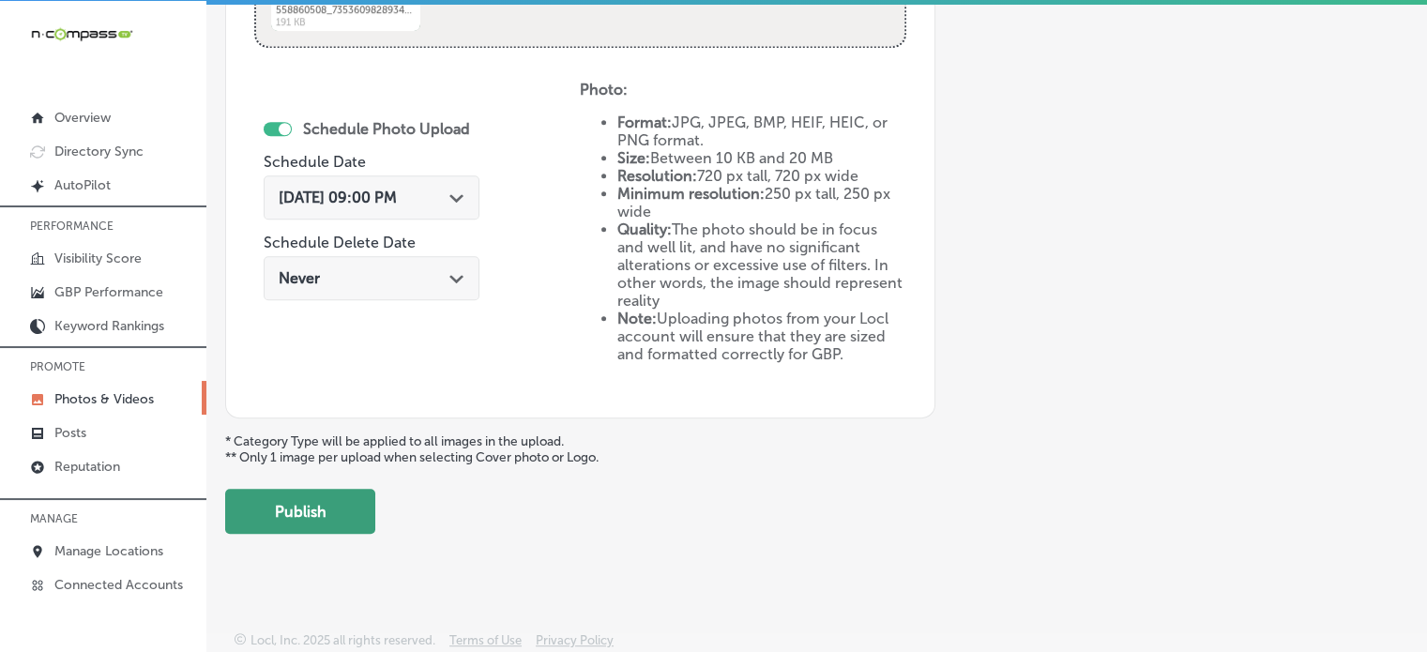
click at [330, 500] on button "Publish" at bounding box center [300, 511] width 150 height 45
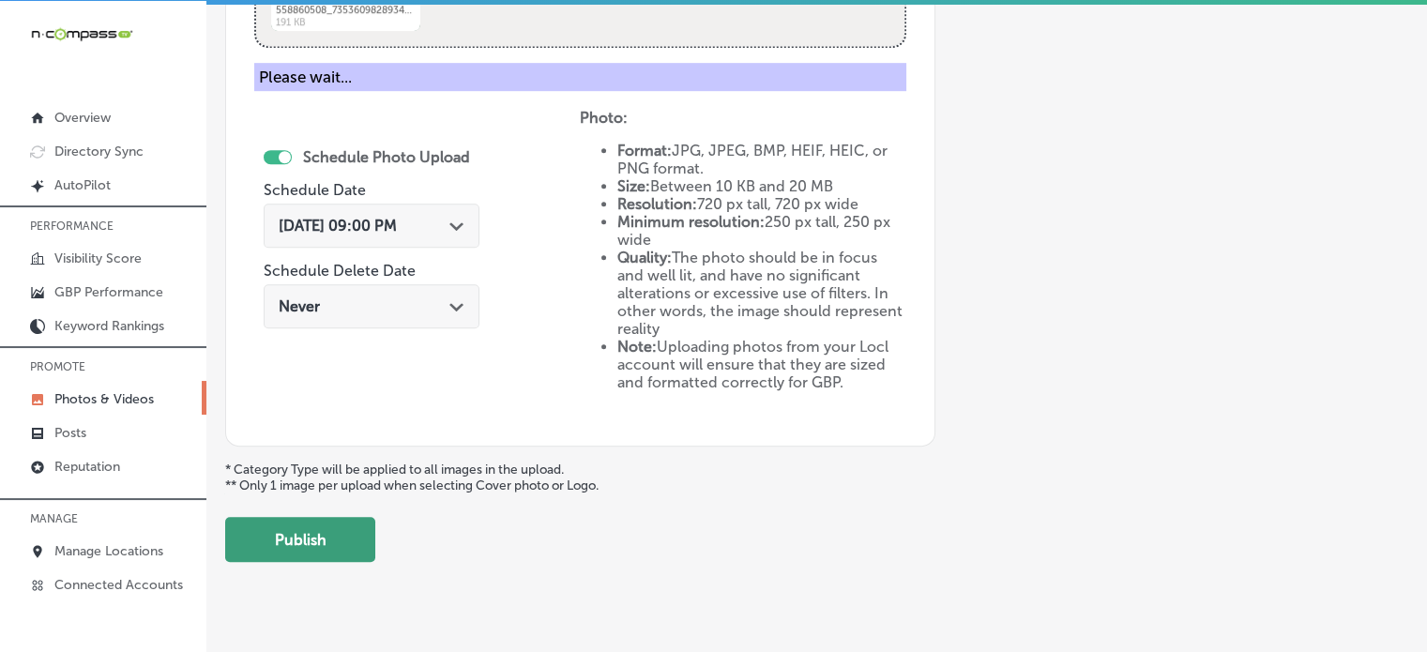
scroll to position [759, 0]
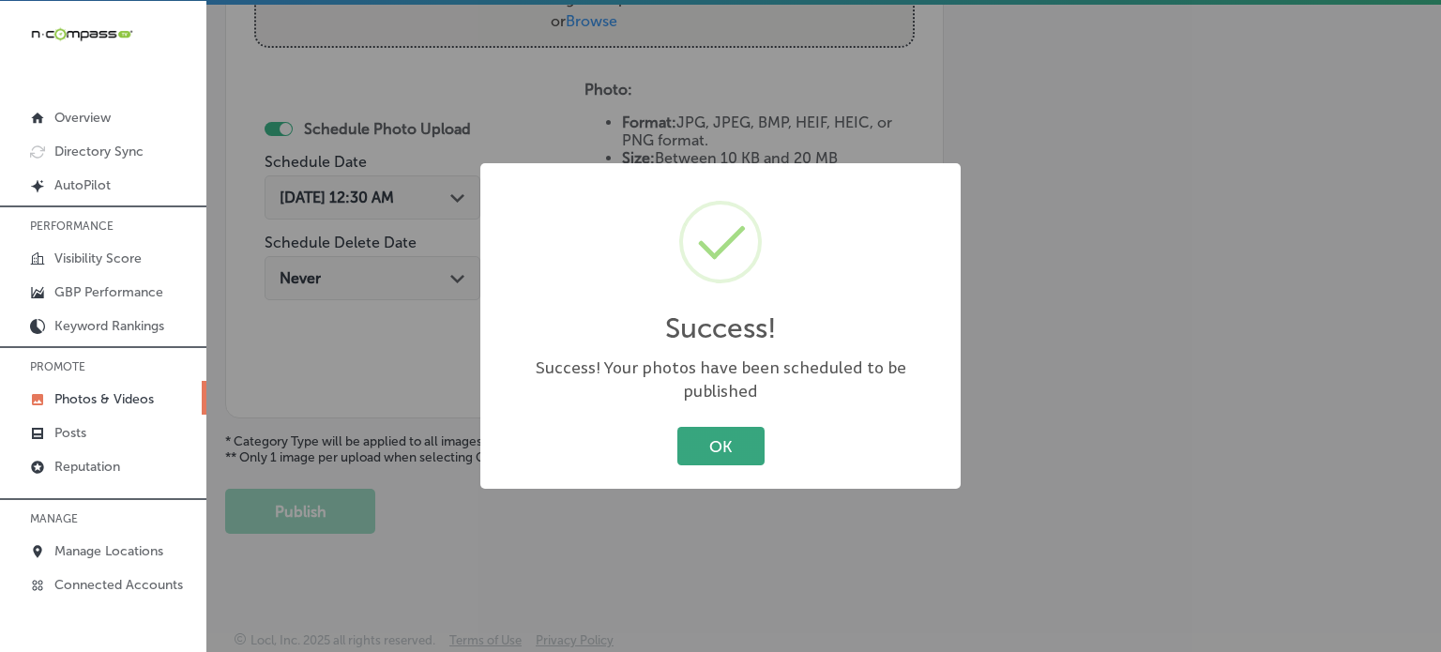
click at [726, 433] on button "OK" at bounding box center [720, 446] width 87 height 38
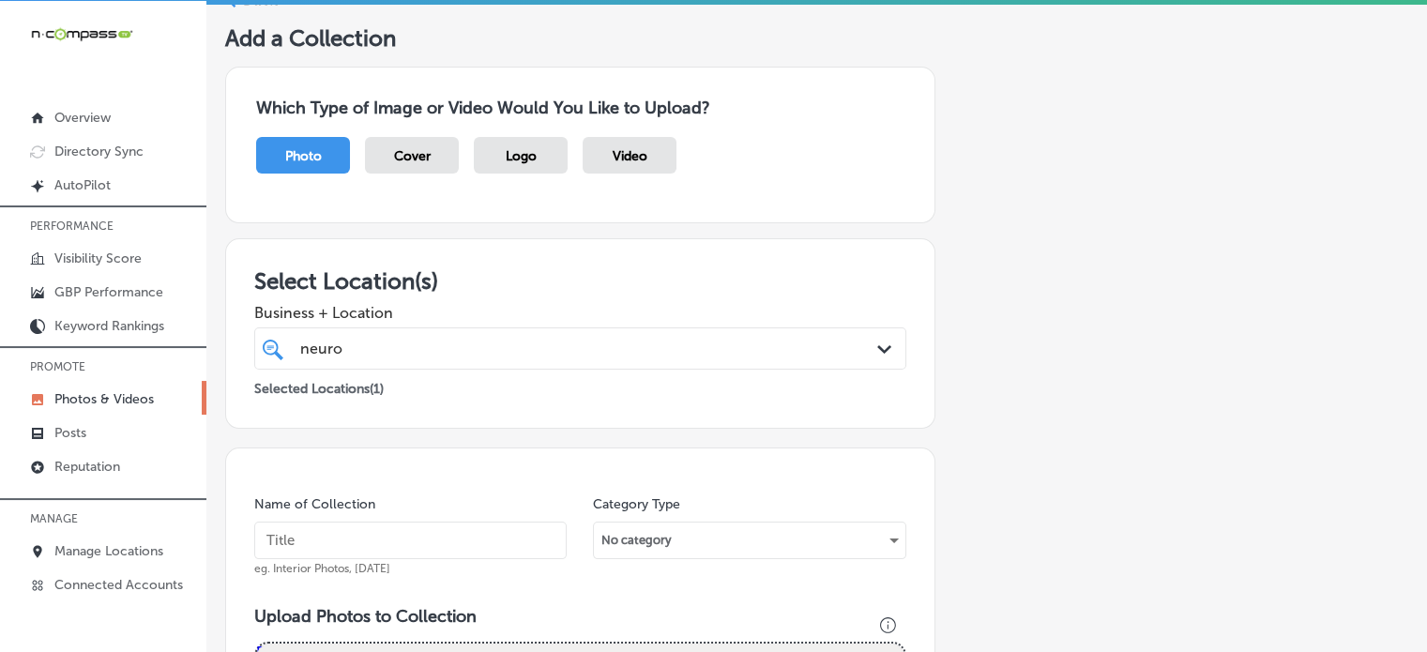
scroll to position [76, 0]
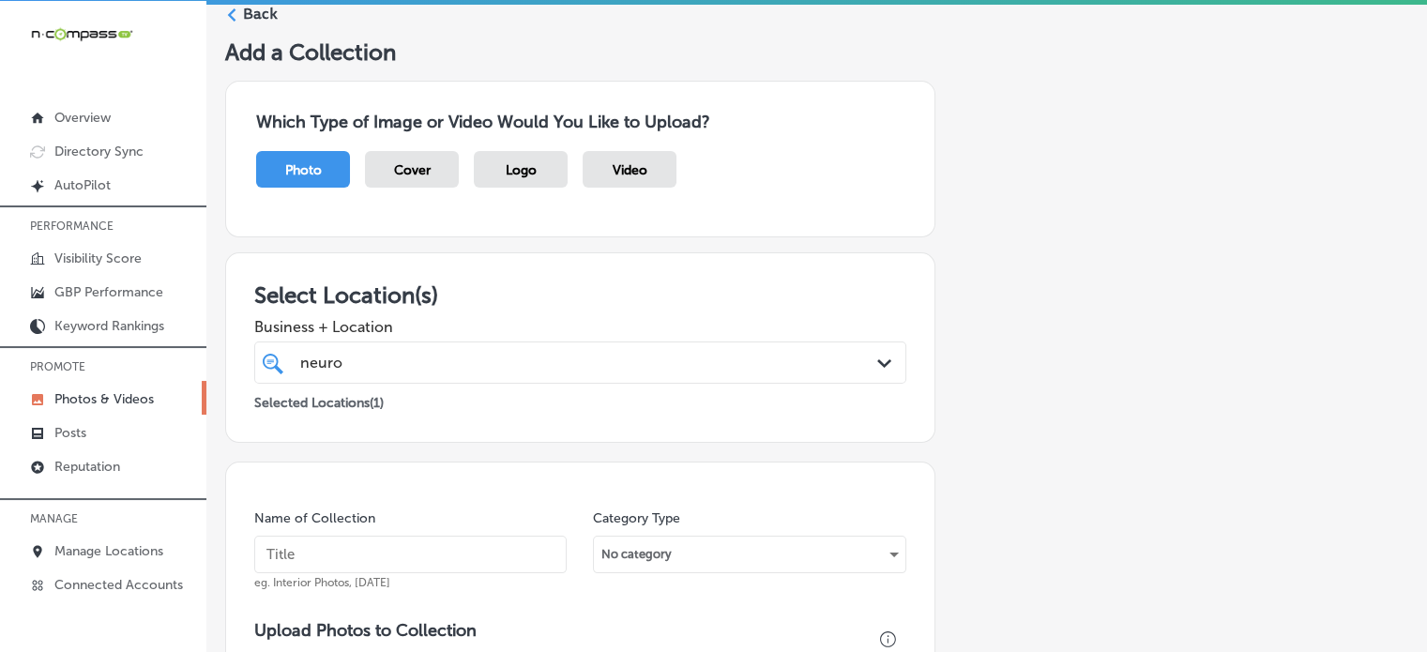
click at [249, 17] on label "Back" at bounding box center [260, 14] width 35 height 21
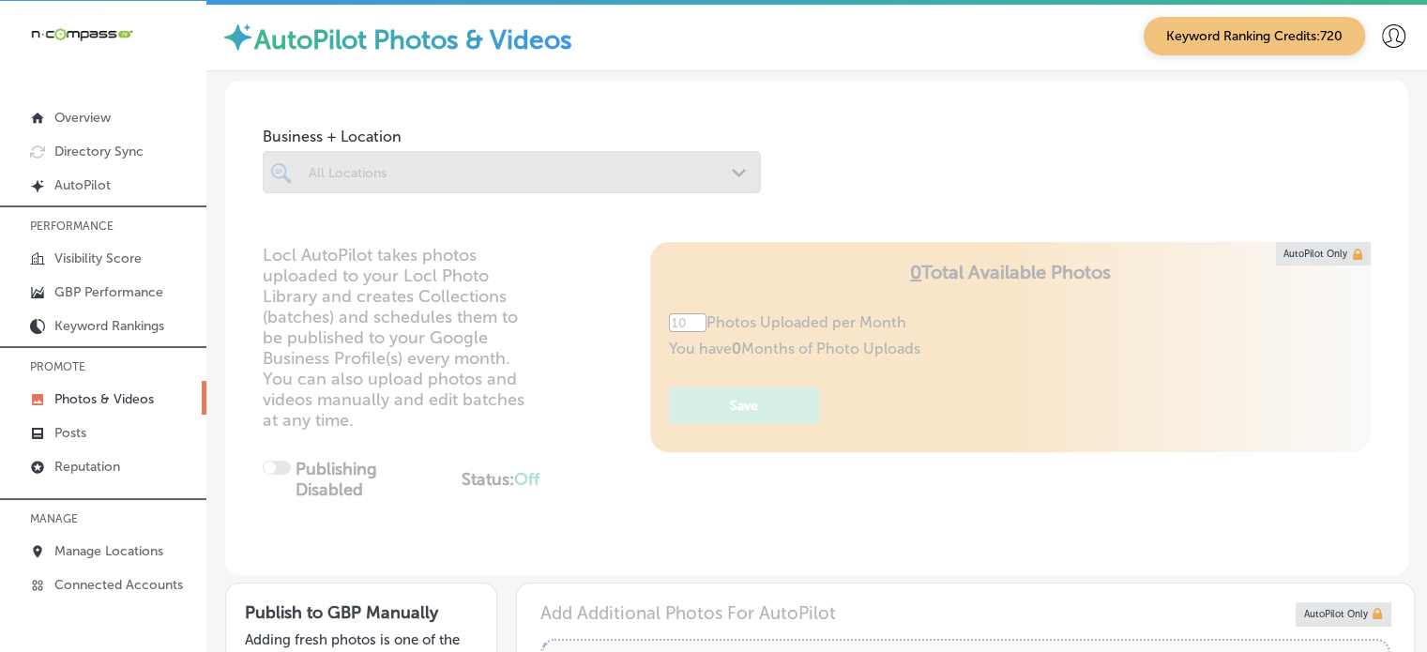
type input "5"
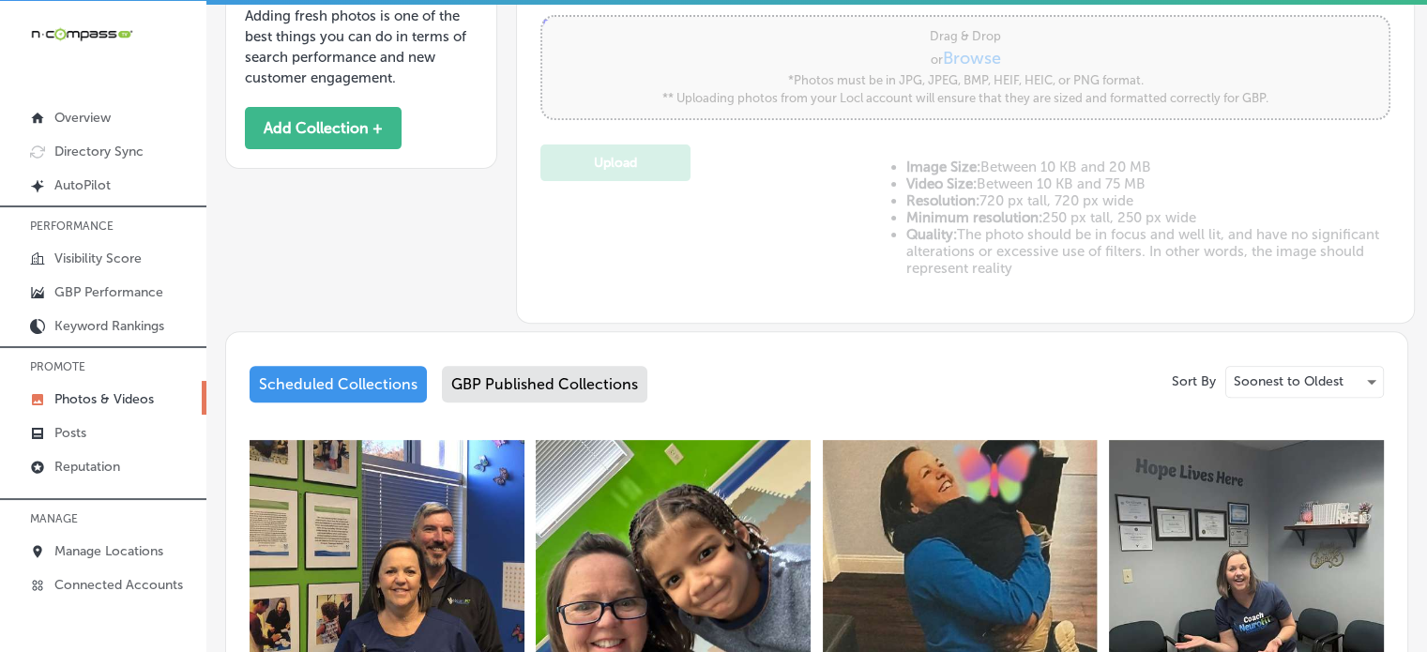
scroll to position [620, 0]
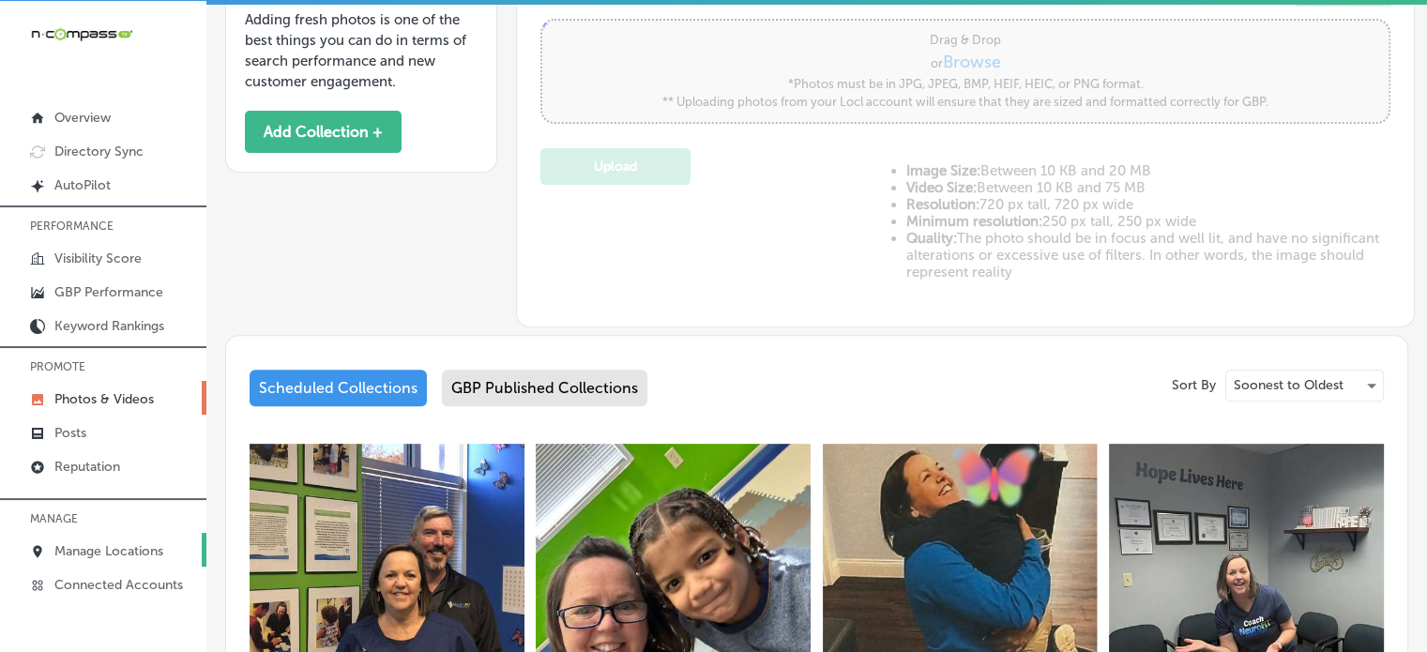
click at [111, 551] on p "Manage Locations" at bounding box center [108, 551] width 109 height 16
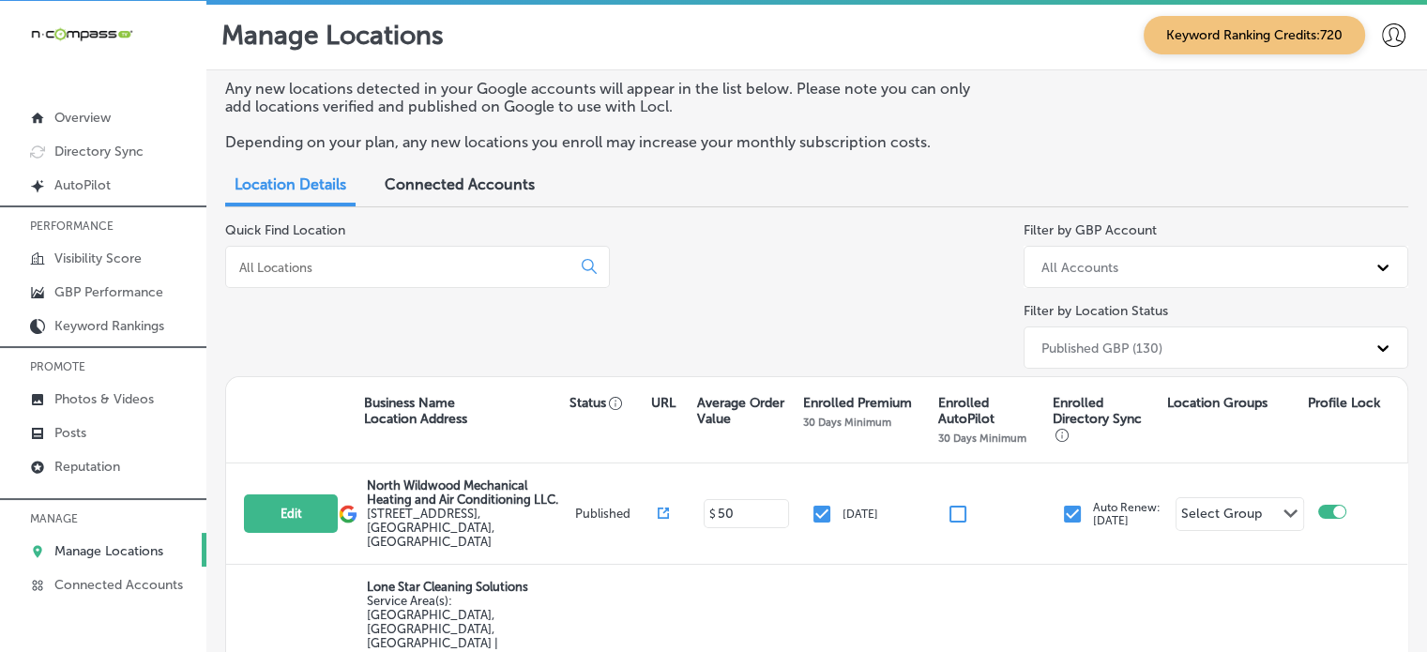
click at [458, 274] on input at bounding box center [401, 267] width 329 height 17
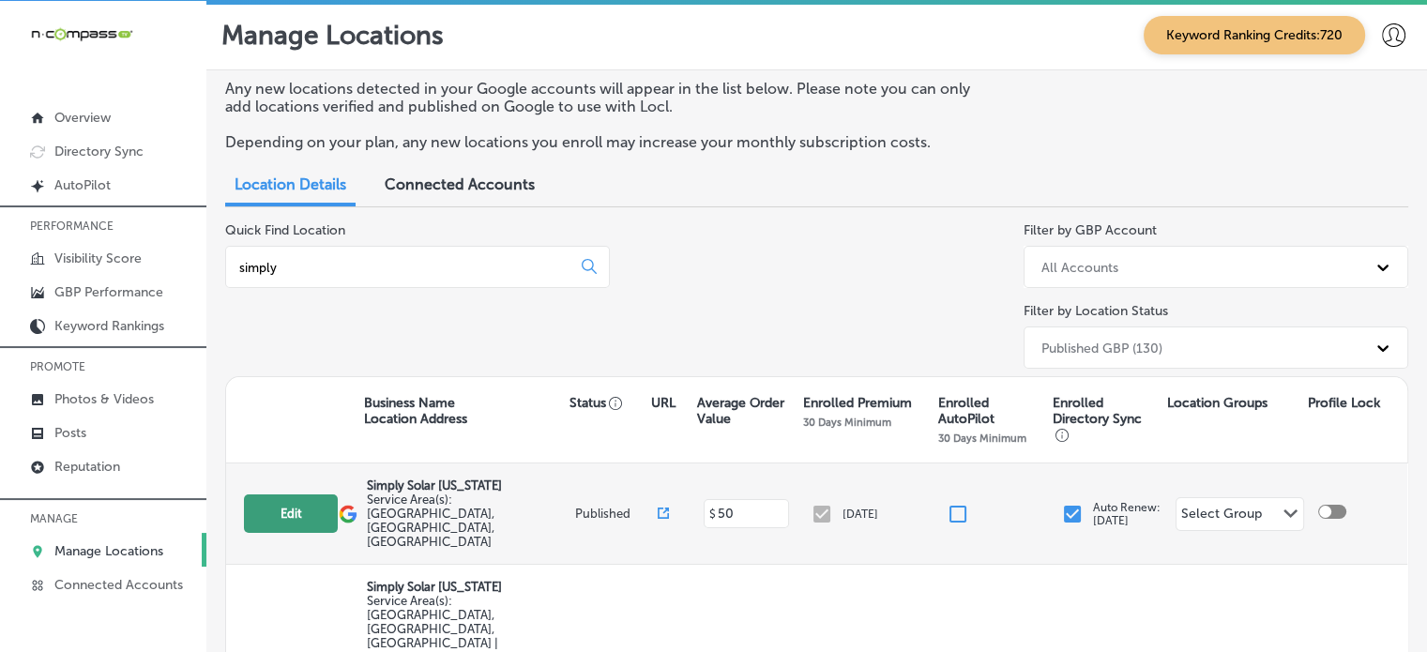
type input "simply"
click at [300, 494] on button "Edit" at bounding box center [291, 513] width 94 height 38
select select "US"
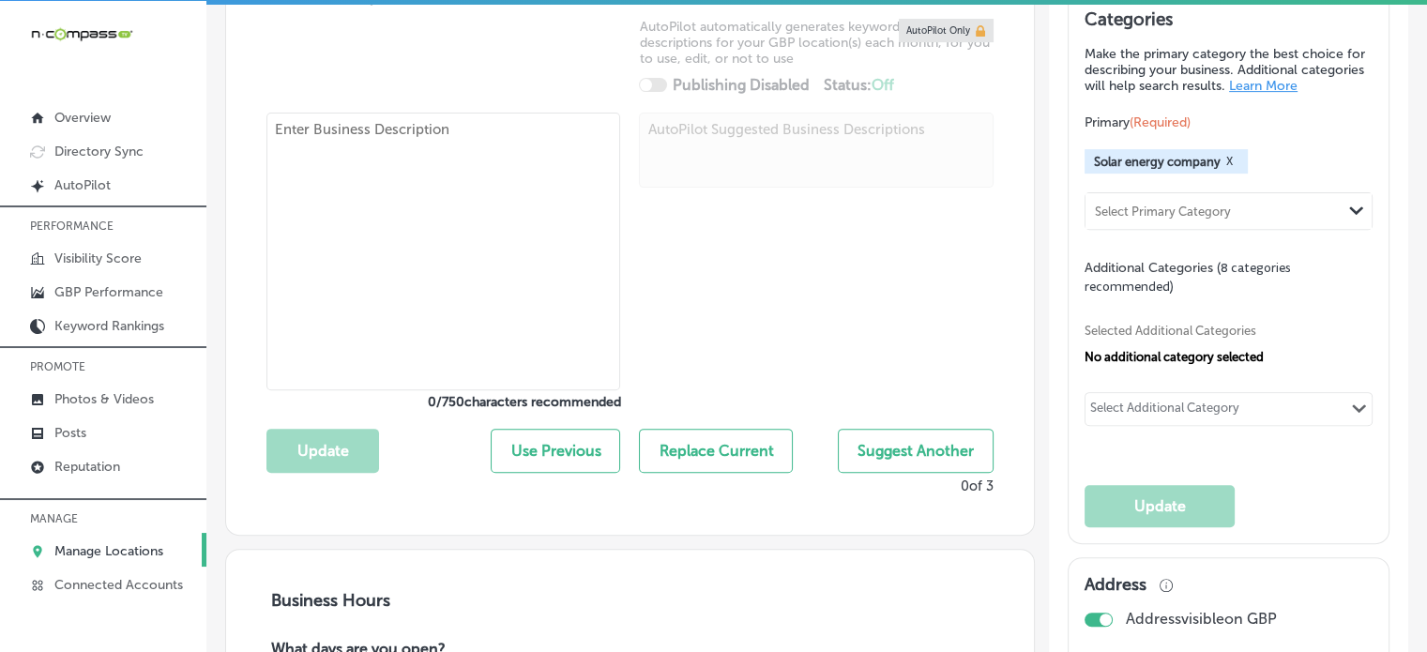
type input "Simply Solar [US_STATE]"
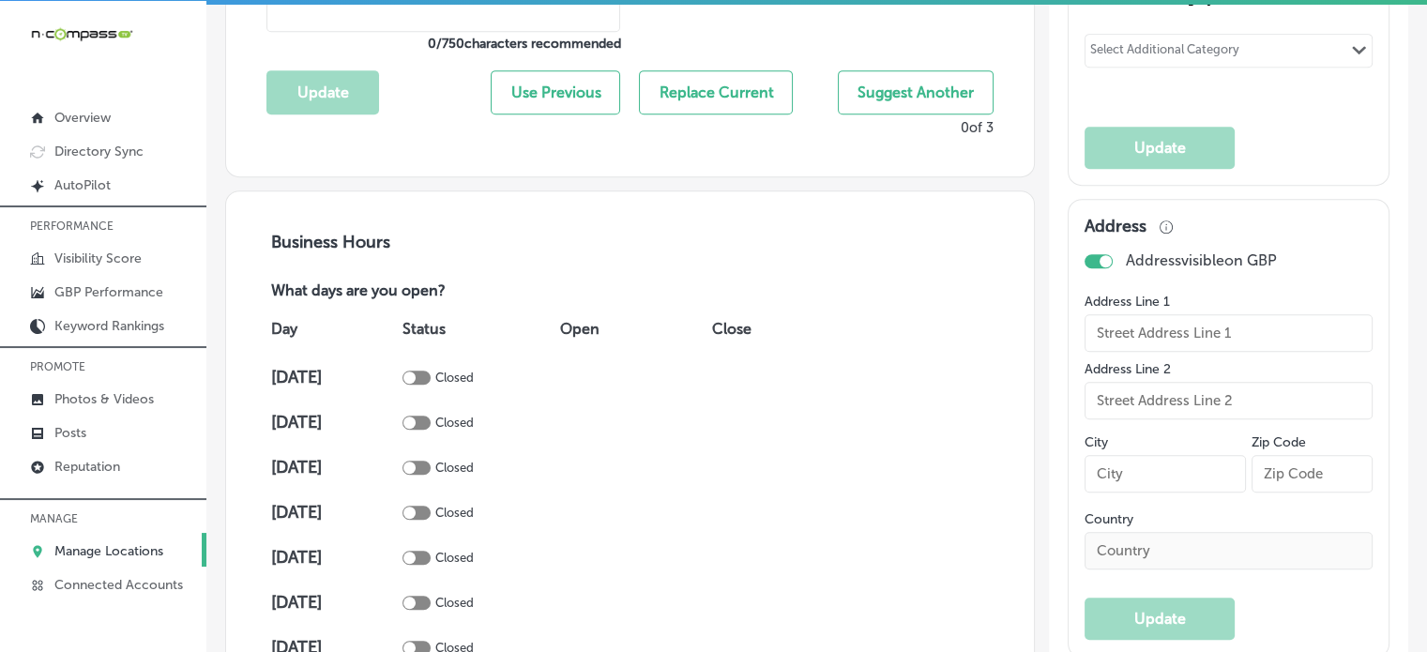
checkbox input "false"
type input "[STREET_ADDRESS][PERSON_NAME]"
type input "Moro"
type input "62067"
type input "US"
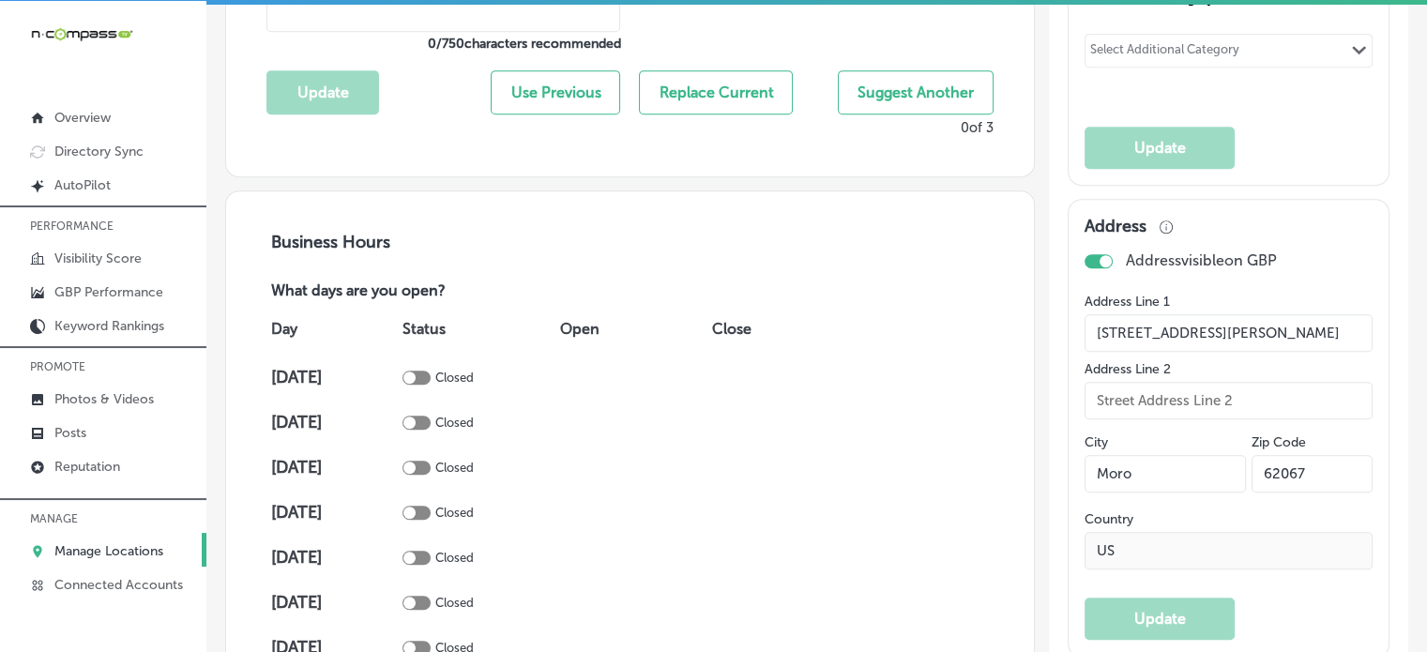
type textarea "At Simply Solar [US_STATE], we specialize in providing customized solar solutio…"
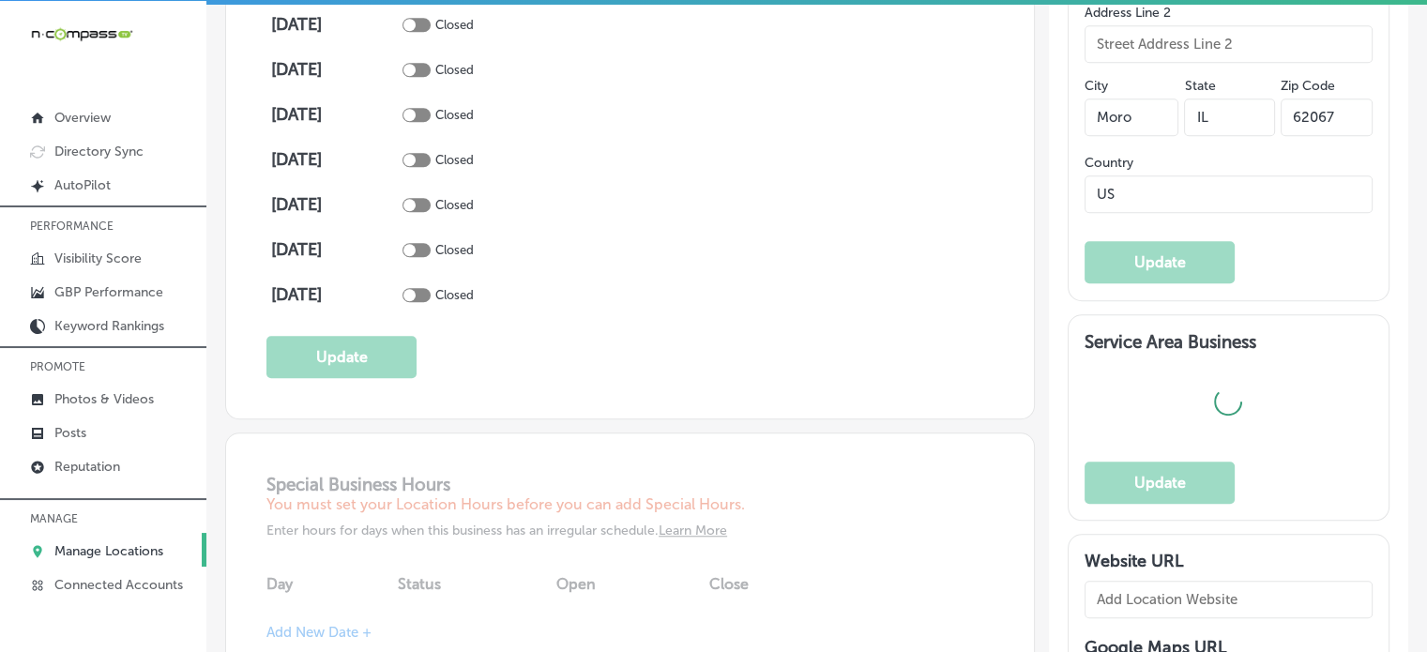
type input "[PHONE_NUMBER]"
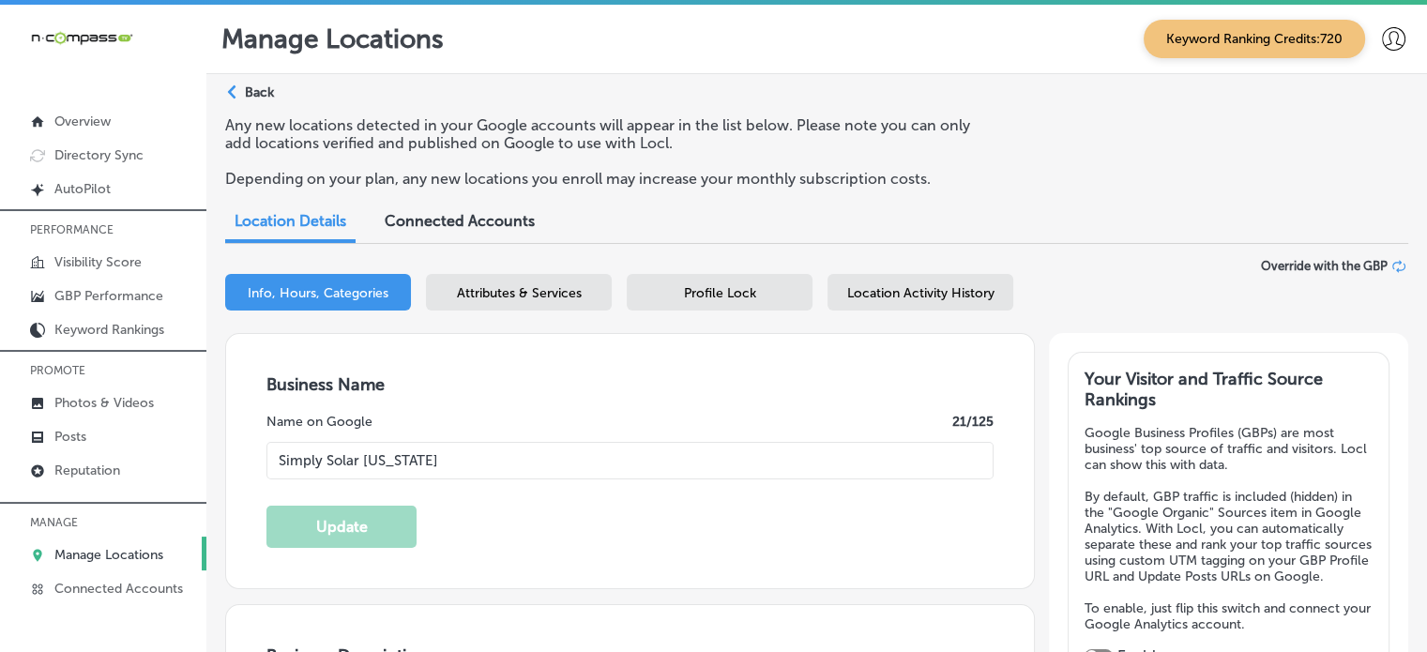
click at [539, 307] on div "Attributes & Services" at bounding box center [519, 292] width 186 height 37
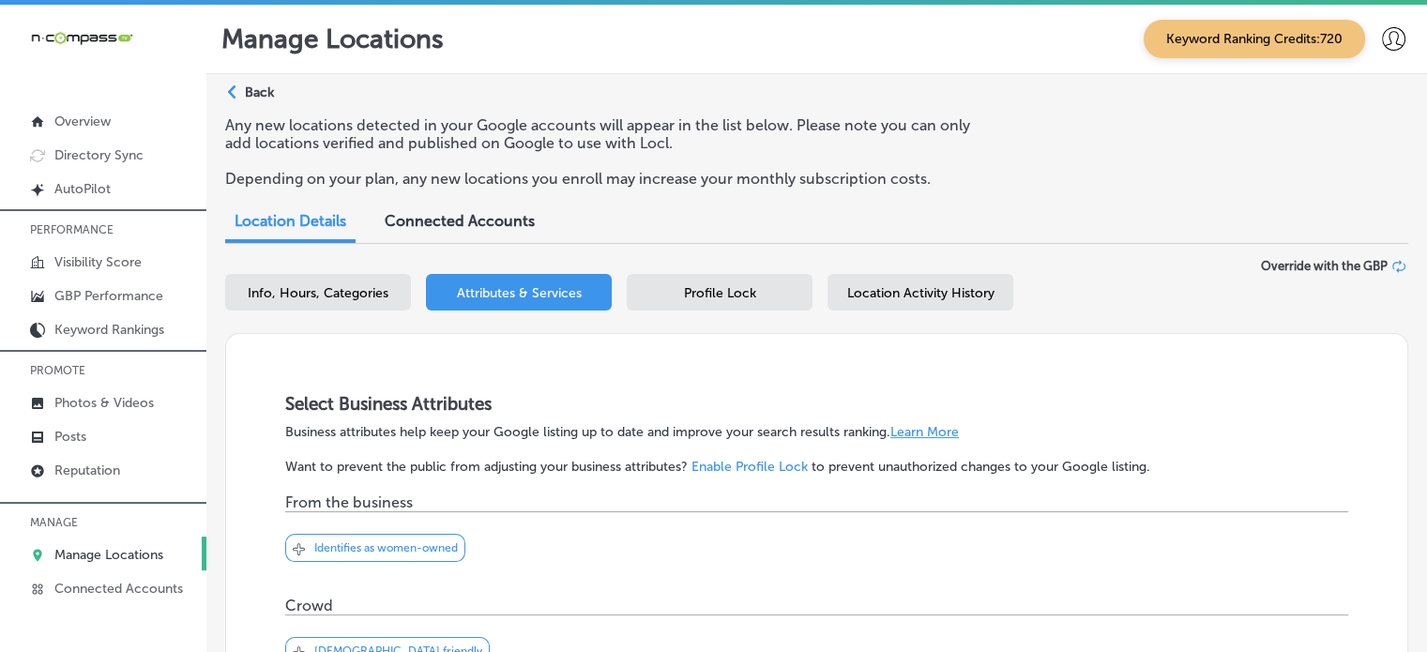
click at [754, 295] on span "Profile Lock" at bounding box center [720, 293] width 72 height 16
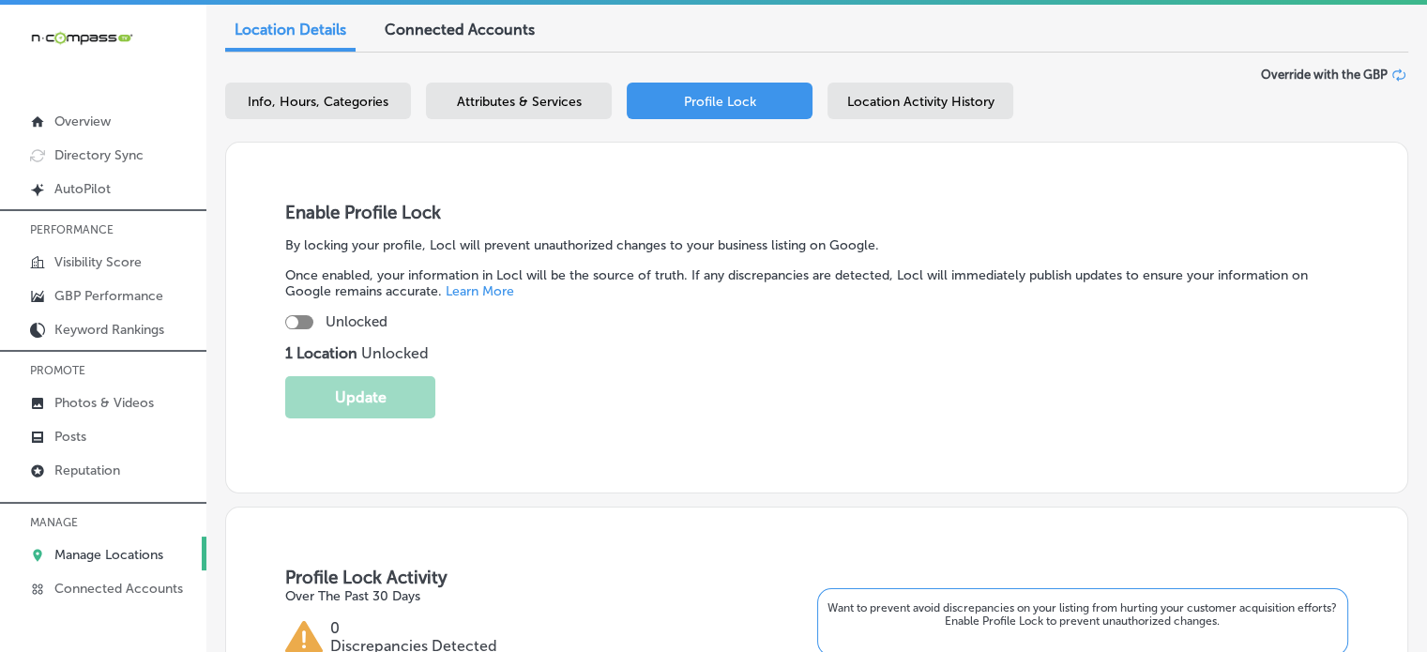
scroll to position [203, 0]
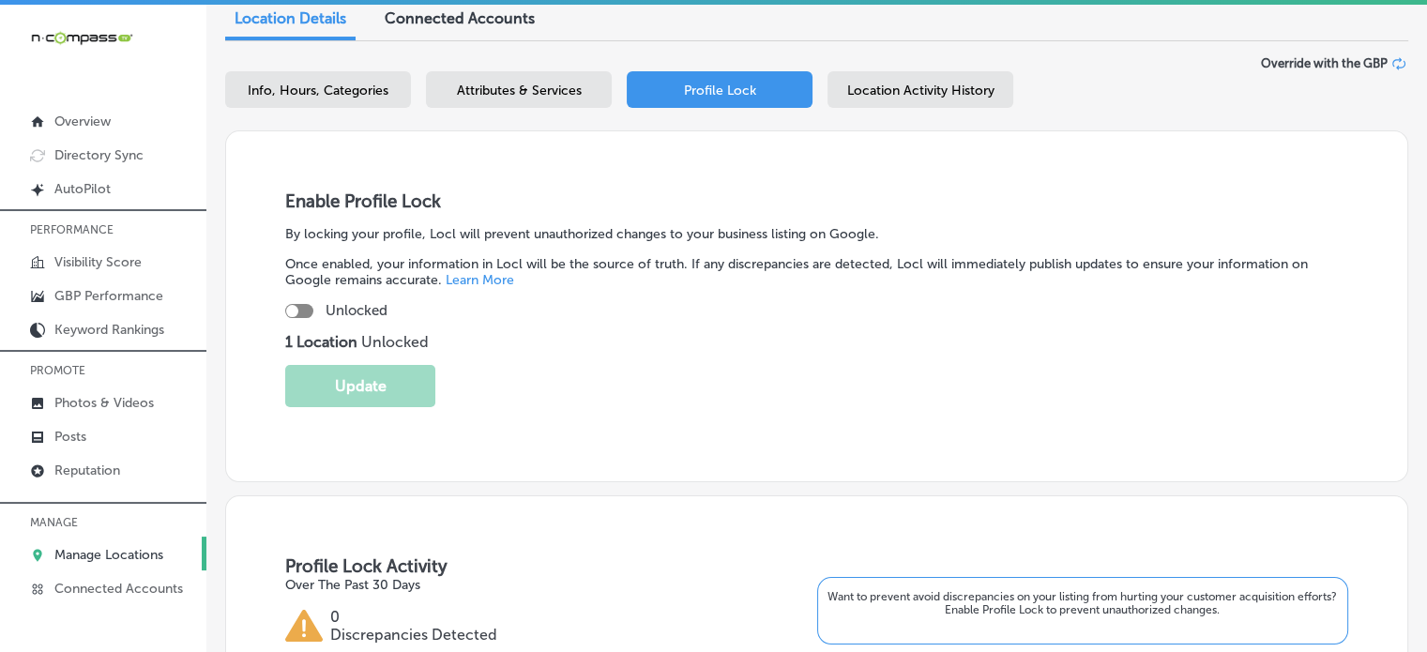
click at [298, 309] on div at bounding box center [299, 311] width 28 height 14
checkbox input "true"
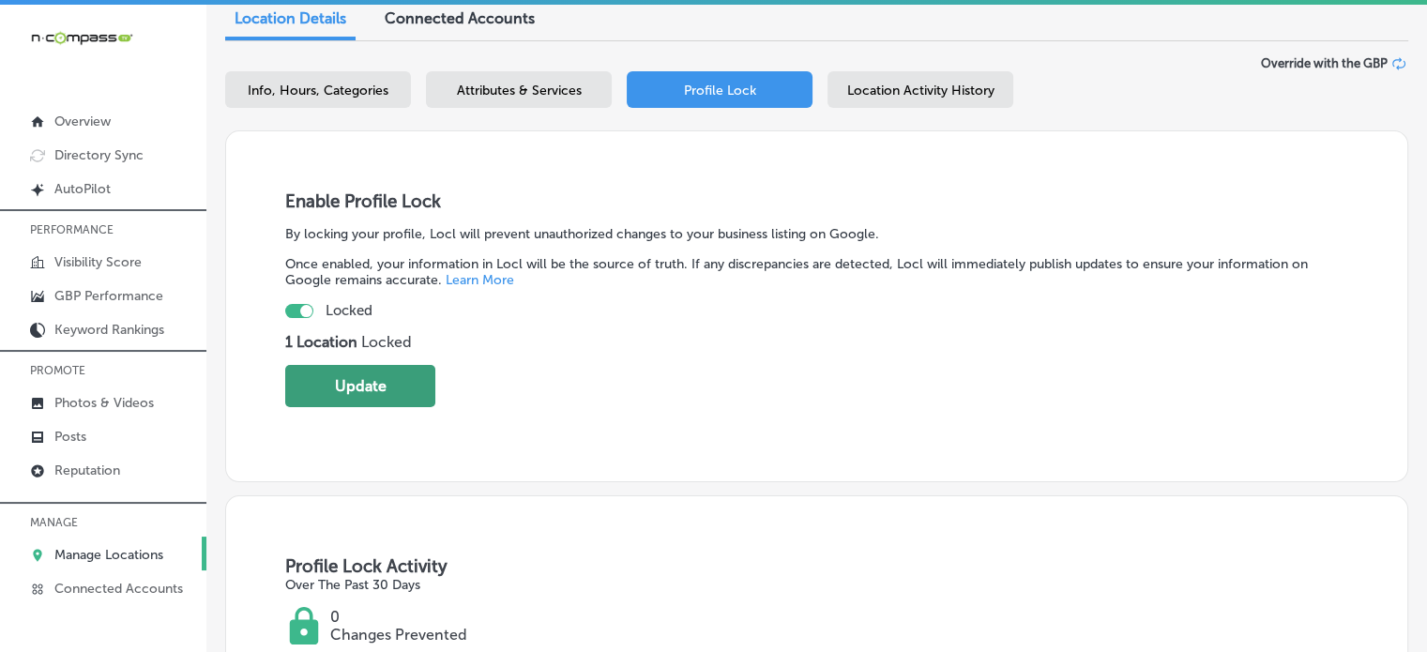
click at [364, 386] on button "Update" at bounding box center [360, 386] width 150 height 42
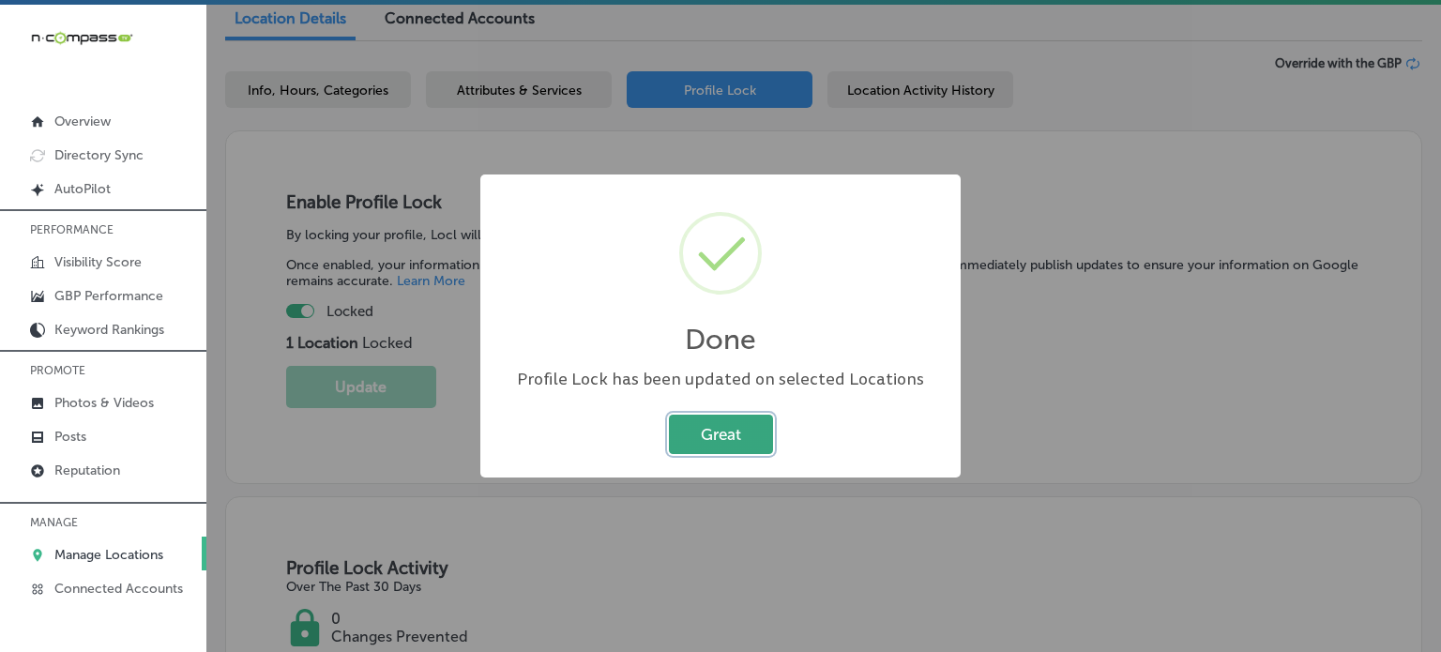
click at [709, 446] on button "Great" at bounding box center [721, 434] width 104 height 38
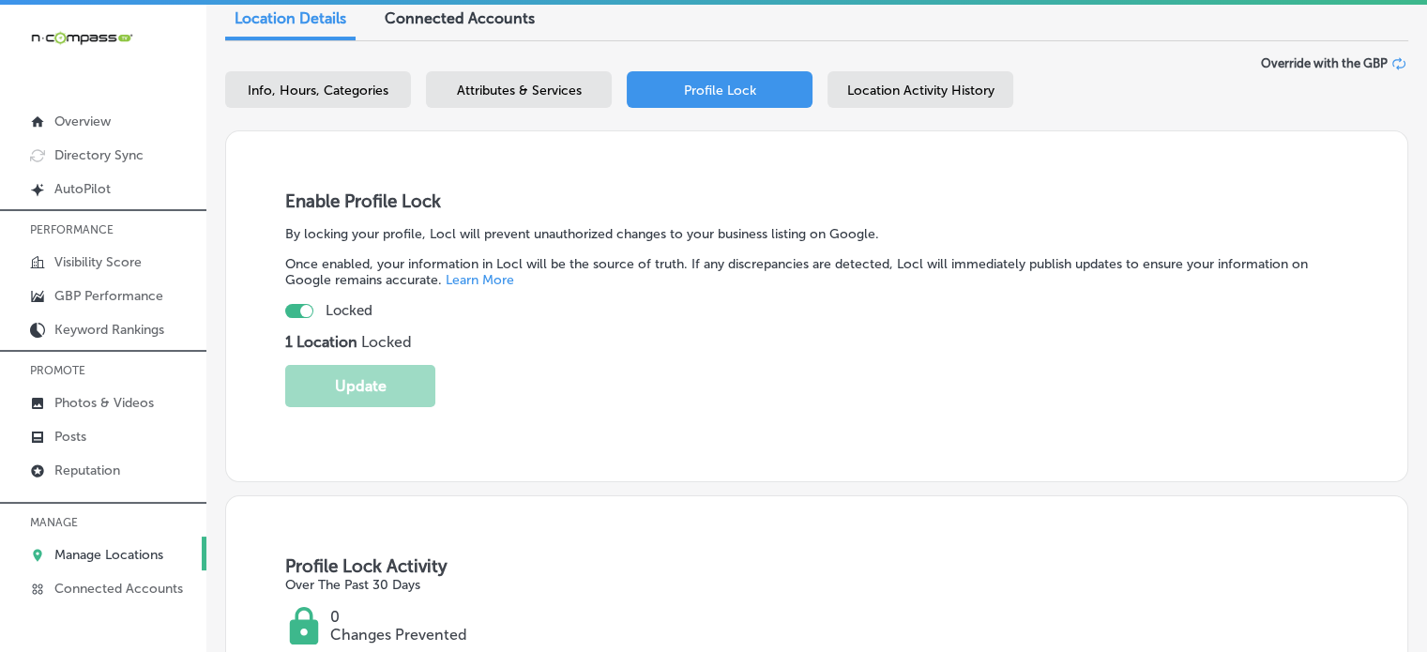
click at [459, 165] on div "Enable Profile Lock By locking your profile, Locl will prevent unauthorized cha…" at bounding box center [816, 306] width 1183 height 352
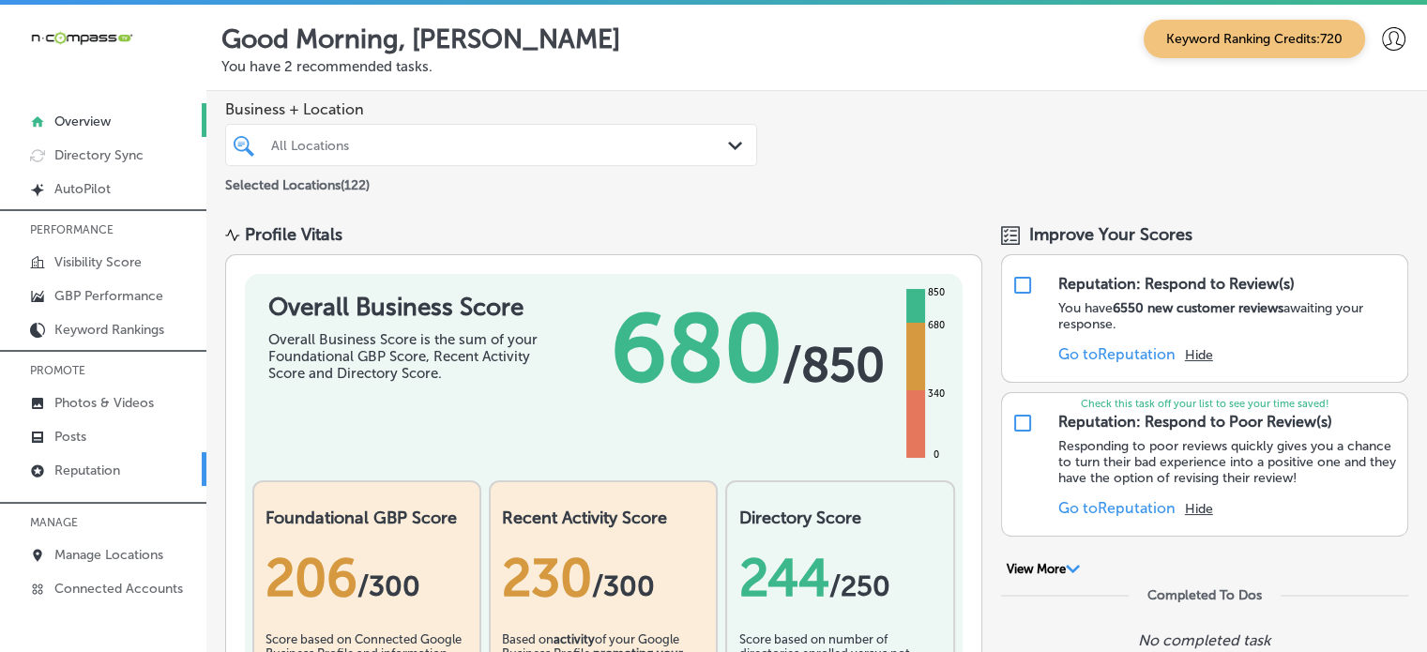
click at [95, 452] on link "Reputation" at bounding box center [103, 469] width 206 height 34
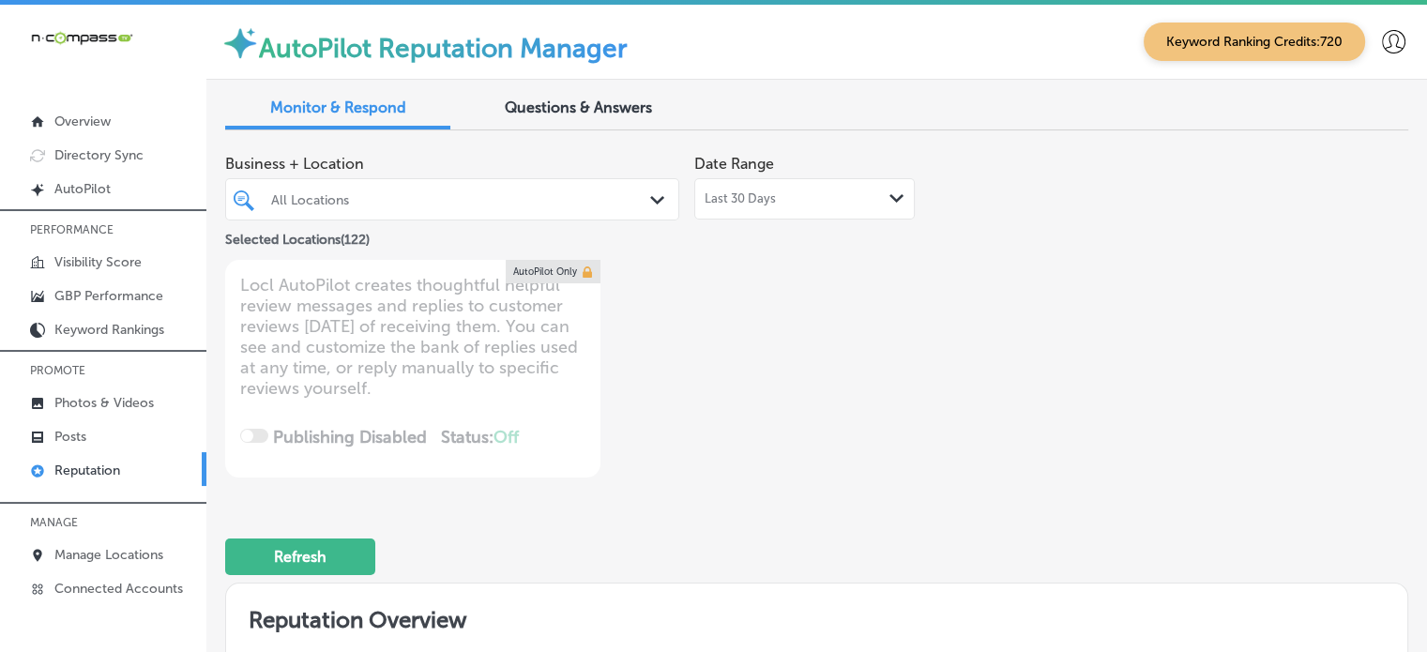
click at [449, 191] on div "All Locations" at bounding box center [461, 199] width 381 height 16
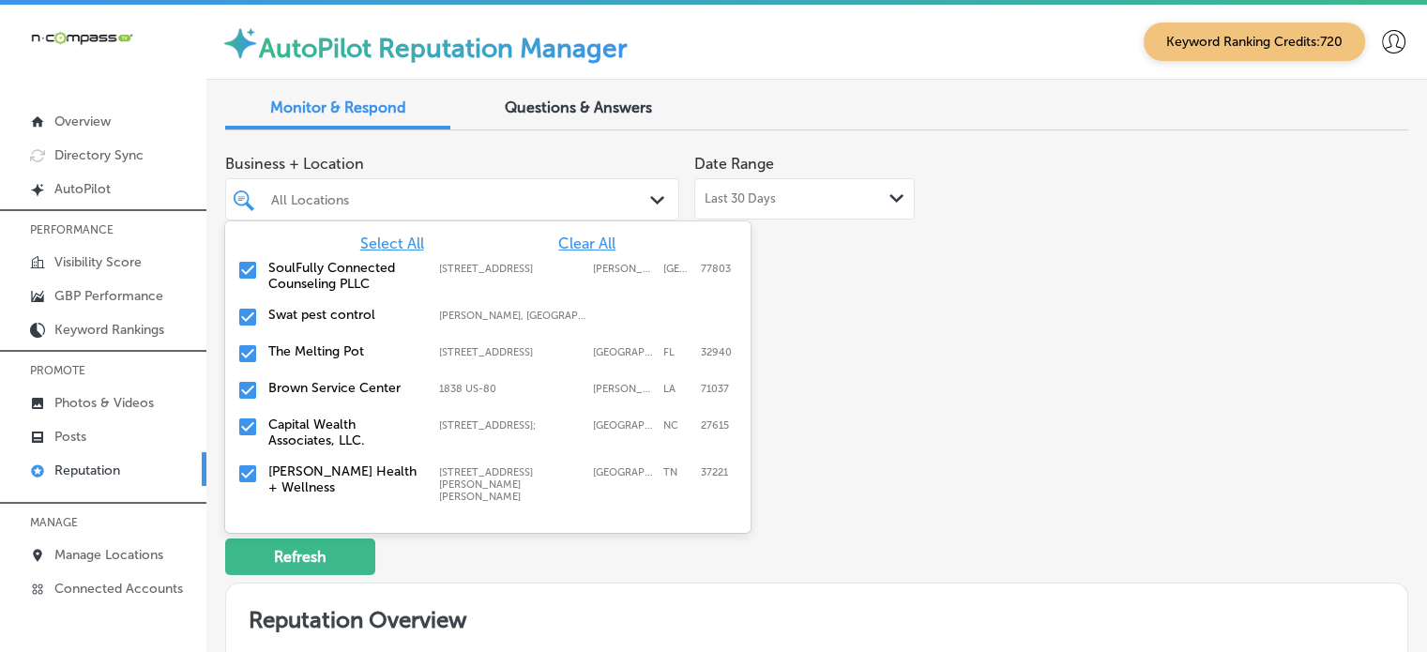
click at [584, 246] on span "Clear All" at bounding box center [586, 243] width 57 height 18
type textarea "x"
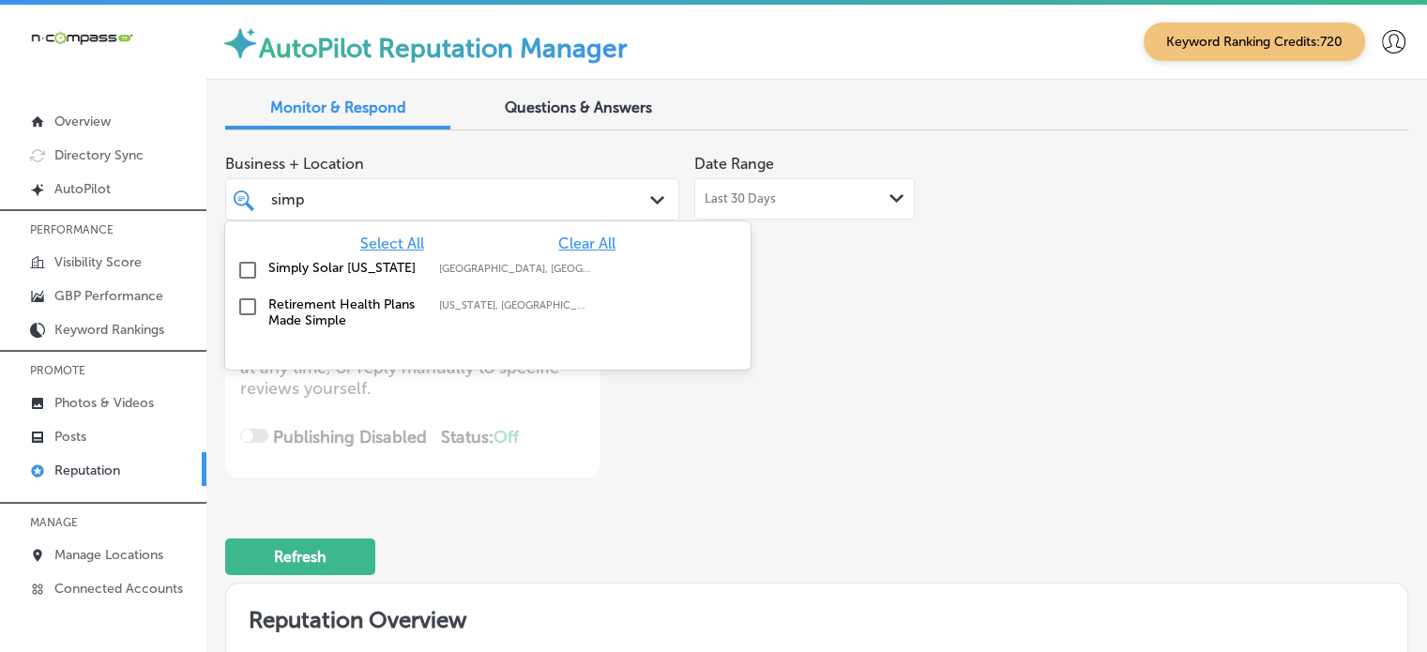
type input "simply"
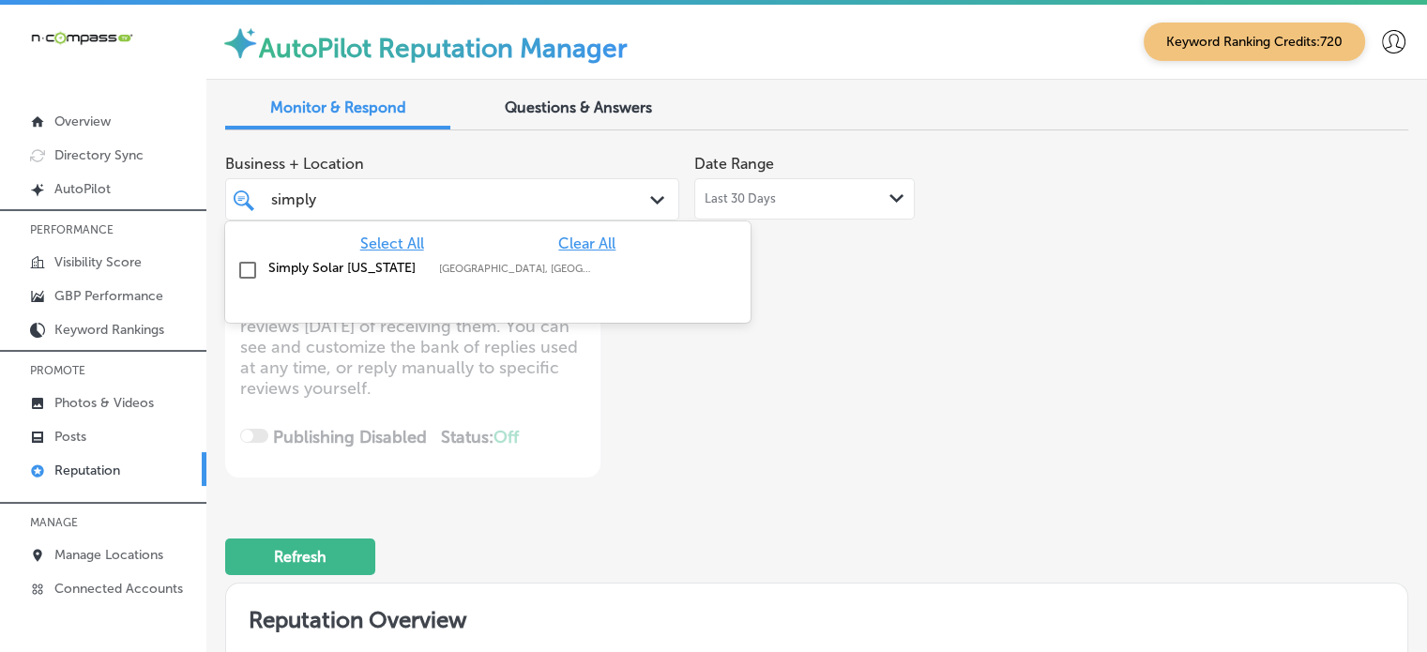
click at [511, 263] on label "[GEOGRAPHIC_DATA], [GEOGRAPHIC_DATA], [GEOGRAPHIC_DATA]" at bounding box center [515, 269] width 152 height 12
type textarea "x"
type input "simply"
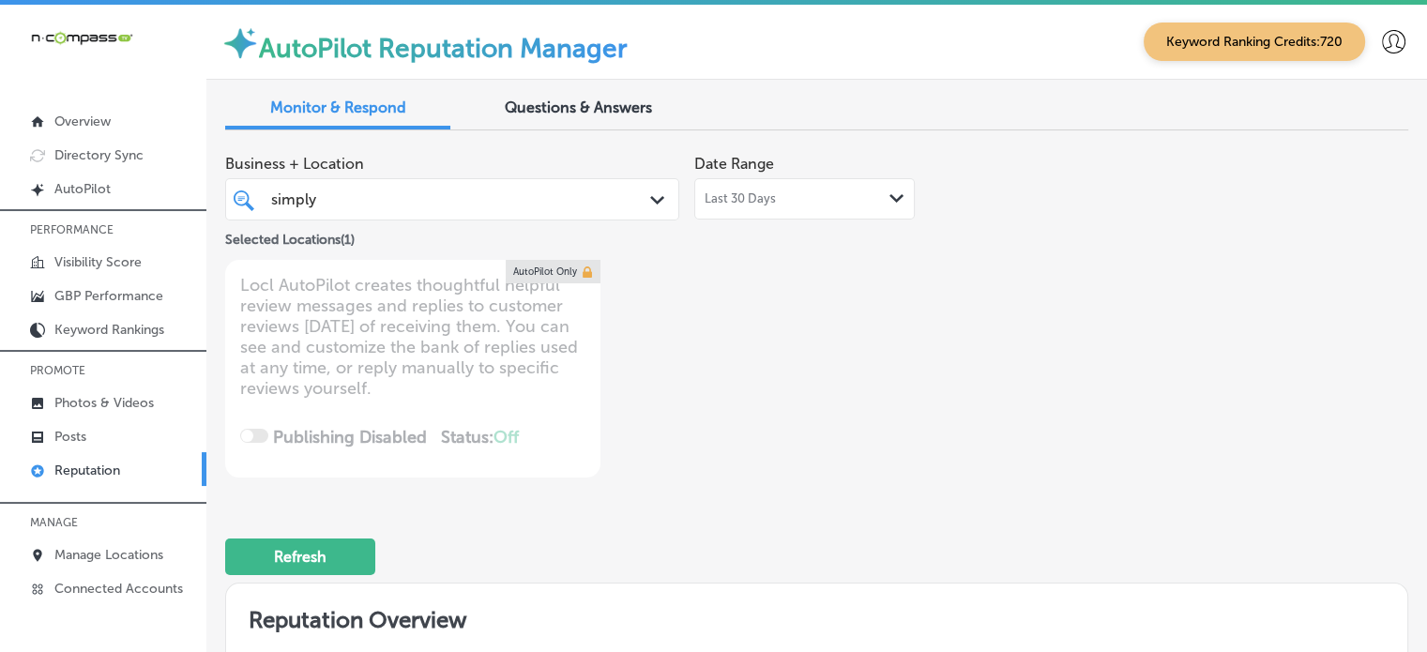
click at [883, 494] on div "Business + Location simply simply Path Created with Sketch. Selected Locations …" at bounding box center [816, 647] width 1183 height 1005
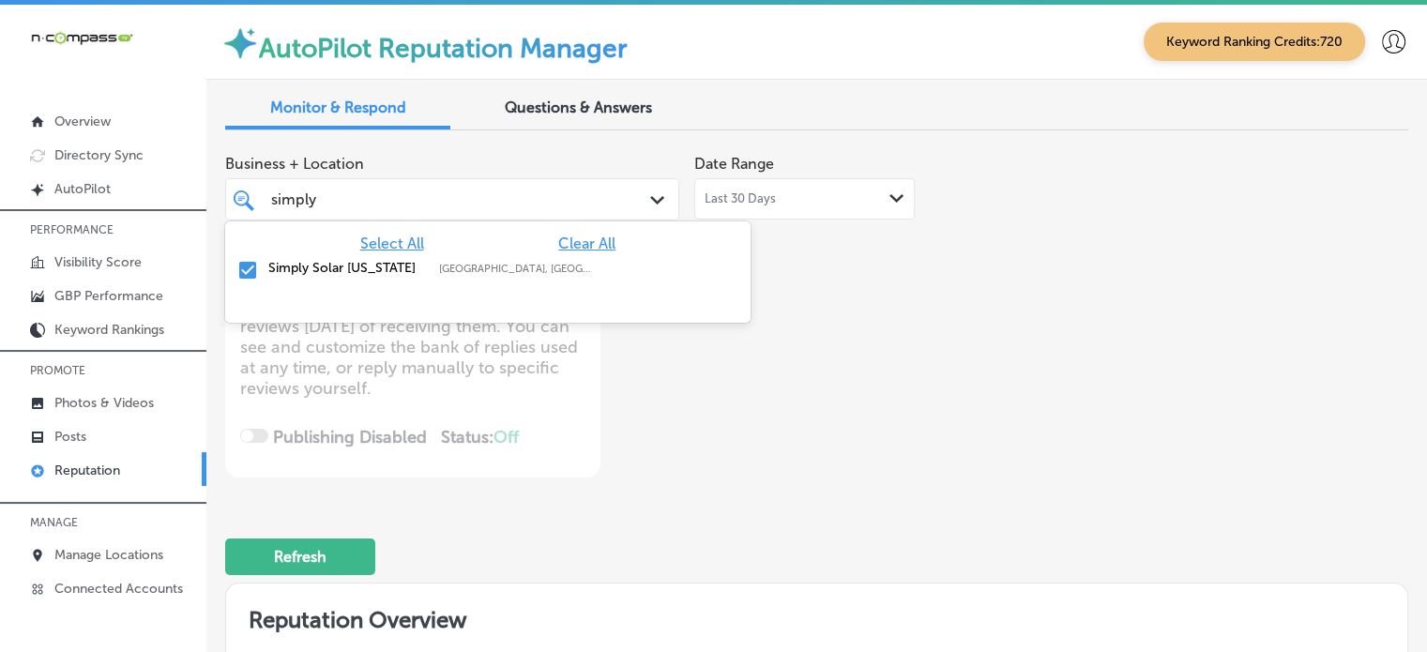
click at [608, 190] on div "simply simply" at bounding box center [452, 199] width 381 height 29
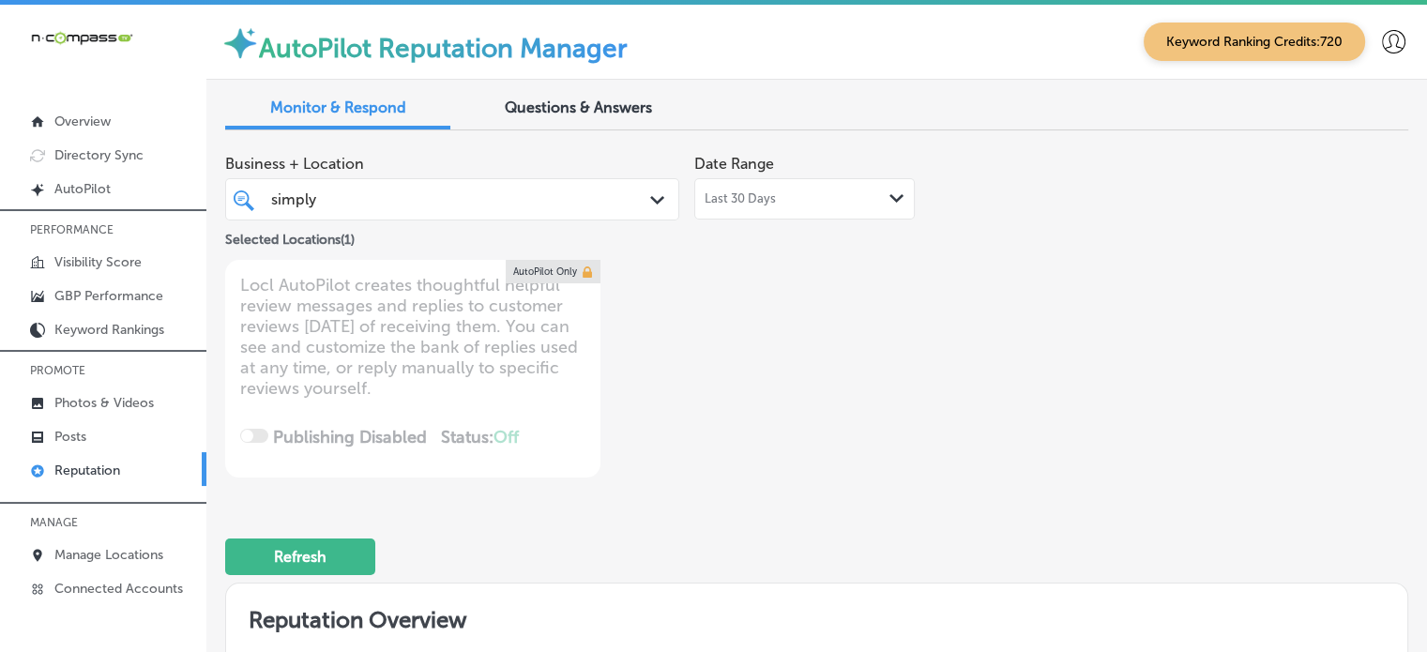
click at [608, 190] on div "simply simply" at bounding box center [452, 199] width 381 height 29
click at [800, 199] on div "Last 30 Days Path Created with Sketch." at bounding box center [804, 198] width 200 height 15
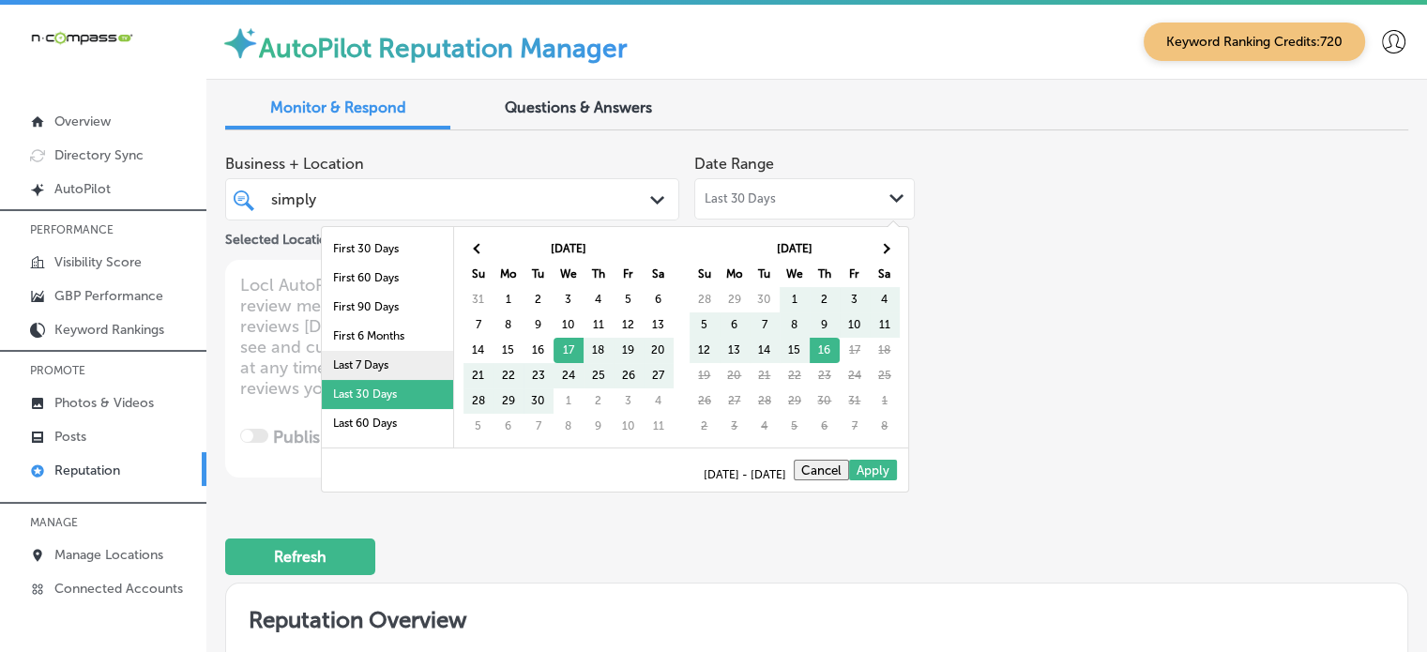
scroll to position [109, 0]
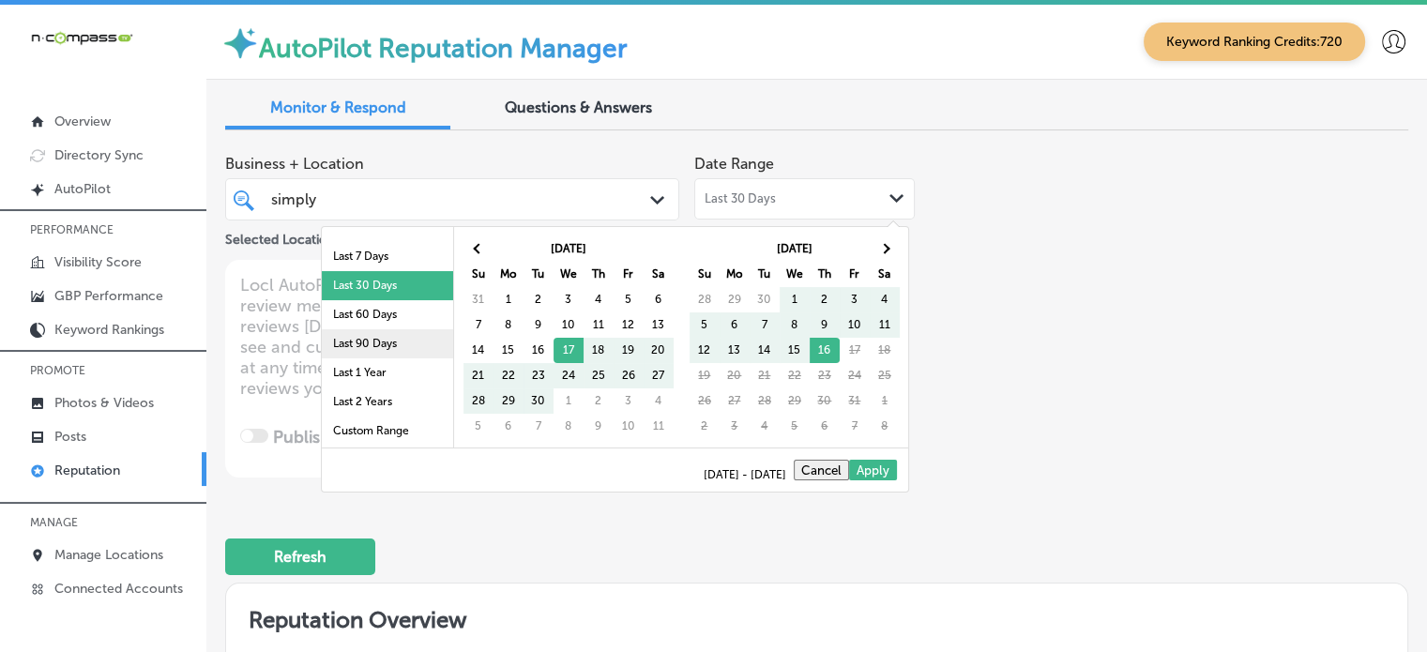
click at [364, 351] on li "Last 90 Days" at bounding box center [387, 343] width 131 height 29
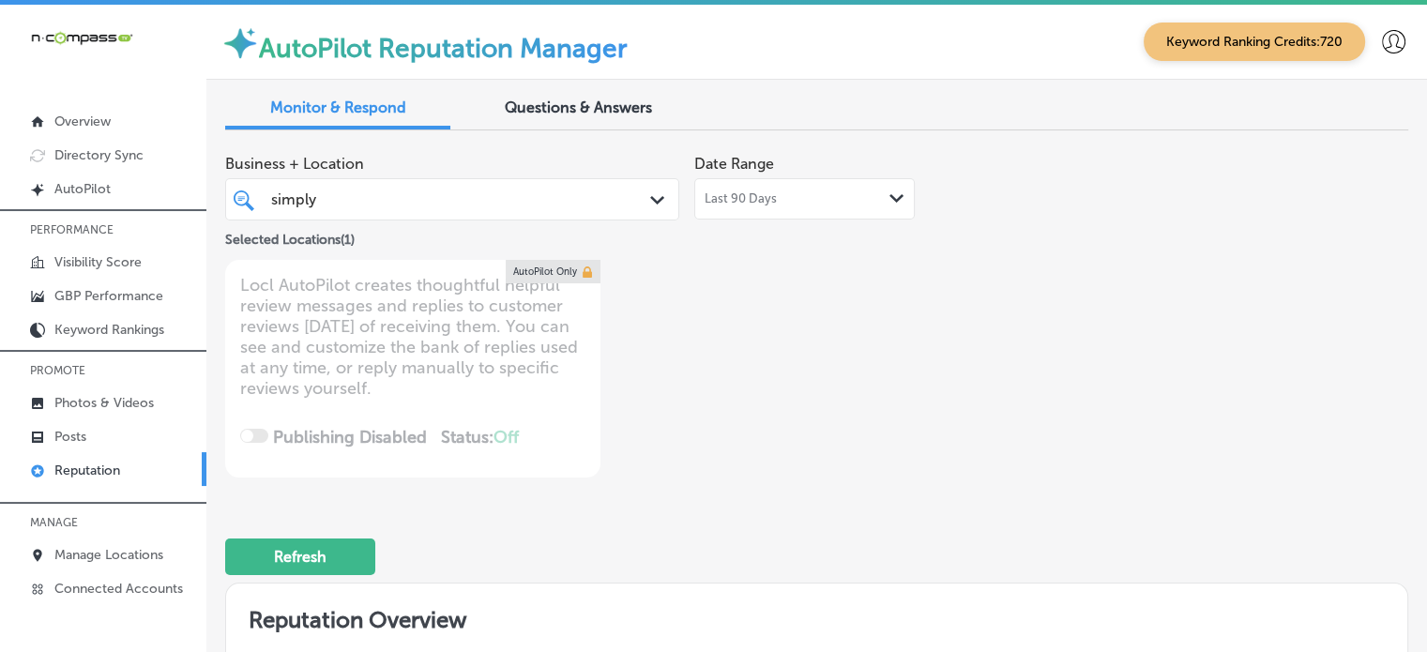
type textarea "x"
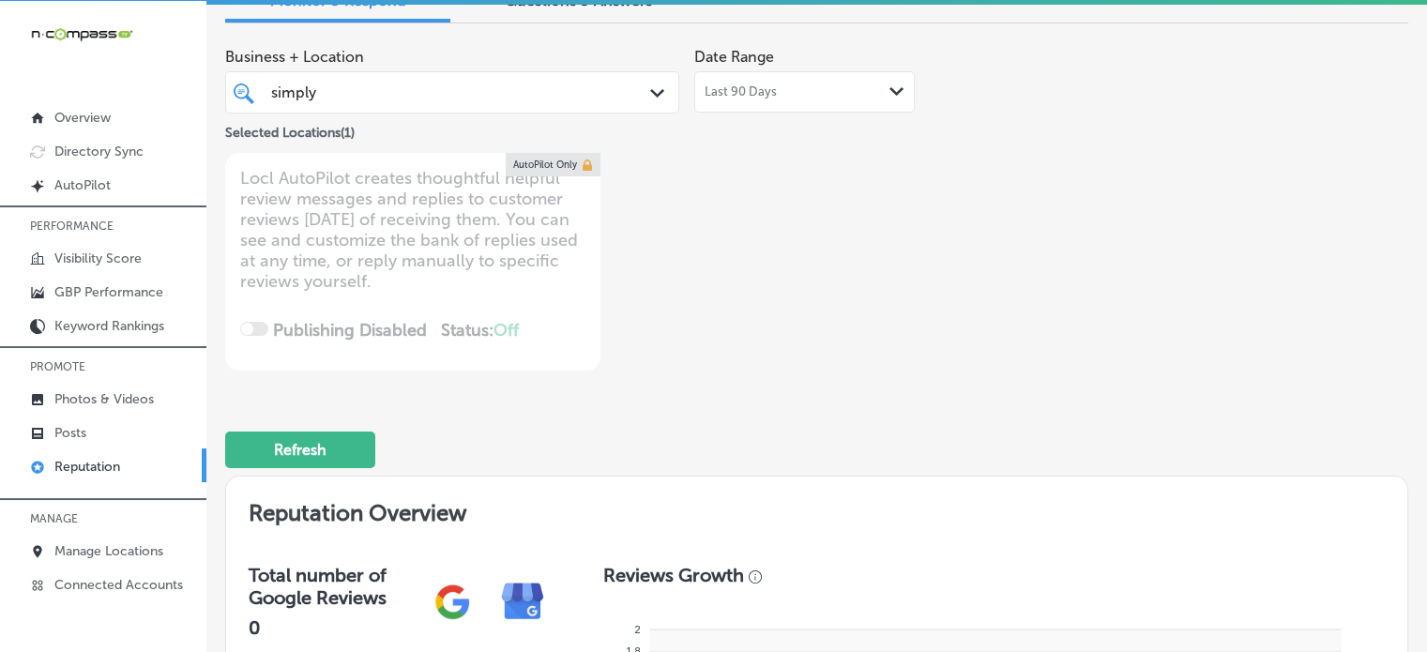
scroll to position [0, 0]
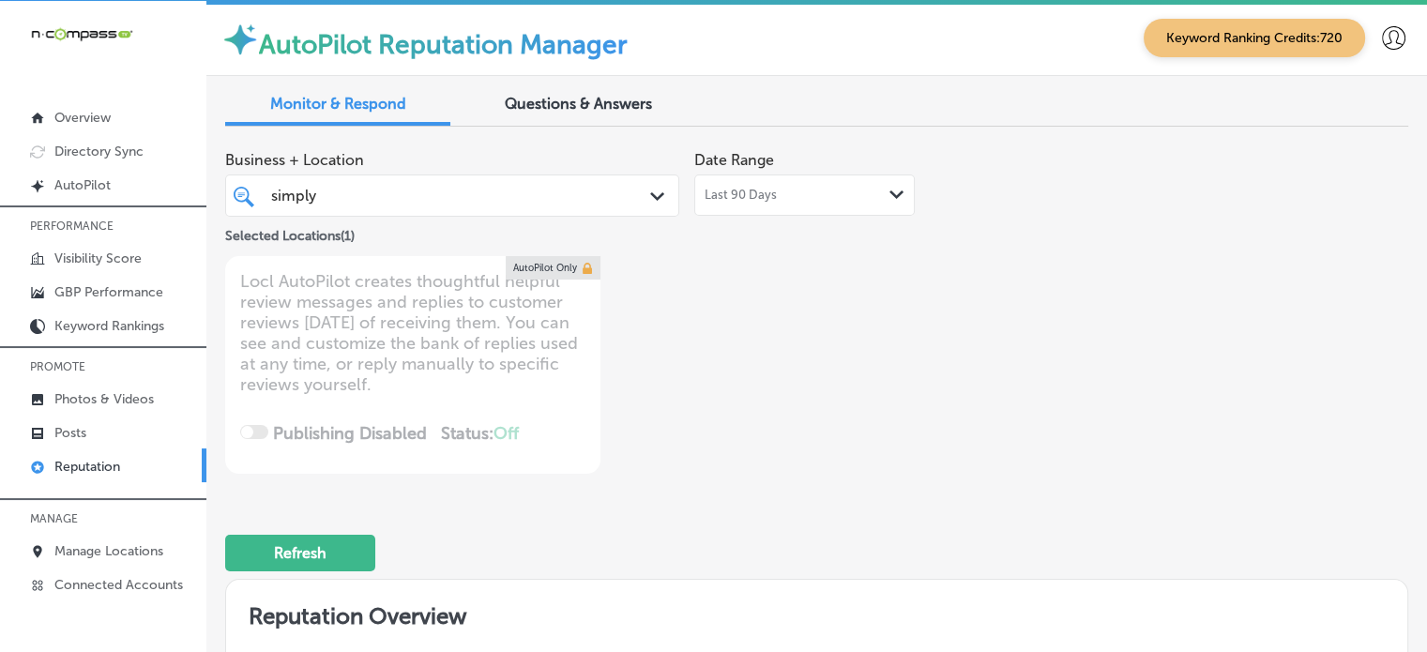
click at [497, 199] on div "simply simply" at bounding box center [433, 195] width 329 height 25
click at [785, 408] on div "Business + Location simply simply Path Created with Sketch. Selected Locations …" at bounding box center [580, 308] width 710 height 332
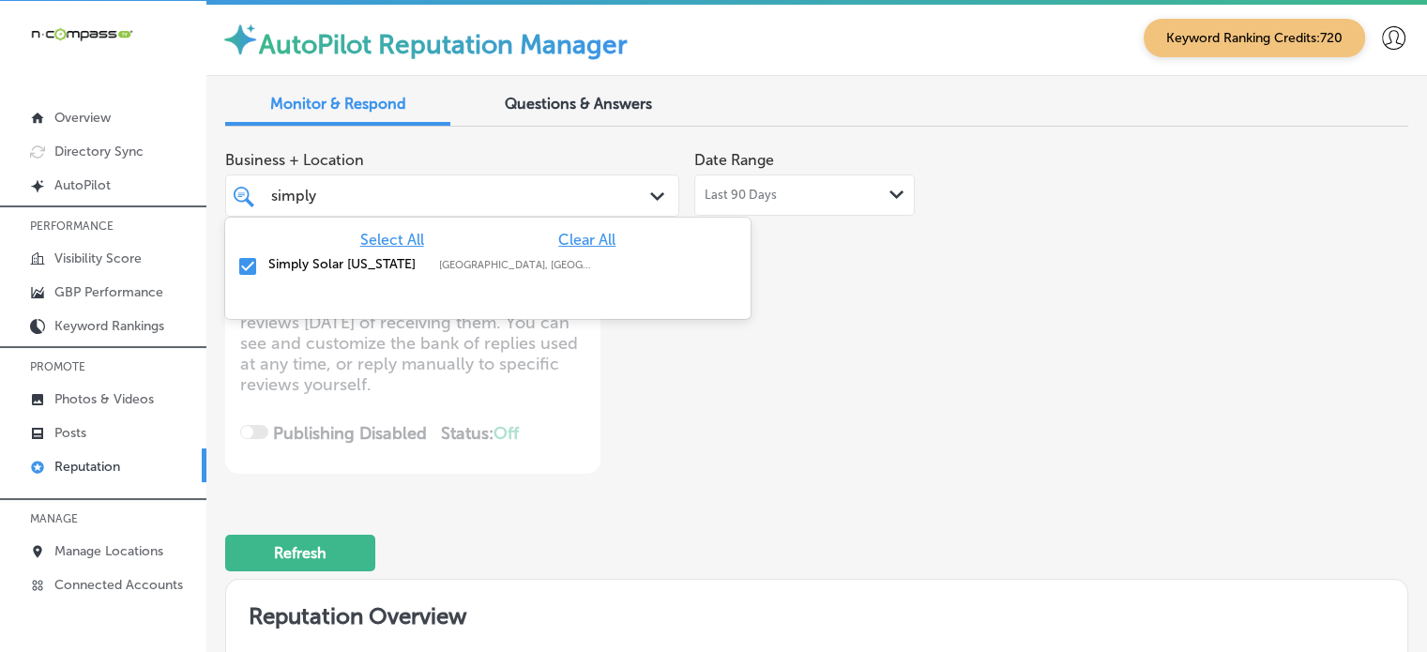
click at [539, 193] on div "simply simply" at bounding box center [433, 195] width 329 height 25
type input "simply solar illinois"
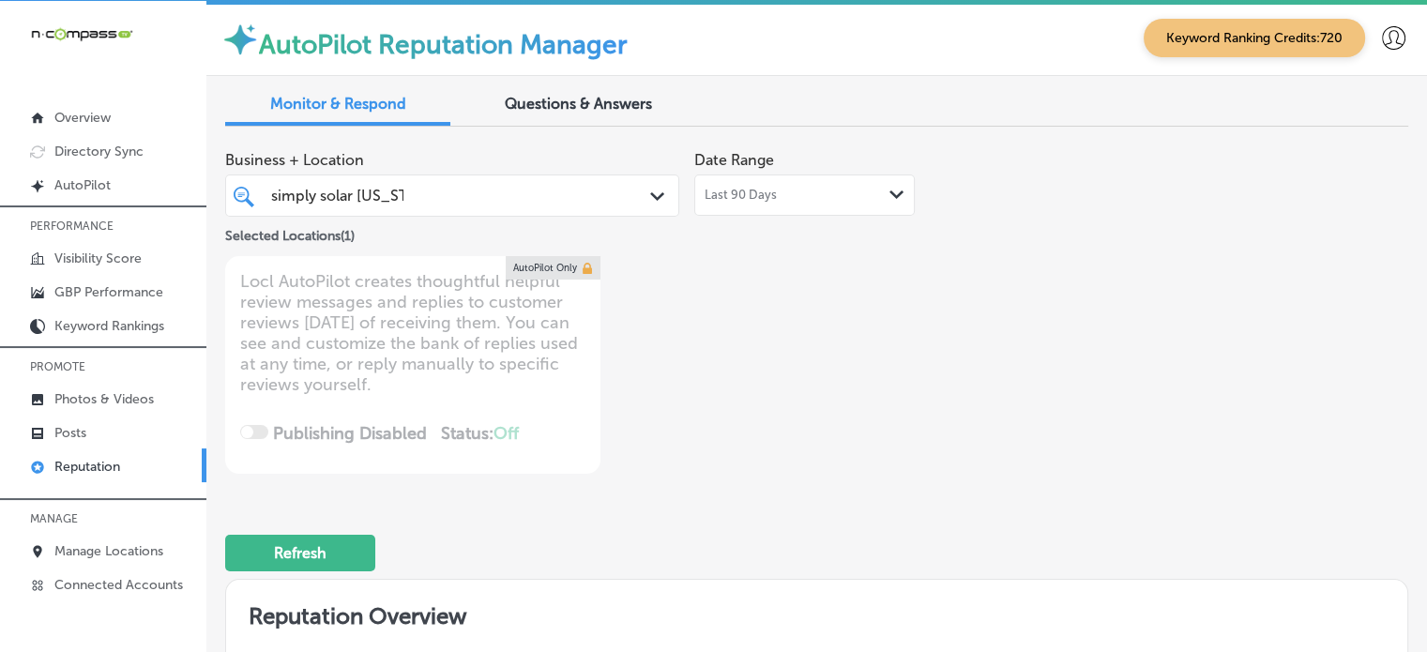
click at [673, 355] on div "Business + Location simply solar illinois simply solar illinois Path Created wi…" at bounding box center [580, 308] width 710 height 332
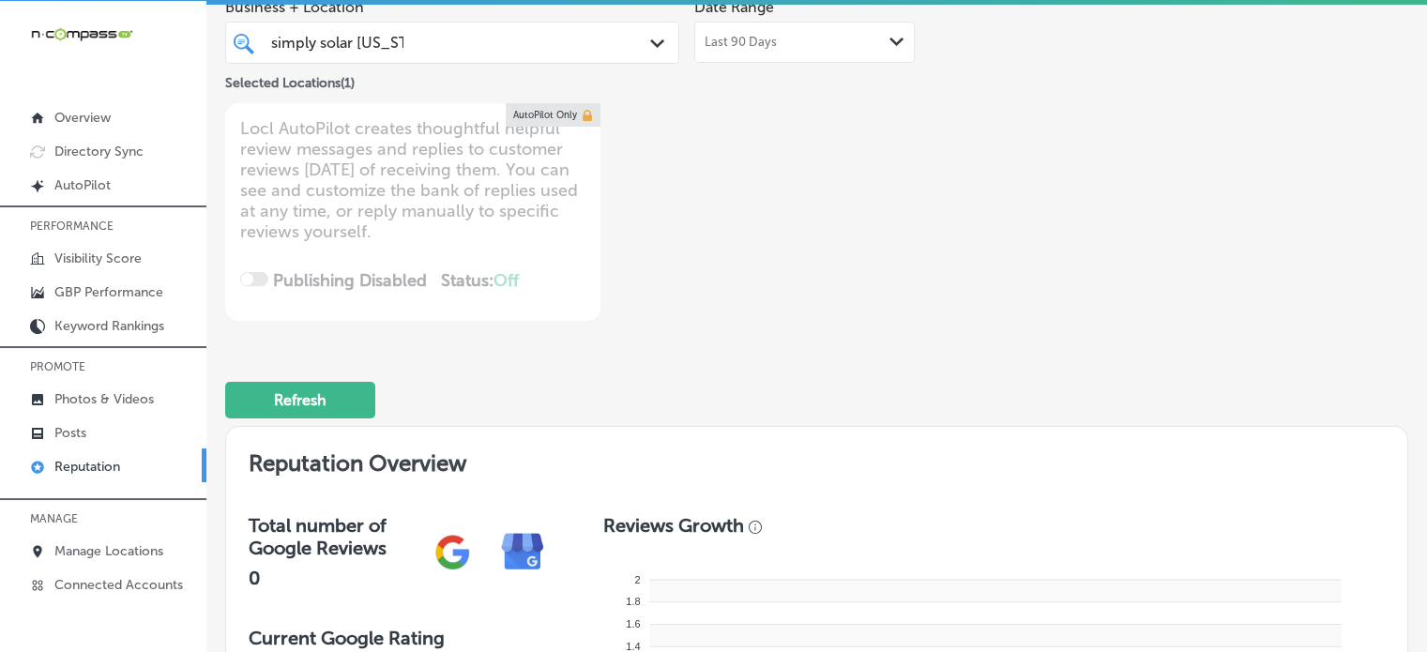
scroll to position [154, 0]
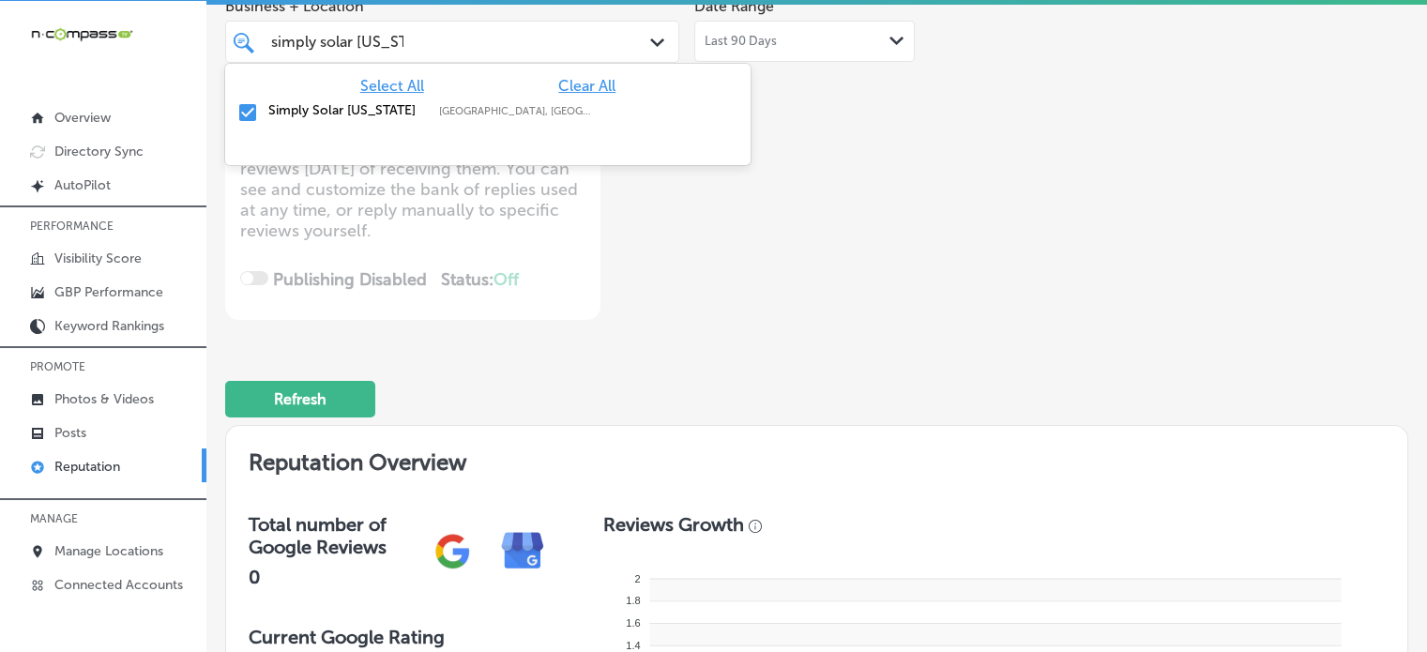
drag, startPoint x: 673, startPoint y: 355, endPoint x: 522, endPoint y: 39, distance: 349.5
click at [522, 39] on div "simply solar illinois simply solar illinois" at bounding box center [433, 41] width 329 height 25
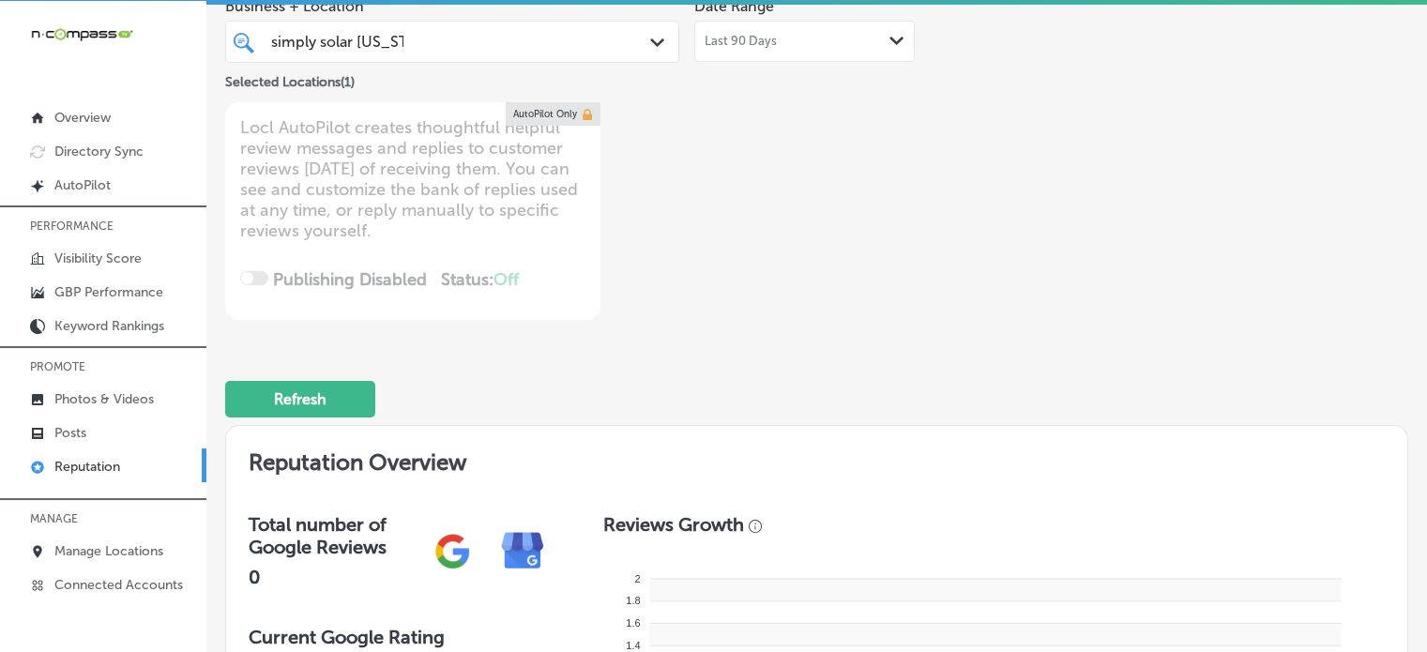
click at [522, 39] on div "simply solar illinois simply solar illinois" at bounding box center [433, 41] width 329 height 25
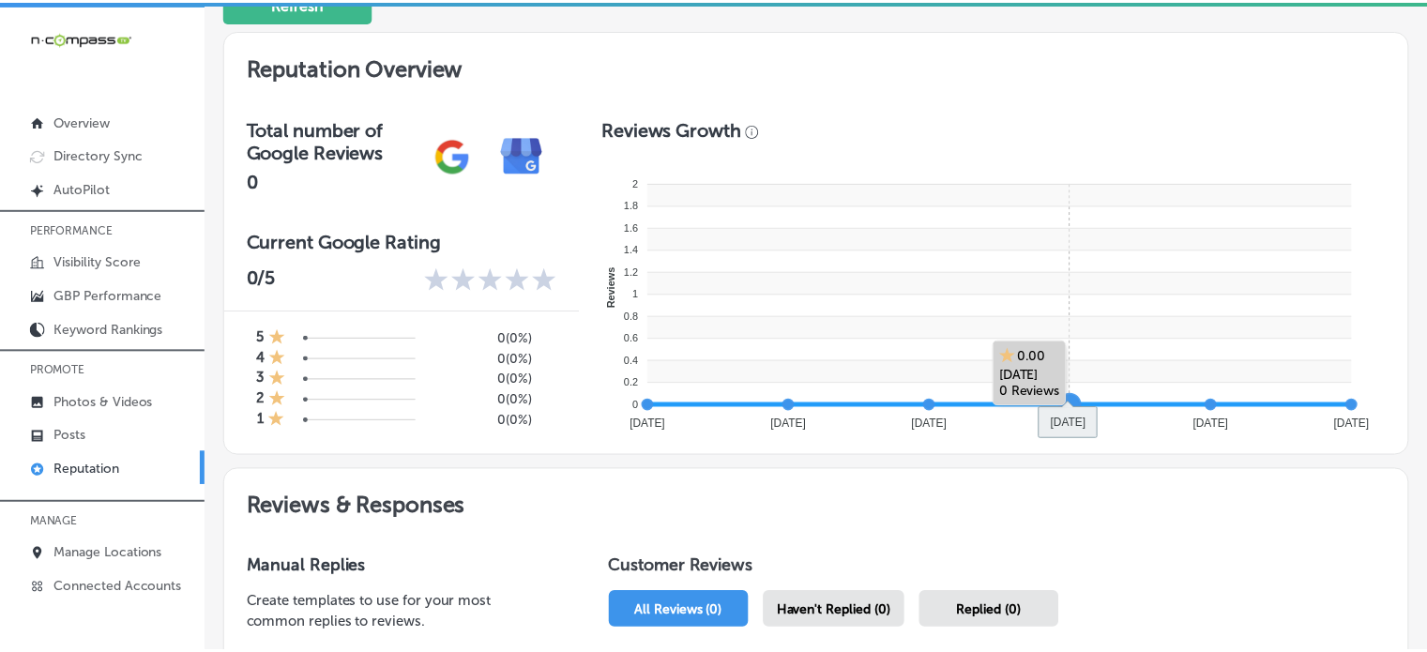
scroll to position [916, 0]
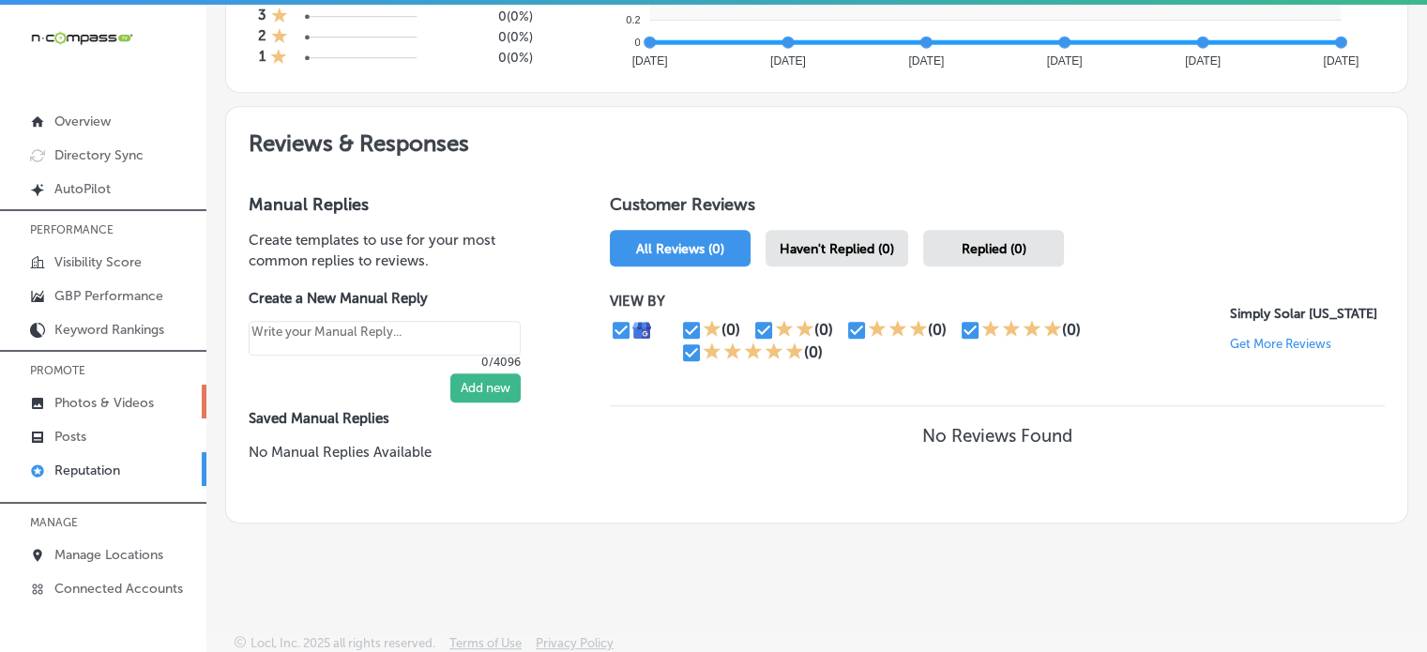
click at [95, 406] on p "Photos & Videos" at bounding box center [103, 403] width 99 height 16
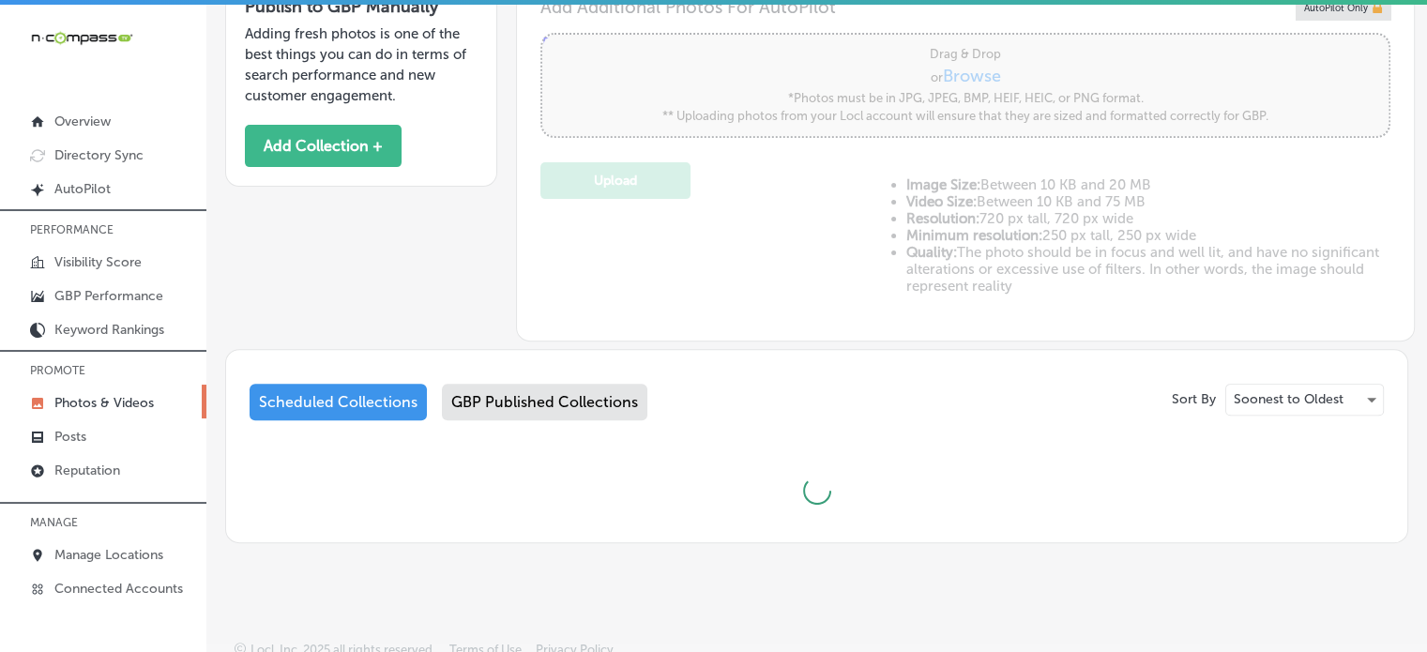
scroll to position [619, 0]
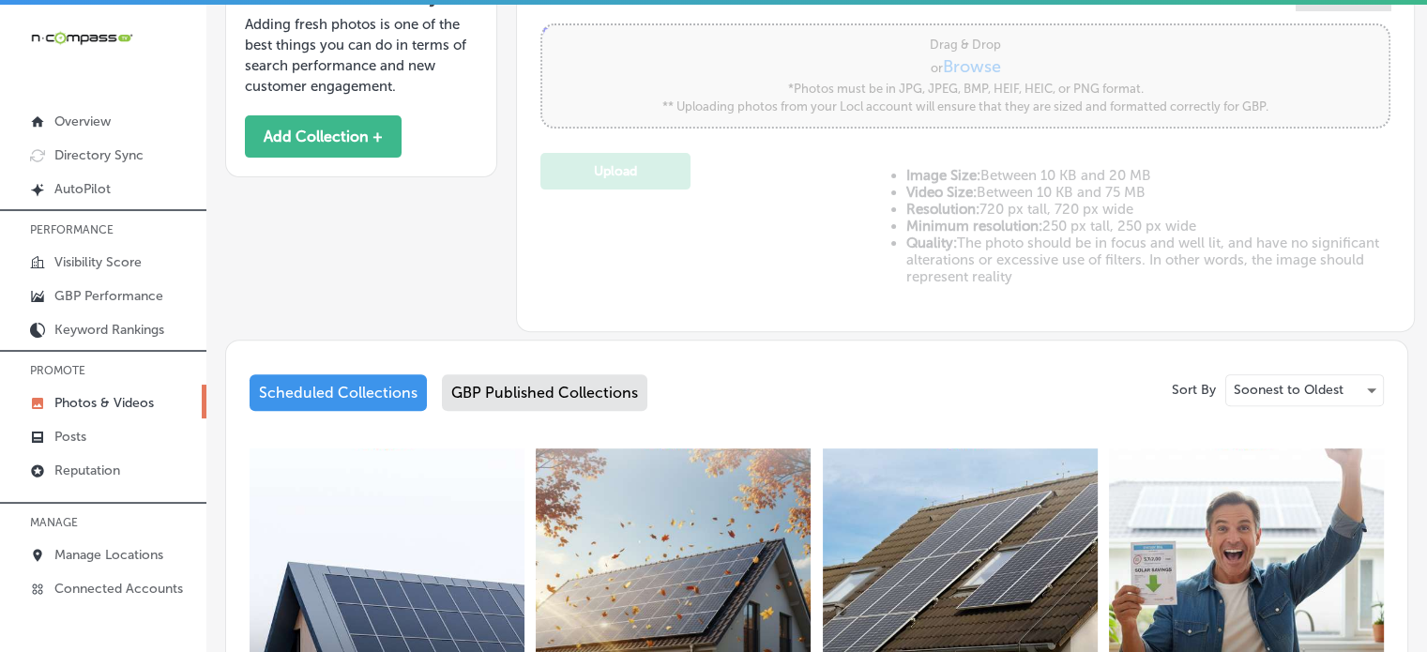
type input "5"
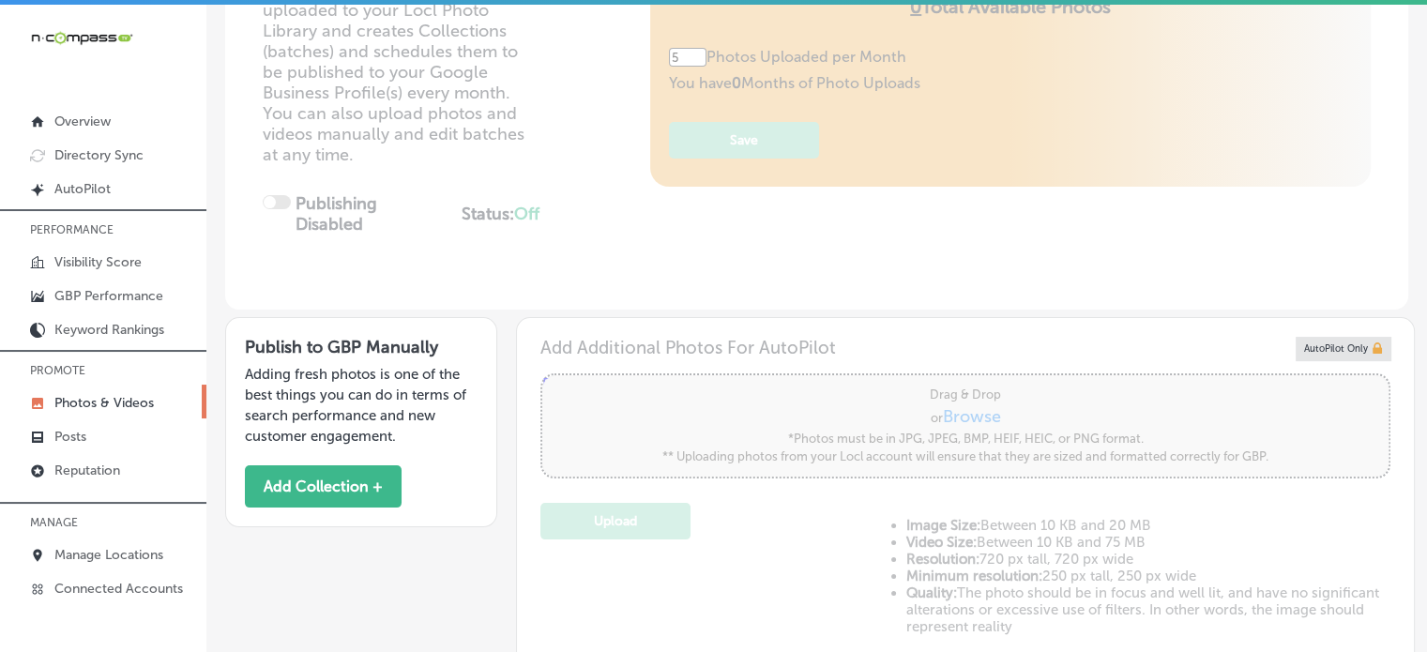
scroll to position [0, 0]
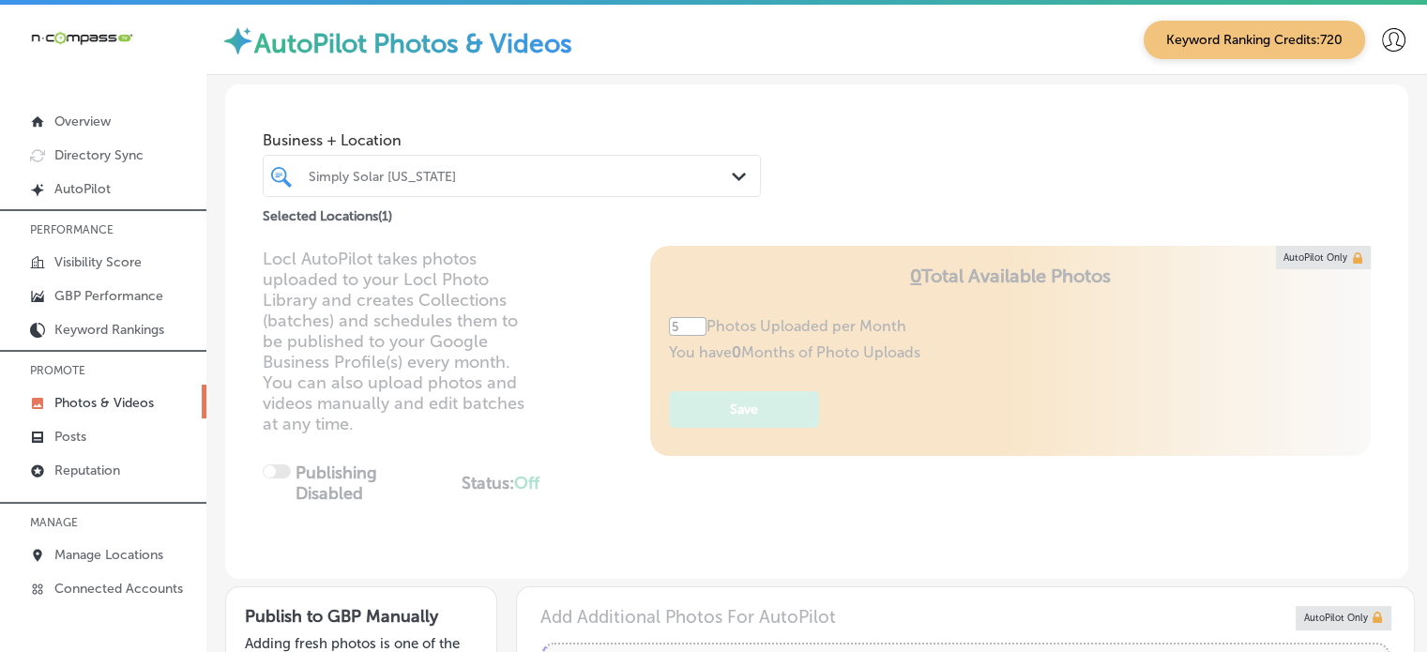
click at [917, 517] on div "Locl AutoPilot takes photos uploaded to your Locl Photo Library and creates Col…" at bounding box center [816, 412] width 1183 height 333
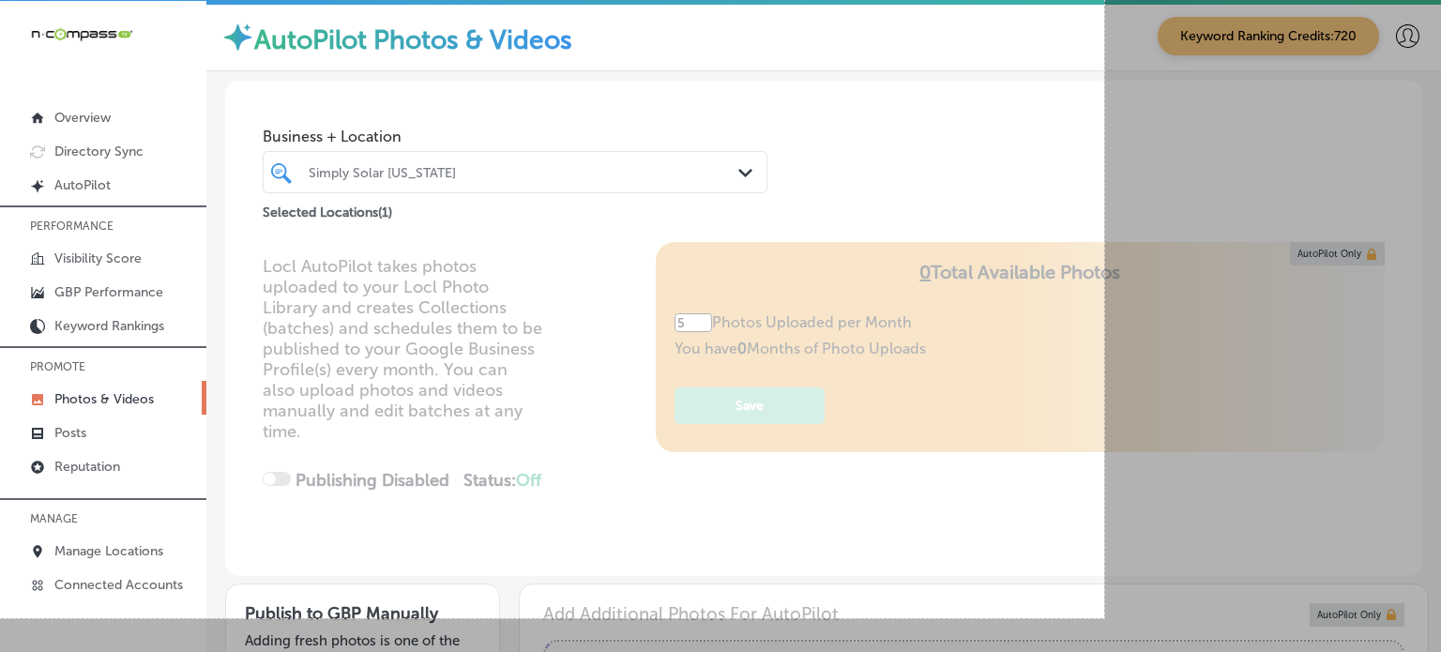
drag, startPoint x: 0, startPoint y: 4, endPoint x: 1248, endPoint y: 630, distance: 1396.8
click at [1248, 630] on div "1177 X 659" at bounding box center [720, 324] width 1441 height 657
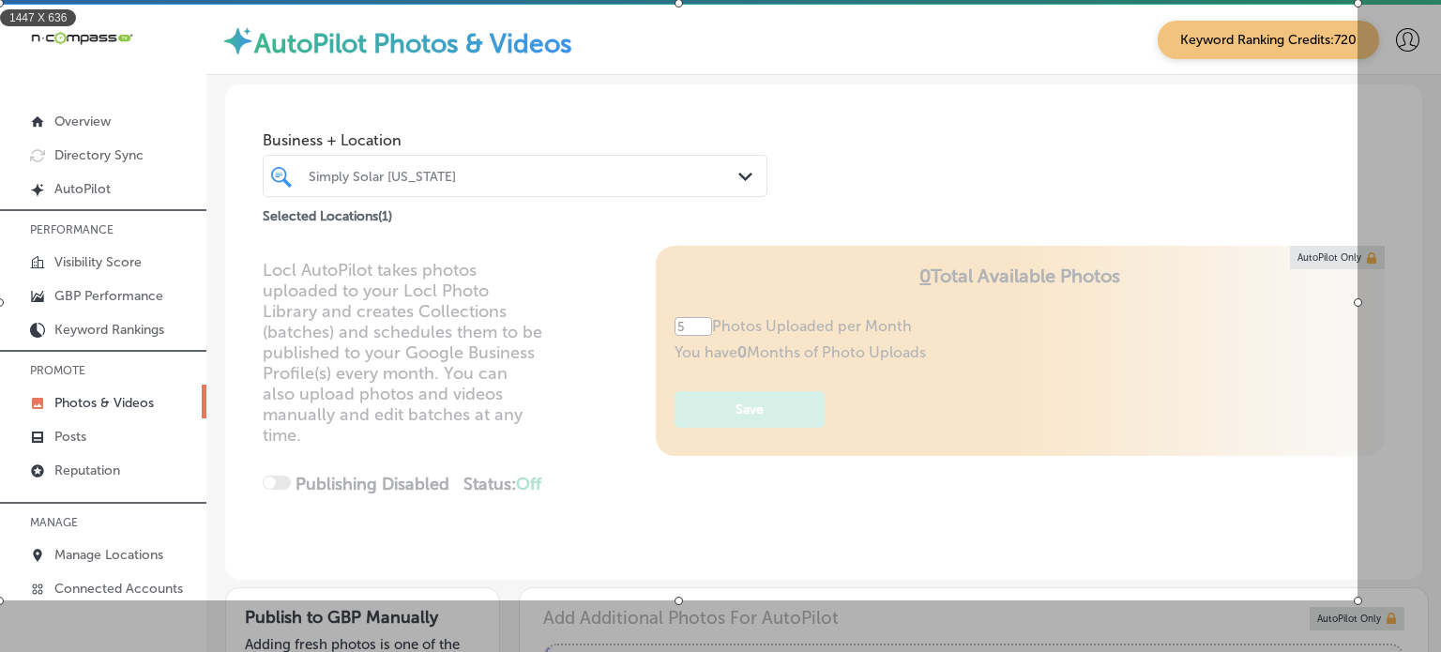
scroll to position [4, 0]
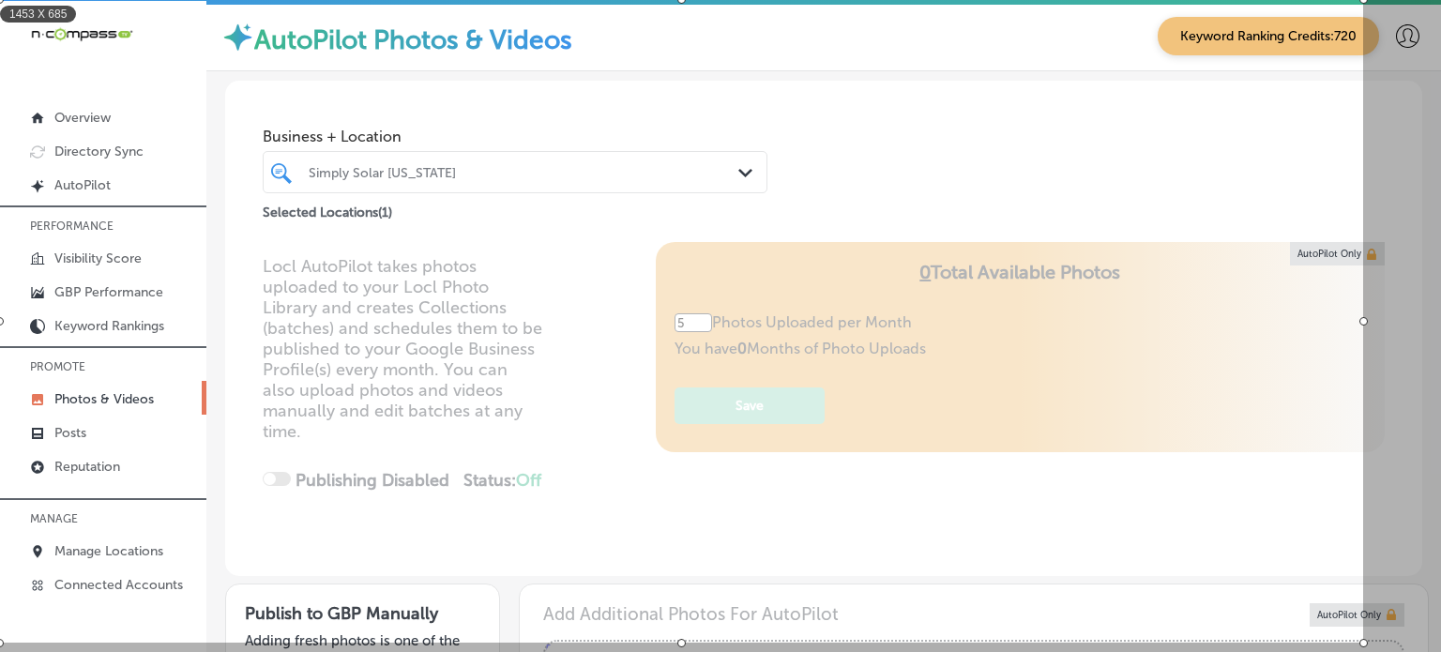
drag, startPoint x: 1249, startPoint y: 632, endPoint x: 1440, endPoint y: 686, distance: 197.8
click at [1440, 651] on html "iconmonstr-menu-thin copy Created with Sketch. Overview Directory Sync Created …" at bounding box center [720, 324] width 1441 height 657
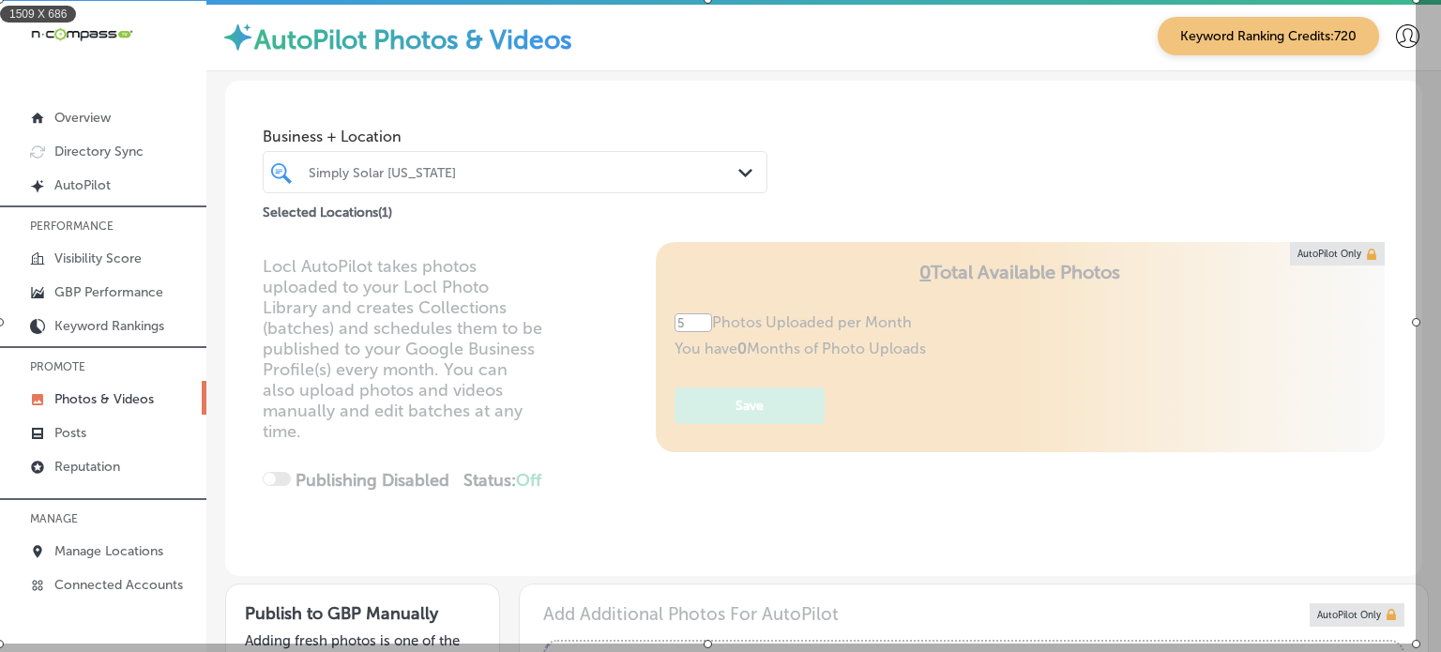
scroll to position [8, 0]
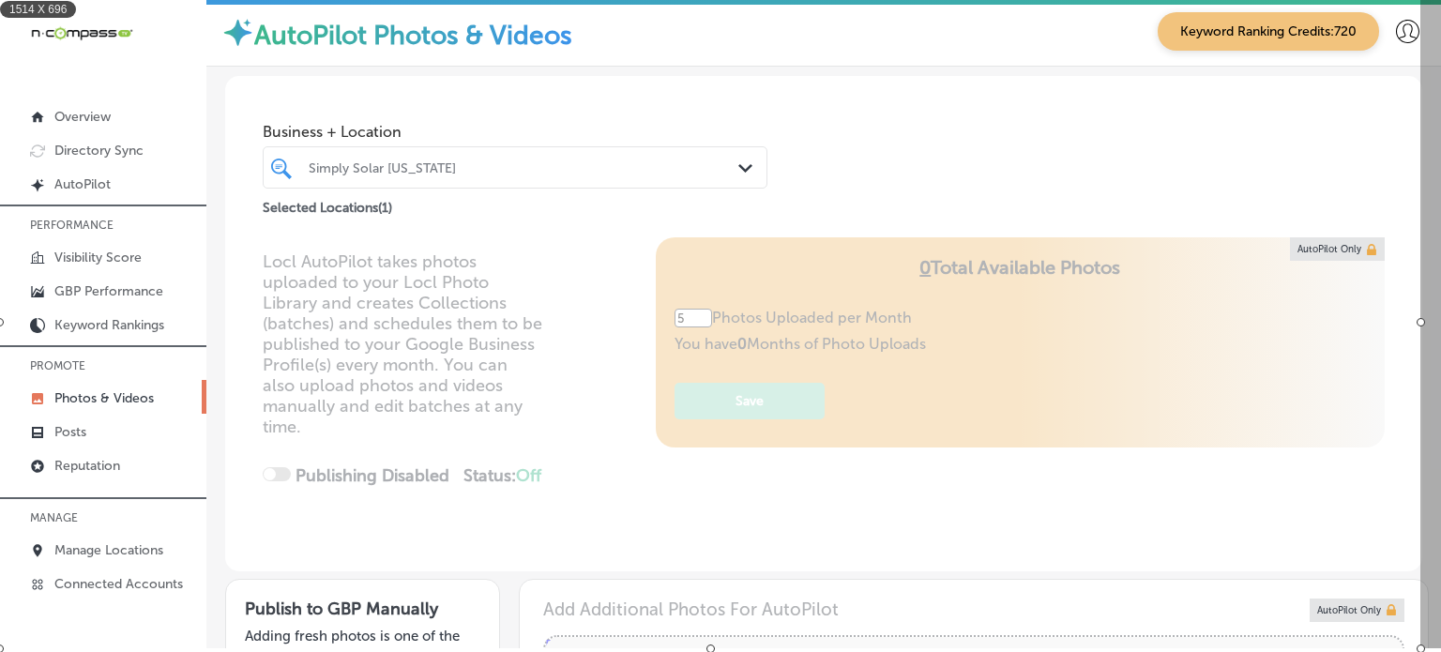
click at [1421, 649] on div at bounding box center [1420, 648] width 8 height 8
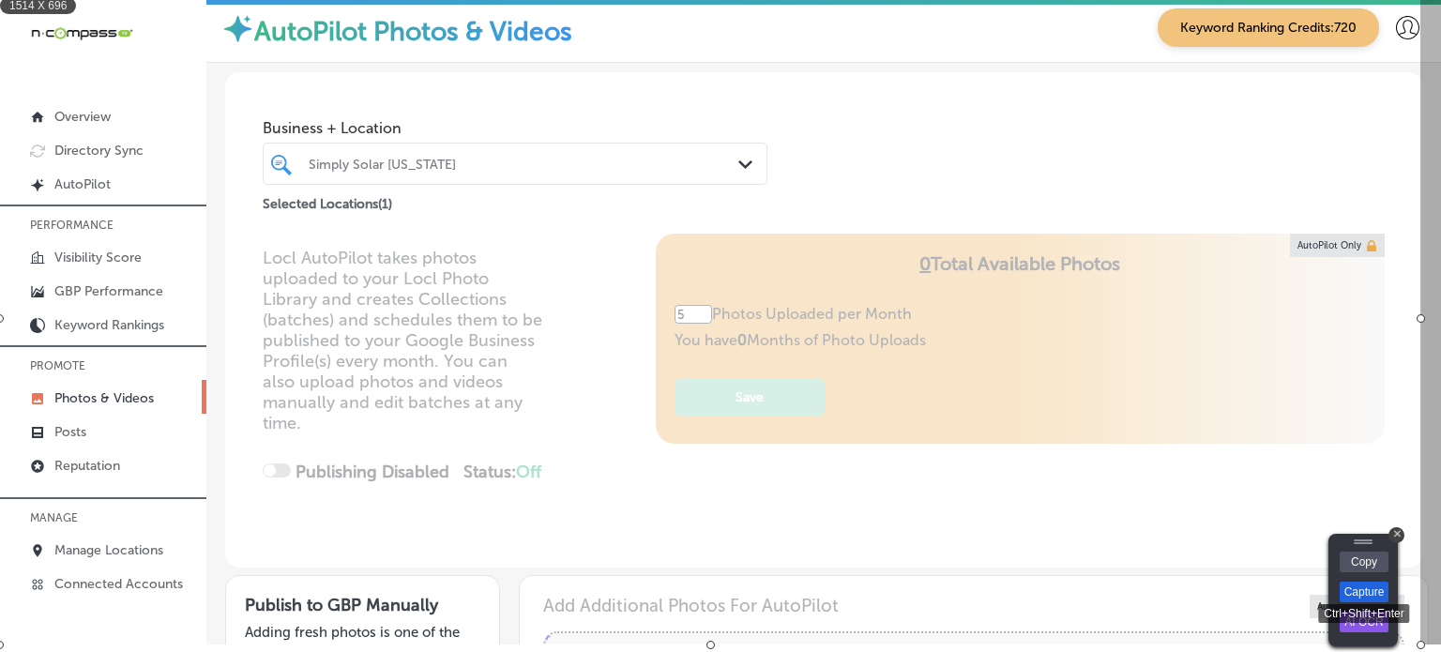
click at [1377, 585] on link "Capture" at bounding box center [1363, 592] width 49 height 21
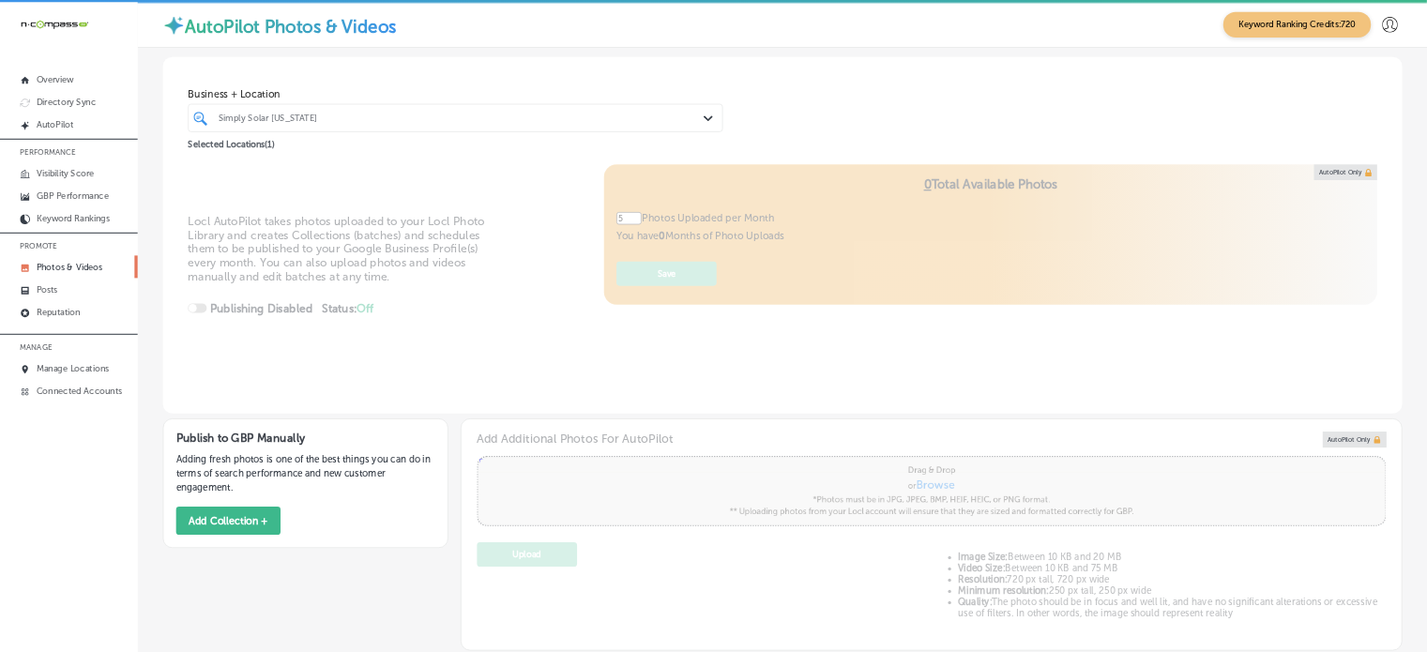
scroll to position [0, 0]
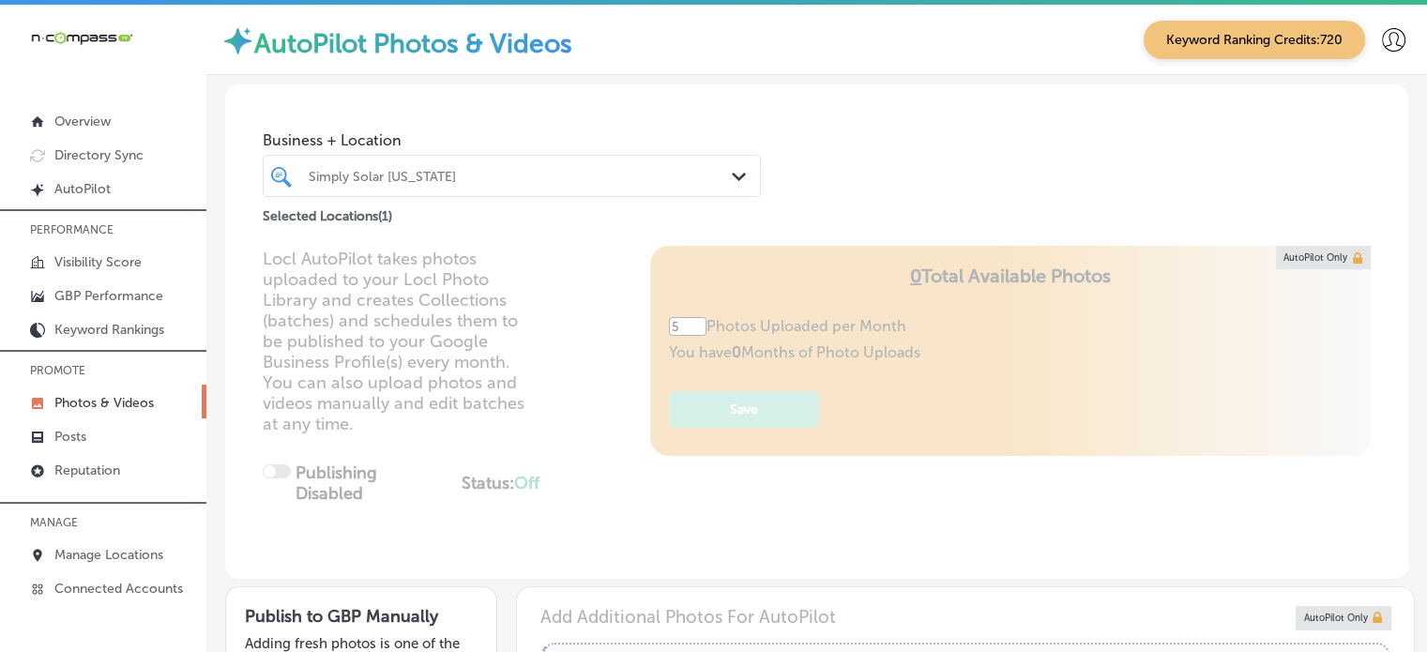
click at [1152, 400] on div "Locl AutoPilot takes photos uploaded to your Locl Photo Library and creates Col…" at bounding box center [816, 412] width 1183 height 333
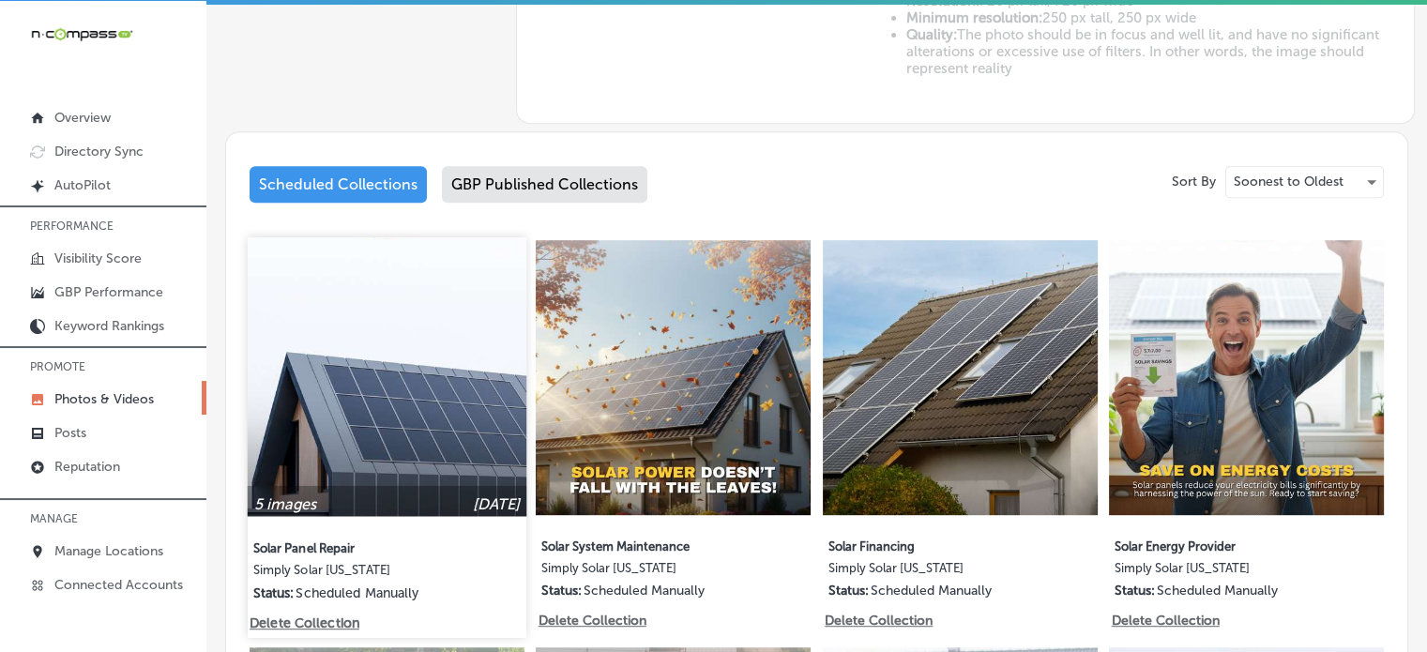
scroll to position [643, 0]
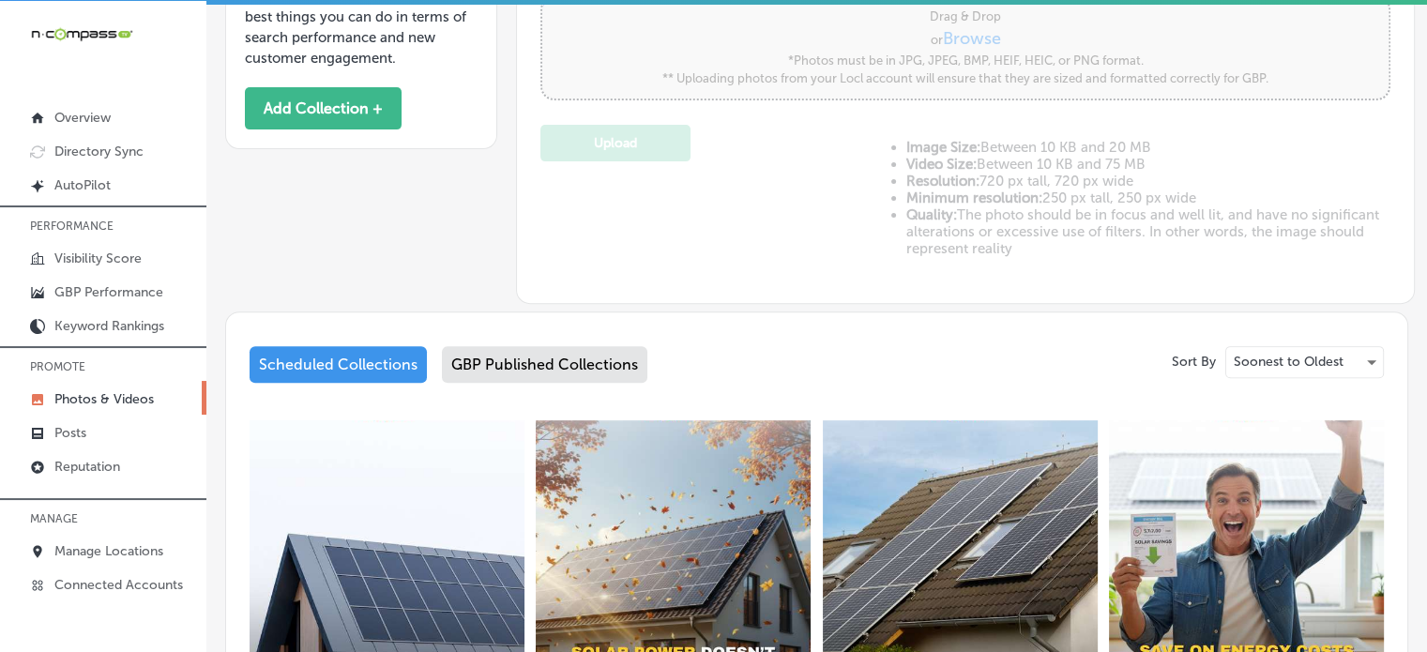
click at [525, 355] on div "GBP Published Collections" at bounding box center [544, 364] width 205 height 37
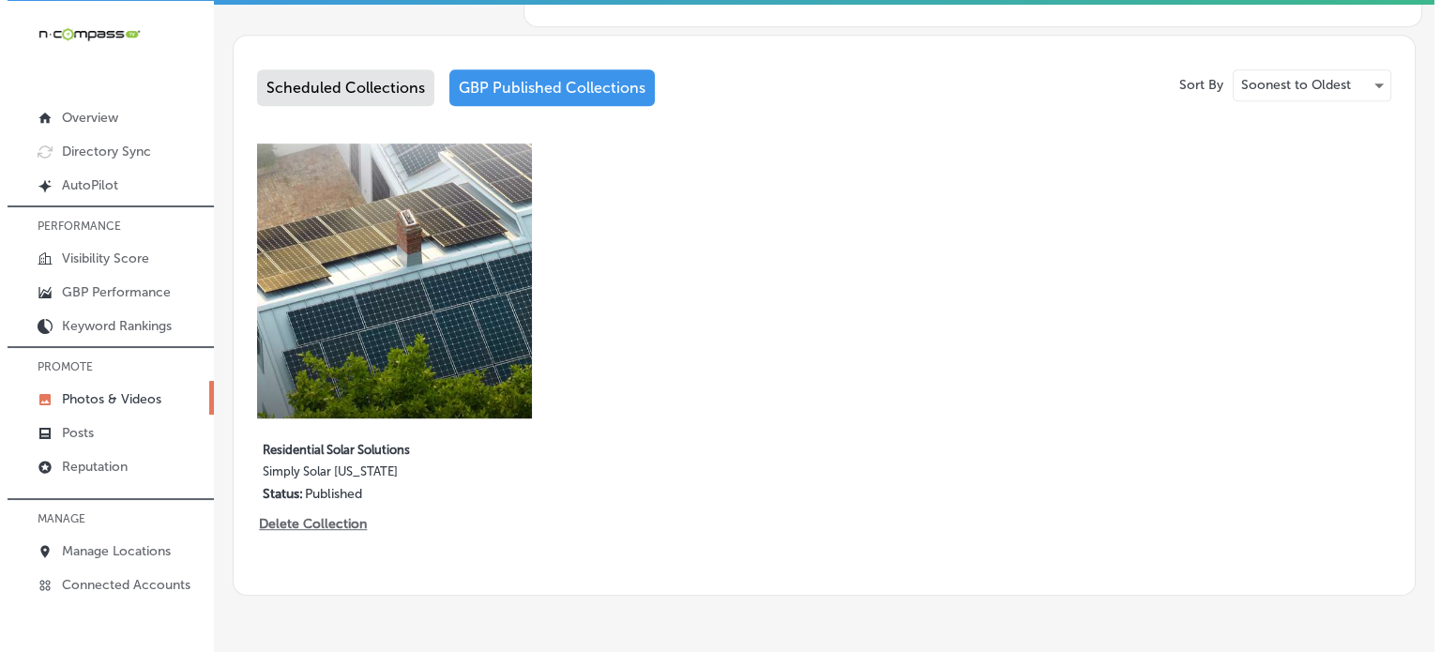
scroll to position [927, 0]
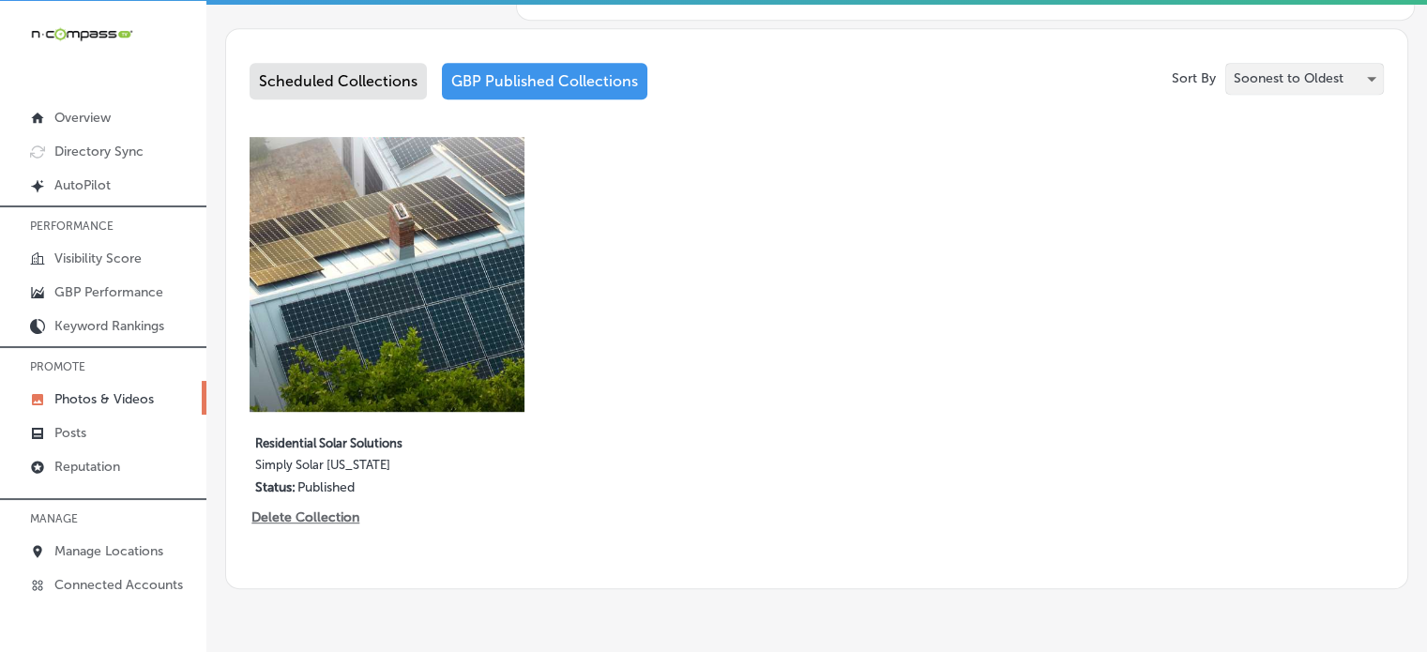
click at [1294, 72] on p "Soonest to Oldest" at bounding box center [1288, 78] width 110 height 18
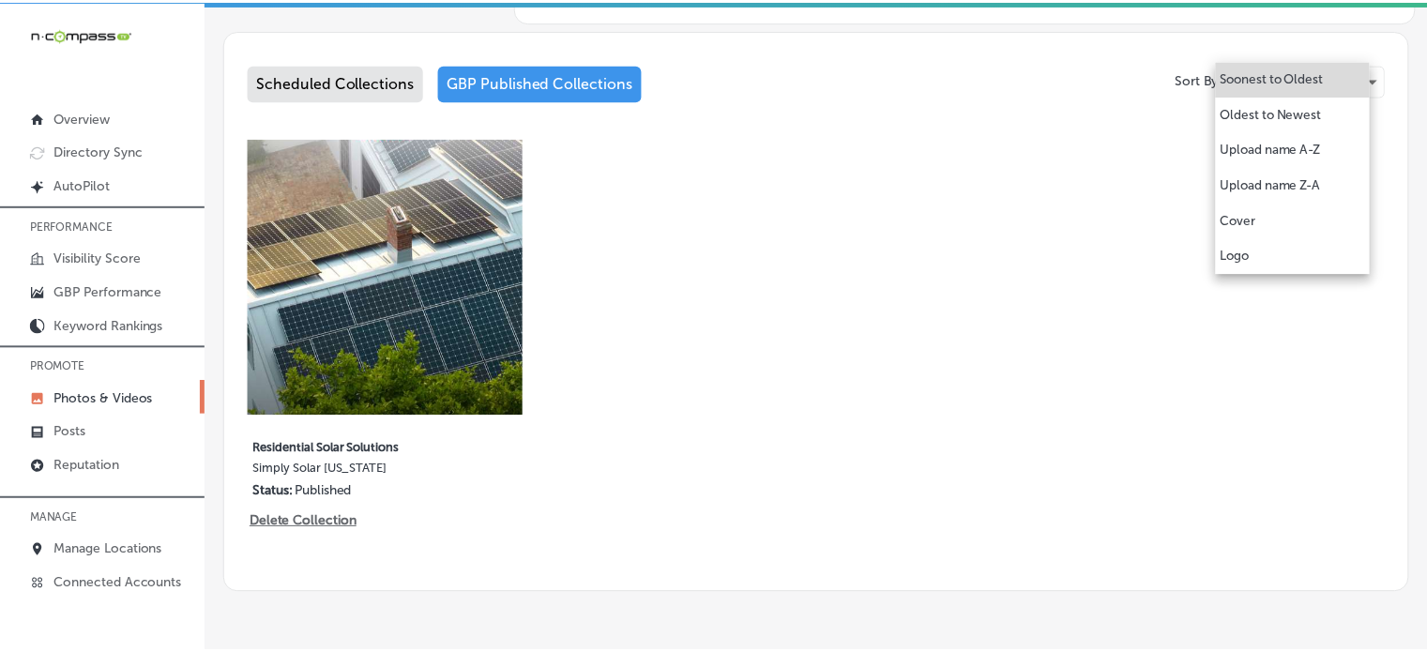
scroll to position [928, 0]
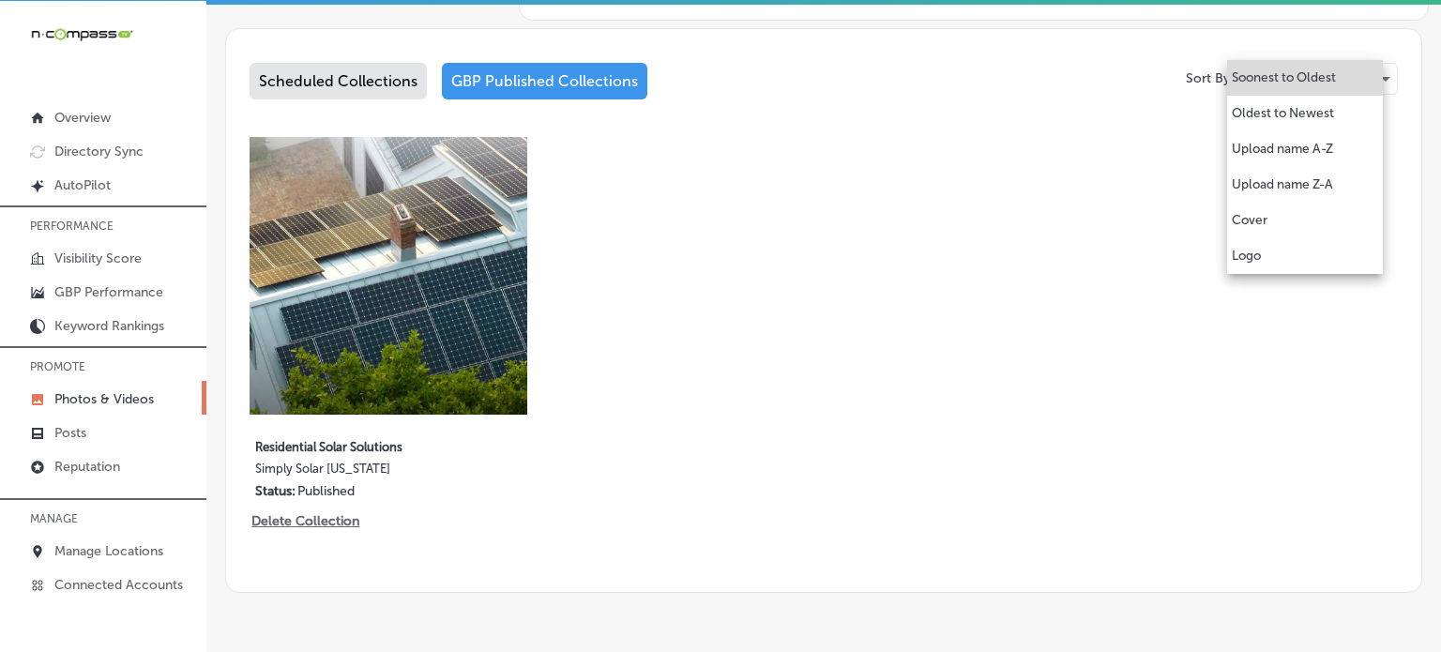
drag, startPoint x: 843, startPoint y: 260, endPoint x: 763, endPoint y: 229, distance: 86.4
click at [763, 229] on div at bounding box center [720, 326] width 1441 height 652
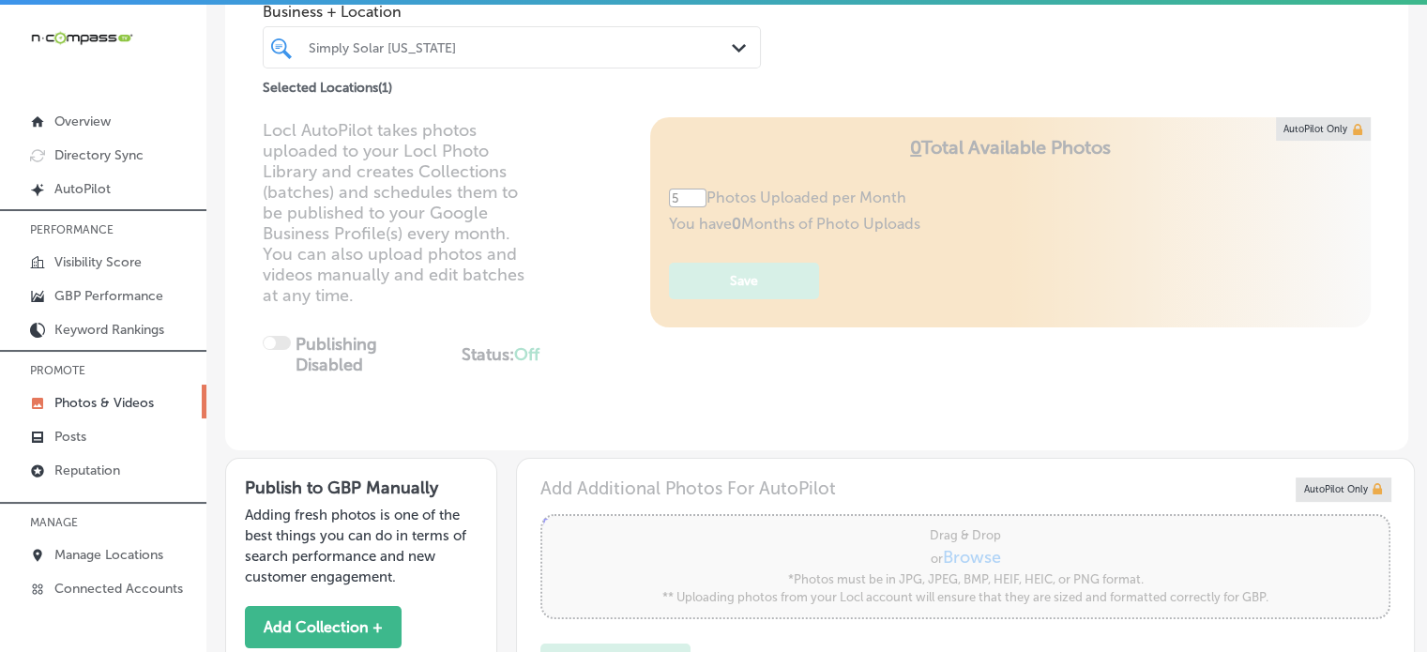
scroll to position [0, 0]
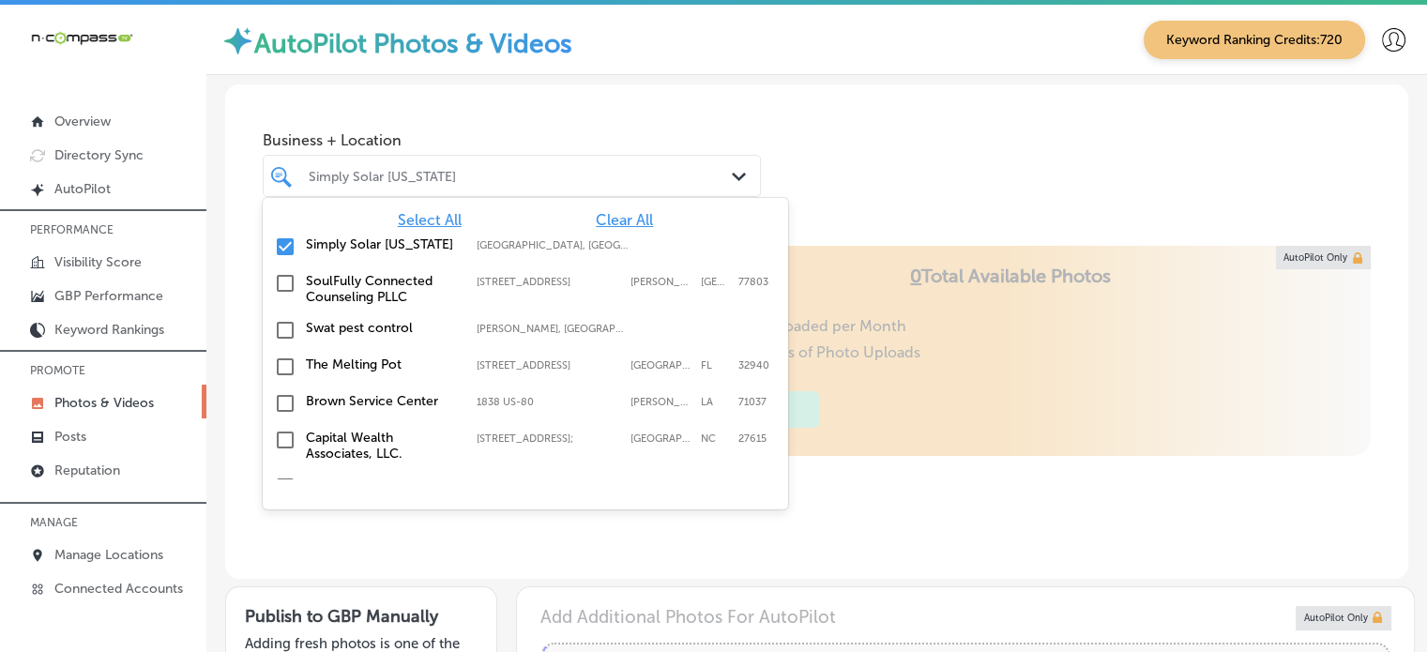
click at [668, 190] on div "Simply Solar Illinois Path Created with Sketch." at bounding box center [512, 176] width 498 height 42
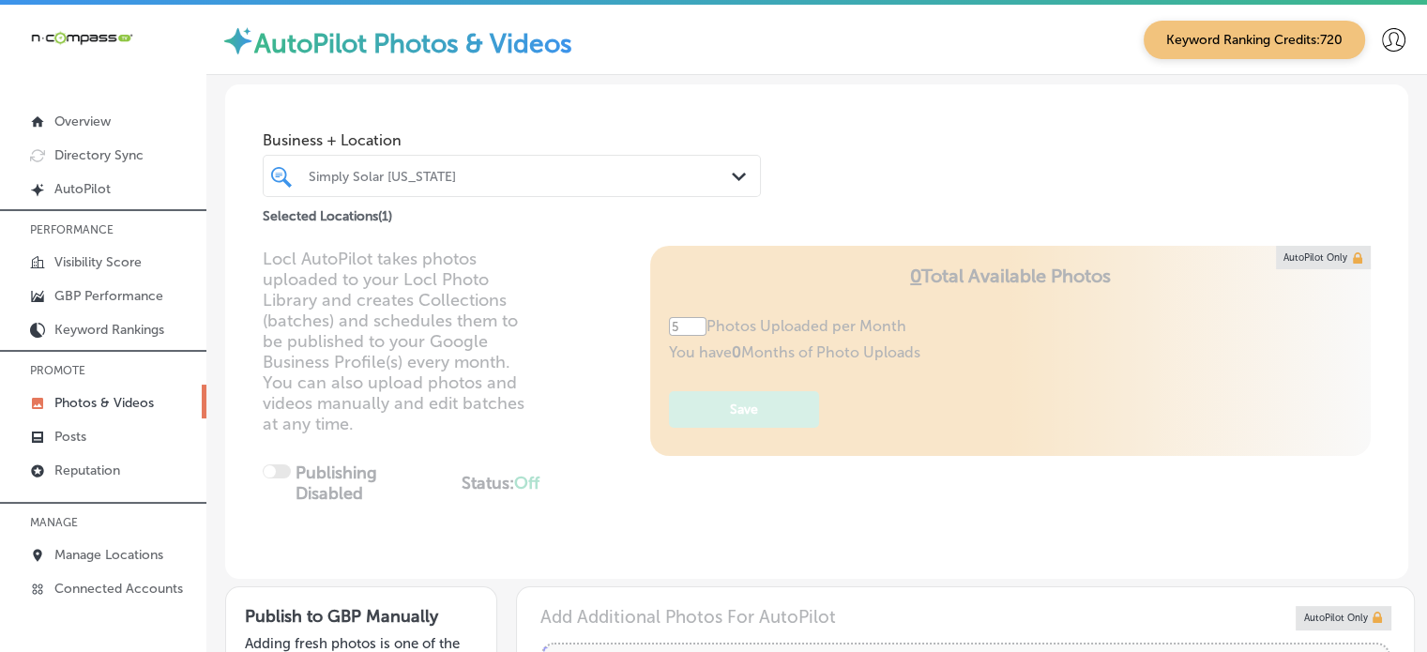
click at [668, 190] on div "Simply Solar Illinois Path Created with Sketch." at bounding box center [512, 176] width 498 height 42
click at [83, 423] on link "Posts" at bounding box center [103, 435] width 206 height 34
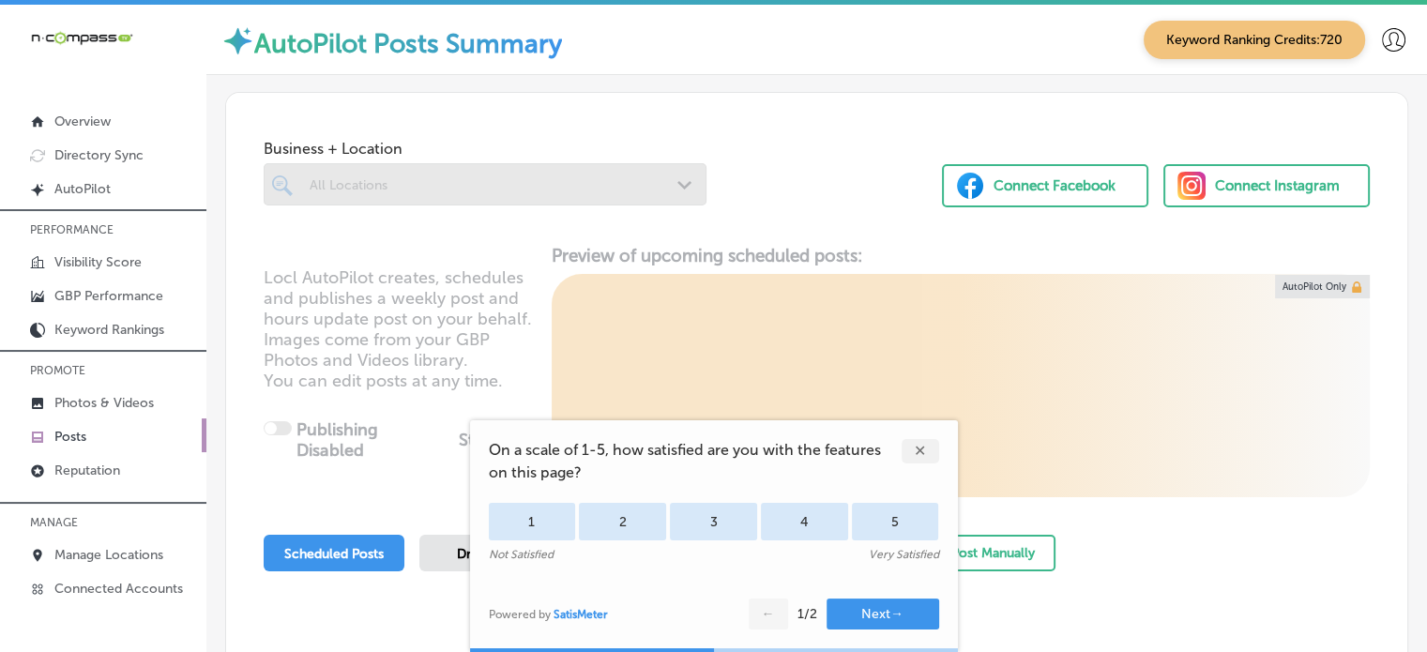
click at [921, 458] on div "✕" at bounding box center [920, 451] width 38 height 24
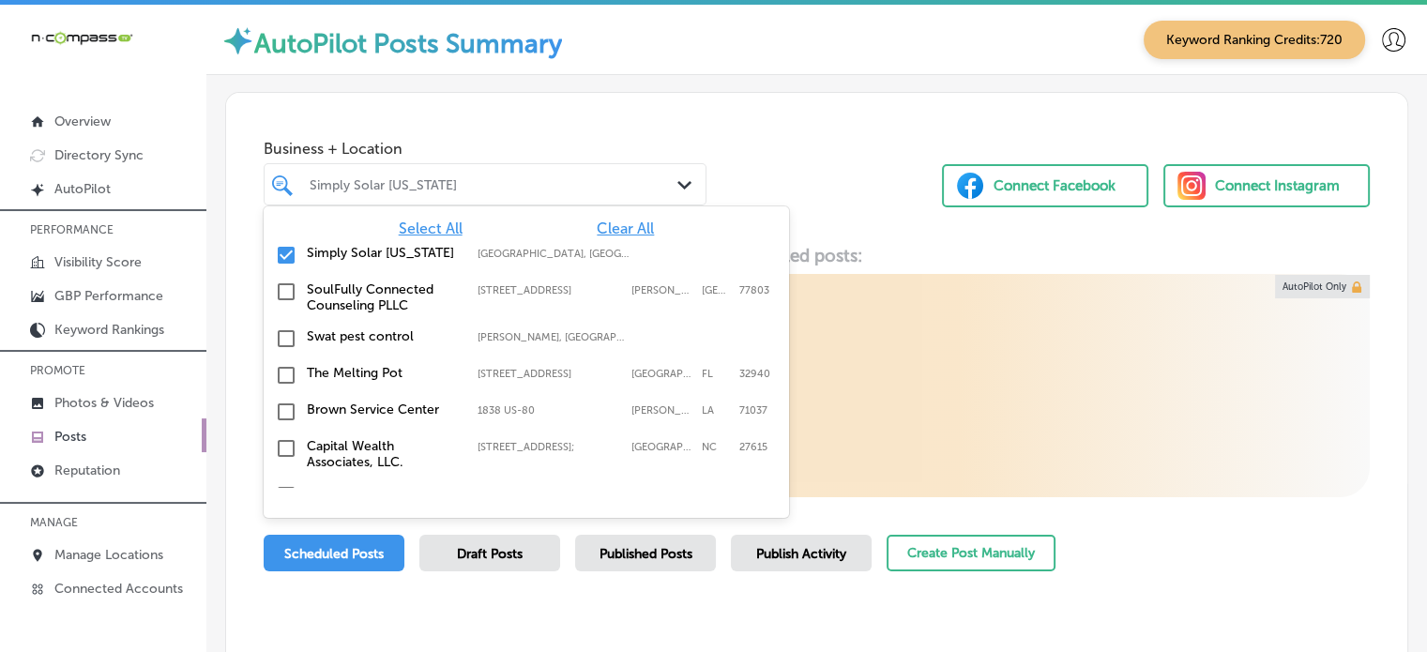
click at [660, 177] on div "Simply Solar [US_STATE]" at bounding box center [495, 184] width 370 height 16
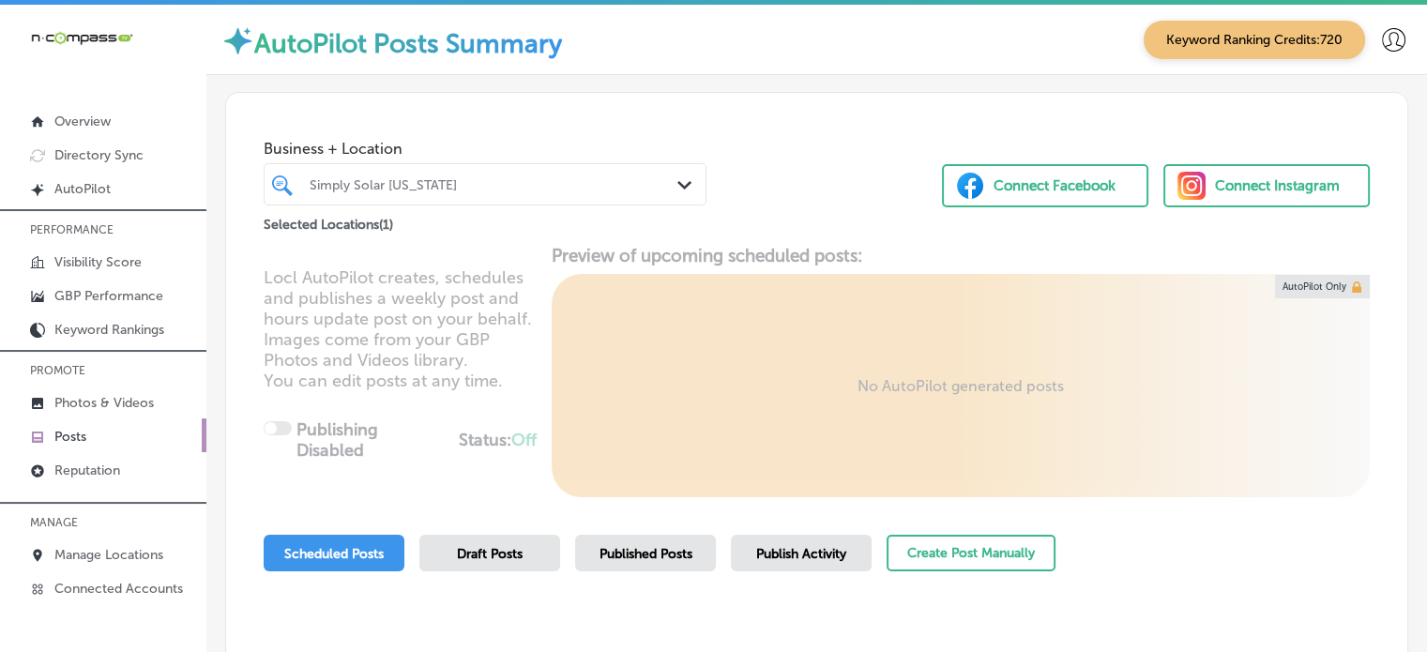
click at [765, 154] on div "Business + Location Simply Solar Illinois Path Created with Sketch. Selected Lo…" at bounding box center [816, 164] width 1181 height 143
click at [120, 290] on p "GBP Performance" at bounding box center [108, 296] width 109 height 16
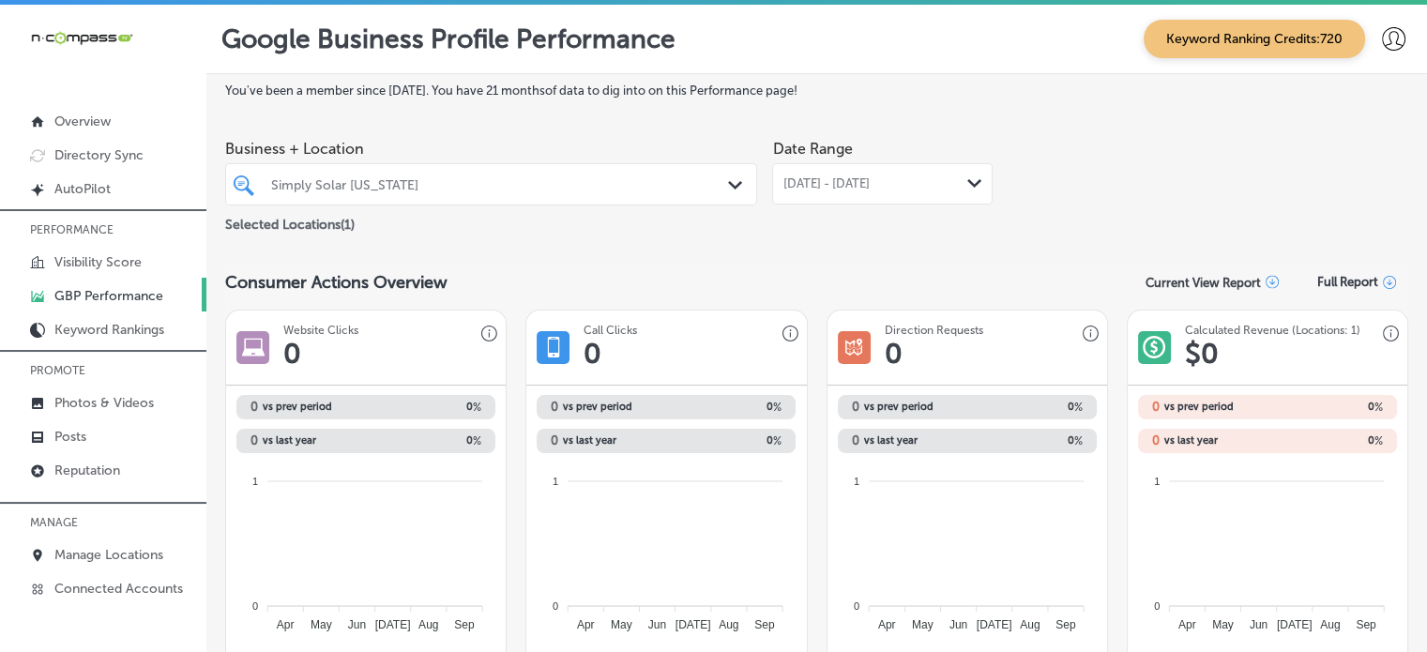
click at [867, 174] on div "Sep 01, 2025 - Sep 30, 2025 Path Created with Sketch." at bounding box center [882, 183] width 220 height 41
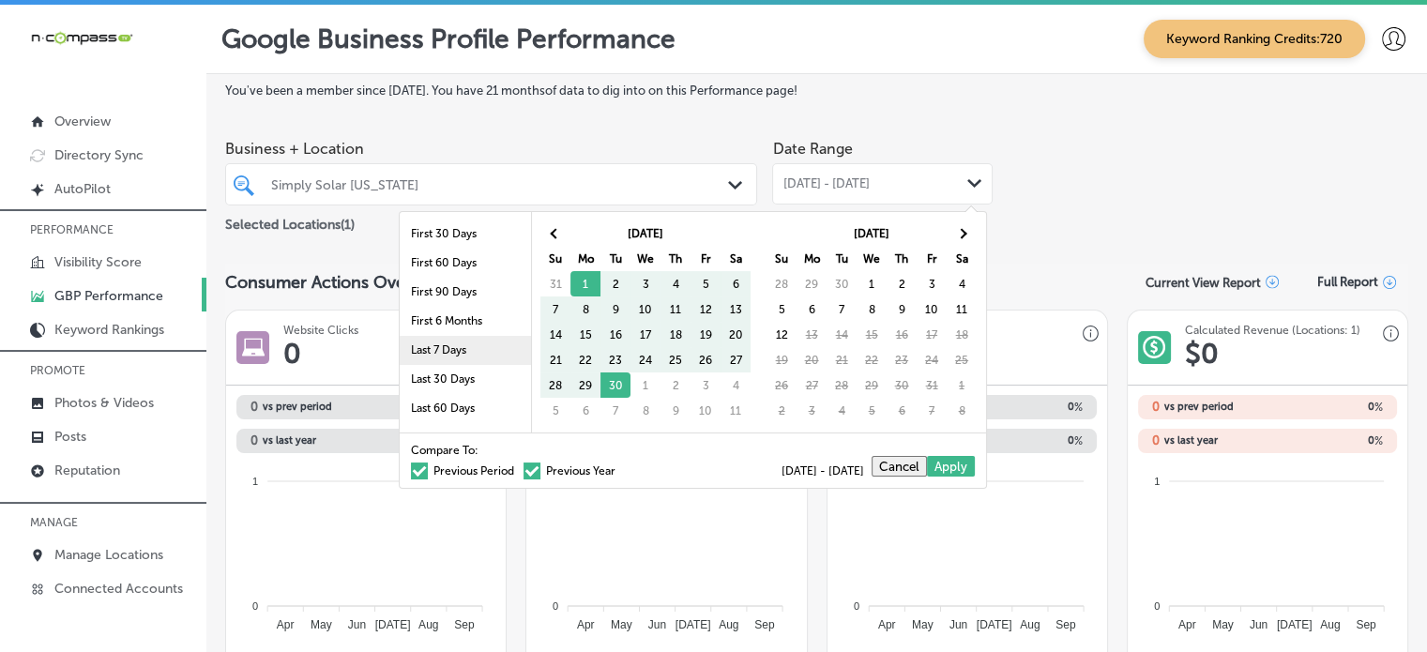
scroll to position [109, 0]
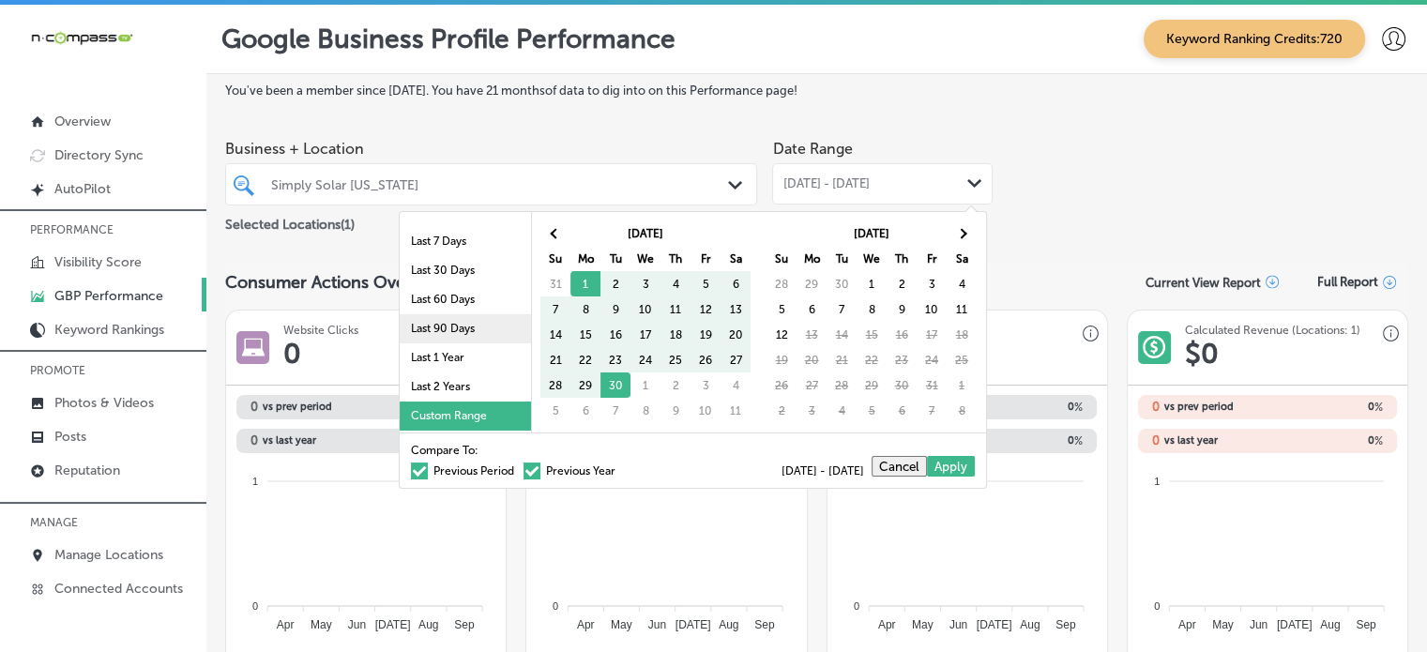
click at [446, 323] on li "Last 90 Days" at bounding box center [465, 328] width 131 height 29
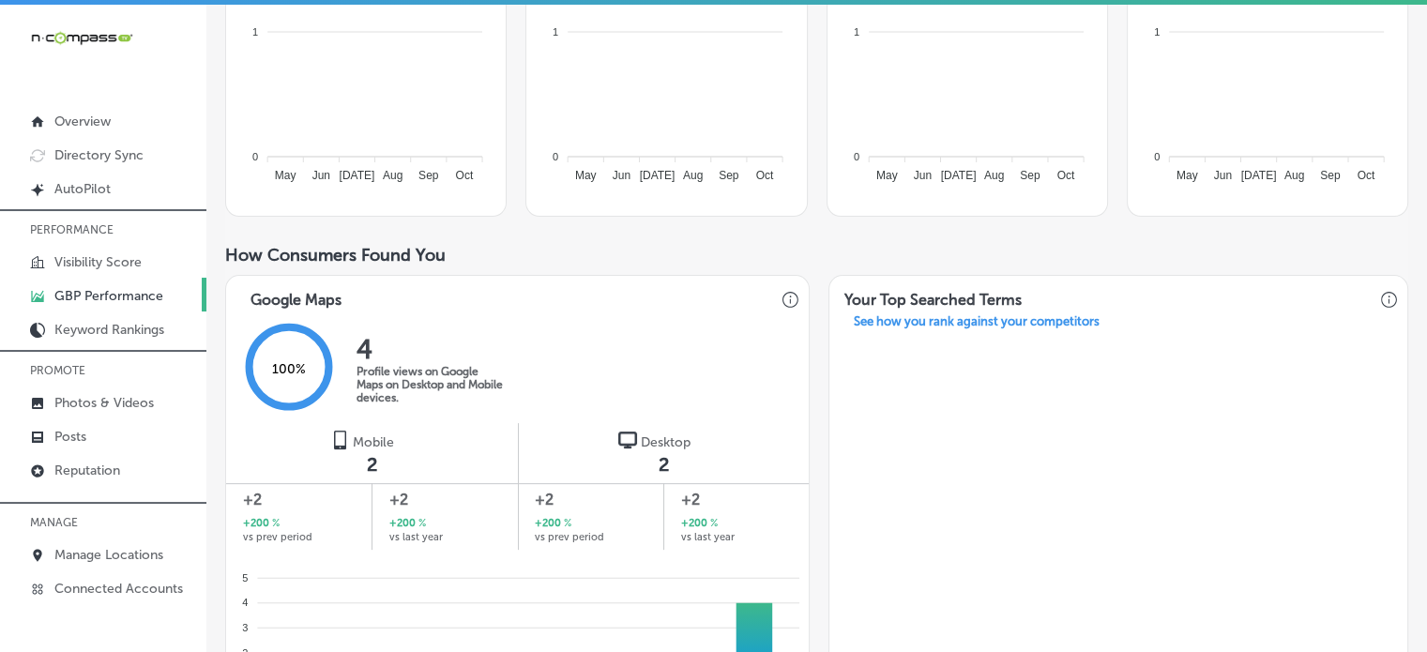
scroll to position [0, 0]
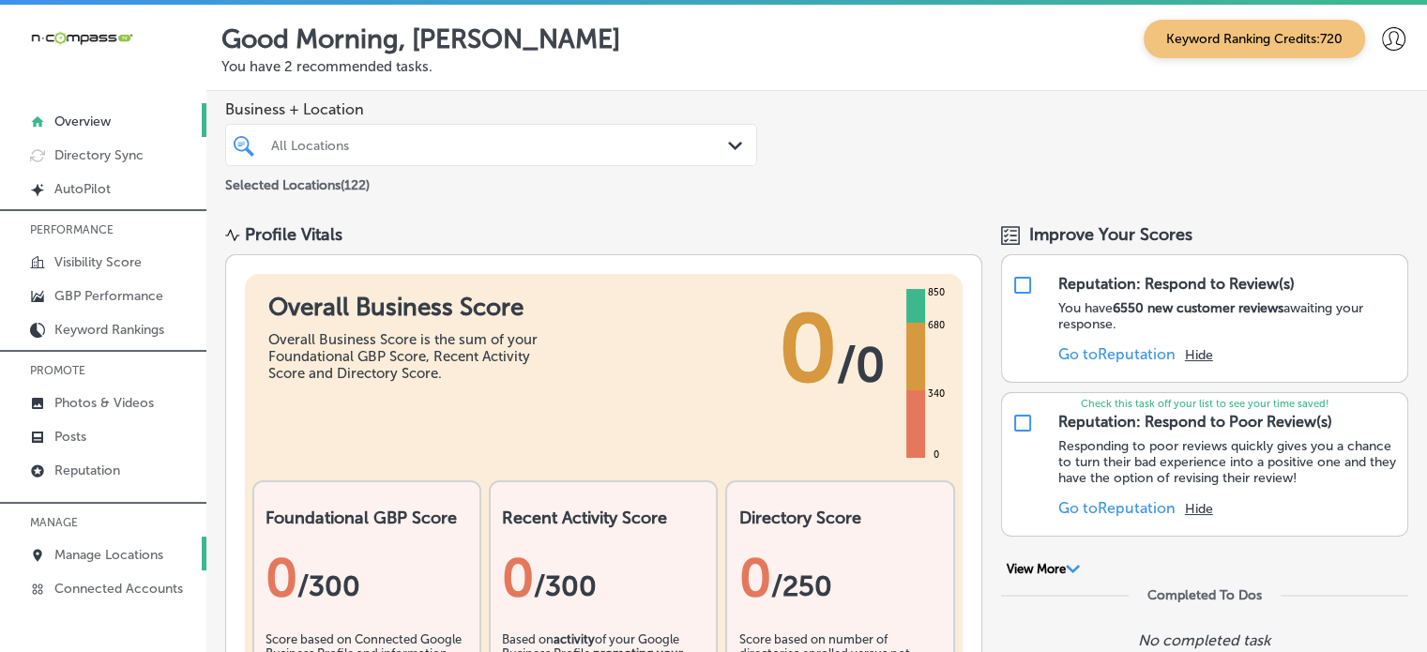
click at [113, 542] on link "Manage Locations" at bounding box center [103, 553] width 206 height 34
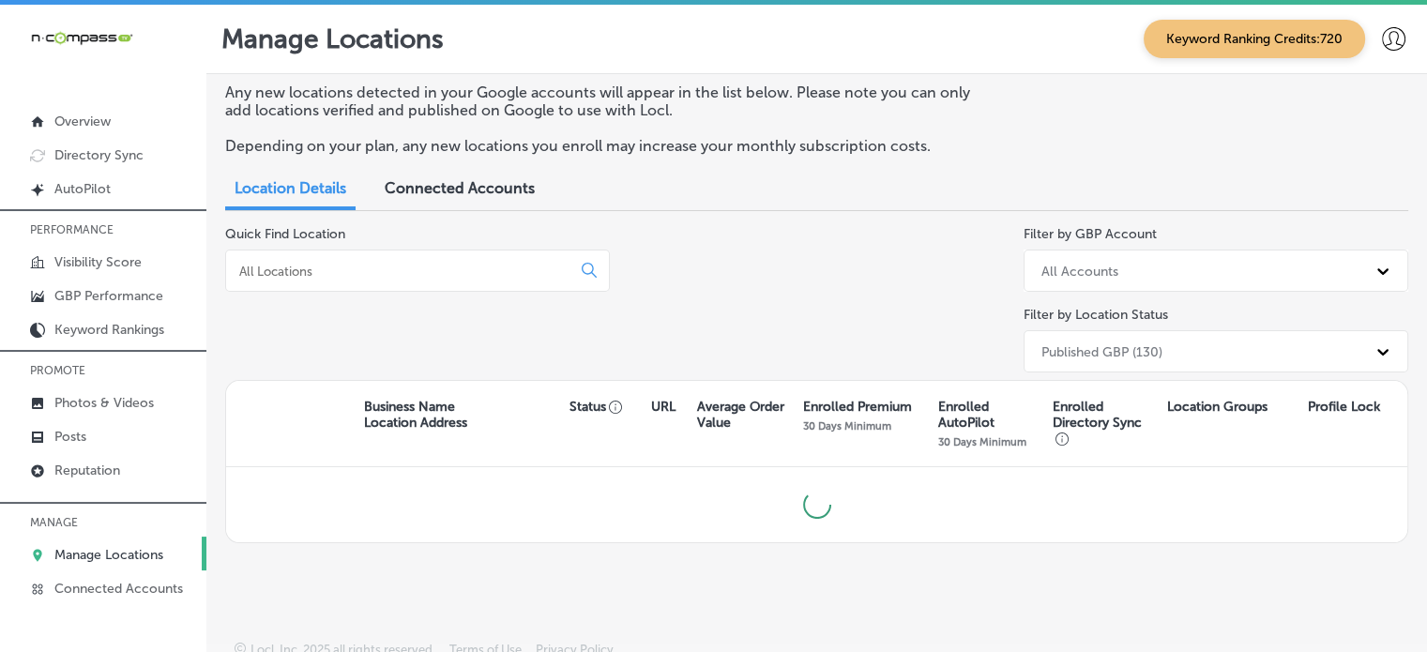
click at [402, 264] on input at bounding box center [401, 271] width 329 height 17
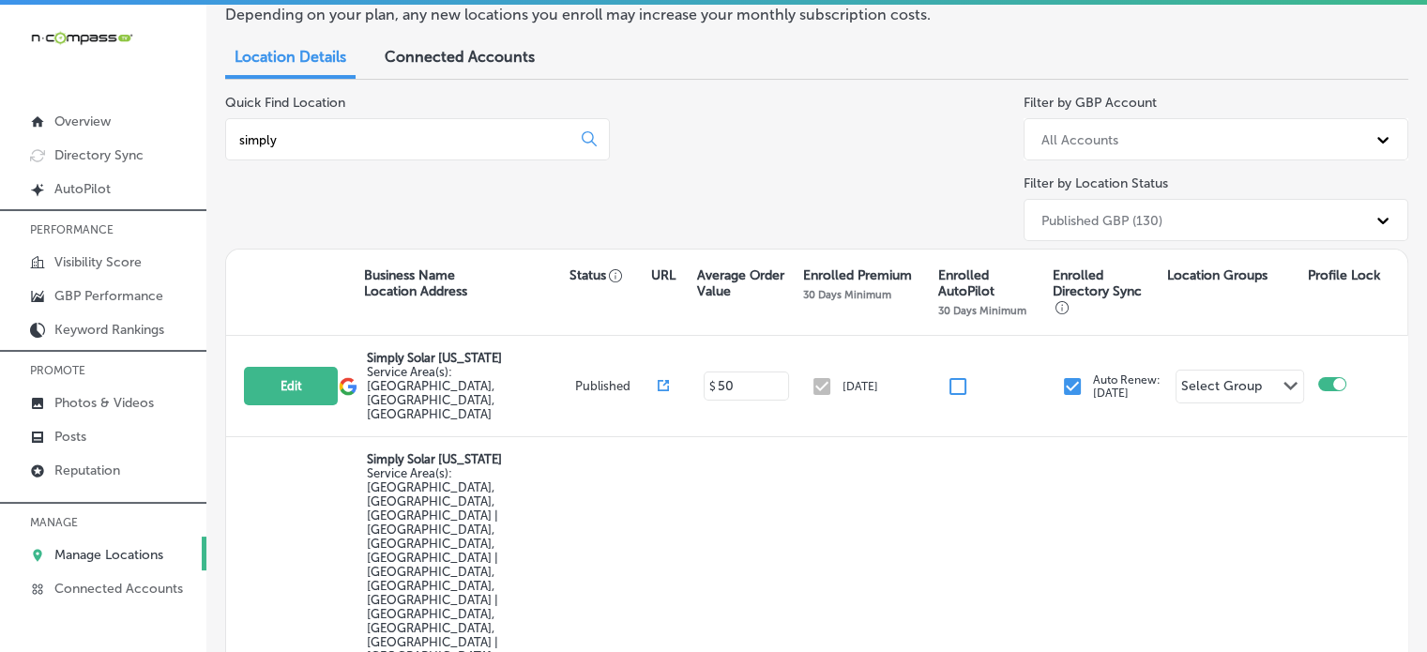
scroll to position [134, 0]
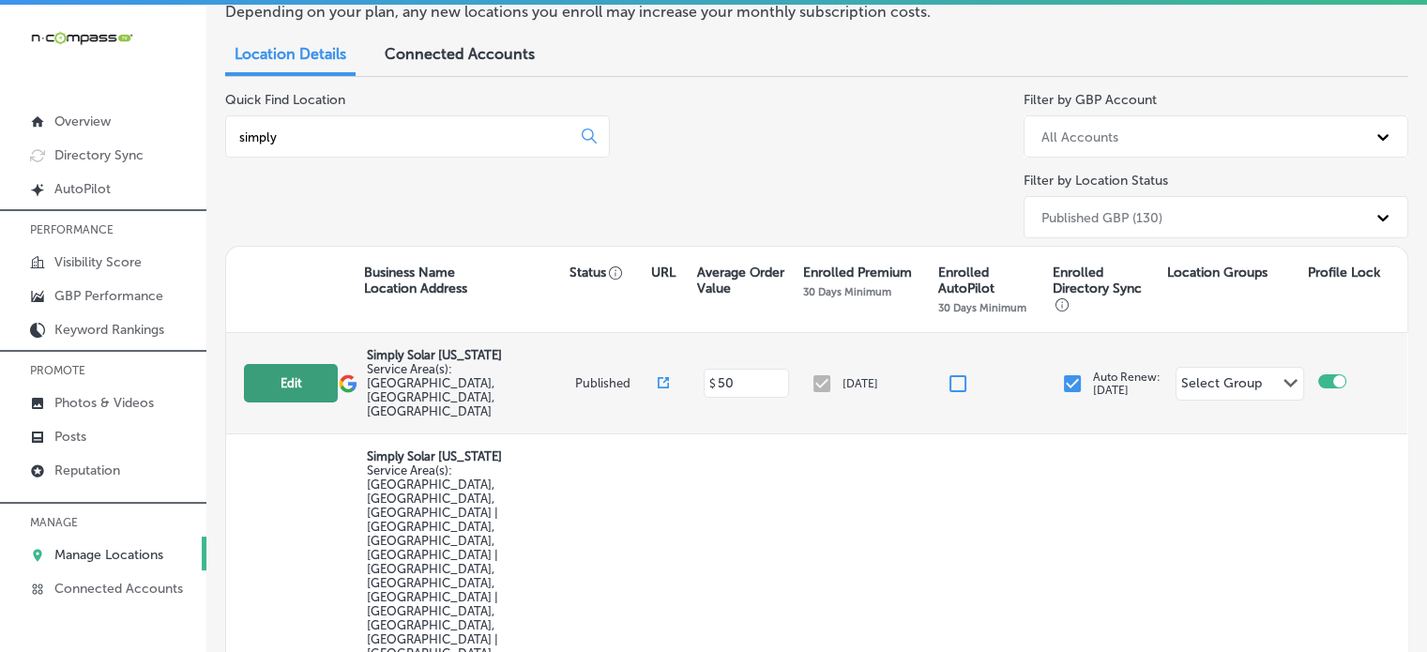
type input "simply"
click at [296, 364] on button "Edit" at bounding box center [291, 383] width 94 height 38
select select "US"
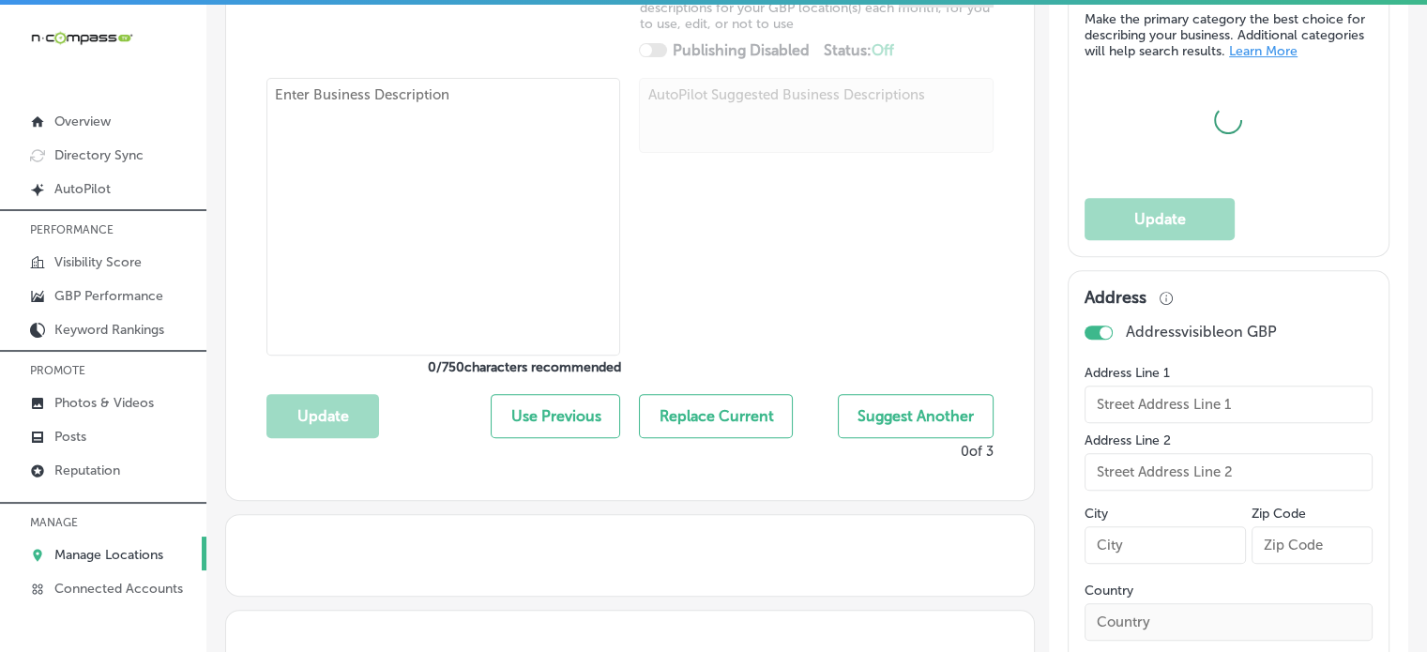
type input "Simply Solar [US_STATE]"
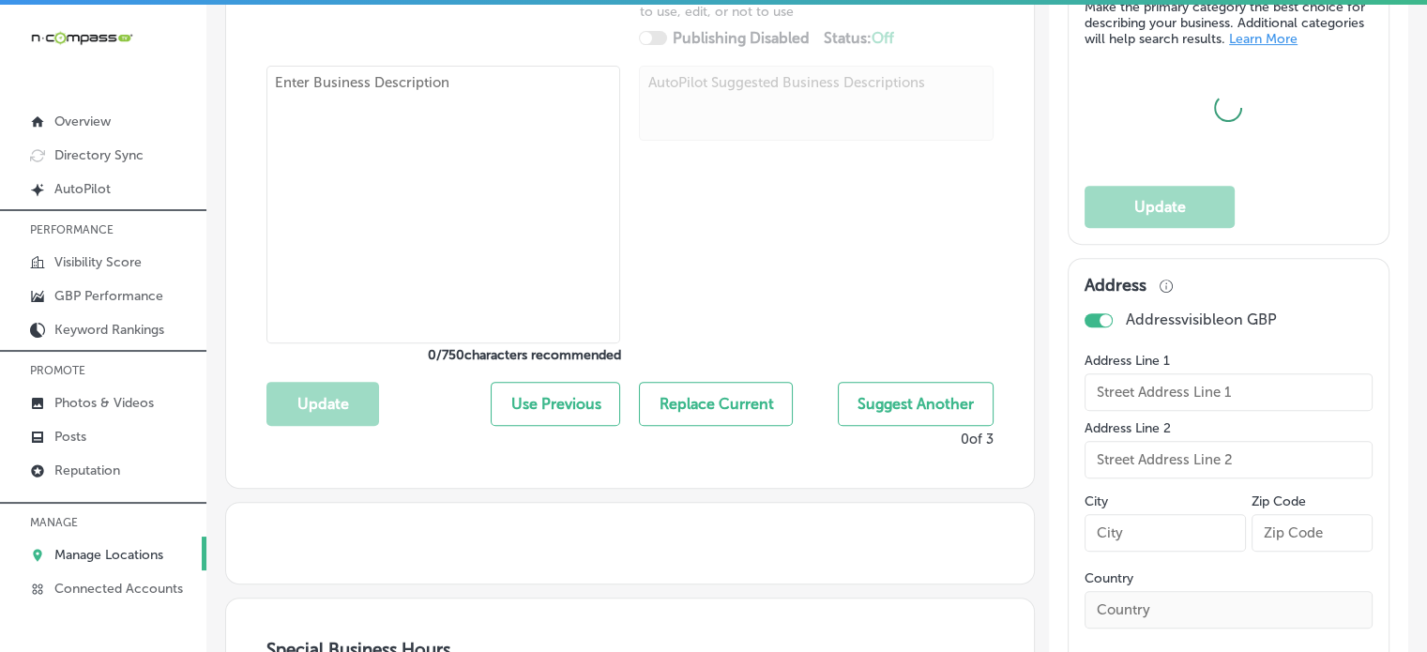
checkbox input "false"
type input "[STREET_ADDRESS][PERSON_NAME]"
type input "Moro"
type input "62067"
type input "US"
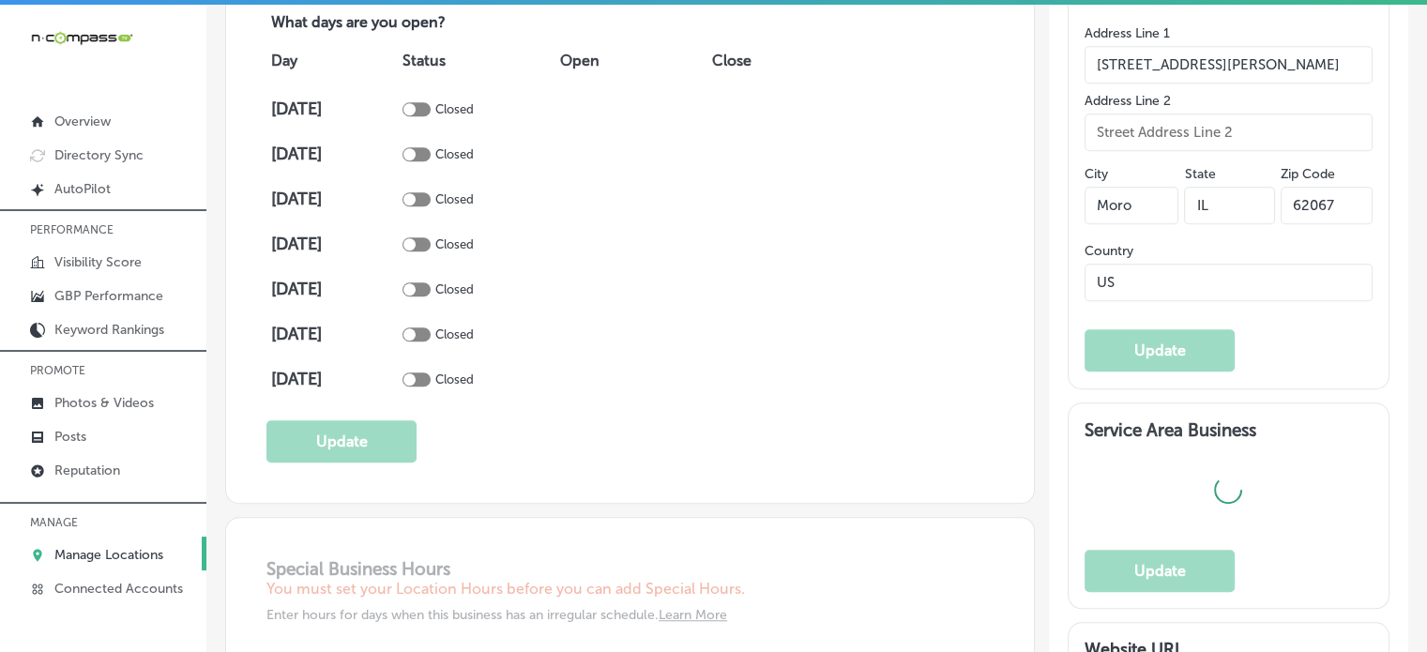
type textarea "At Simply Solar [US_STATE], we specialize in providing customized solar solutio…"
type input "[PHONE_NUMBER]"
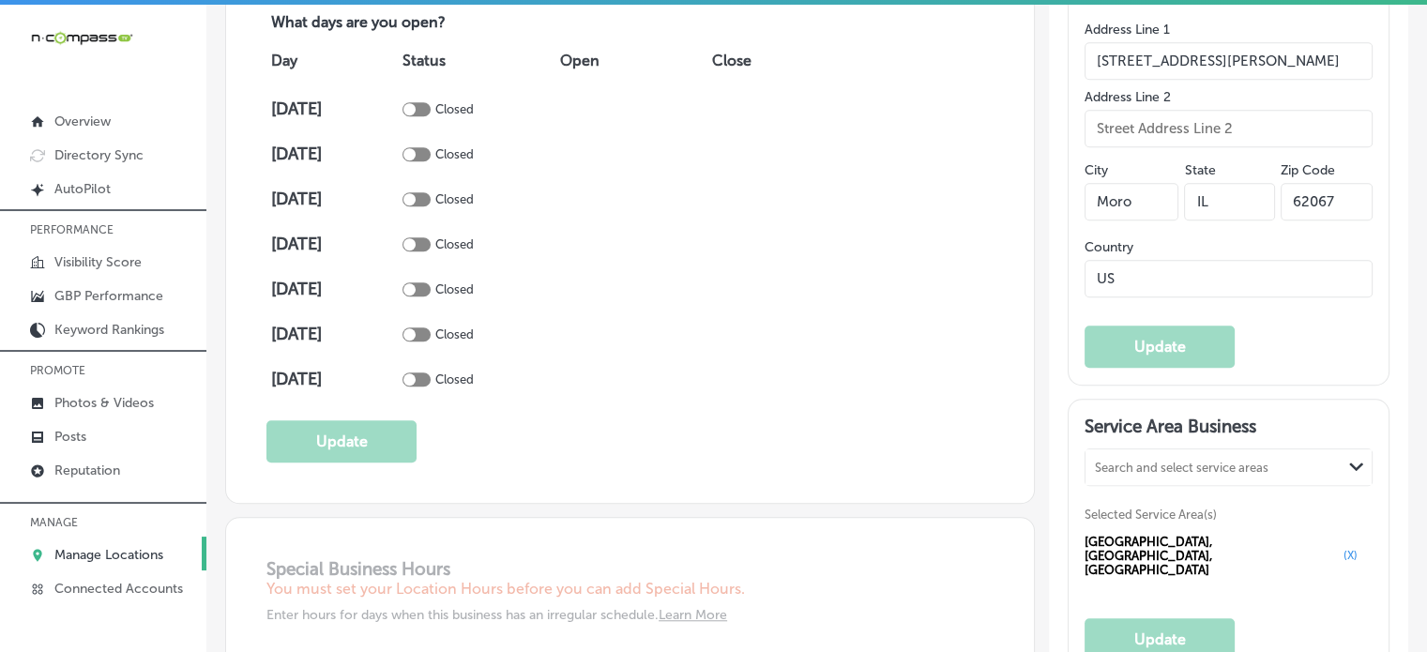
scroll to position [1335, 0]
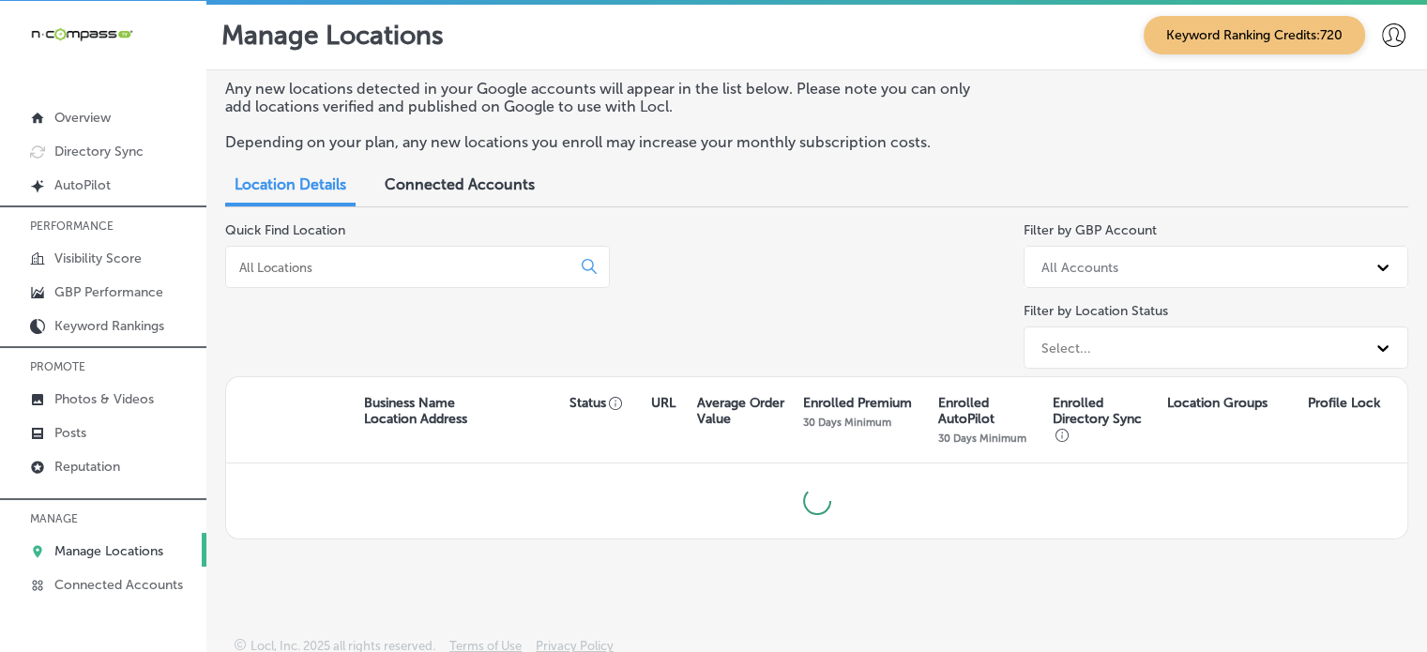
scroll to position [8, 0]
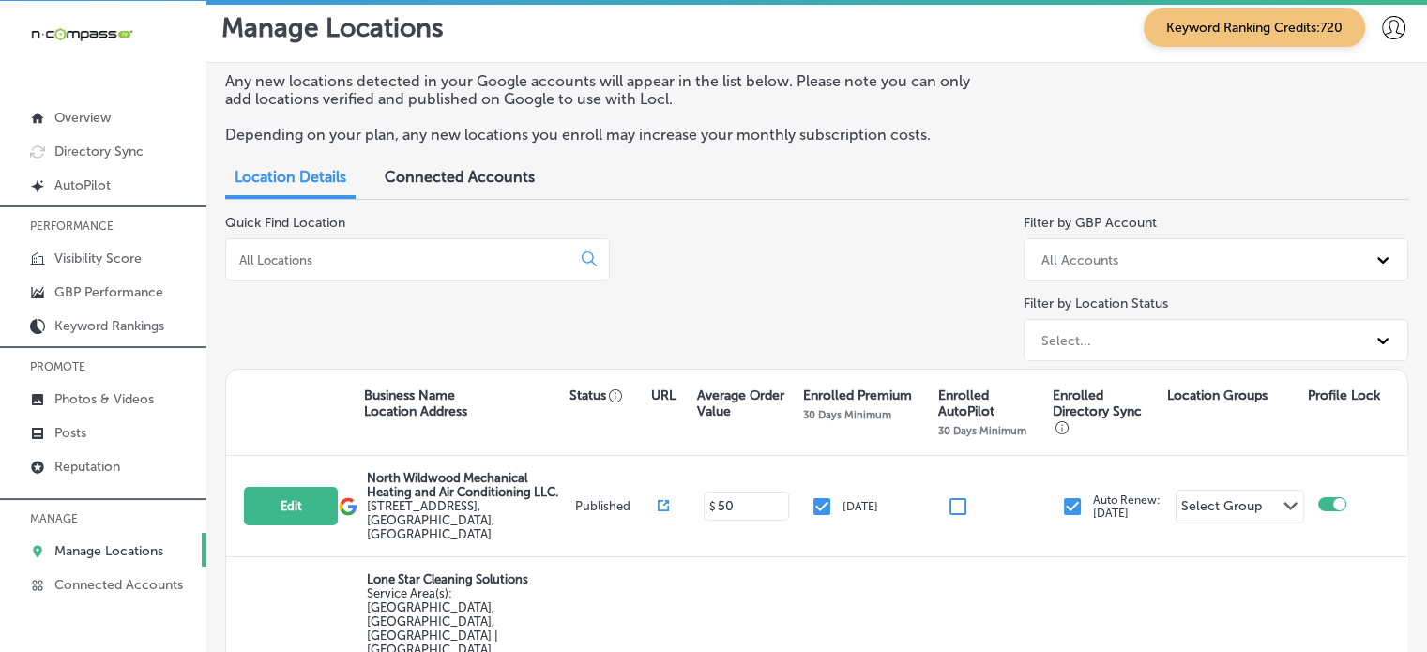
click at [408, 262] on input at bounding box center [401, 259] width 329 height 17
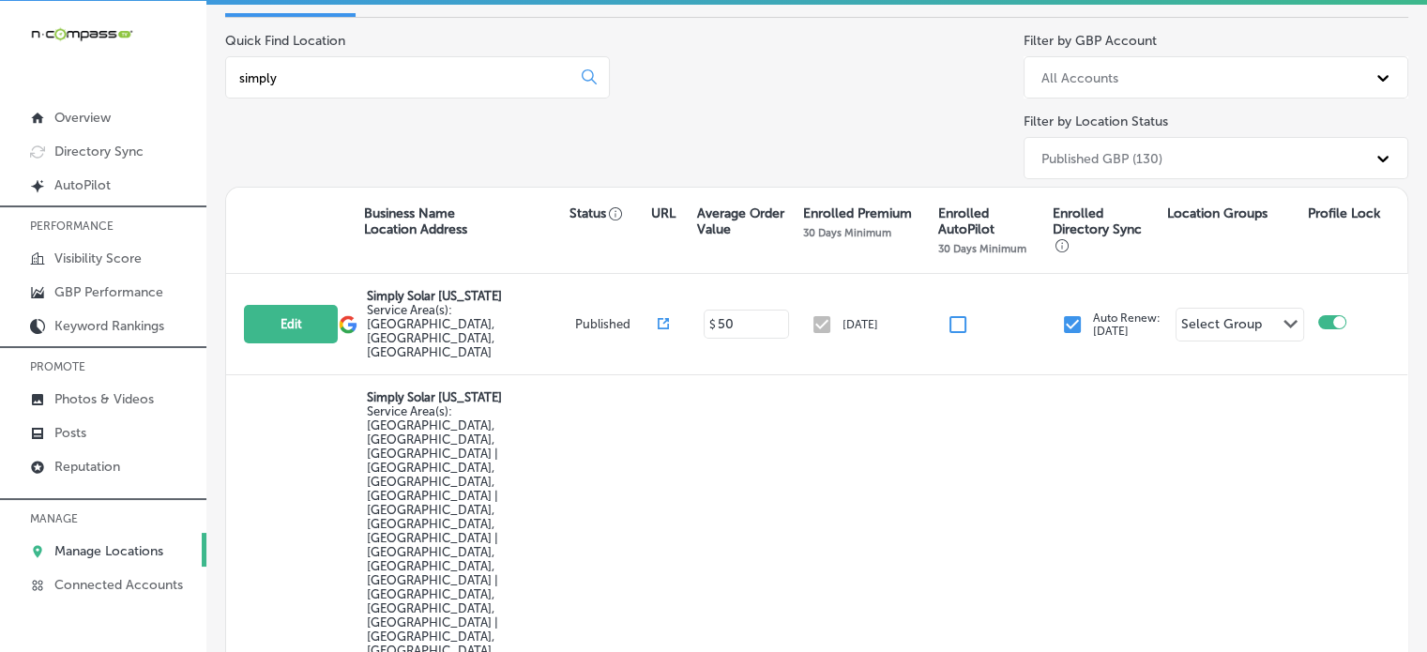
type input "simply"
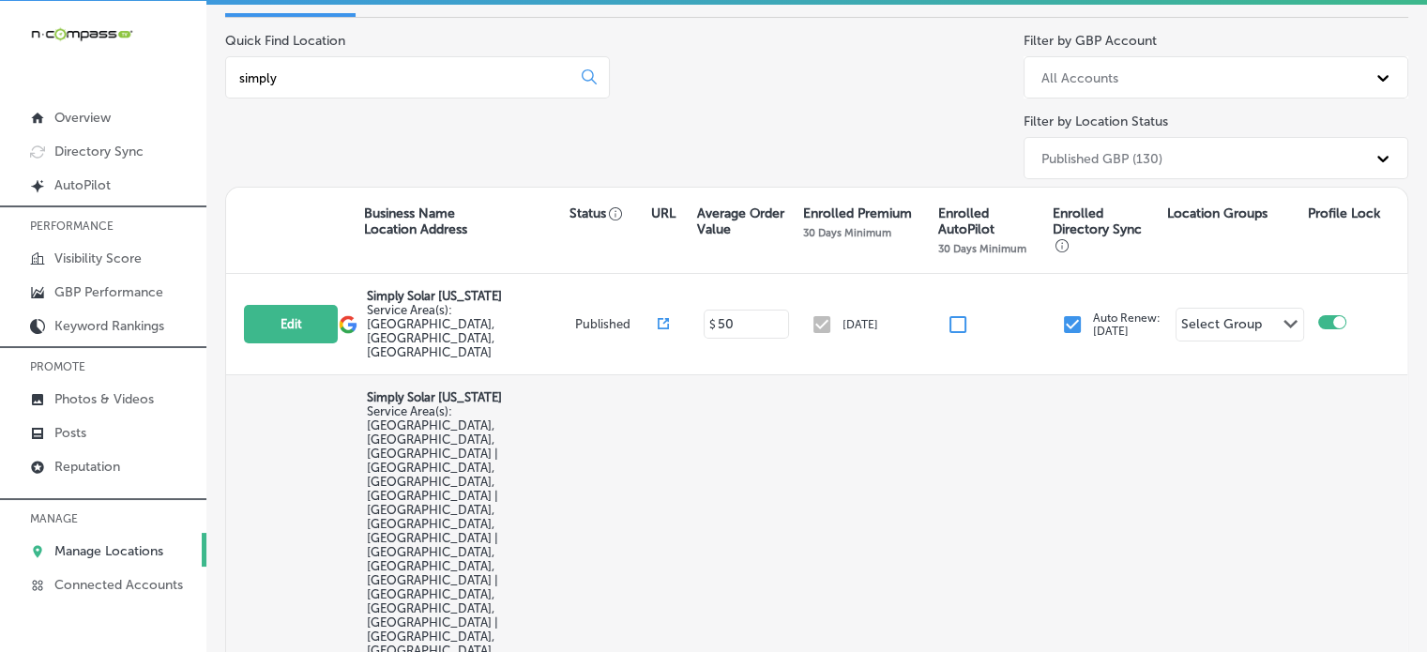
drag, startPoint x: 1088, startPoint y: 593, endPoint x: 660, endPoint y: 430, distance: 457.8
click at [660, 430] on div "Manage Locations Keyword Ranking Credits: 720 Any new locations detected in you…" at bounding box center [816, 327] width 1220 height 652
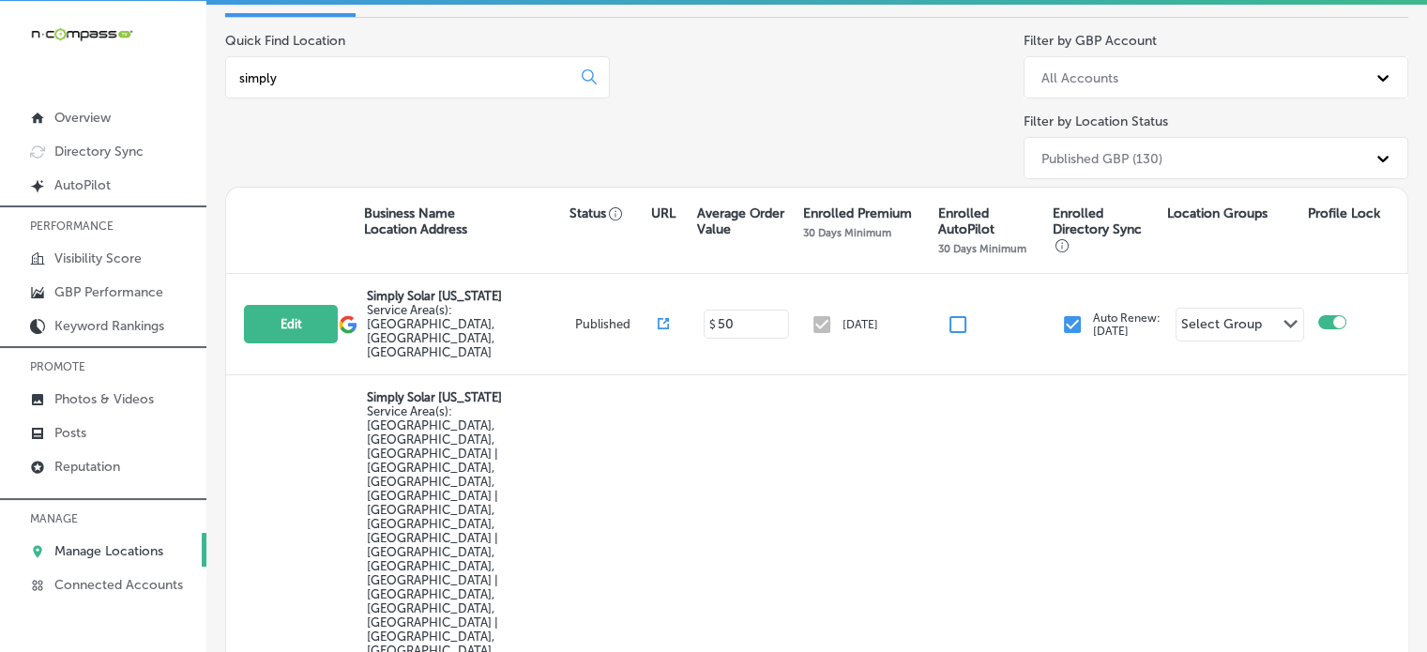
click at [762, 591] on div "Manage Locations Keyword Ranking Credits: 720 Any new locations detected in you…" at bounding box center [816, 327] width 1220 height 652
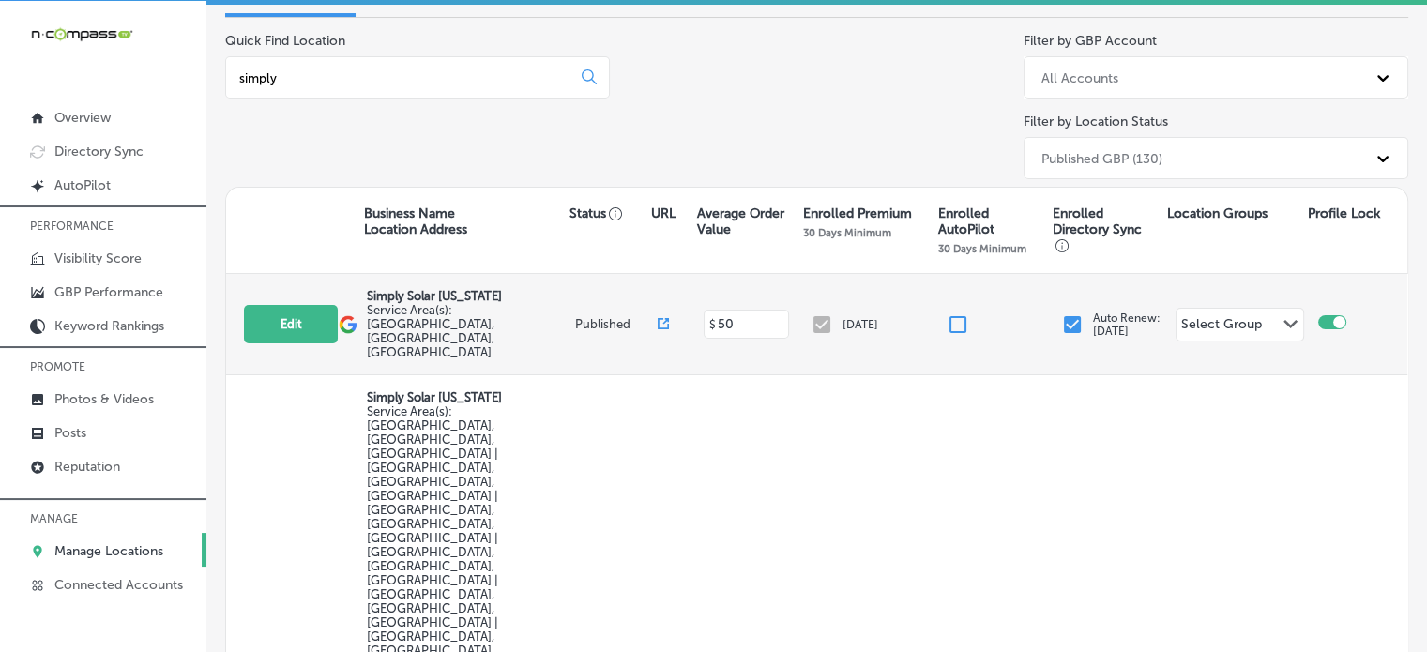
click at [660, 318] on icon at bounding box center [662, 323] width 11 height 11
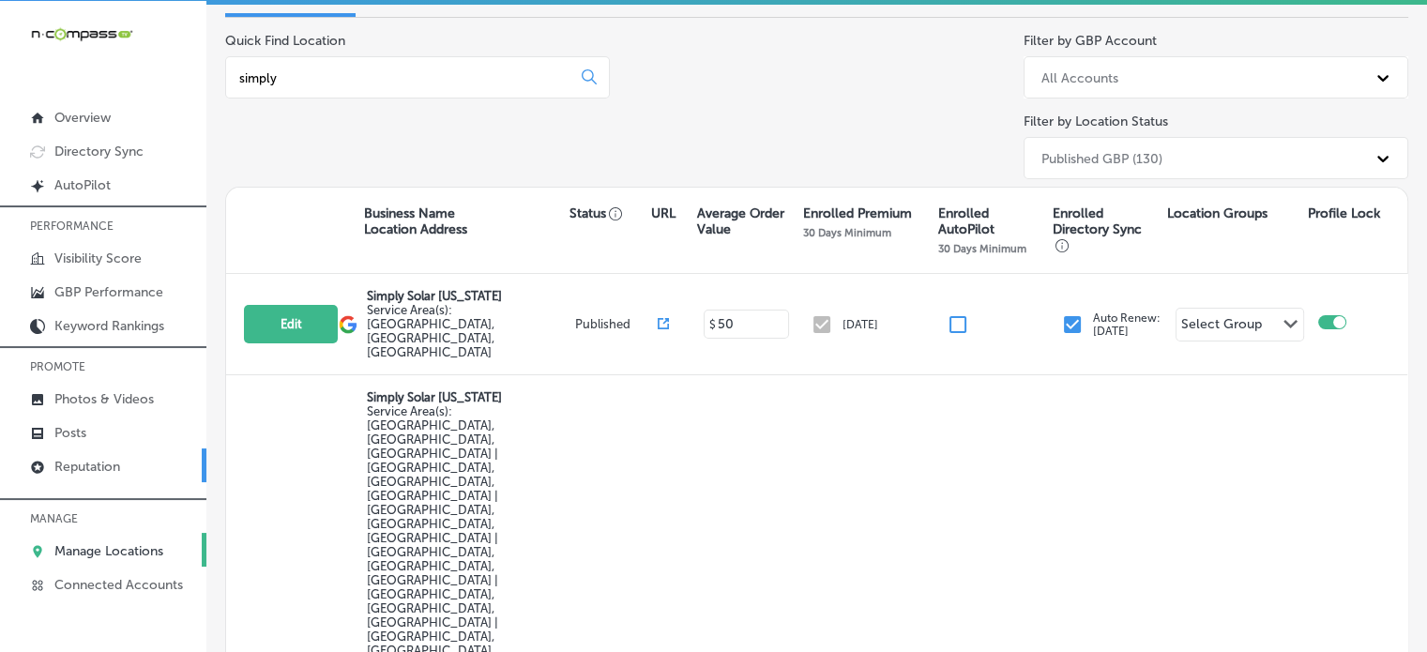
click at [100, 472] on p "Reputation" at bounding box center [87, 467] width 66 height 16
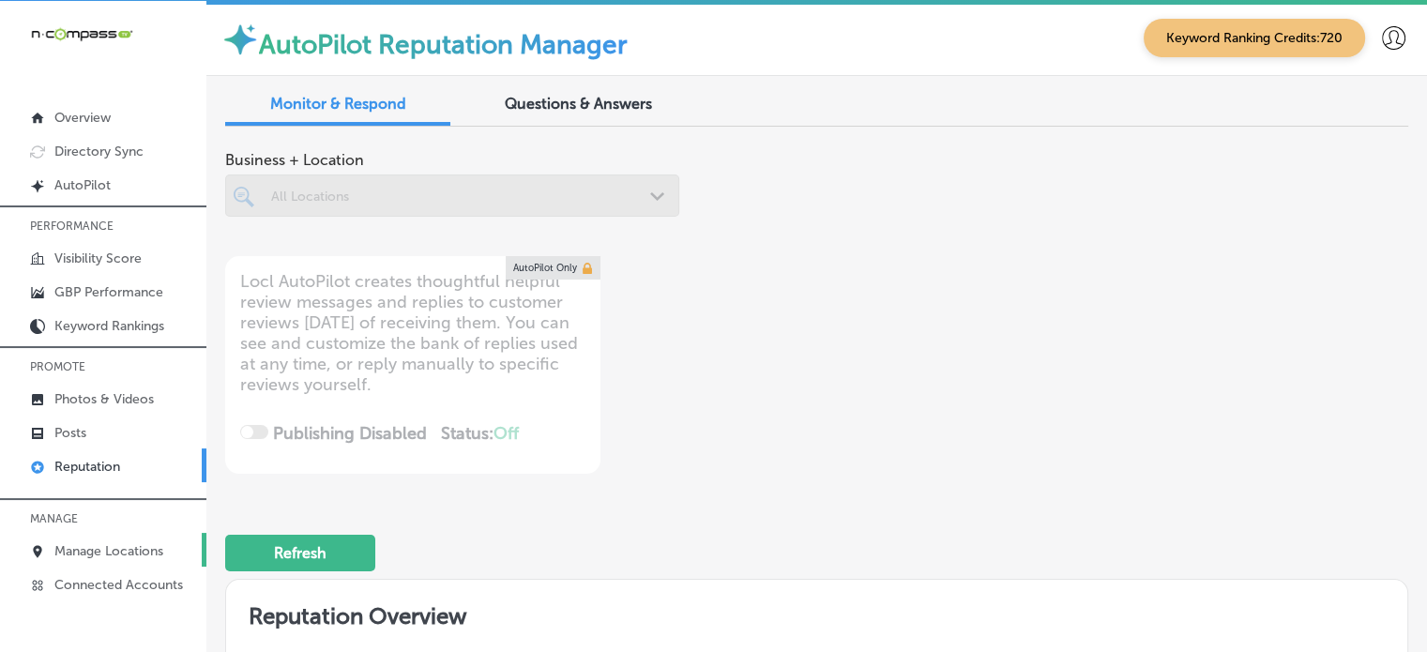
click at [118, 553] on p "Manage Locations" at bounding box center [108, 551] width 109 height 16
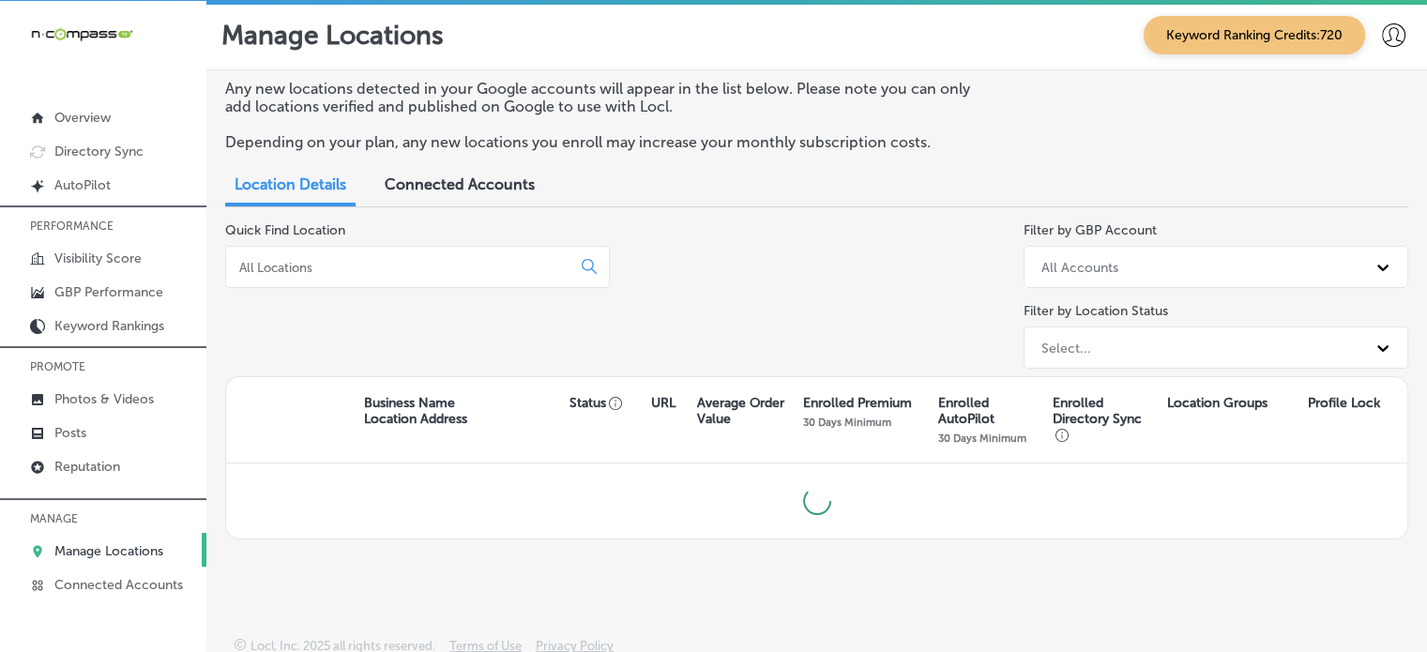
click at [375, 265] on input at bounding box center [401, 267] width 329 height 17
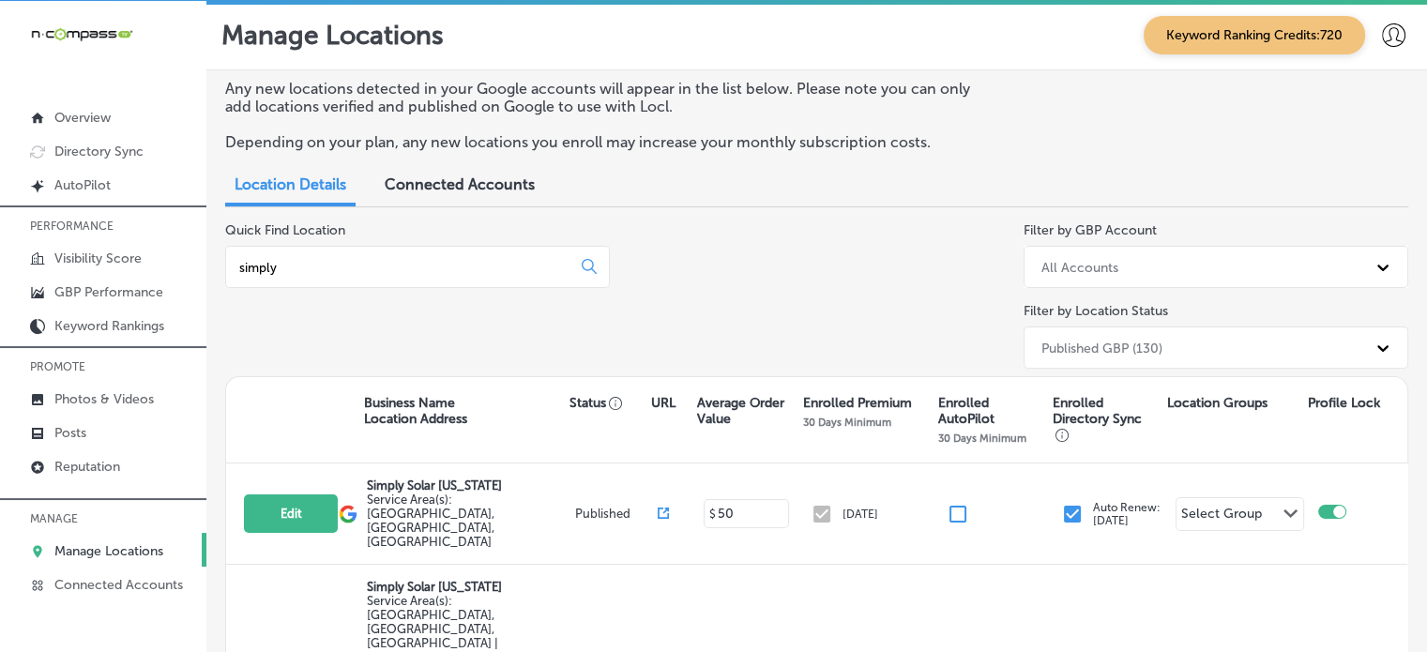
type input "simply"
click at [644, 277] on div "Quick Find Location simply Filter by GBP Account All Accounts Filter by Locatio…" at bounding box center [816, 299] width 1183 height 154
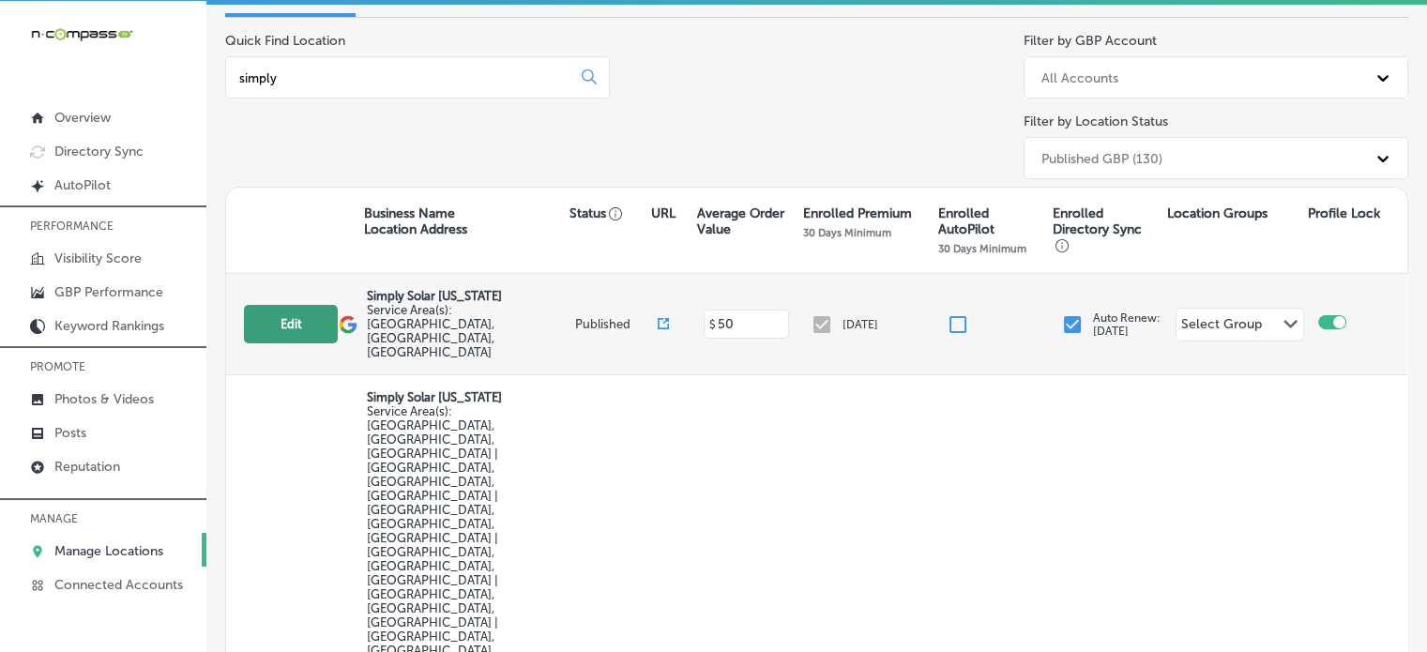
click at [304, 314] on button "Edit" at bounding box center [291, 324] width 94 height 38
select select "US"
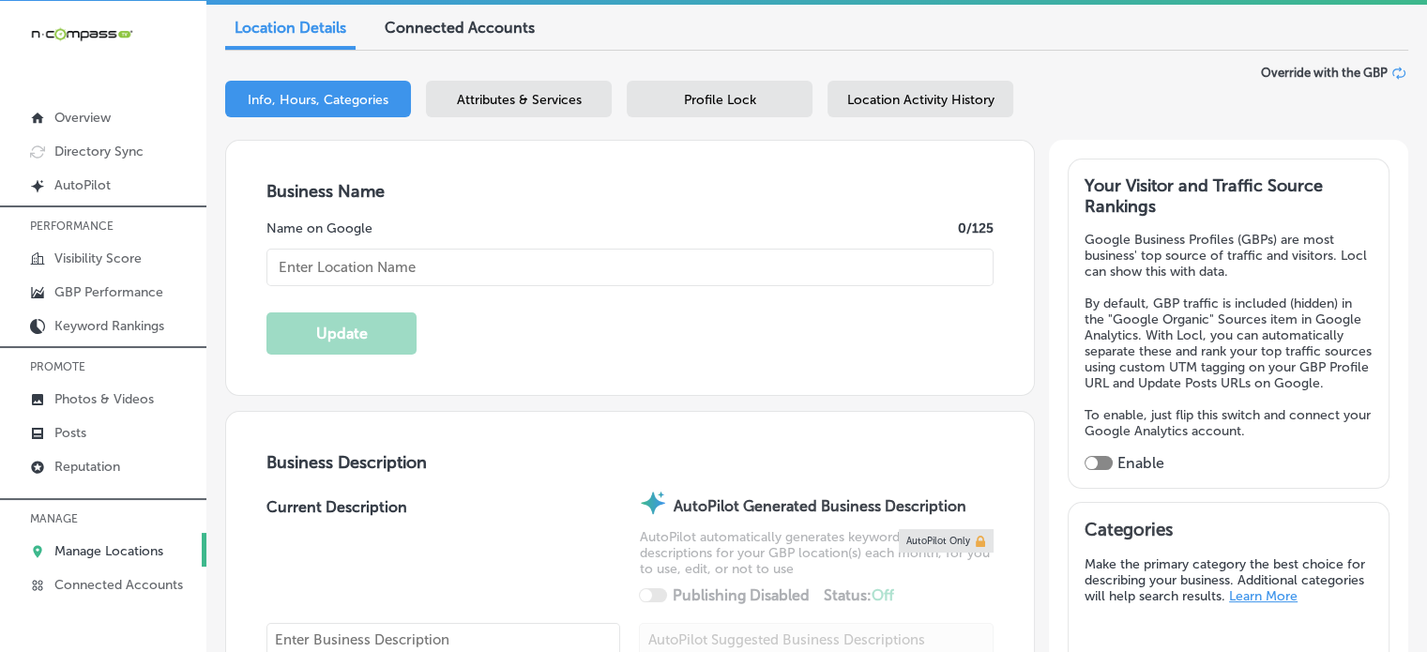
scroll to position [222, 0]
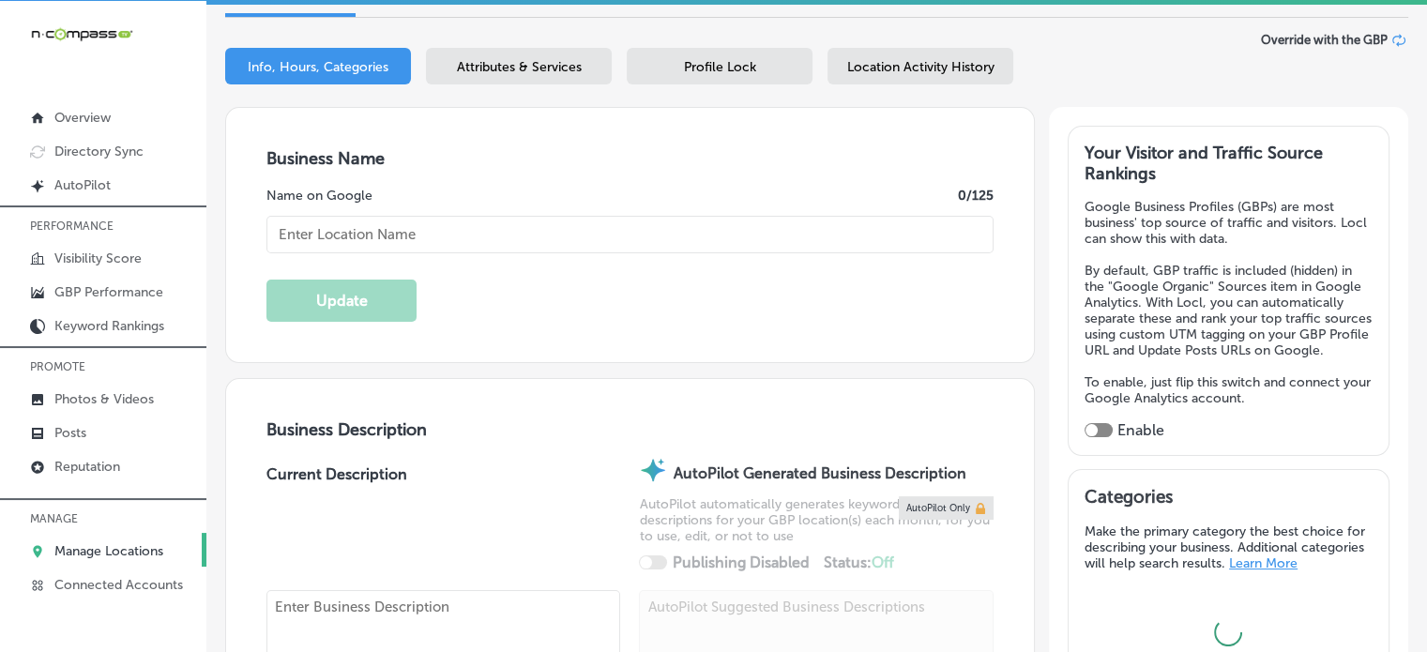
type input "Simply Solar [US_STATE]"
checkbox input "false"
type input "[STREET_ADDRESS][PERSON_NAME]"
type input "Moro"
type input "62067"
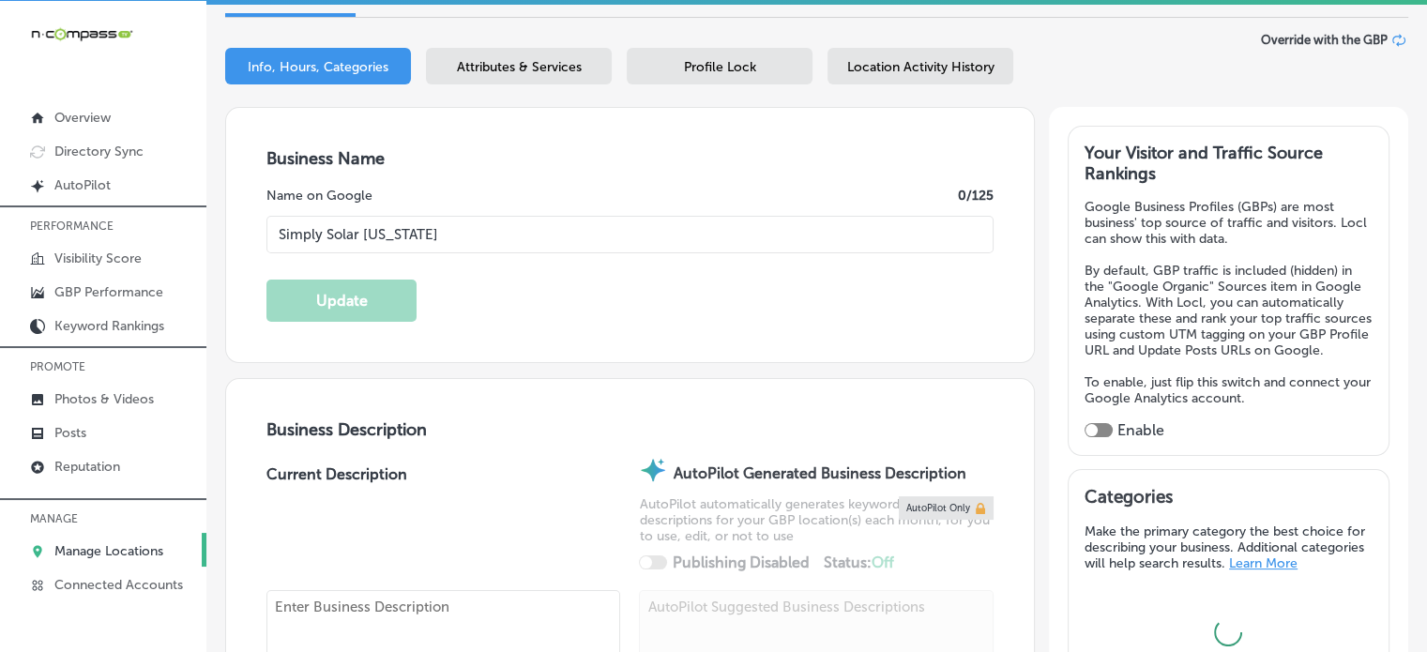
type input "US"
type textarea "At Simply Solar [US_STATE], we specialize in providing customized solar solutio…"
type input "[PHONE_NUMBER]"
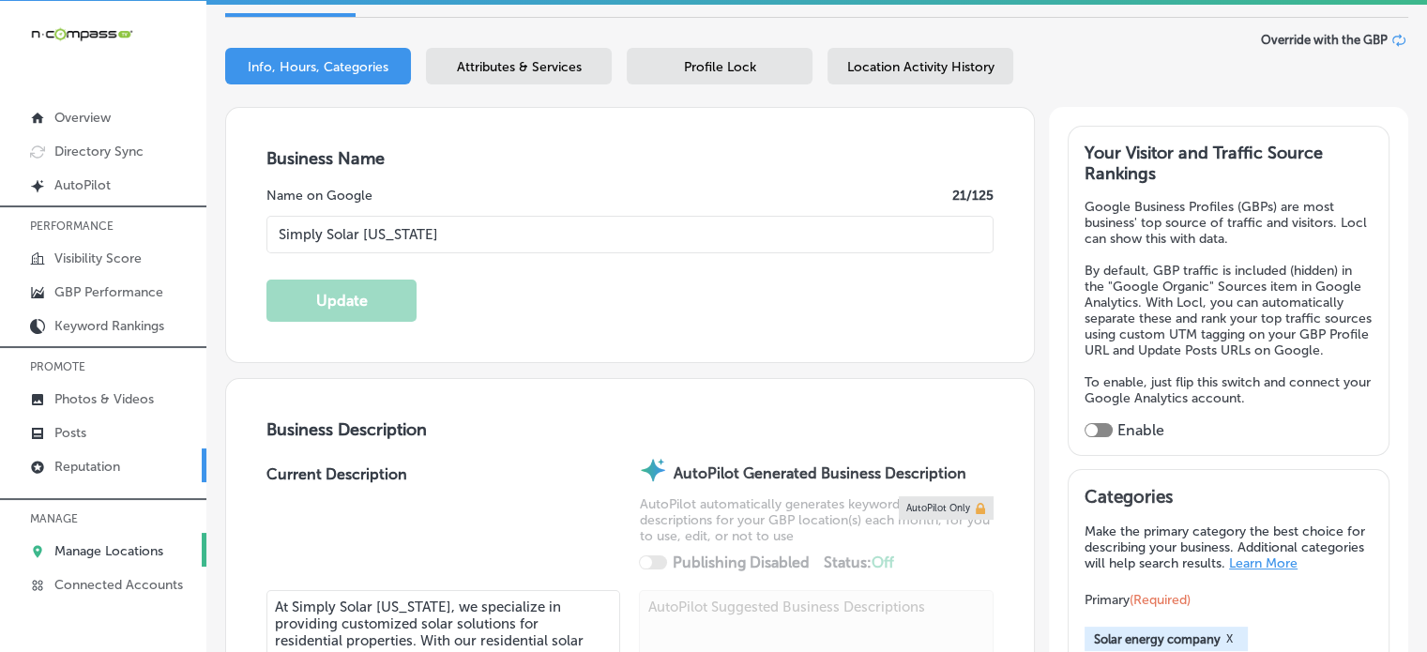
click at [107, 463] on p "Reputation" at bounding box center [87, 467] width 66 height 16
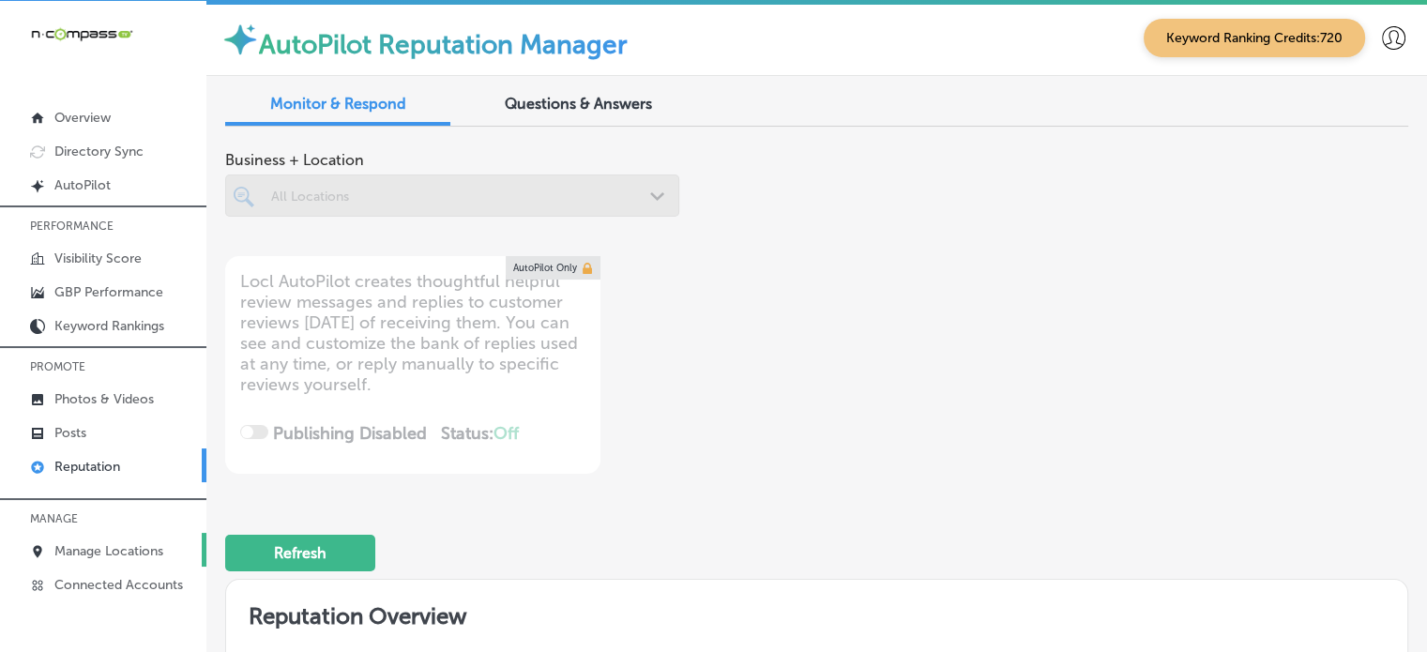
type textarea "x"
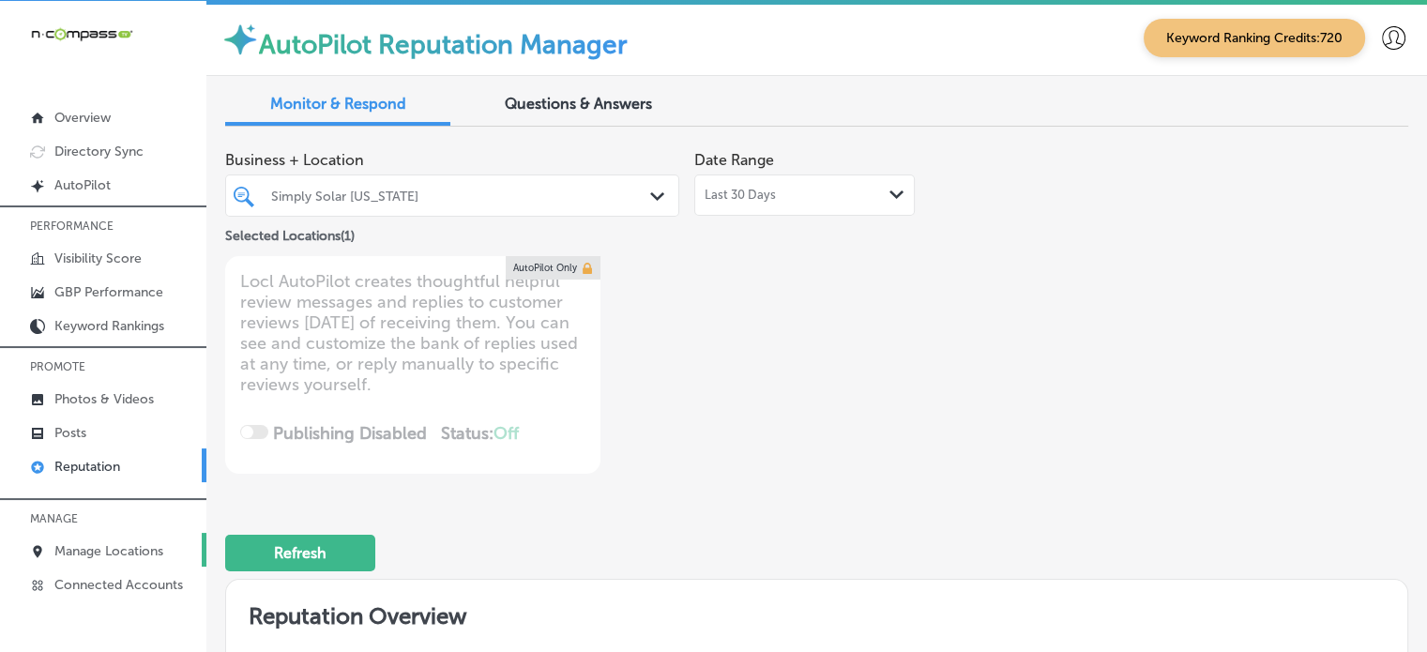
click at [122, 543] on p "Manage Locations" at bounding box center [108, 551] width 109 height 16
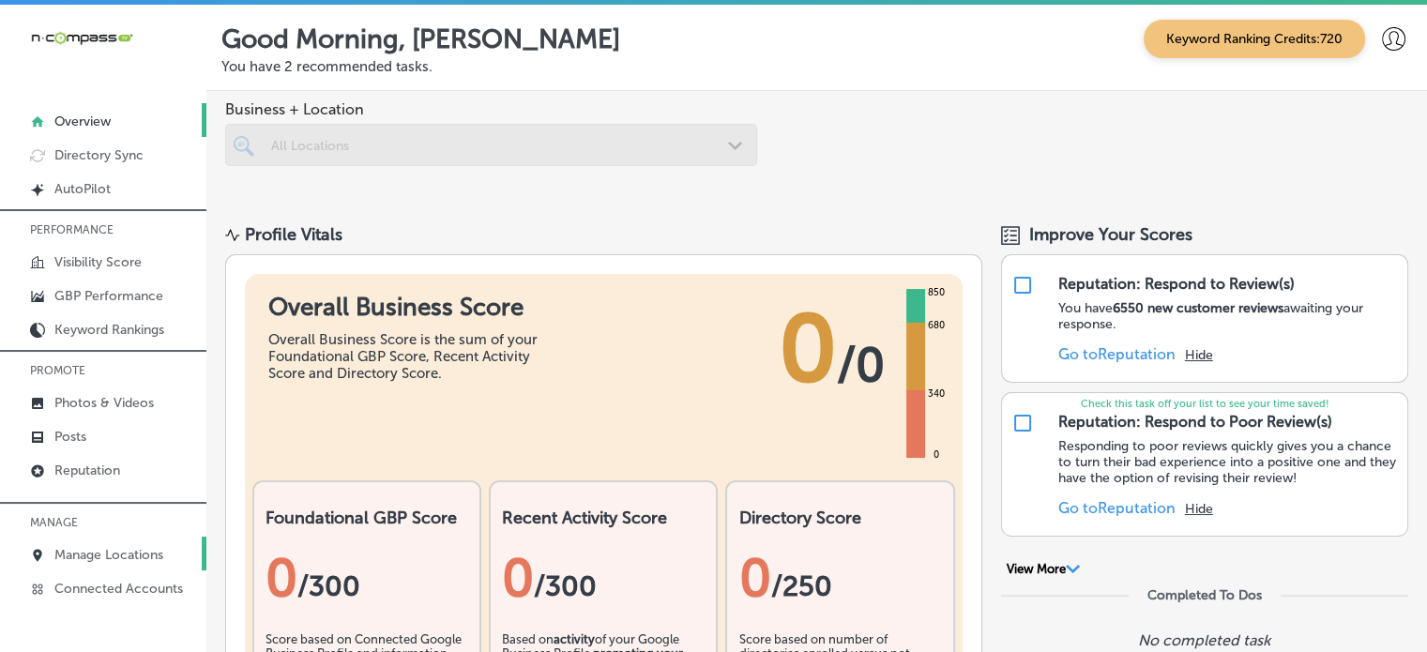
click at [119, 551] on p "Manage Locations" at bounding box center [108, 555] width 109 height 16
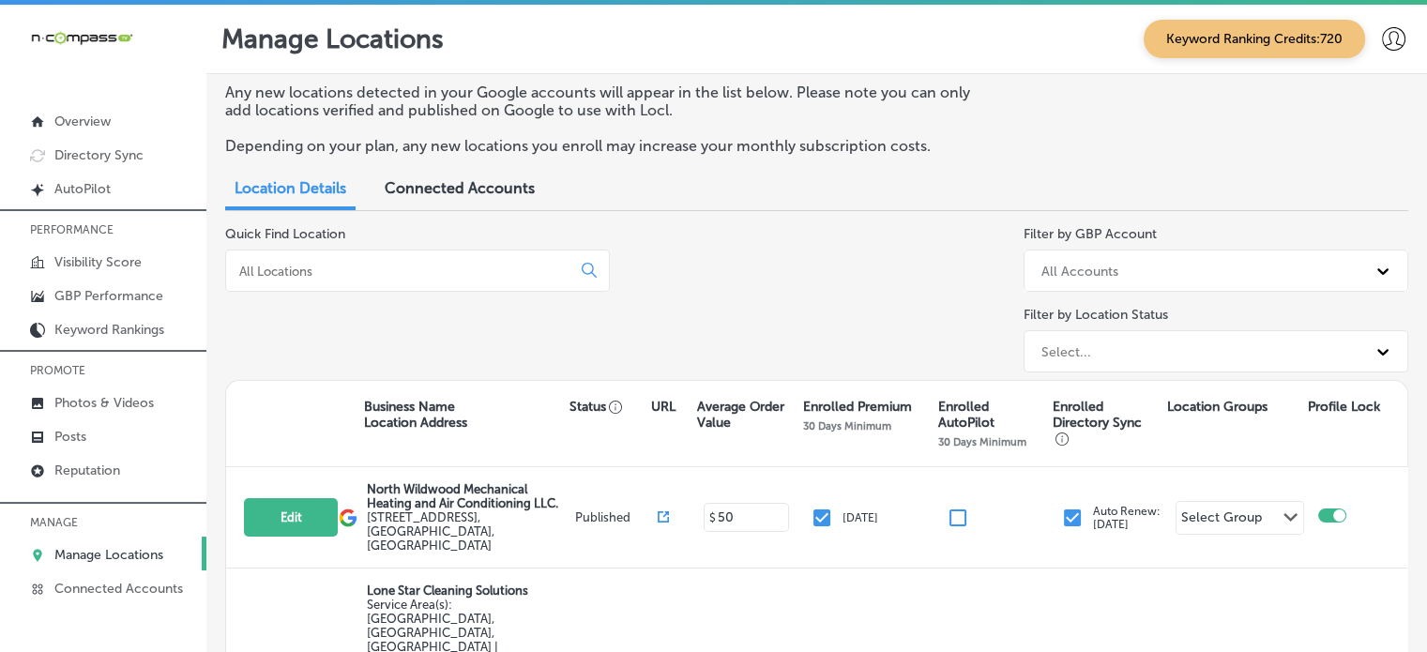
click at [383, 275] on input at bounding box center [401, 271] width 329 height 17
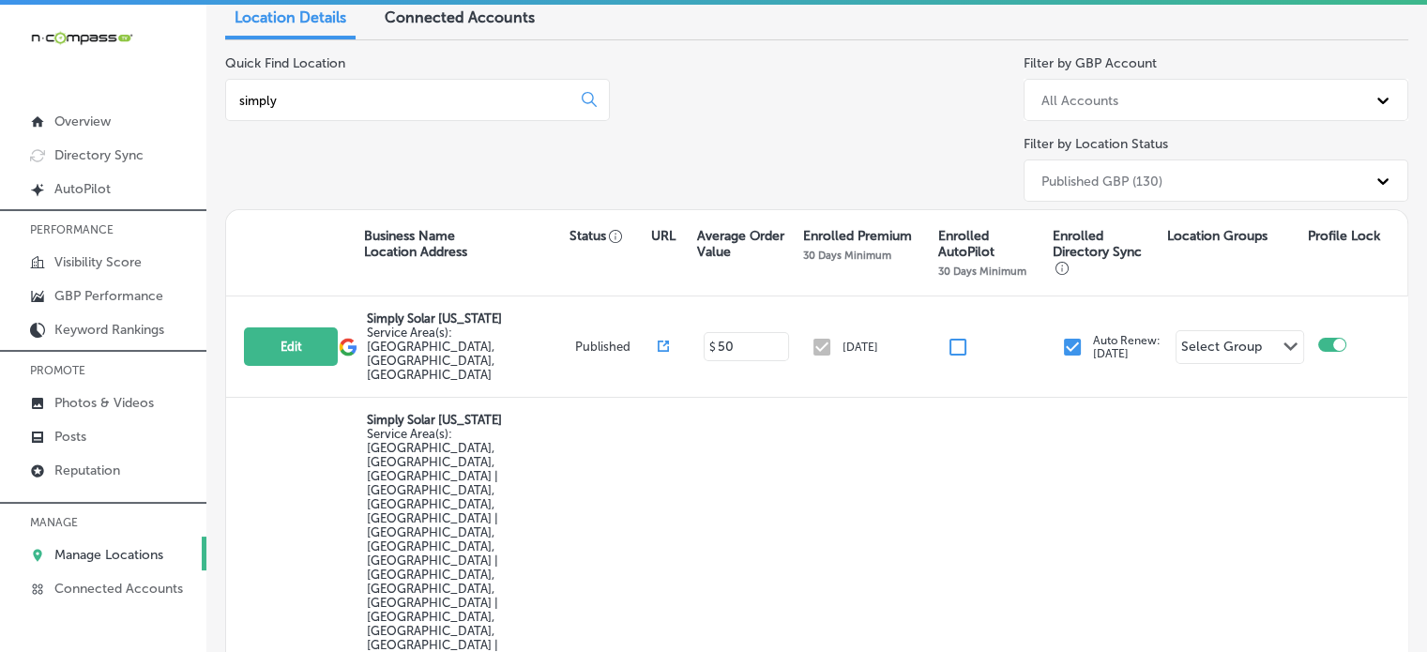
scroll to position [189, 0]
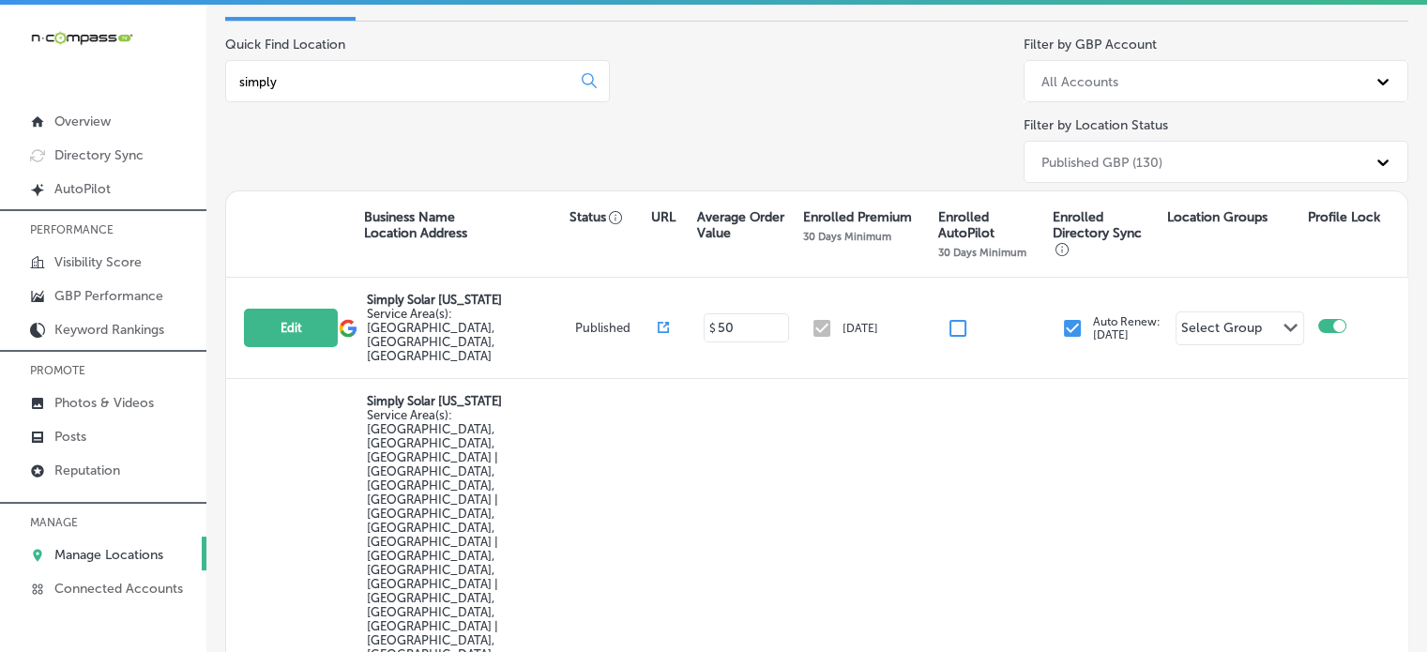
type input "simply"
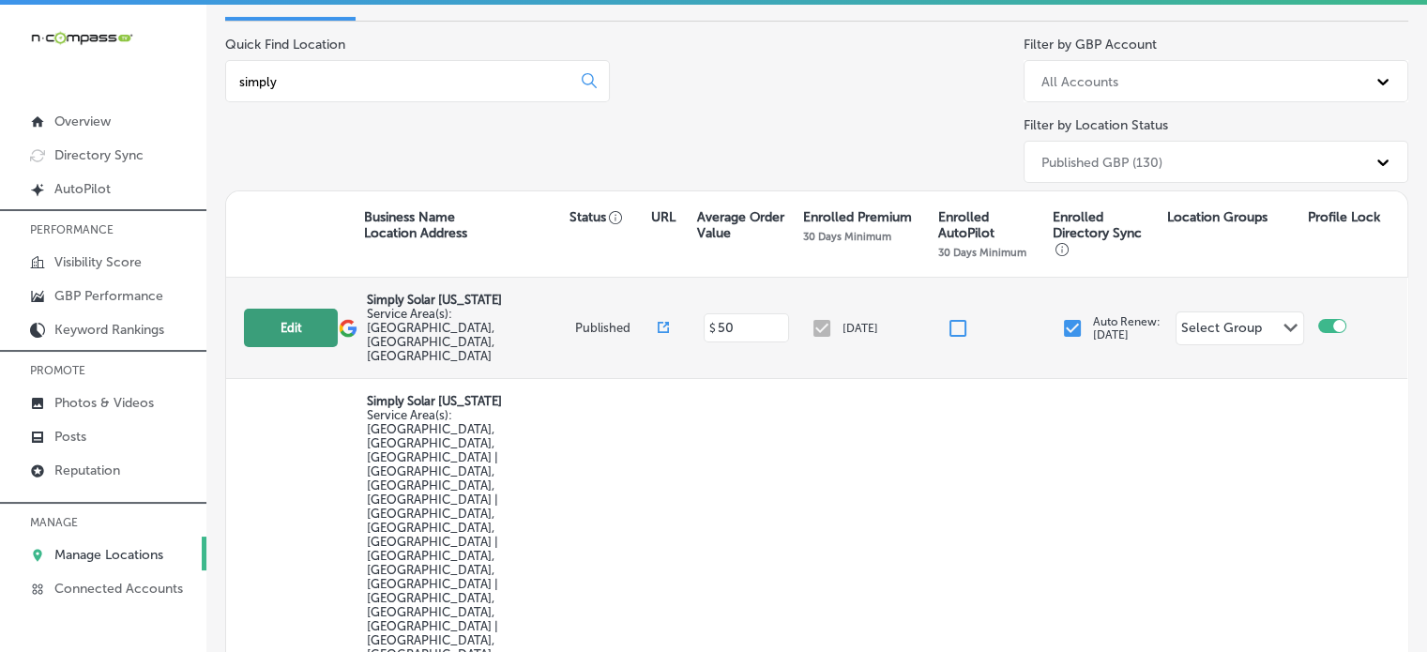
click at [296, 309] on button "Edit" at bounding box center [291, 328] width 94 height 38
select select "US"
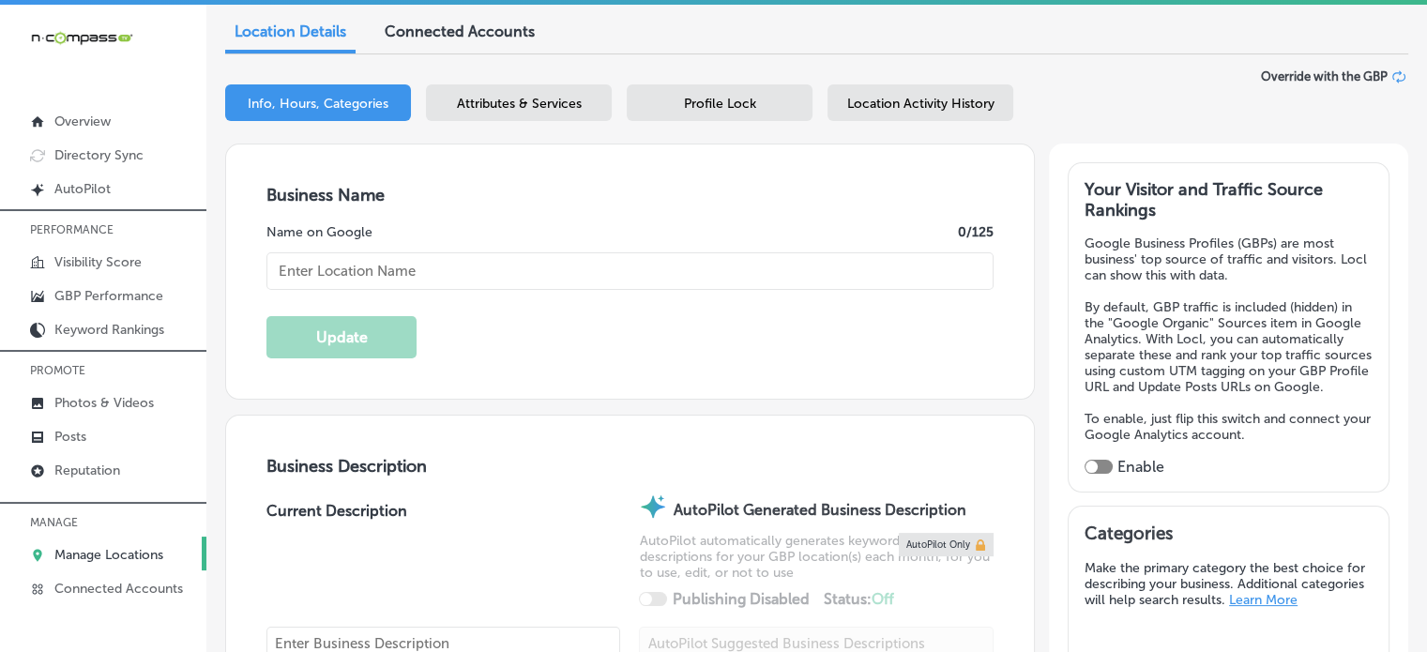
scroll to position [222, 0]
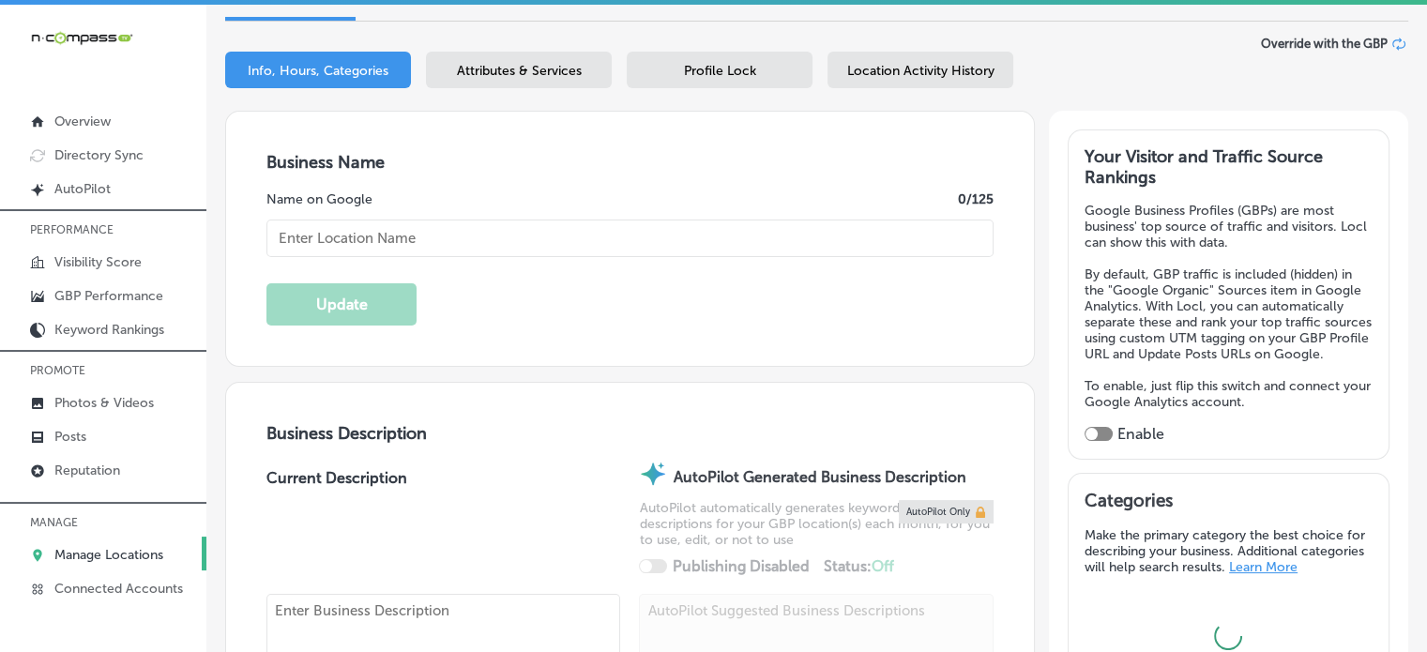
type input "Simply Solar [US_STATE]"
checkbox input "false"
type input "[STREET_ADDRESS][PERSON_NAME]"
type input "Moro"
type input "62067"
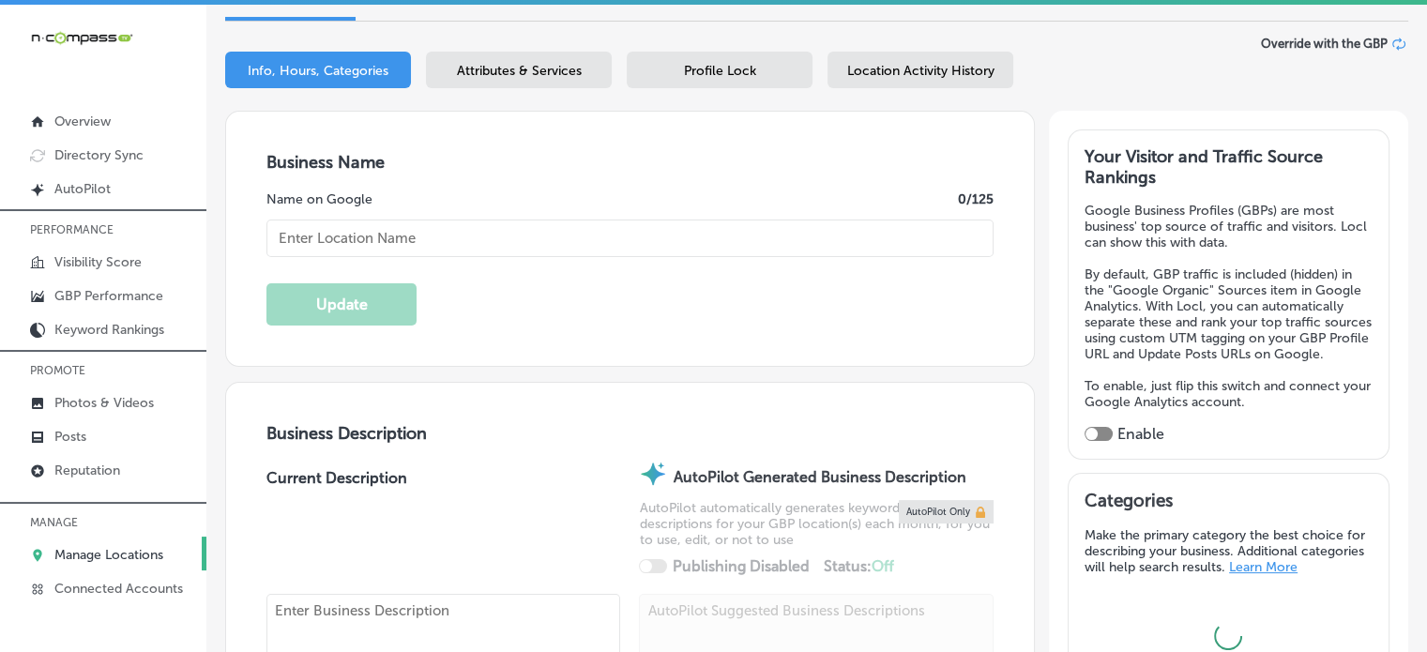
type input "US"
type textarea "At Simply Solar [US_STATE], we specialize in providing customized solar solutio…"
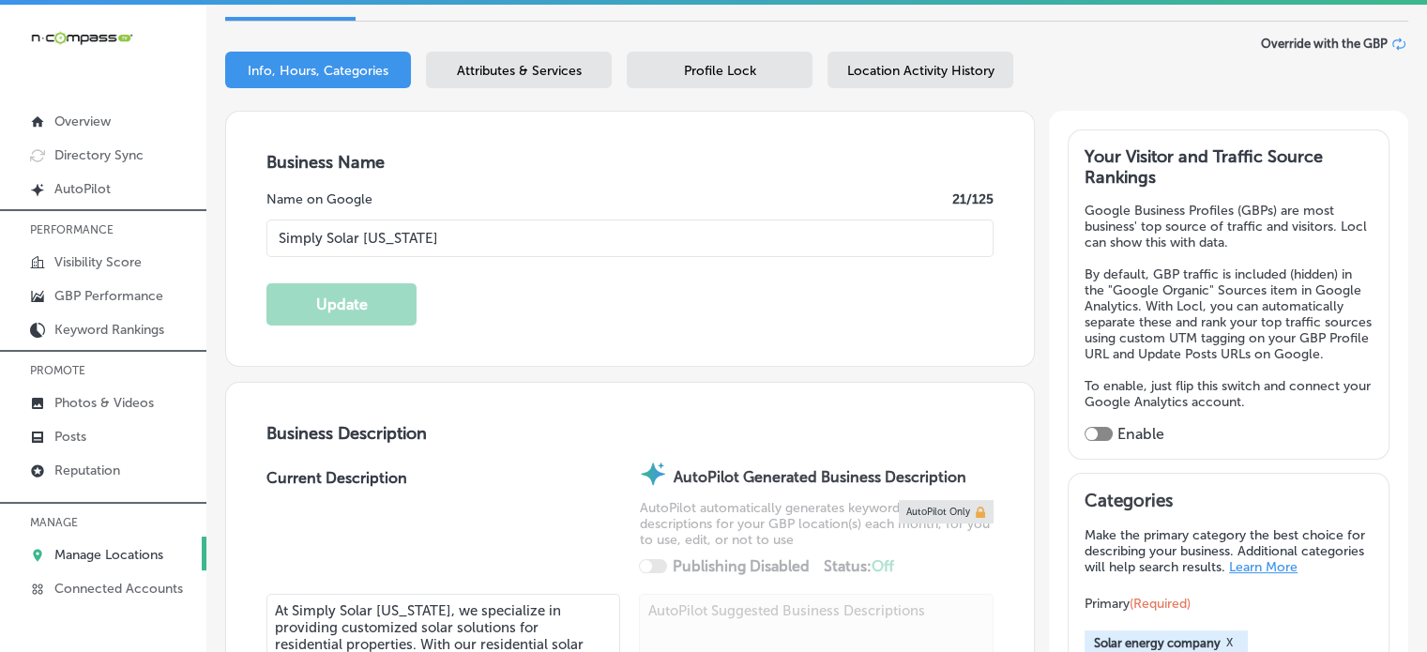
type input "[PHONE_NUMBER]"
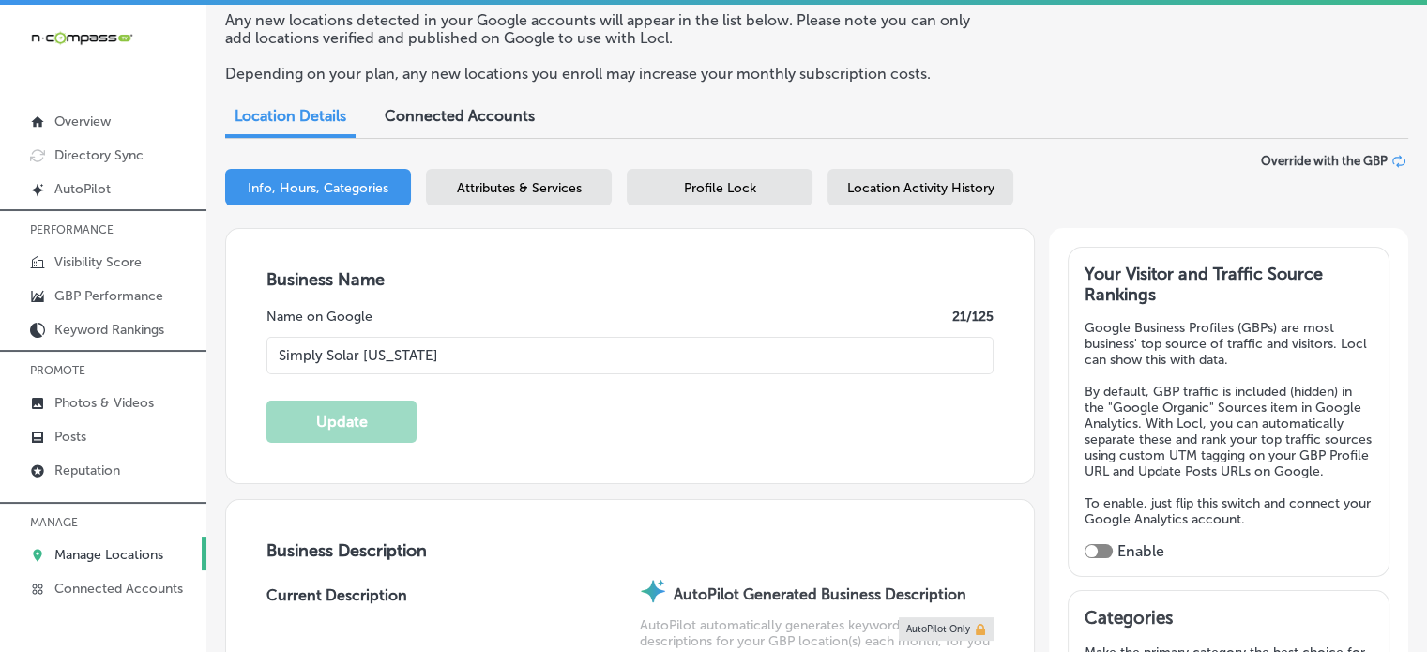
scroll to position [102, 0]
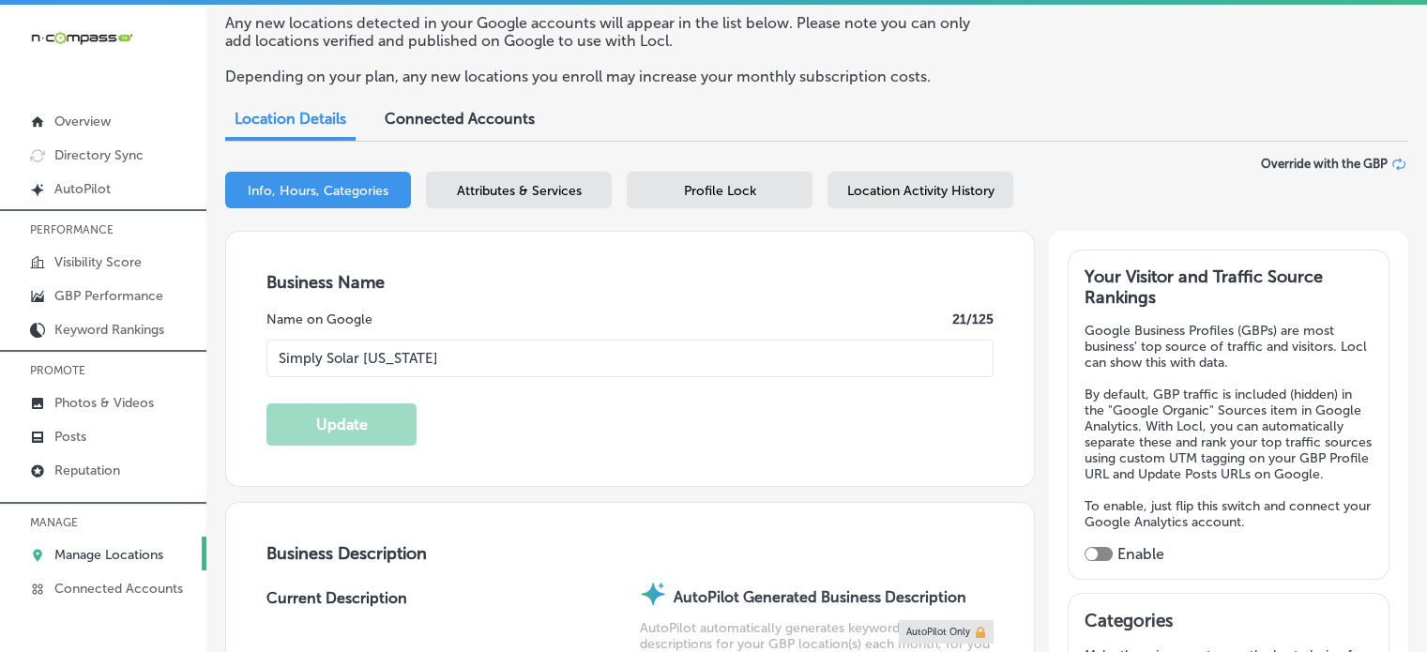
click at [1102, 563] on div "Enable" at bounding box center [1228, 554] width 288 height 18
click at [1095, 561] on div at bounding box center [1098, 554] width 28 height 14
checkbox input "true"
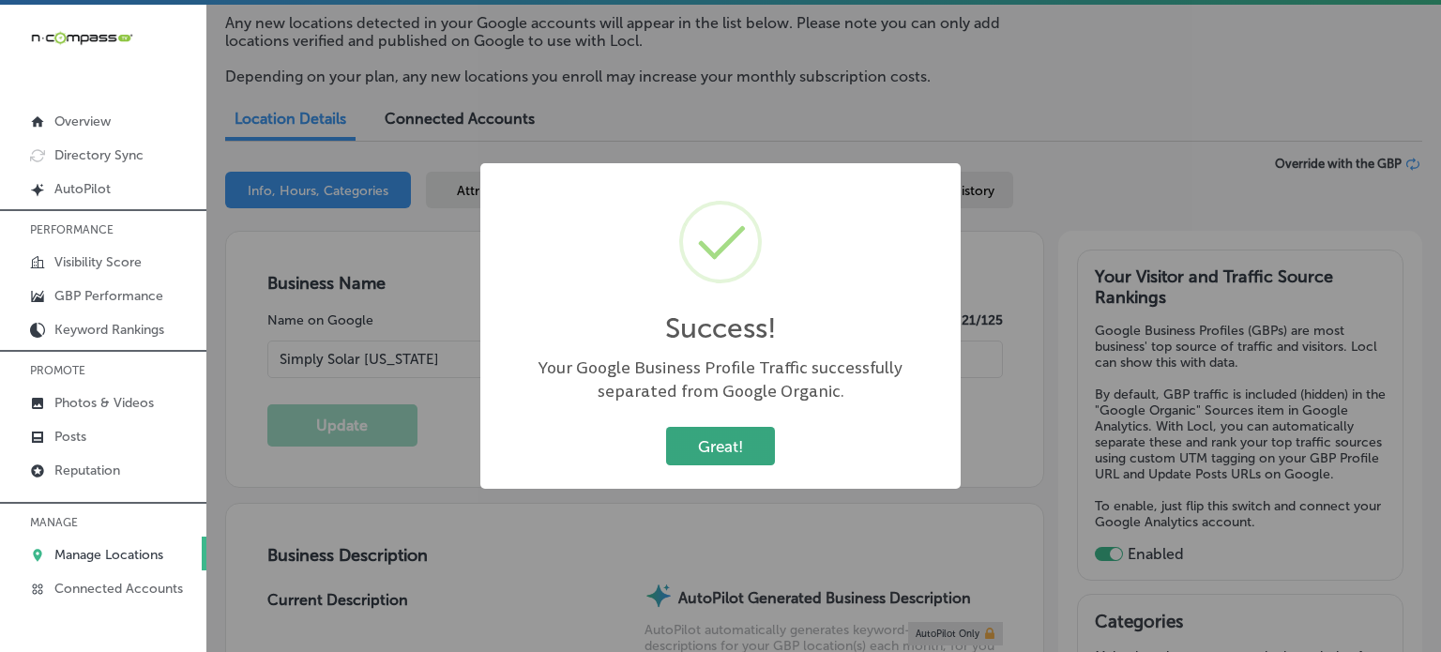
click at [705, 439] on button "Great!" at bounding box center [720, 446] width 109 height 38
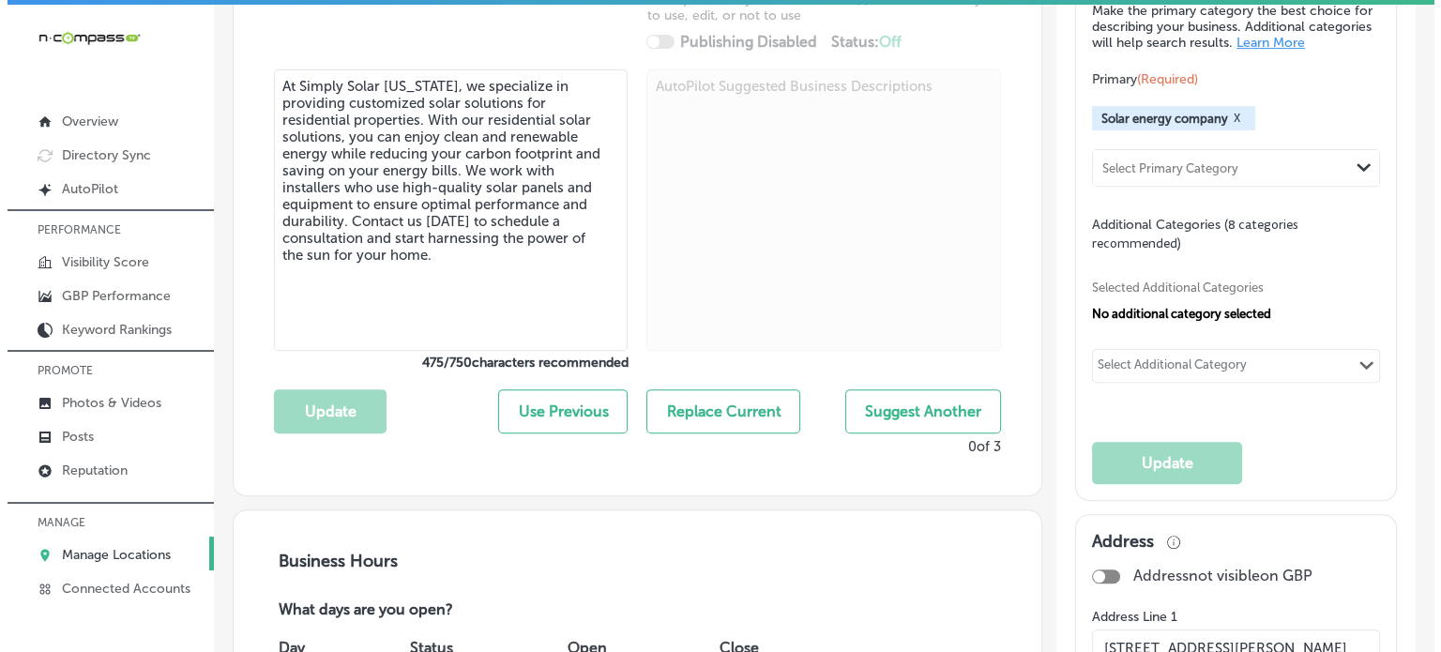
scroll to position [747, 0]
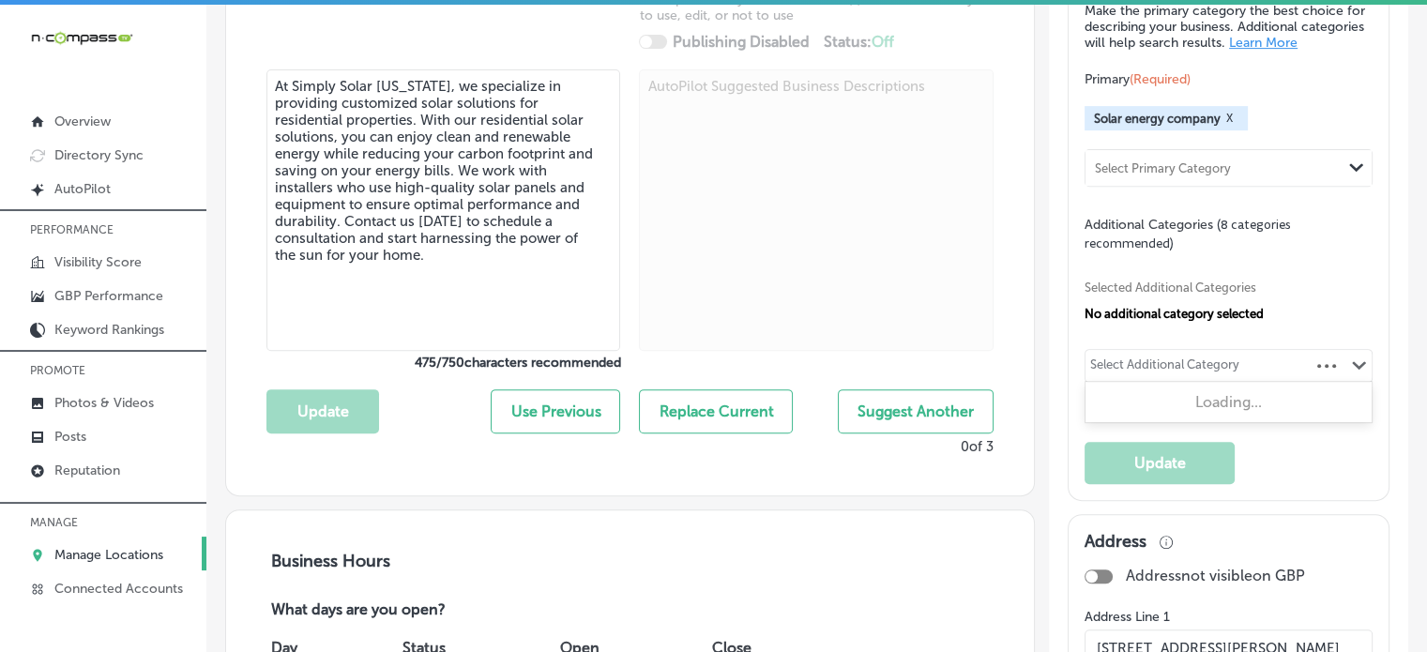
click at [1178, 379] on div "Select Additional Category" at bounding box center [1164, 368] width 149 height 22
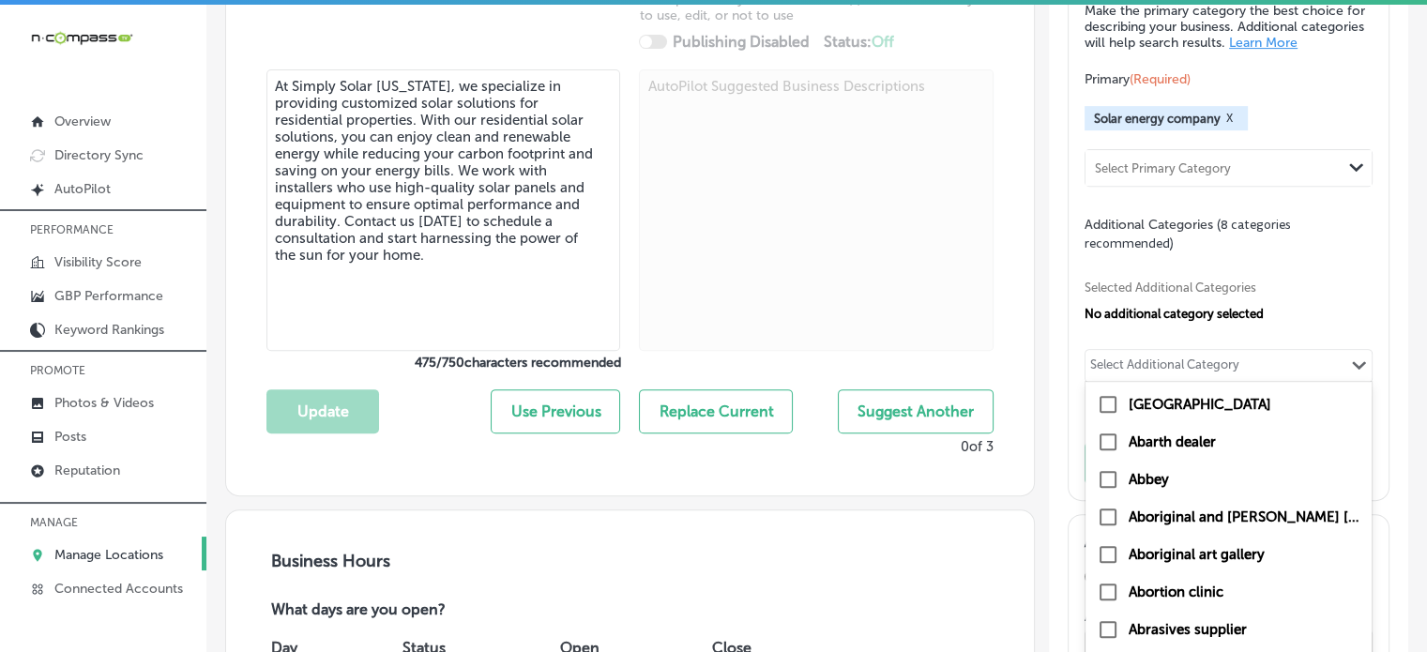
paste input "Residential Solar Solutions"
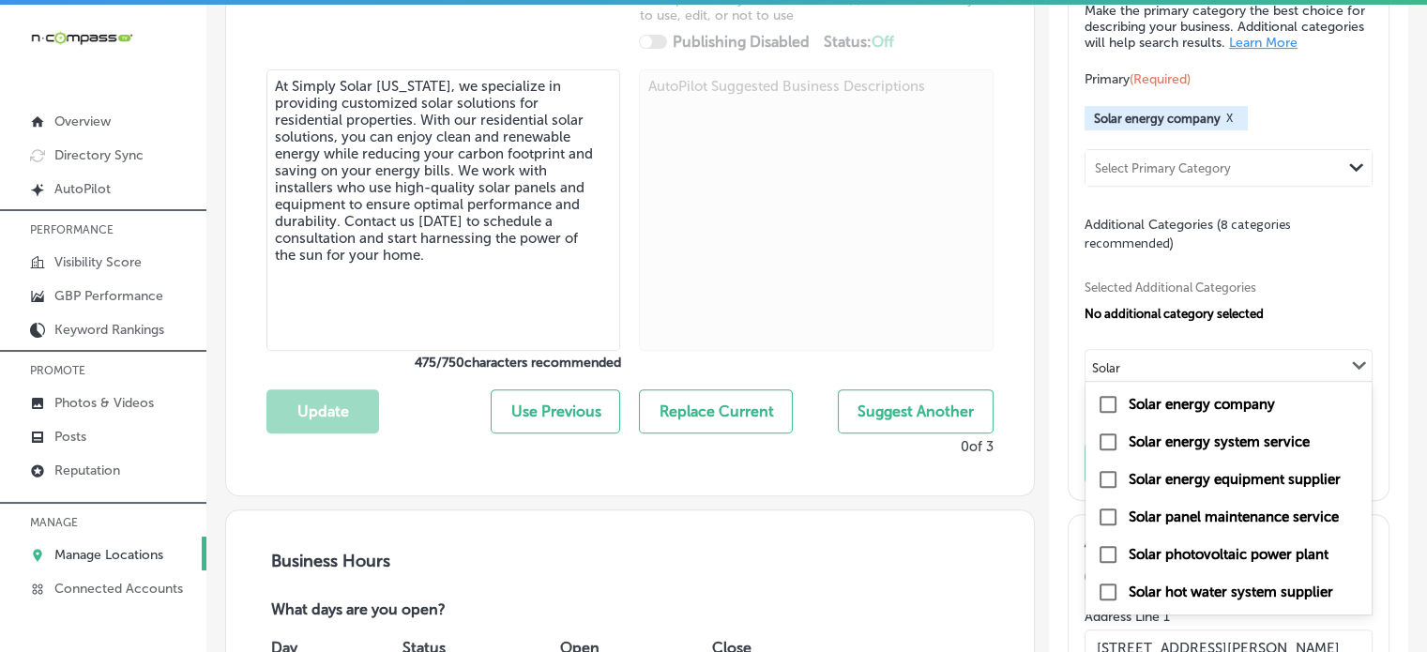
type input "Solar"
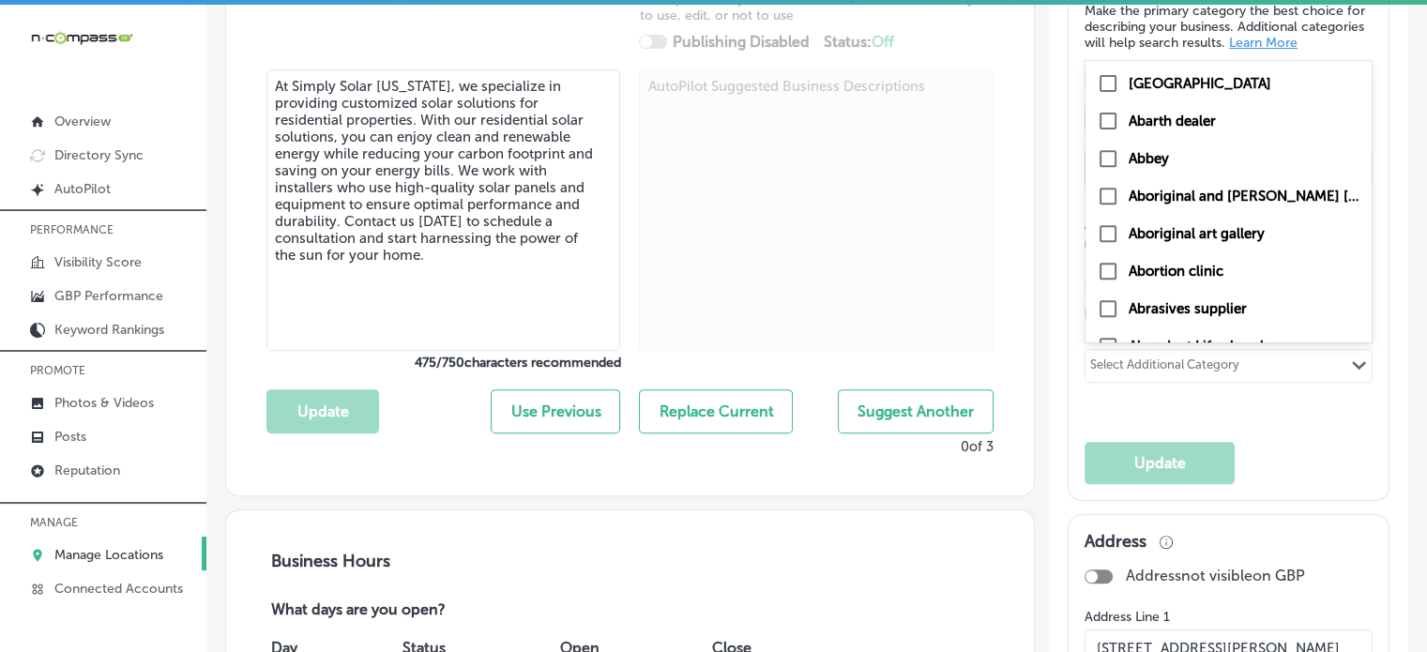
click at [1212, 377] on div "Select Additional Category" at bounding box center [1164, 368] width 149 height 22
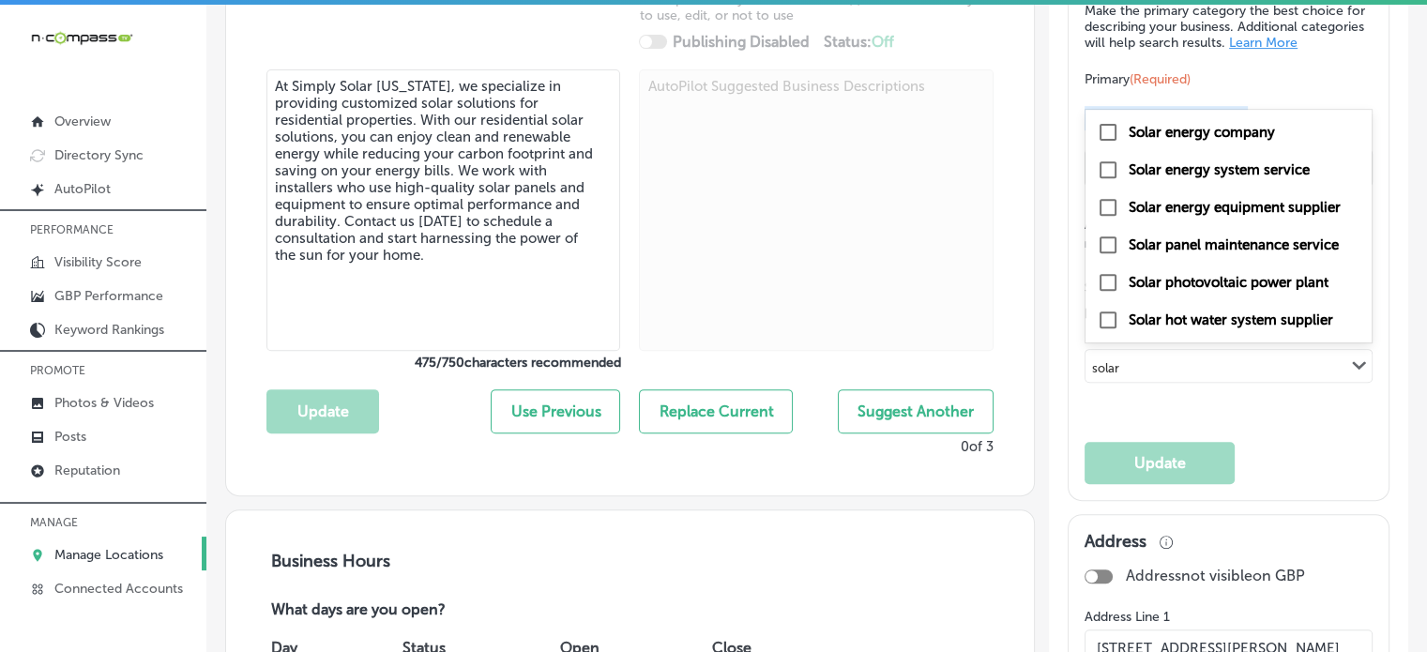
type input "solar"
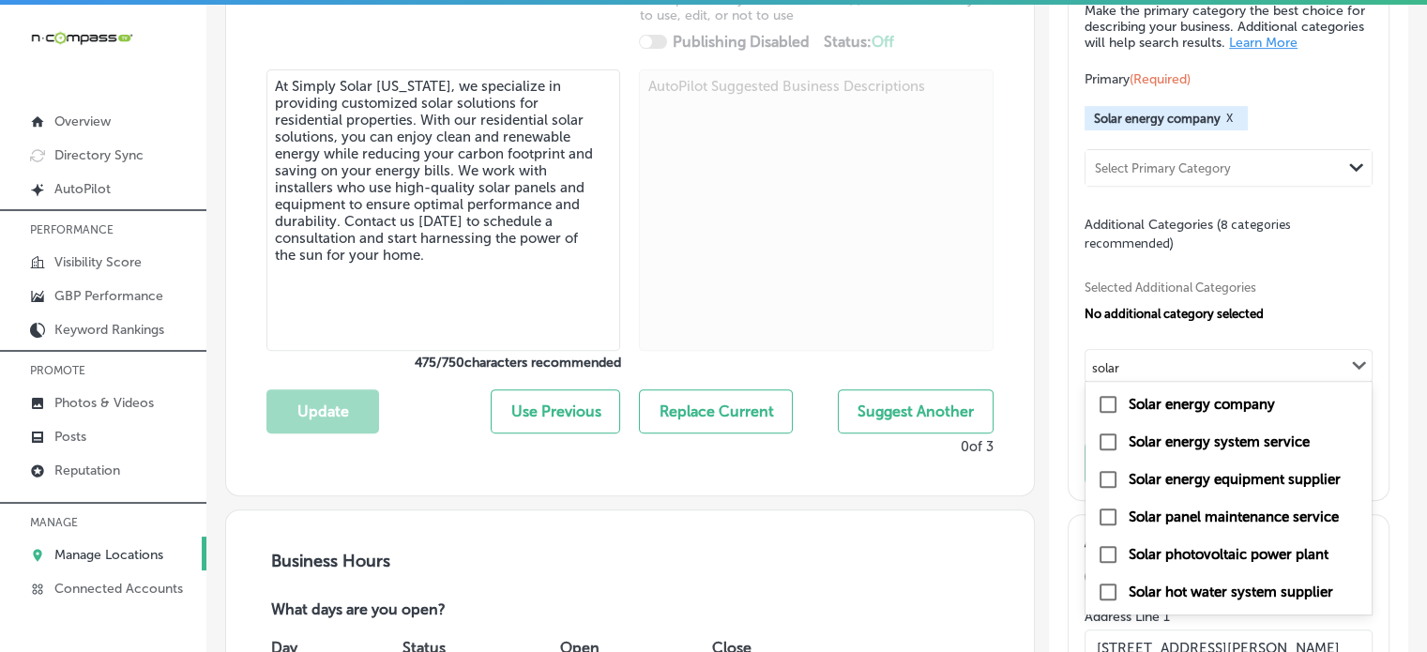
click at [1237, 488] on label "Solar energy equipment supplier" at bounding box center [1234, 479] width 212 height 17
type input "solar"
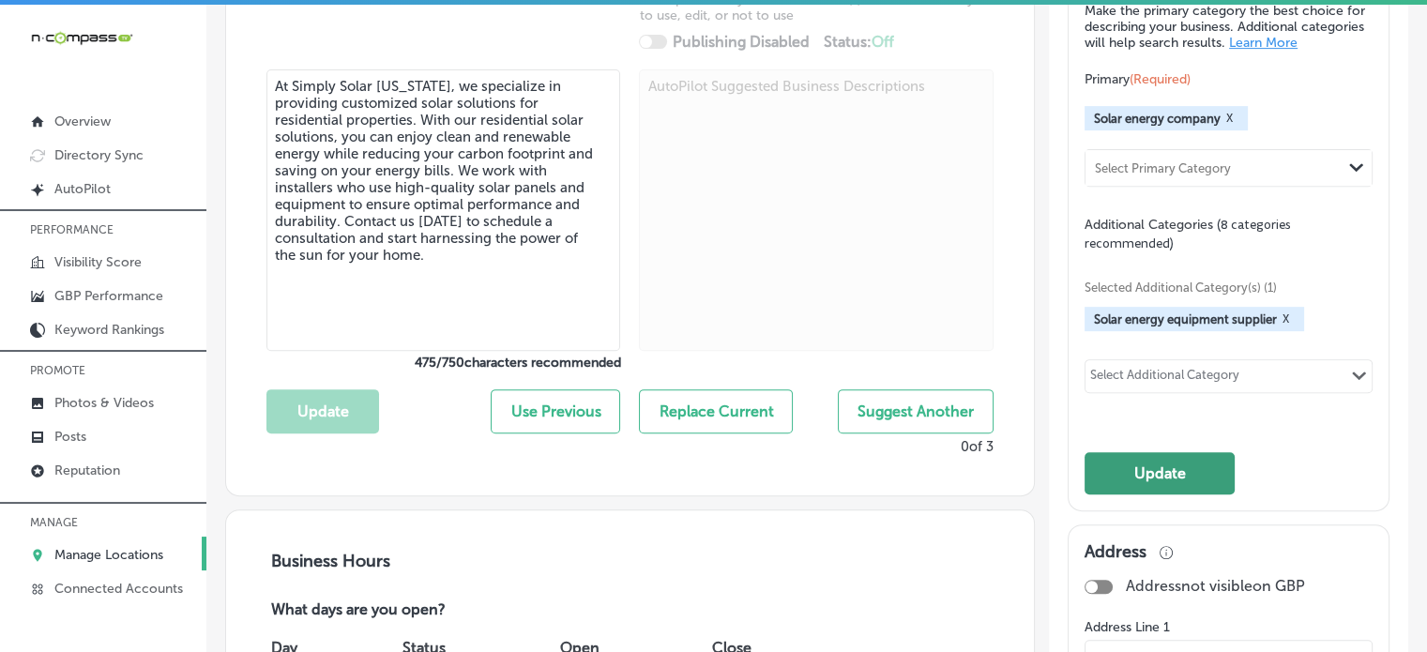
click at [1156, 487] on button "Update" at bounding box center [1159, 473] width 150 height 42
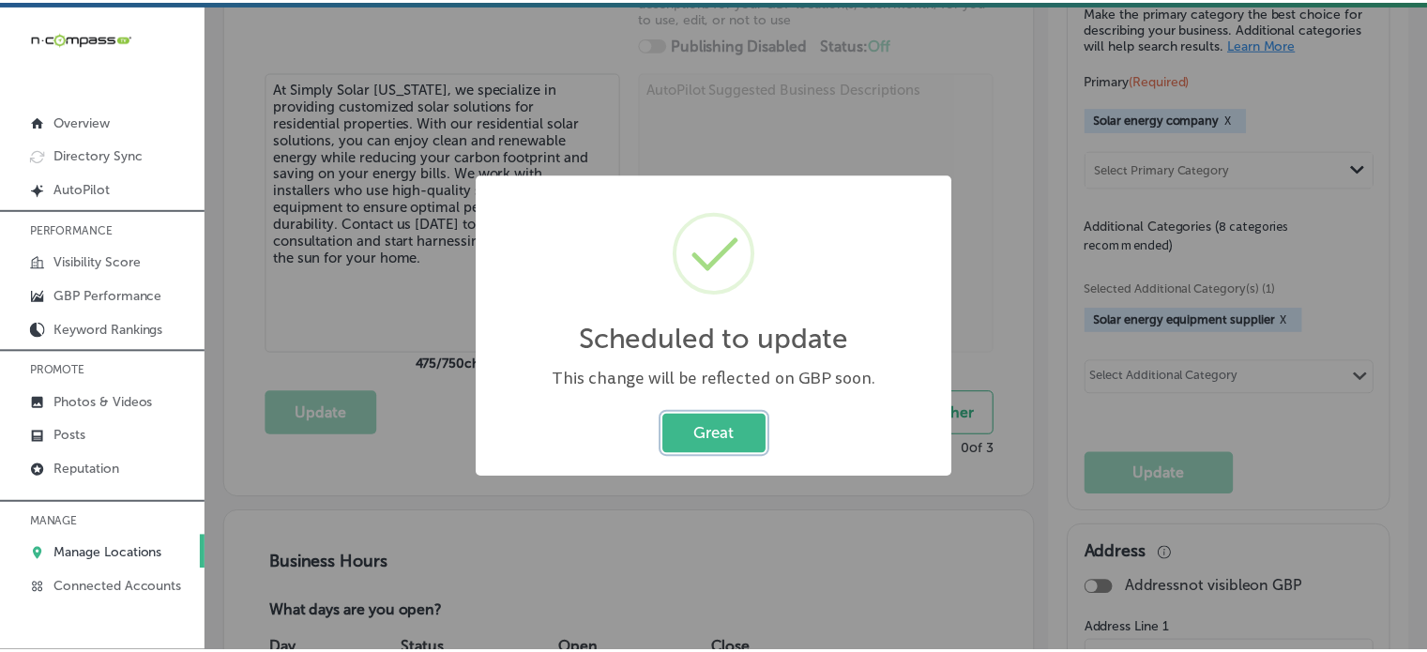
scroll to position [748, 0]
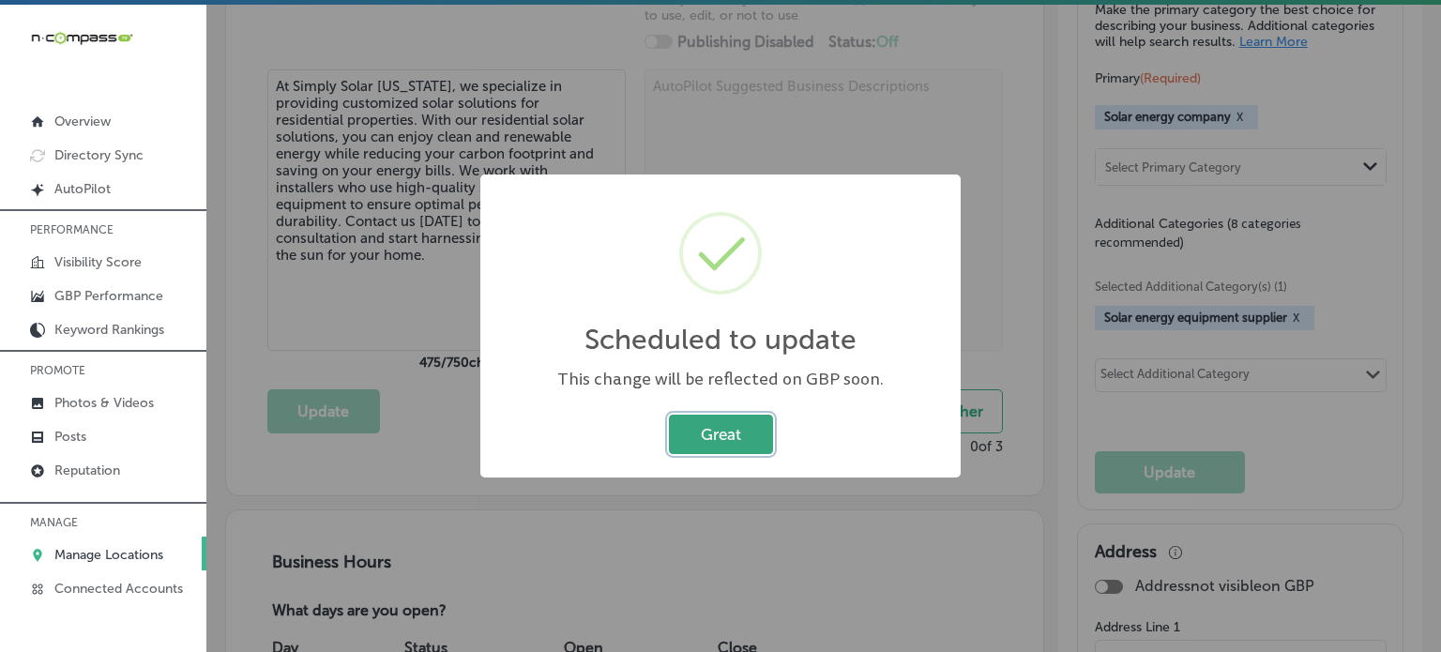
click at [725, 434] on button "Great" at bounding box center [721, 434] width 104 height 38
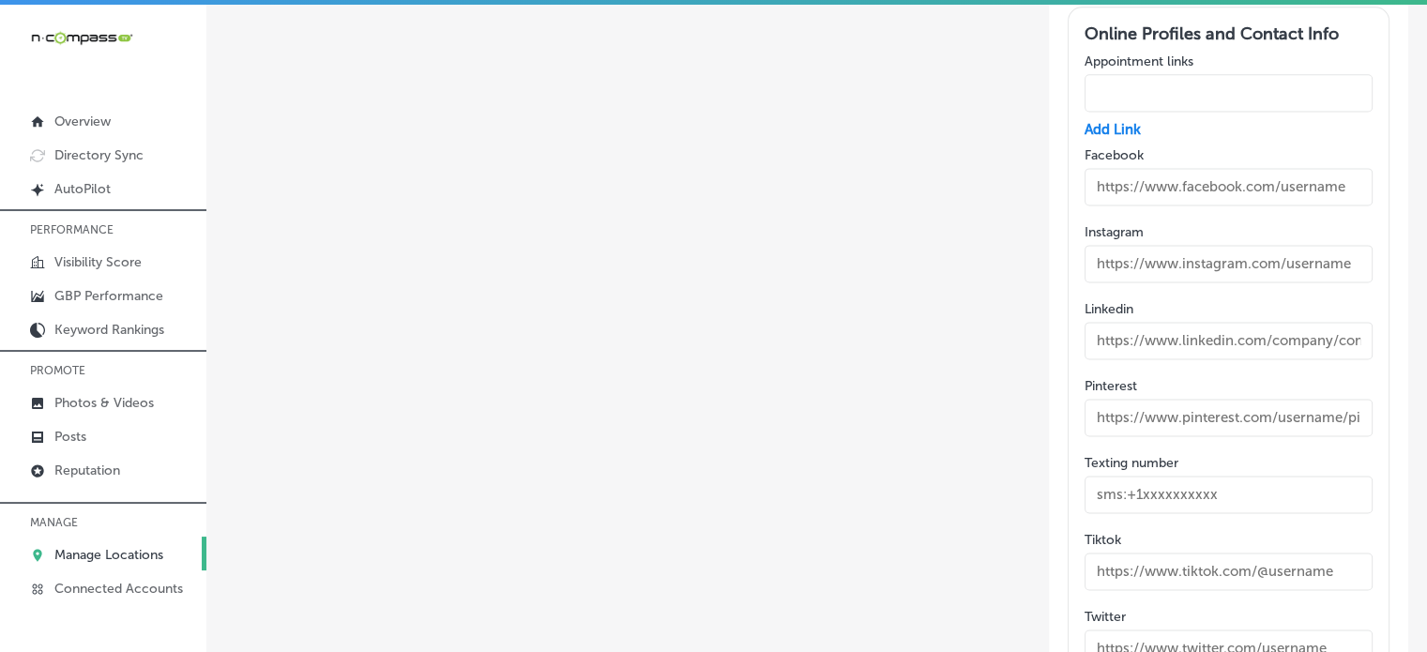
scroll to position [2590, 0]
click at [1190, 173] on input "text" at bounding box center [1228, 188] width 288 height 38
paste input "[URL][DOMAIN_NAME]"
type input "[URL][DOMAIN_NAME]"
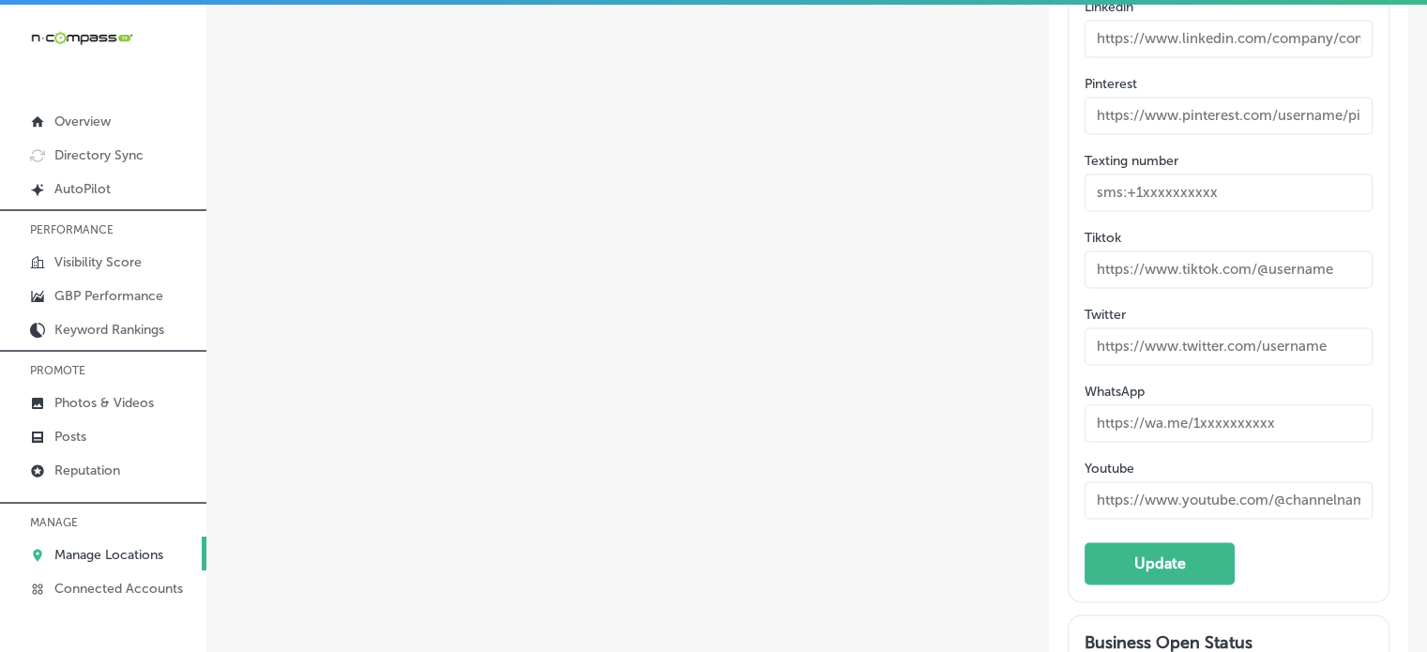
scroll to position [2915, 0]
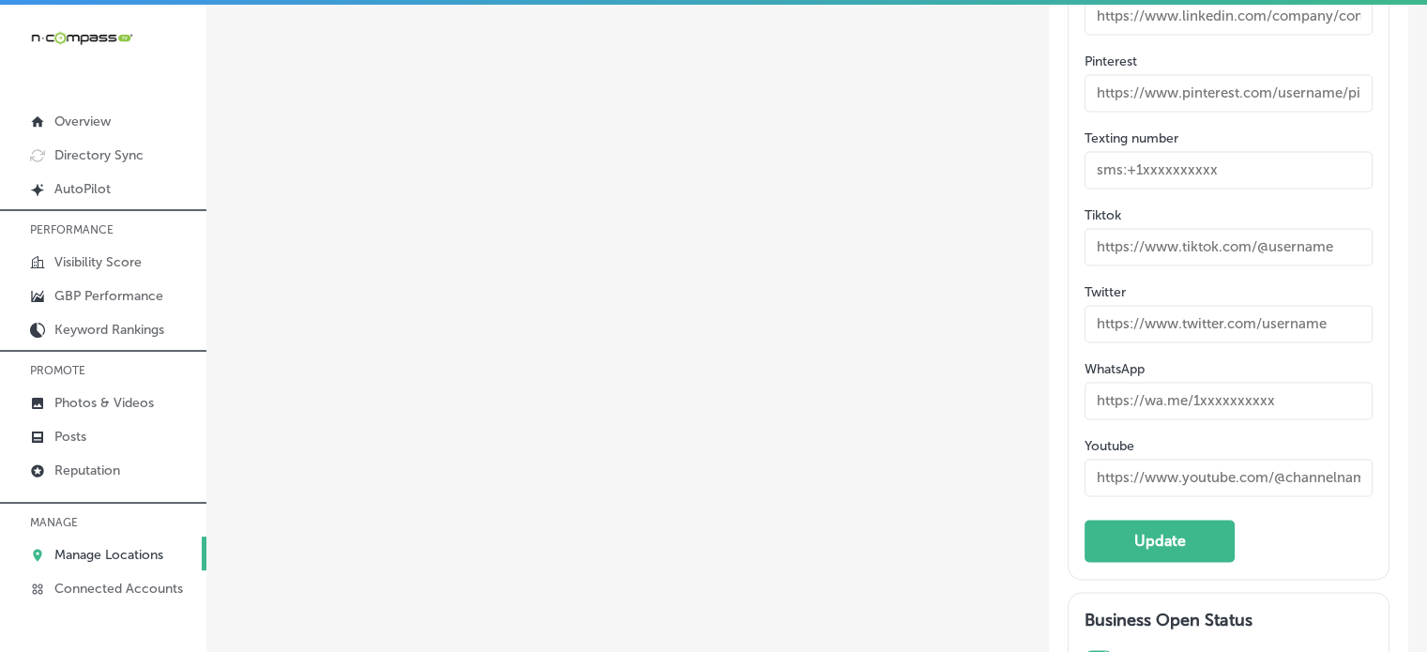
click at [1217, 461] on input "text" at bounding box center [1228, 478] width 288 height 38
drag, startPoint x: 1217, startPoint y: 461, endPoint x: 1264, endPoint y: 457, distance: 47.0
click at [1264, 459] on input "text" at bounding box center [1228, 478] width 288 height 38
paste input "[URL][DOMAIN_NAME]"
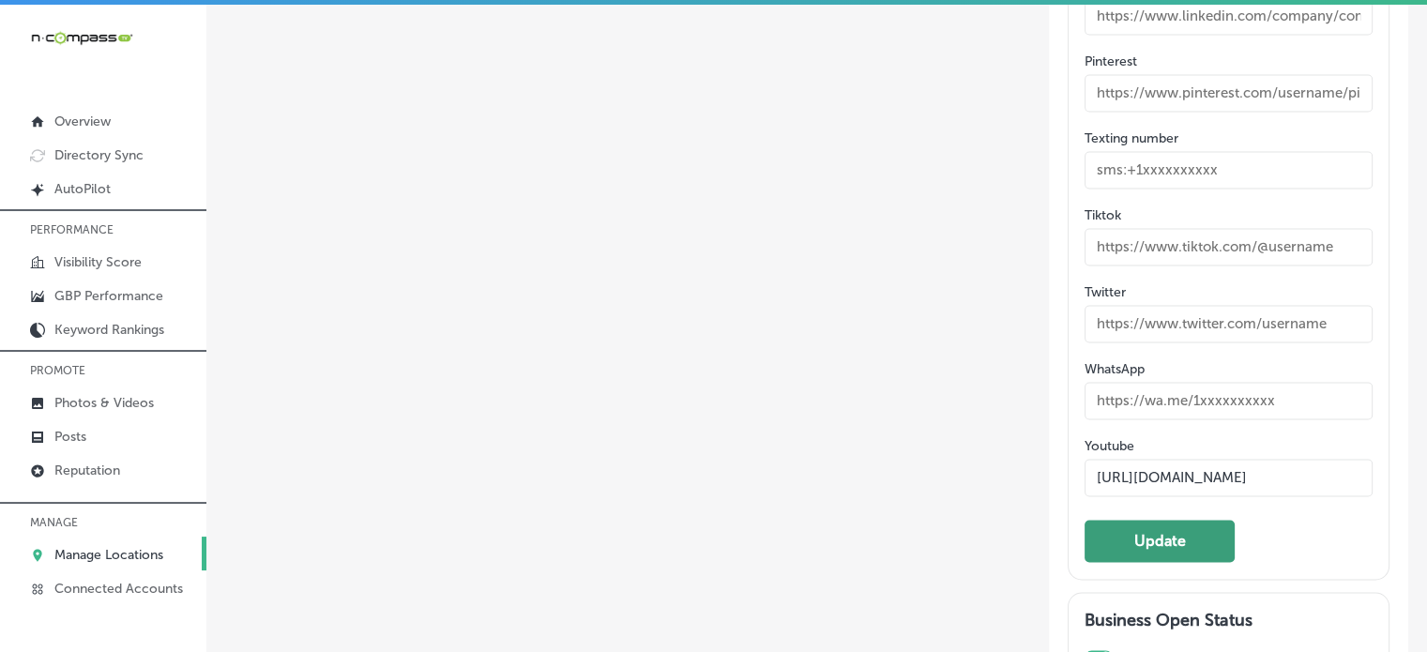
type input "[URL][DOMAIN_NAME]"
click at [1175, 520] on button "Update" at bounding box center [1159, 541] width 150 height 42
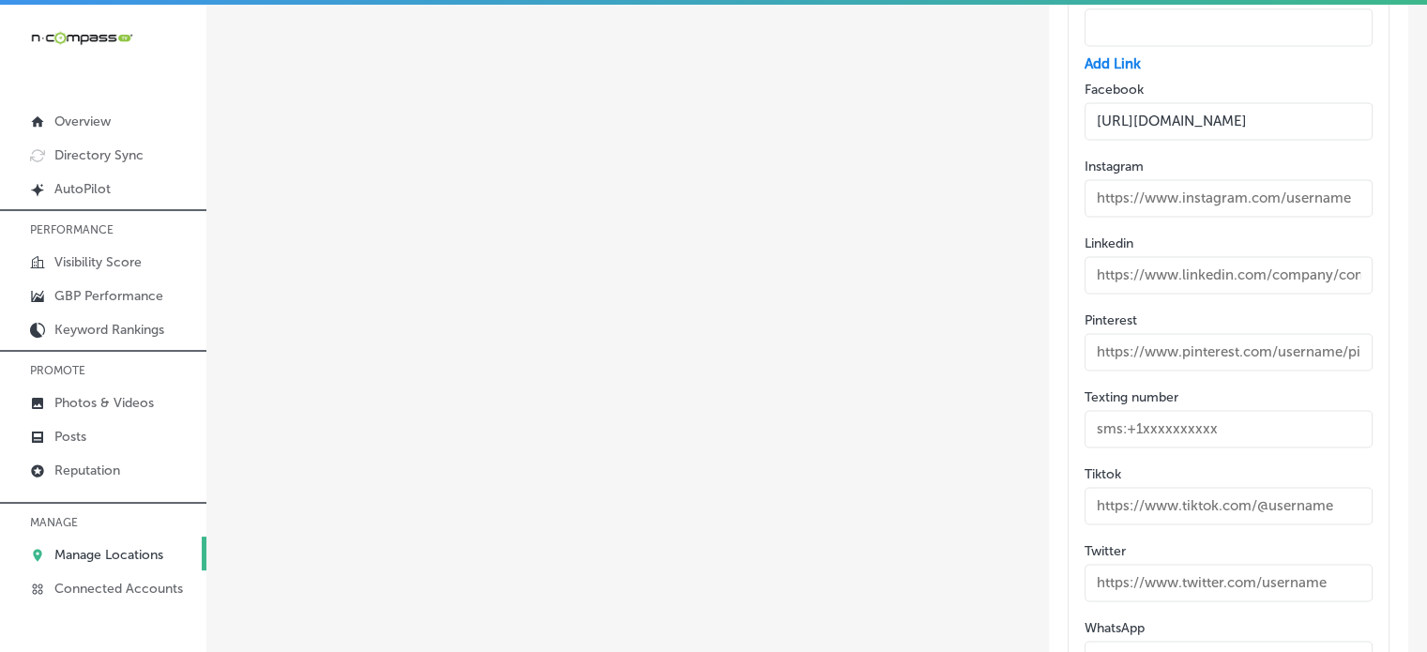
scroll to position [0, 56]
drag, startPoint x: 1309, startPoint y: 100, endPoint x: 1408, endPoint y: 99, distance: 98.5
click at [1350, 102] on input "[URL][DOMAIN_NAME]" at bounding box center [1228, 121] width 288 height 38
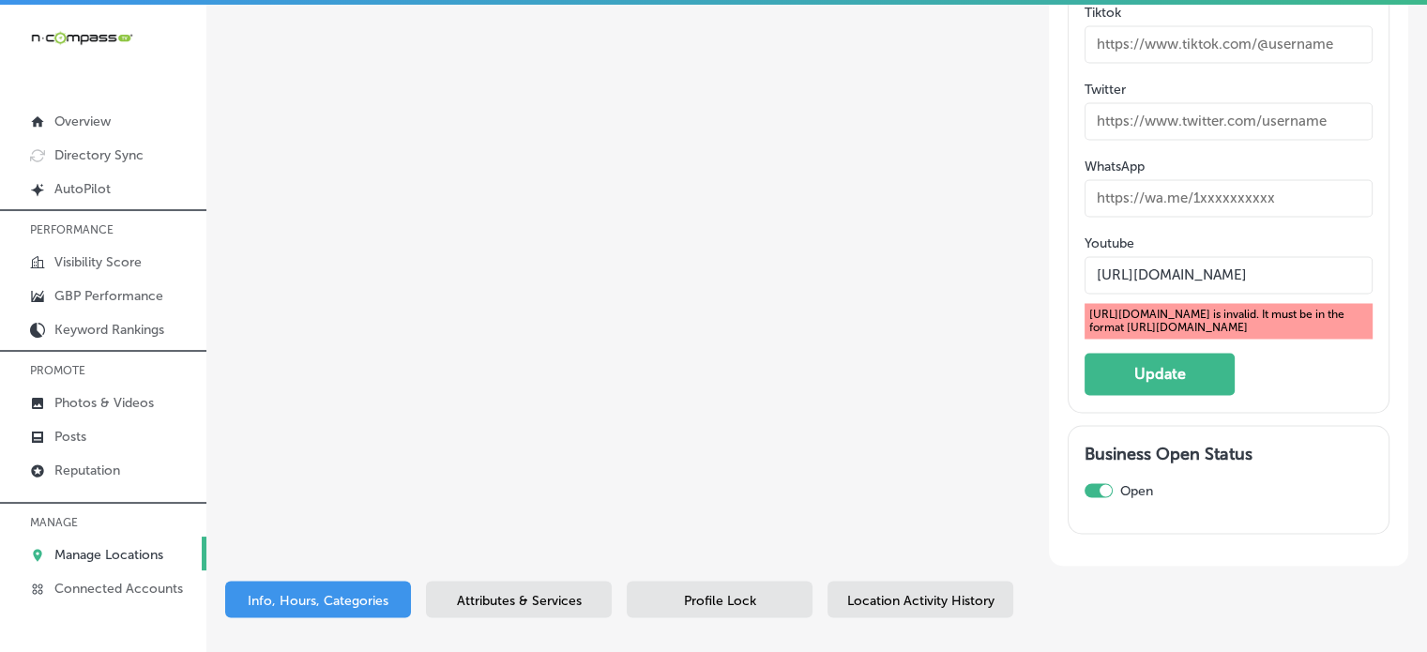
scroll to position [3125, 0]
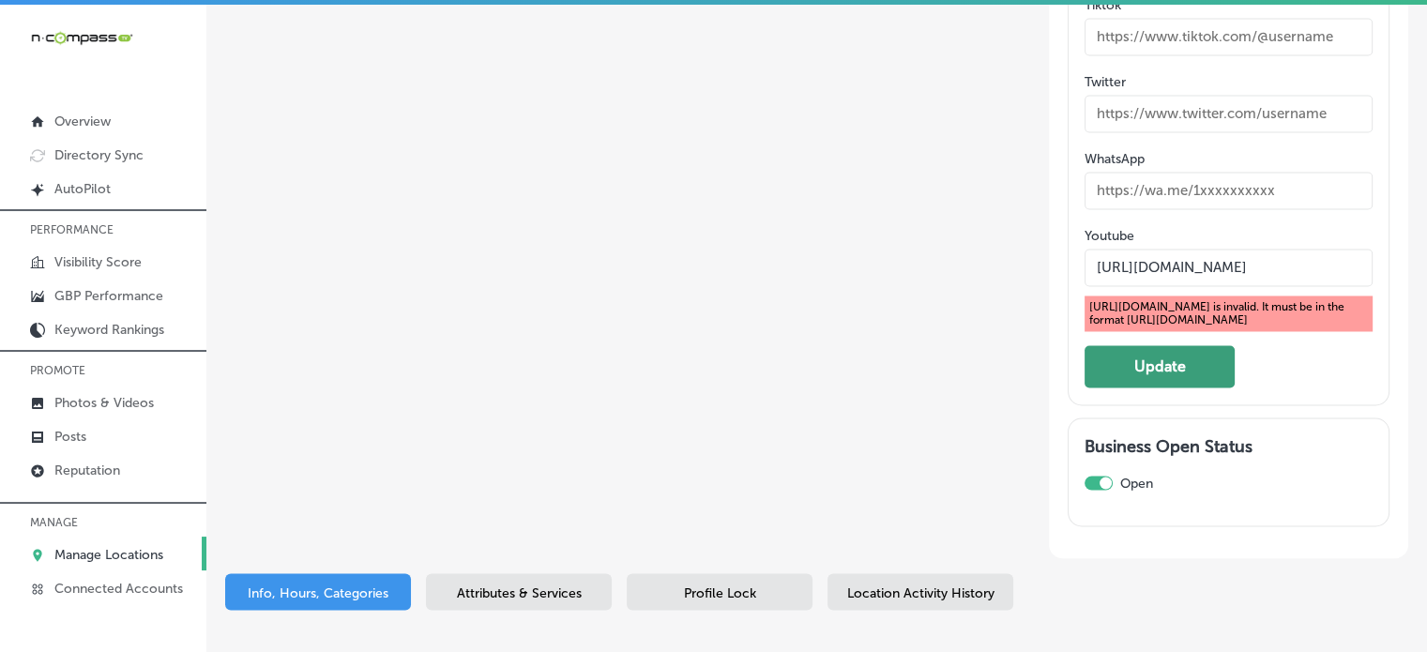
type input "[URL][DOMAIN_NAME]"
click at [1199, 355] on button "Update" at bounding box center [1159, 366] width 150 height 42
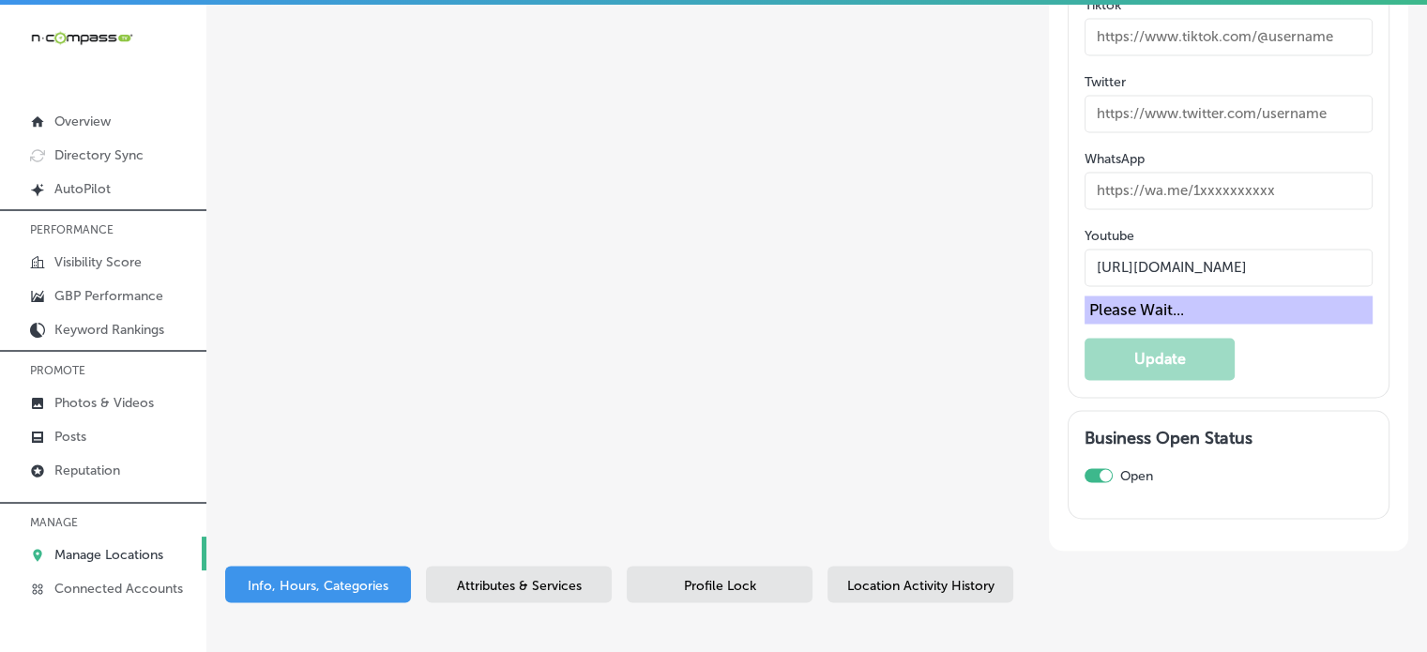
scroll to position [2840, 0]
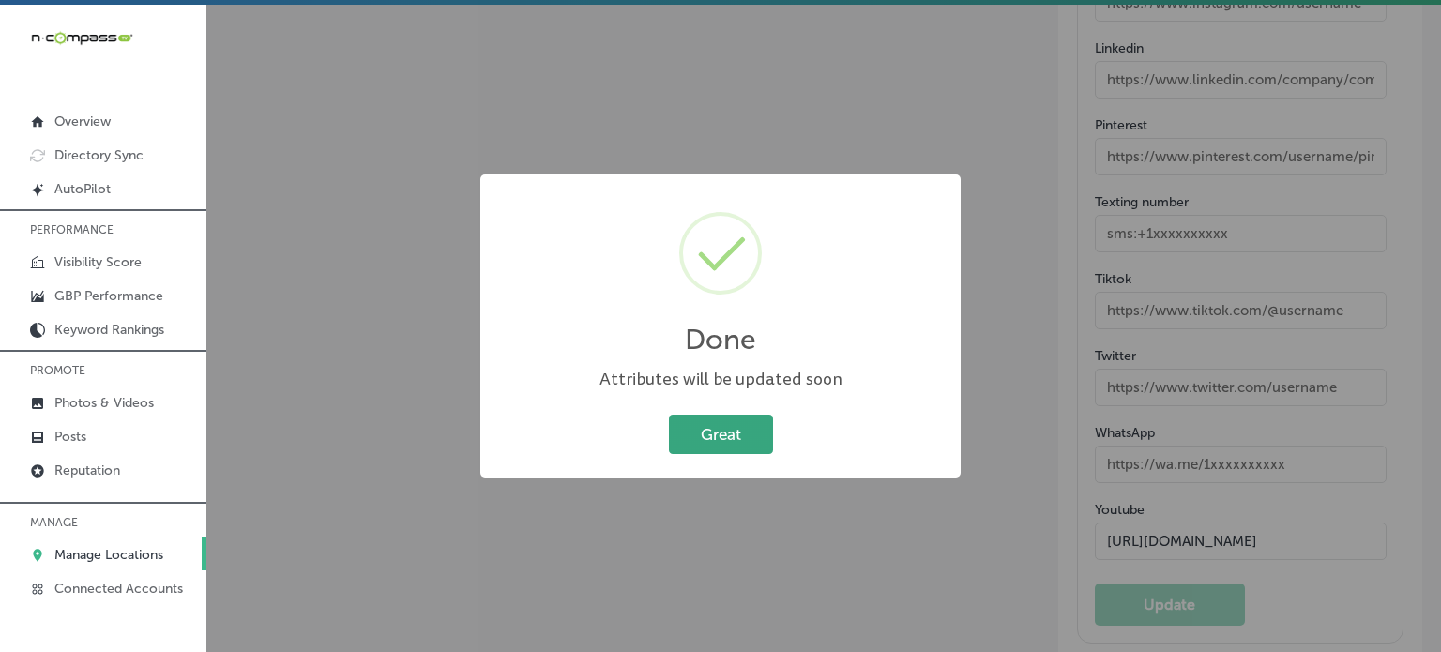
click at [736, 431] on button "Great" at bounding box center [721, 434] width 104 height 38
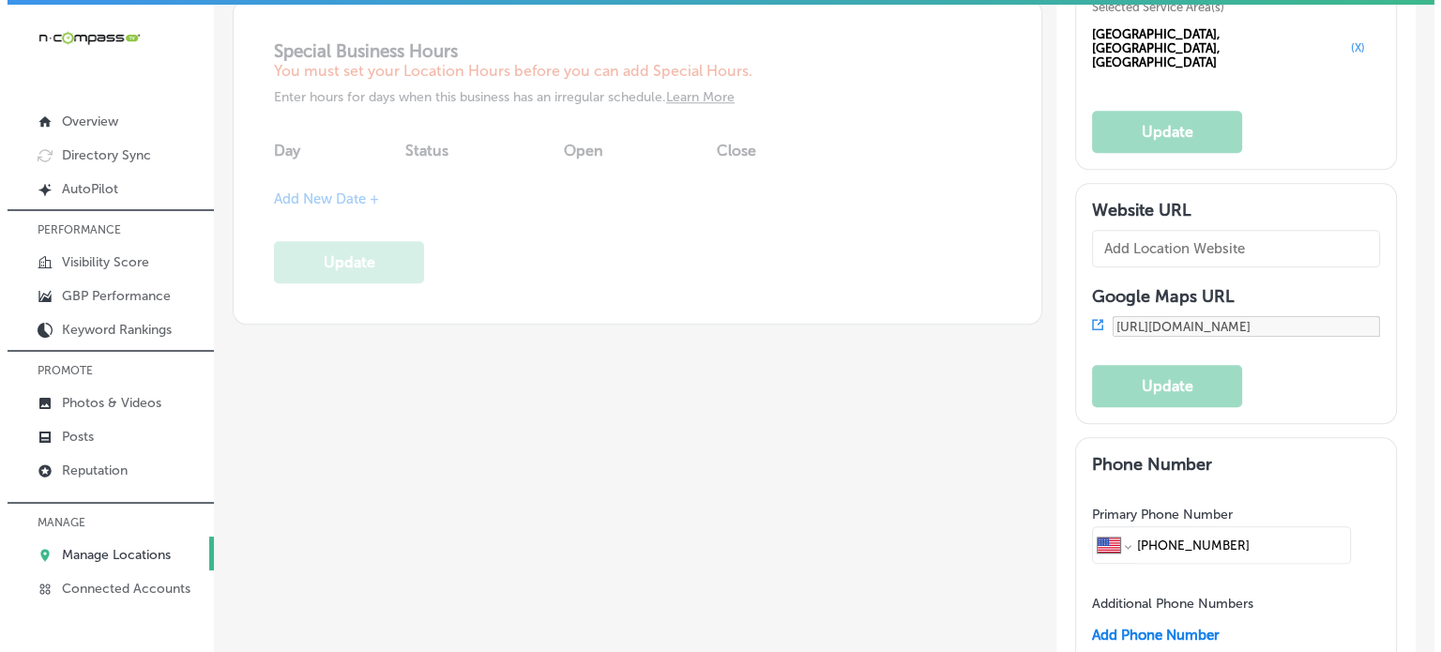
scroll to position [1851, 0]
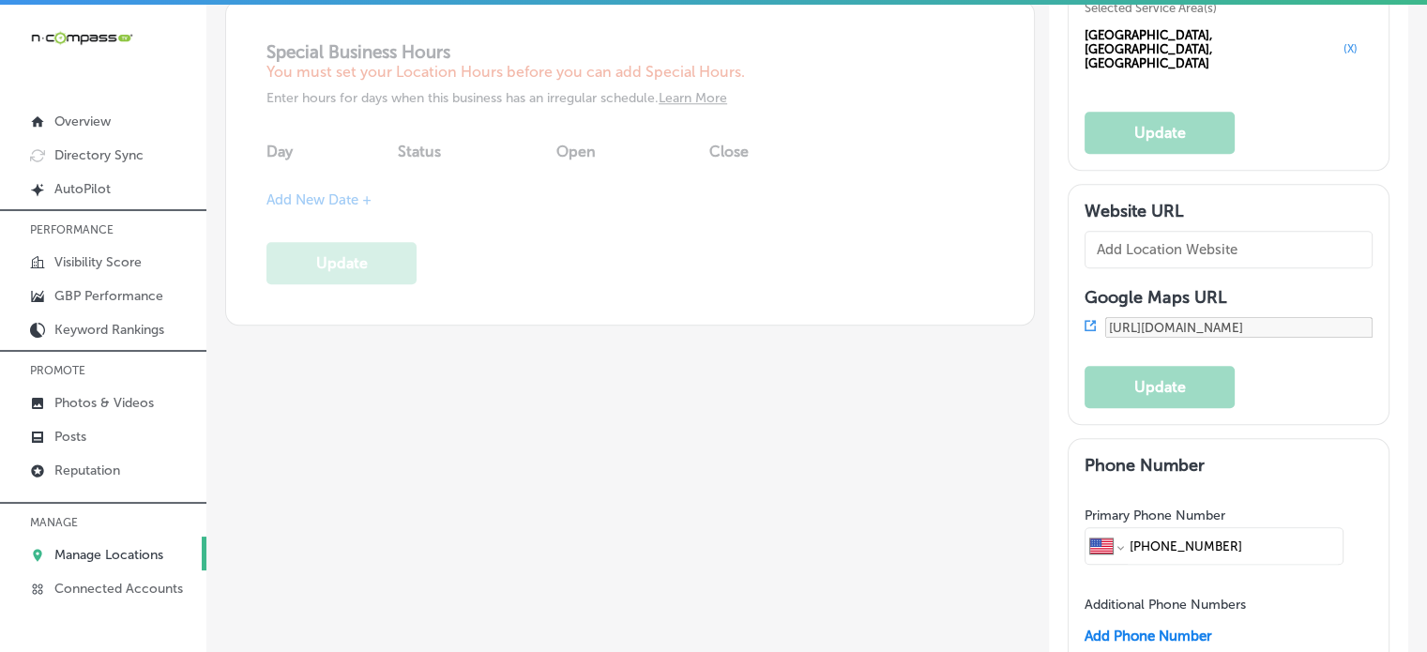
click at [1174, 231] on input "text" at bounding box center [1228, 250] width 288 height 38
paste input "[URL][DOMAIN_NAME]"
type input "[URL][DOMAIN_NAME]"
click at [1152, 382] on button "Update" at bounding box center [1159, 387] width 150 height 42
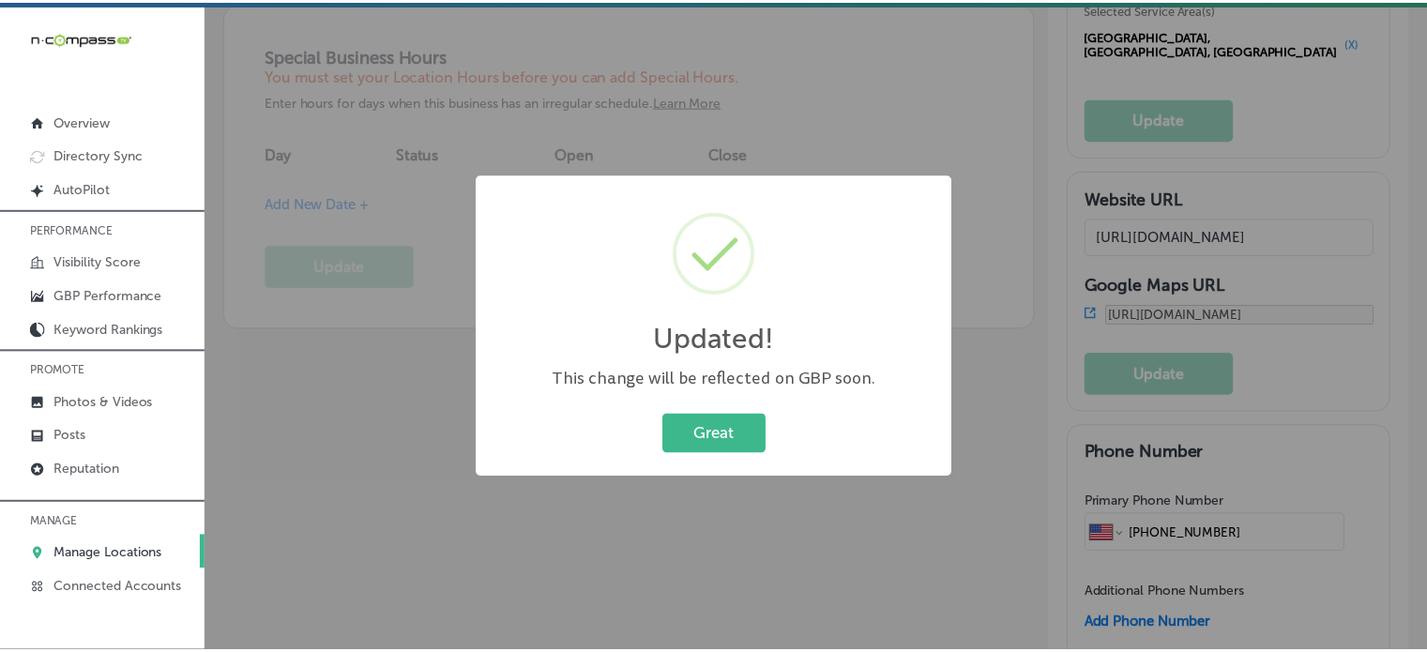
scroll to position [1853, 0]
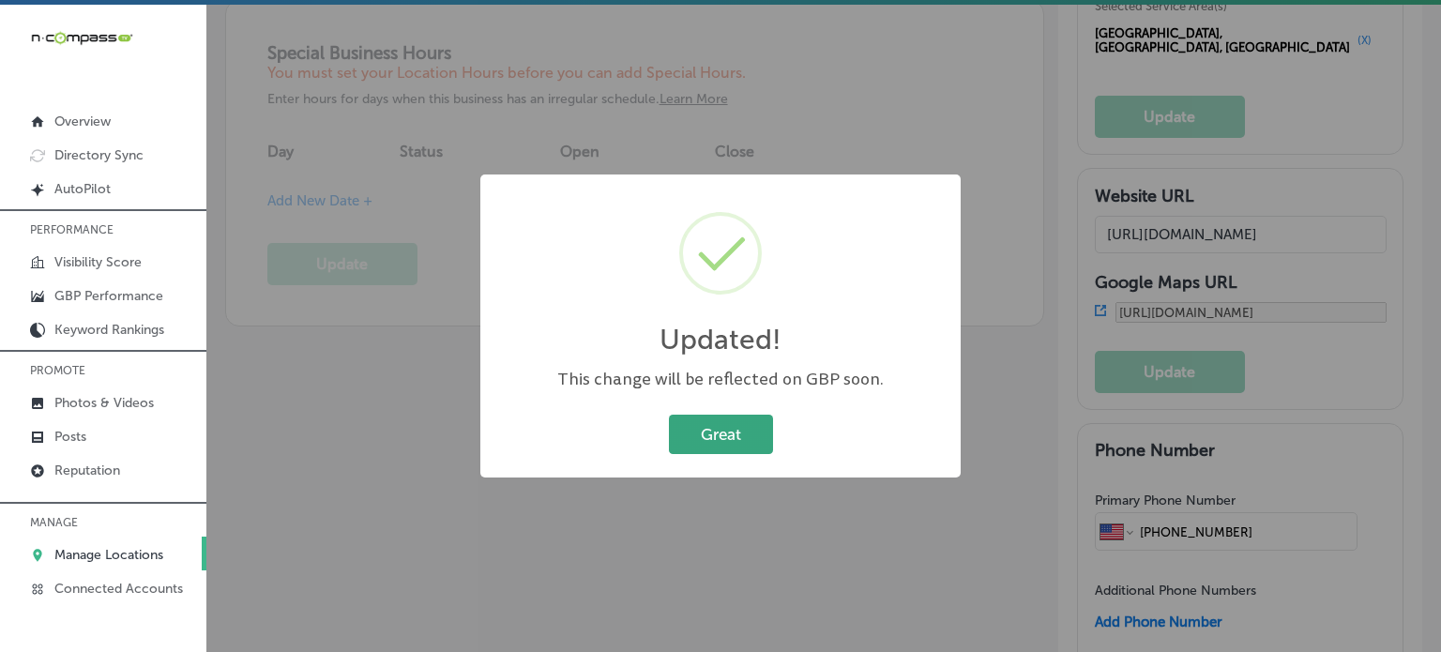
click at [705, 446] on button "Great" at bounding box center [721, 434] width 104 height 38
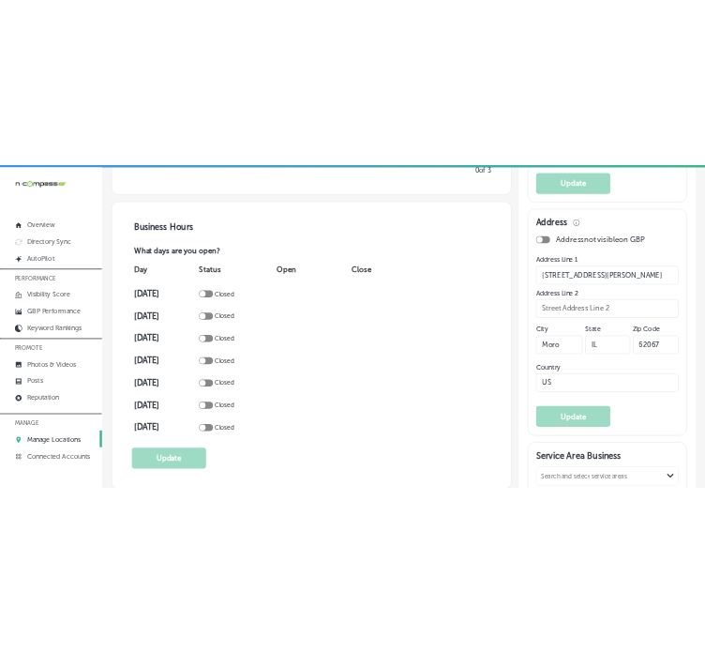
scroll to position [1184, 0]
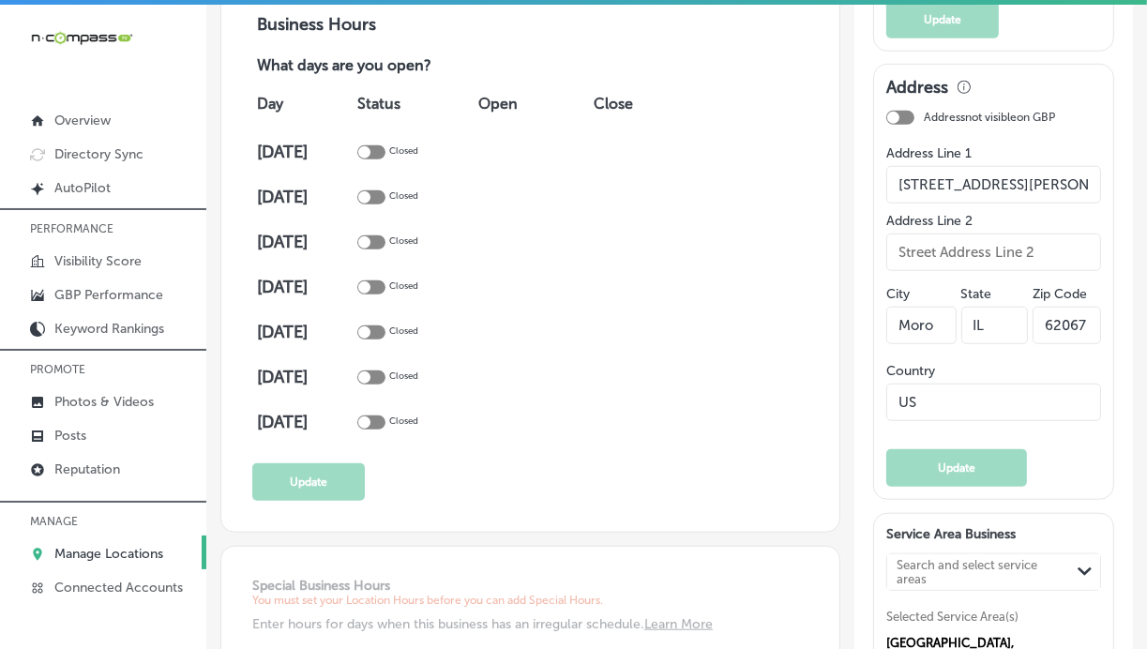
select select "US"
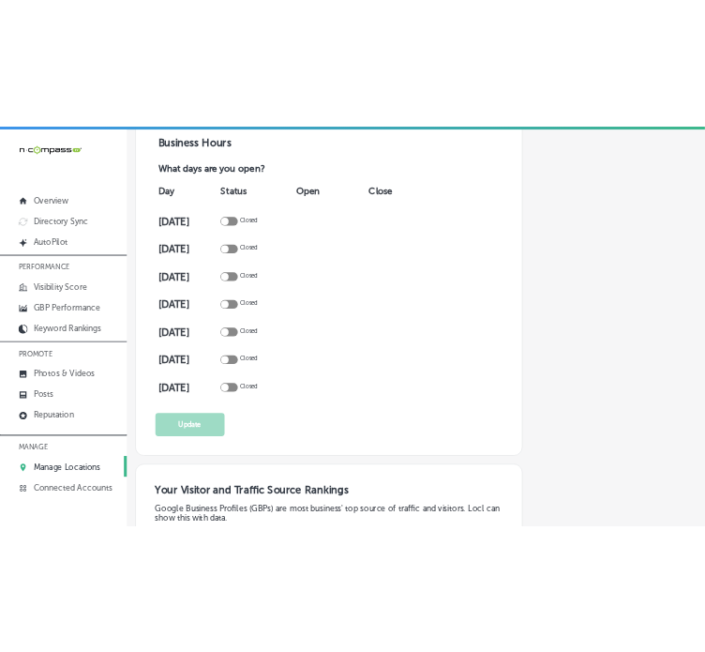
scroll to position [1183, 0]
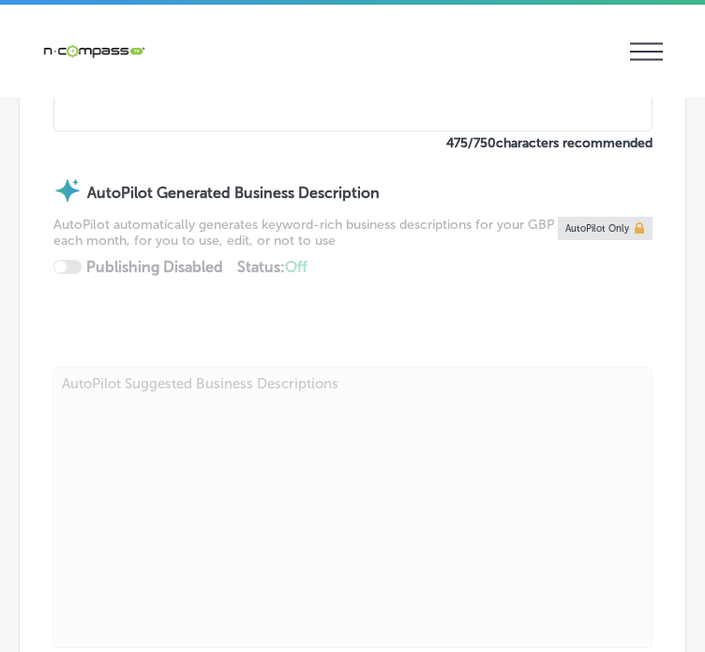
checkbox input "false"
type input "[STREET_ADDRESS][PERSON_NAME]"
type input "Moro"
type input "62067"
type input "US"
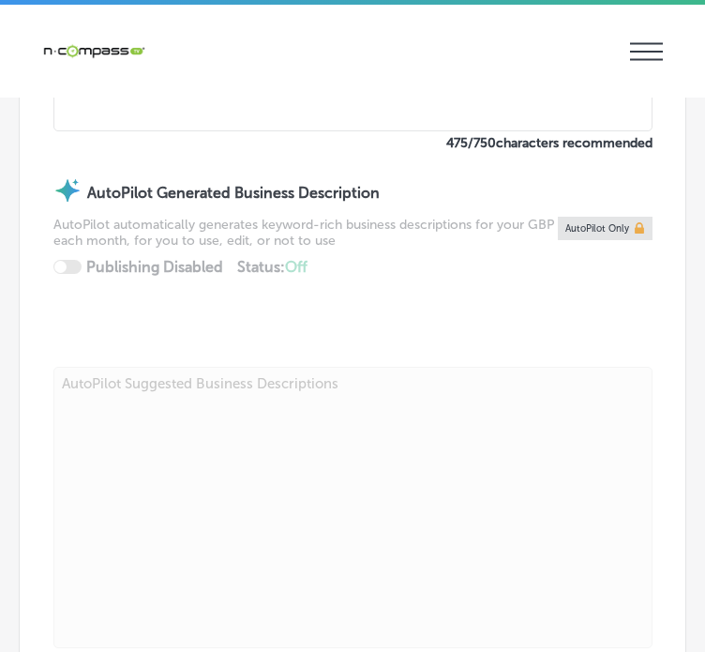
type input "[URL][DOMAIN_NAME]"
type input "[PHONE_NUMBER]"
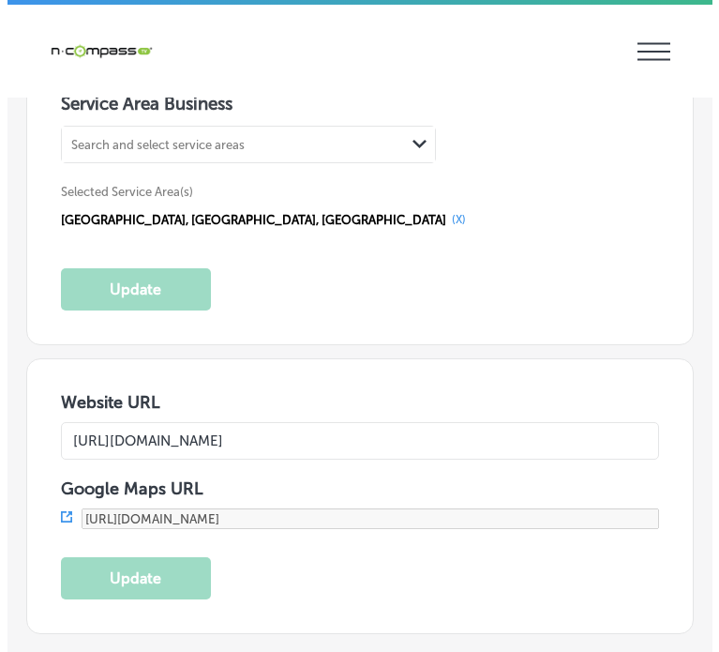
scroll to position [3913, 0]
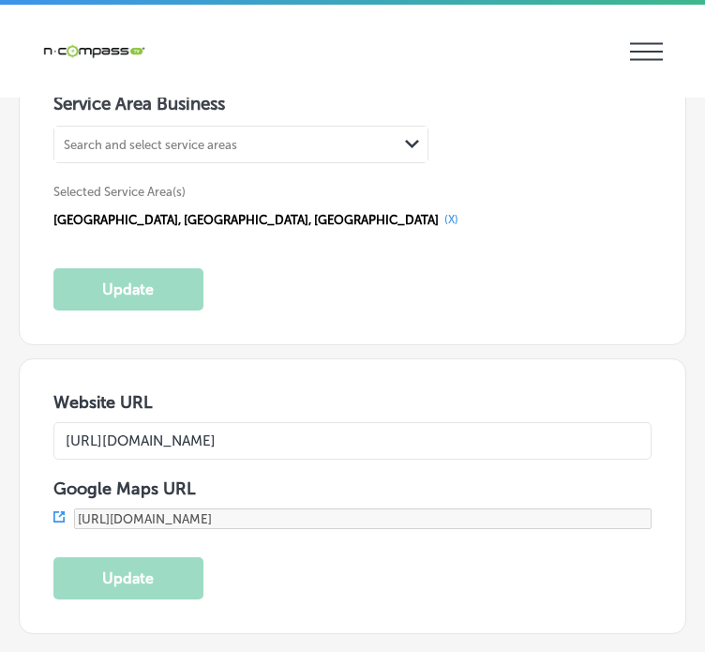
click at [439, 212] on button "(X)" at bounding box center [451, 219] width 25 height 15
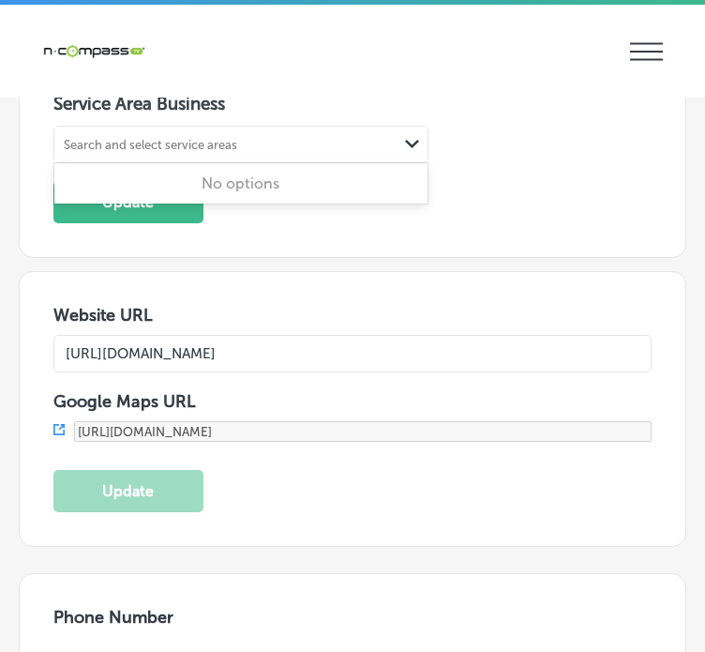
click at [110, 138] on div "Search and select service areas" at bounding box center [151, 145] width 174 height 14
paste input "[GEOGRAPHIC_DATA], [GEOGRAPHIC_DATA]"
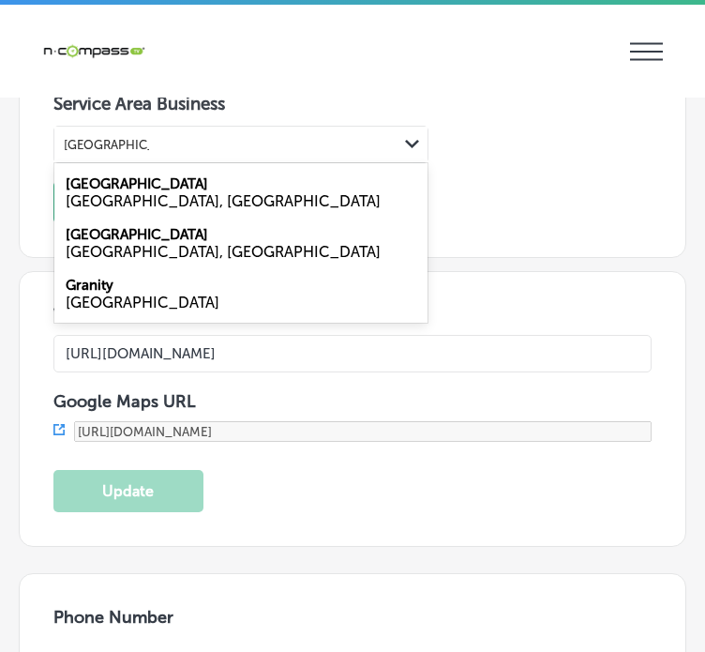
click at [153, 192] on div "[GEOGRAPHIC_DATA], [GEOGRAPHIC_DATA]" at bounding box center [241, 201] width 351 height 18
type input "[GEOGRAPHIC_DATA], [GEOGRAPHIC_DATA]"
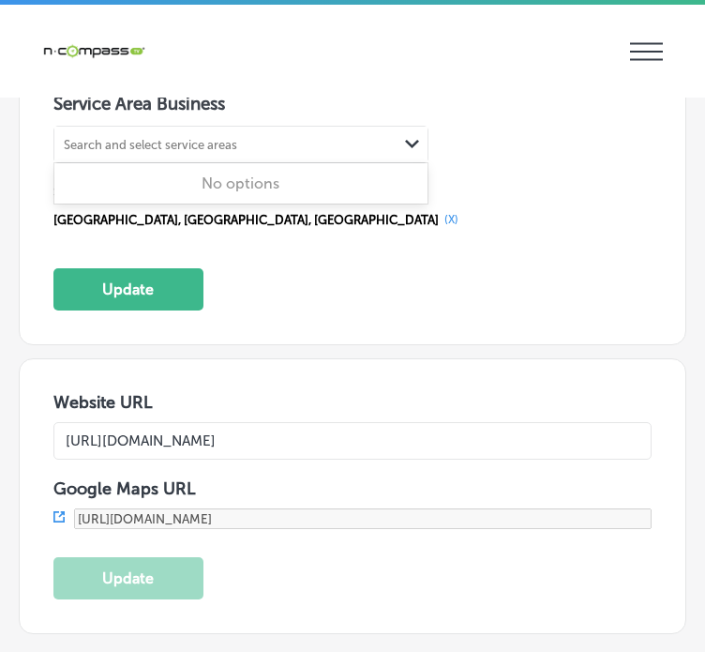
click at [180, 138] on div "Search and select service areas" at bounding box center [151, 145] width 174 height 14
paste input "[GEOGRAPHIC_DATA], [GEOGRAPHIC_DATA]"
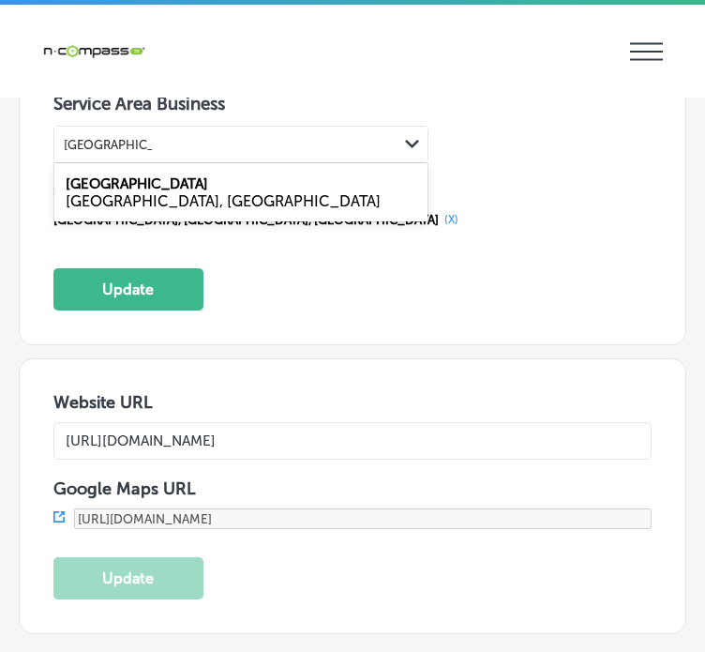
click at [133, 175] on label "[GEOGRAPHIC_DATA]" at bounding box center [137, 183] width 143 height 17
type input "[GEOGRAPHIC_DATA], [GEOGRAPHIC_DATA]"
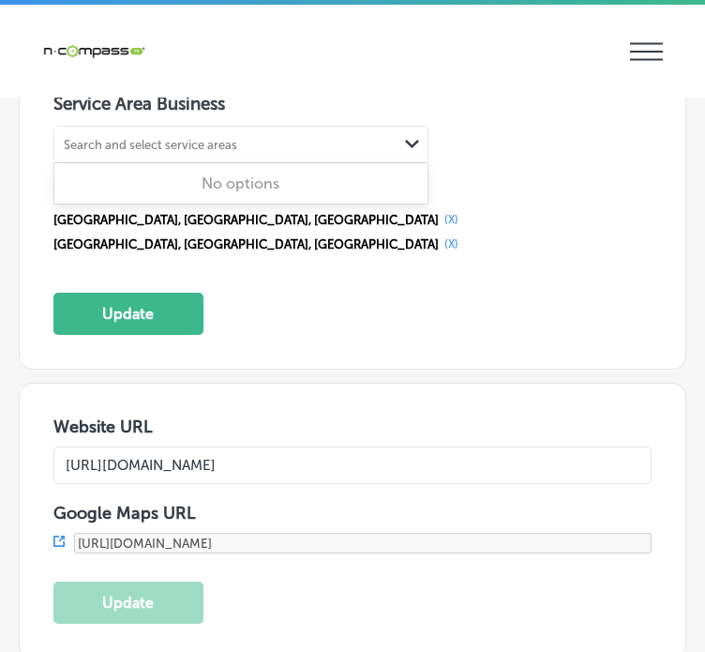
click at [113, 138] on div "Search and select service areas" at bounding box center [151, 145] width 174 height 14
paste input "Alton, [GEOGRAPHIC_DATA]"
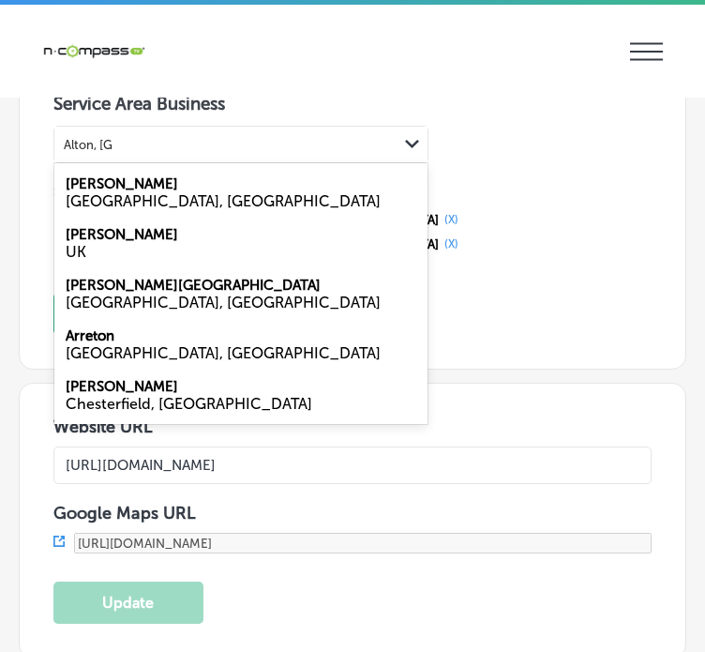
click at [135, 175] on div "Alton [GEOGRAPHIC_DATA], [GEOGRAPHIC_DATA]" at bounding box center [240, 192] width 373 height 51
type input "Alton, [GEOGRAPHIC_DATA]"
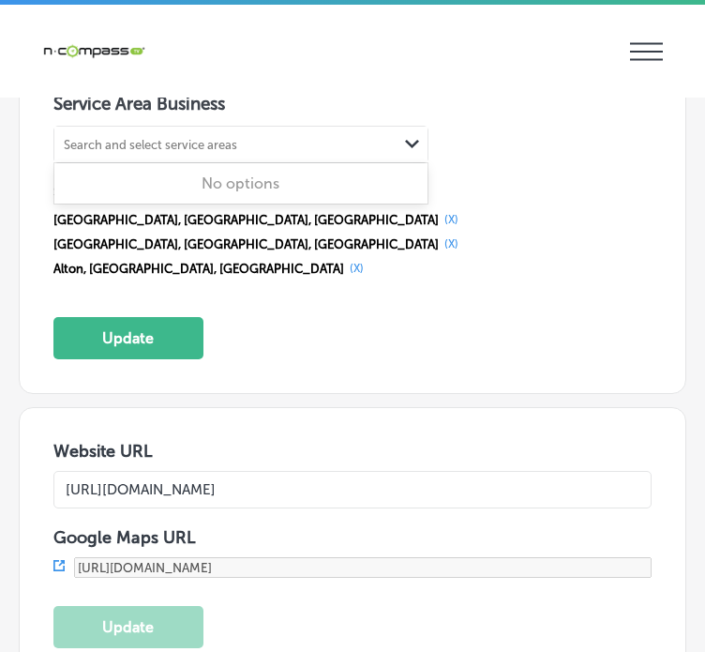
click at [117, 138] on div "Search and select service areas" at bounding box center [151, 145] width 174 height 14
paste input "[GEOGRAPHIC_DATA], [GEOGRAPHIC_DATA]"
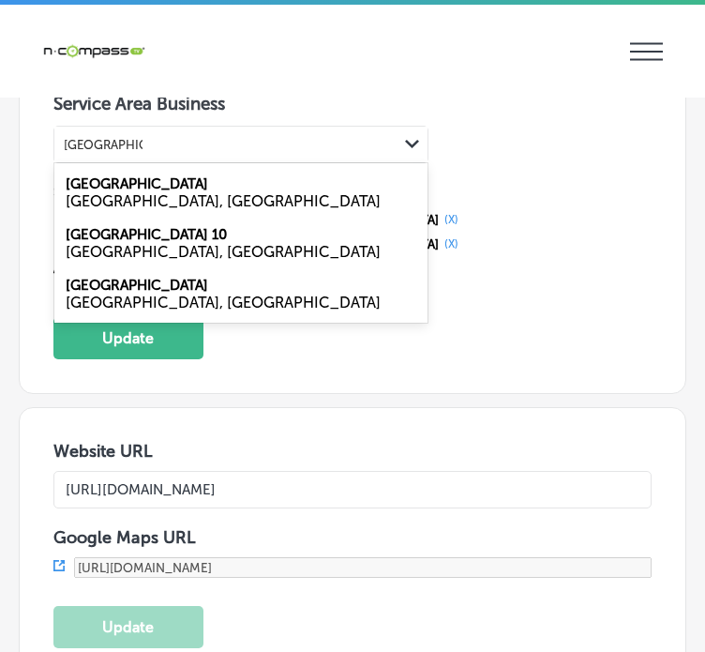
type input "[GEOGRAPHIC_DATA], [GEOGRAPHIC_DATA]"
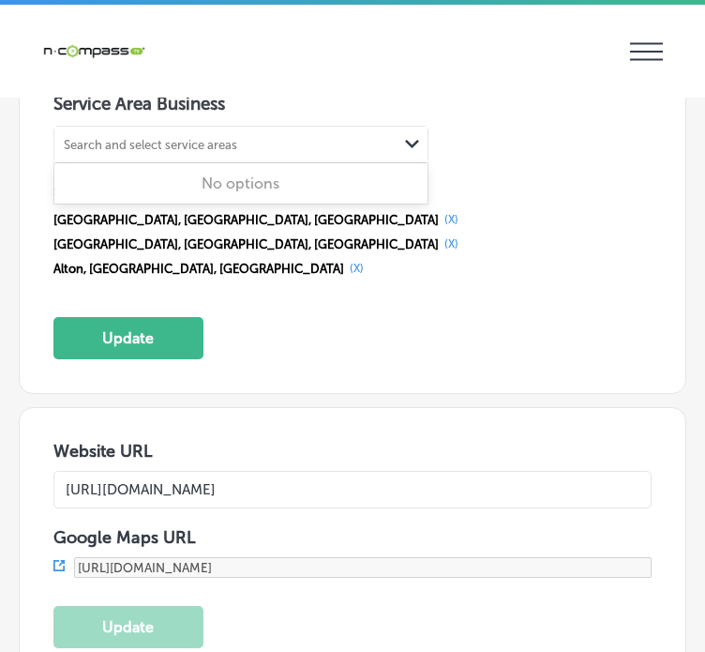
click at [191, 138] on div "Search and select service areas" at bounding box center [151, 145] width 174 height 14
paste input "[GEOGRAPHIC_DATA], [GEOGRAPHIC_DATA]"
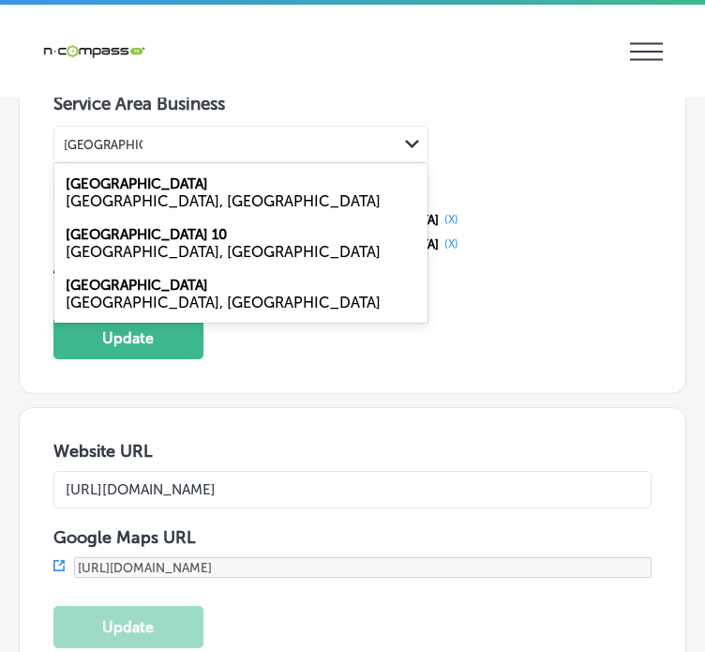
click at [176, 173] on div "Collinsville [GEOGRAPHIC_DATA], [GEOGRAPHIC_DATA]" at bounding box center [240, 192] width 373 height 51
type input "[GEOGRAPHIC_DATA], [GEOGRAPHIC_DATA]"
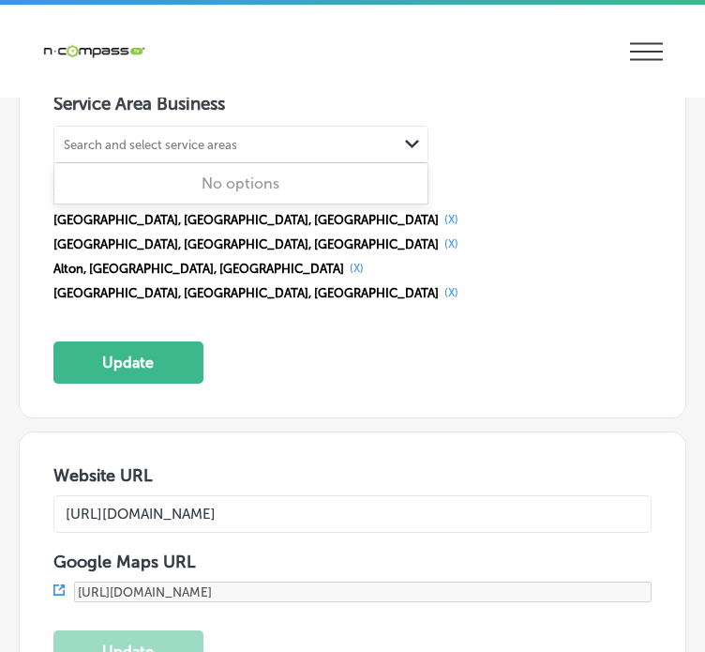
click at [128, 138] on div "Search and select service areas" at bounding box center [151, 145] width 174 height 14
paste input "[PERSON_NAME], [GEOGRAPHIC_DATA]"
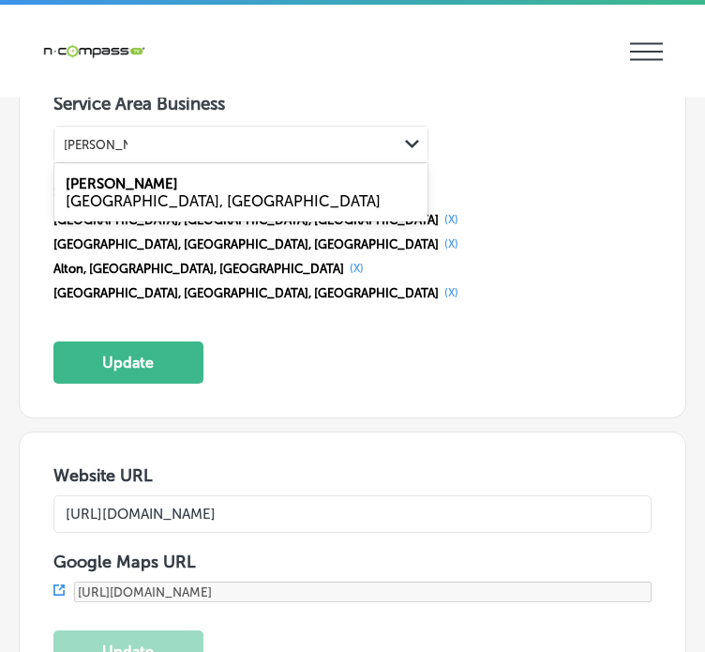
click at [128, 167] on div "Godfrey IL, [GEOGRAPHIC_DATA]" at bounding box center [240, 192] width 373 height 51
type input "[PERSON_NAME], [GEOGRAPHIC_DATA]"
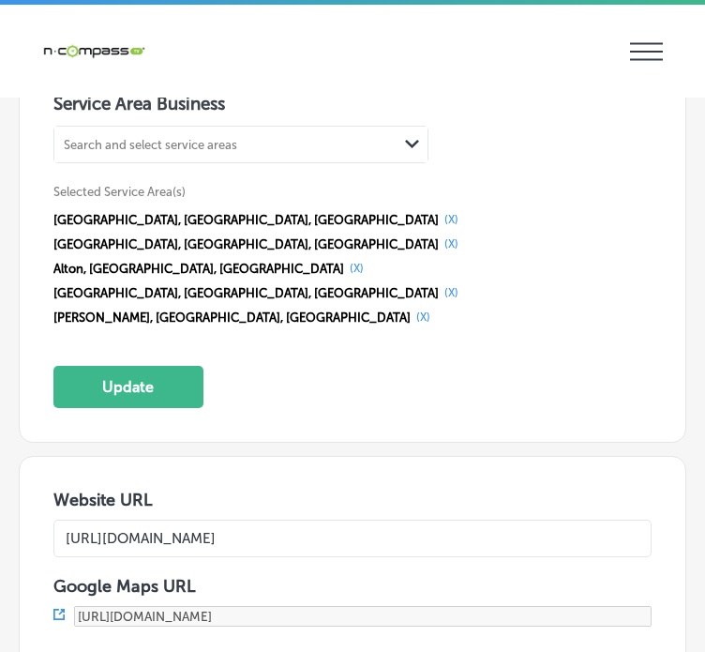
click at [104, 138] on div "Search and select service areas" at bounding box center [225, 144] width 343 height 25
paste input "[GEOGRAPHIC_DATA], [GEOGRAPHIC_DATA]"
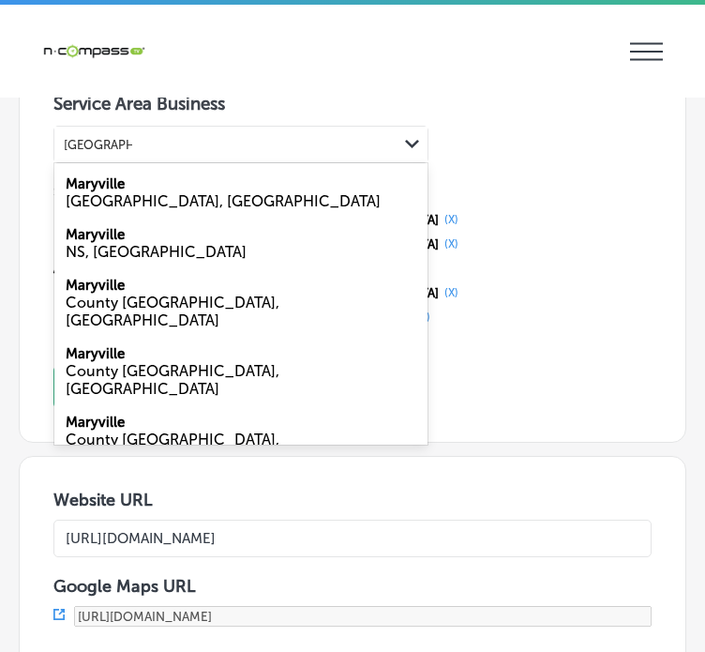
click at [120, 192] on div "[GEOGRAPHIC_DATA], [GEOGRAPHIC_DATA]" at bounding box center [241, 201] width 351 height 18
type input "[GEOGRAPHIC_DATA], [GEOGRAPHIC_DATA]"
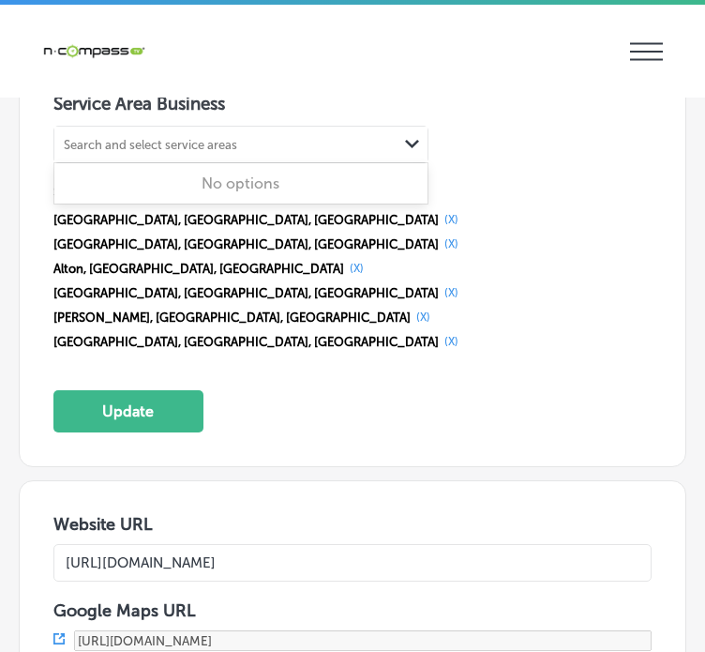
click at [128, 138] on div "Search and select service areas" at bounding box center [151, 145] width 174 height 14
paste input "[PERSON_NAME], [GEOGRAPHIC_DATA]"
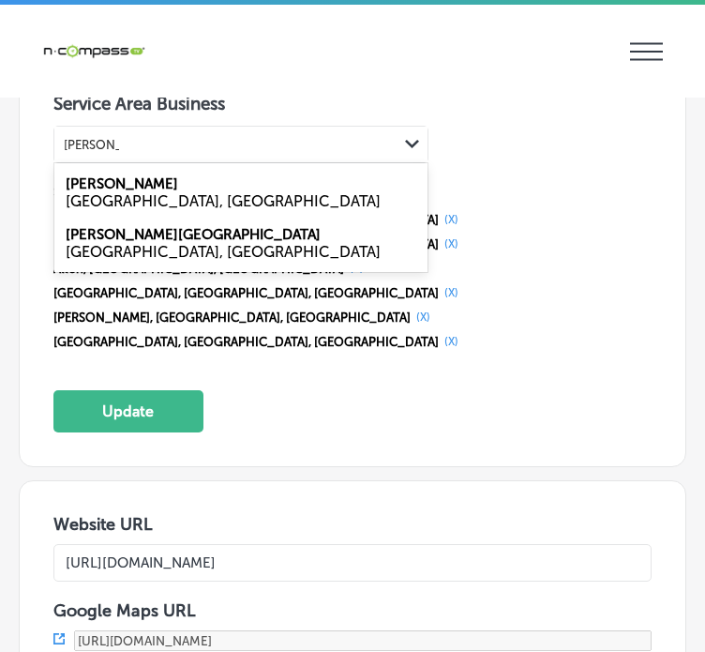
click at [125, 171] on div "[PERSON_NAME] [GEOGRAPHIC_DATA], [GEOGRAPHIC_DATA]" at bounding box center [240, 192] width 373 height 51
type input "[PERSON_NAME], [GEOGRAPHIC_DATA]"
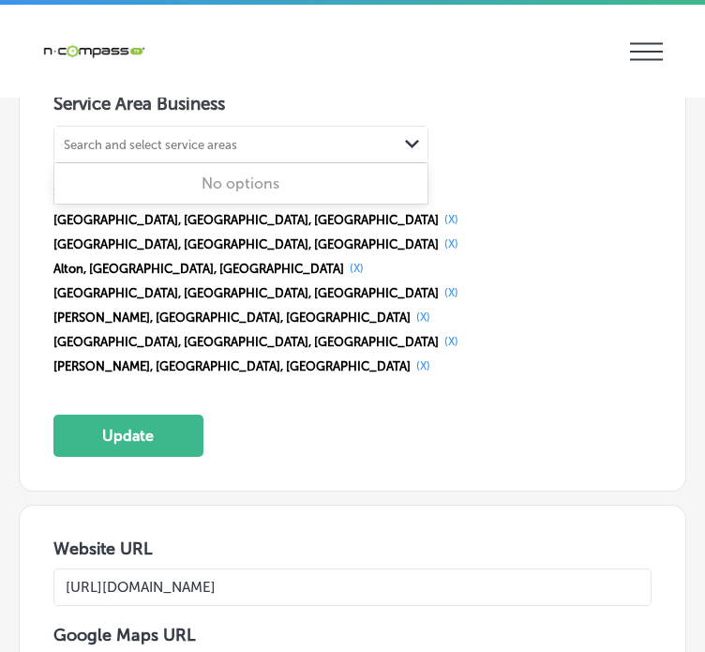
click at [157, 138] on div "Search and select service areas" at bounding box center [151, 145] width 174 height 14
paste input "Glen Carbon, [GEOGRAPHIC_DATA]"
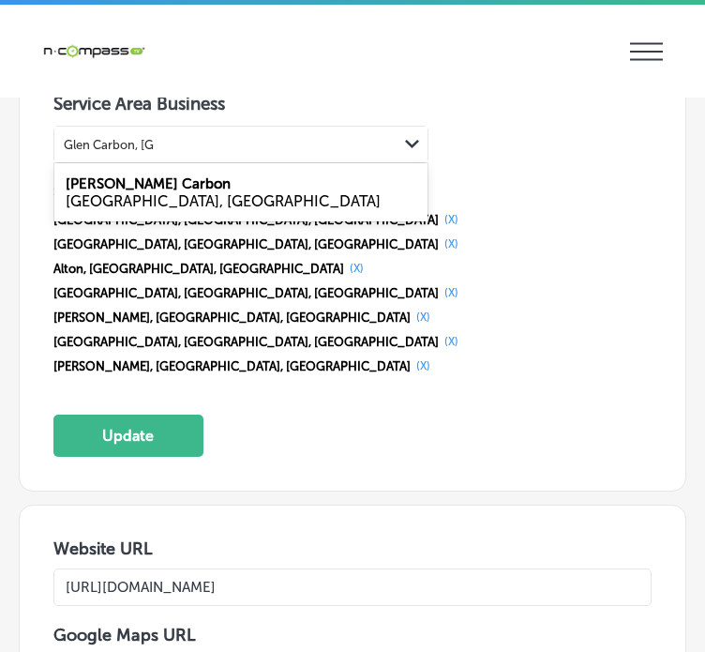
click at [123, 192] on div "[GEOGRAPHIC_DATA], [GEOGRAPHIC_DATA]" at bounding box center [241, 201] width 351 height 18
type input "Glen Carbon, [GEOGRAPHIC_DATA]"
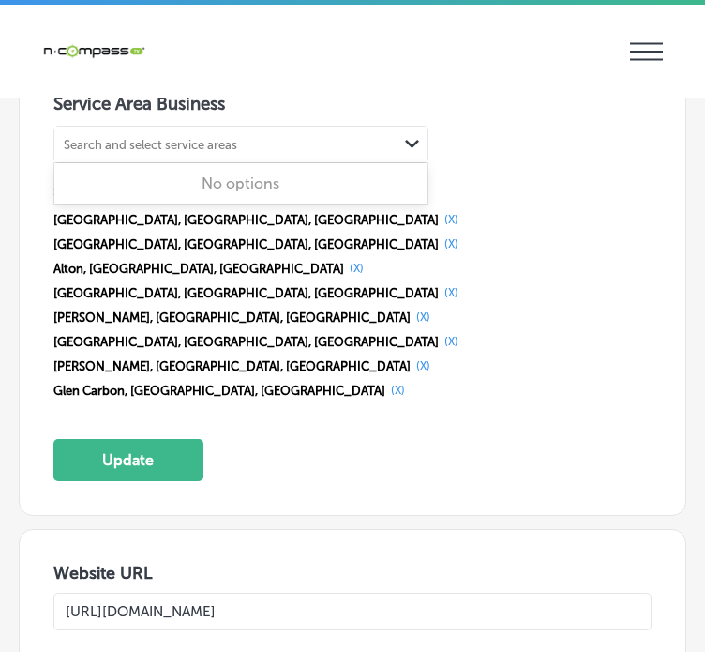
click at [171, 138] on div "Search and select service areas" at bounding box center [151, 145] width 174 height 14
paste input "[PERSON_NAME], [GEOGRAPHIC_DATA]"
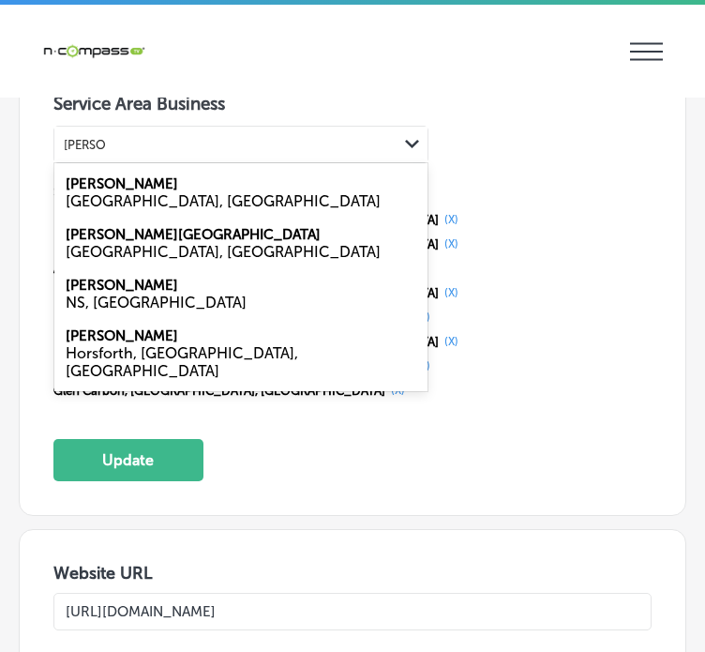
click at [124, 192] on div "[GEOGRAPHIC_DATA], [GEOGRAPHIC_DATA]" at bounding box center [241, 201] width 351 height 18
type input "[PERSON_NAME], [GEOGRAPHIC_DATA]"
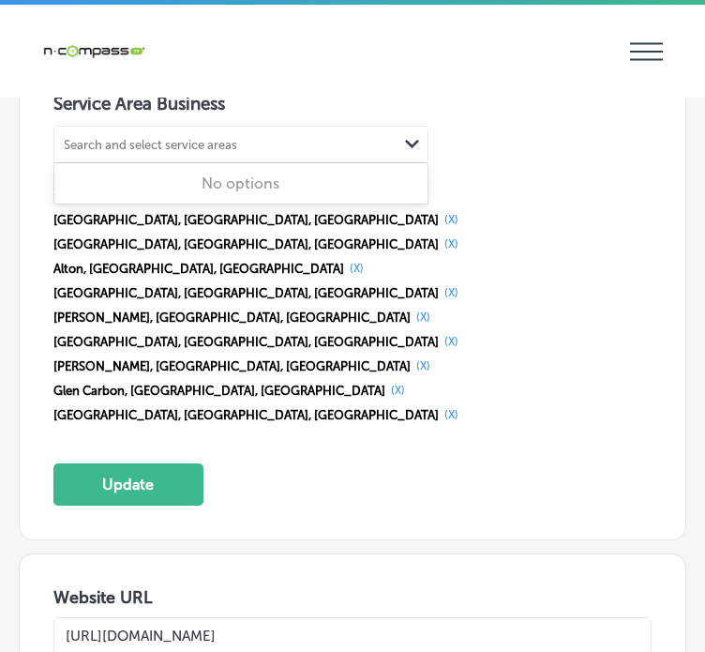
click at [191, 138] on div "Search and select service areas" at bounding box center [151, 145] width 174 height 14
paste input "[GEOGRAPHIC_DATA], [GEOGRAPHIC_DATA]"
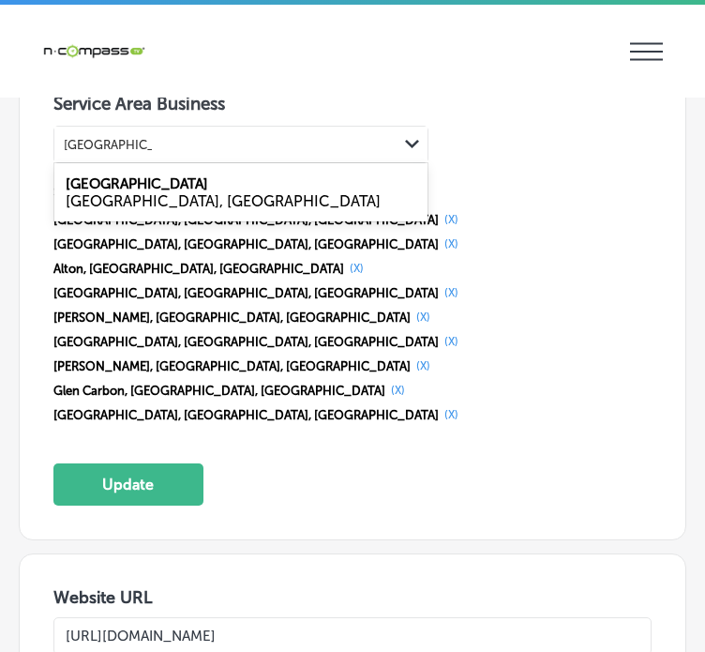
click at [120, 192] on div "[GEOGRAPHIC_DATA], [GEOGRAPHIC_DATA]" at bounding box center [241, 201] width 351 height 18
type input "[GEOGRAPHIC_DATA], [GEOGRAPHIC_DATA]"
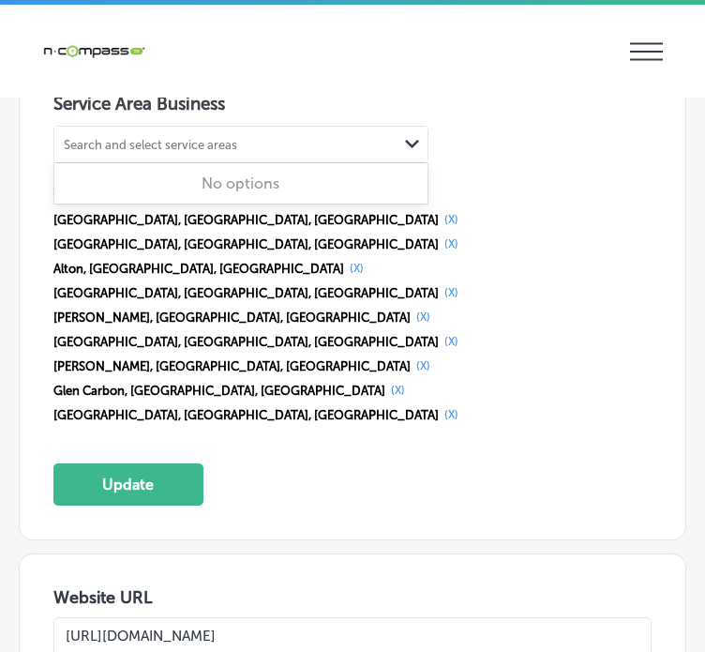
click at [177, 138] on div "Search and select service areas" at bounding box center [151, 145] width 174 height 14
paste input "Clinton Country, [GEOGRAPHIC_DATA]"
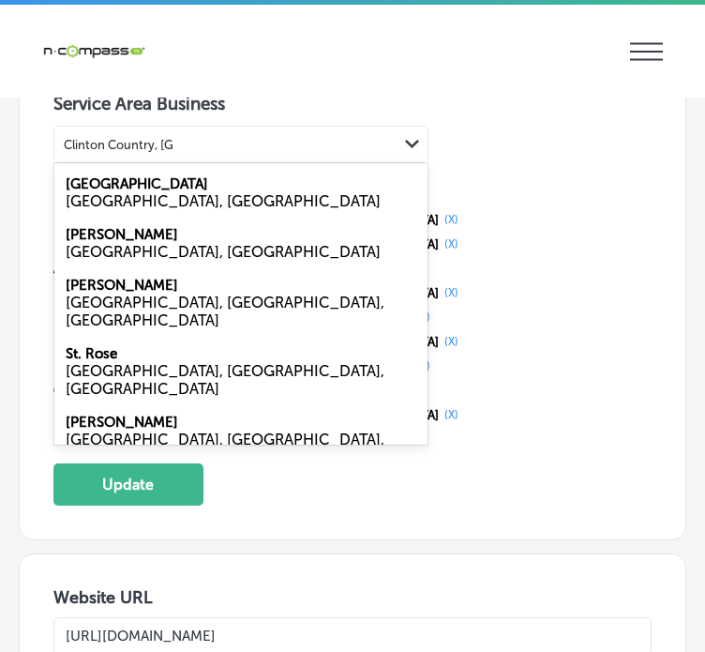
click at [147, 192] on div "[GEOGRAPHIC_DATA], [GEOGRAPHIC_DATA]" at bounding box center [241, 201] width 351 height 18
type input "Clinton Country, [GEOGRAPHIC_DATA]"
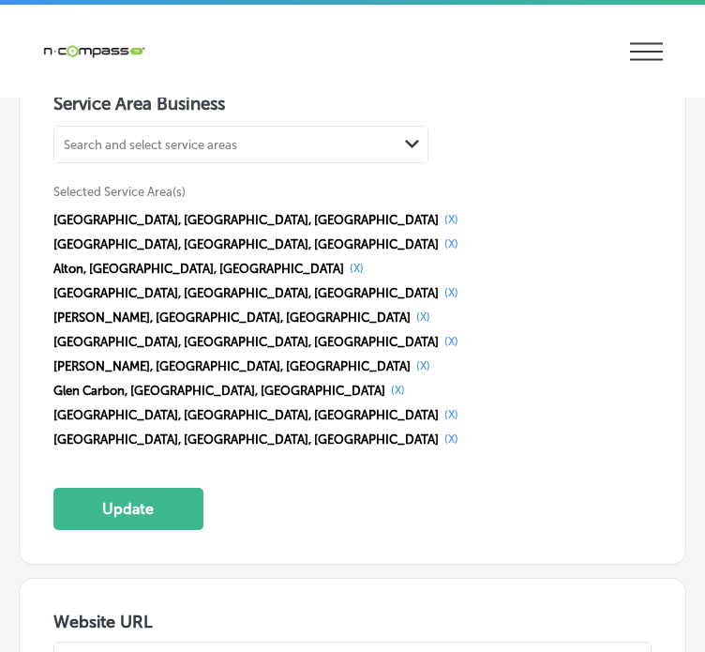
click at [233, 138] on div "Search and select service areas" at bounding box center [151, 145] width 174 height 14
paste input "[GEOGRAPHIC_DATA], [GEOGRAPHIC_DATA]"
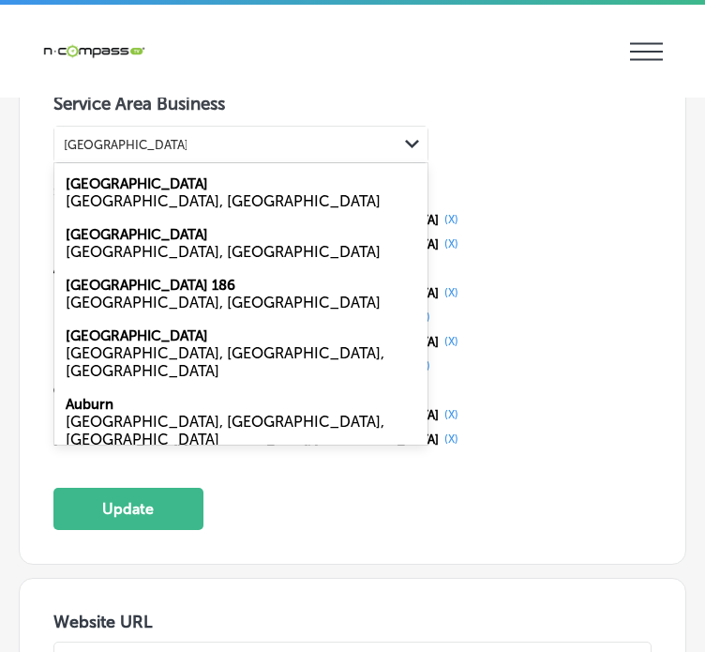
click at [201, 192] on div "[GEOGRAPHIC_DATA], [GEOGRAPHIC_DATA]" at bounding box center [241, 201] width 351 height 18
type input "[GEOGRAPHIC_DATA], [GEOGRAPHIC_DATA]"
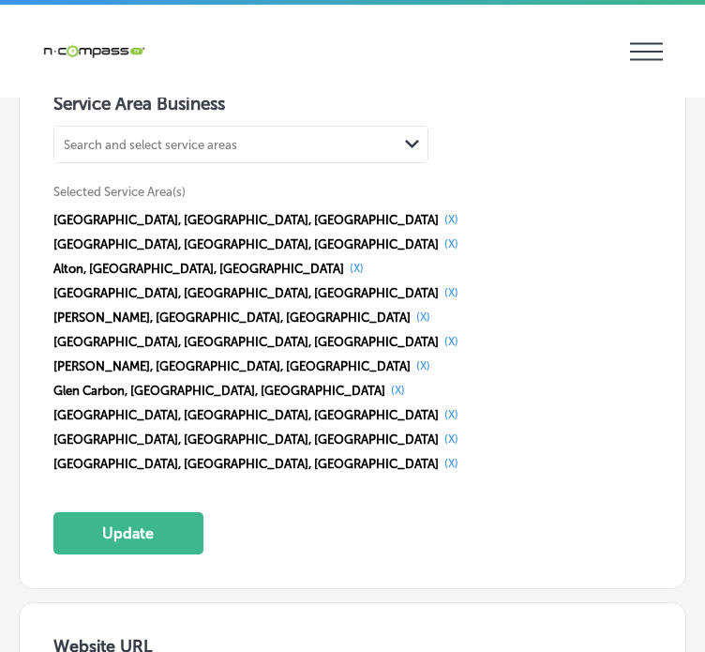
click at [183, 141] on div "Search and select service areas" at bounding box center [225, 144] width 343 height 25
paste input "[GEOGRAPHIC_DATA], [GEOGRAPHIC_DATA]"
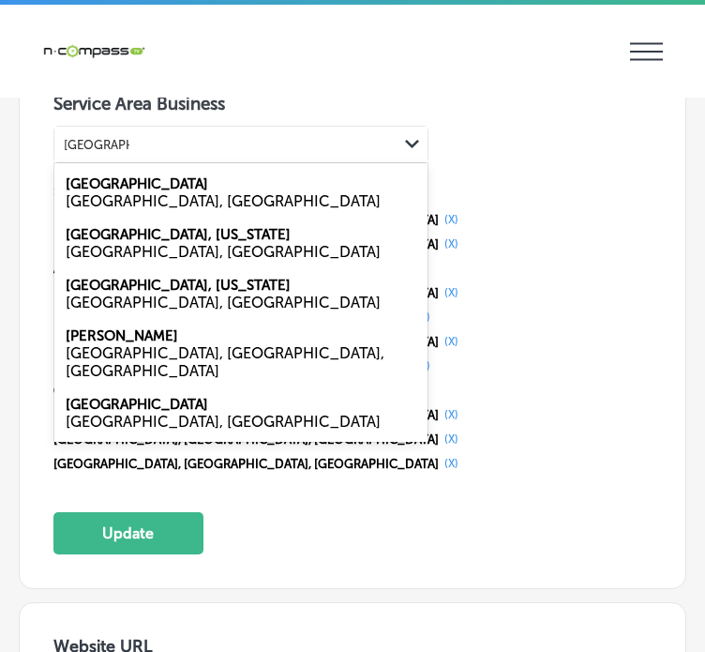
click at [151, 192] on div "[GEOGRAPHIC_DATA], [GEOGRAPHIC_DATA]" at bounding box center [241, 201] width 351 height 18
type input "[GEOGRAPHIC_DATA], [GEOGRAPHIC_DATA]"
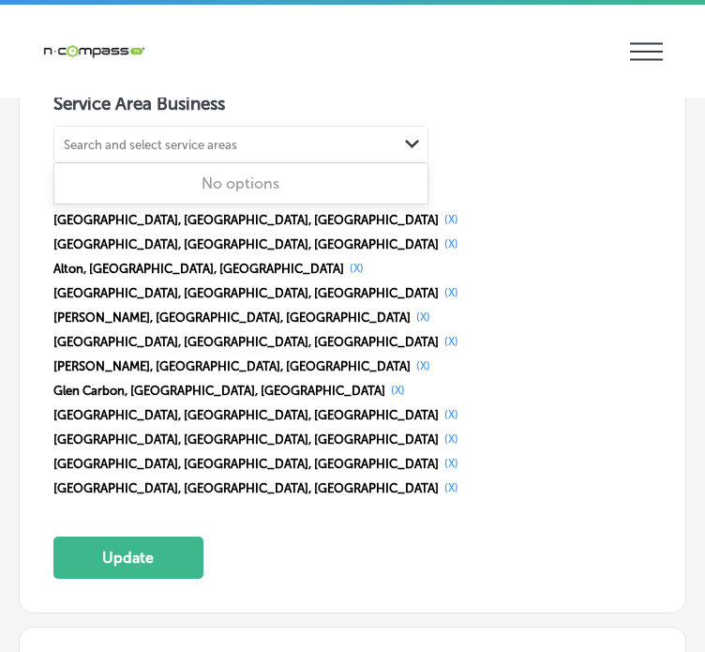
click at [167, 138] on div "Search and select service areas" at bounding box center [151, 145] width 174 height 14
paste input "[GEOGRAPHIC_DATA], [GEOGRAPHIC_DATA]"
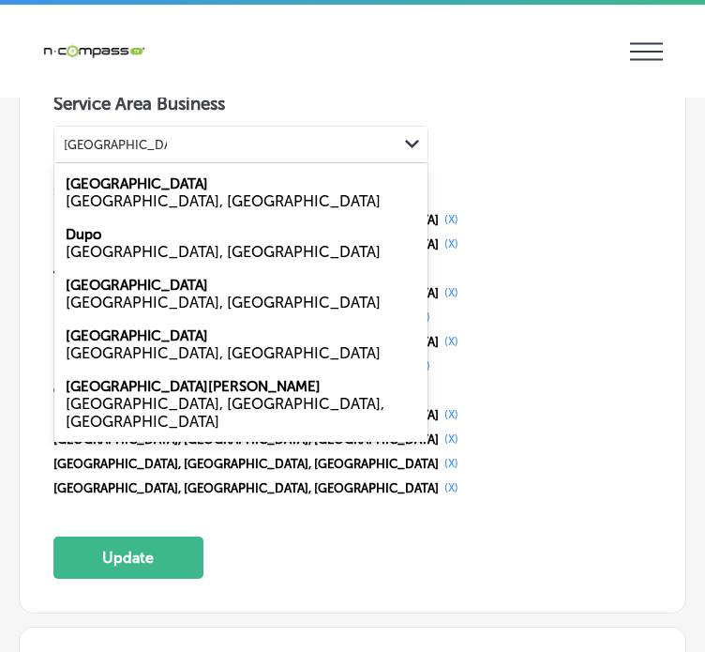
click at [149, 192] on div "[GEOGRAPHIC_DATA], [GEOGRAPHIC_DATA]" at bounding box center [241, 201] width 351 height 18
type input "[GEOGRAPHIC_DATA], [GEOGRAPHIC_DATA]"
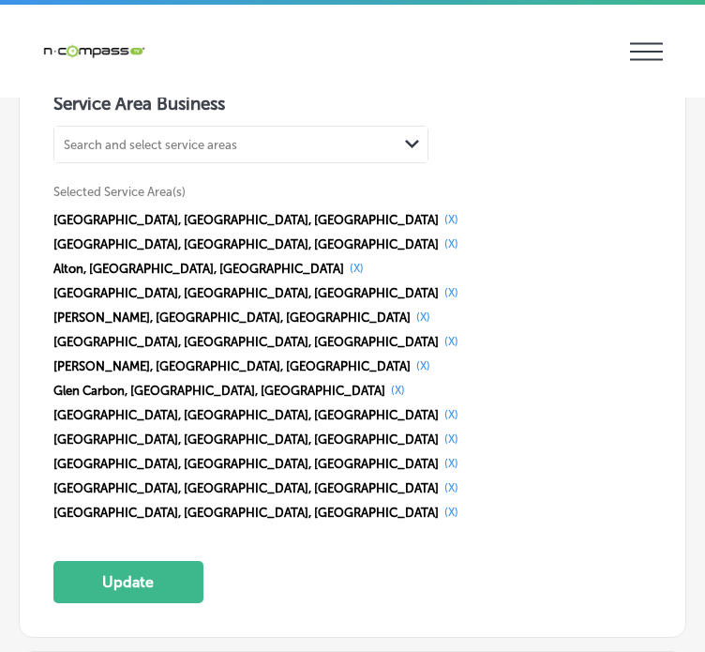
click at [140, 132] on div "Search and select service areas" at bounding box center [225, 144] width 343 height 25
paste input "Macoupin, [GEOGRAPHIC_DATA]"
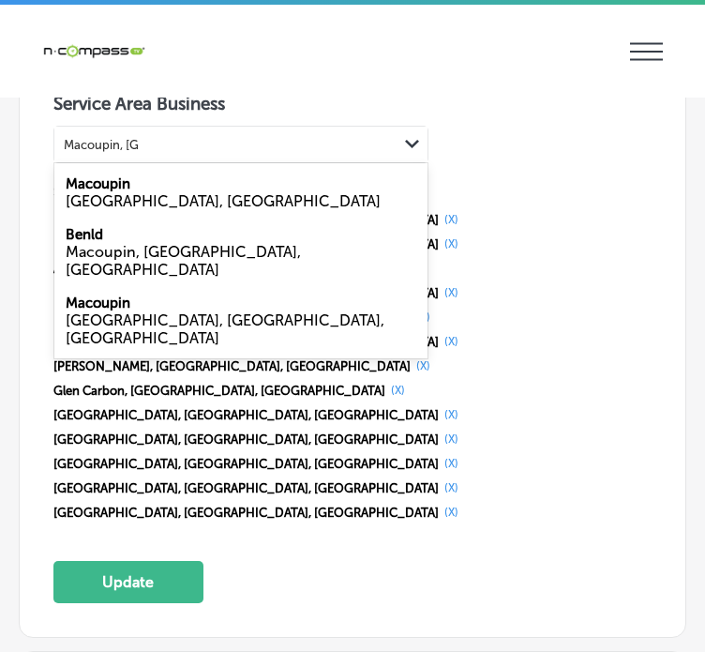
click at [139, 192] on div "[GEOGRAPHIC_DATA], [GEOGRAPHIC_DATA]" at bounding box center [241, 201] width 351 height 18
type input "Macoupin, [GEOGRAPHIC_DATA]"
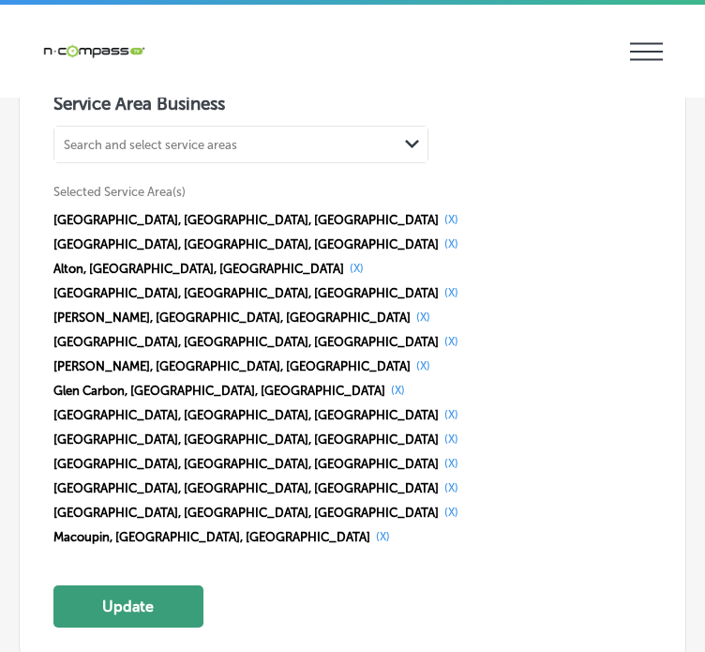
click at [145, 585] on button "Update" at bounding box center [128, 606] width 150 height 42
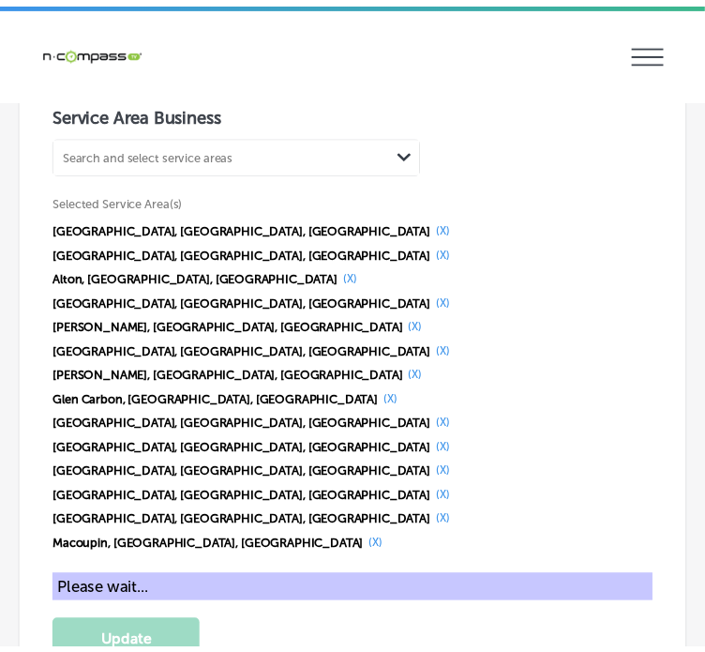
scroll to position [3922, 0]
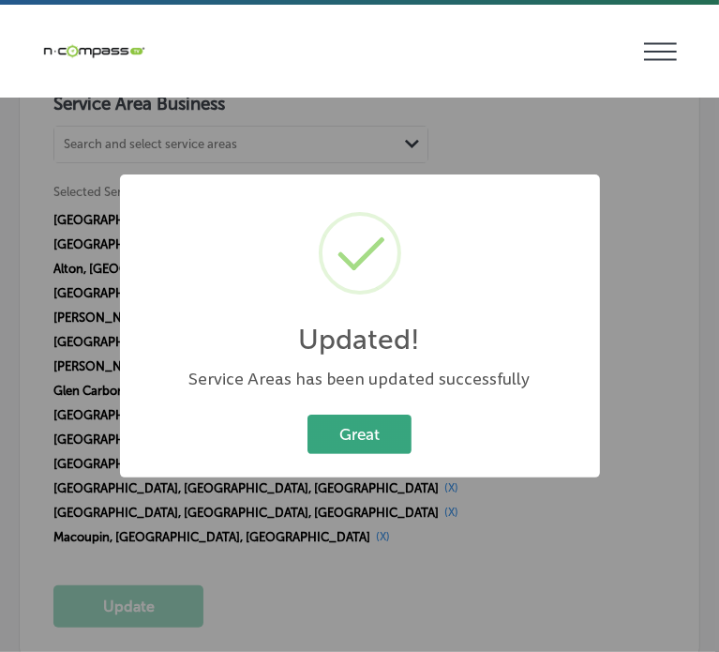
click at [348, 433] on button "Great" at bounding box center [360, 434] width 104 height 38
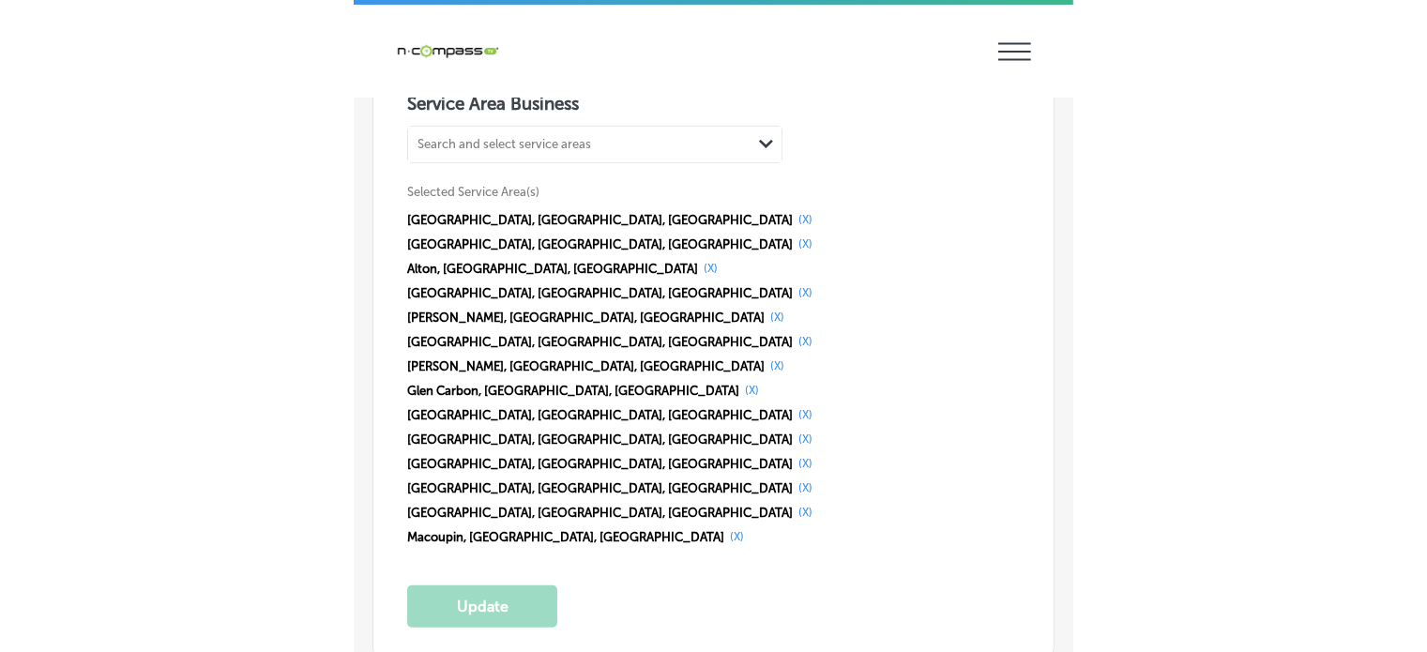
scroll to position [3913, 0]
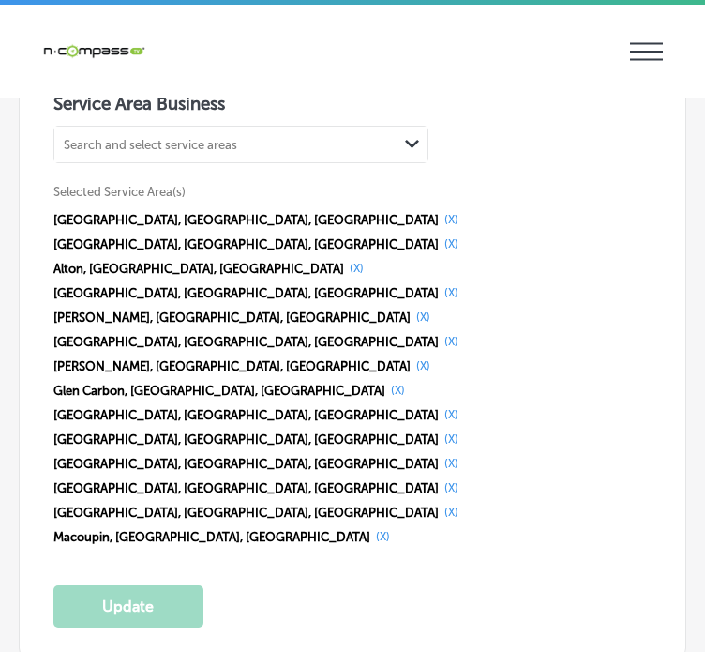
select select "US"
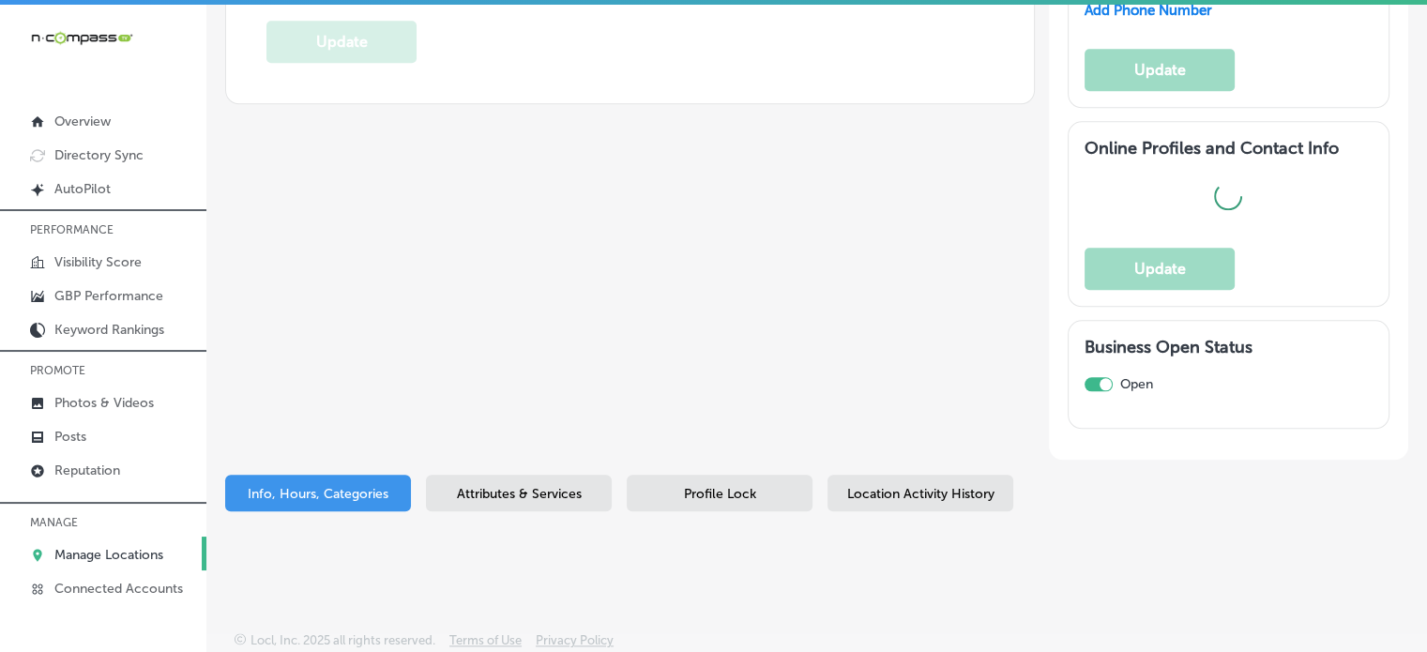
checkbox input "false"
type input "[STREET_ADDRESS][PERSON_NAME]"
type input "Moro"
type input "62067"
type input "US"
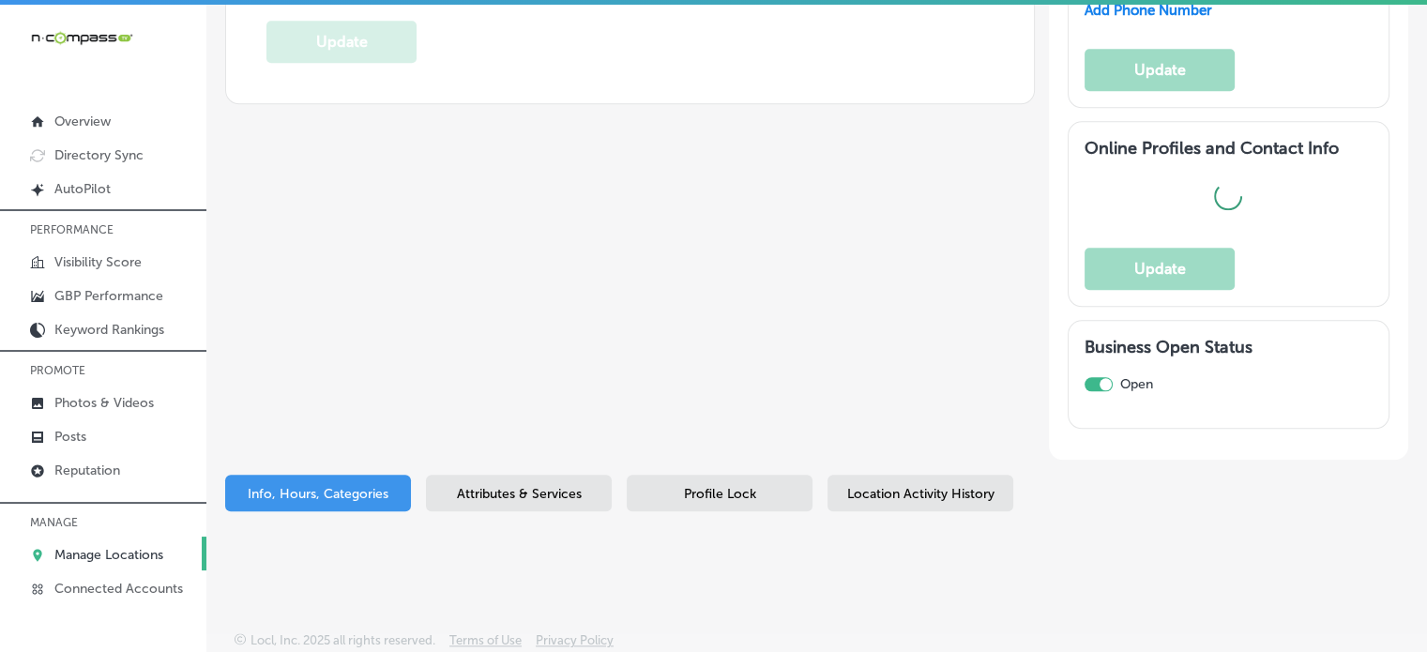
type input "[URL][DOMAIN_NAME]"
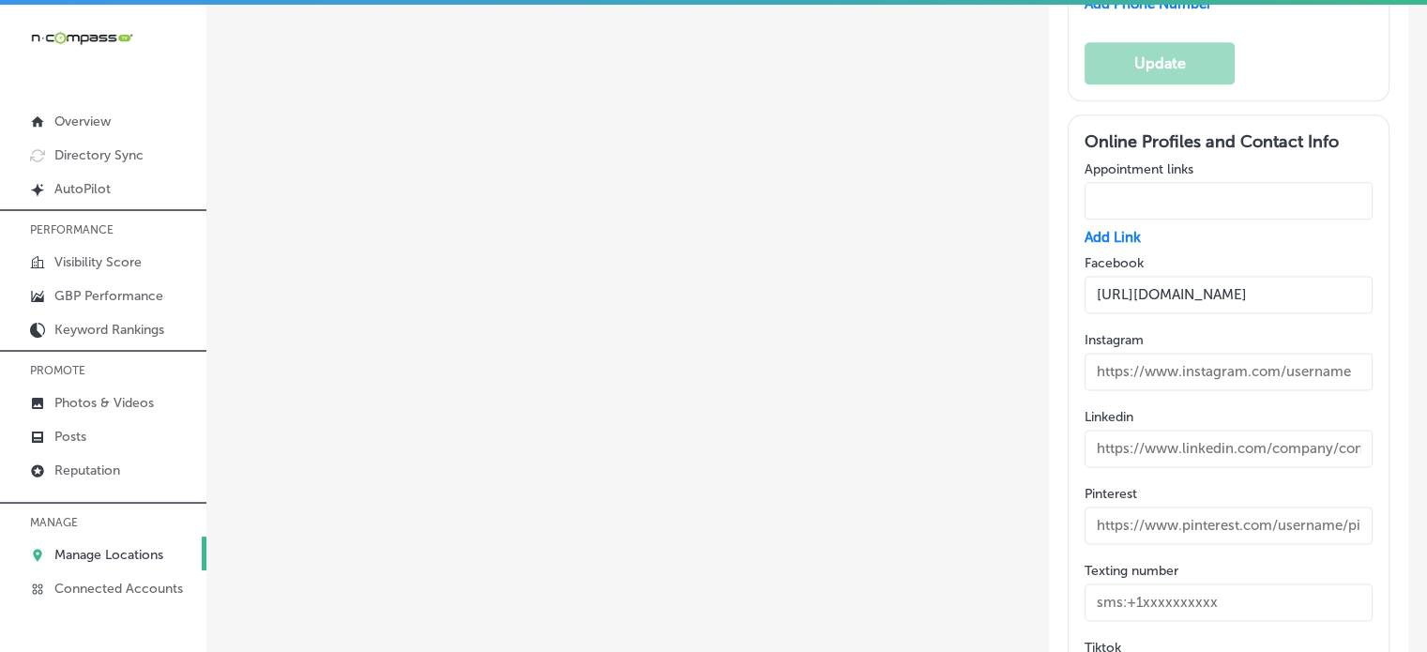
type input "[PHONE_NUMBER]"
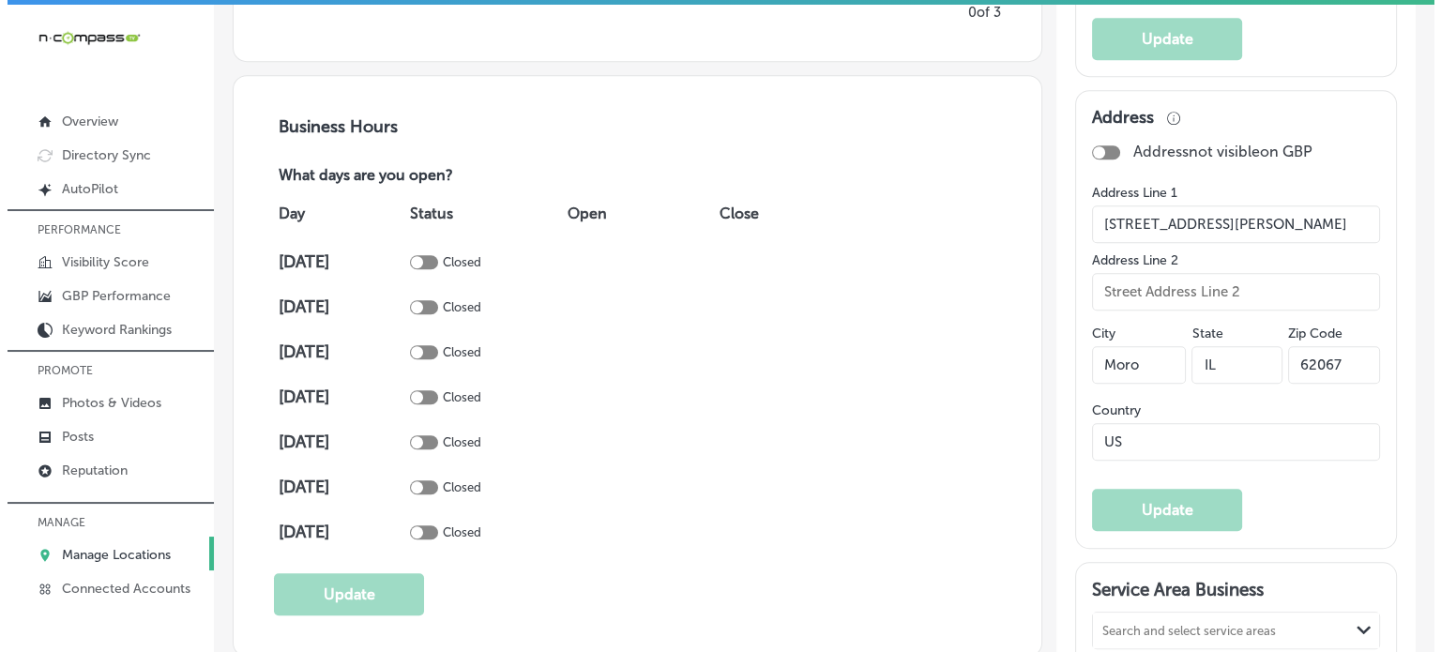
scroll to position [1180, 0]
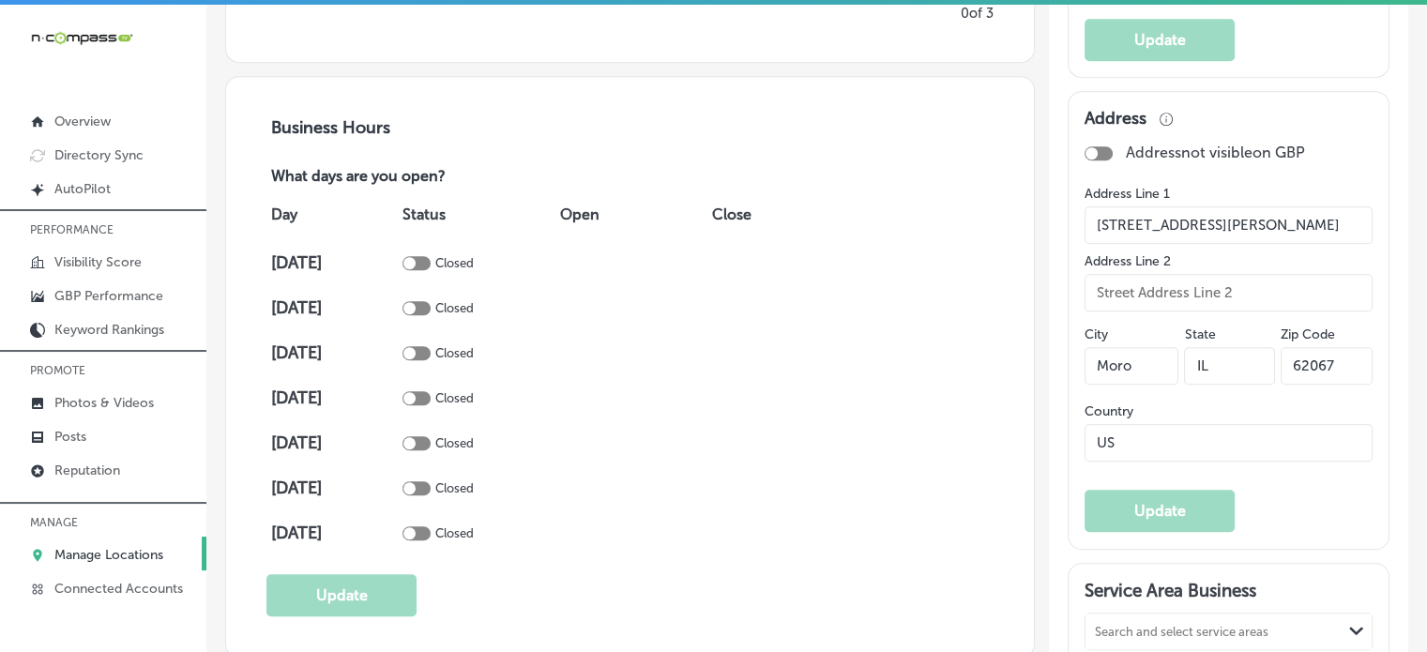
click at [431, 258] on div at bounding box center [416, 263] width 28 height 14
checkbox input "true"
click at [431, 303] on div at bounding box center [416, 308] width 28 height 14
checkbox input "true"
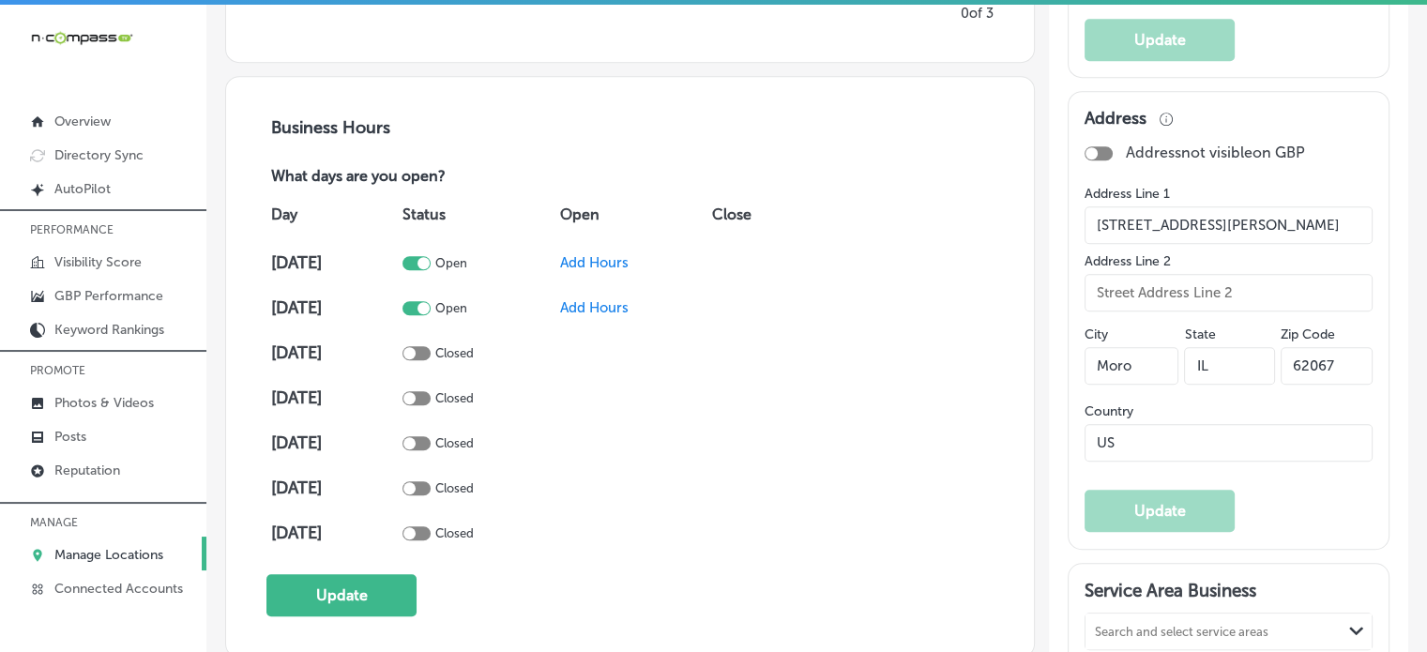
click at [621, 260] on span "Add Hours" at bounding box center [594, 262] width 68 height 17
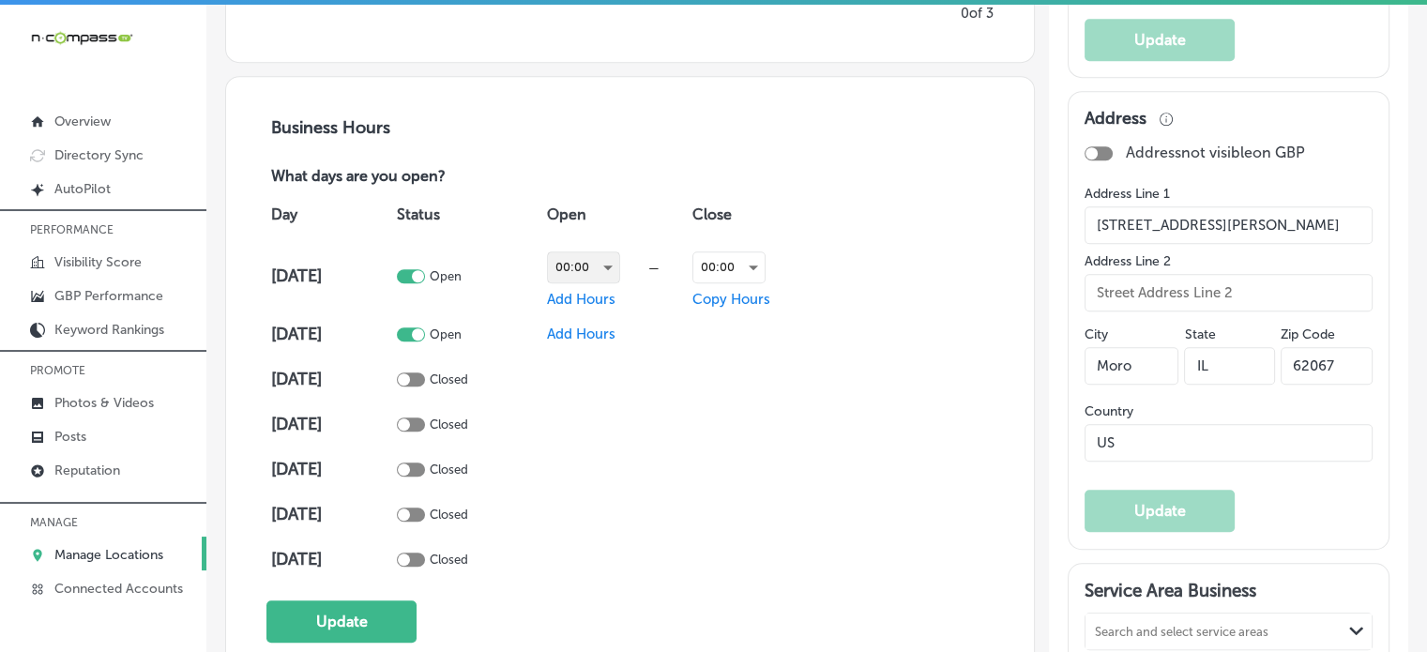
click at [611, 263] on div "00:00" at bounding box center [583, 267] width 71 height 30
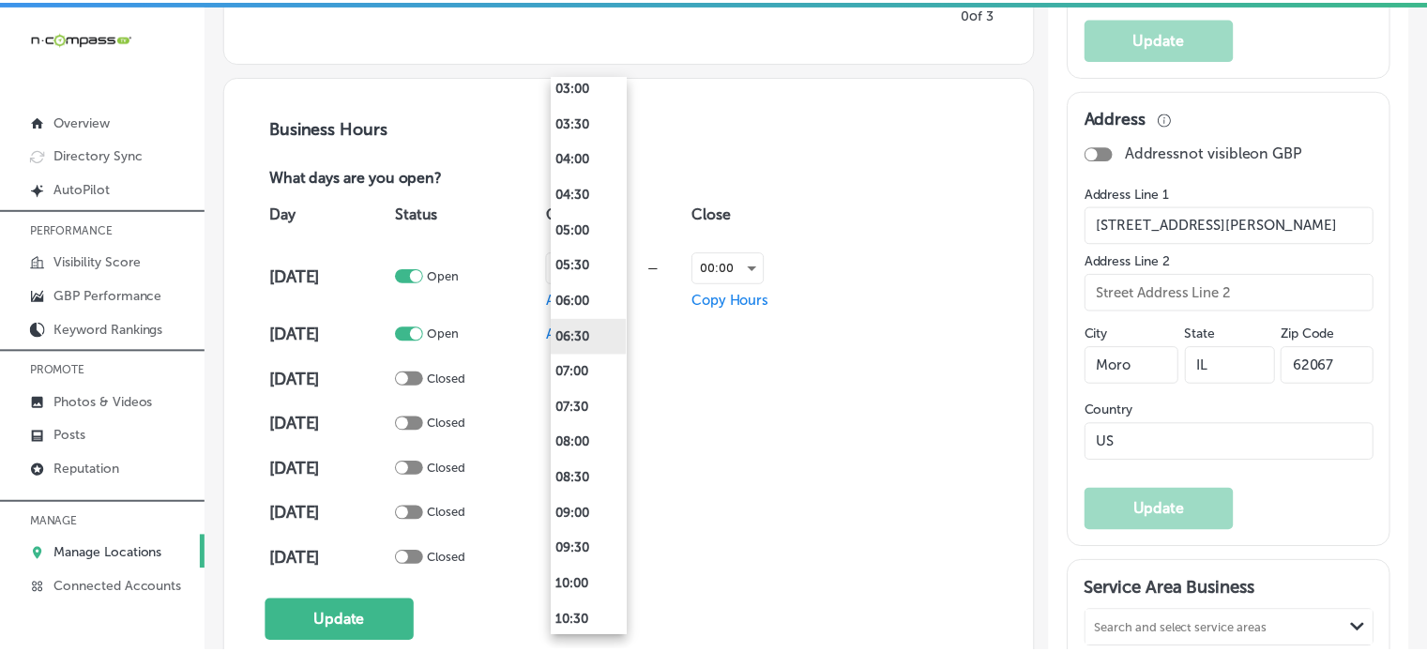
scroll to position [258, 0]
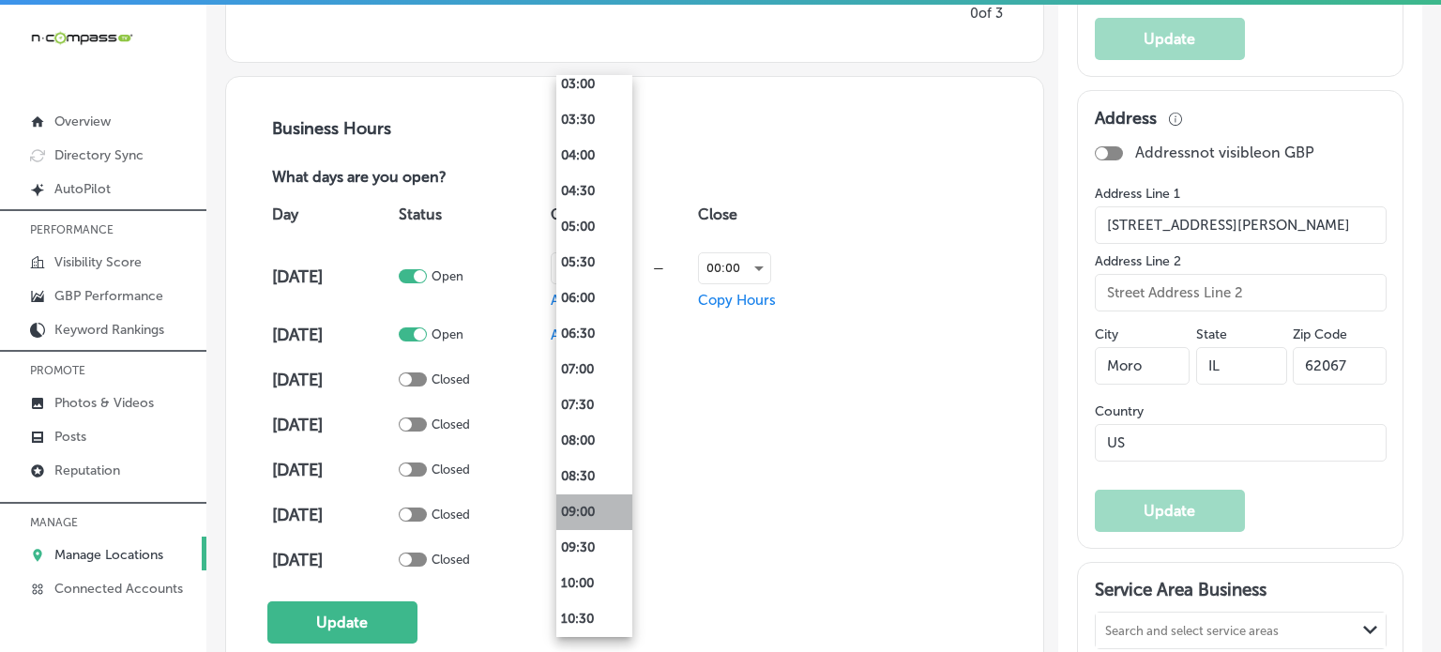
click at [597, 518] on li "09:00" at bounding box center [594, 512] width 76 height 36
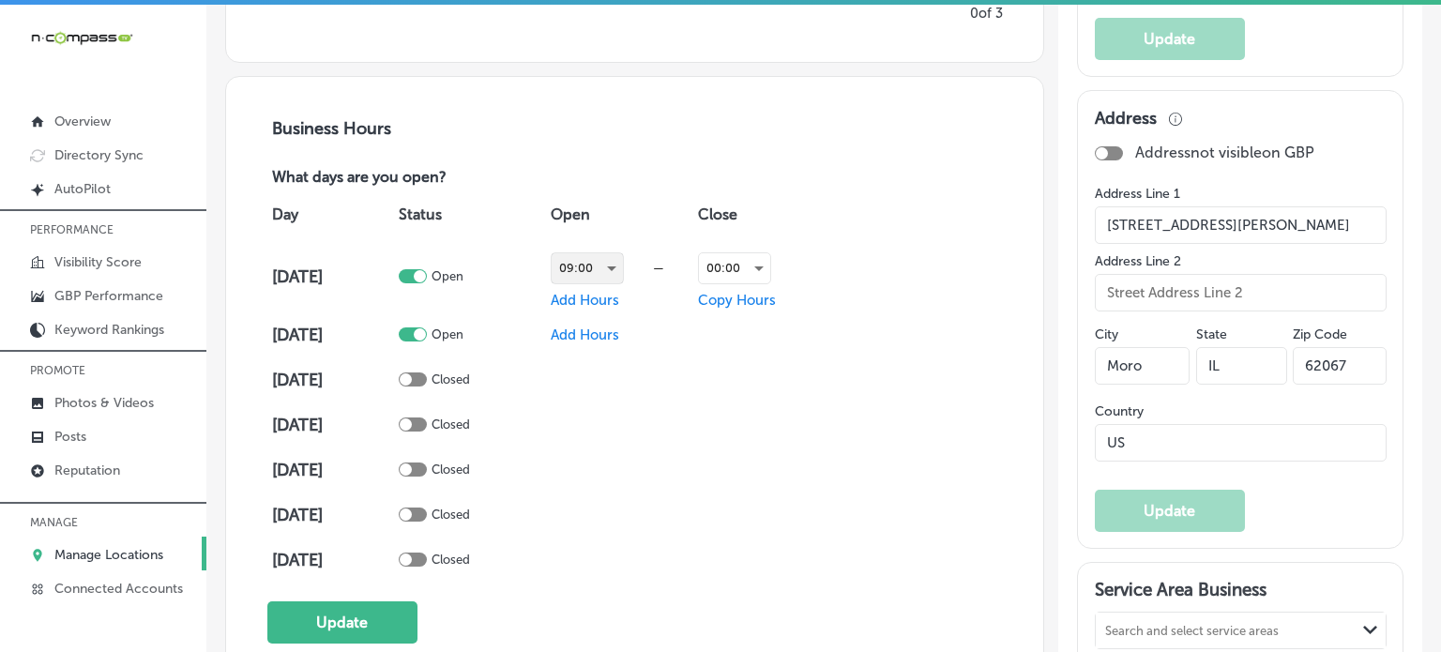
scroll to position [1180, 0]
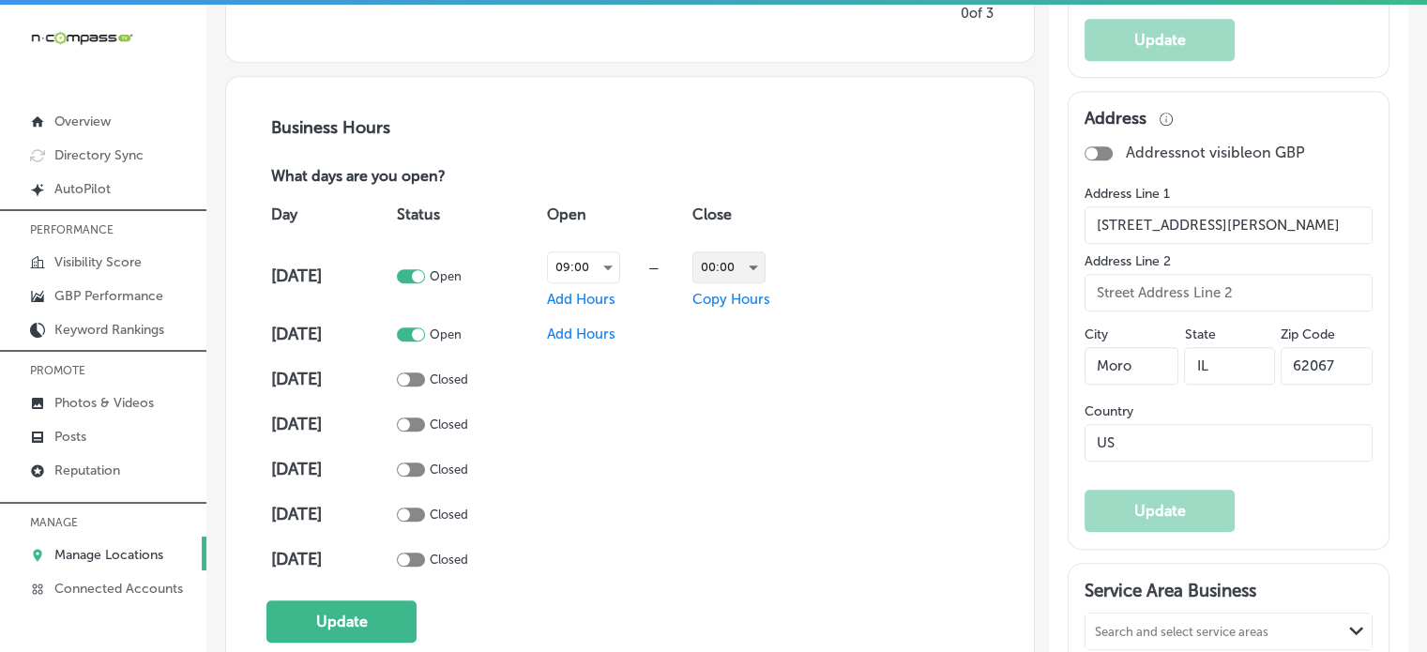
click at [700, 265] on div "00:00" at bounding box center [728, 267] width 71 height 30
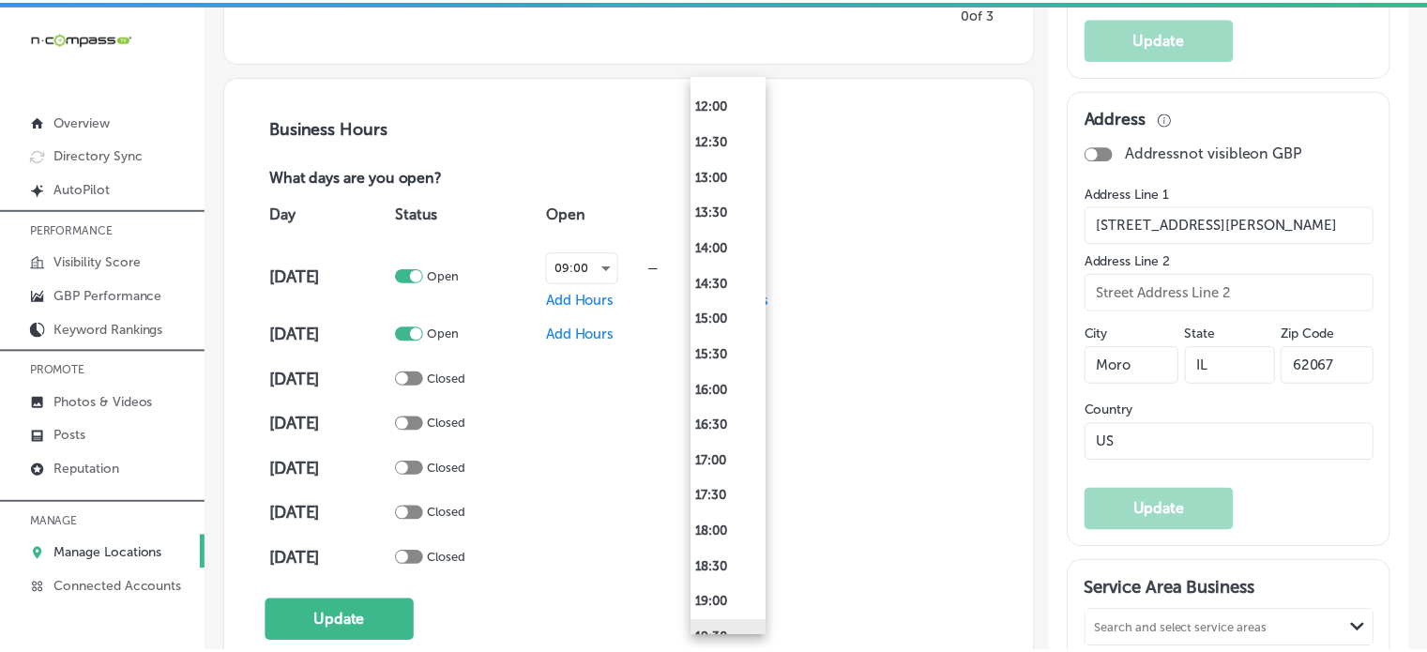
scroll to position [879, 0]
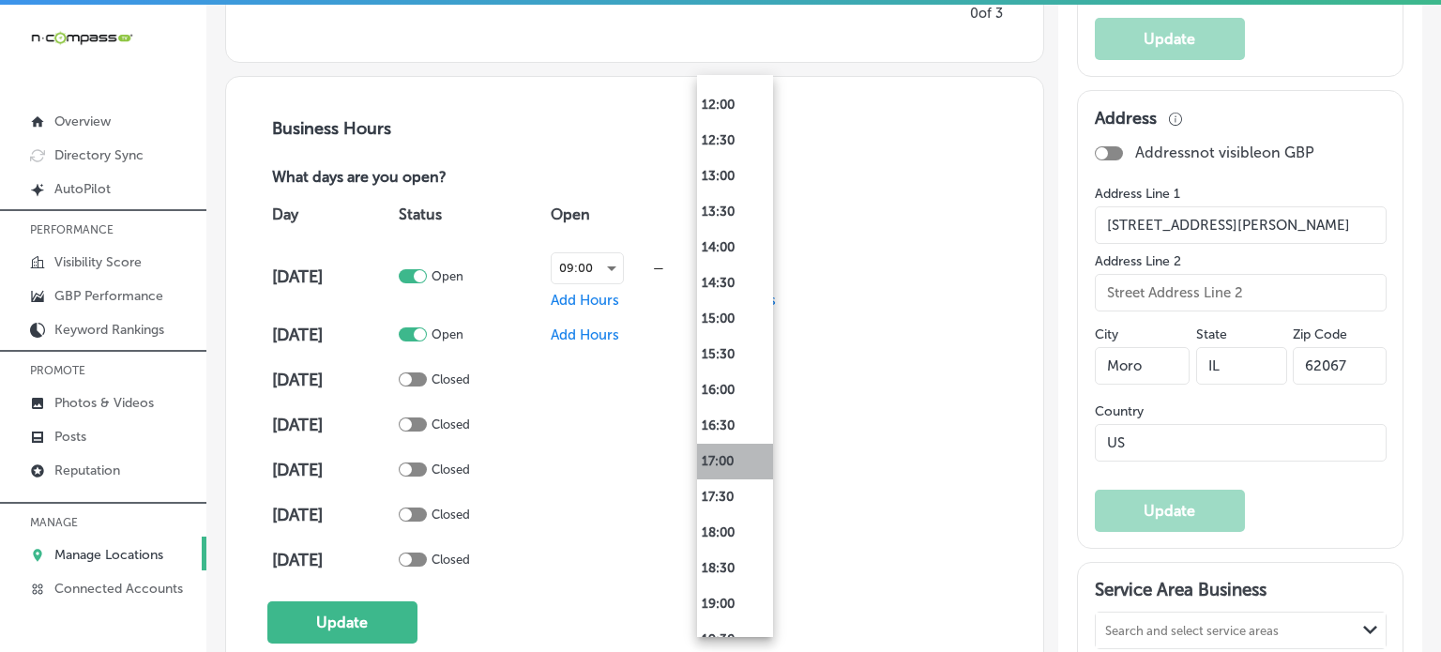
click at [724, 459] on li "17:00" at bounding box center [735, 462] width 76 height 36
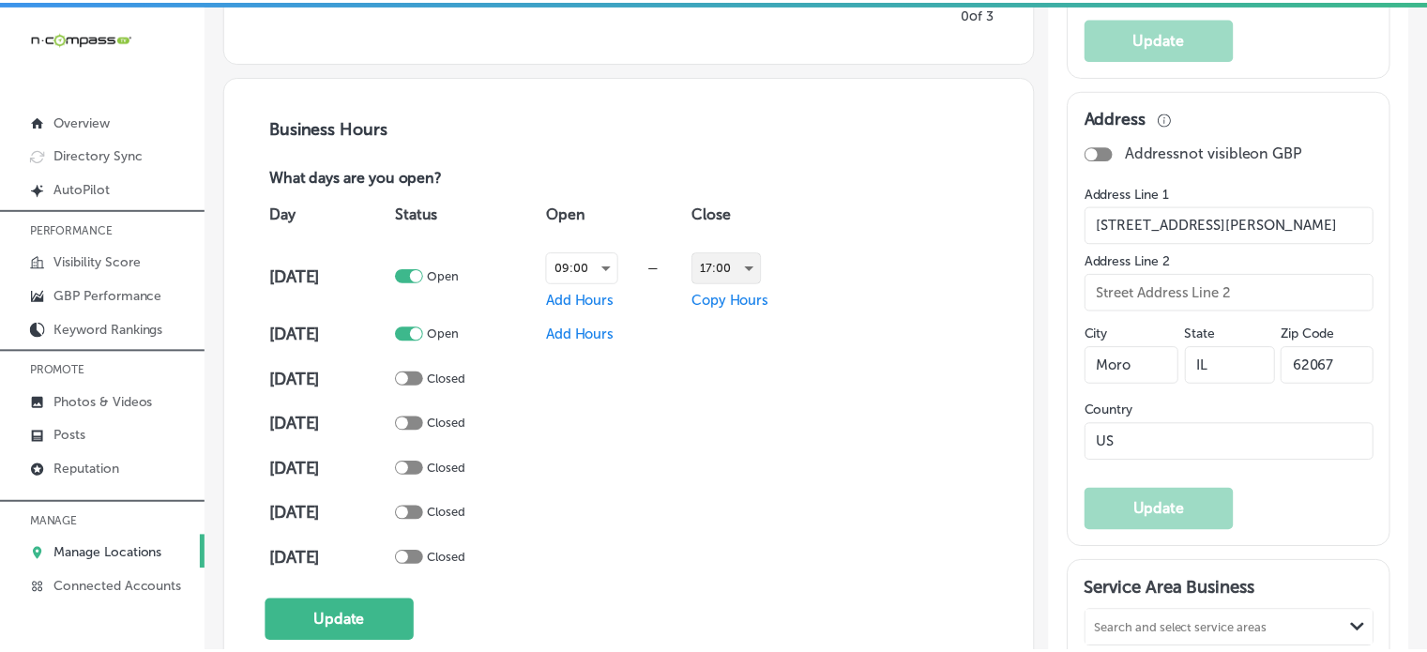
scroll to position [1180, 0]
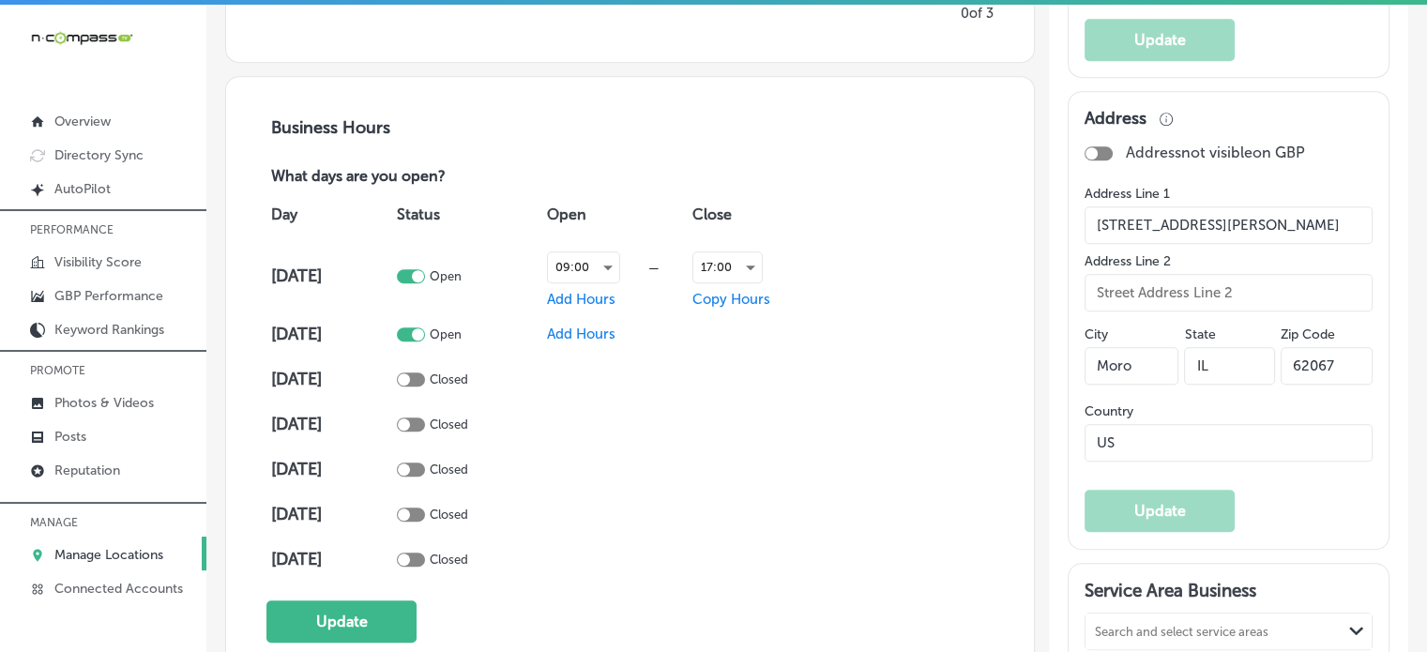
click at [744, 291] on span "Copy Hours" at bounding box center [731, 299] width 78 height 17
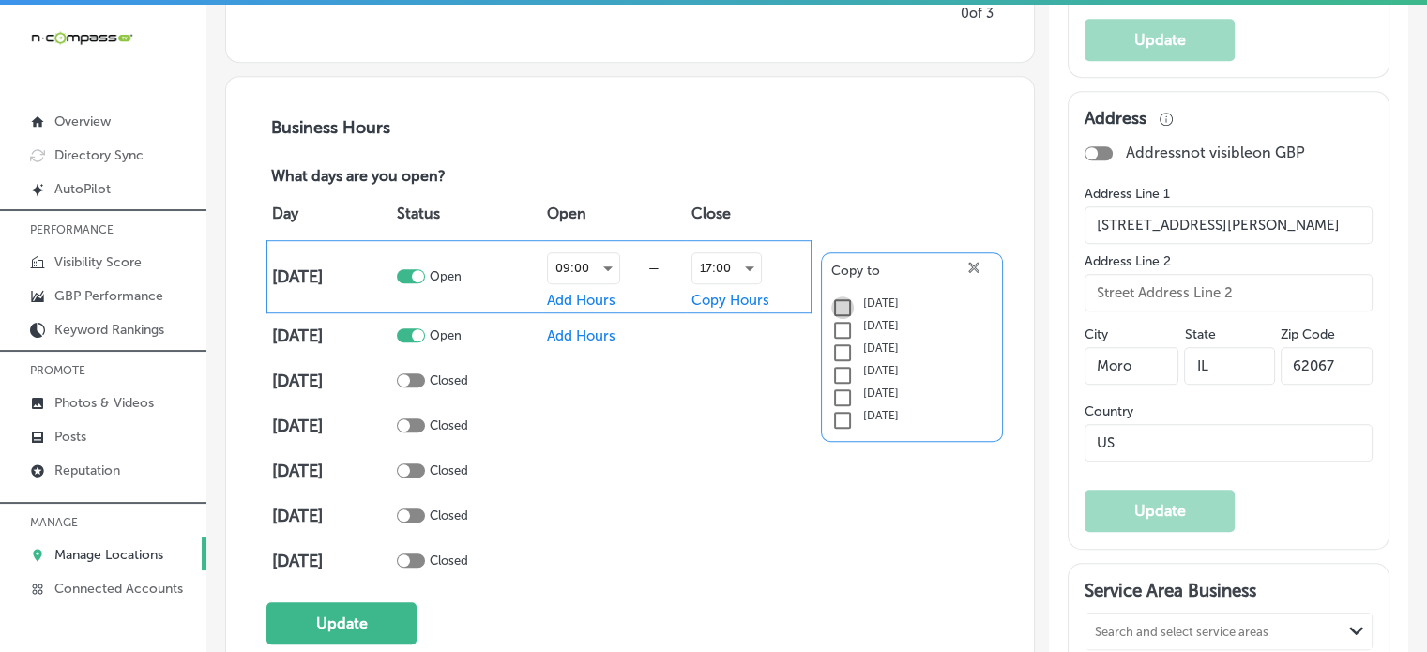
click at [842, 306] on input "checkbox" at bounding box center [842, 307] width 23 height 23
checkbox input "true"
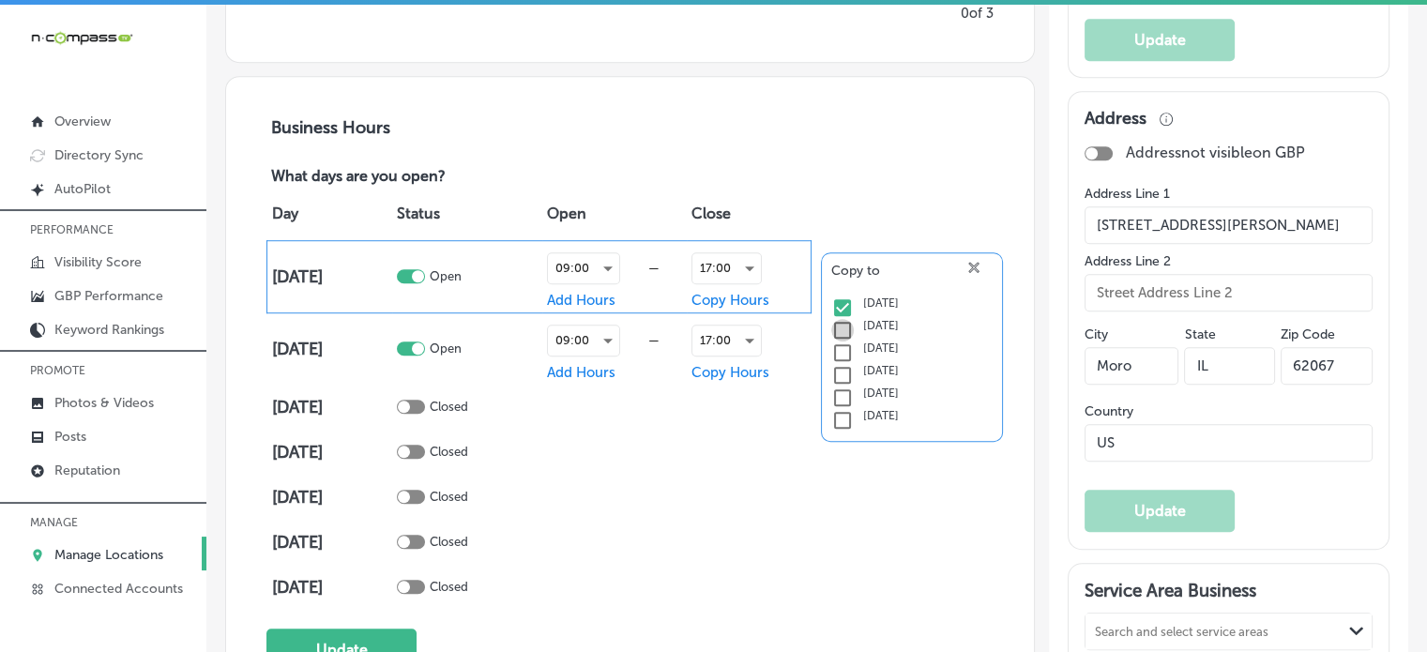
click at [842, 320] on input "checkbox" at bounding box center [842, 330] width 23 height 23
checkbox input "true"
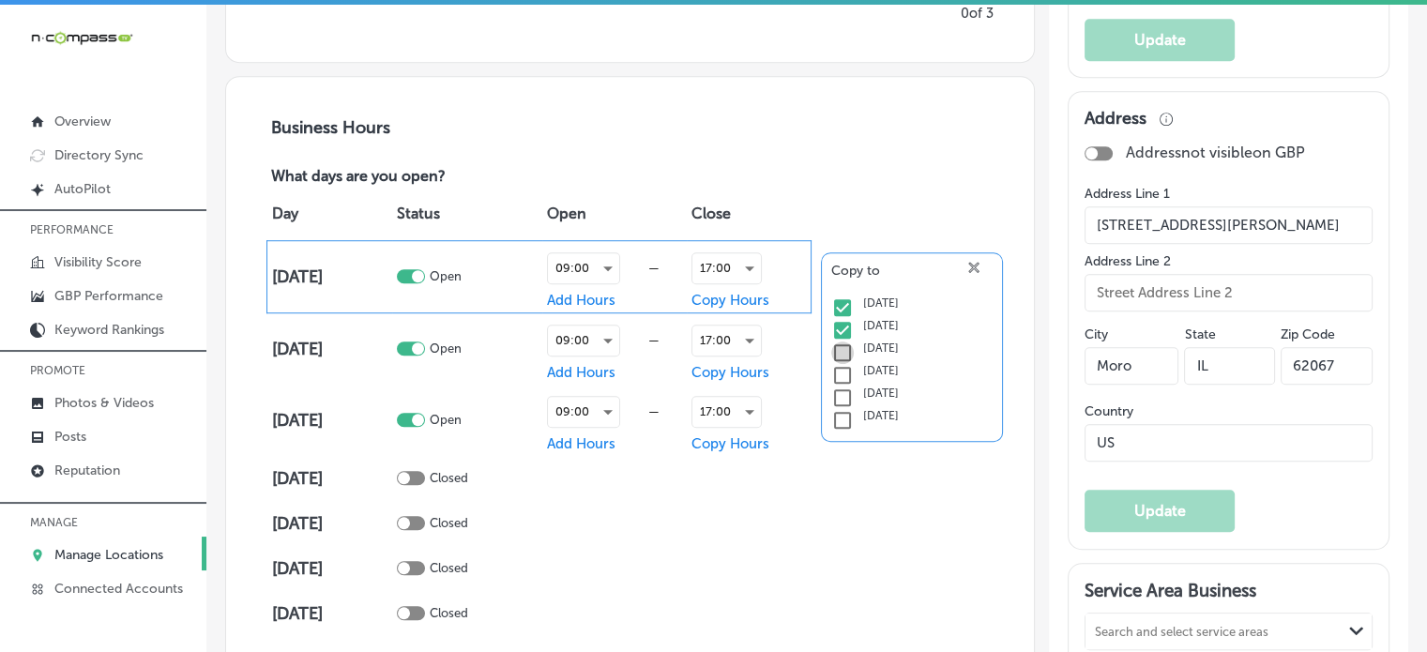
click at [840, 344] on input "checkbox" at bounding box center [842, 352] width 23 height 23
checkbox input "true"
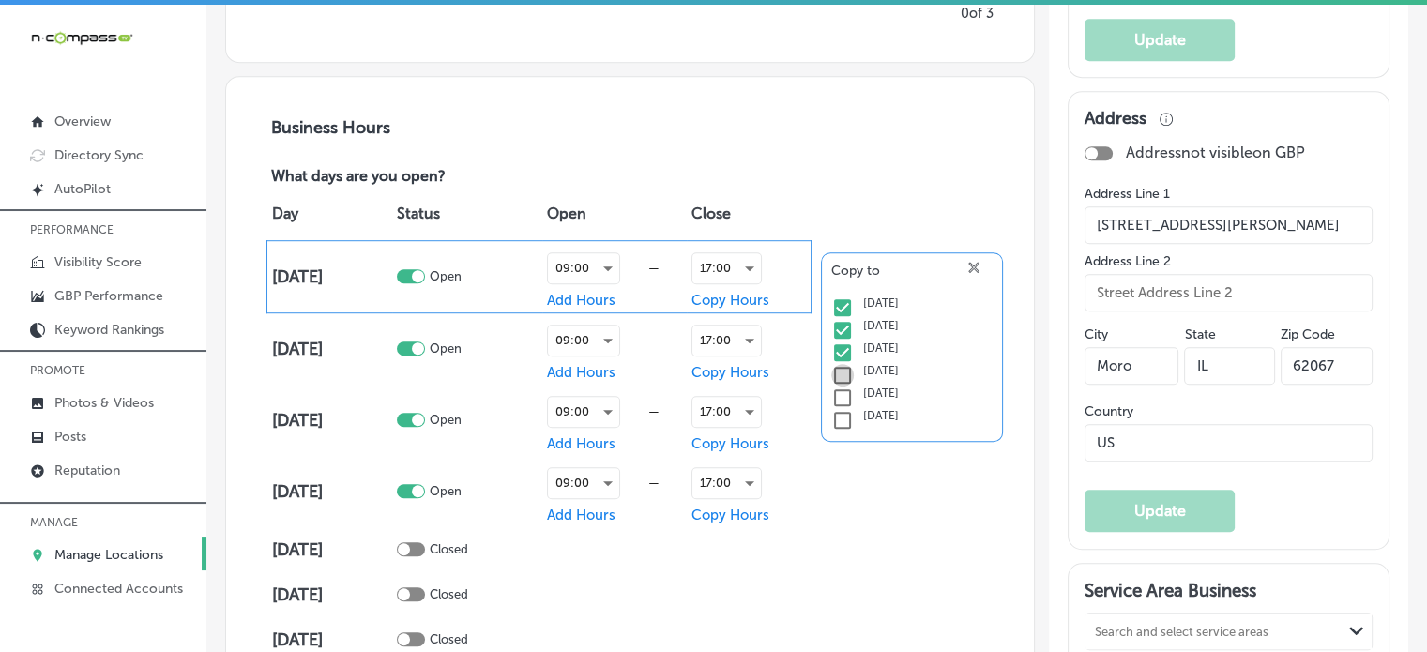
click at [838, 374] on input "checkbox" at bounding box center [842, 375] width 23 height 23
checkbox input "true"
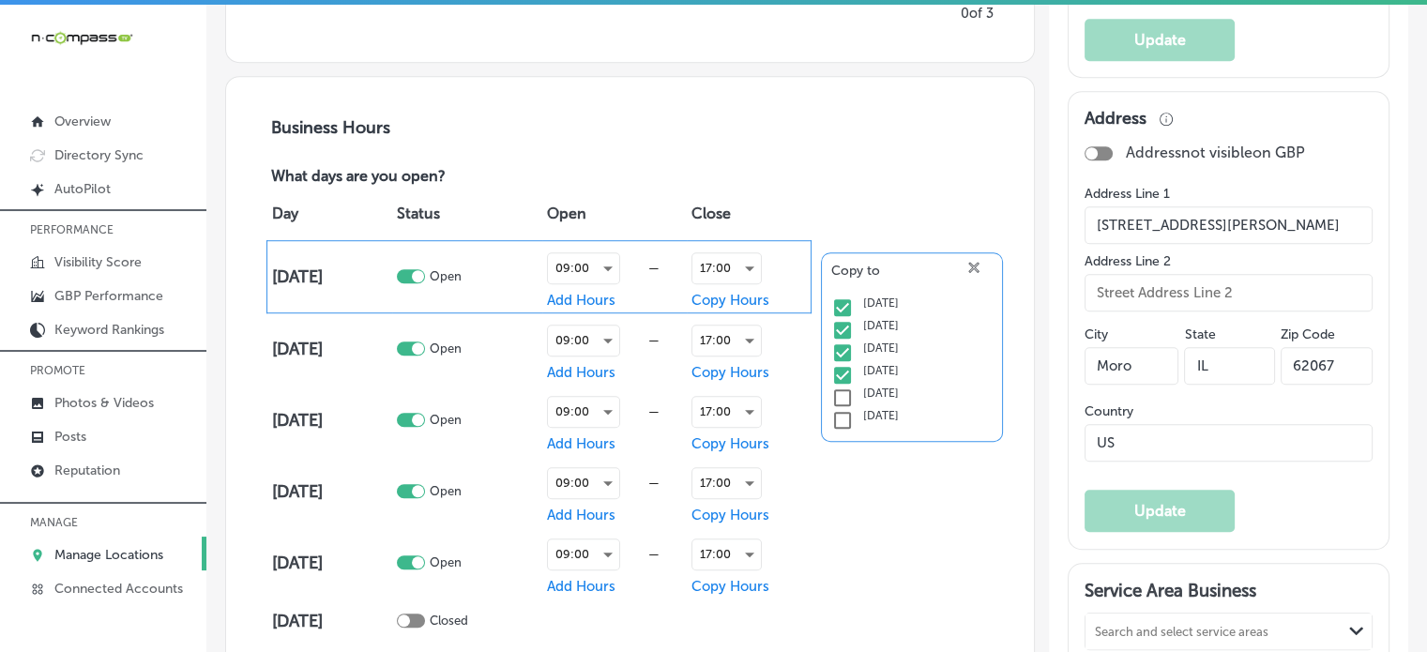
click at [968, 262] on icon at bounding box center [973, 267] width 11 height 11
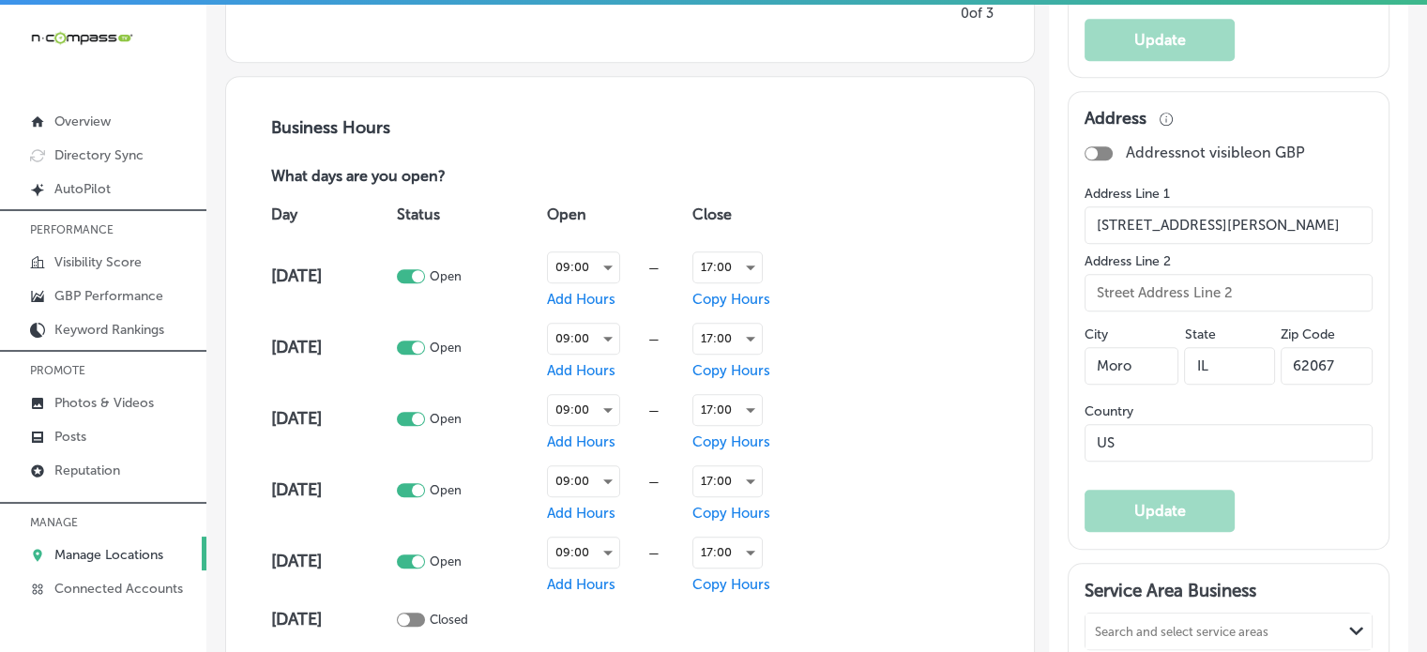
click at [934, 280] on div "Day Status Open Close [DATE] Open 09:00 — Add Hours 17:00 Copy Hours [DATE] Ope…" at bounding box center [629, 437] width 727 height 499
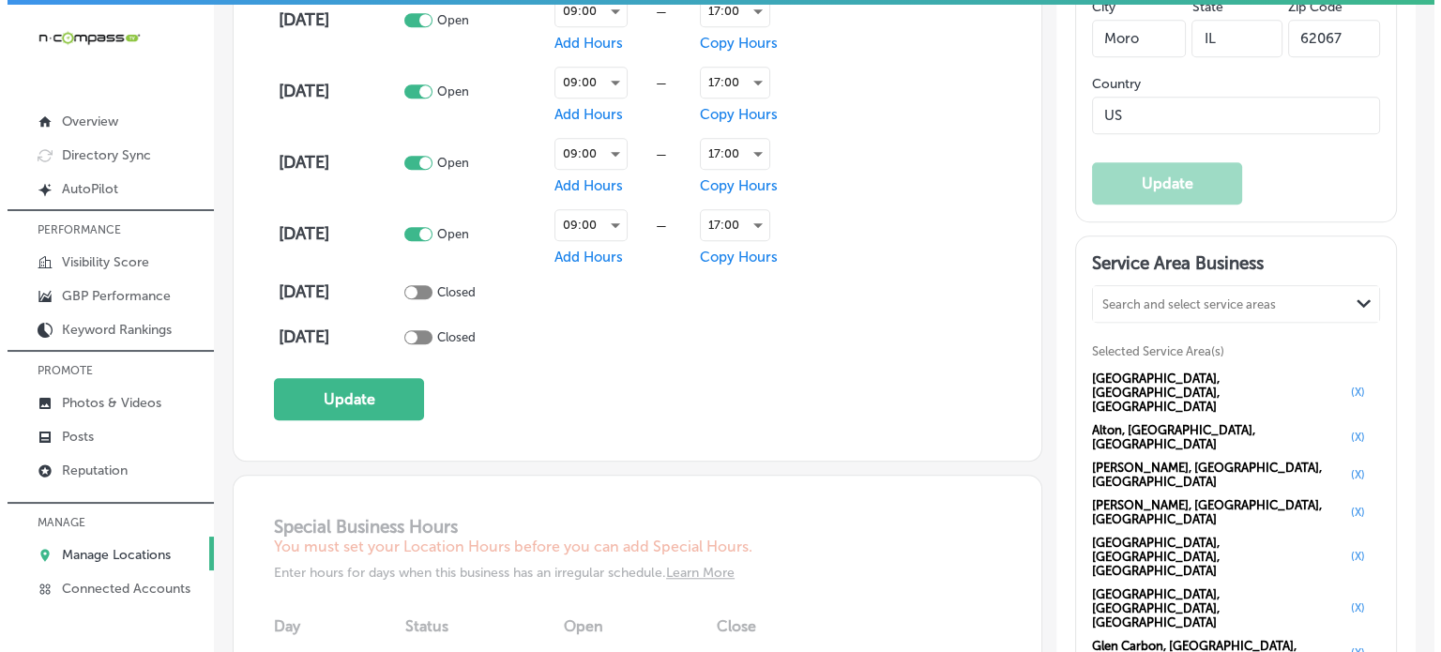
scroll to position [1506, 0]
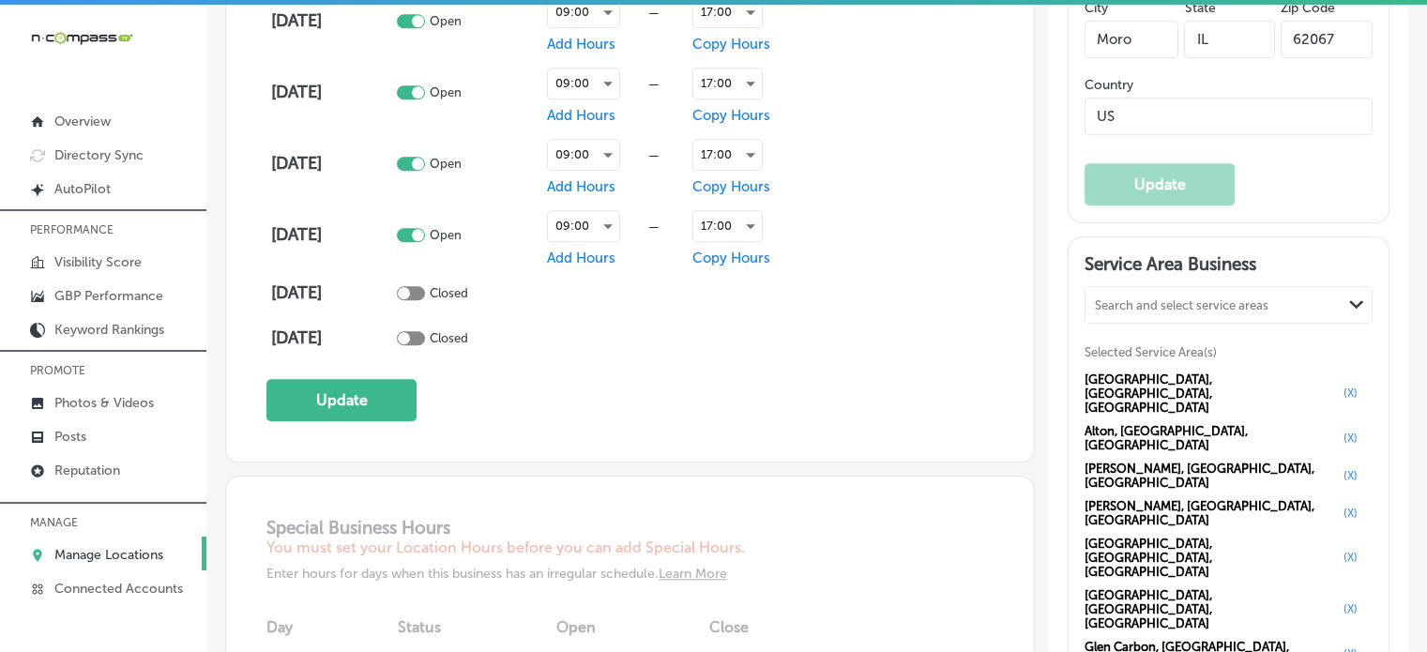
click at [425, 286] on div at bounding box center [411, 293] width 28 height 14
click at [581, 293] on span "Add Hours" at bounding box center [581, 292] width 68 height 17
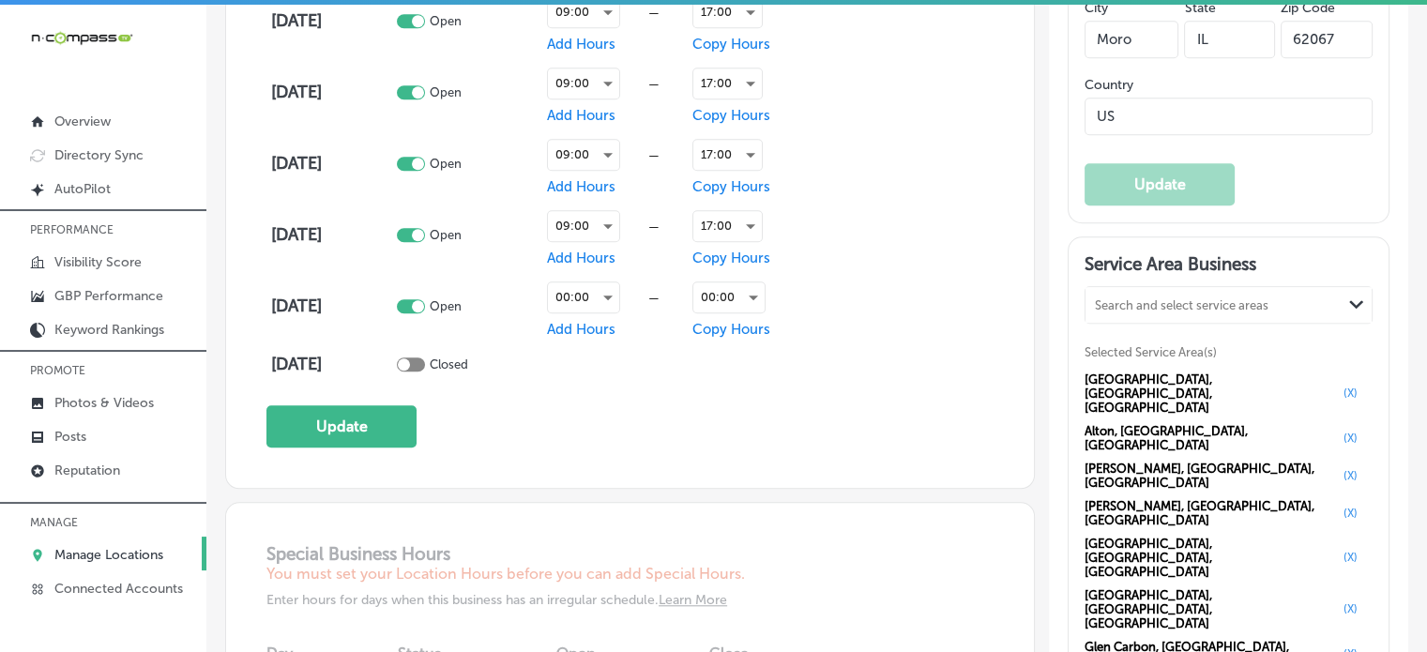
click at [599, 325] on span "Add Hours" at bounding box center [581, 329] width 68 height 17
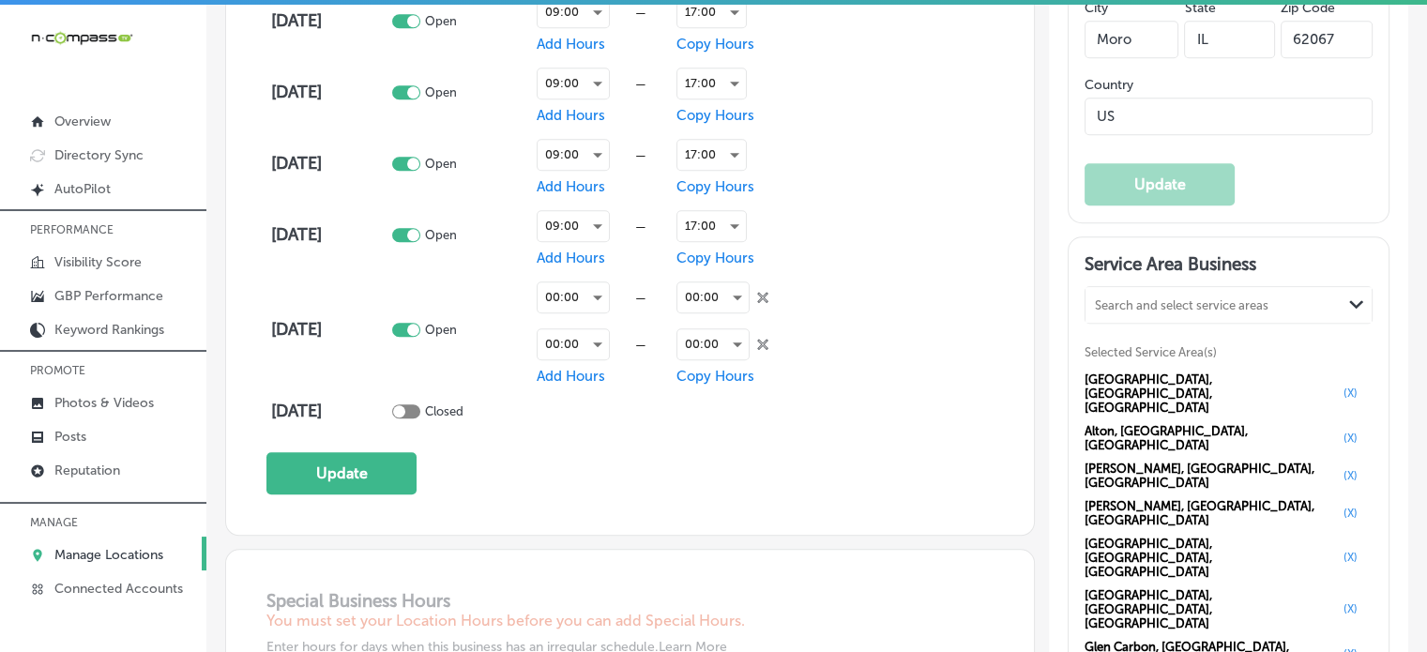
click at [763, 340] on icon at bounding box center [762, 344] width 11 height 11
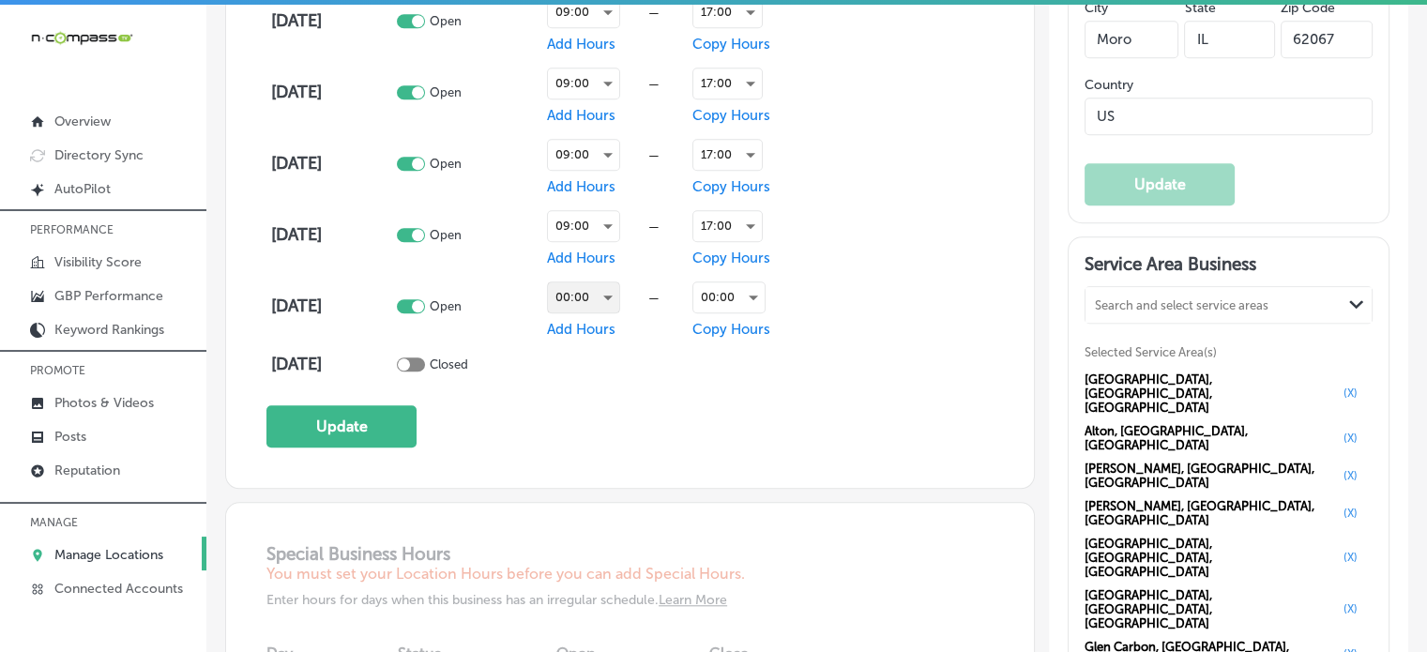
click at [597, 290] on div "00:00" at bounding box center [583, 297] width 71 height 30
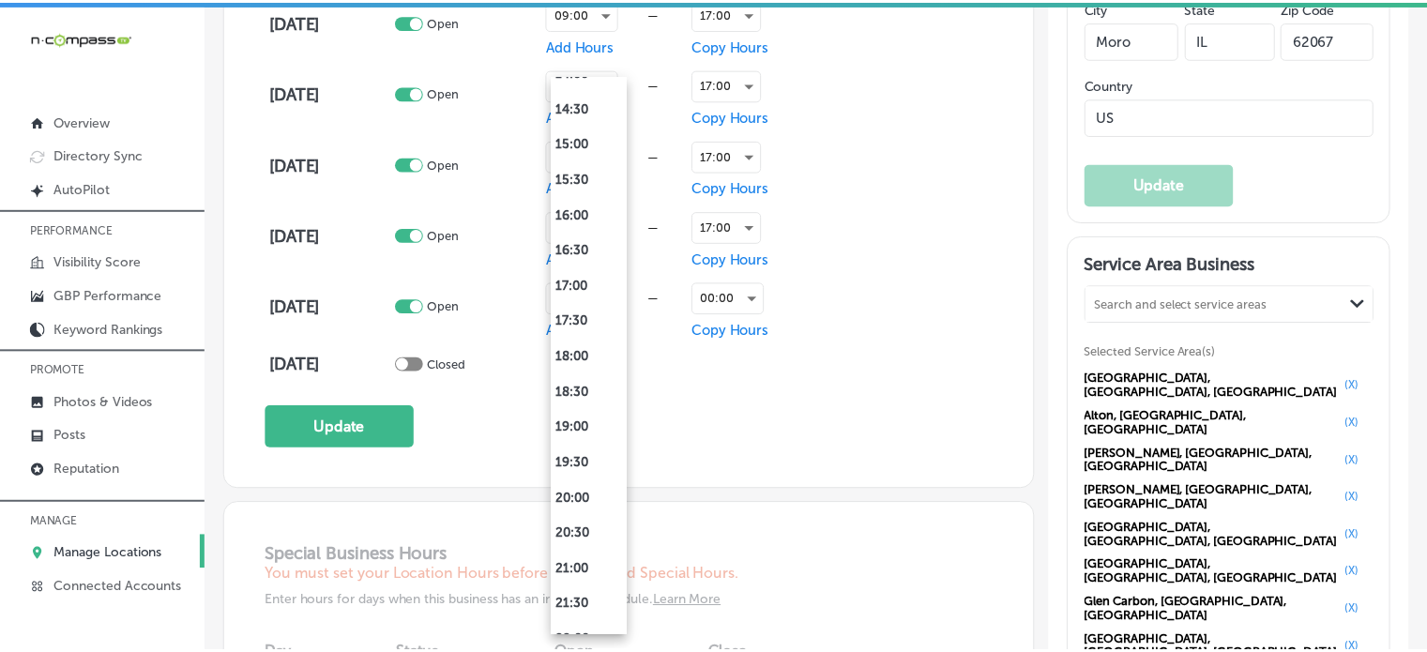
scroll to position [1185, 0]
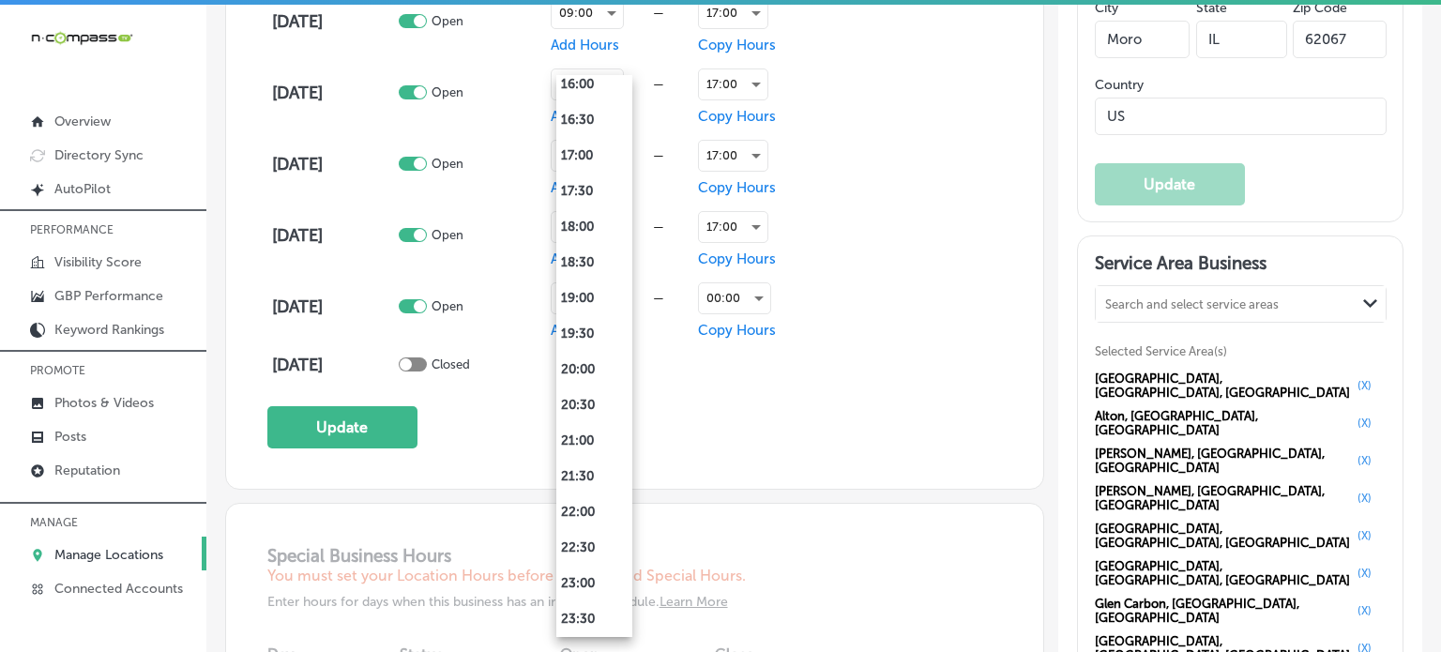
click at [752, 453] on div at bounding box center [720, 326] width 1441 height 652
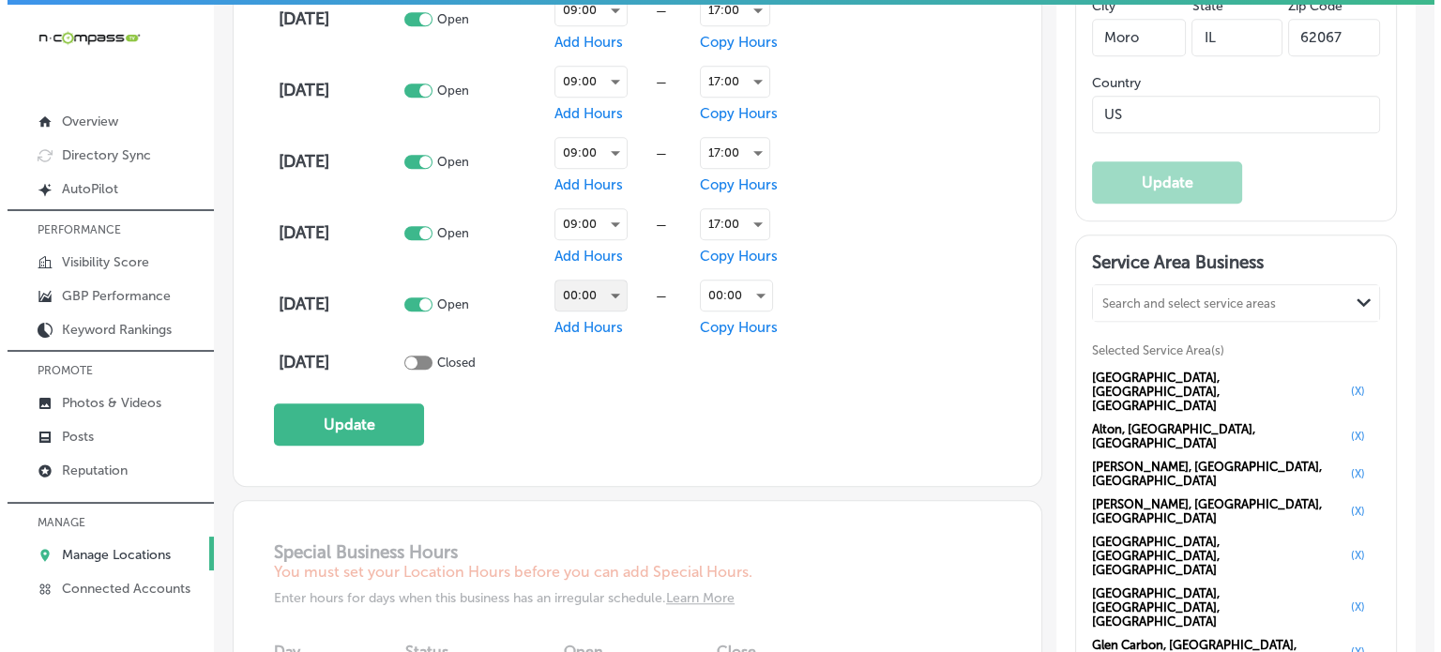
scroll to position [1506, 0]
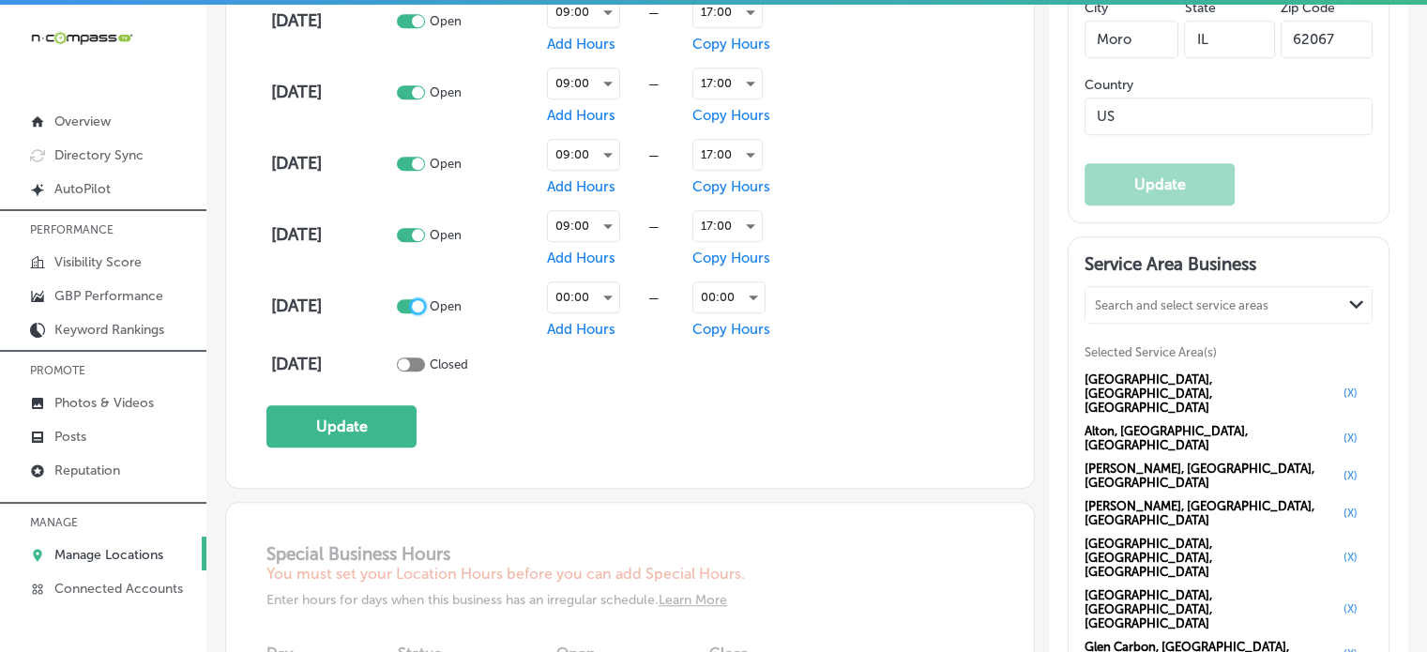
click at [424, 303] on div at bounding box center [418, 306] width 12 height 12
checkbox input "false"
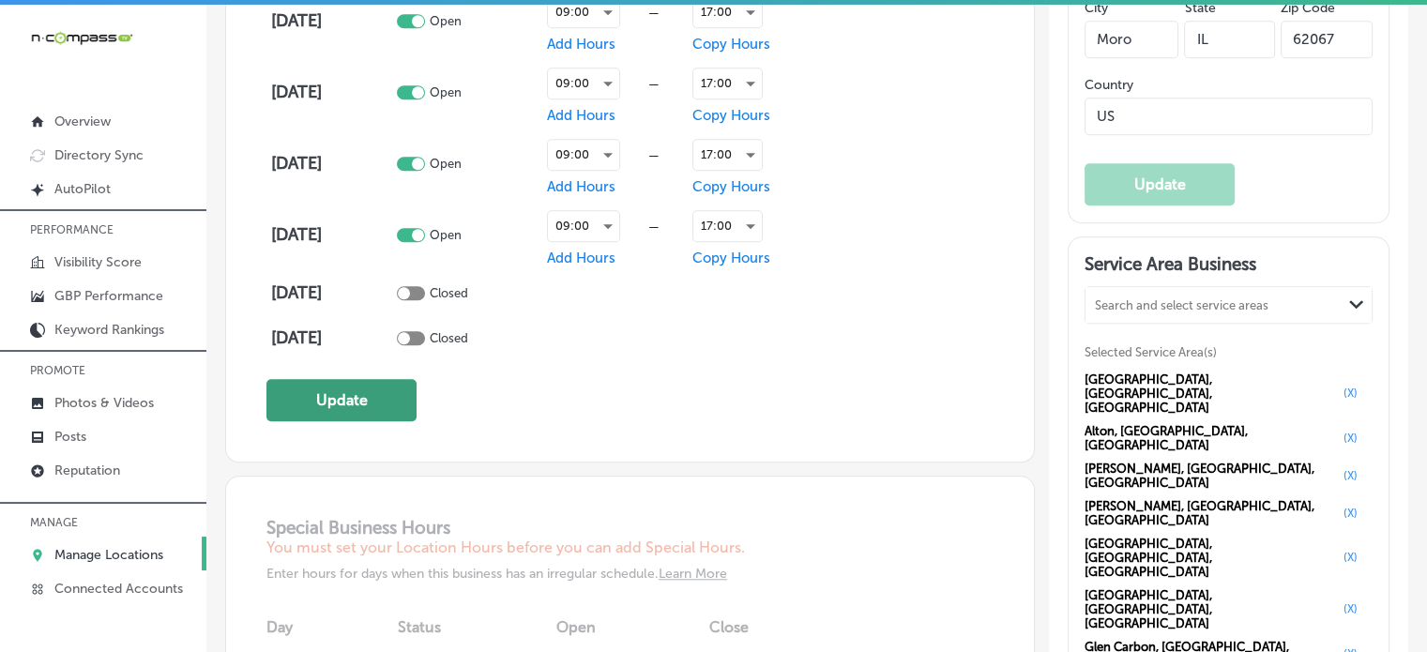
click at [377, 389] on button "Update" at bounding box center [341, 400] width 150 height 42
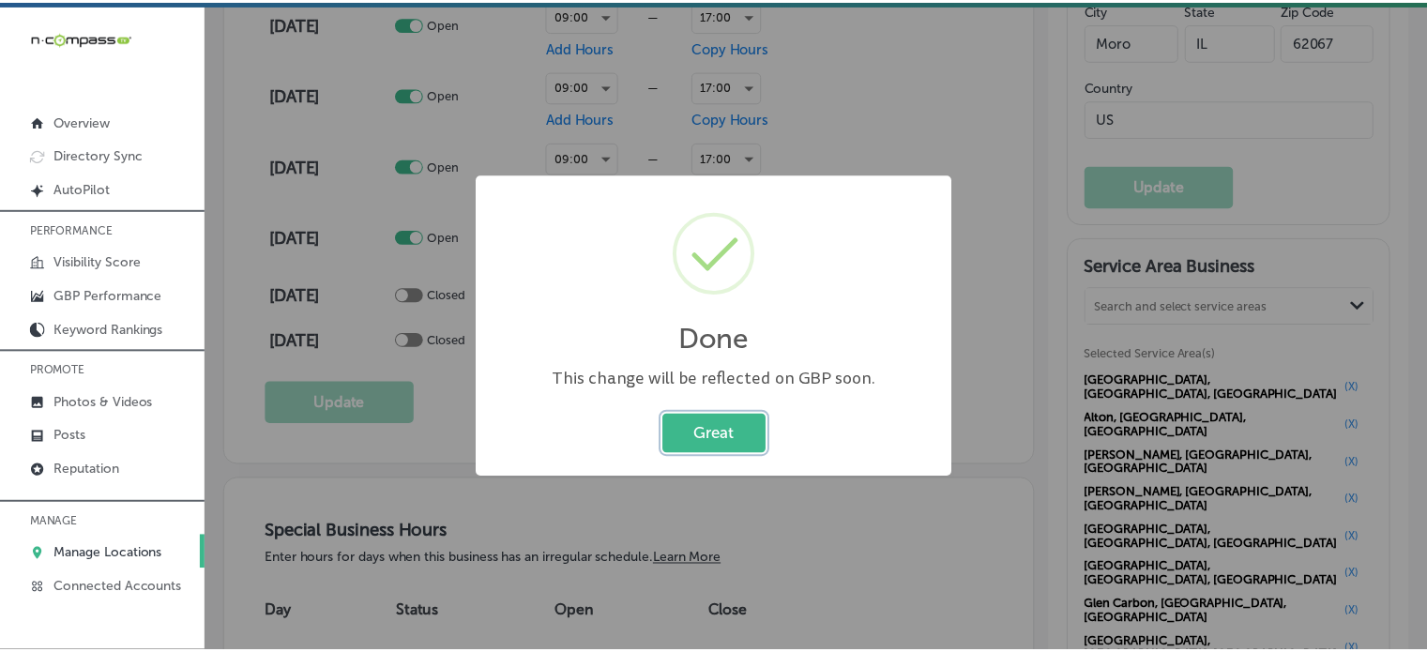
scroll to position [1508, 0]
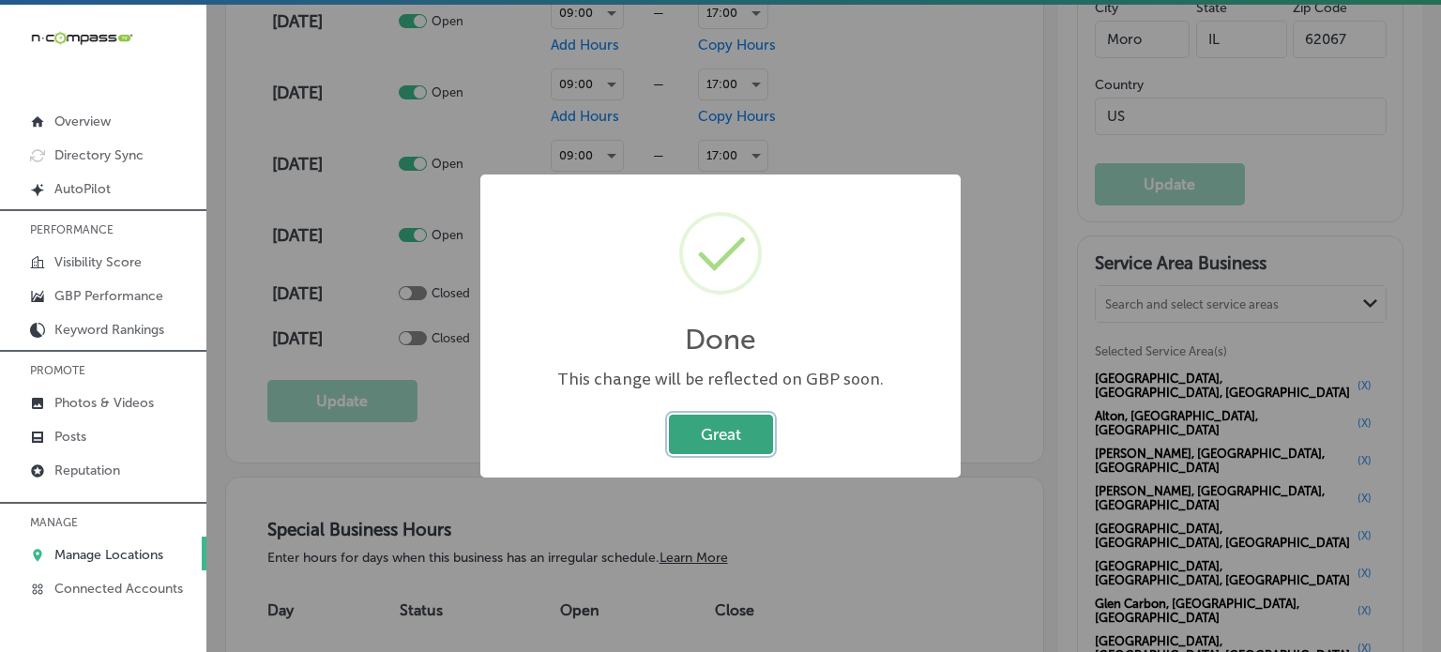
click at [754, 431] on button "Great" at bounding box center [721, 434] width 104 height 38
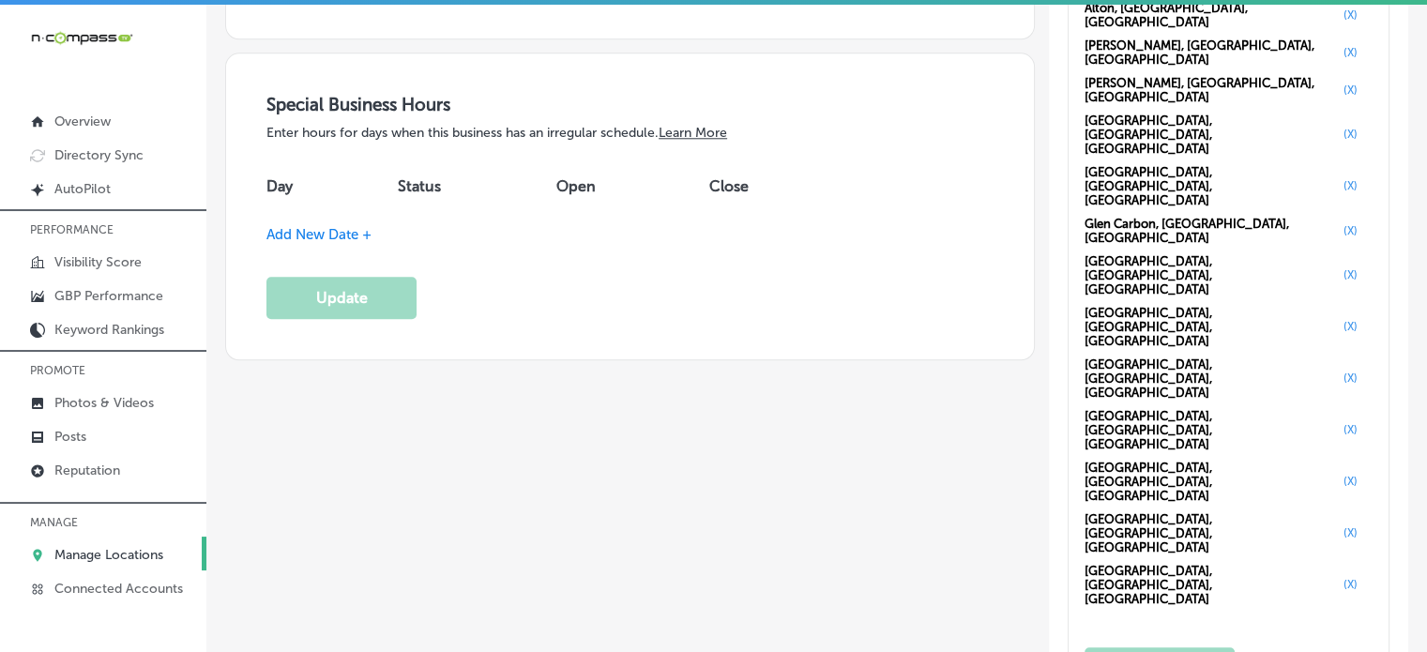
scroll to position [1930, 0]
click at [336, 225] on span "Add New Date +" at bounding box center [318, 233] width 105 height 17
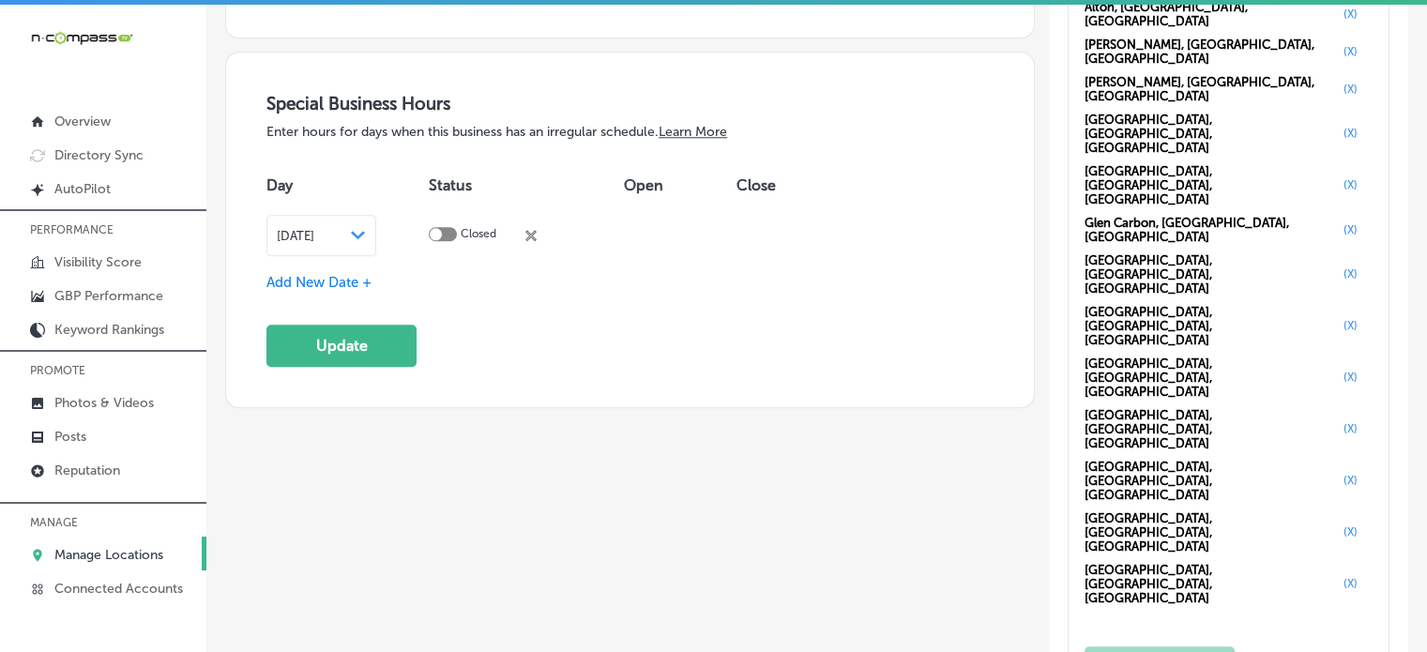
click at [566, 235] on div "Closed close Created with Sketch." at bounding box center [501, 236] width 144 height 18
click at [536, 231] on icon at bounding box center [530, 235] width 11 height 11
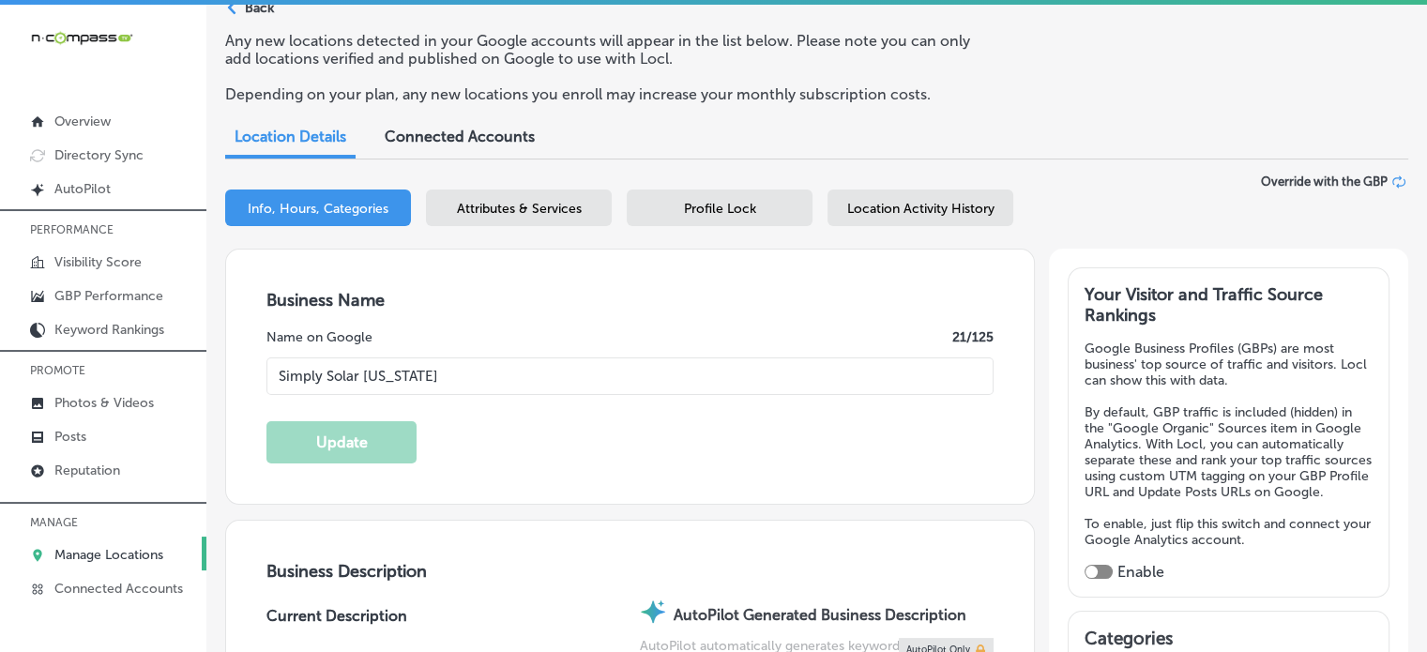
scroll to position [81, 0]
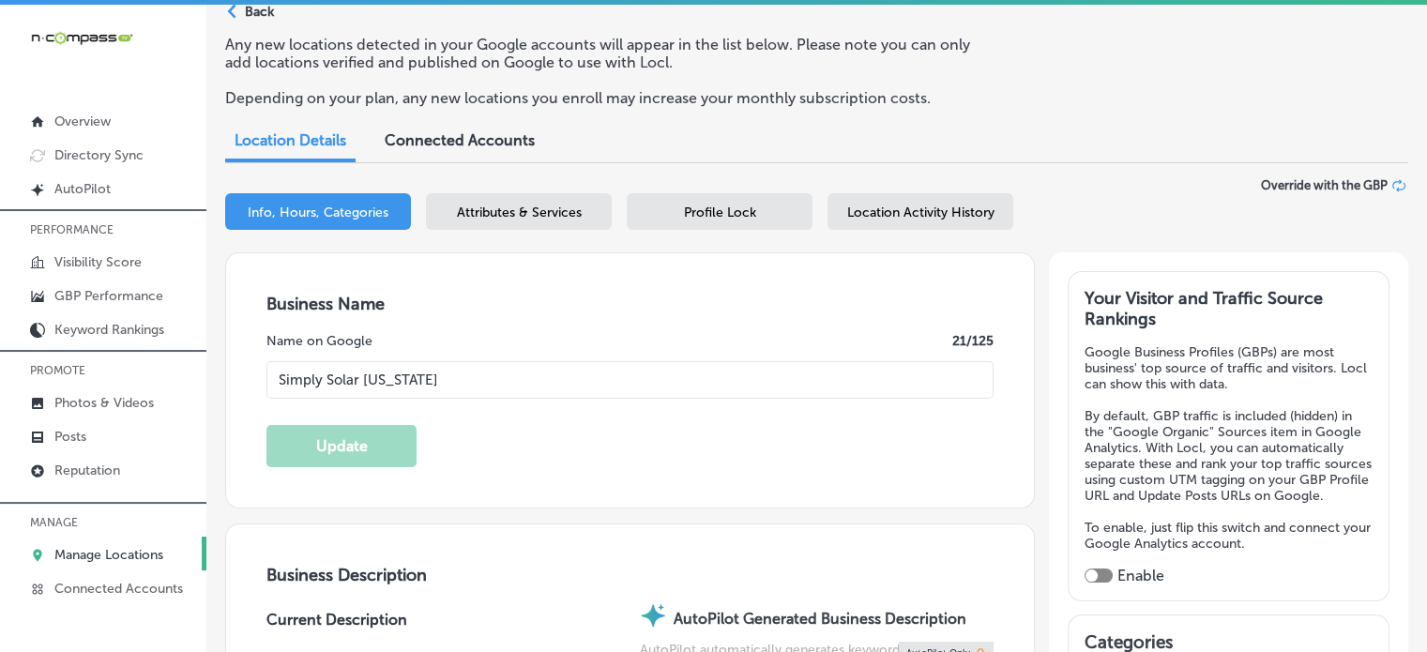
click at [503, 214] on span "Attributes & Services" at bounding box center [519, 212] width 125 height 16
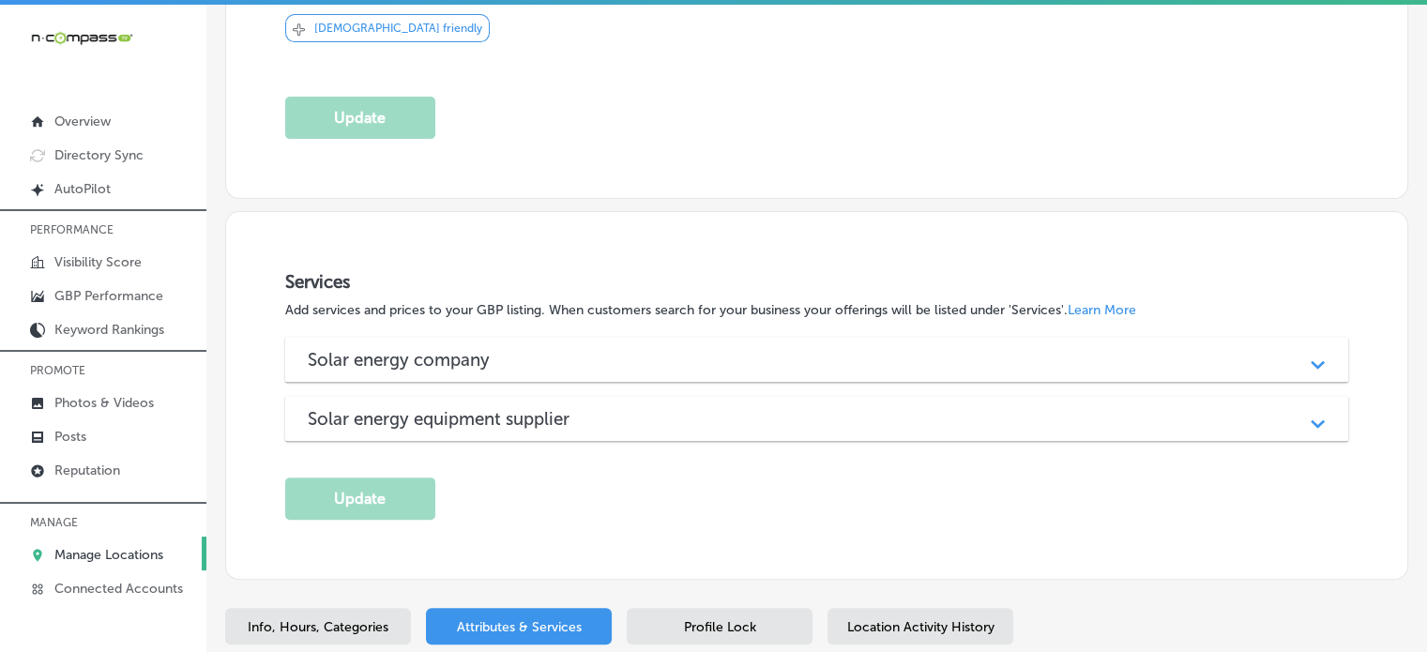
scroll to position [619, 0]
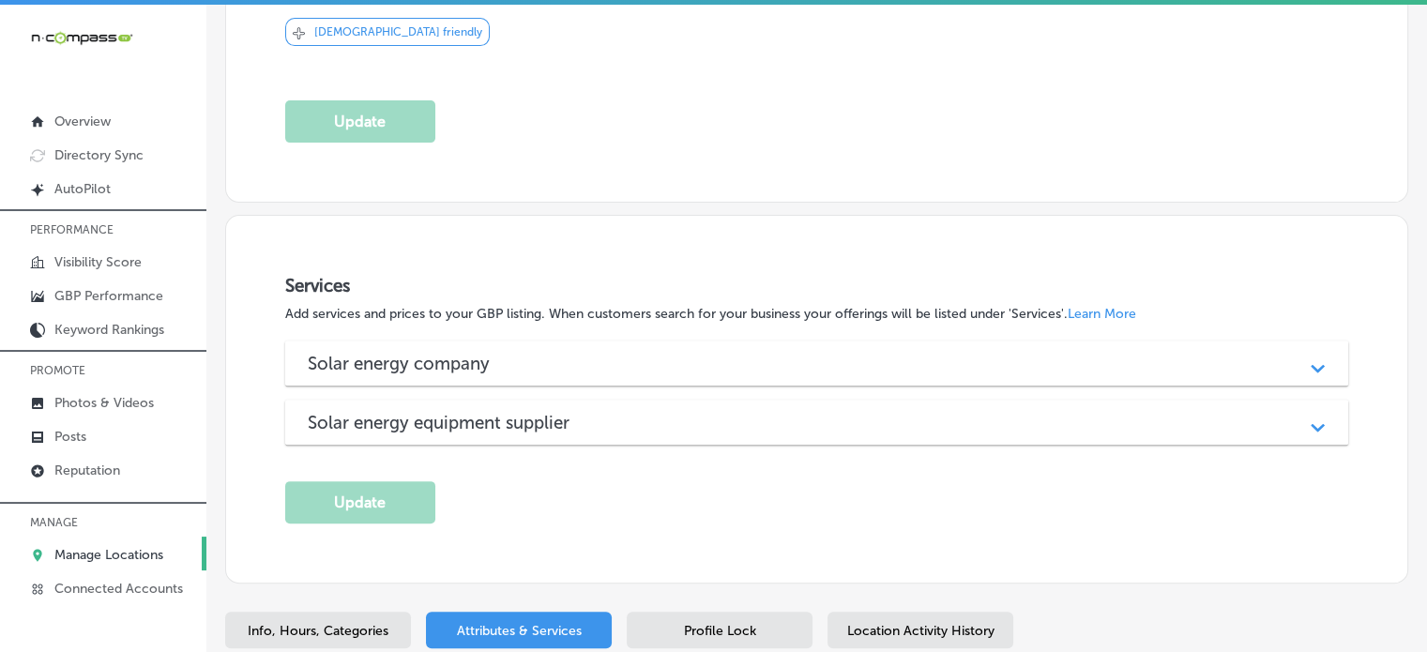
click at [578, 400] on div "Solar energy equipment supplier Path Created with Sketch." at bounding box center [816, 422] width 1063 height 45
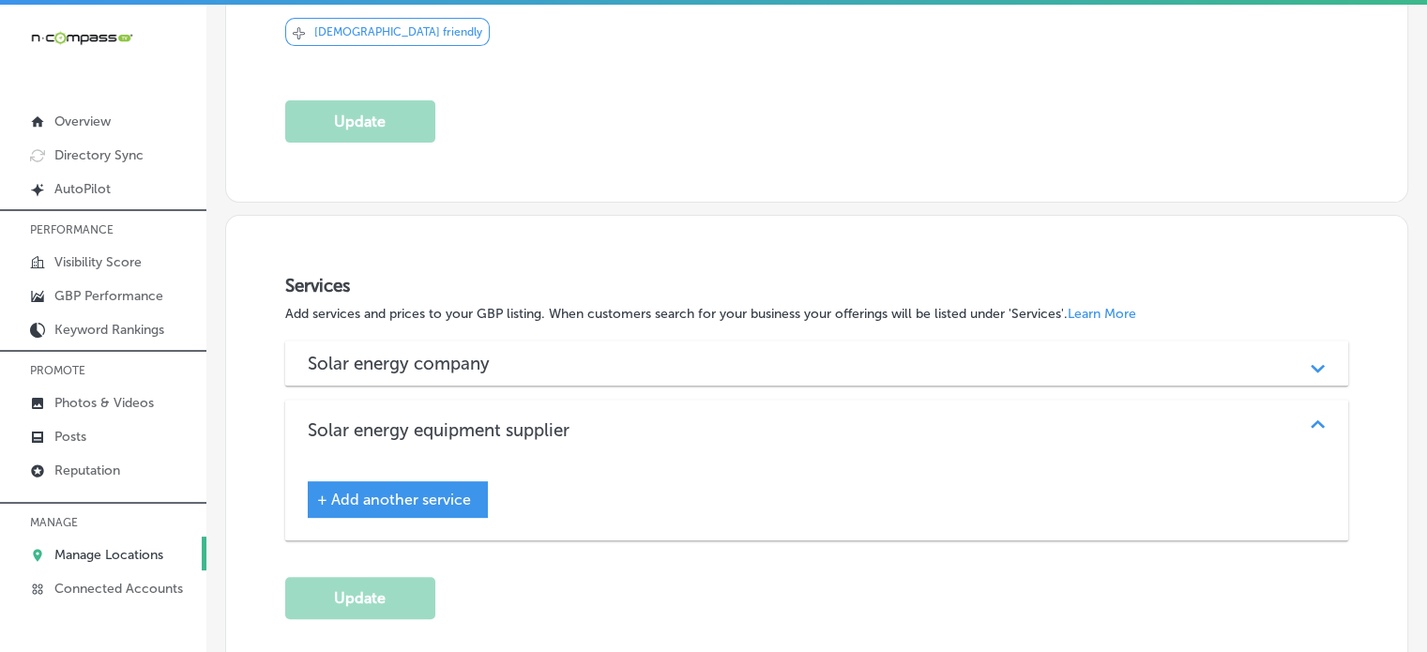
click at [668, 321] on div "Services Add services and prices to your GBP listing. When customers search for…" at bounding box center [816, 447] width 1063 height 344
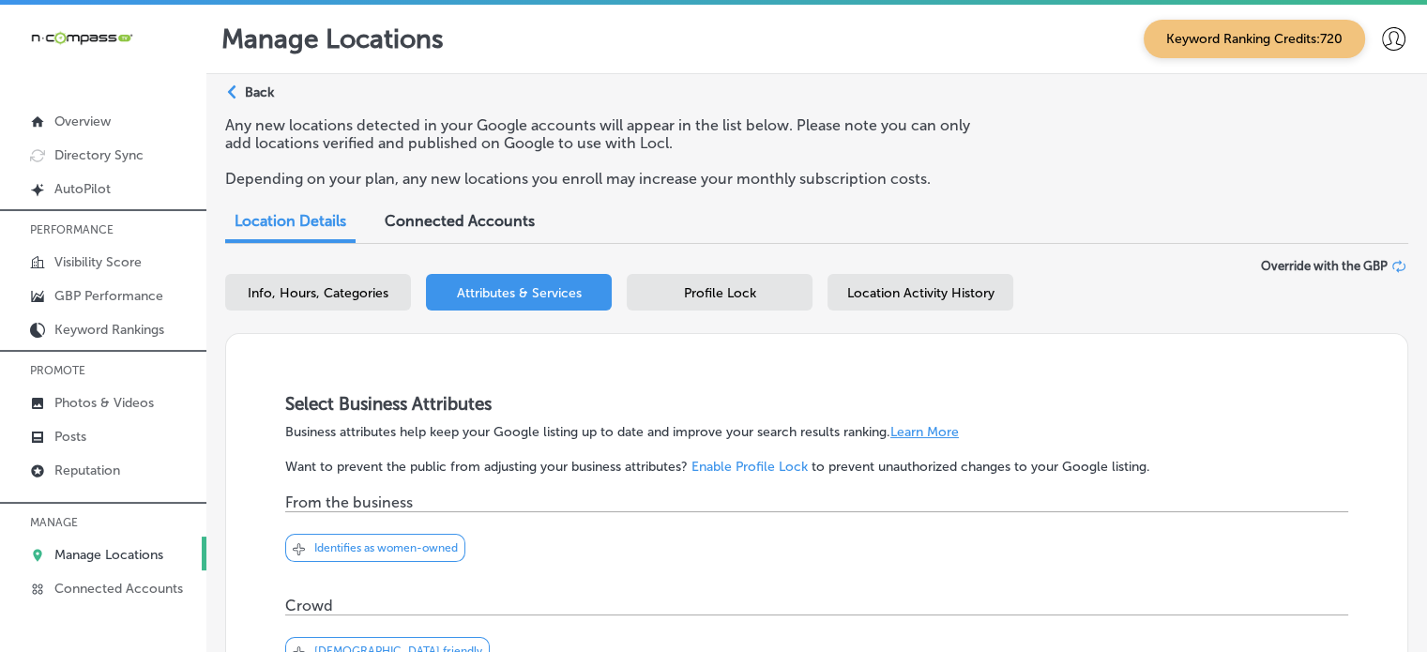
scroll to position [0, 0]
click at [854, 283] on div "Location Activity History" at bounding box center [920, 292] width 186 height 37
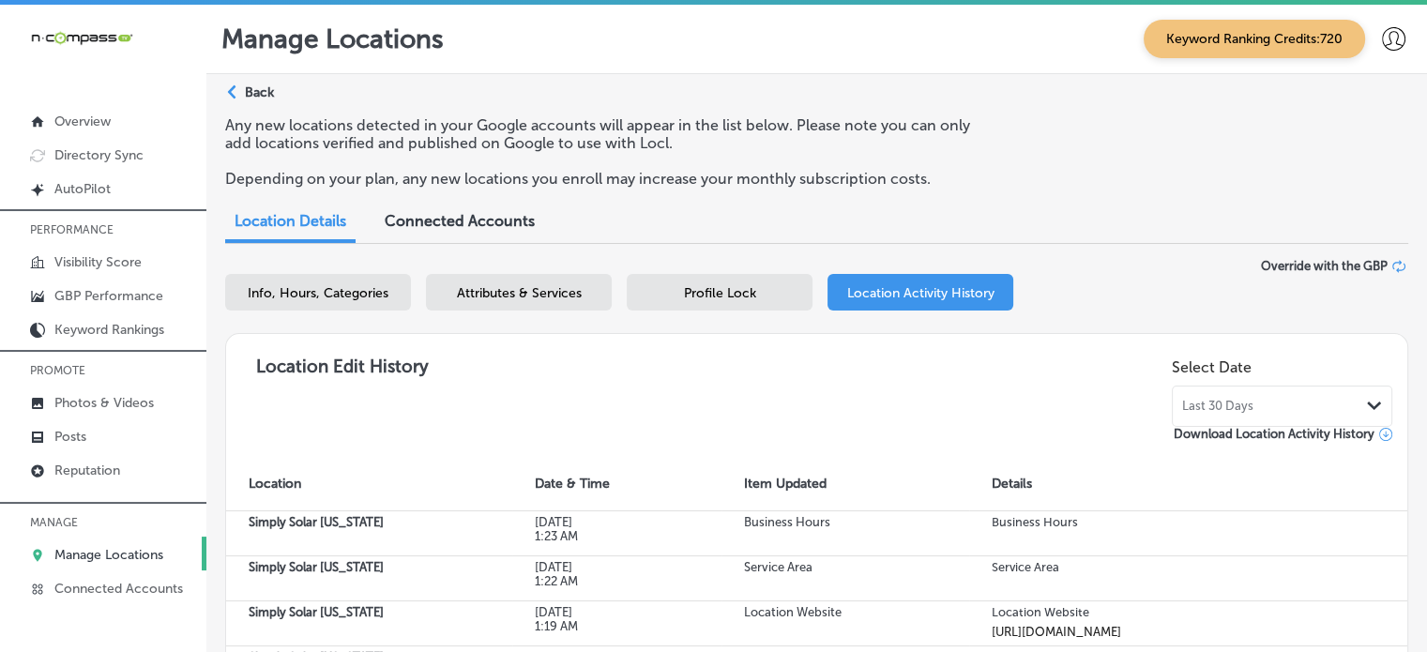
click at [720, 283] on div "Profile Lock" at bounding box center [720, 292] width 186 height 37
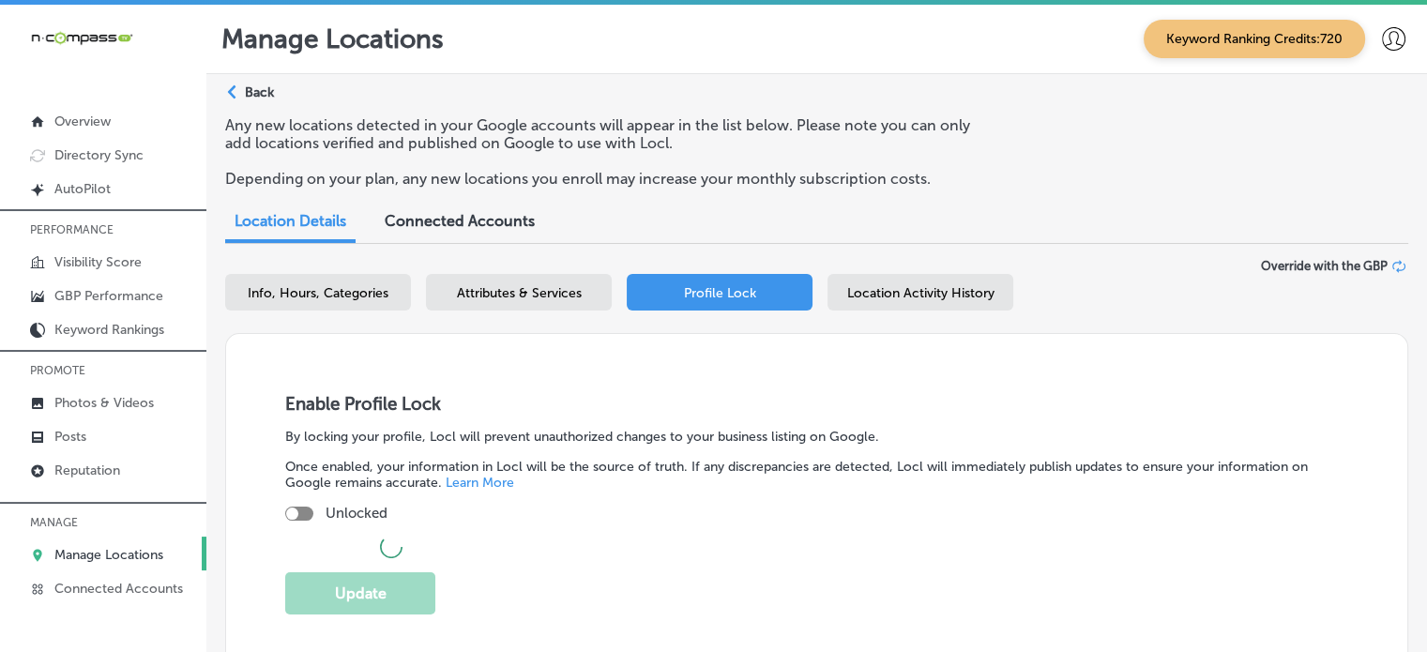
checkbox input "true"
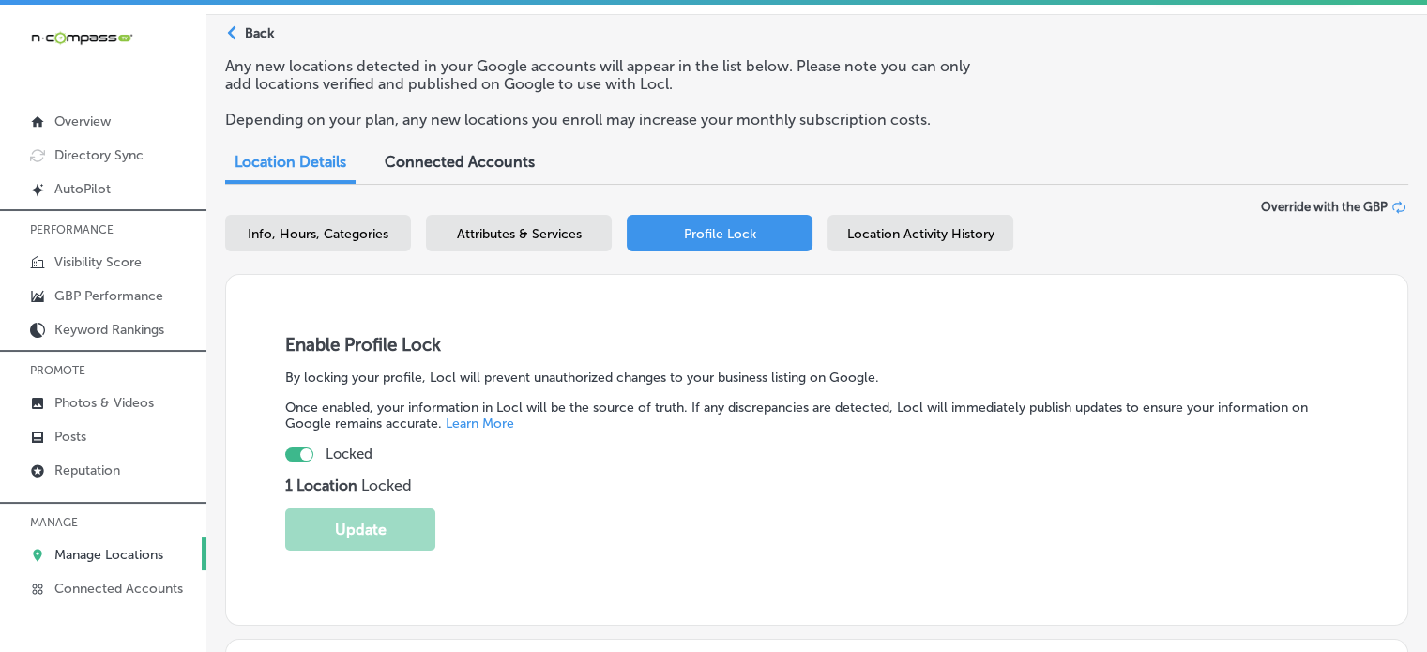
scroll to position [33, 0]
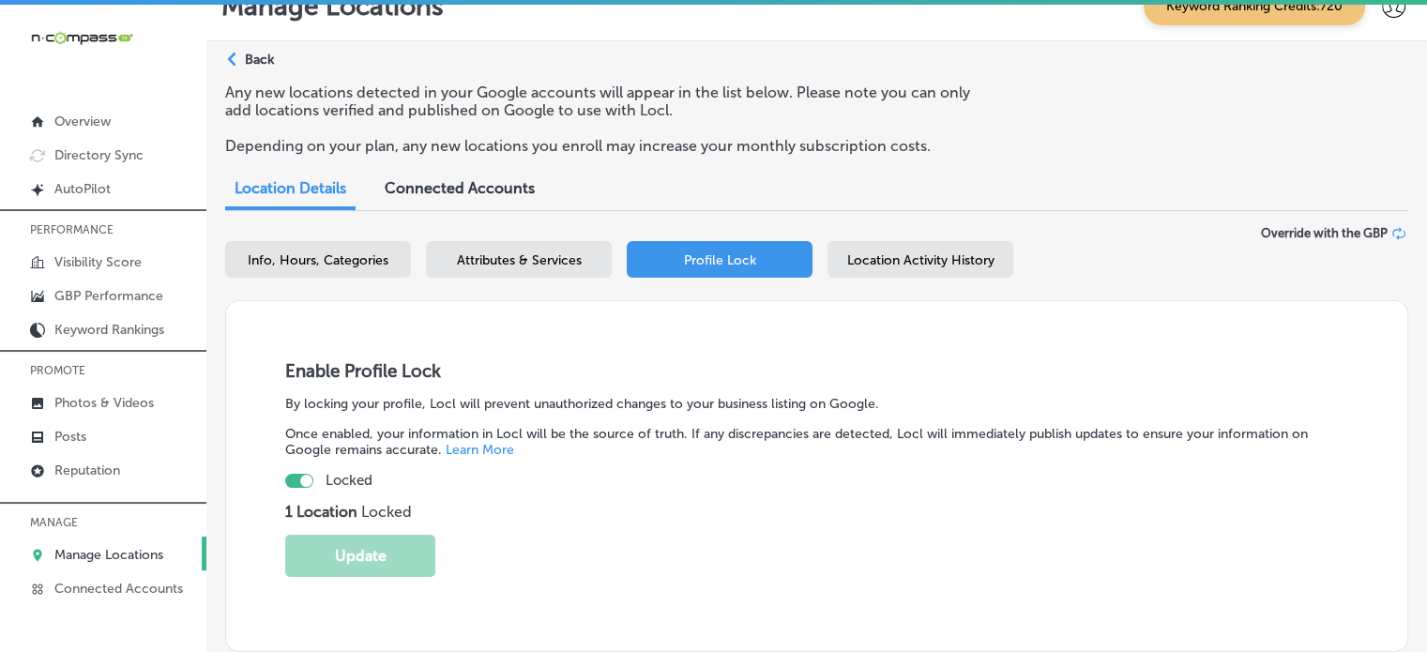
click at [468, 258] on span "Attributes & Services" at bounding box center [519, 260] width 125 height 16
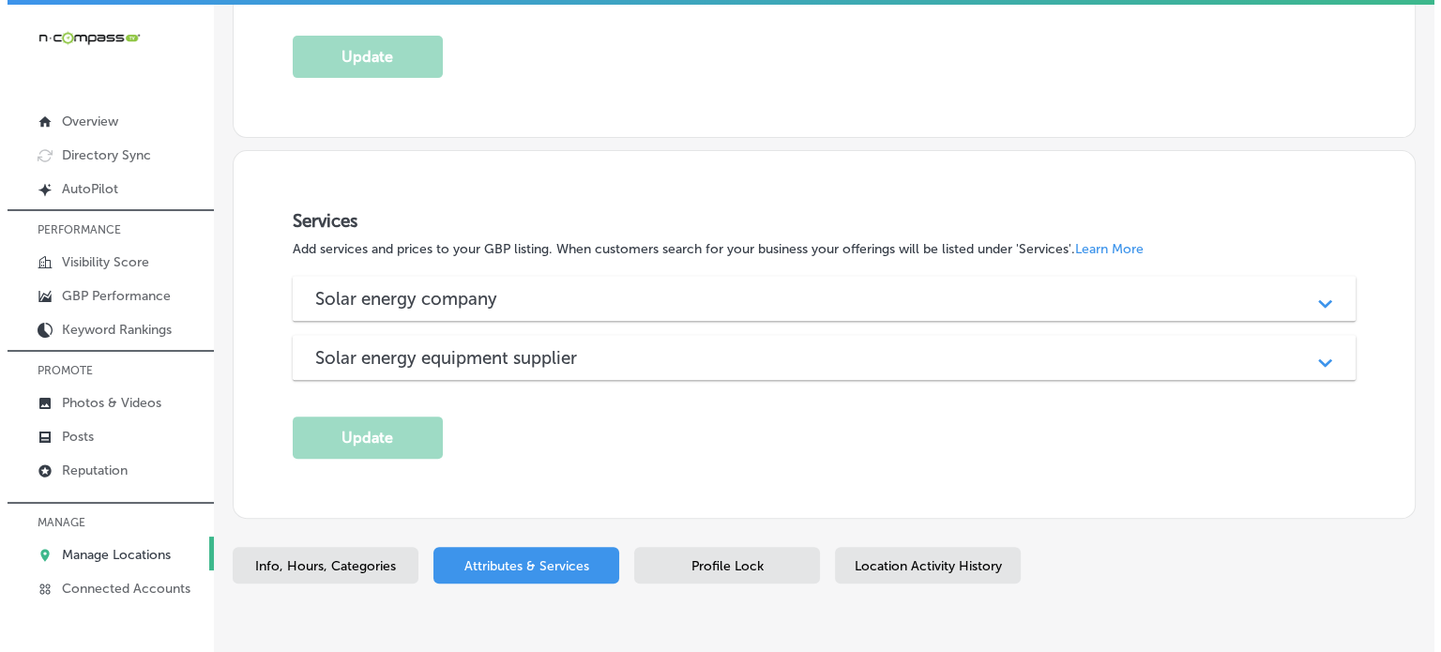
scroll to position [685, 0]
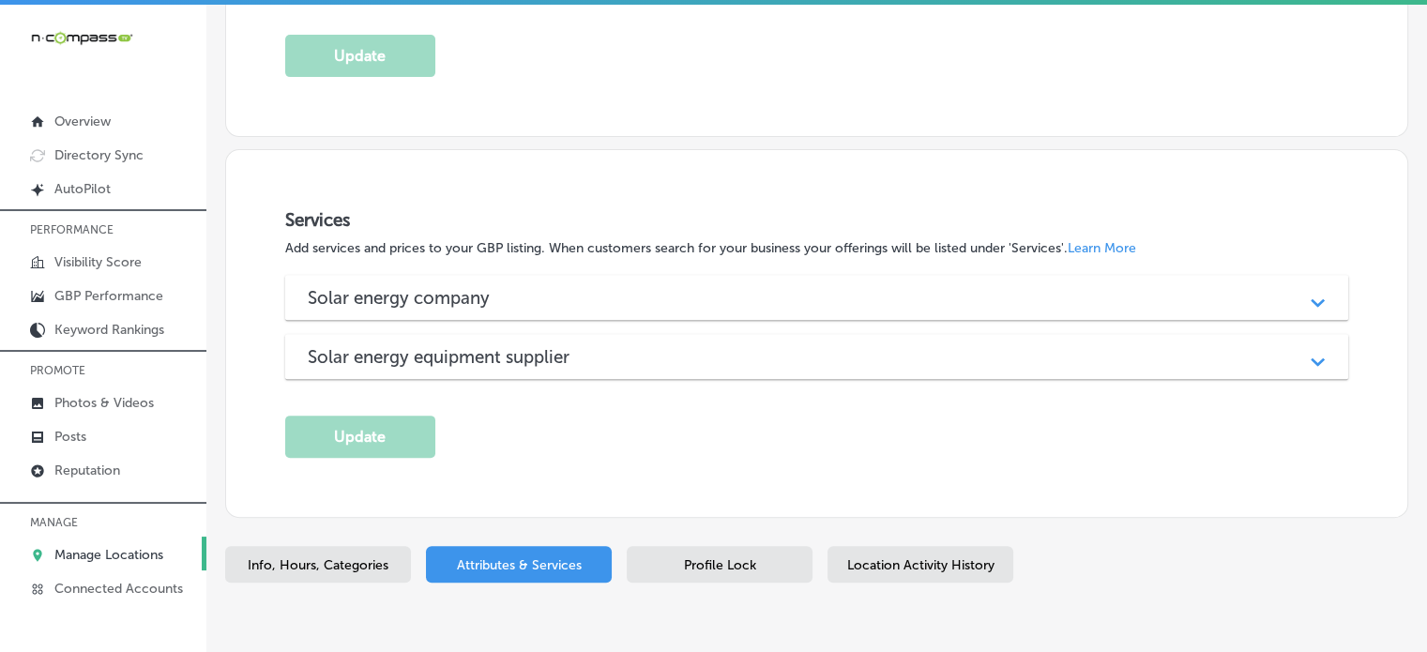
click at [553, 363] on div "Solar energy equipment supplier Path Created with Sketch." at bounding box center [816, 356] width 1063 height 45
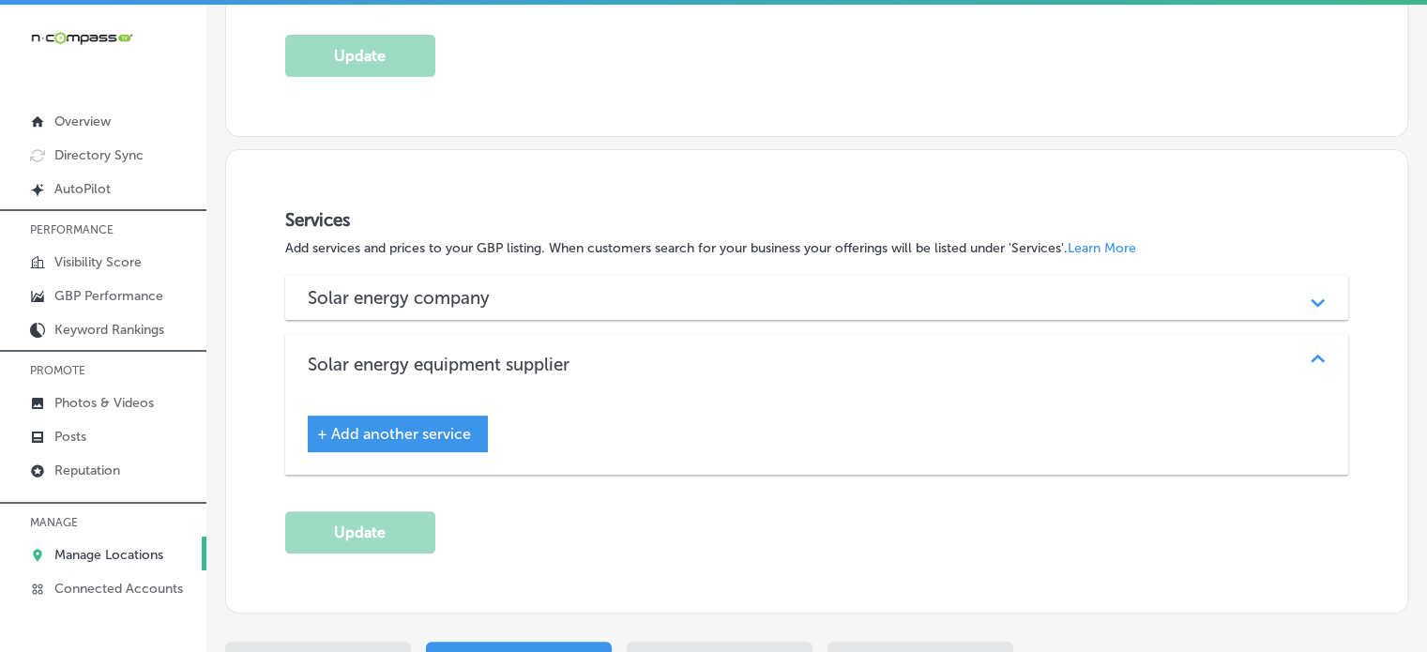
click at [446, 415] on div "+ Add another service" at bounding box center [398, 433] width 180 height 37
click at [461, 427] on span "+ Add another service" at bounding box center [394, 434] width 154 height 18
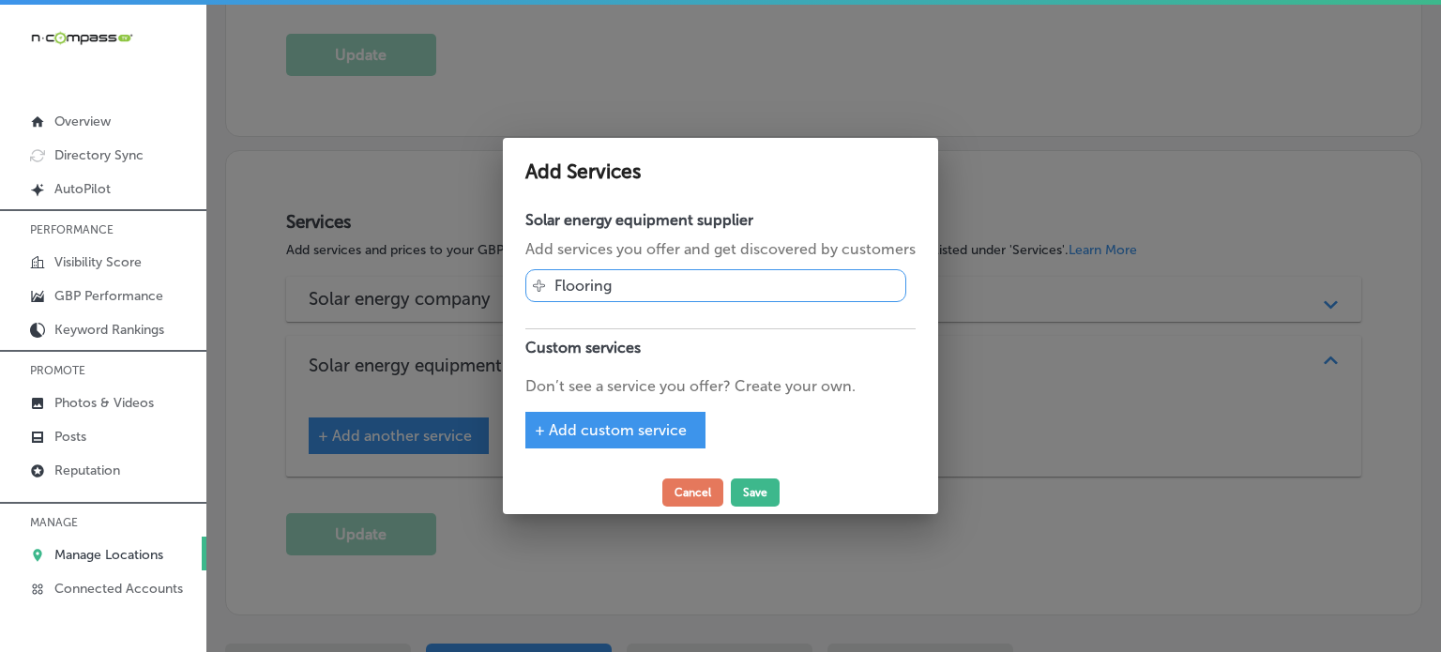
click at [615, 433] on span "+ Add custom service" at bounding box center [611, 430] width 152 height 18
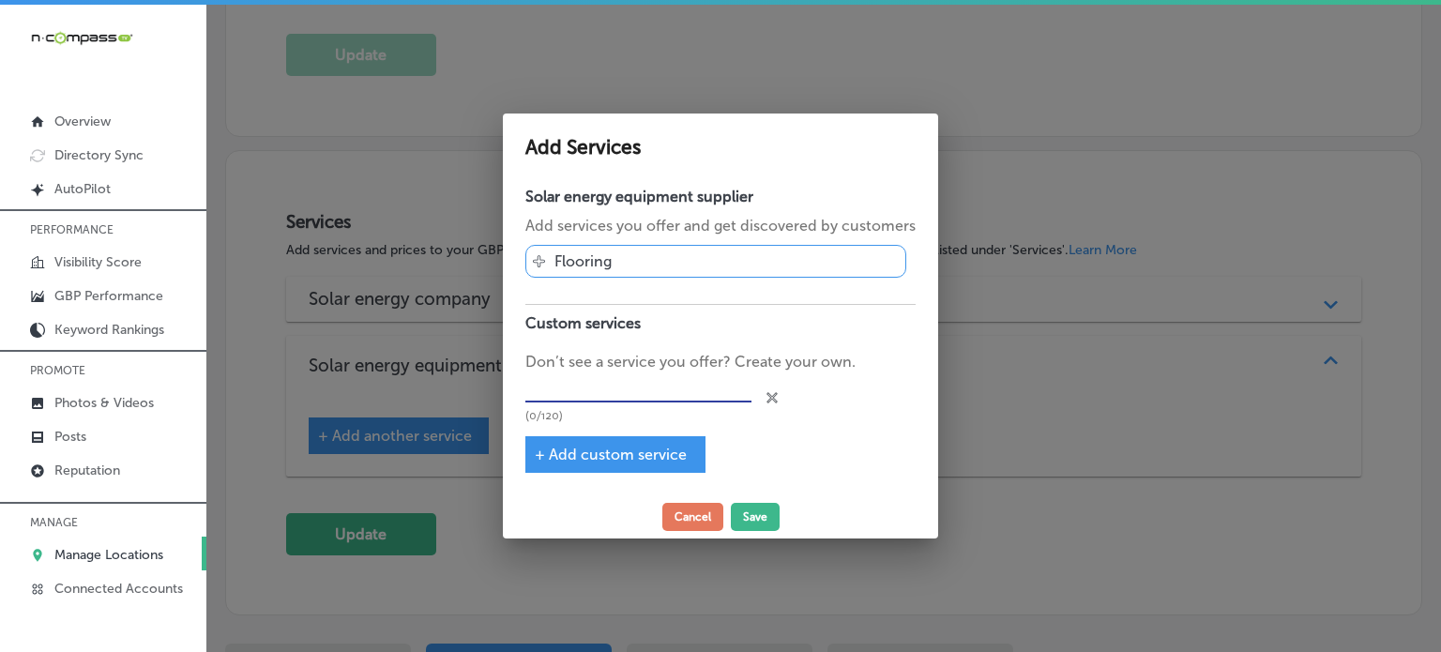
click at [589, 385] on input "text" at bounding box center [638, 387] width 226 height 29
paste input "Residential Solar Solutions"
type input "Residential Solar Solutions"
click at [743, 515] on button "Save" at bounding box center [755, 517] width 49 height 28
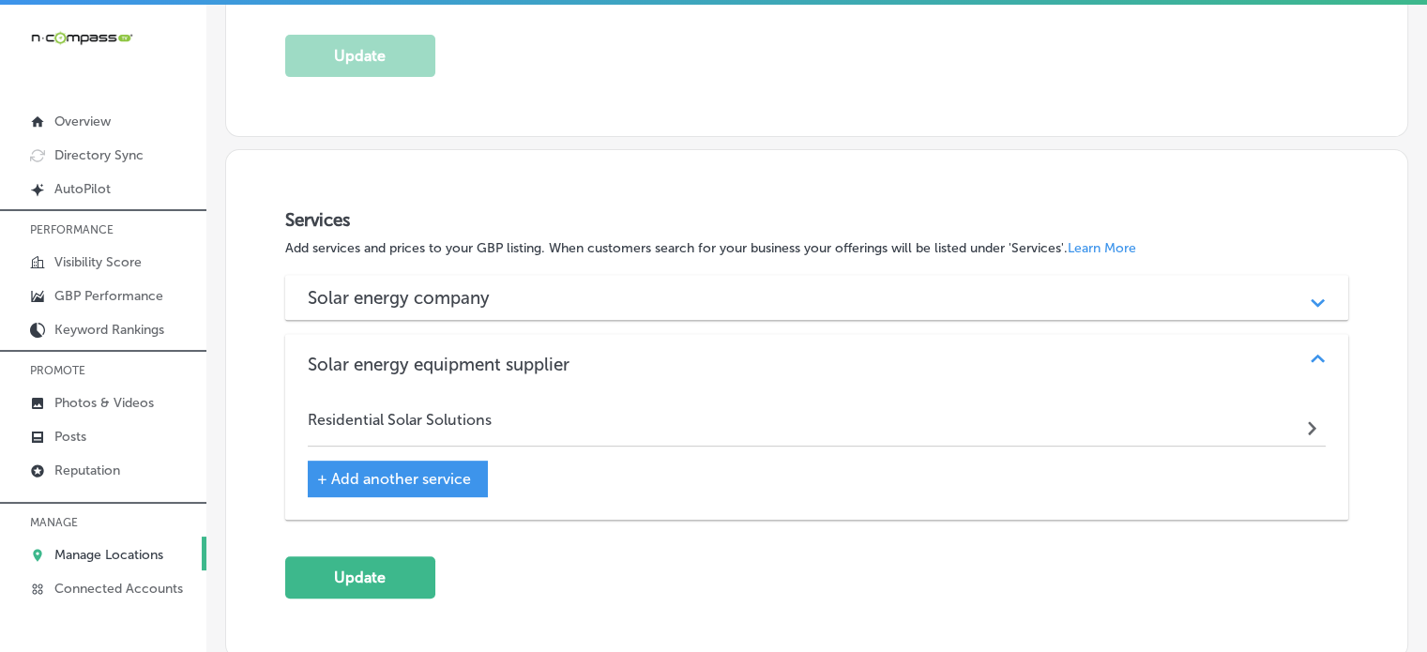
click at [422, 476] on span "+ Add another service" at bounding box center [394, 479] width 154 height 18
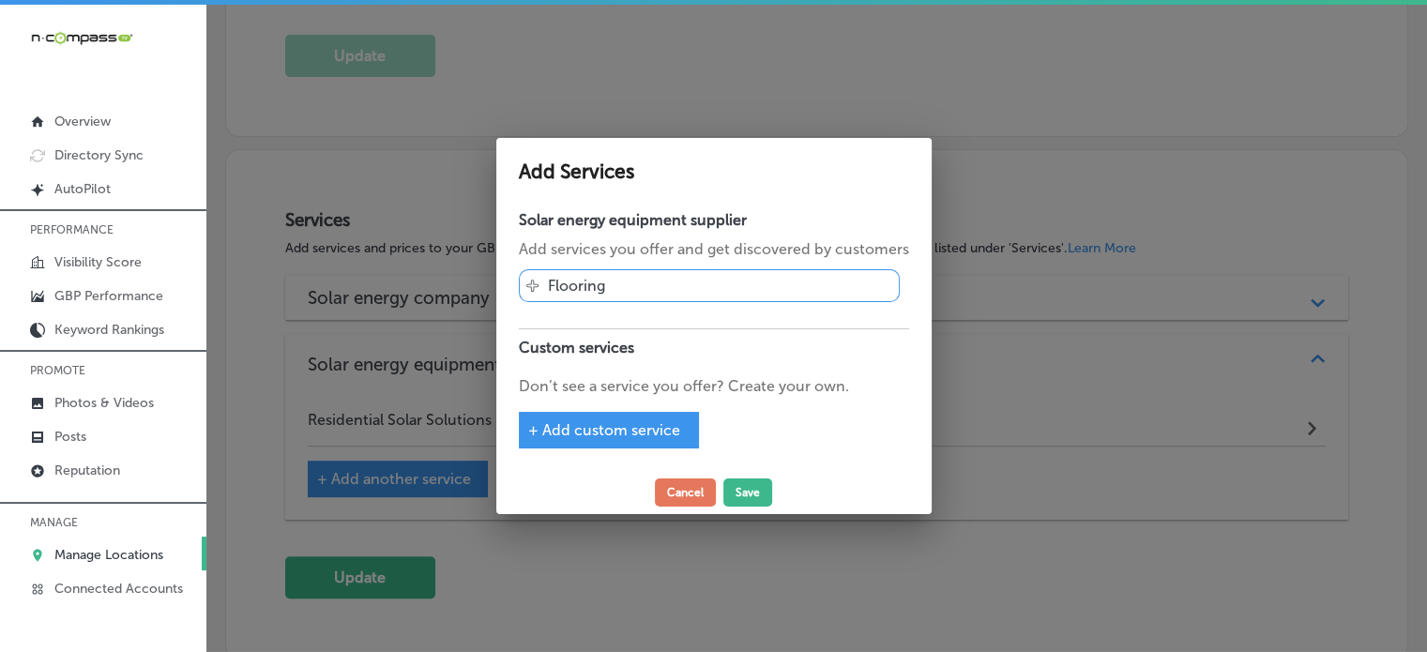
scroll to position [687, 0]
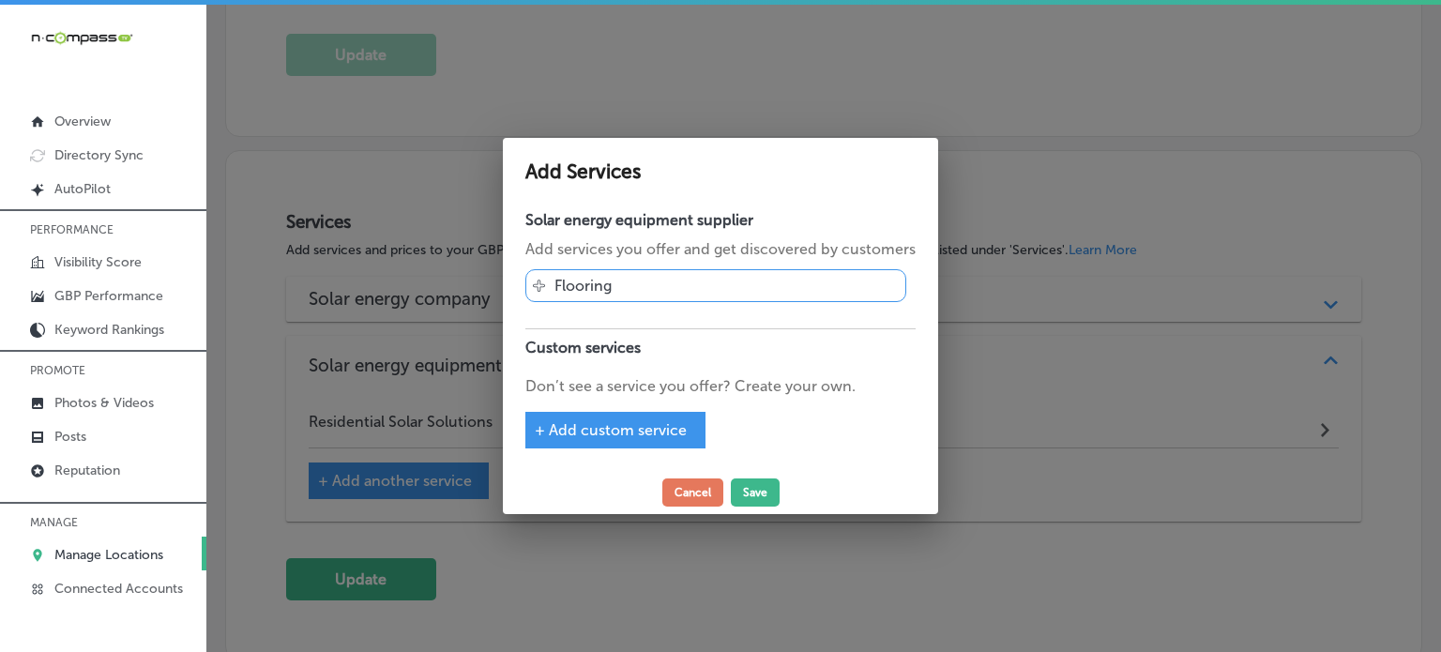
click at [610, 415] on div "+ Add custom service" at bounding box center [615, 430] width 180 height 37
click at [626, 423] on span "+ Add custom service" at bounding box center [611, 430] width 152 height 18
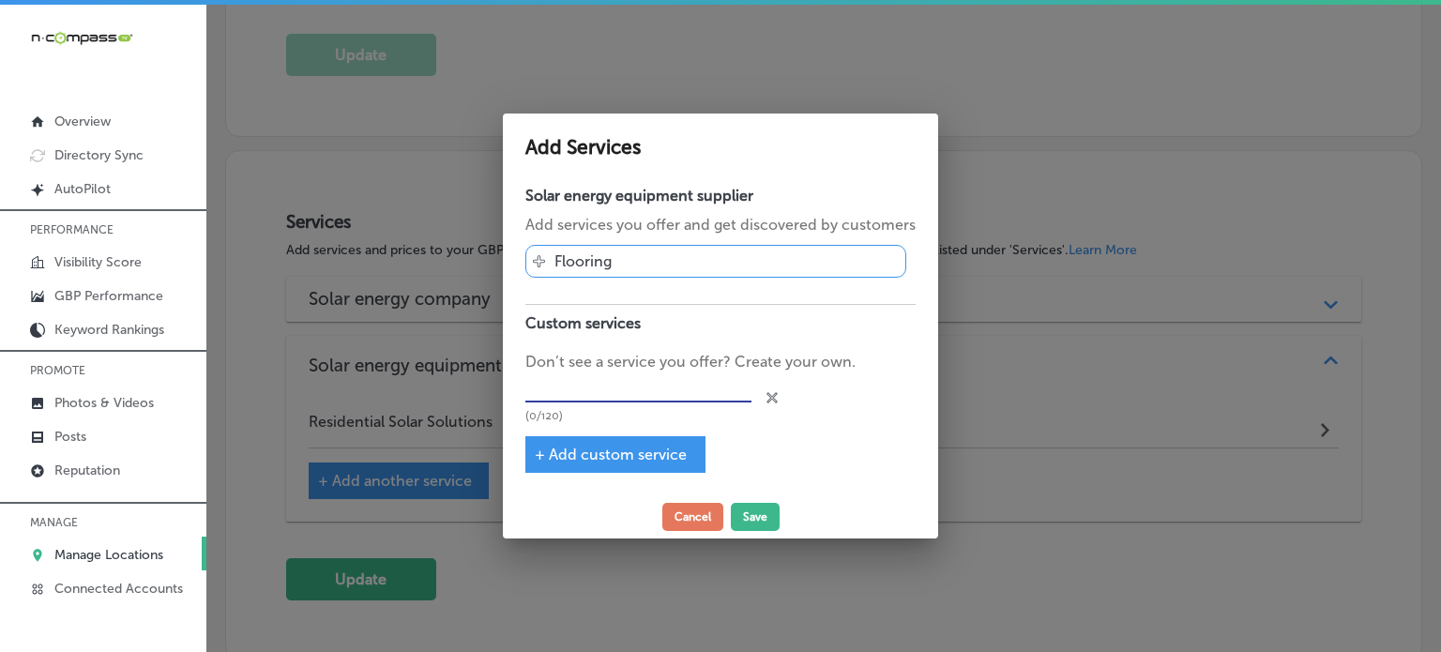
click at [620, 392] on input "text" at bounding box center [638, 387] width 226 height 29
paste input "Commercial Solar Installations"
type input "Commercial Solar Installations"
click at [608, 446] on span "+ Add custom service" at bounding box center [611, 455] width 152 height 18
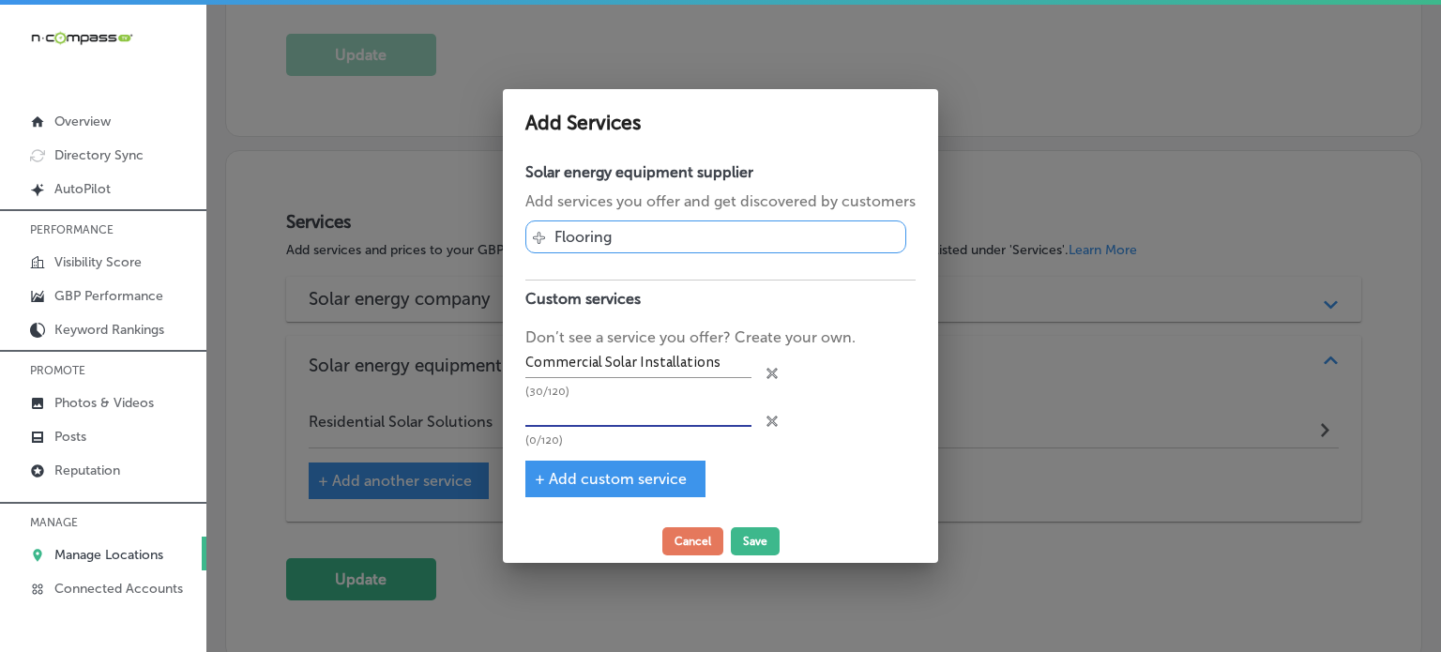
click at [580, 413] on input "text" at bounding box center [638, 412] width 226 height 29
paste input "Agricultural Solar Solutions"
type input "Agricultural Solar Solutions"
click at [766, 540] on button "Save" at bounding box center [755, 541] width 49 height 28
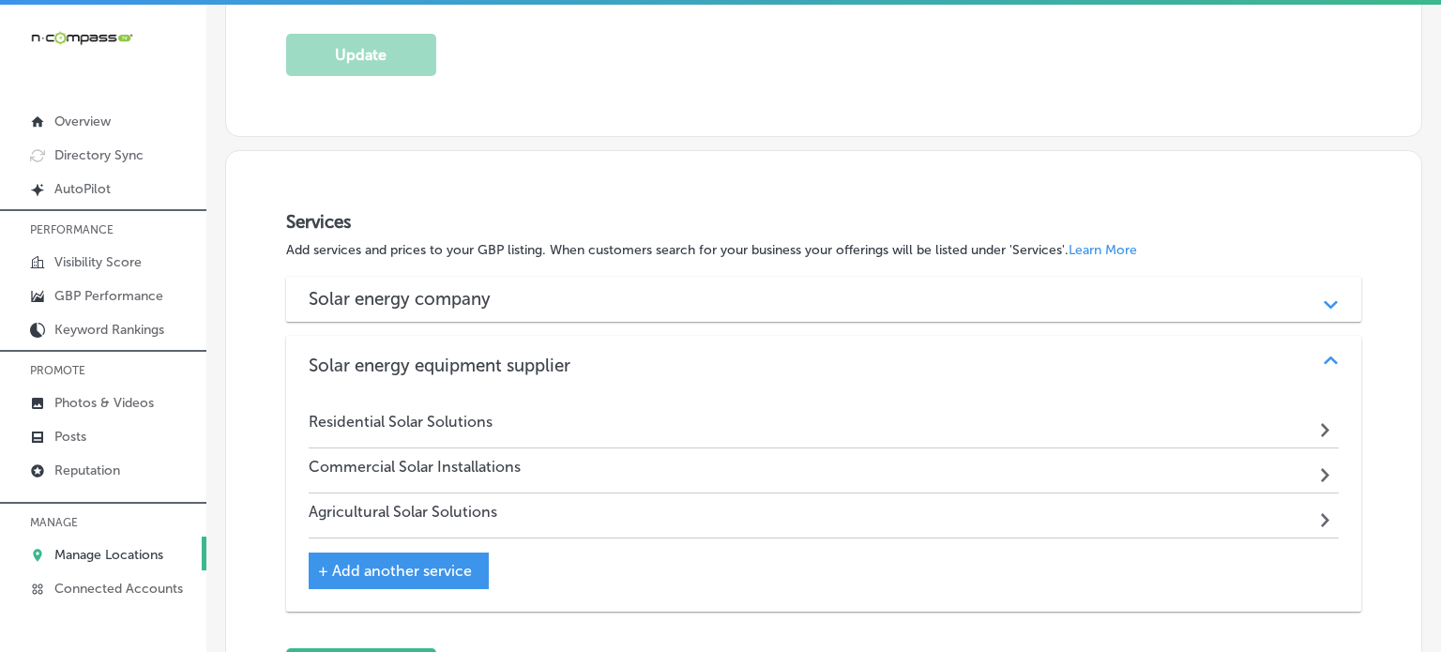
scroll to position [685, 0]
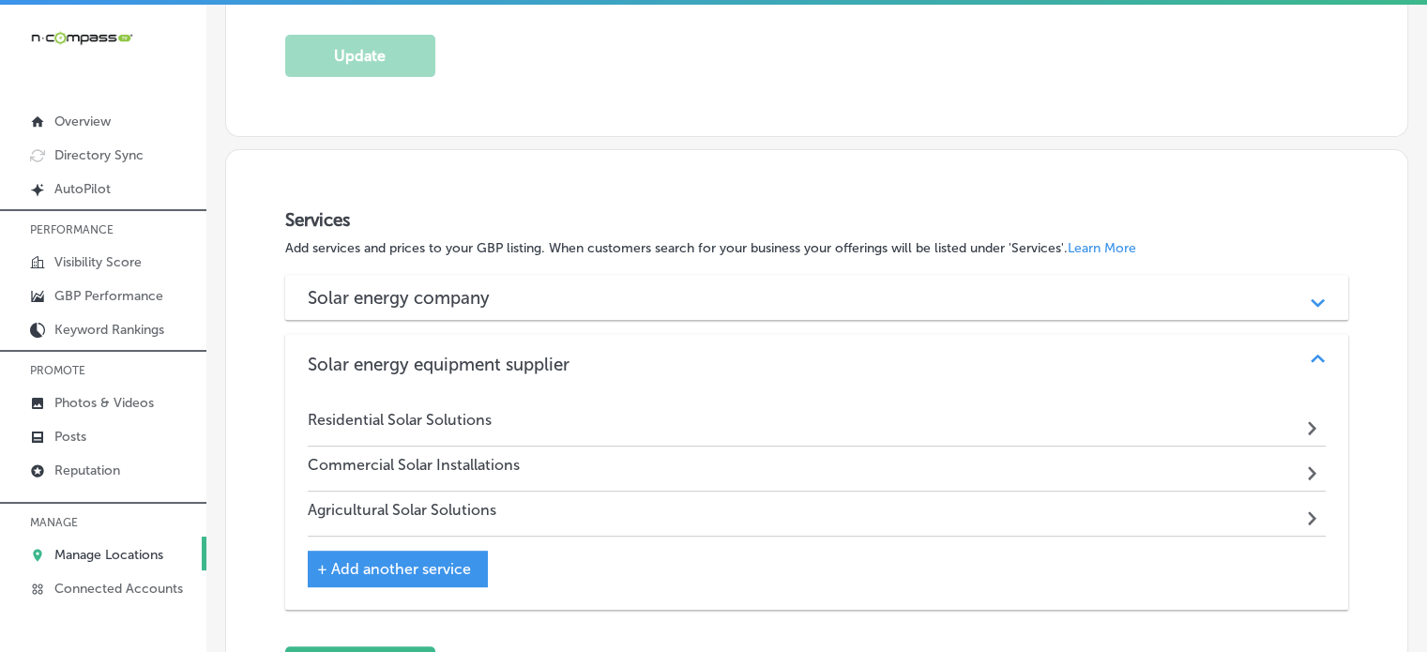
click at [592, 305] on div "Solar energy company Path Created with Sketch." at bounding box center [816, 297] width 1063 height 45
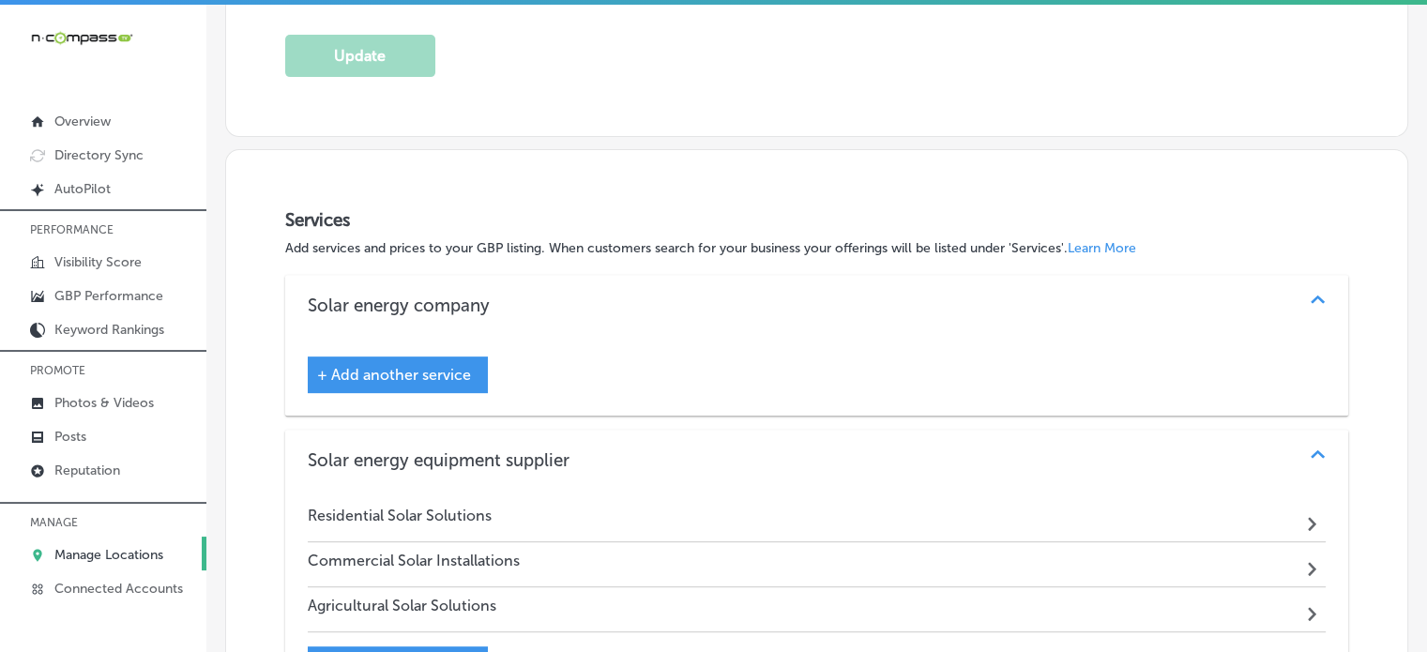
click at [429, 374] on span "+ Add another service" at bounding box center [394, 375] width 154 height 18
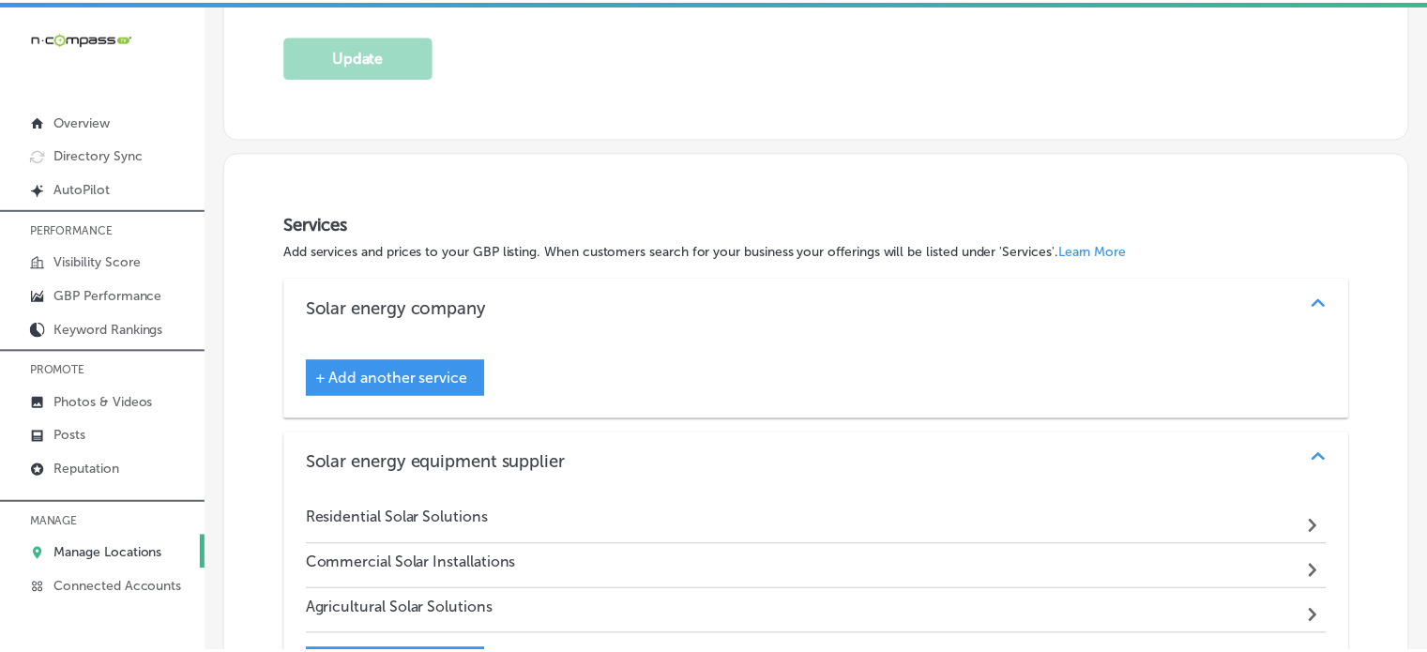
scroll to position [687, 0]
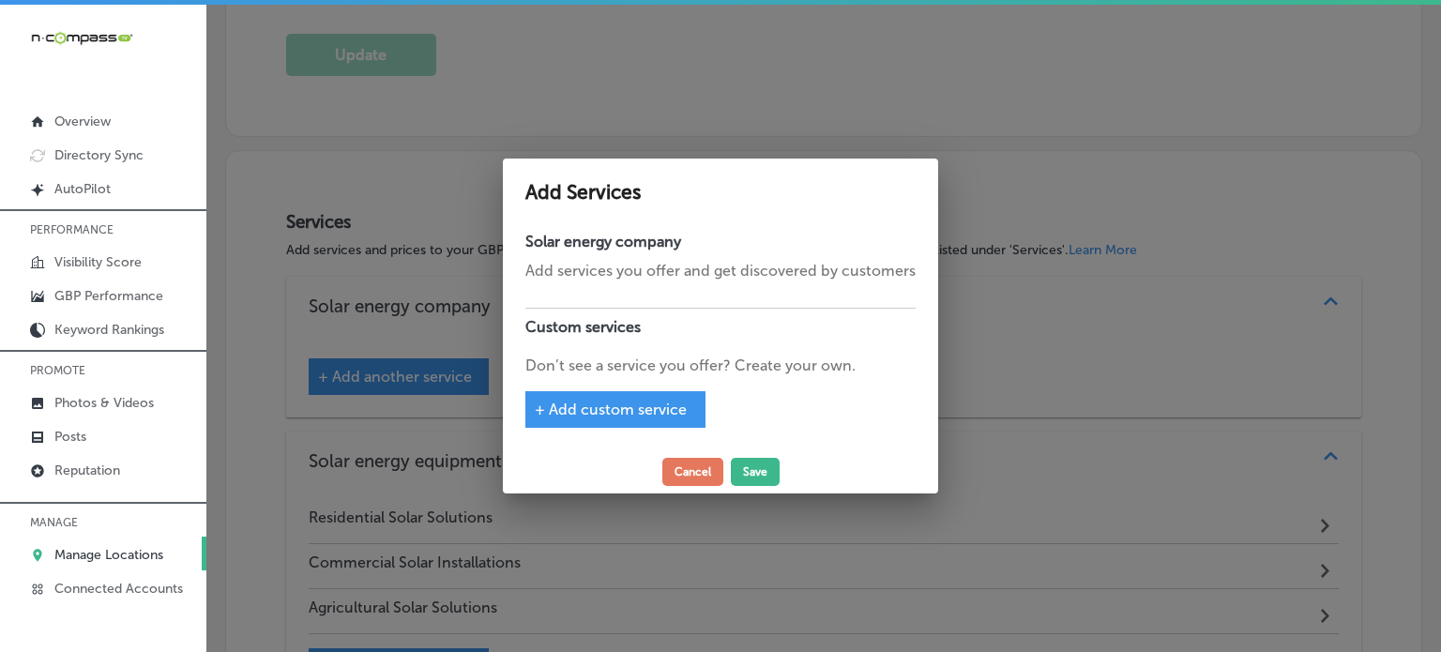
click at [595, 410] on span "+ Add custom service" at bounding box center [611, 409] width 152 height 18
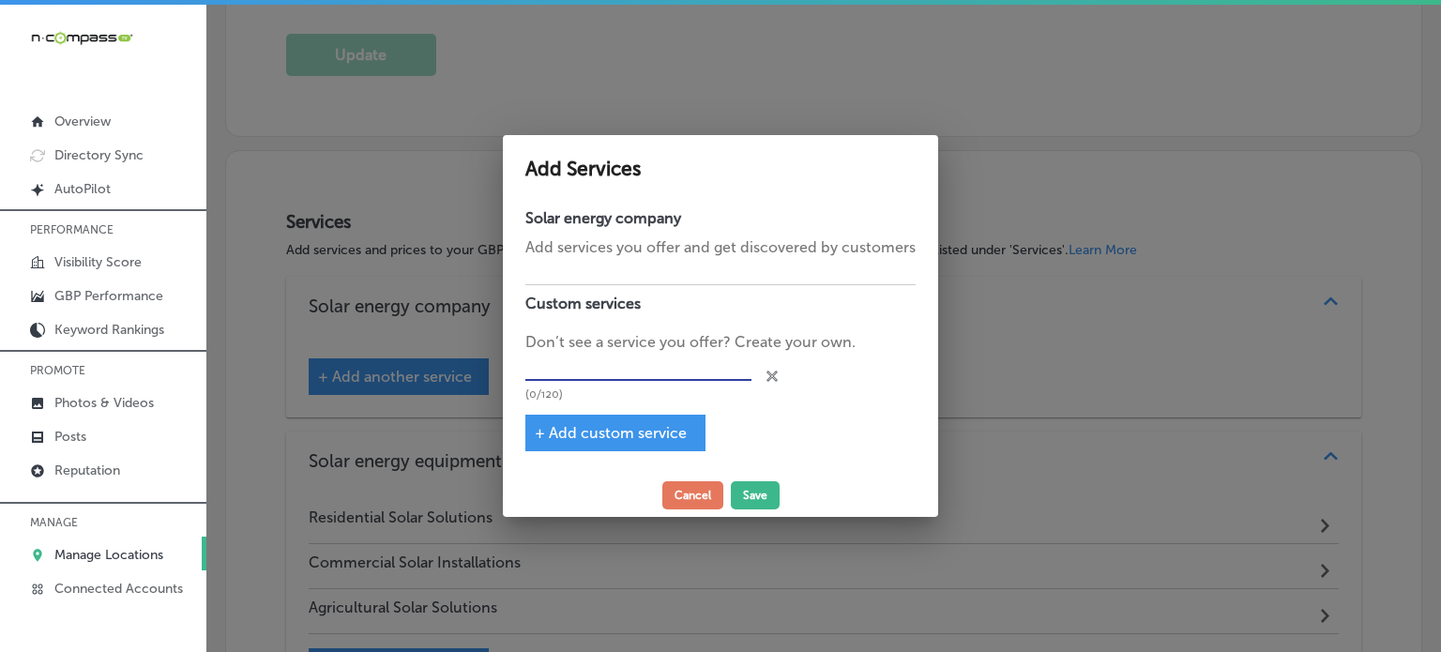
click at [627, 364] on input "text" at bounding box center [638, 367] width 226 height 29
paste input "Agricultural Solar Solutions"
type input "Agricultural Solar Solutions"
click at [616, 419] on div "+ Add custom service" at bounding box center [615, 433] width 180 height 37
click at [649, 437] on span "+ Add custom service" at bounding box center [611, 433] width 152 height 18
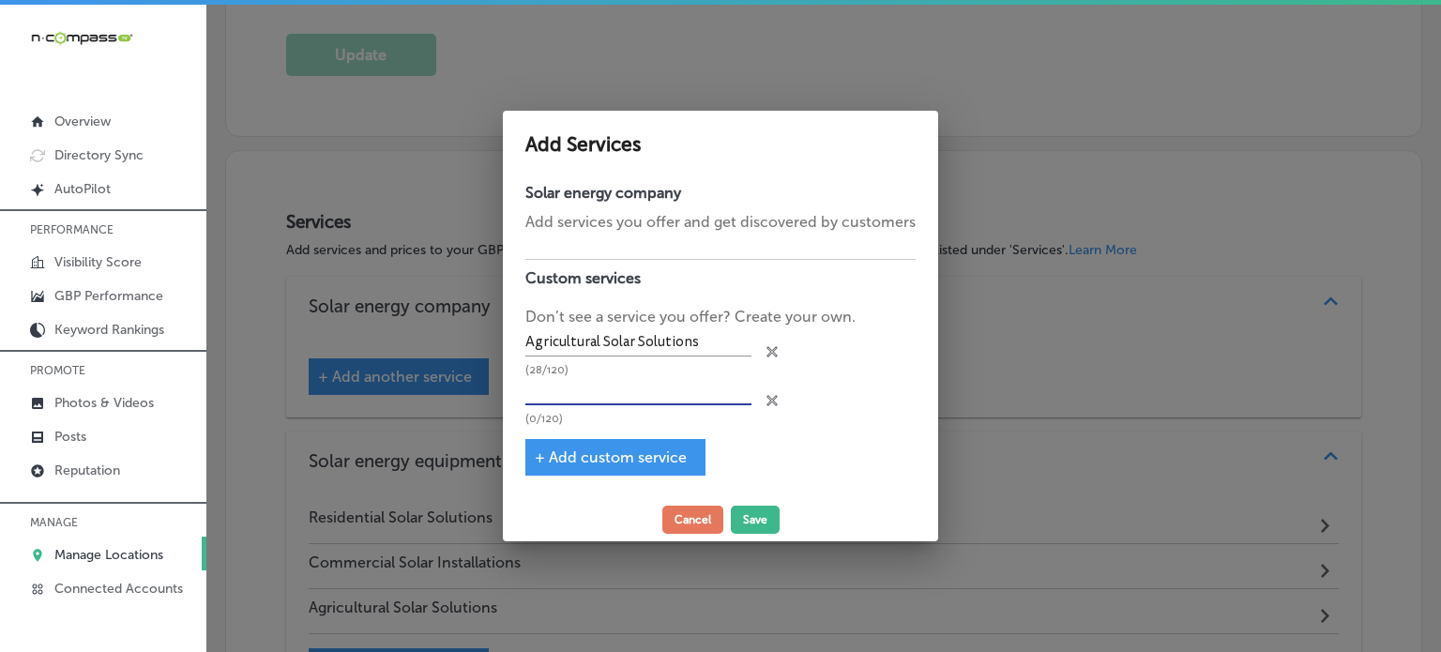
click at [630, 391] on input "text" at bounding box center [638, 391] width 226 height 29
paste input "Residential Solar Solutions"
type input "Residential Solar Solutions"
click at [604, 452] on span "+ Add custom service" at bounding box center [611, 457] width 152 height 18
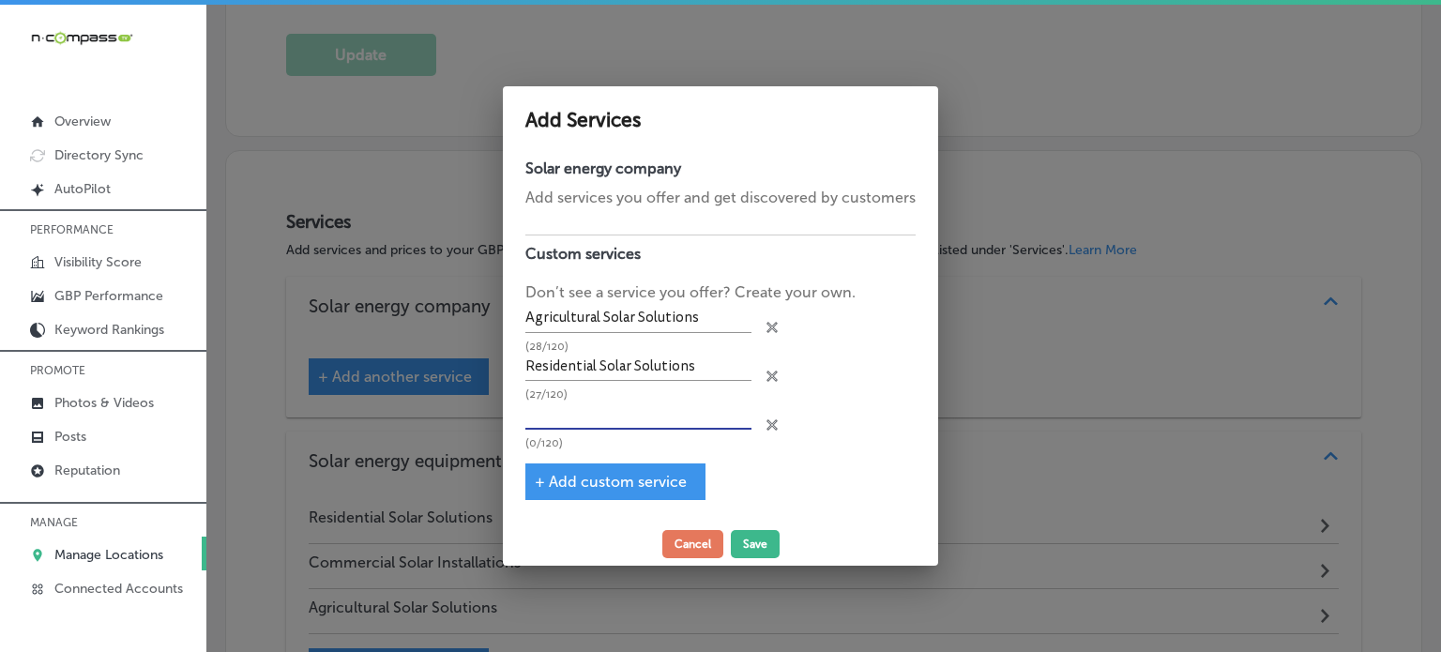
click at [649, 419] on input "text" at bounding box center [638, 414] width 226 height 29
paste input "Commercial Solar Installations"
type input "Commercial Solar Installations"
click at [744, 539] on button "Save" at bounding box center [755, 544] width 49 height 28
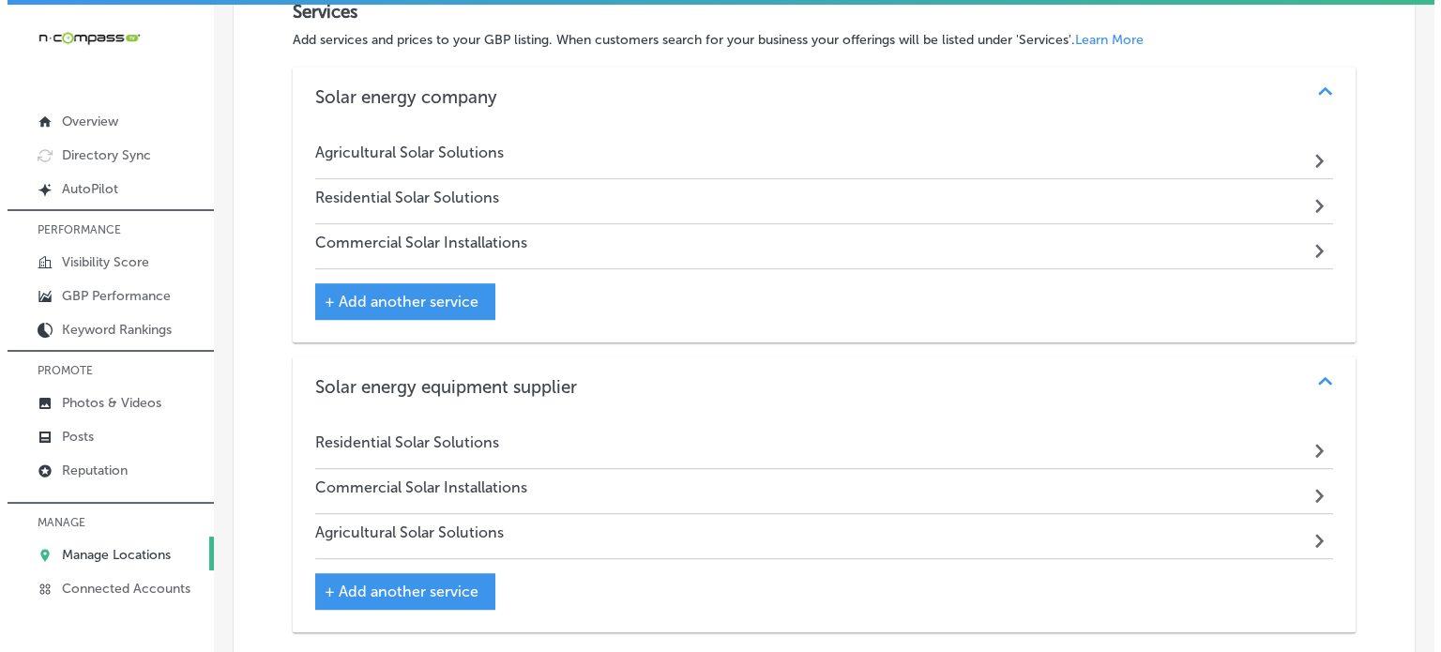
scroll to position [1213, 0]
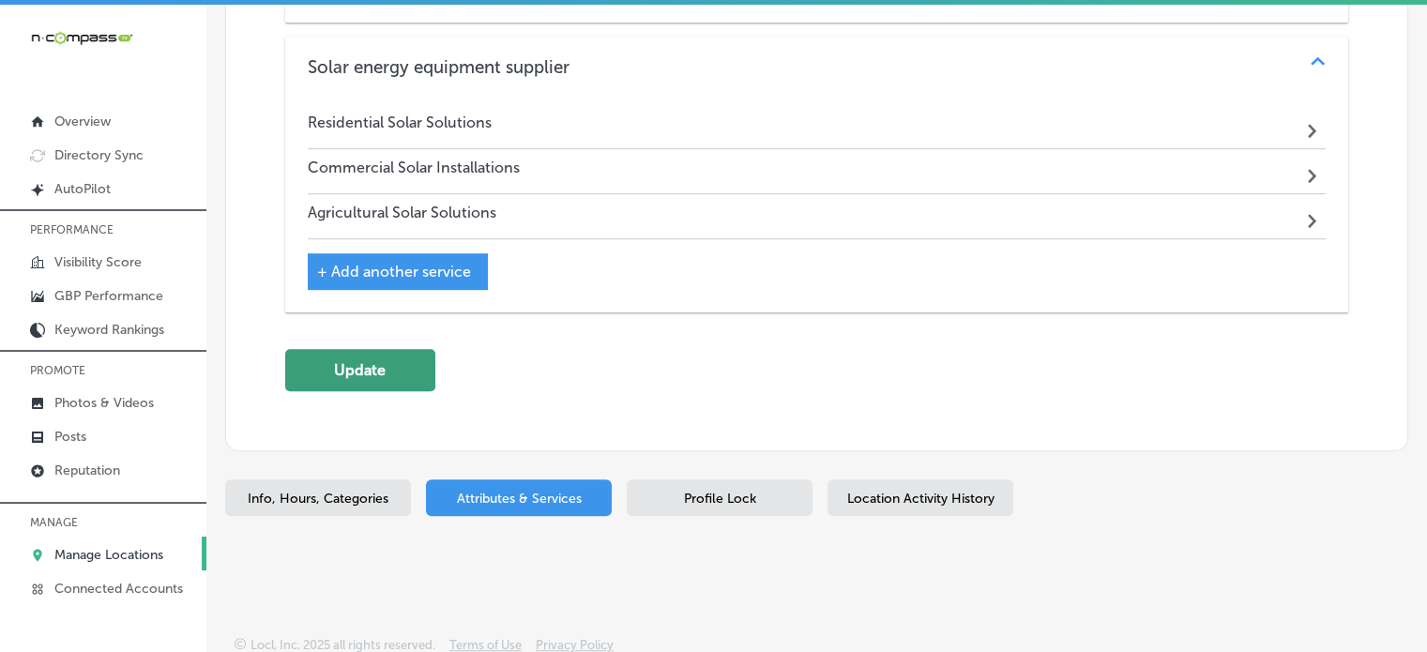
click at [358, 359] on button "Update" at bounding box center [360, 370] width 150 height 42
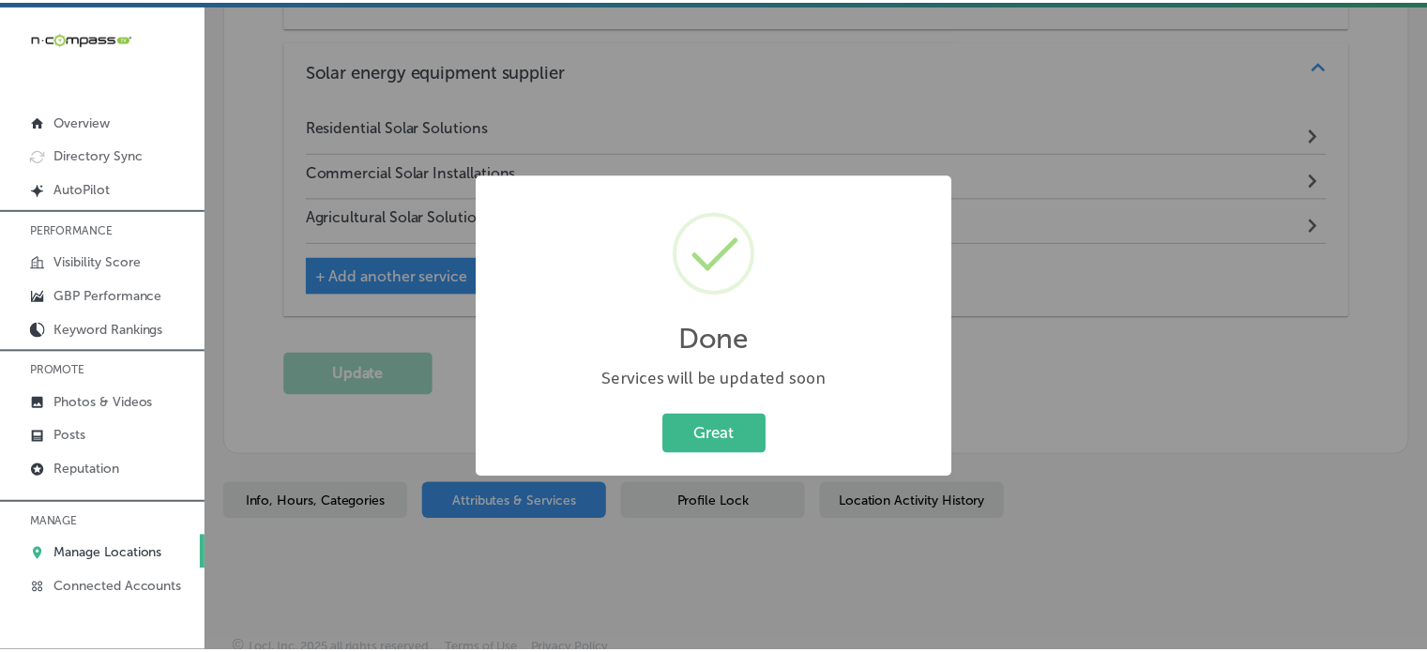
scroll to position [1216, 0]
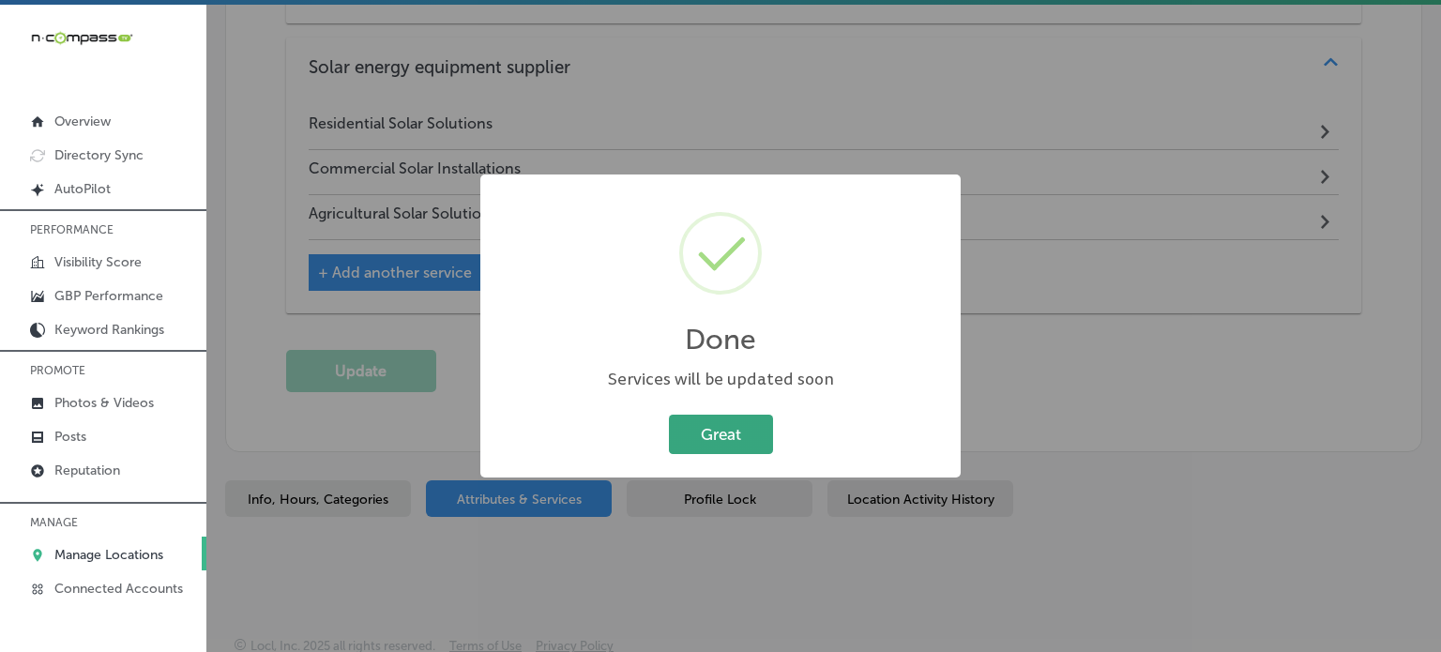
click at [698, 431] on button "Great" at bounding box center [721, 434] width 104 height 38
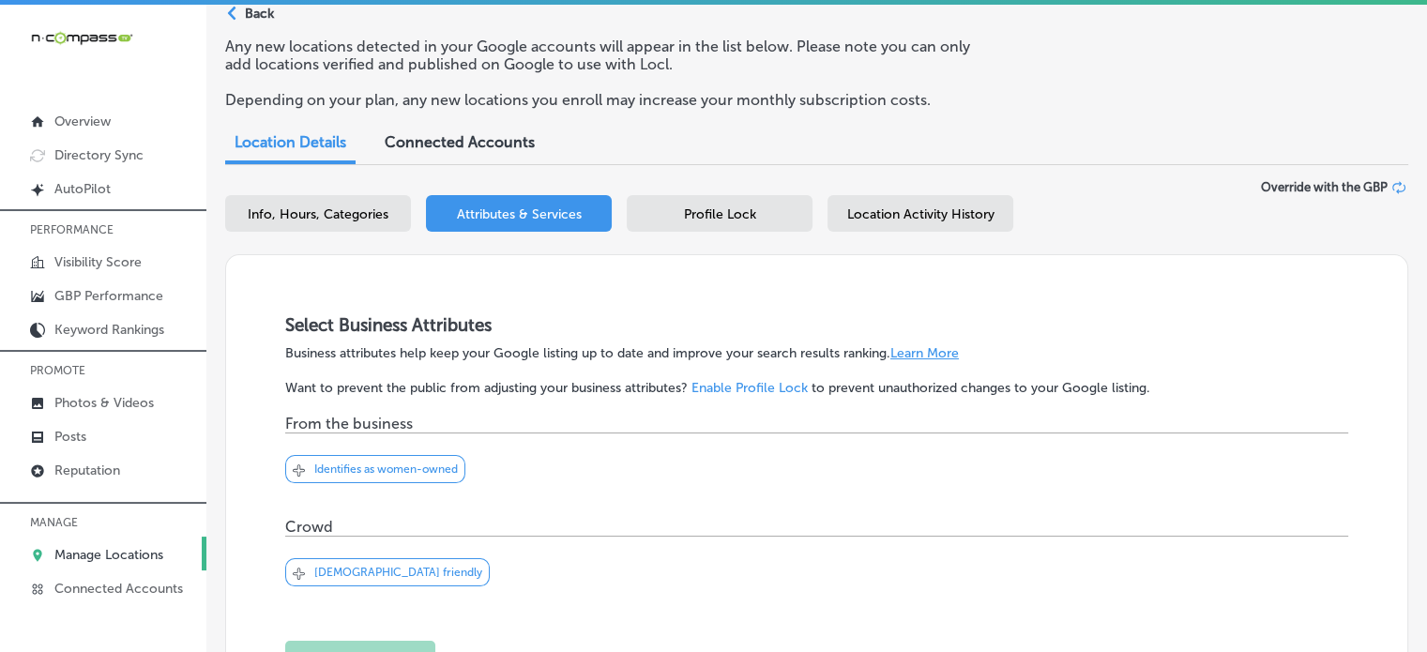
scroll to position [77, 0]
click at [311, 223] on span "Info, Hours, Categories" at bounding box center [318, 216] width 141 height 16
select select "US"
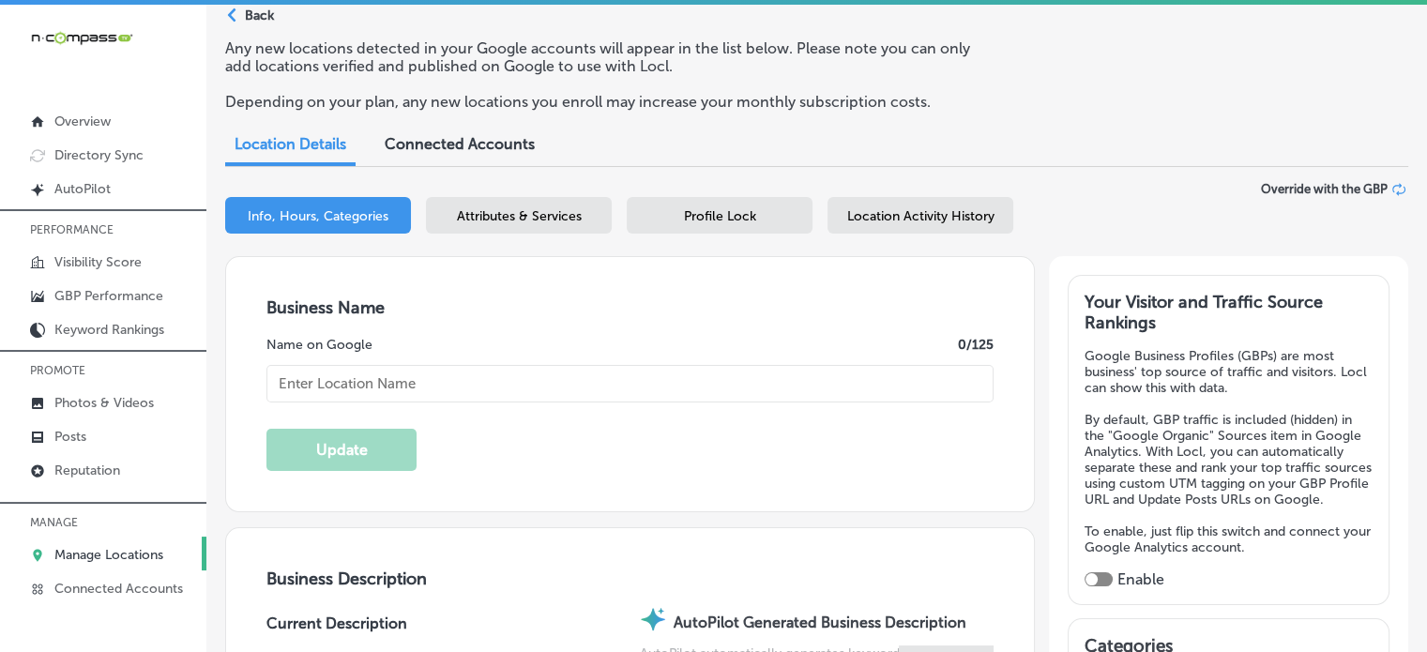
type input "Simply Solar [US_STATE]"
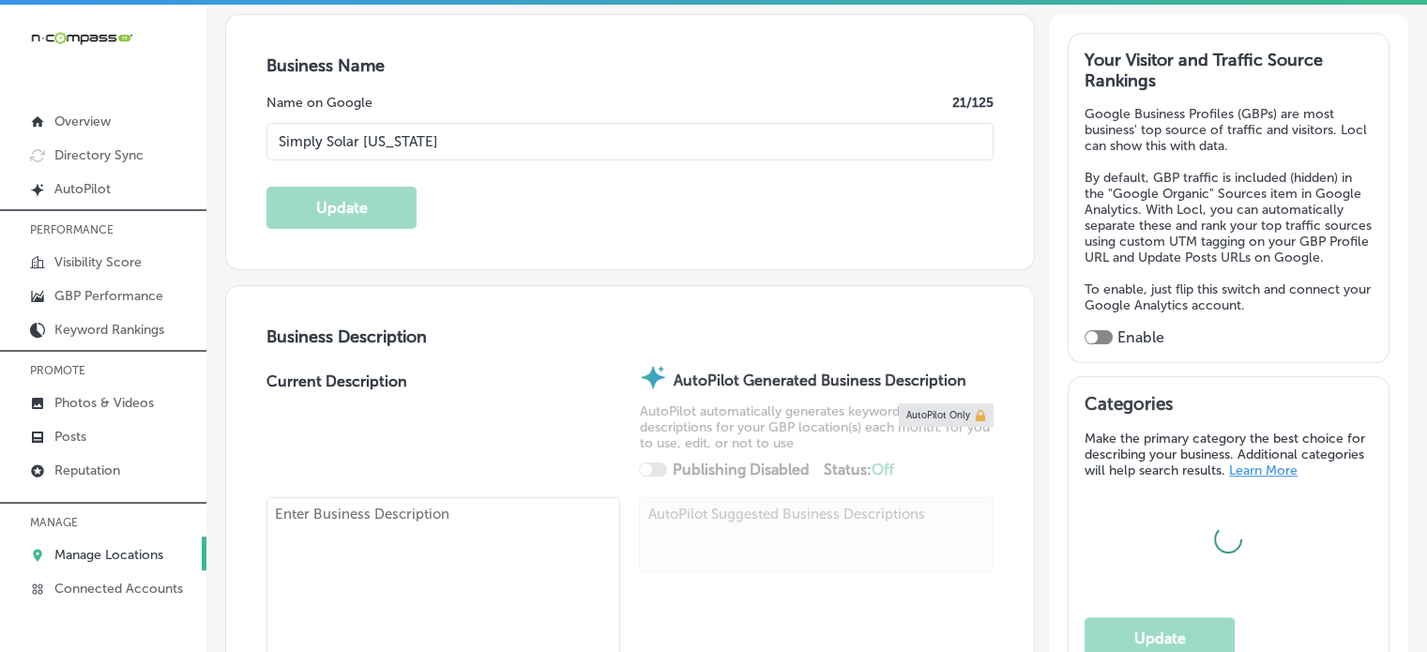
checkbox input "false"
type input "[STREET_ADDRESS][PERSON_NAME]"
type input "Moro"
type input "62067"
type input "US"
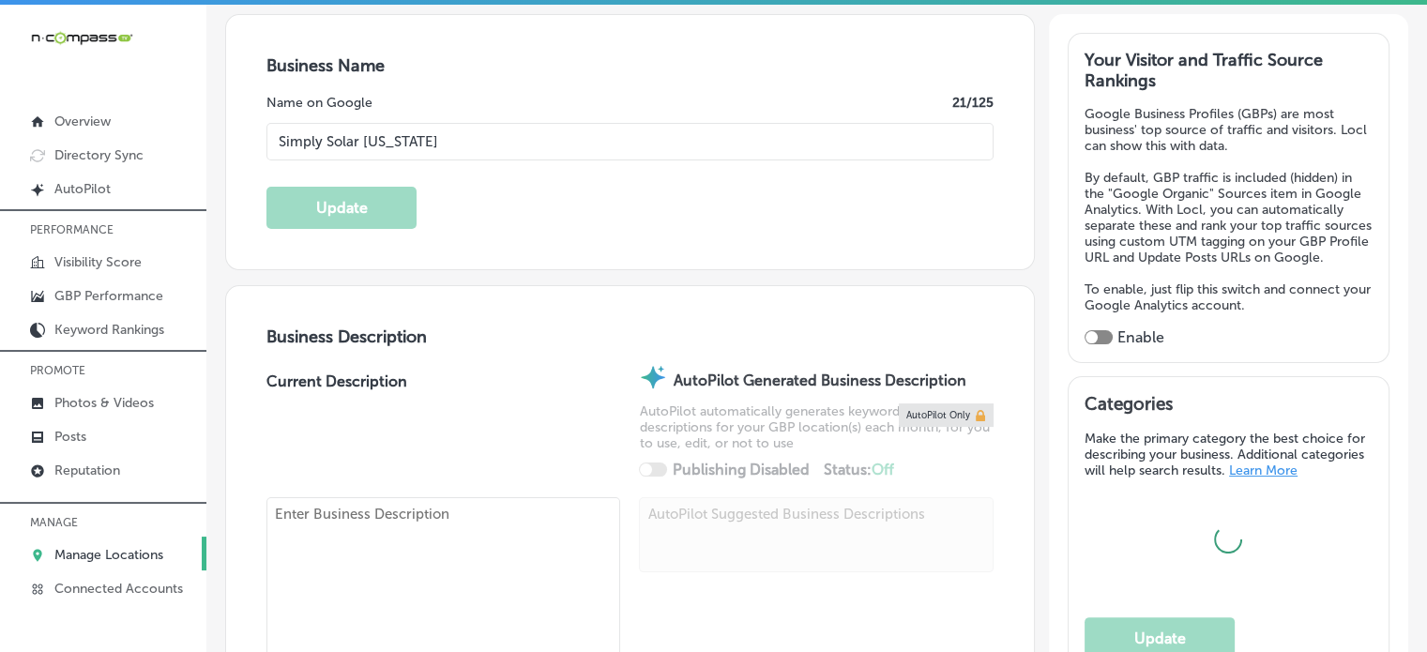
type input "[URL][DOMAIN_NAME]"
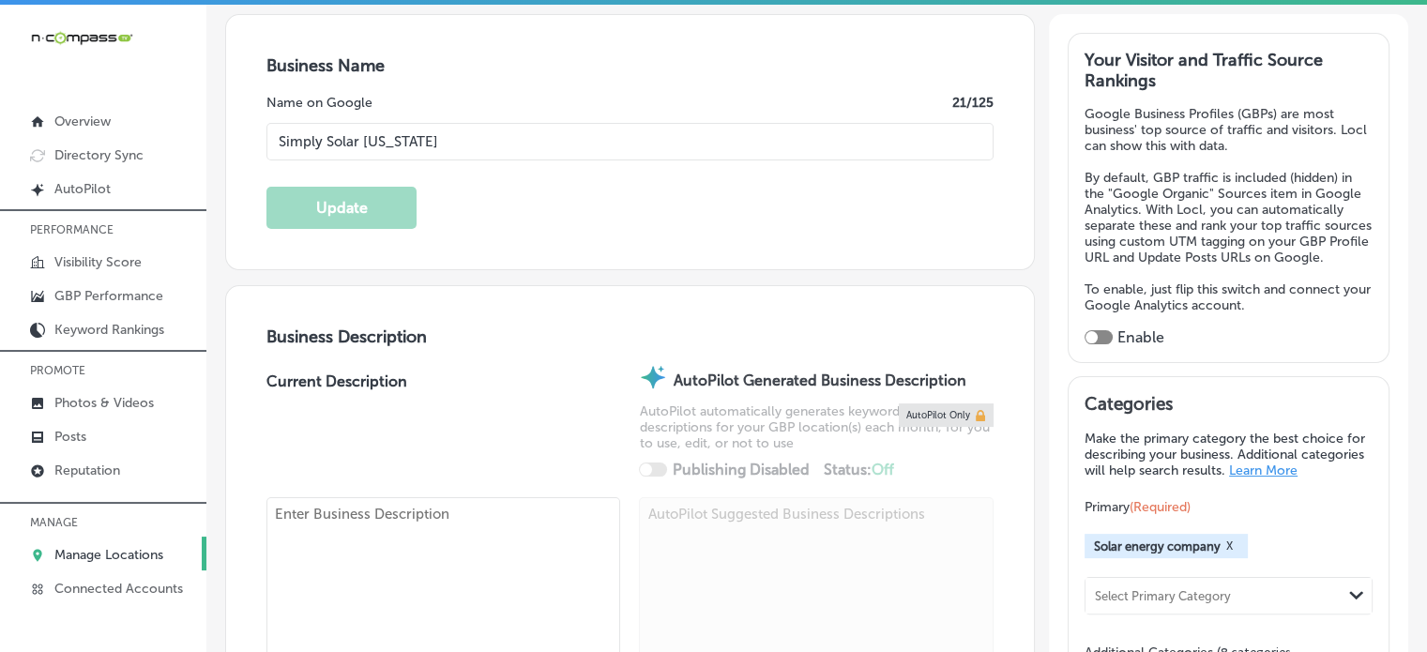
type textarea "At Simply Solar [US_STATE], we specialize in providing customized solar solutio…"
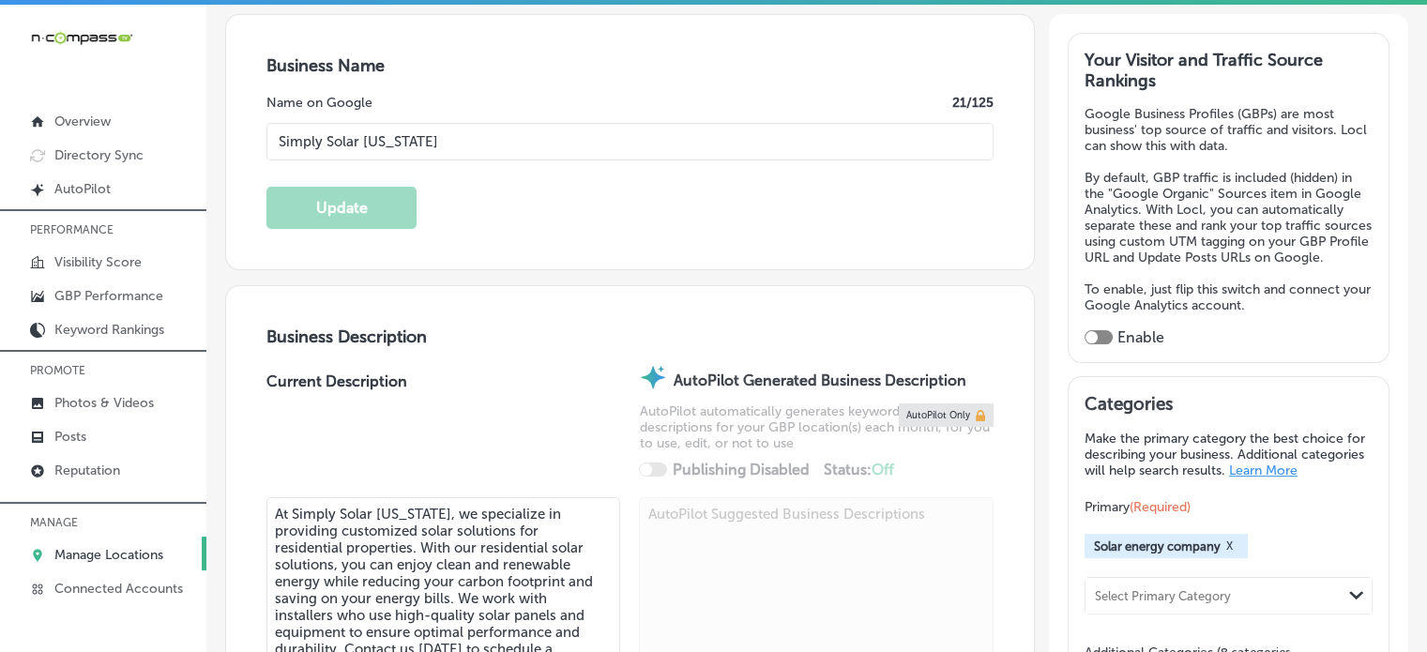
type input "[PHONE_NUMBER]"
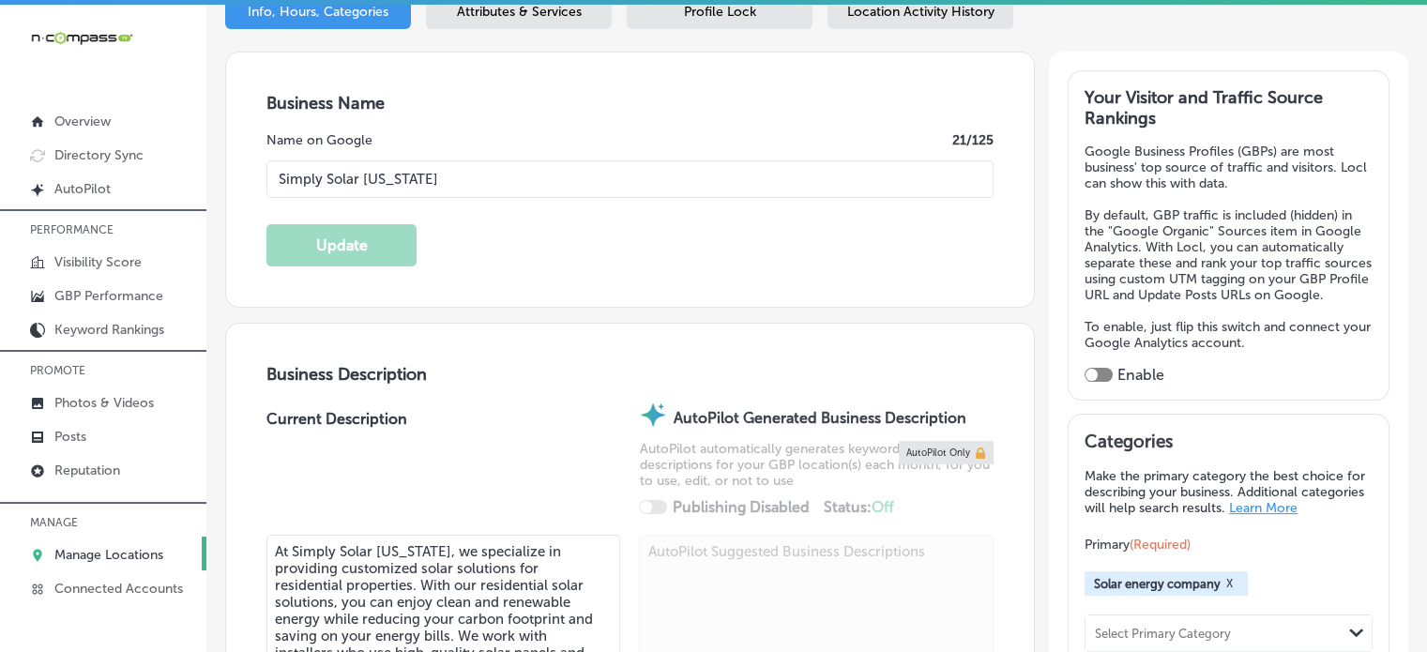
scroll to position [295, 0]
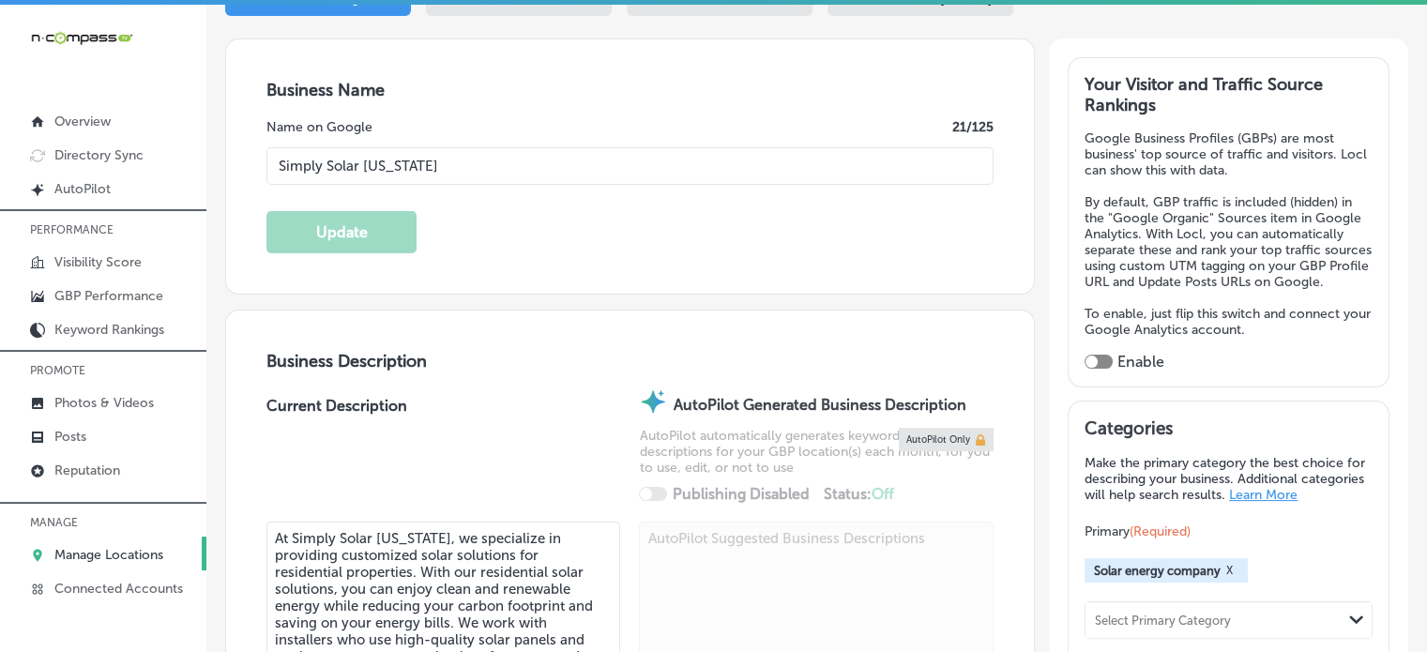
click at [1095, 369] on div at bounding box center [1098, 362] width 28 height 14
checkbox input "true"
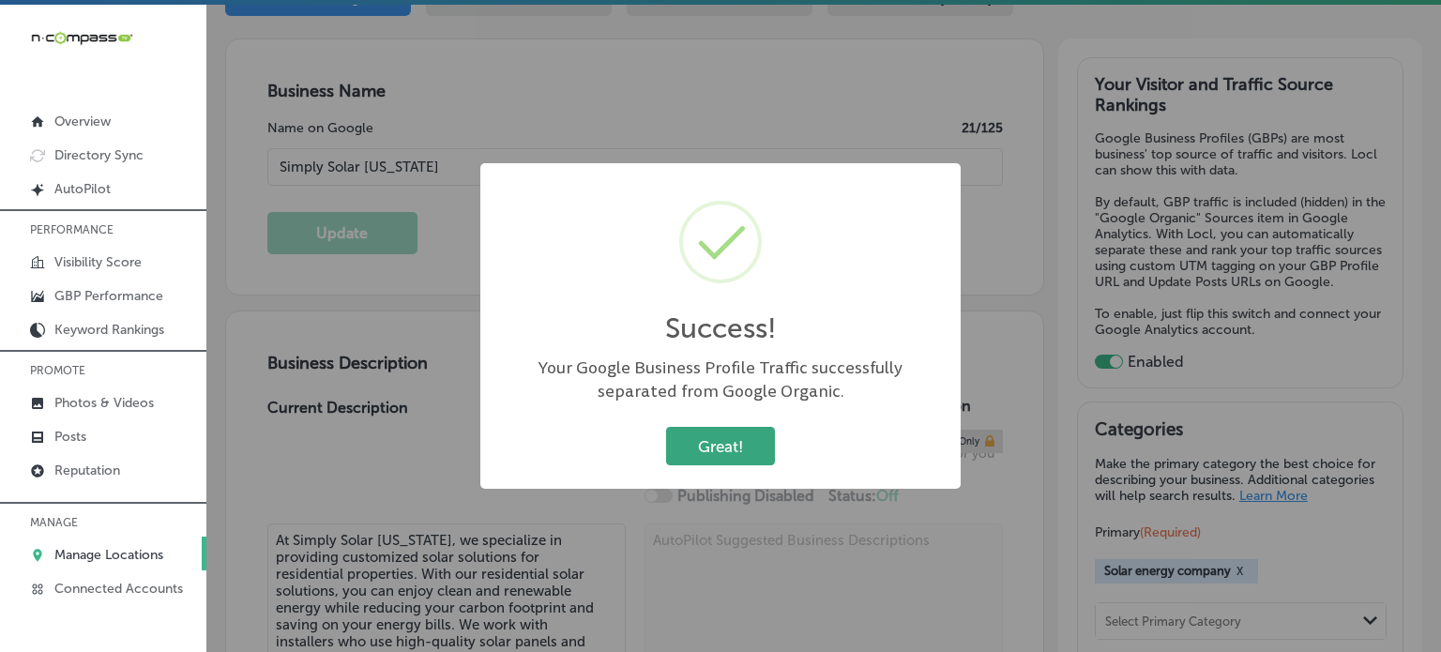
click at [758, 446] on button "Great!" at bounding box center [720, 446] width 109 height 38
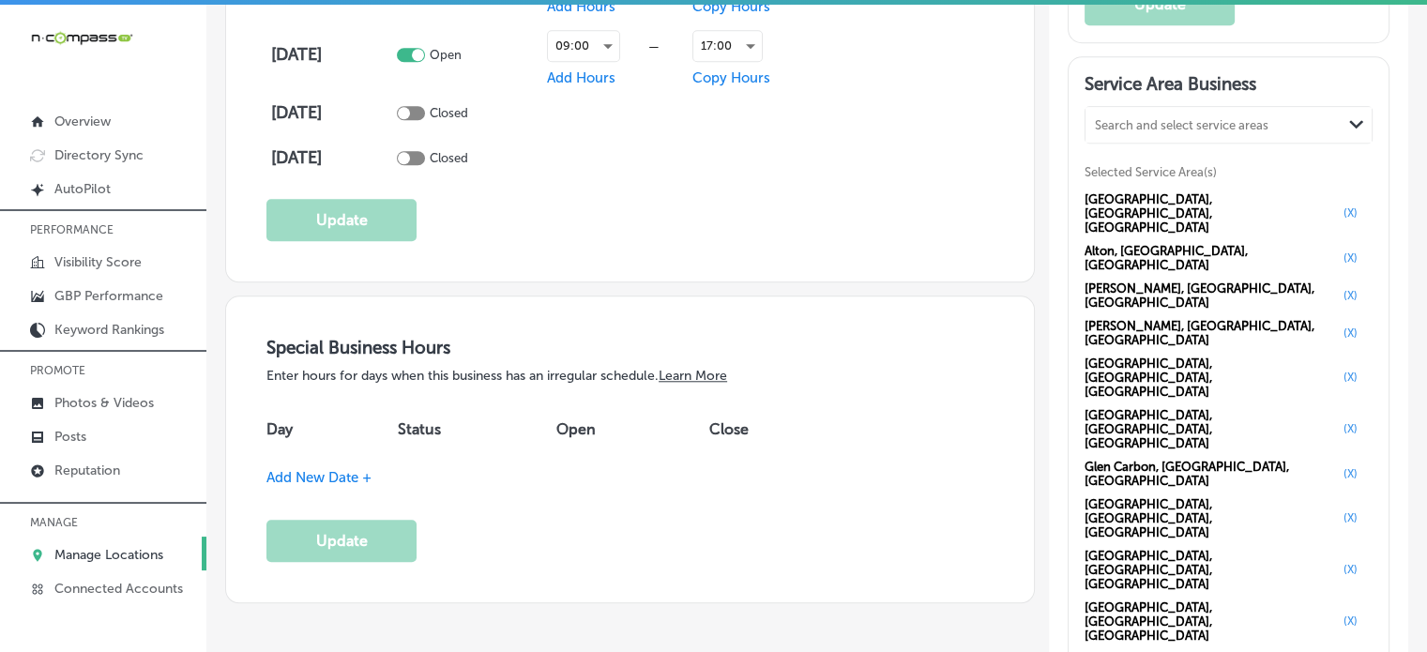
scroll to position [1743, 0]
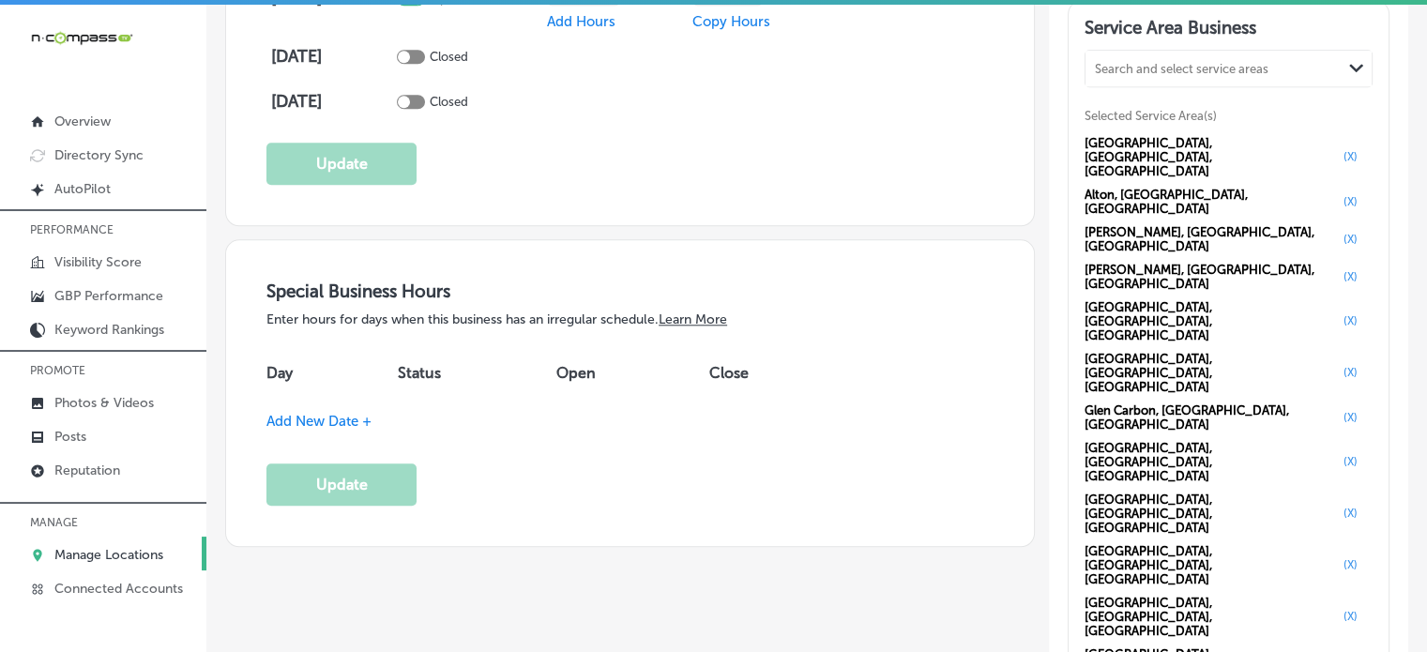
click at [325, 403] on div "Special Business Hours Enter hours for days when this business has an irregular…" at bounding box center [629, 392] width 727 height 225
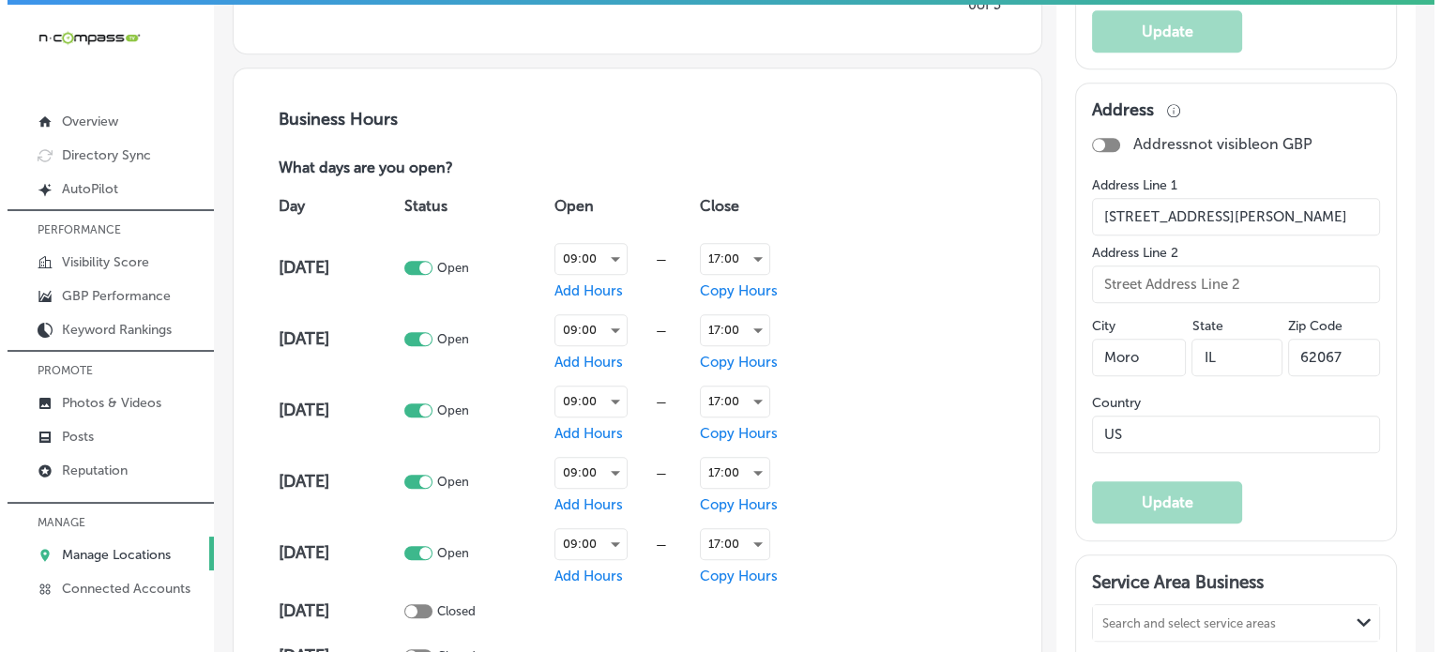
scroll to position [1415, 0]
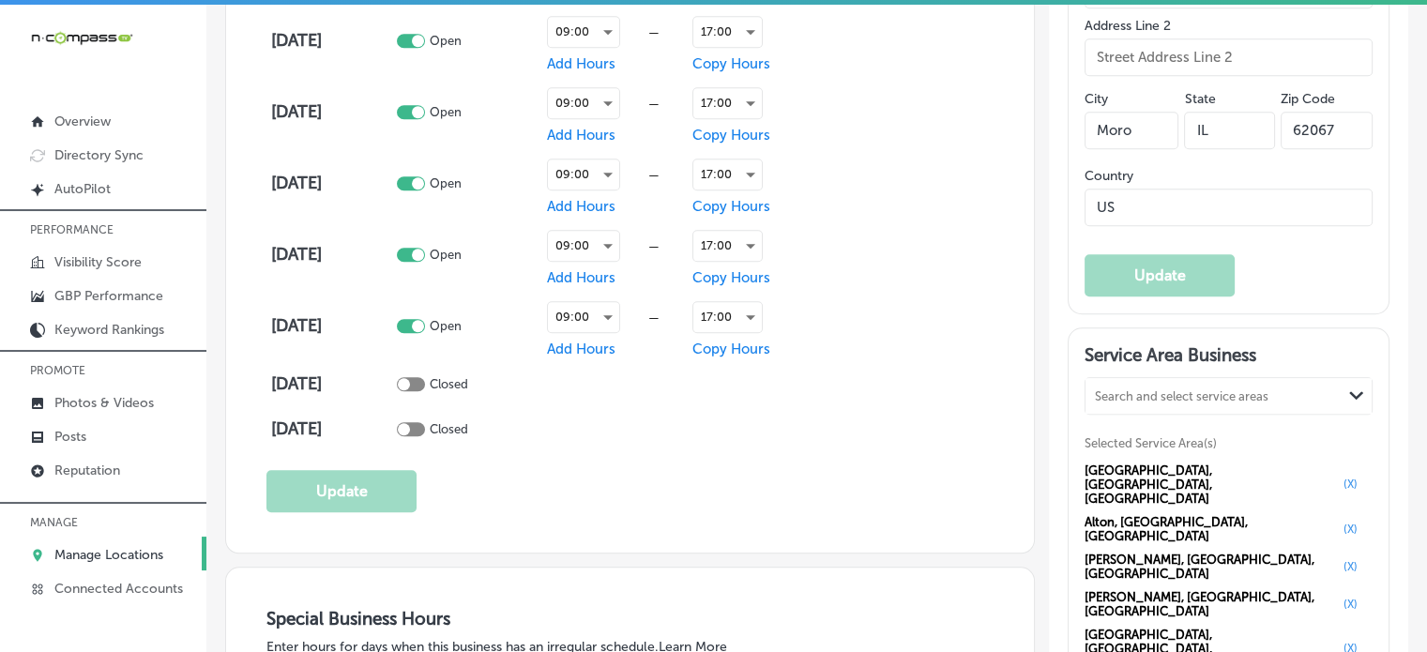
click at [425, 377] on div at bounding box center [411, 384] width 28 height 14
checkbox input "true"
drag, startPoint x: 439, startPoint y: 412, endPoint x: 424, endPoint y: 431, distance: 24.0
click at [424, 431] on td "Closed" at bounding box center [467, 428] width 151 height 45
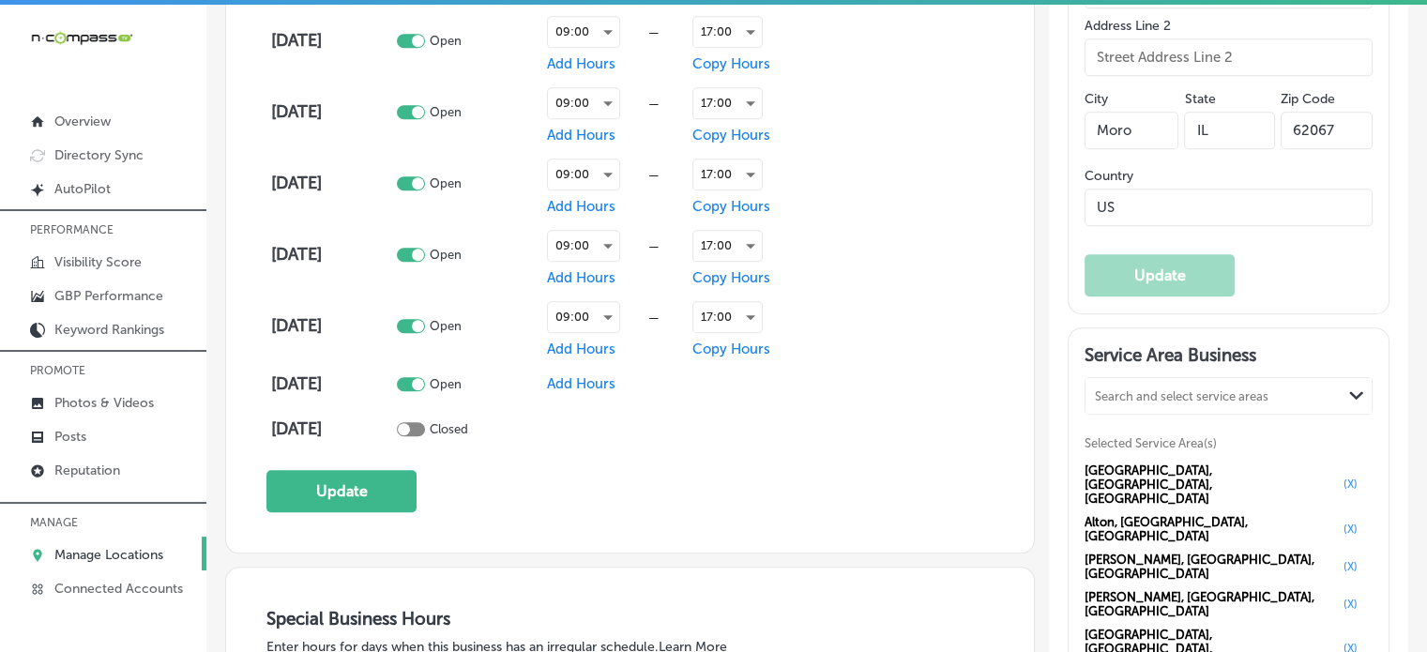
click at [424, 423] on div at bounding box center [411, 429] width 28 height 14
checkbox input "true"
click at [377, 482] on button "Update" at bounding box center [341, 491] width 150 height 42
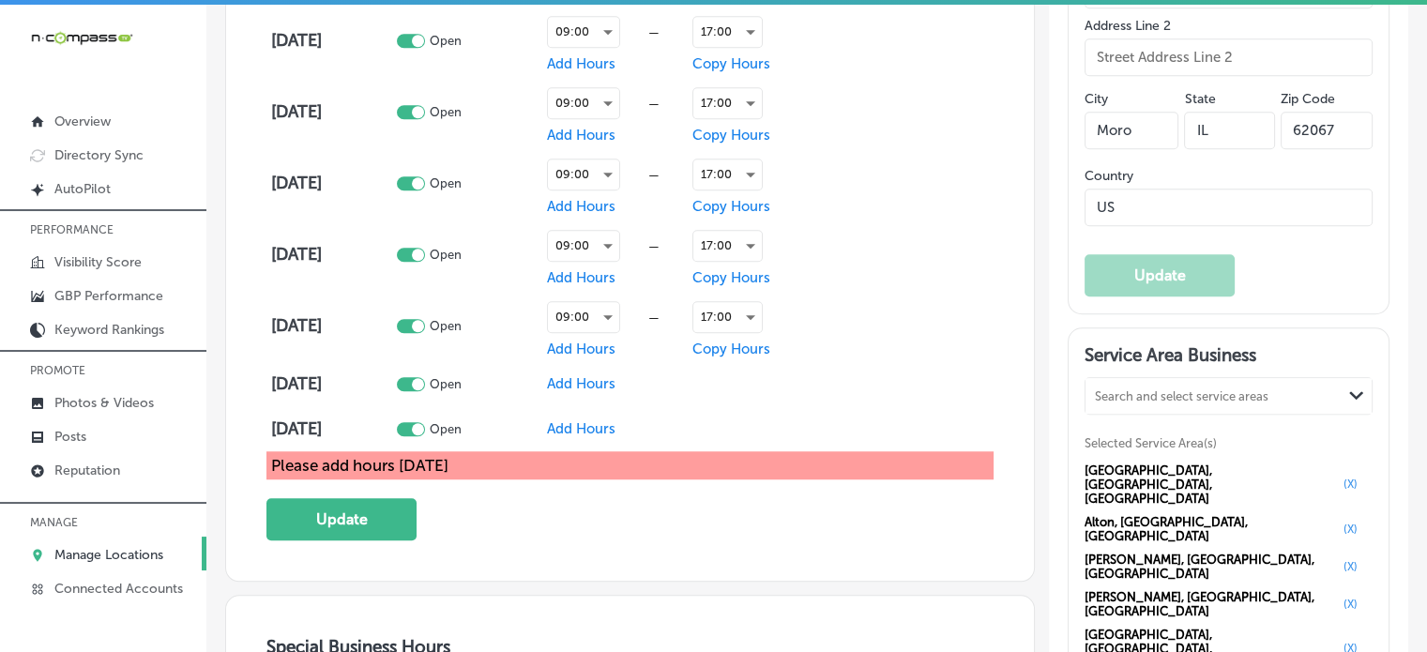
click at [736, 344] on span "Copy Hours" at bounding box center [731, 348] width 78 height 17
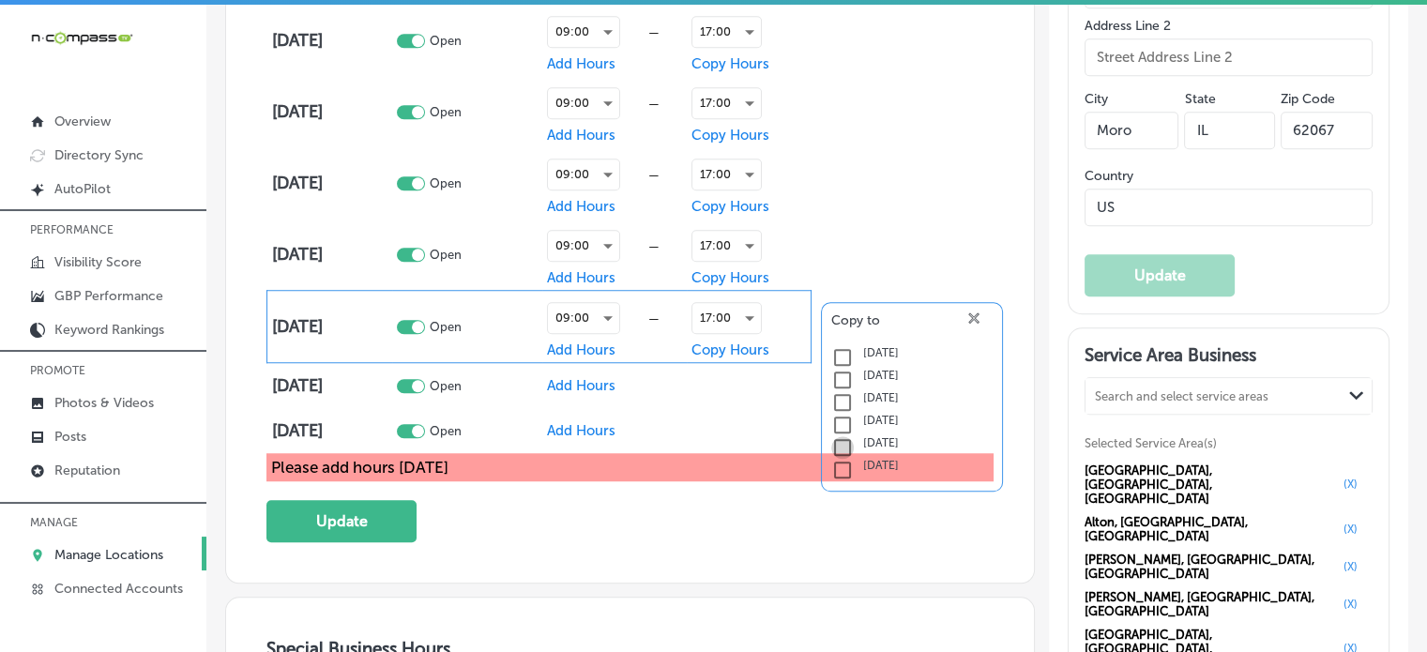
click at [840, 447] on input "checkbox" at bounding box center [842, 447] width 23 height 23
checkbox input "true"
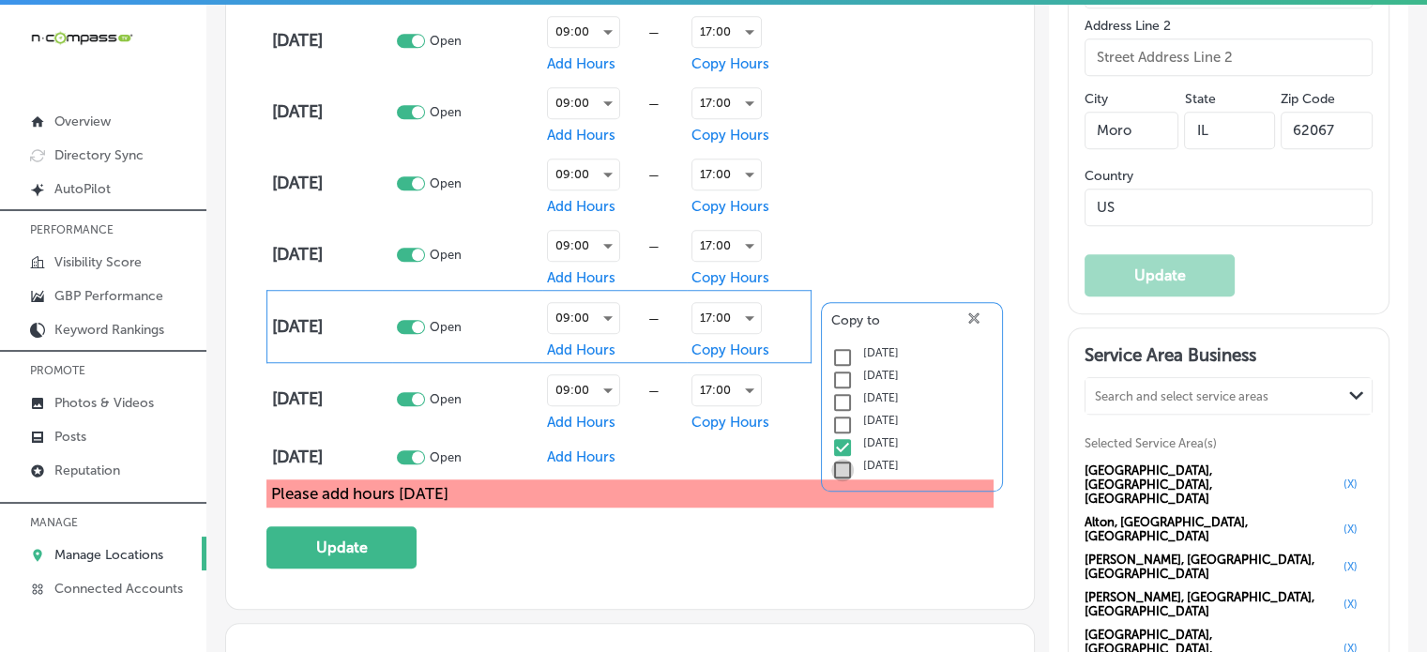
click at [842, 472] on input "checkbox" at bounding box center [842, 470] width 23 height 23
checkbox input "true"
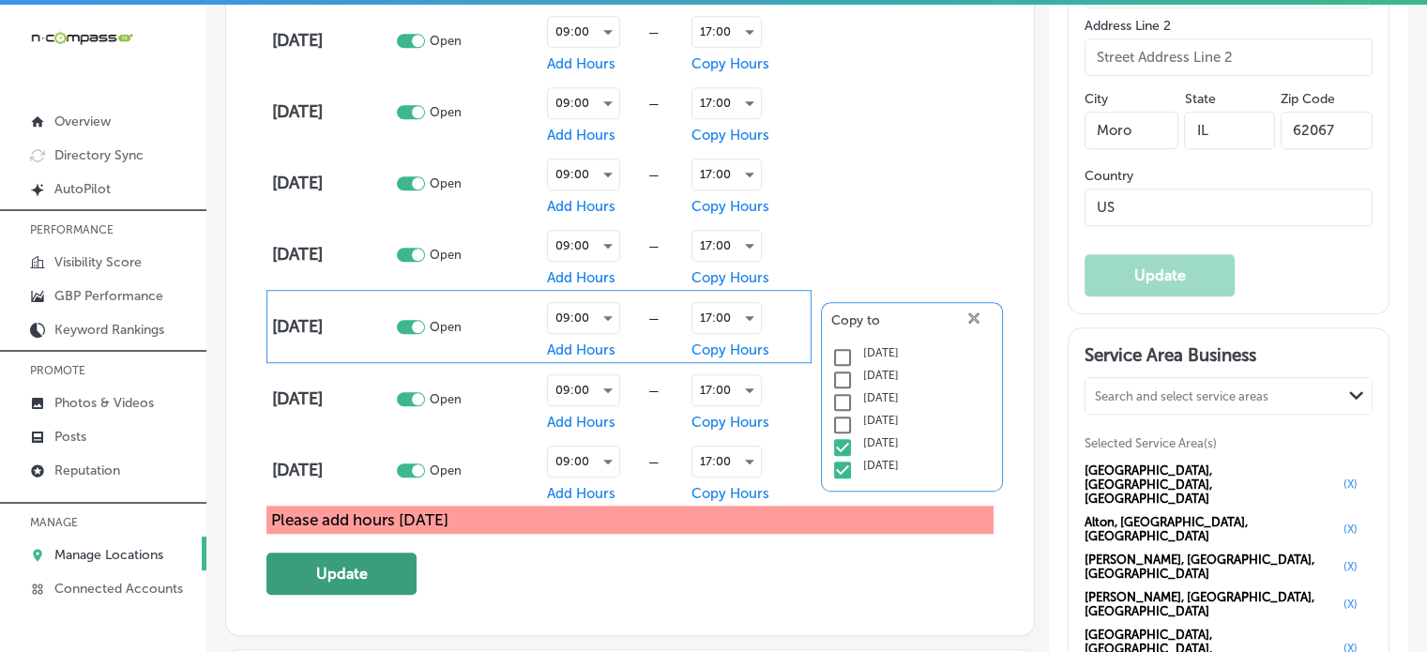
click at [377, 556] on button "Update" at bounding box center [341, 573] width 150 height 42
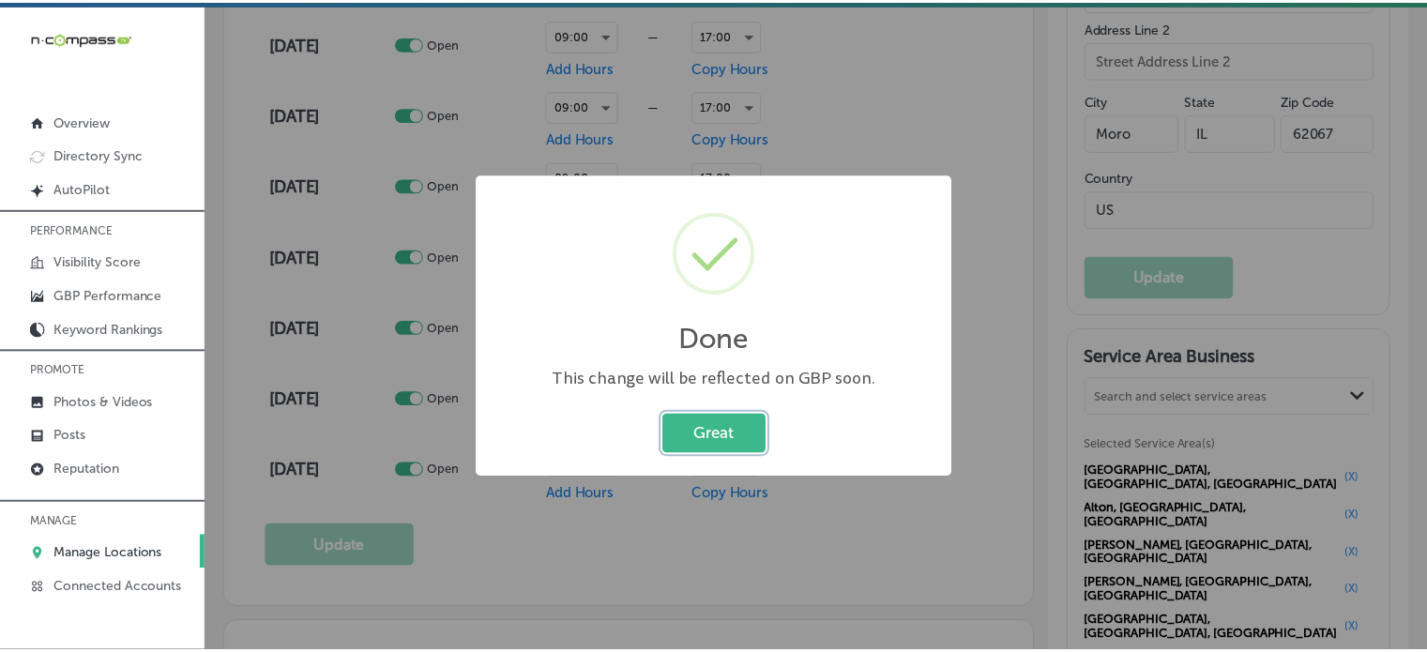
scroll to position [1418, 0]
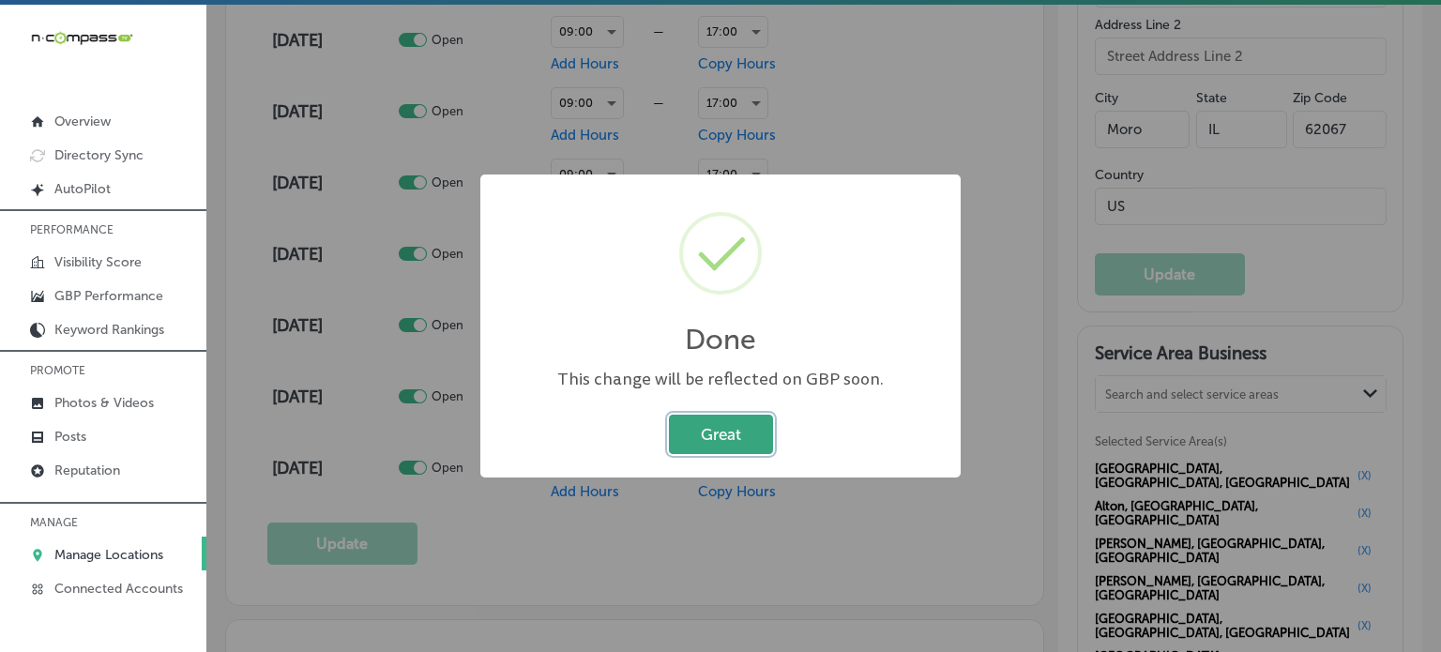
click at [730, 424] on button "Great" at bounding box center [721, 434] width 104 height 38
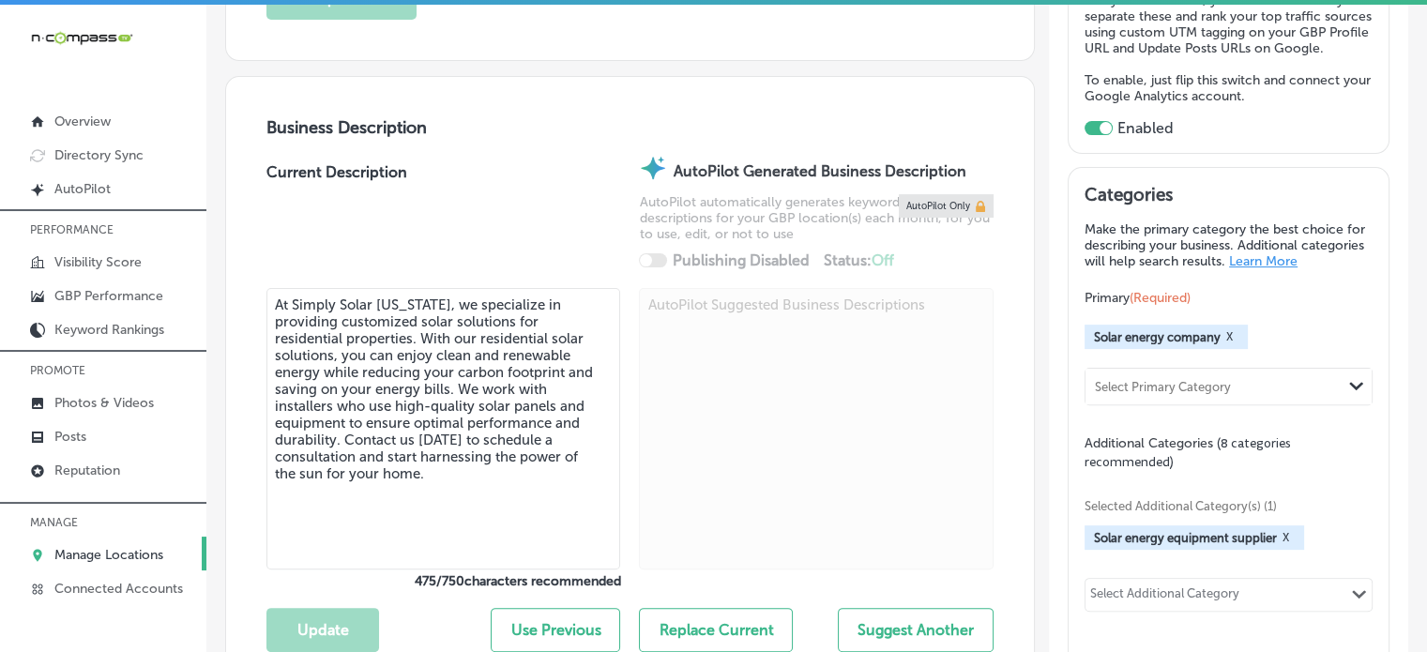
scroll to position [0, 0]
